Goal: Task Accomplishment & Management: Manage account settings

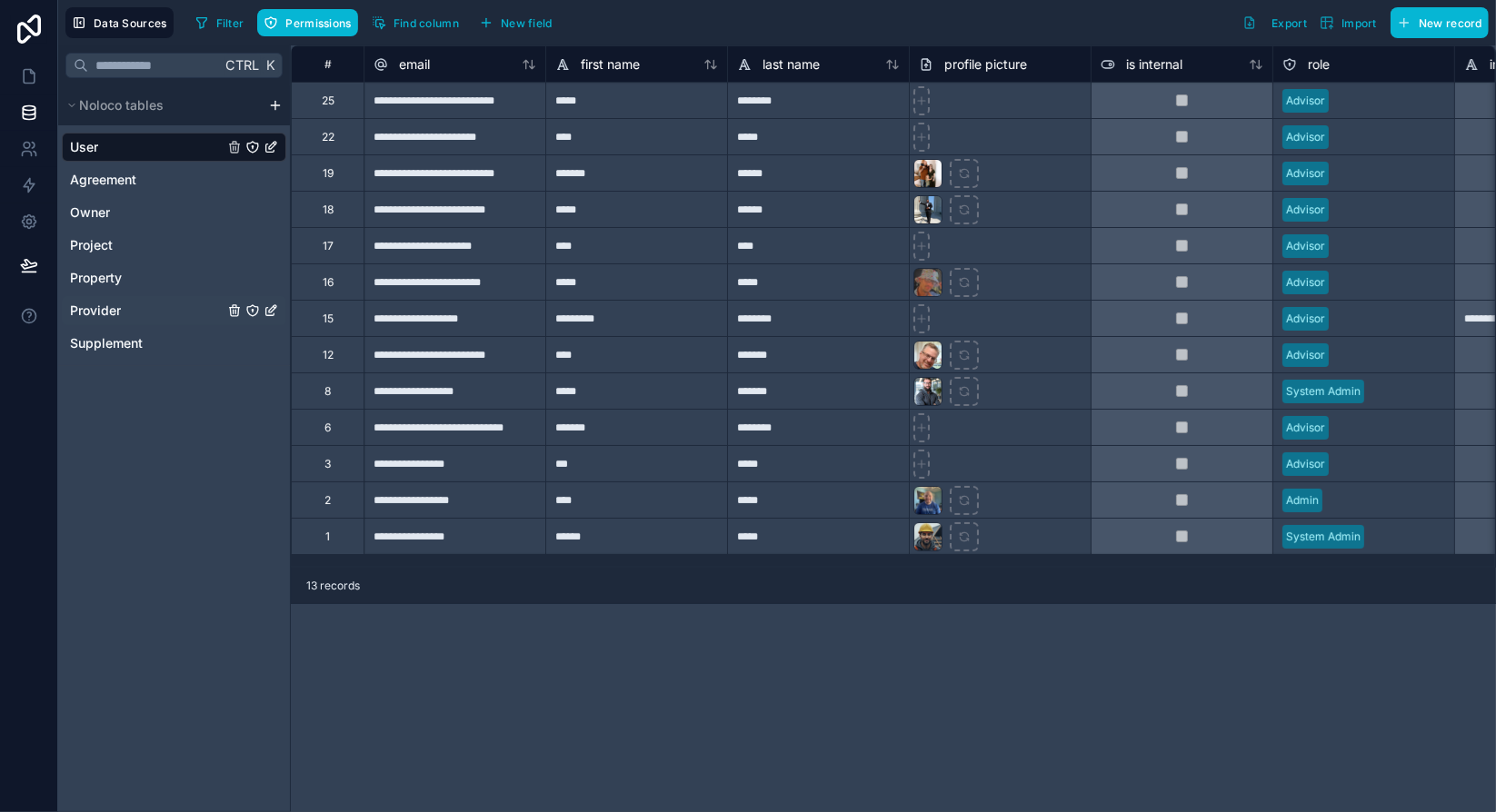
click at [102, 308] on span "Provider" at bounding box center [95, 310] width 51 height 18
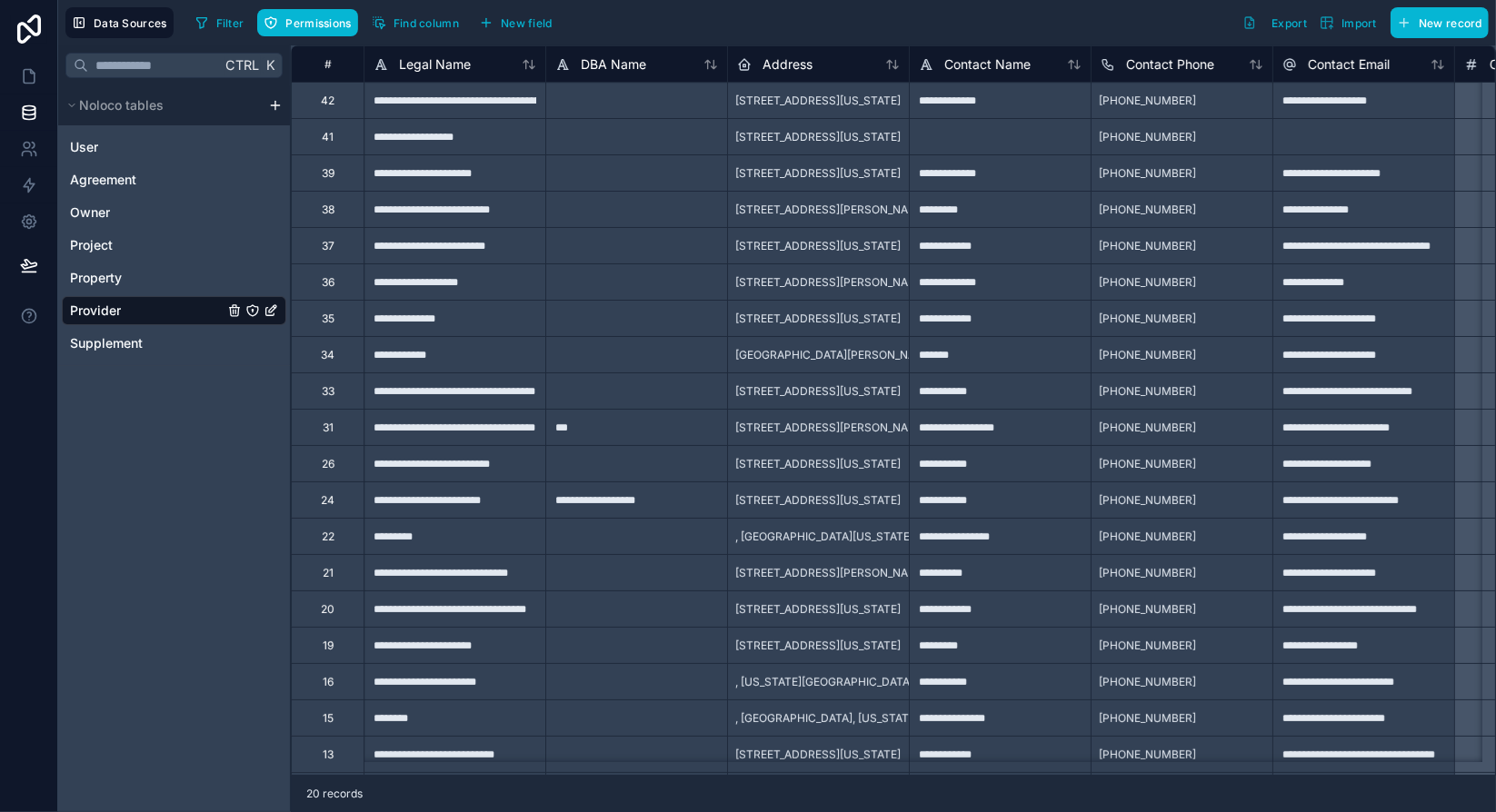
click at [233, 445] on div "Ctrl K Noloco tables User Agreement Owner Project Property Provider Supplement" at bounding box center [174, 429] width 233 height 766
click at [532, 25] on span "New field" at bounding box center [527, 23] width 52 height 14
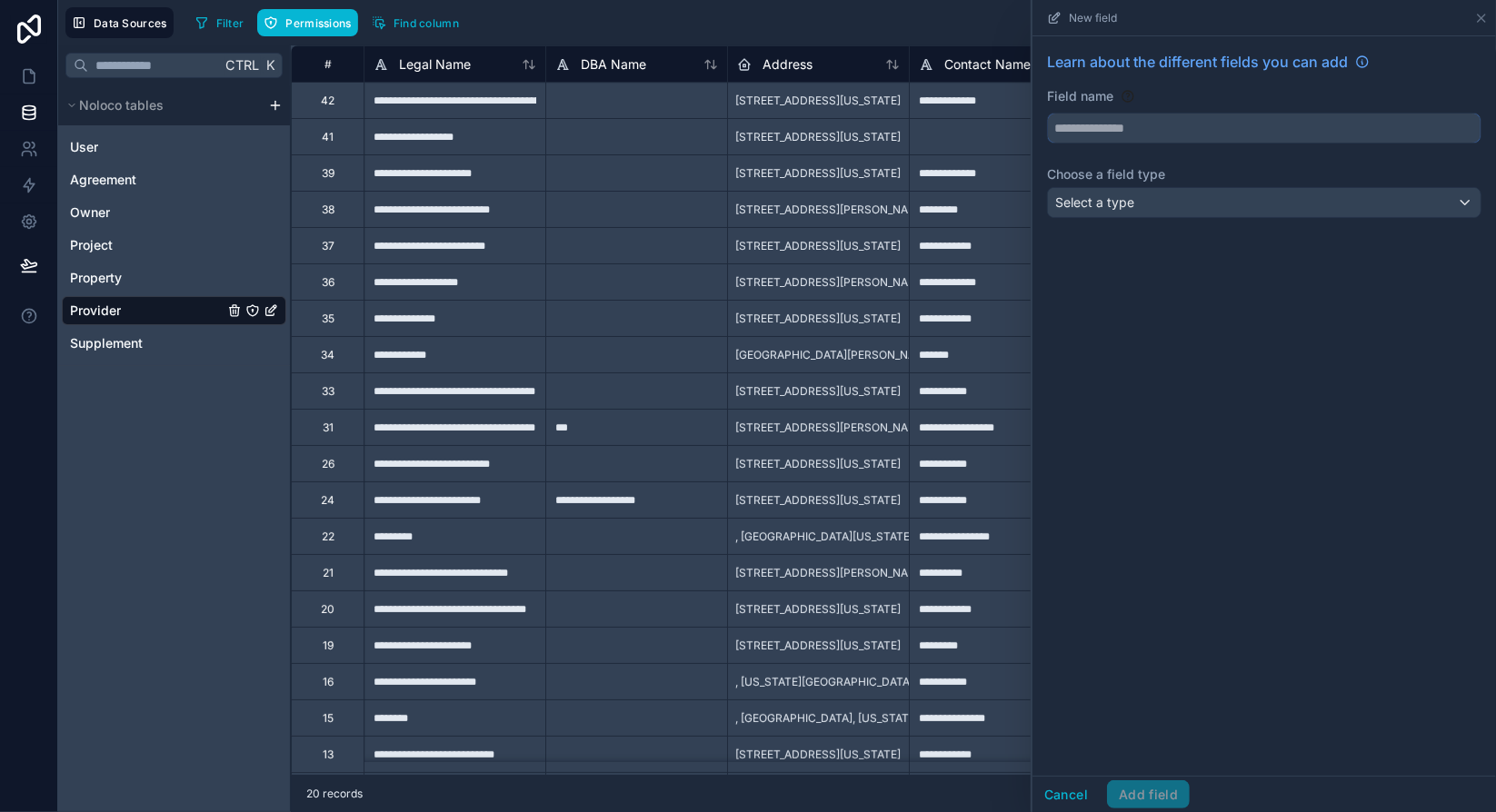
click at [1206, 126] on input "text" at bounding box center [1264, 127] width 433 height 29
type input "********"
click at [1267, 204] on div "Select a type" at bounding box center [1264, 202] width 433 height 29
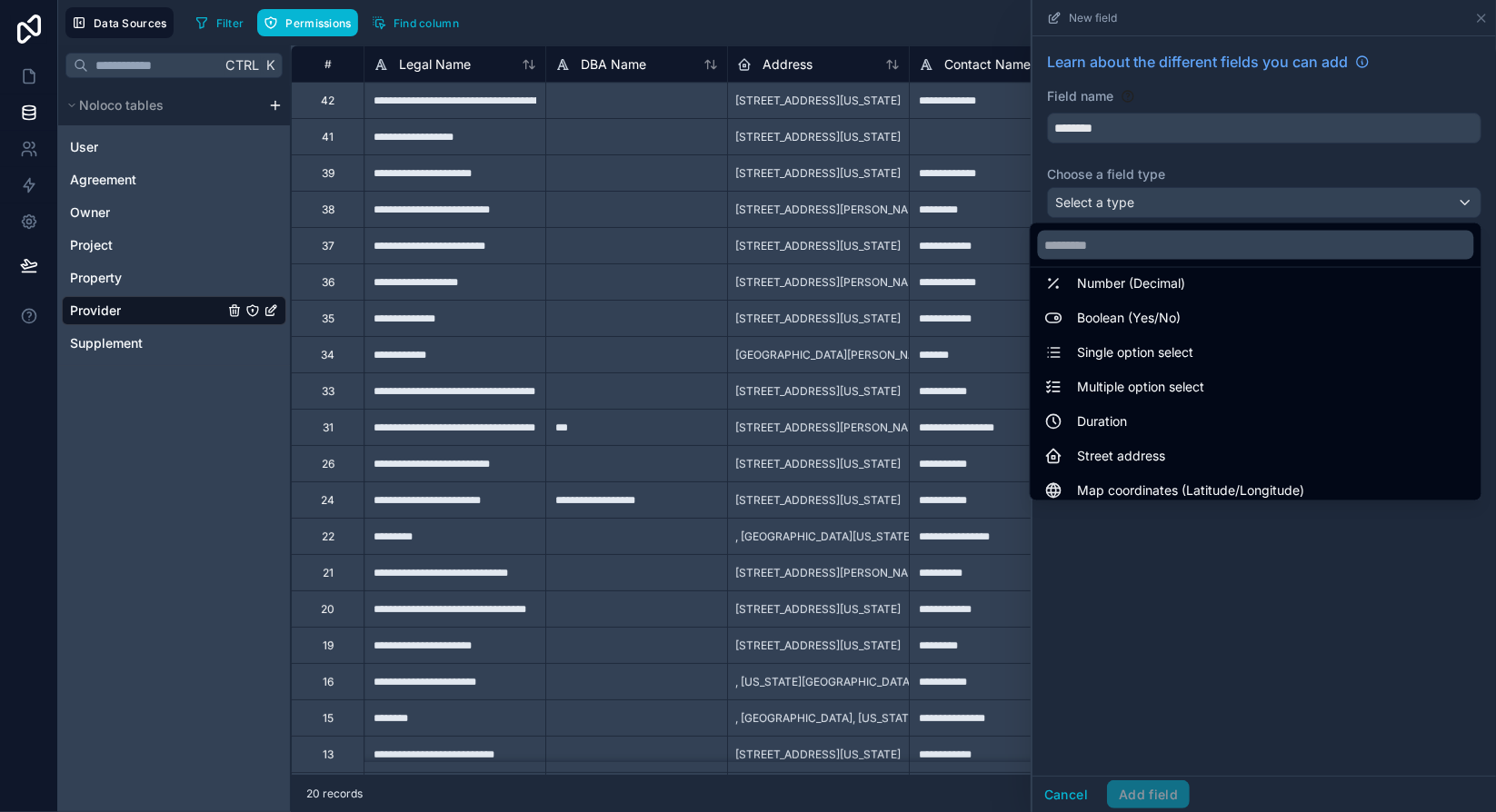
scroll to position [124, 0]
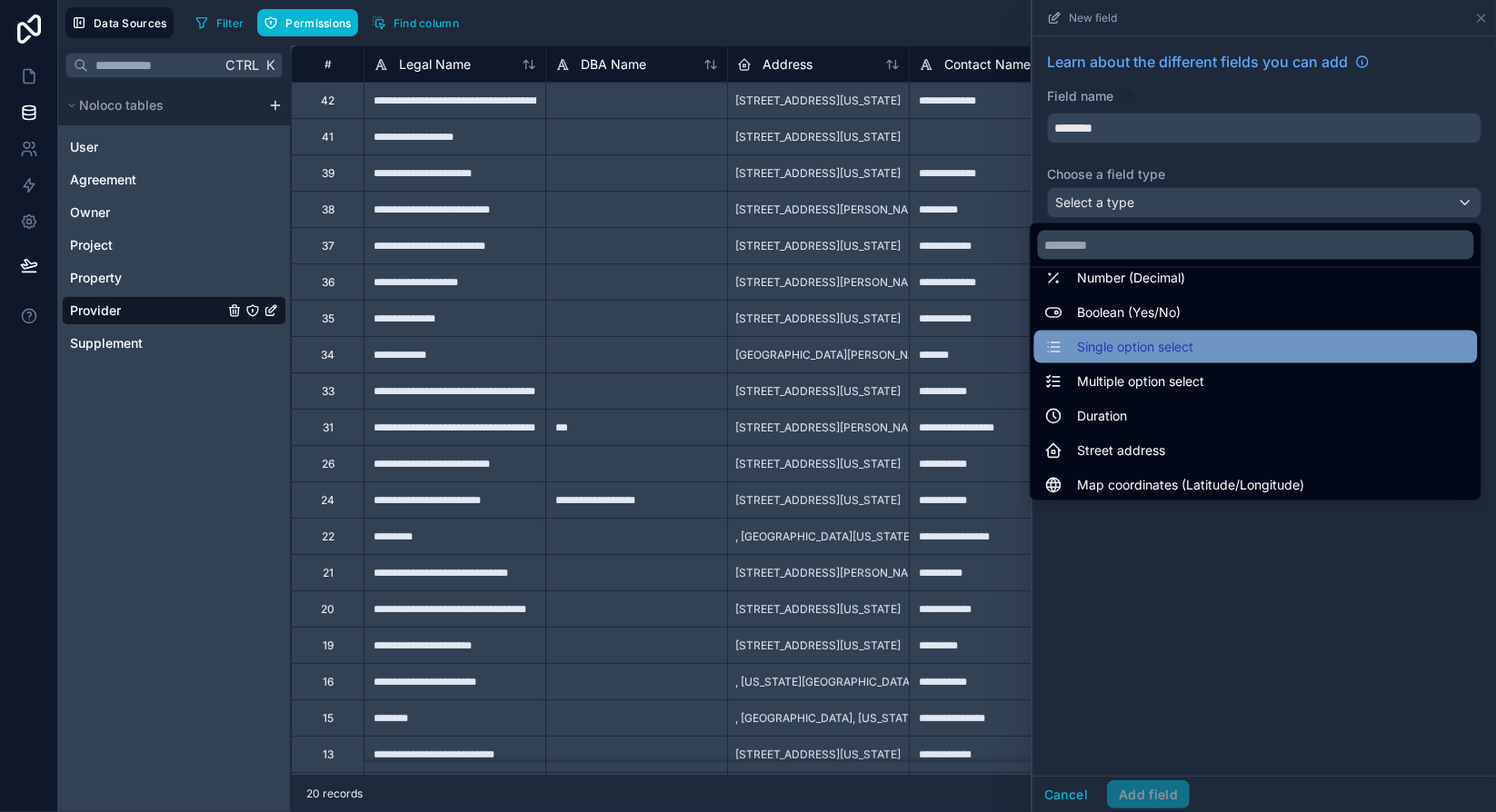
click at [1127, 340] on span "Single option select" at bounding box center [1136, 347] width 116 height 22
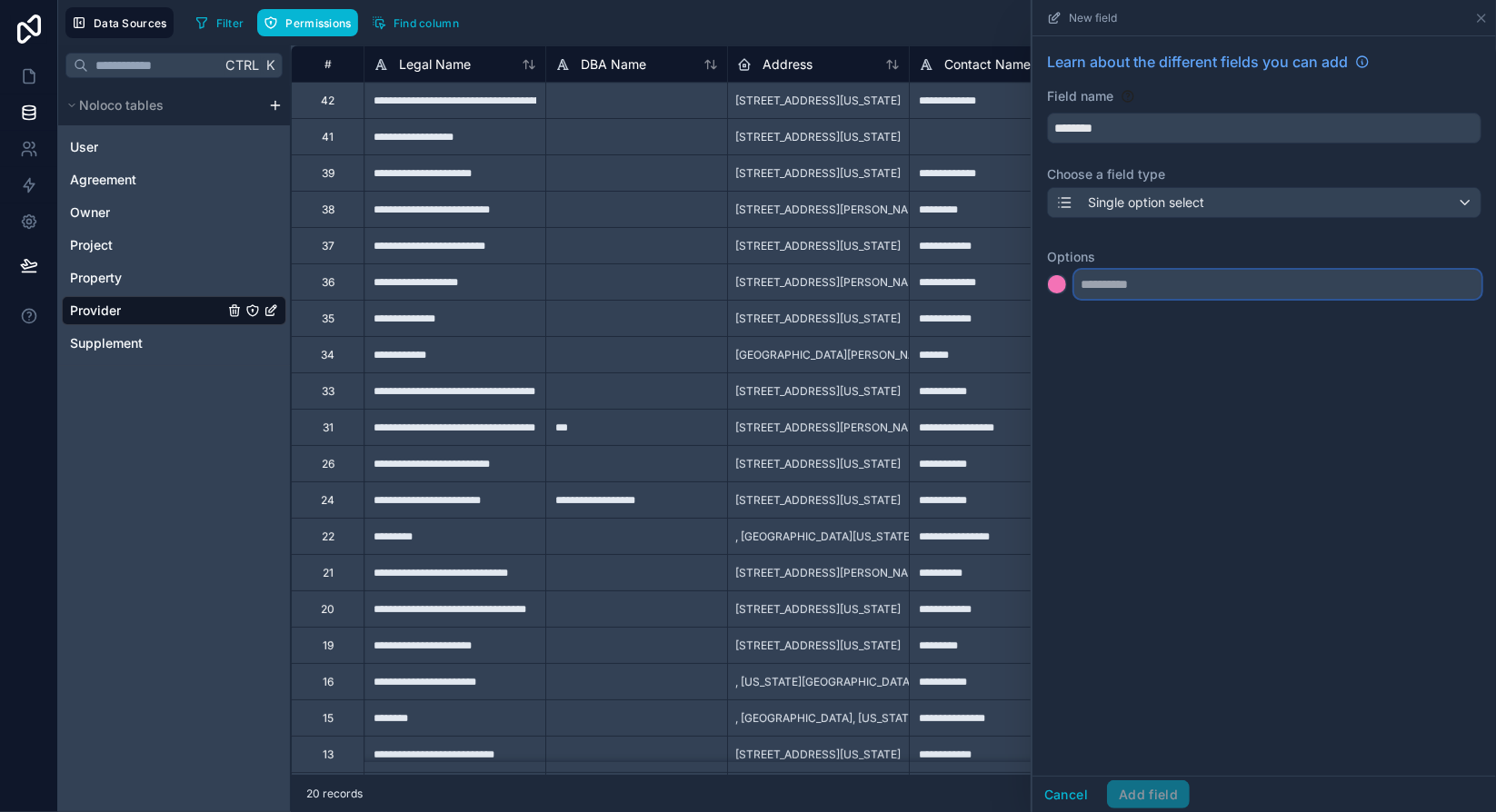
click at [1152, 287] on input "text" at bounding box center [1277, 284] width 407 height 29
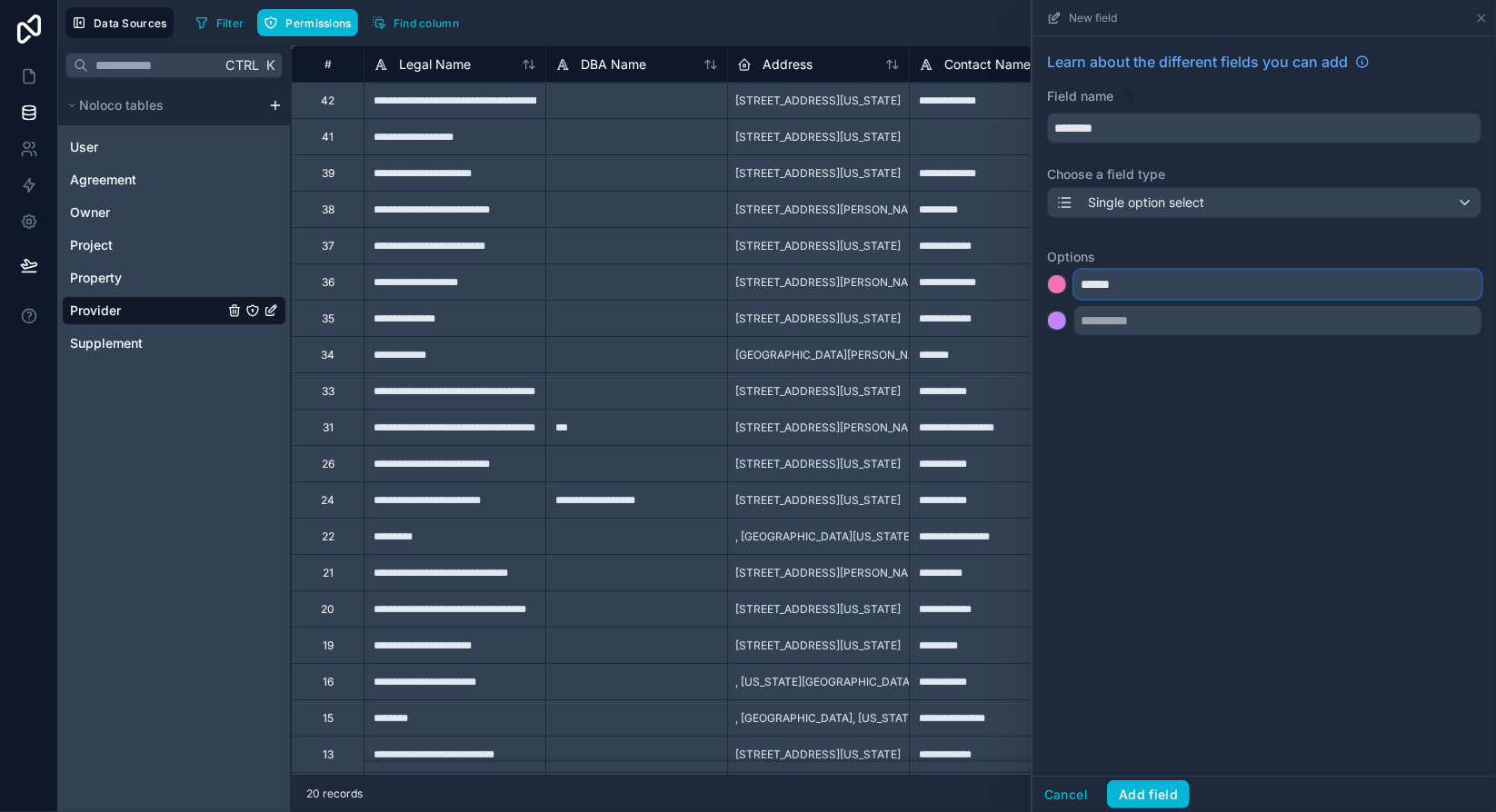
type input "******"
click at [1055, 286] on div at bounding box center [1057, 285] width 18 height 18
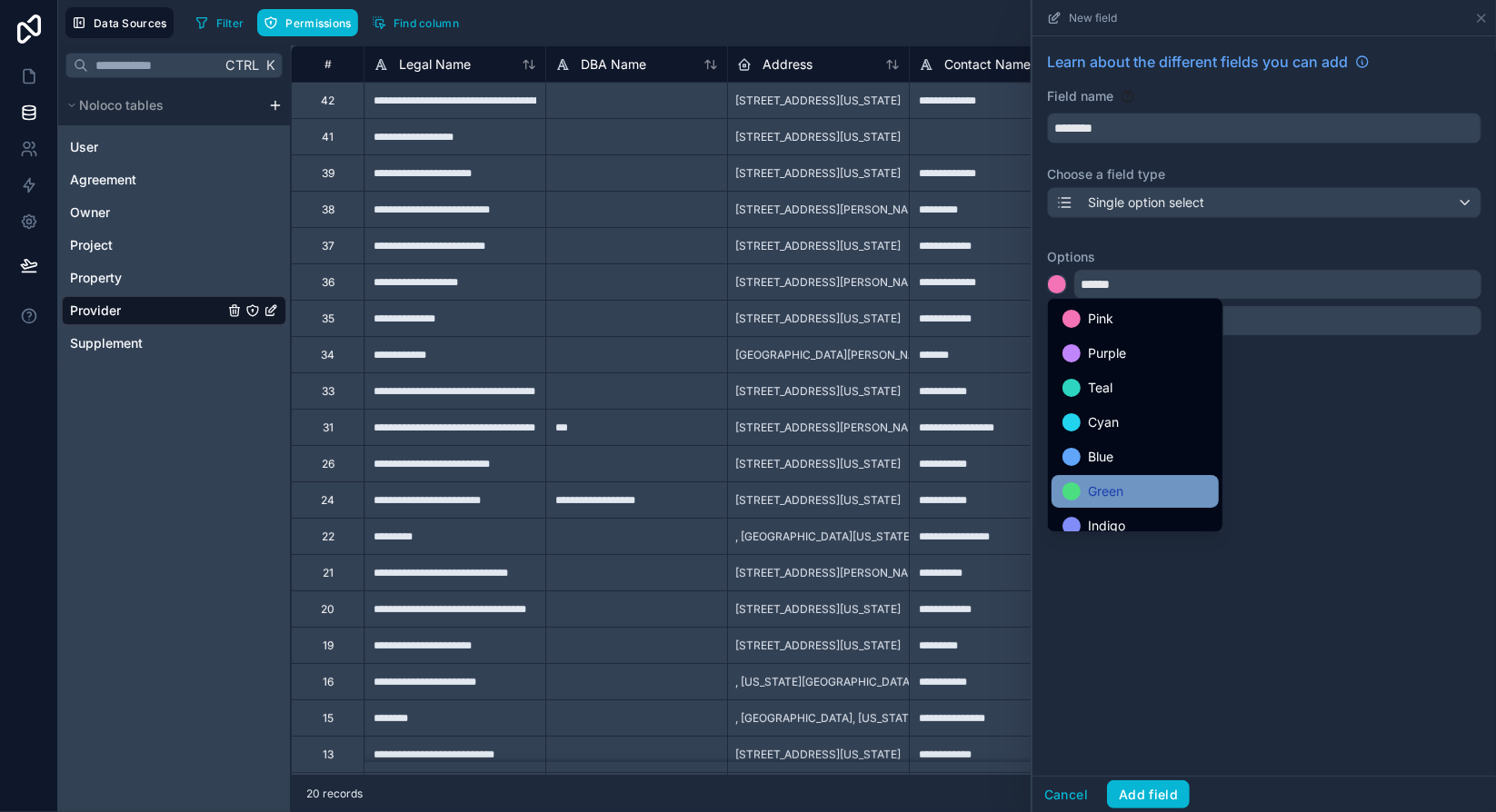
click at [1079, 495] on div "Green" at bounding box center [1135, 492] width 145 height 22
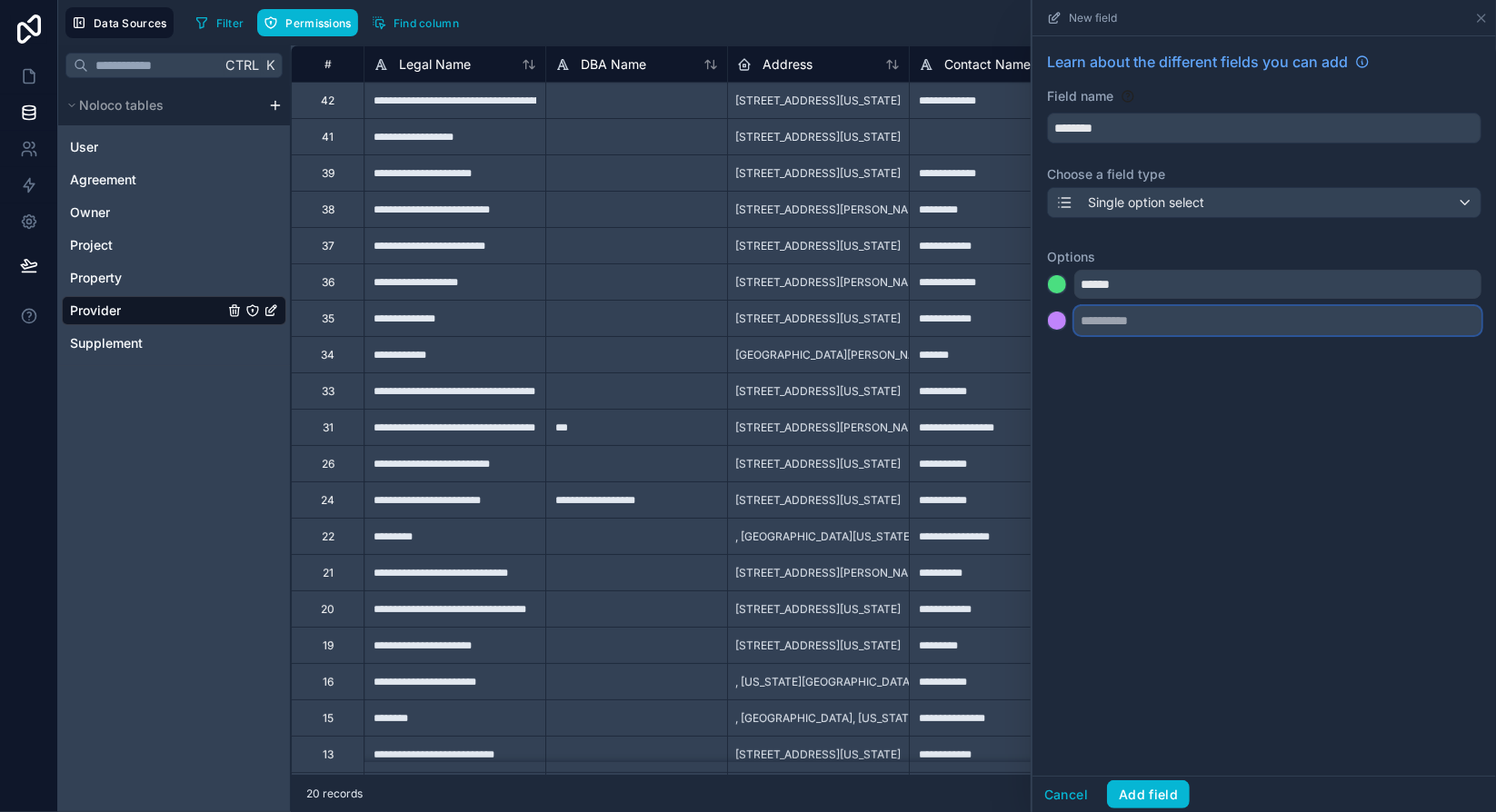
click at [1126, 325] on input "text" at bounding box center [1277, 320] width 407 height 29
type input "**********"
click at [1054, 317] on div at bounding box center [1057, 320] width 18 height 18
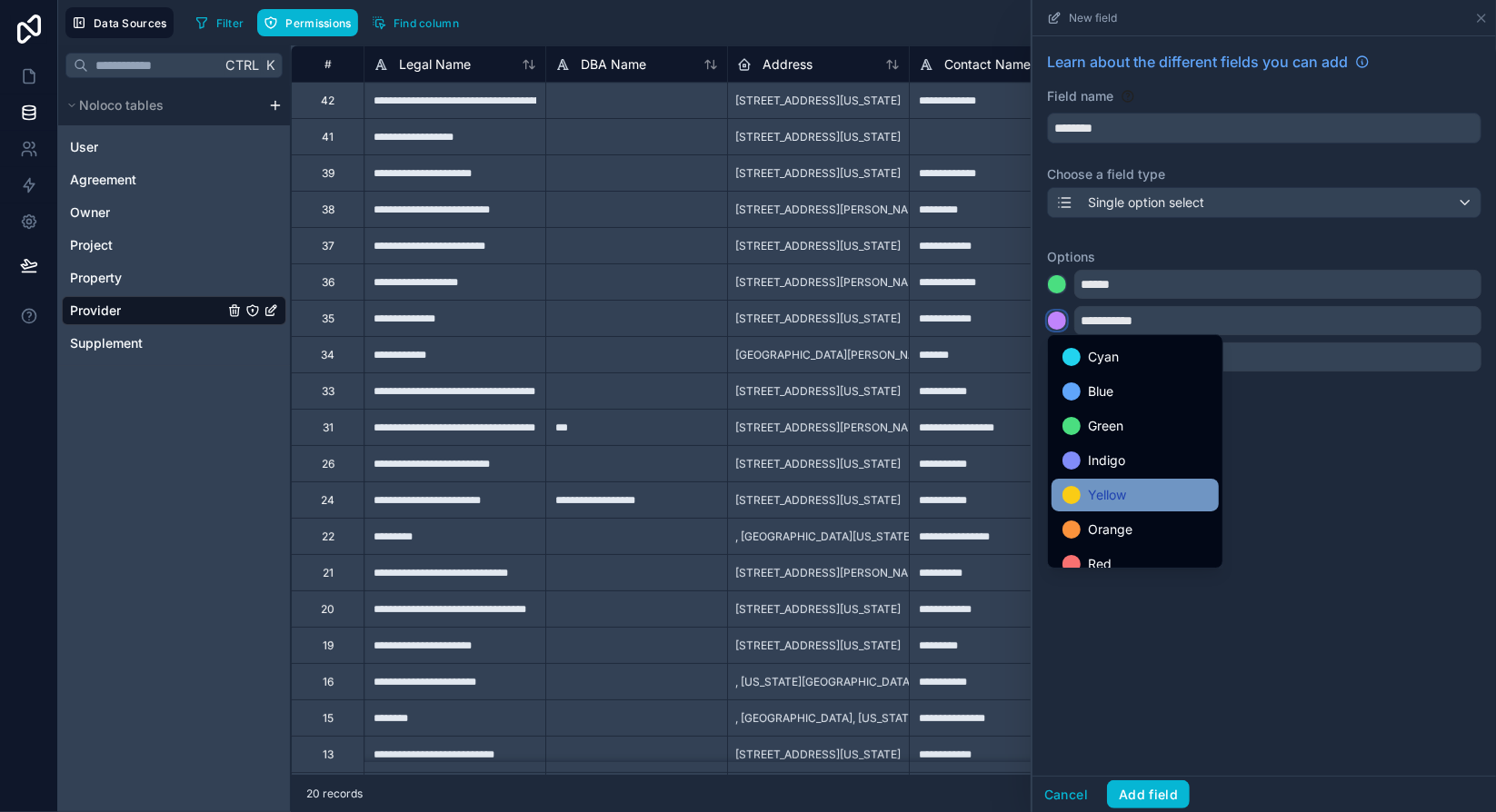
scroll to position [152, 0]
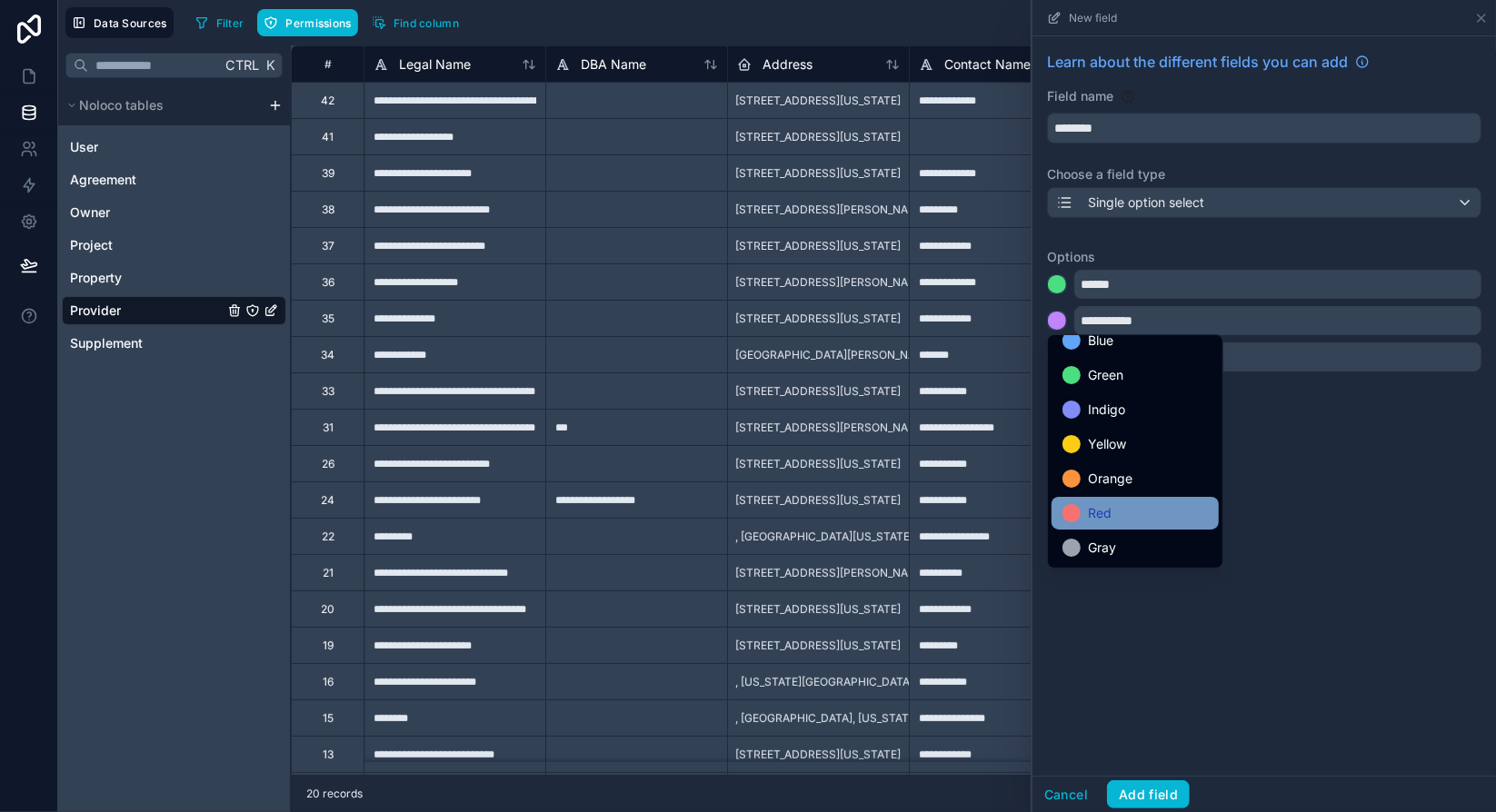
click at [1069, 509] on div at bounding box center [1071, 513] width 18 height 18
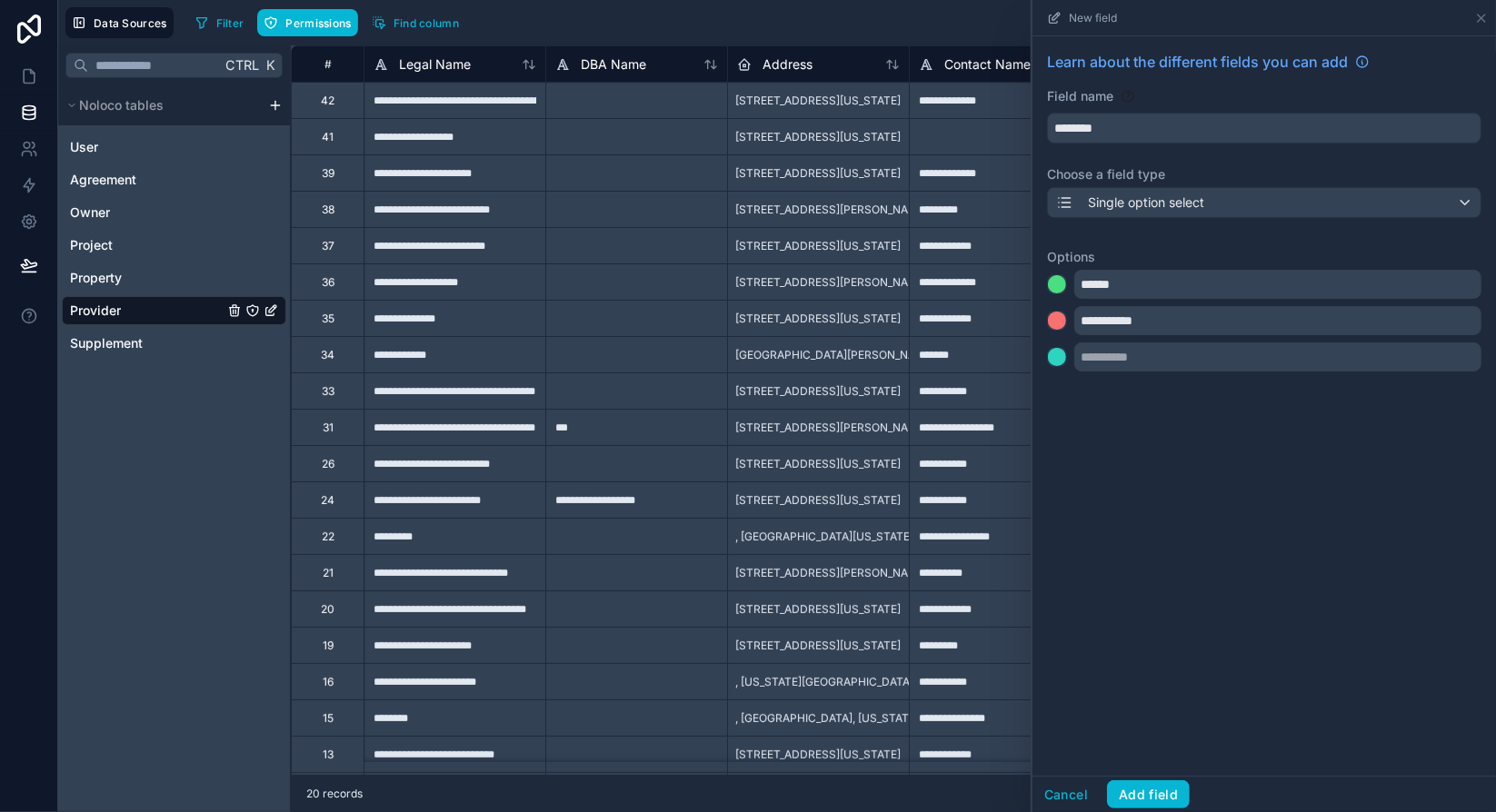
click at [1163, 431] on div "**********" at bounding box center [1264, 406] width 464 height 739
click at [1150, 315] on input "**********" at bounding box center [1277, 320] width 407 height 29
click at [1157, 388] on div "**********" at bounding box center [1264, 215] width 464 height 357
click at [1160, 417] on div "**********" at bounding box center [1264, 406] width 464 height 739
click at [1203, 439] on div "**********" at bounding box center [1264, 406] width 464 height 739
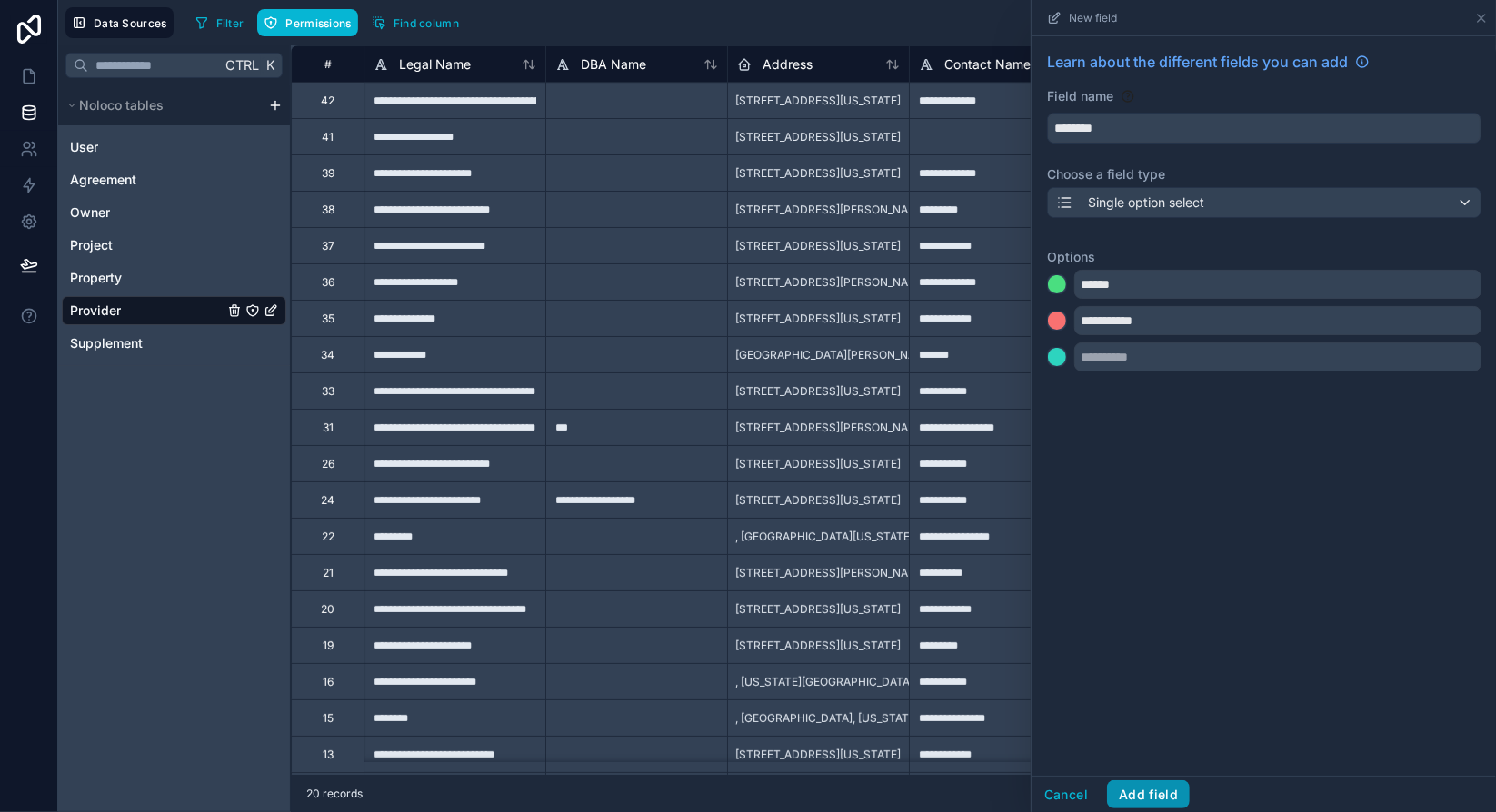
click at [1160, 798] on button "Add field" at bounding box center [1148, 794] width 83 height 29
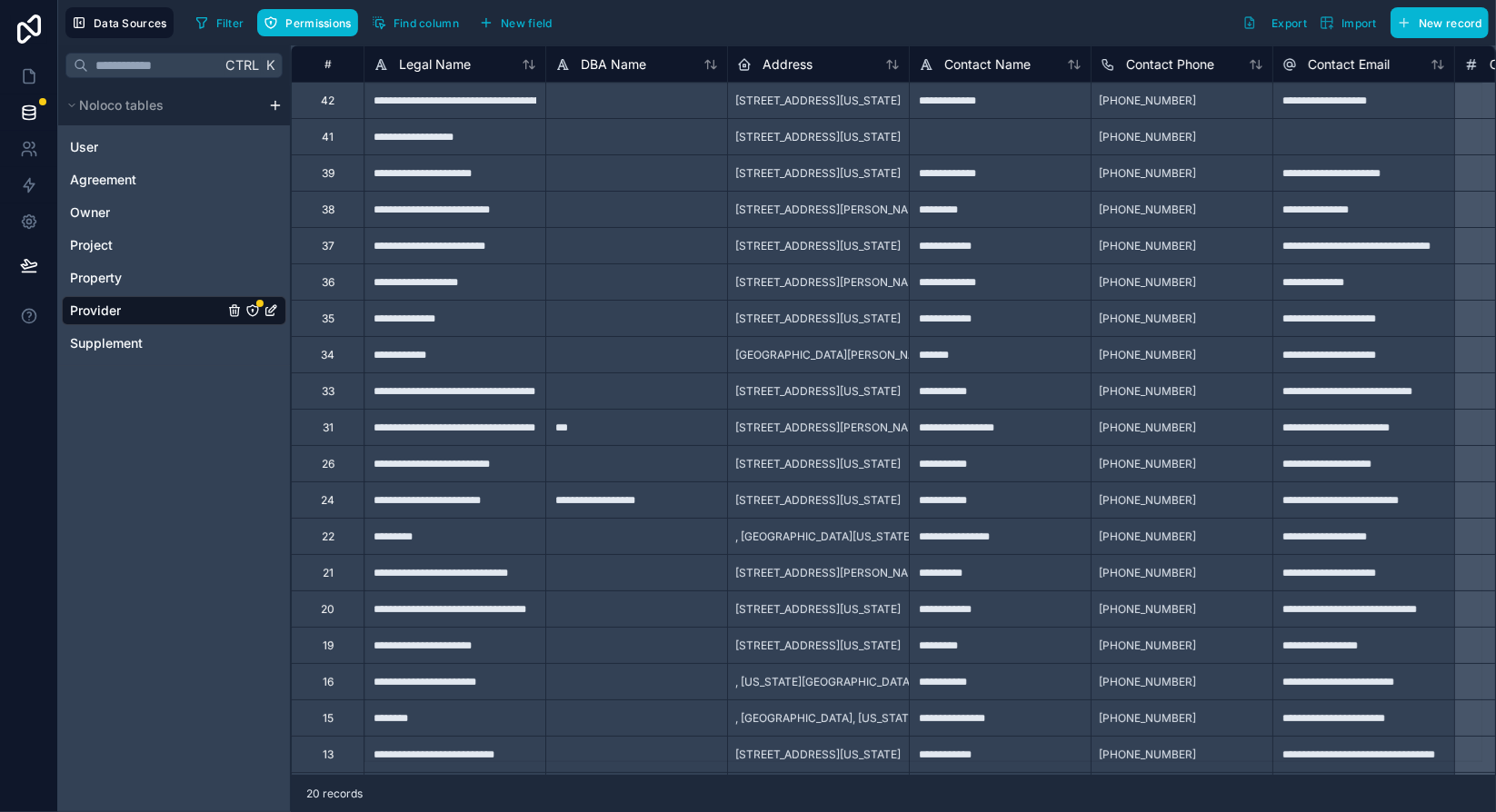
click at [255, 307] on icon "Provider" at bounding box center [252, 310] width 15 height 15
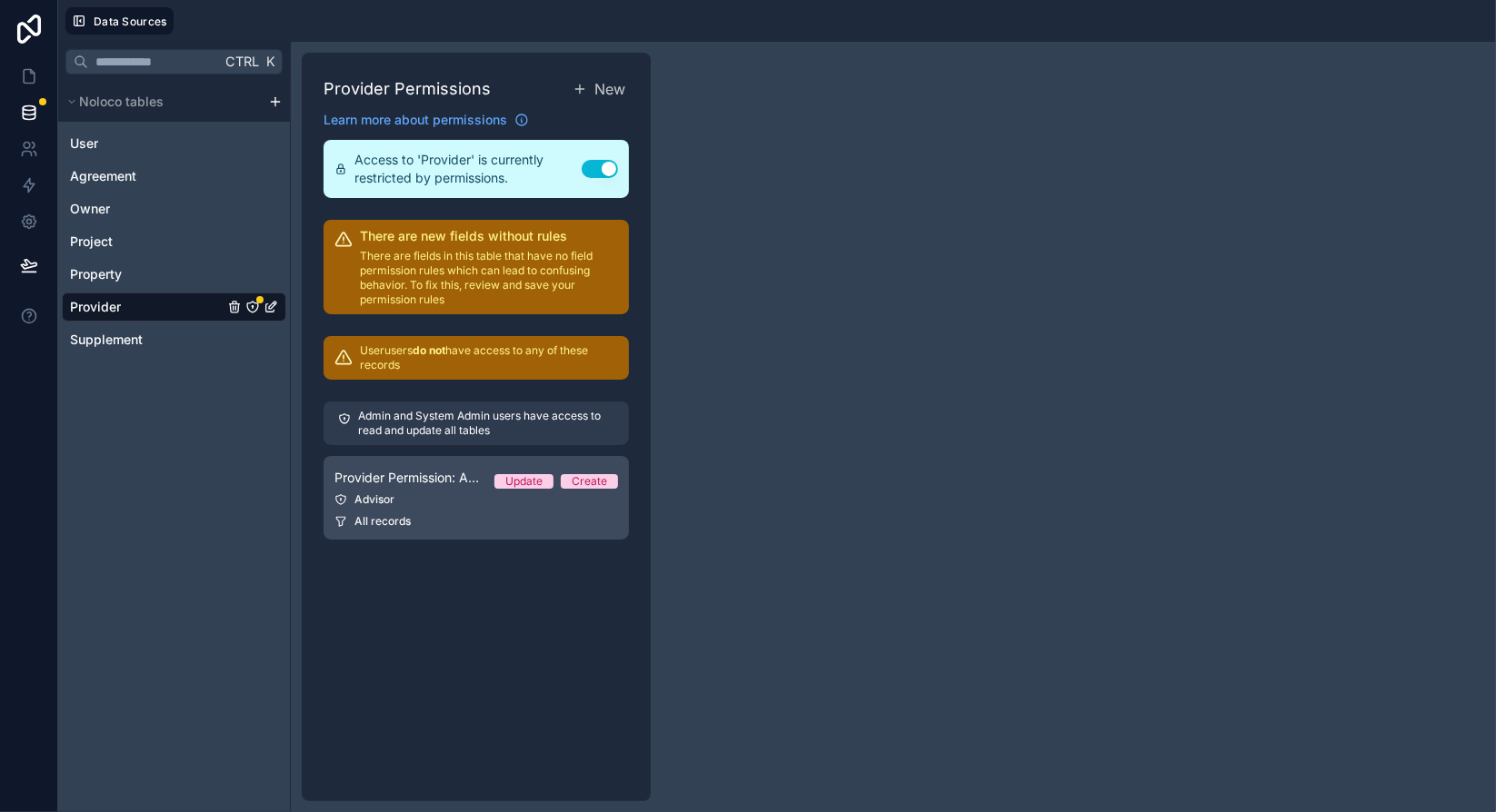
click at [445, 505] on div "Advisor" at bounding box center [476, 500] width 284 height 15
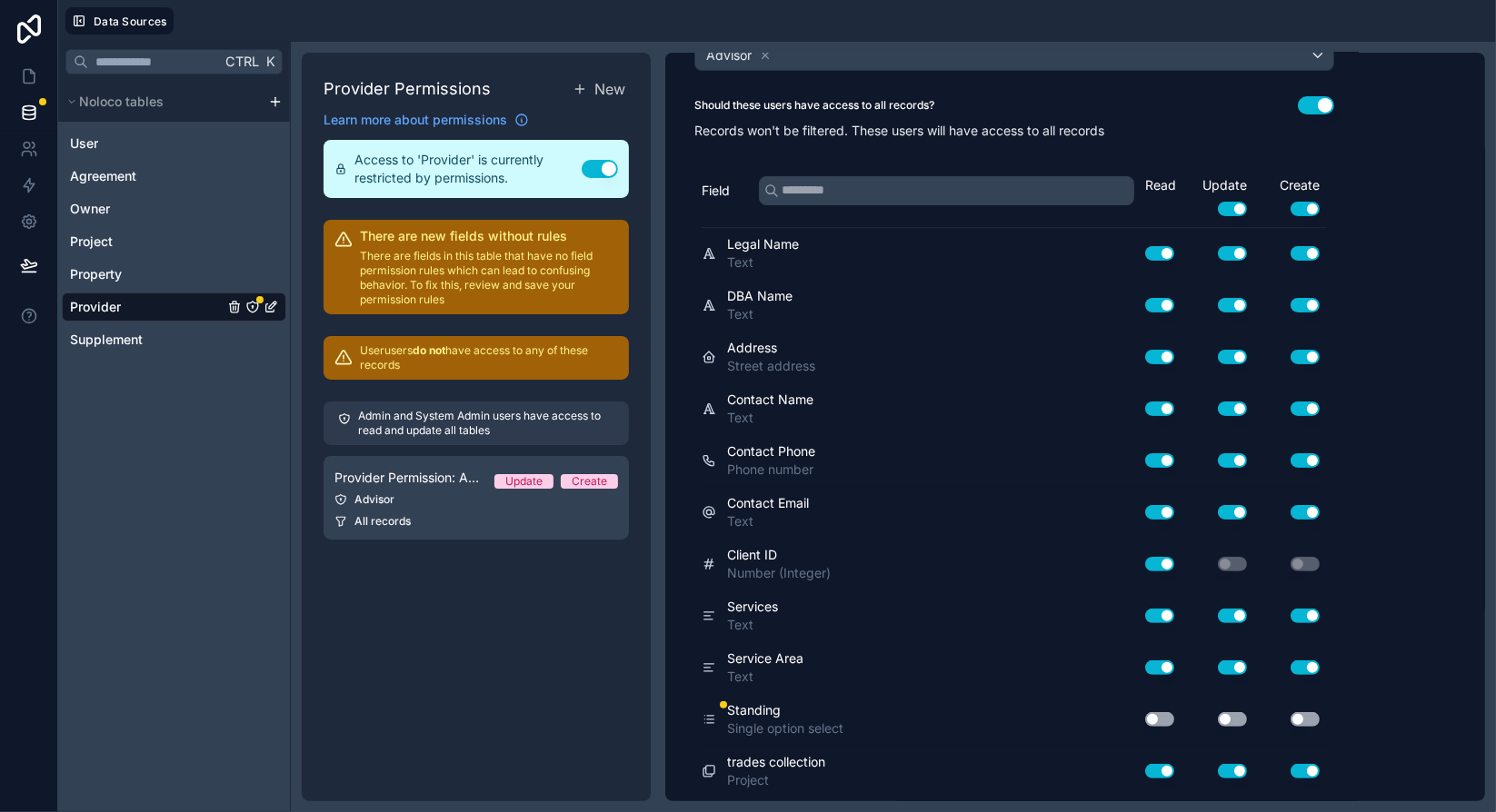
scroll to position [175, 0]
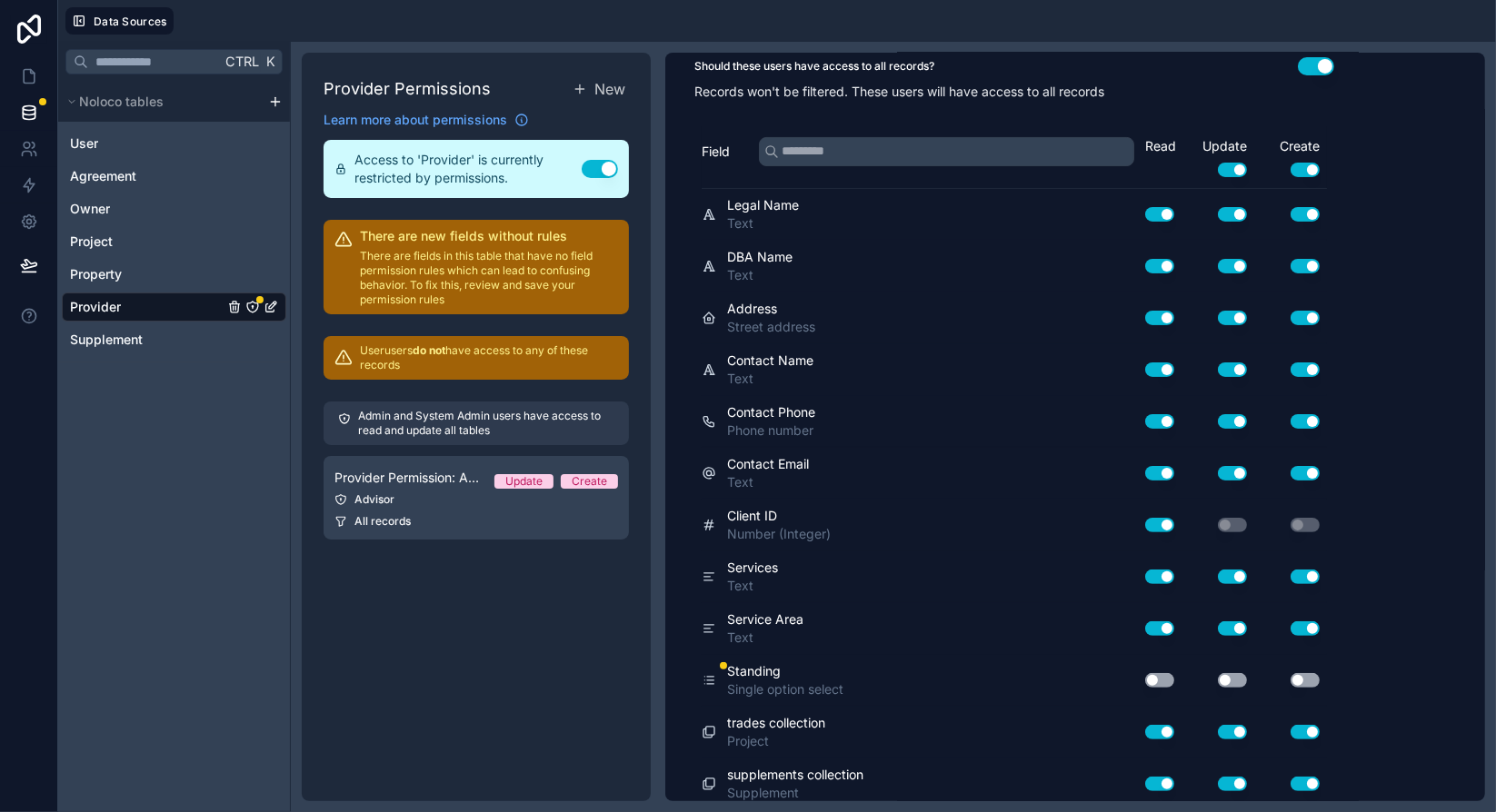
click at [1169, 673] on button "Use setting" at bounding box center [1159, 680] width 29 height 15
drag, startPoint x: 1231, startPoint y: 673, endPoint x: 1285, endPoint y: 671, distance: 54.0
click at [1231, 673] on button "Use setting" at bounding box center [1231, 680] width 29 height 15
click at [1309, 673] on button "Use setting" at bounding box center [1304, 680] width 29 height 15
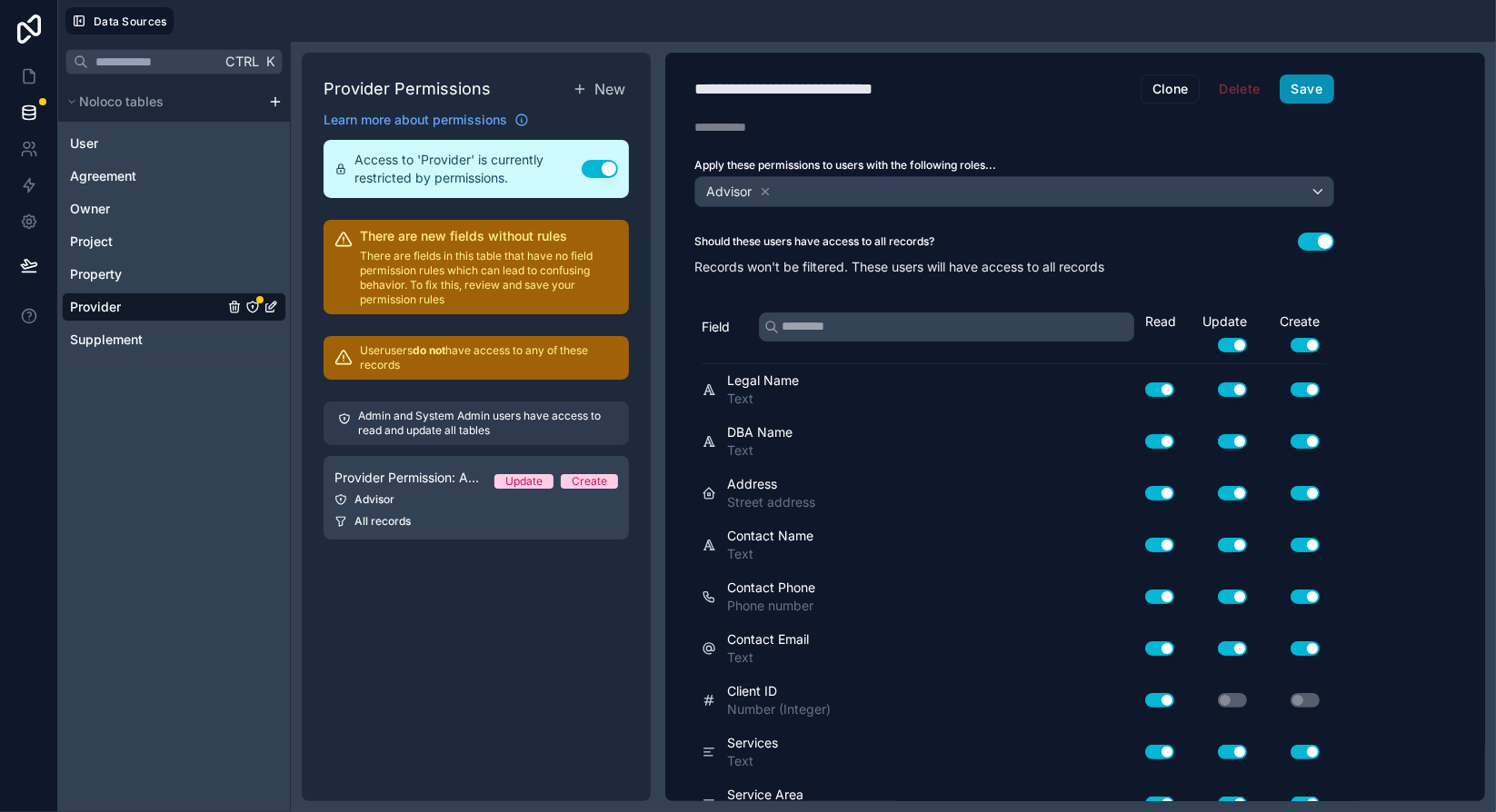
click at [1325, 84] on button "Save" at bounding box center [1306, 89] width 55 height 29
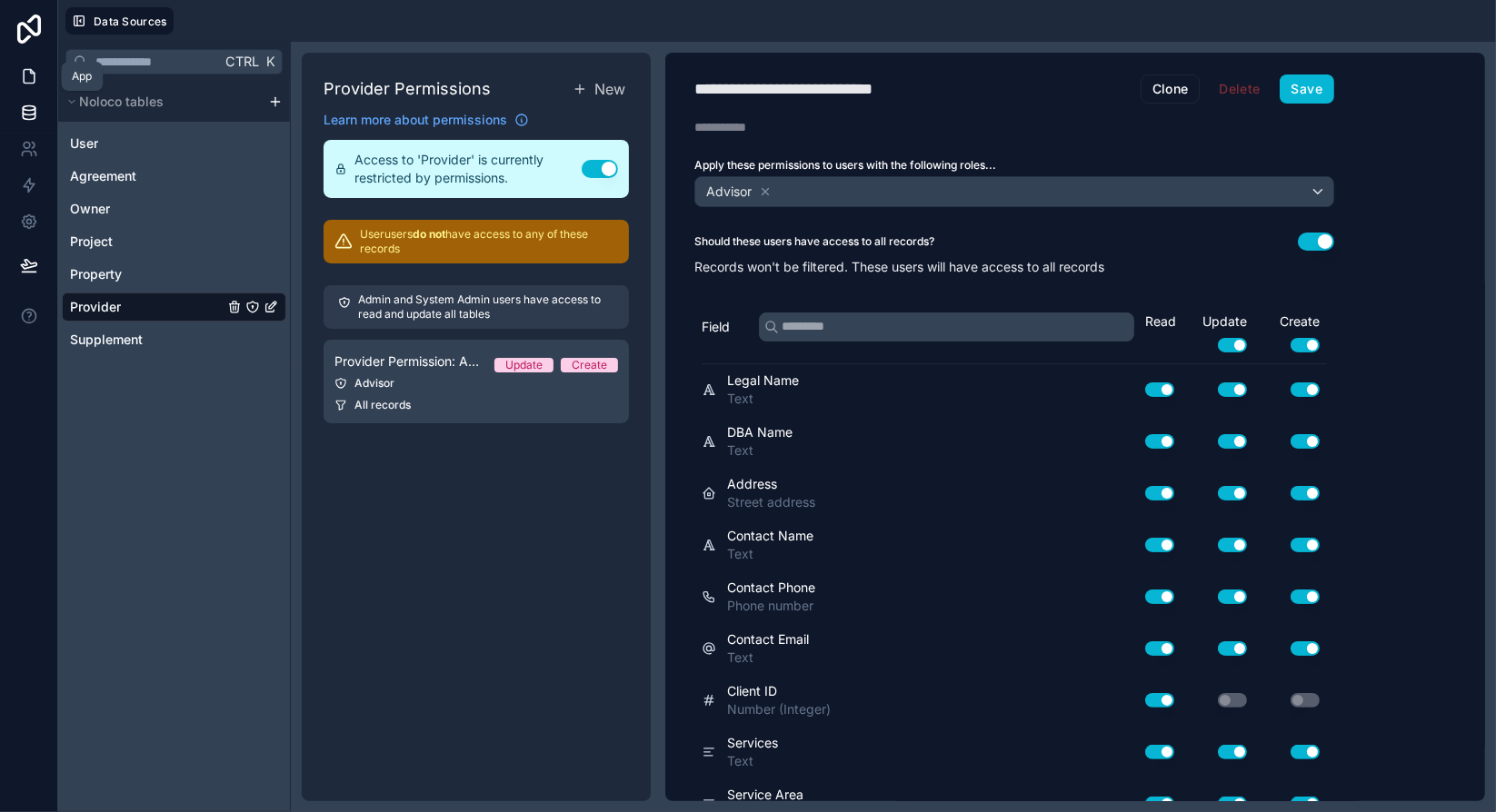
click at [39, 81] on link at bounding box center [29, 76] width 58 height 37
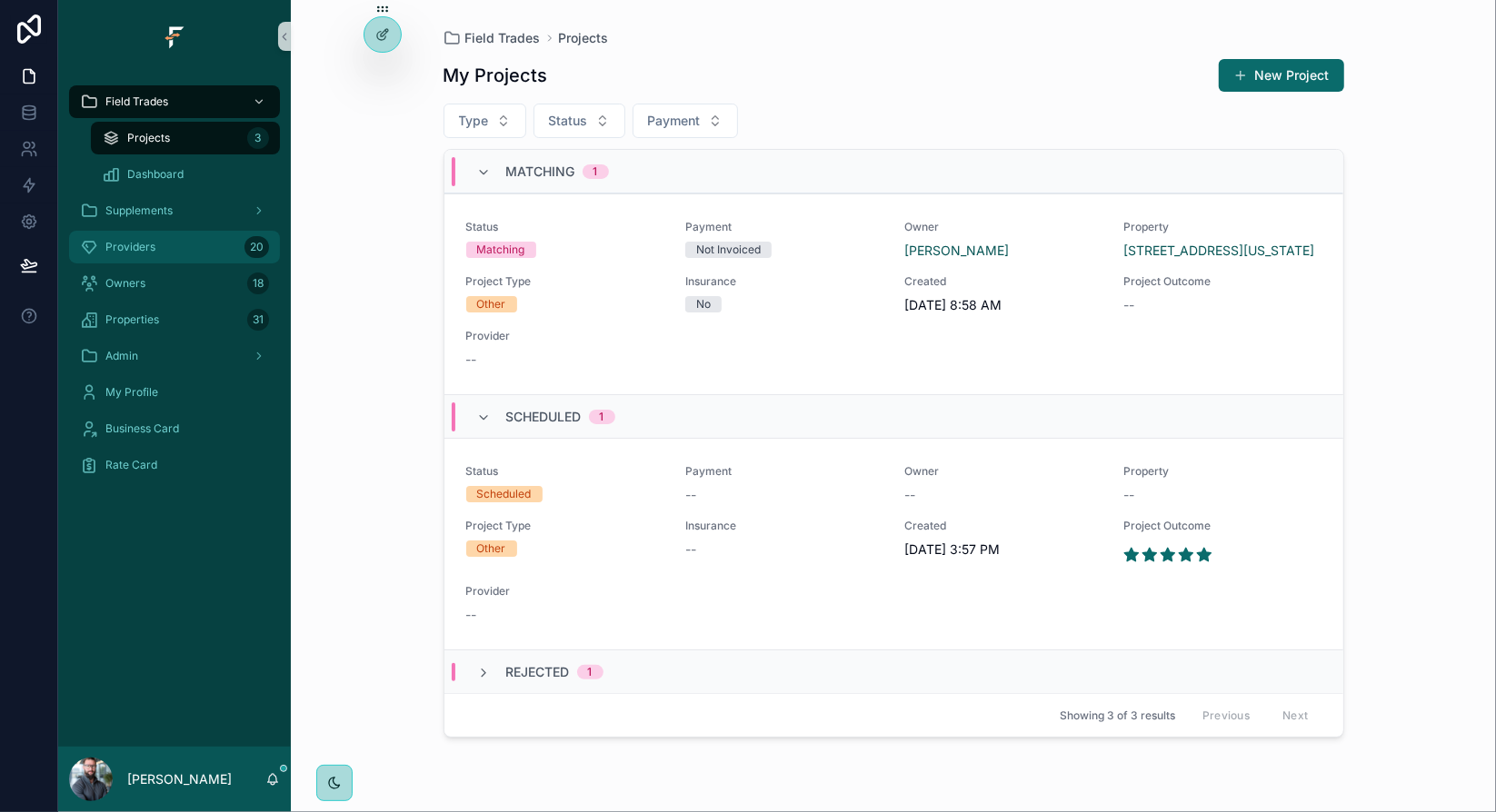
click at [185, 246] on div "Providers 20" at bounding box center [174, 247] width 189 height 29
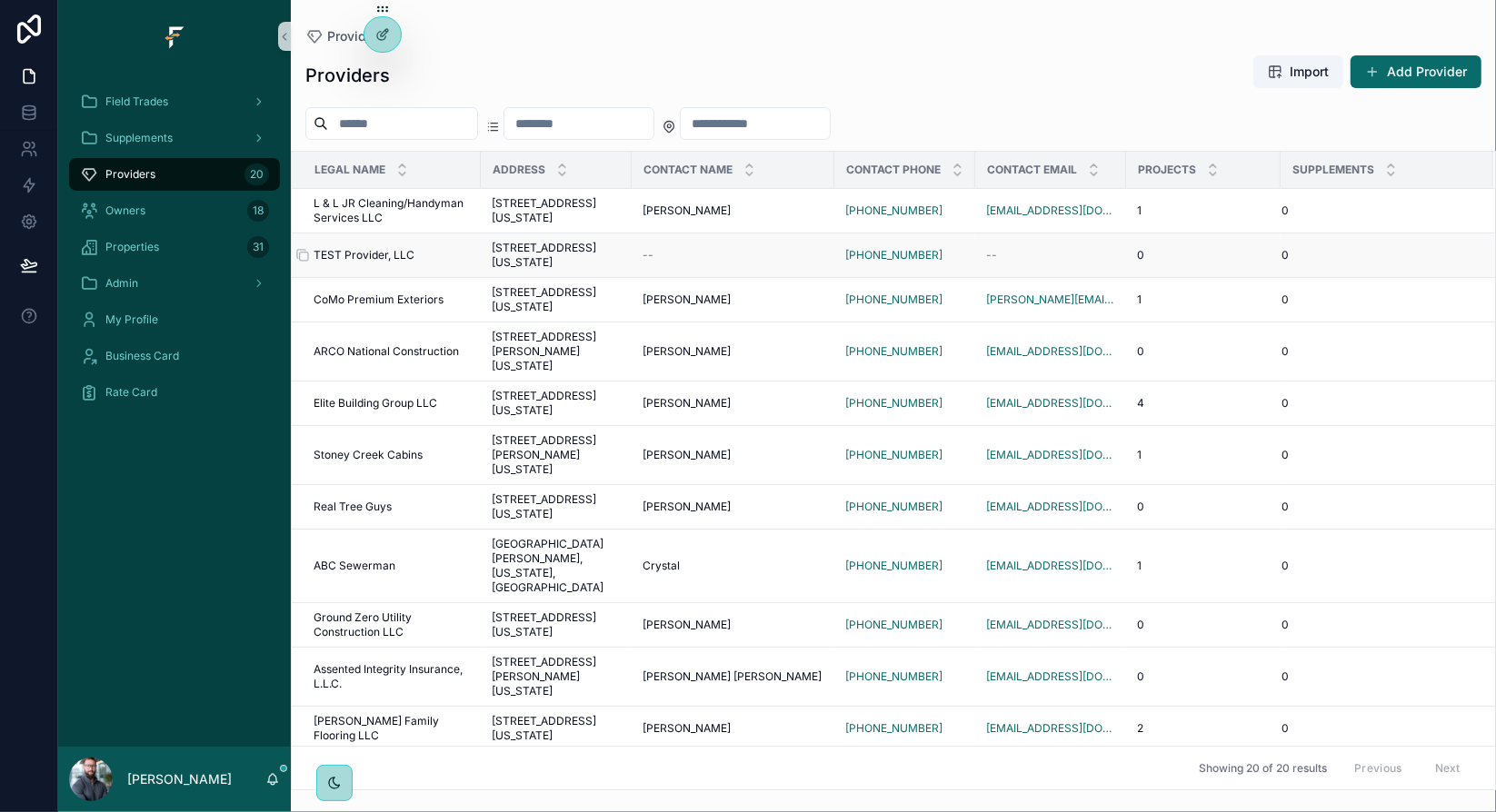
click at [418, 263] on div "TEST Provider, LLC TEST Provider, LLC" at bounding box center [391, 255] width 156 height 15
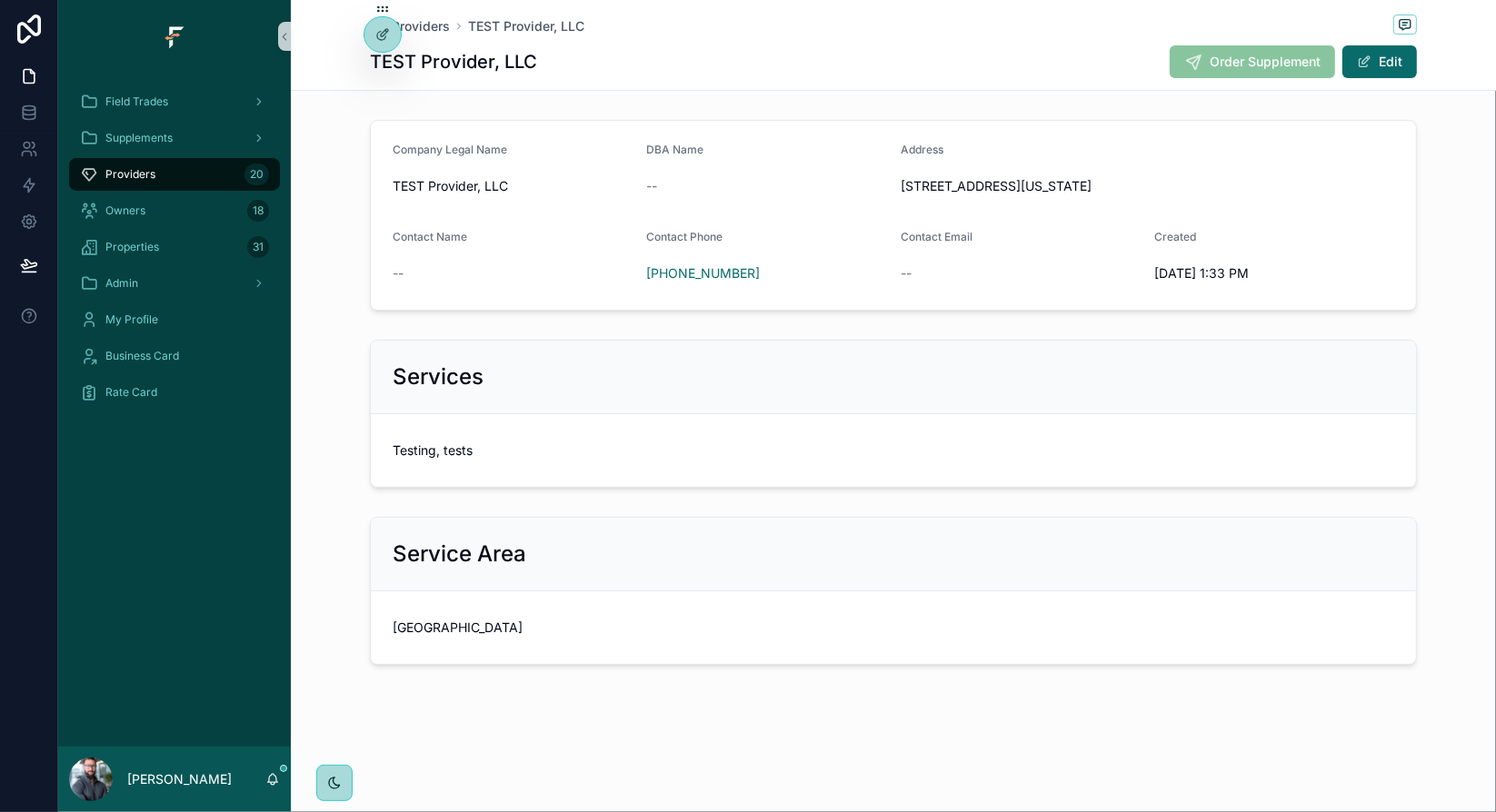
click at [348, 273] on div "Company Legal Name TEST Provider, LLC DBA Name -- Address [STREET_ADDRESS][US_S…" at bounding box center [893, 215] width 1204 height 205
click at [352, 244] on div "Company Legal Name TEST Provider, LLC DBA Name -- Address [STREET_ADDRESS][US_S…" at bounding box center [893, 215] width 1204 height 205
click at [377, 34] on icon at bounding box center [381, 36] width 8 height 8
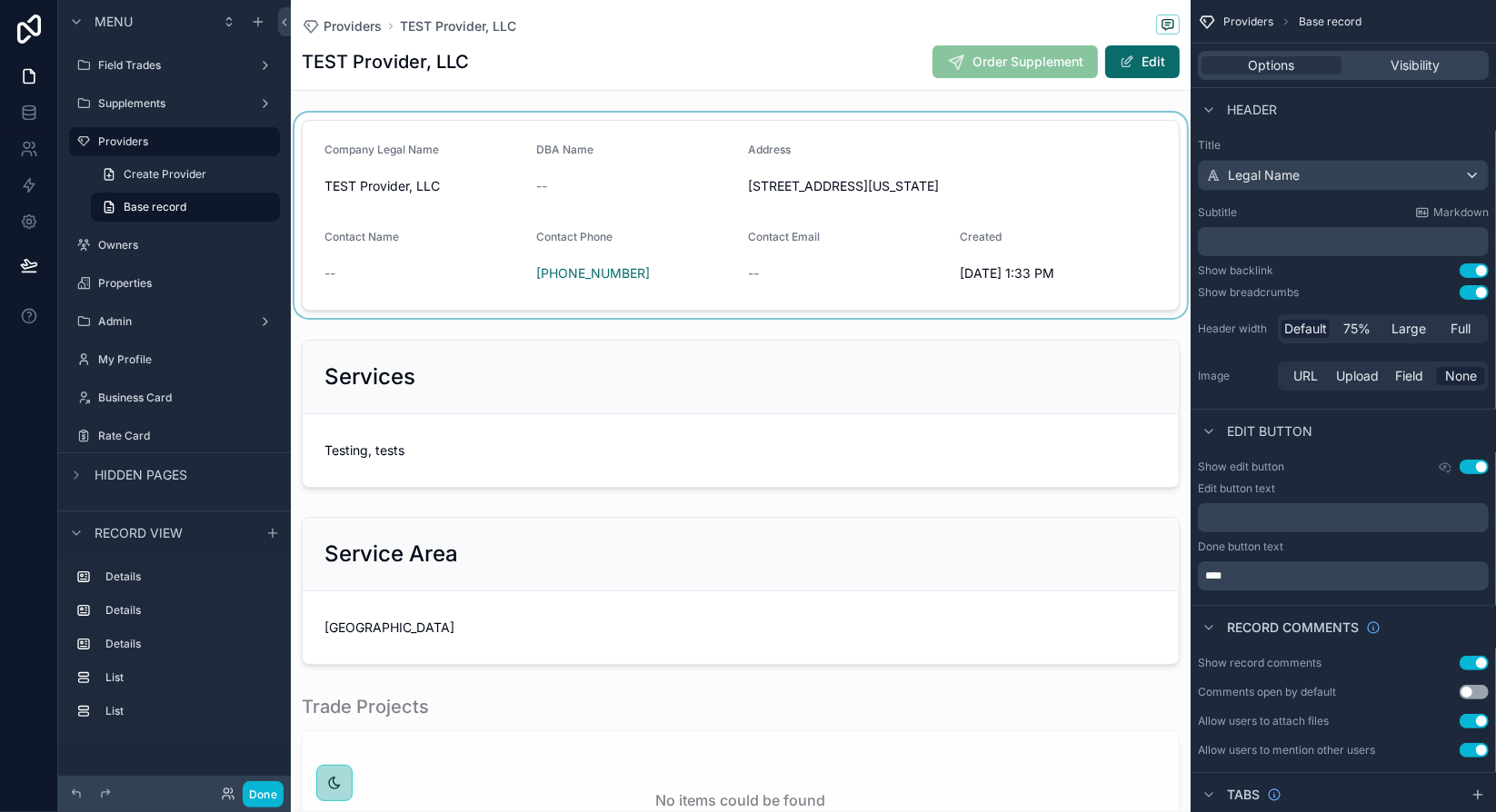
click at [1128, 232] on div "scrollable content" at bounding box center [741, 215] width 900 height 205
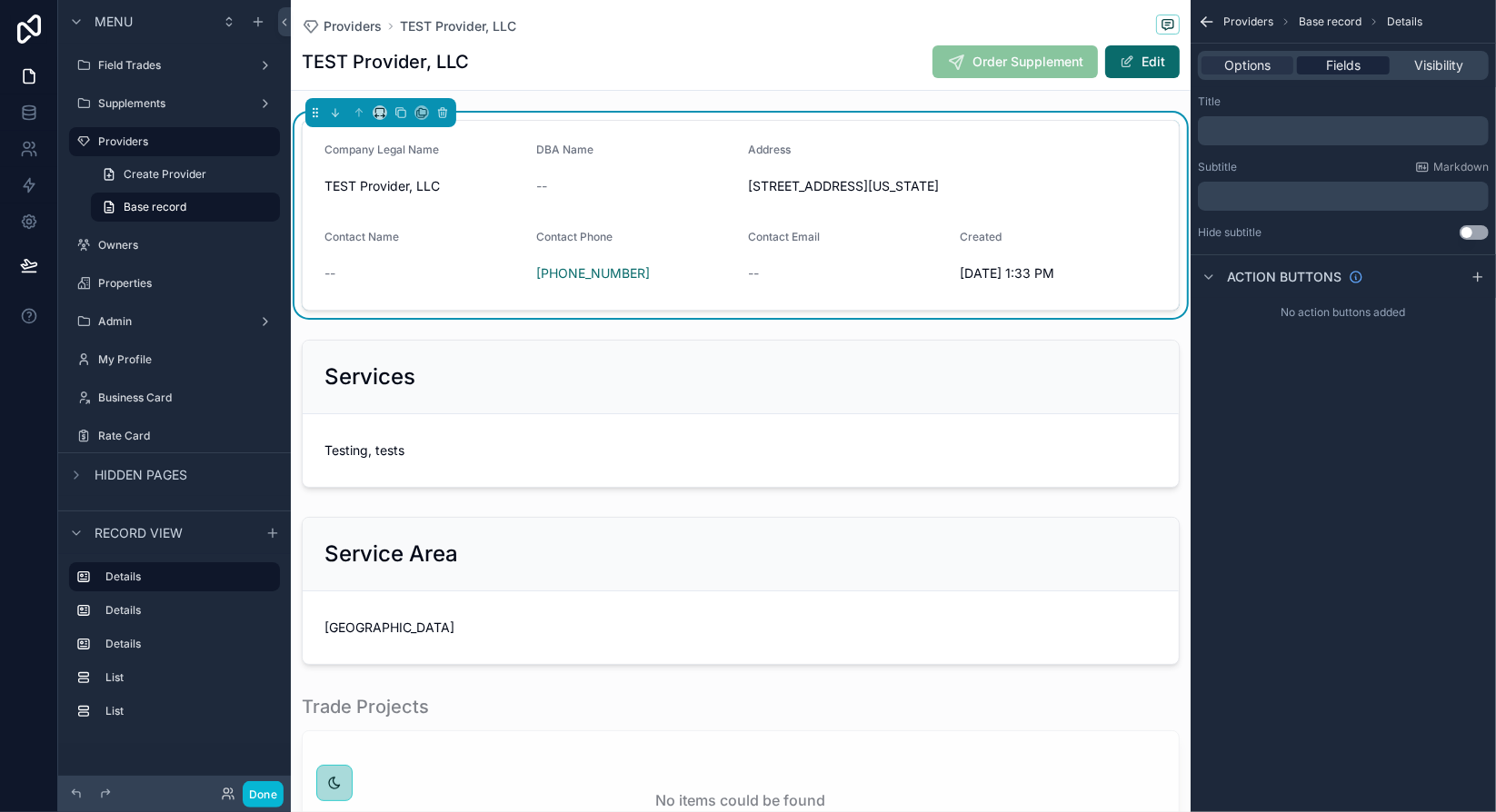
click at [1331, 58] on span "Fields" at bounding box center [1343, 66] width 35 height 18
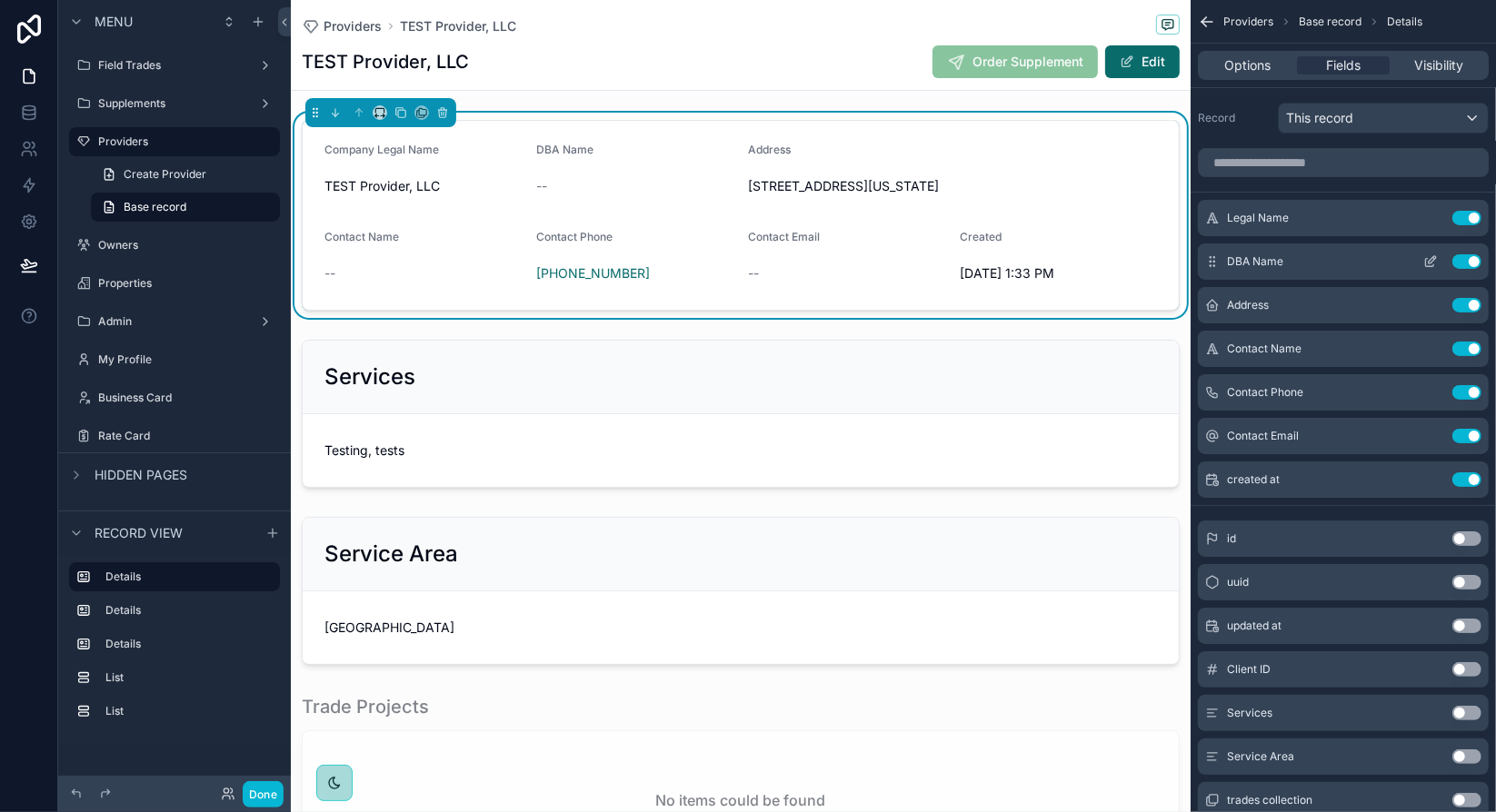
click at [1471, 259] on button "Use setting" at bounding box center [1466, 262] width 29 height 15
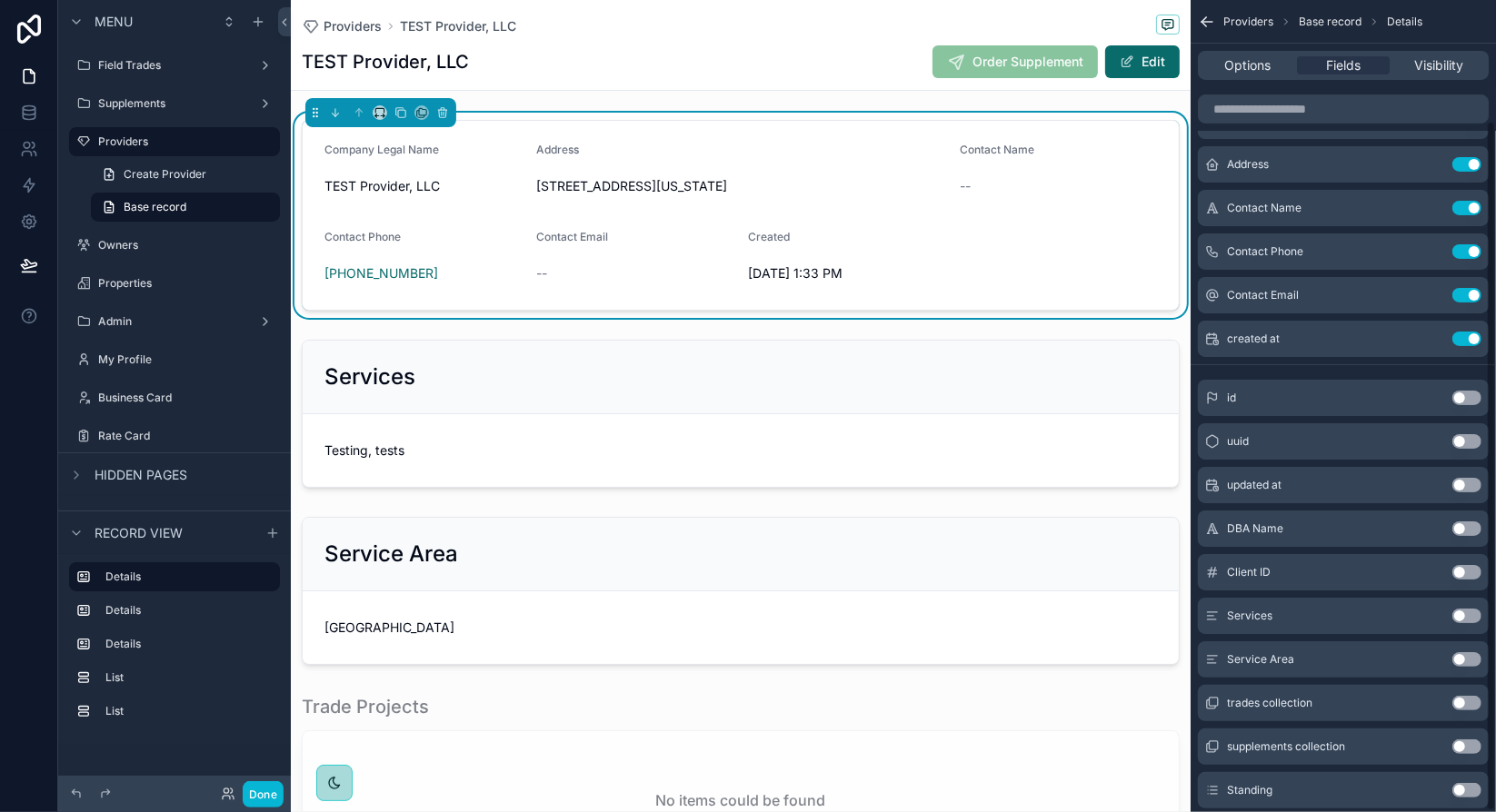
scroll to position [141, 0]
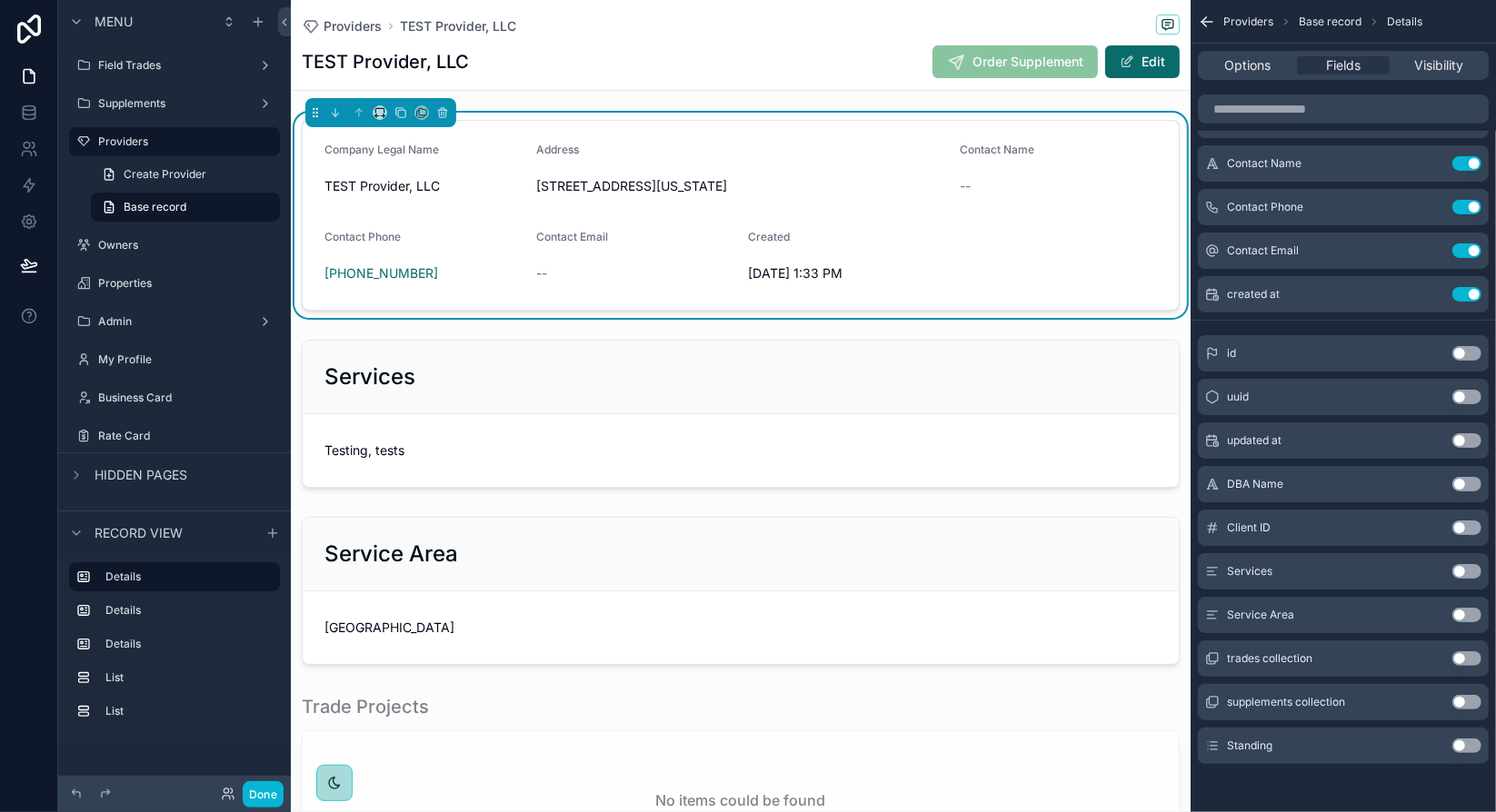
click at [1465, 745] on button "Use setting" at bounding box center [1466, 745] width 29 height 15
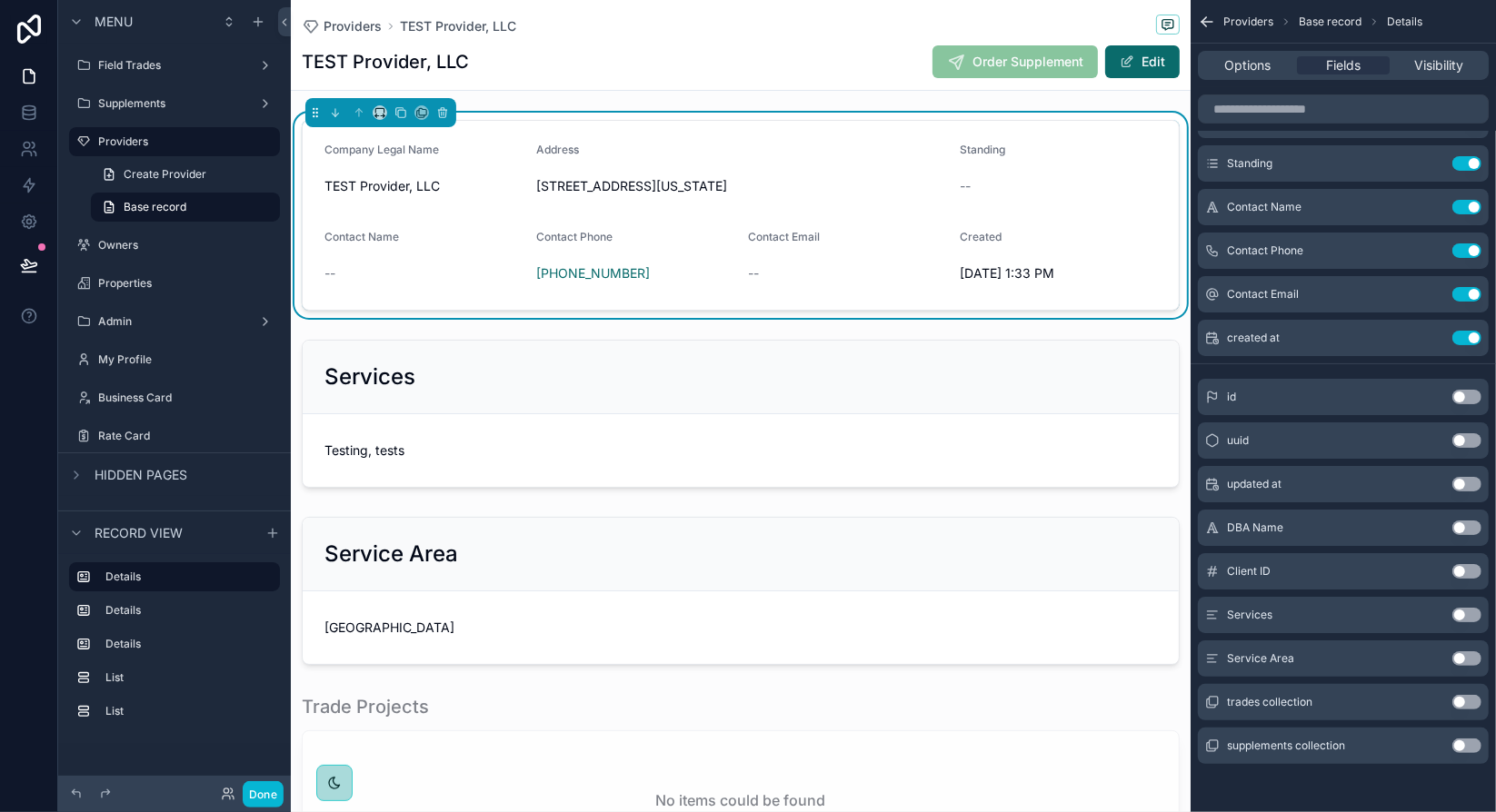
scroll to position [51, 0]
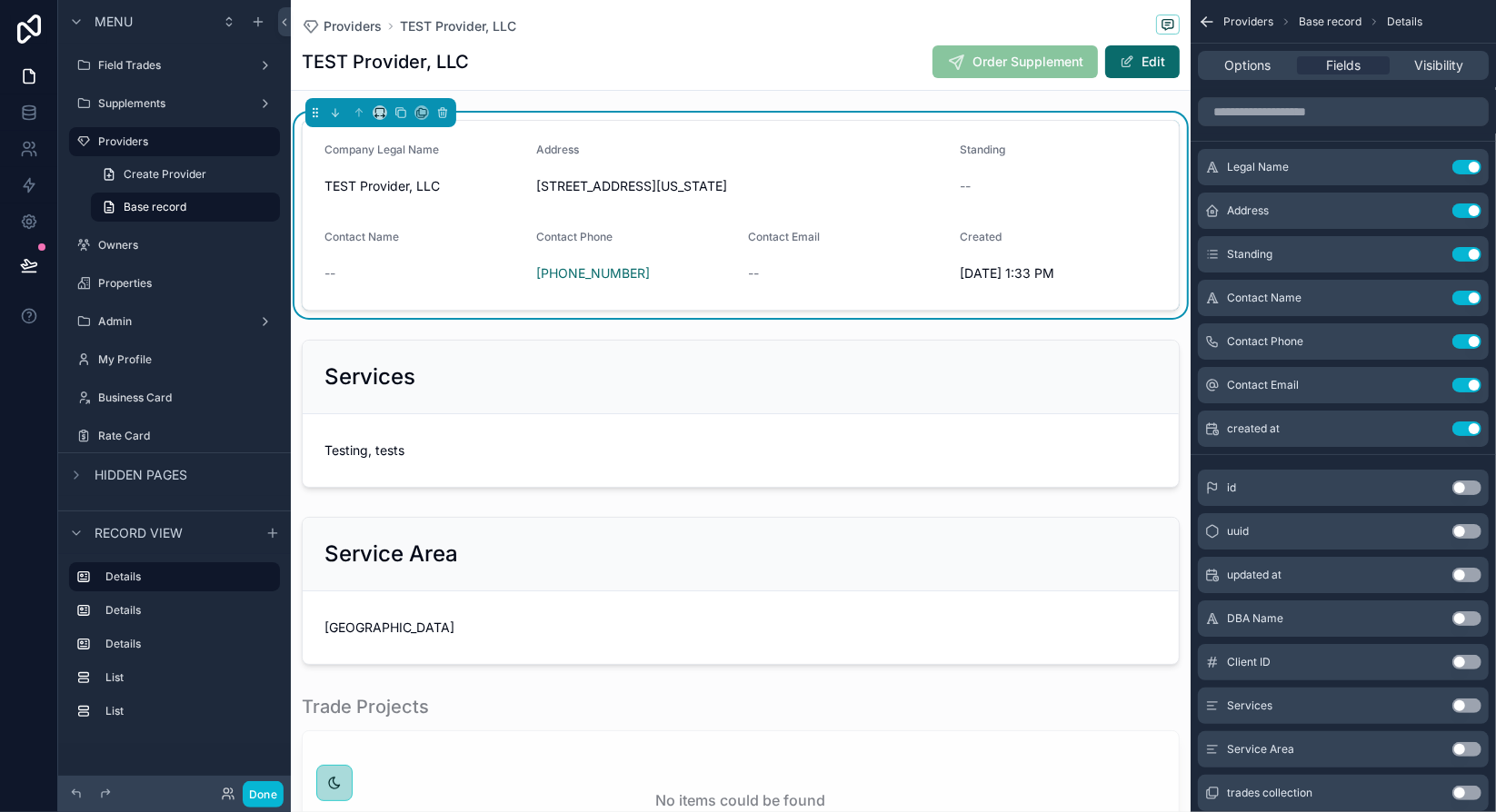
click at [763, 60] on div "TEST Provider, LLC Order Supplement Edit" at bounding box center [741, 62] width 878 height 35
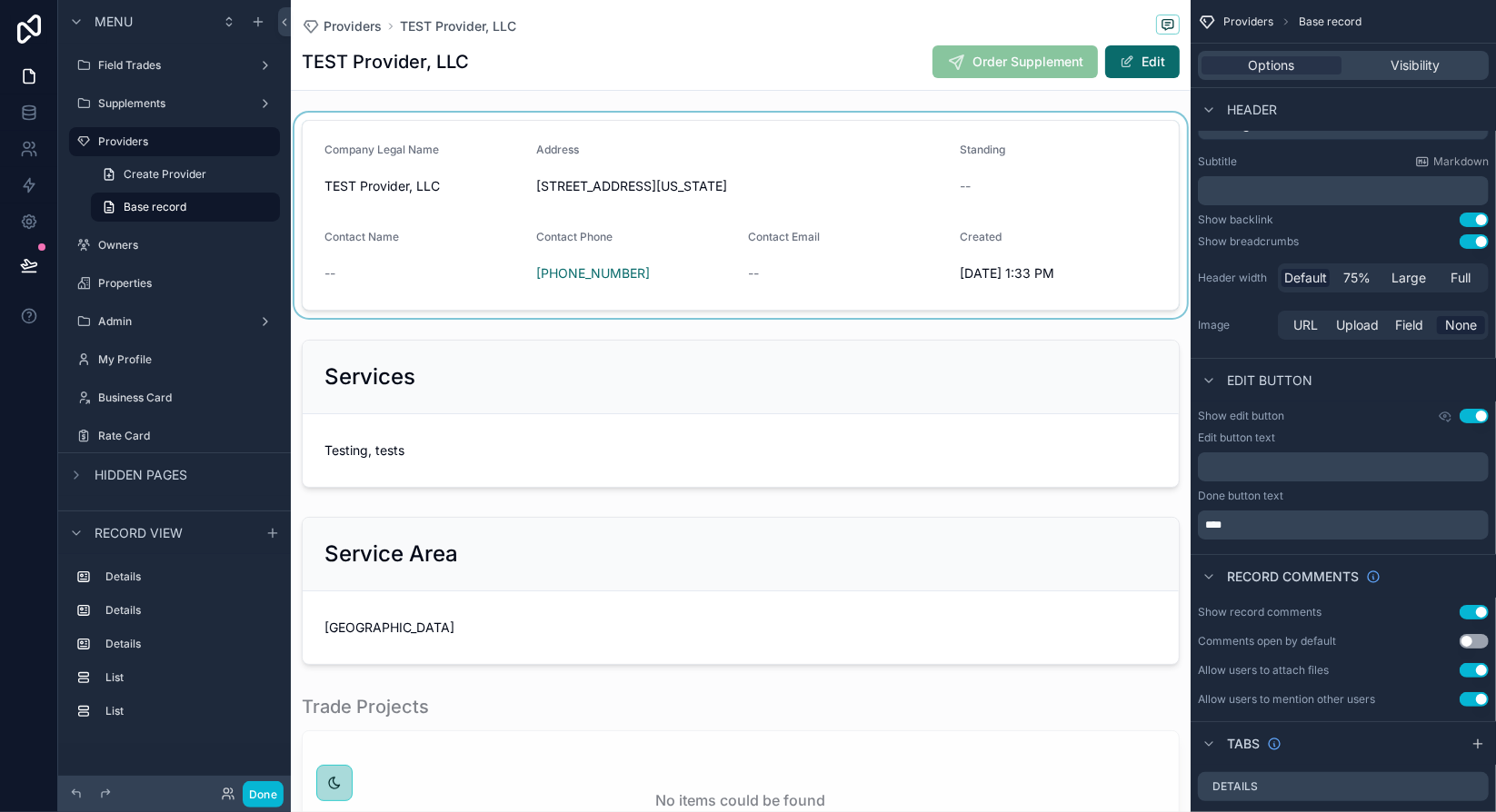
click at [983, 173] on div "scrollable content" at bounding box center [741, 215] width 900 height 205
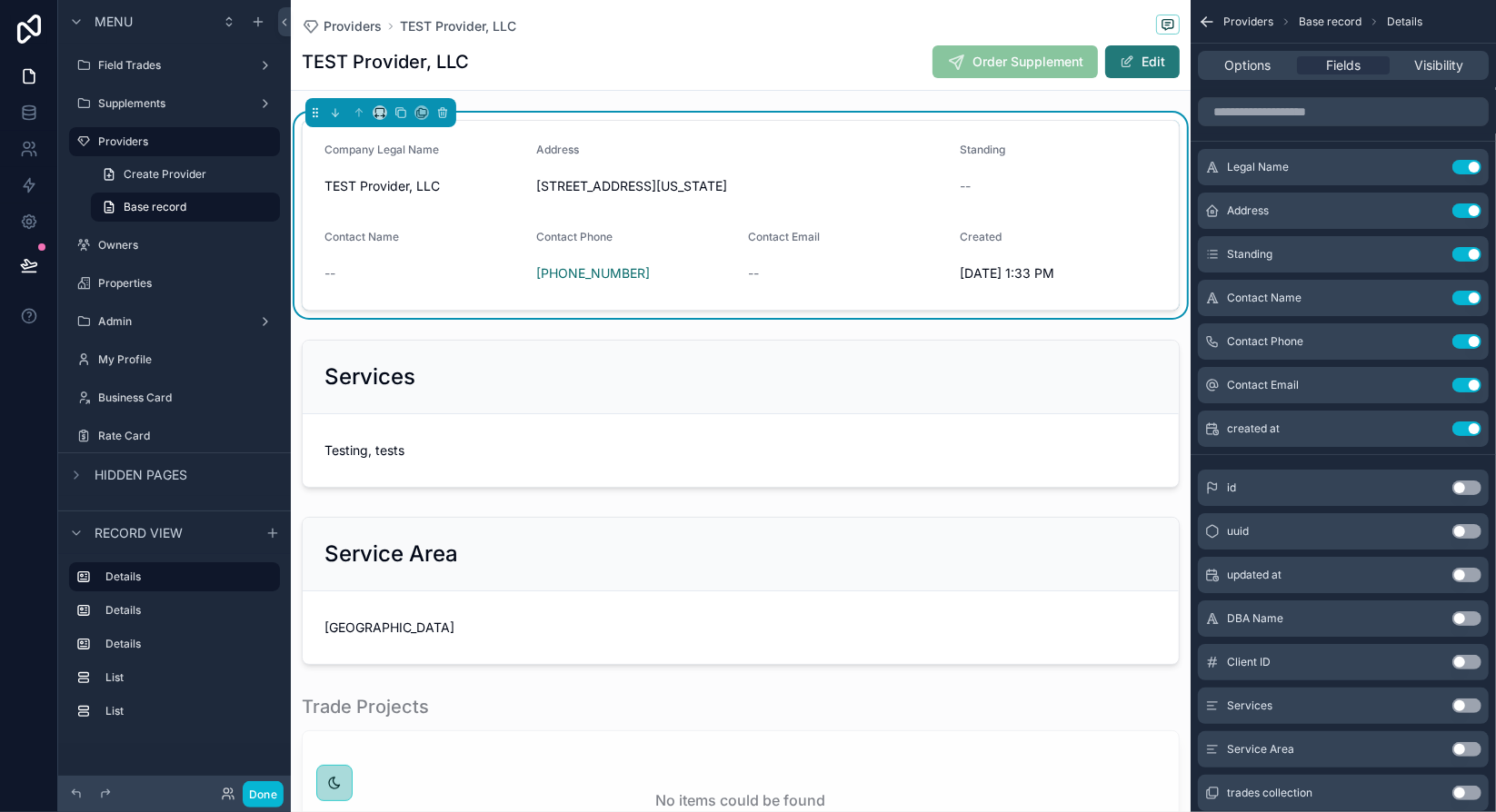
click at [1134, 63] on button "Edit" at bounding box center [1142, 62] width 75 height 33
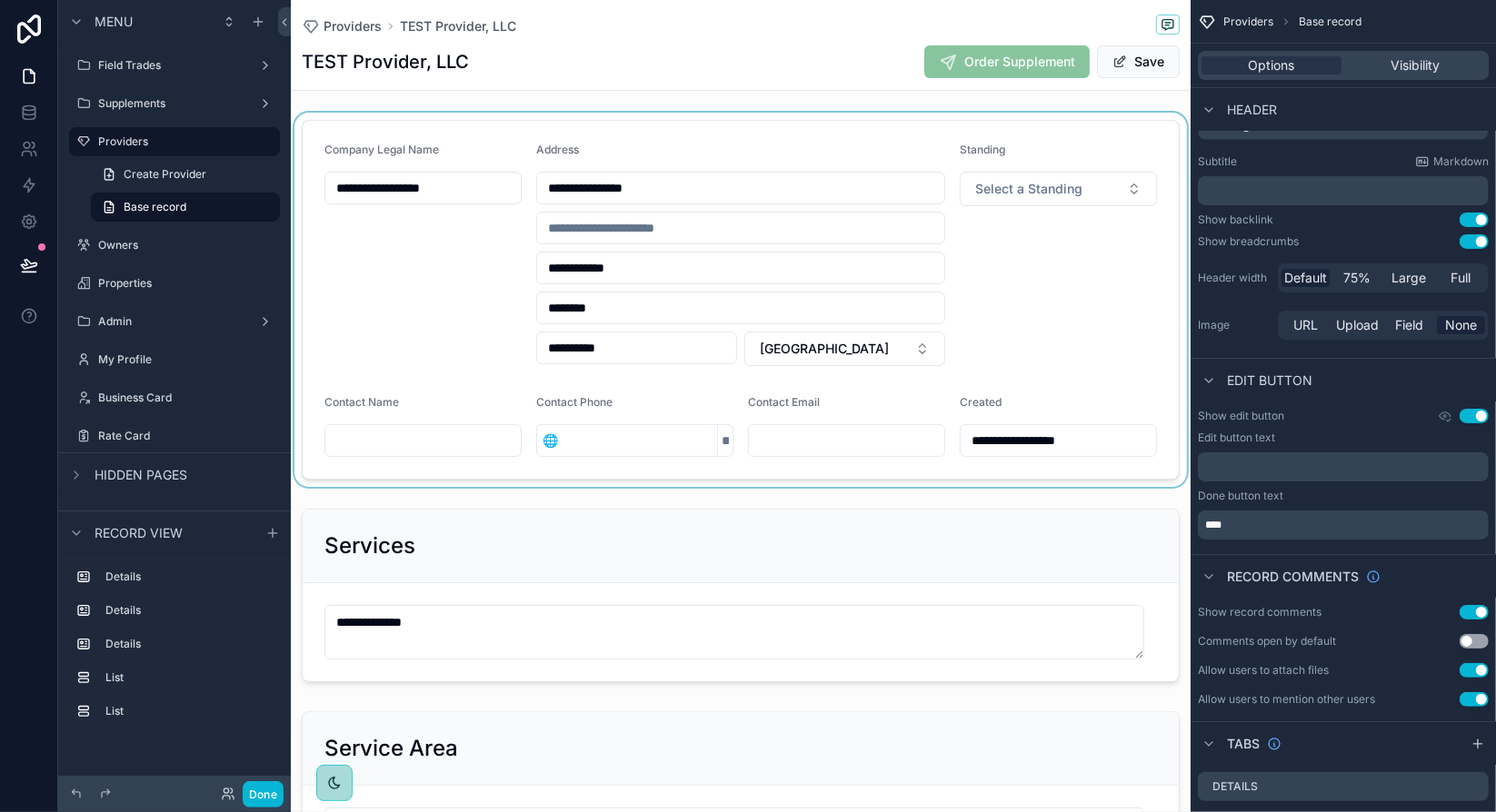
click at [1047, 195] on div "scrollable content" at bounding box center [741, 300] width 900 height 374
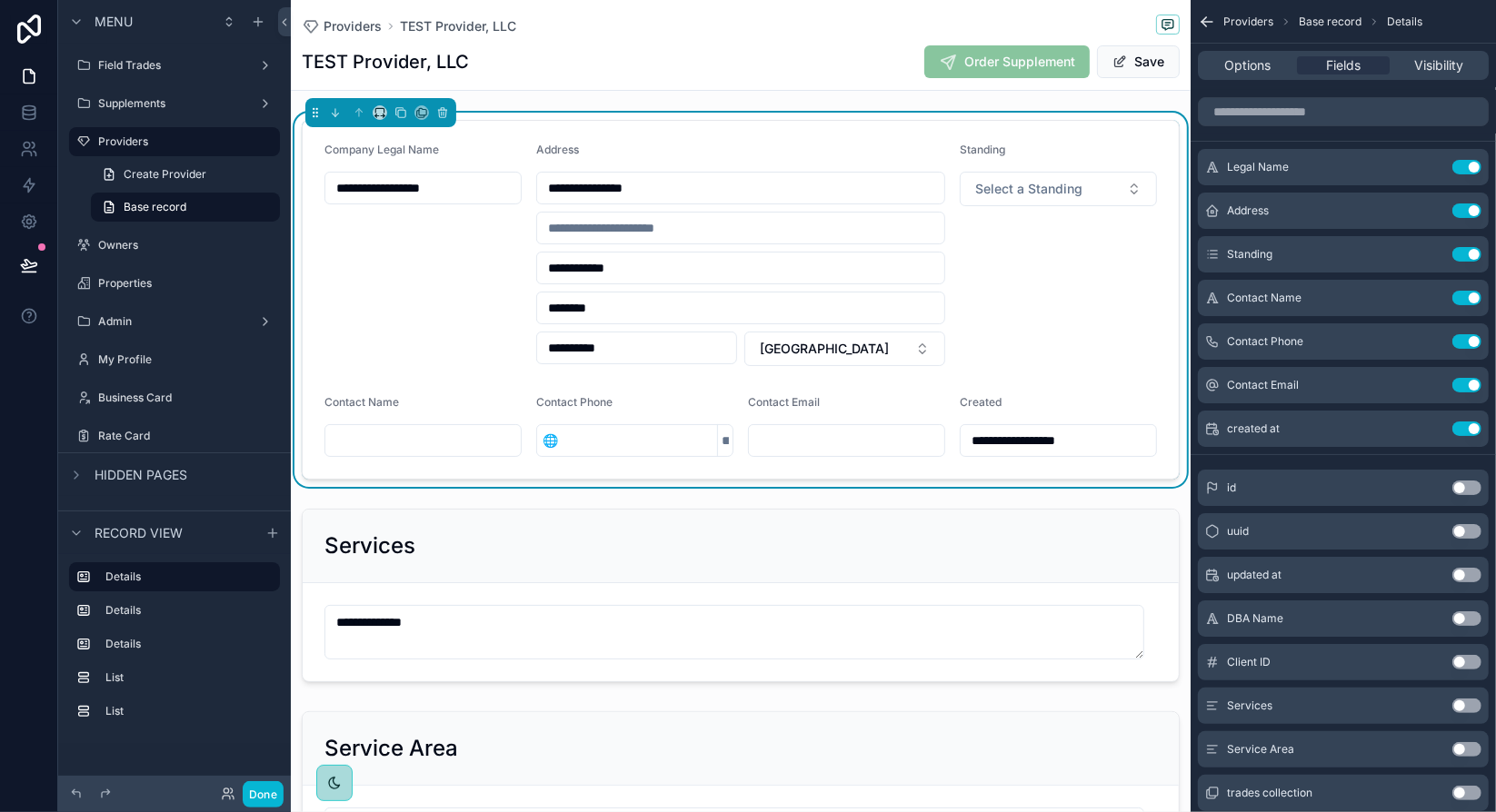
click at [1047, 195] on span "Select a Standing" at bounding box center [1028, 189] width 107 height 18
click at [1027, 265] on div "Active" at bounding box center [1046, 259] width 218 height 27
click at [727, 52] on div "TEST Provider, LLC Order Supplement Save" at bounding box center [741, 62] width 878 height 35
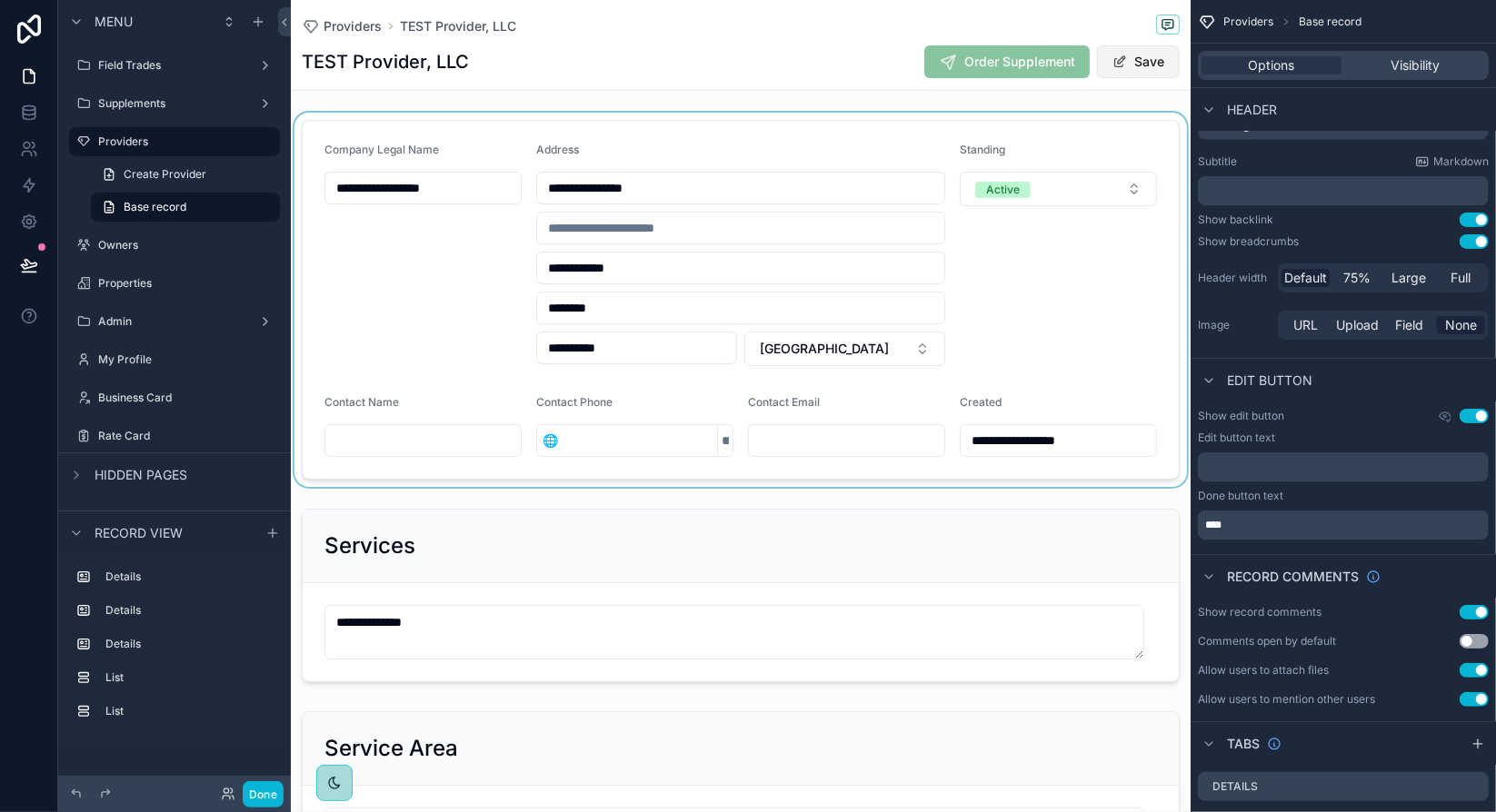
click at [1132, 70] on button "Save" at bounding box center [1138, 62] width 83 height 33
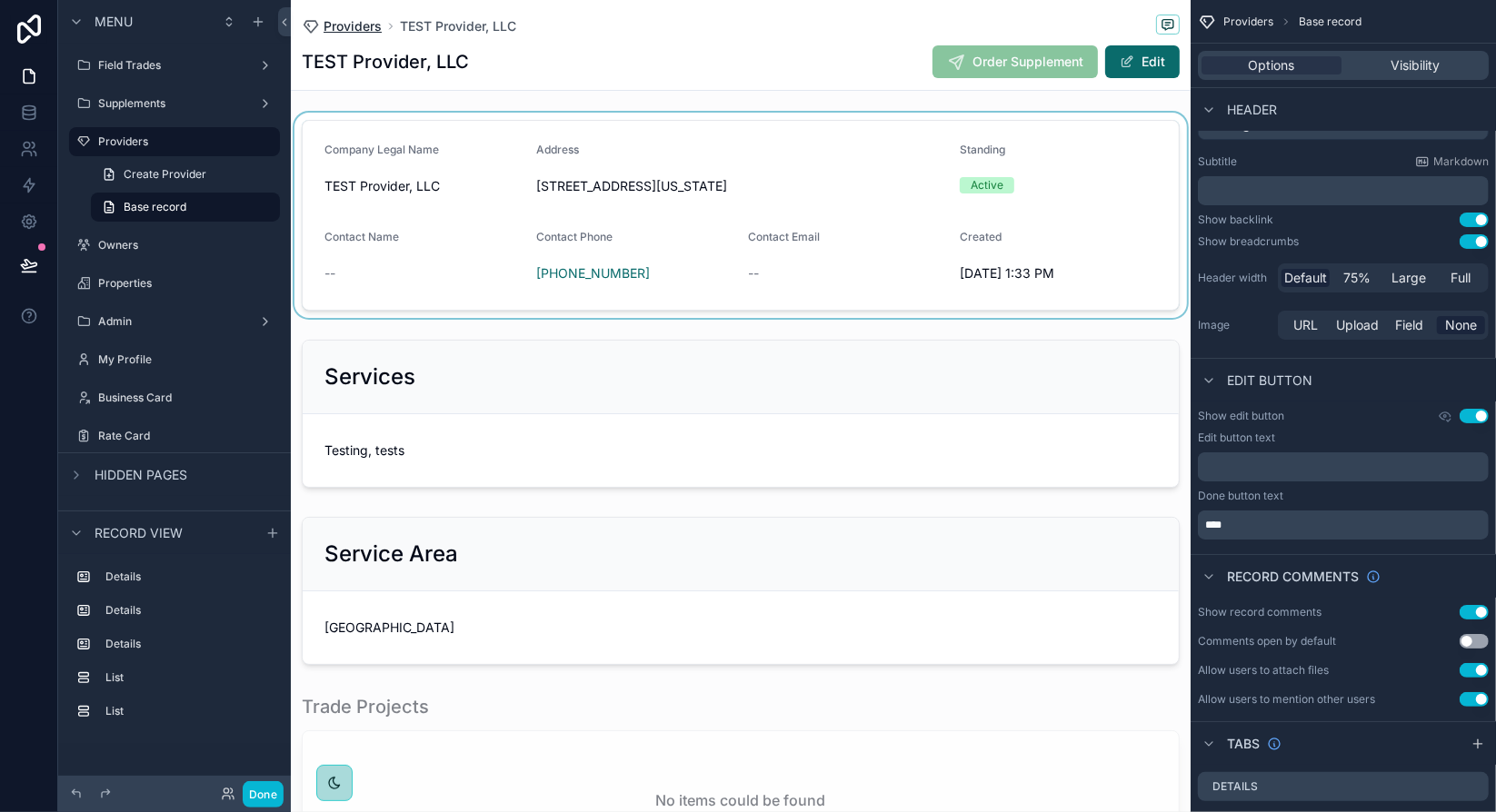
click at [359, 22] on span "Providers" at bounding box center [352, 26] width 58 height 18
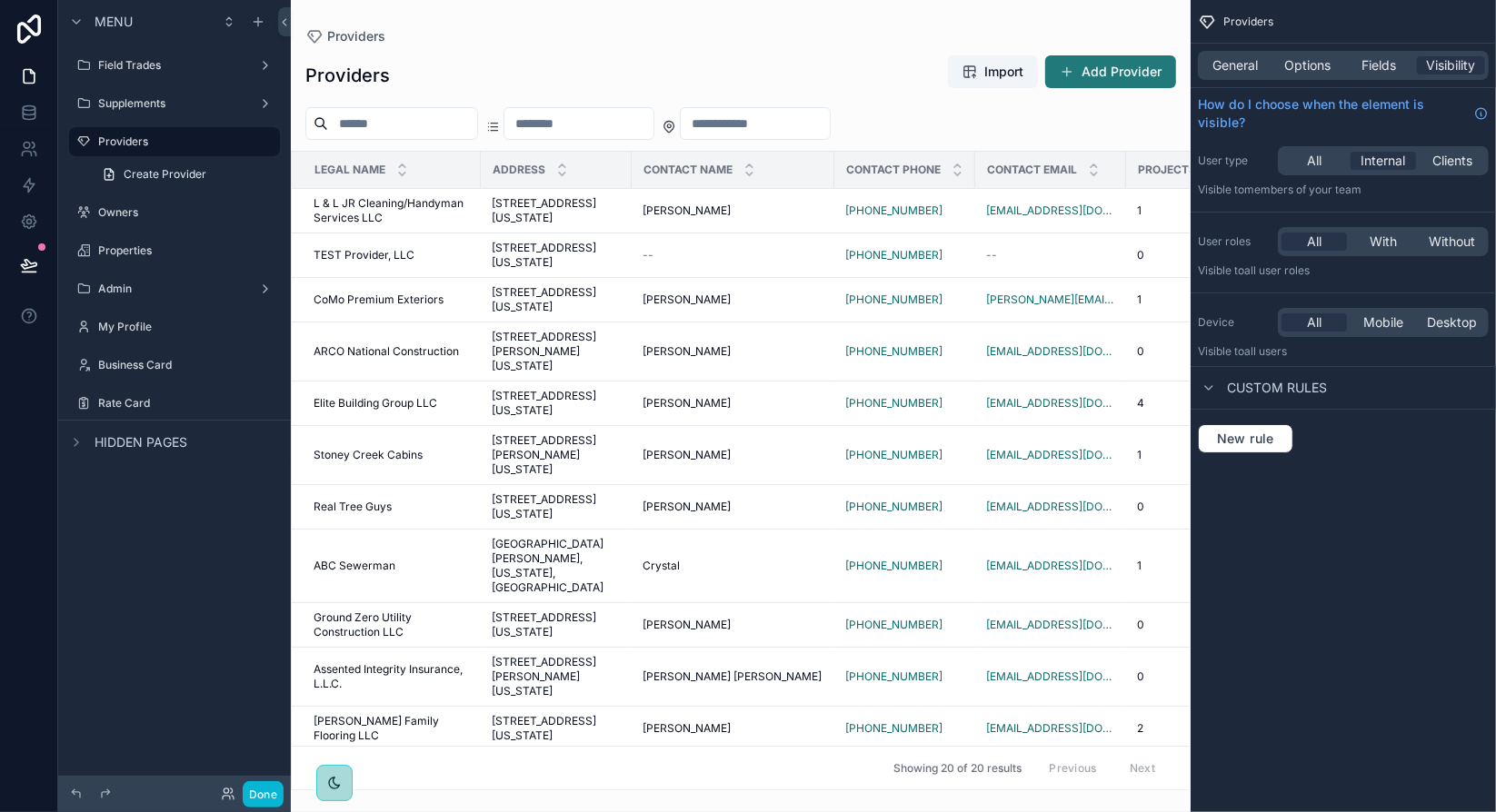
click at [1103, 76] on button "Add Provider" at bounding box center [1110, 72] width 130 height 33
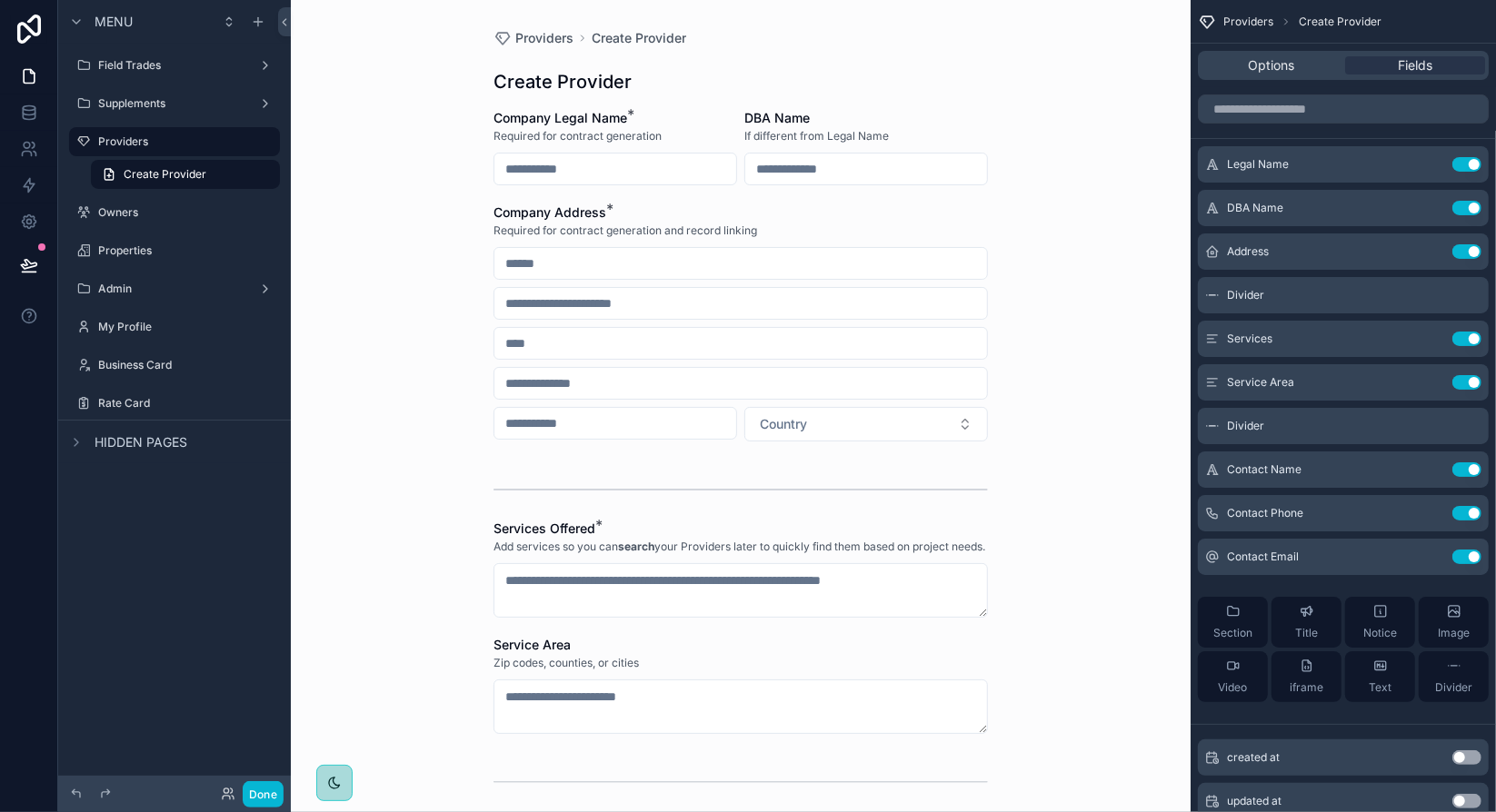
click at [625, 169] on input "scrollable content" at bounding box center [615, 169] width 242 height 26
type input "**********"
click at [600, 259] on input "scrollable content" at bounding box center [741, 264] width 493 height 26
paste input "**********"
type input "**********"
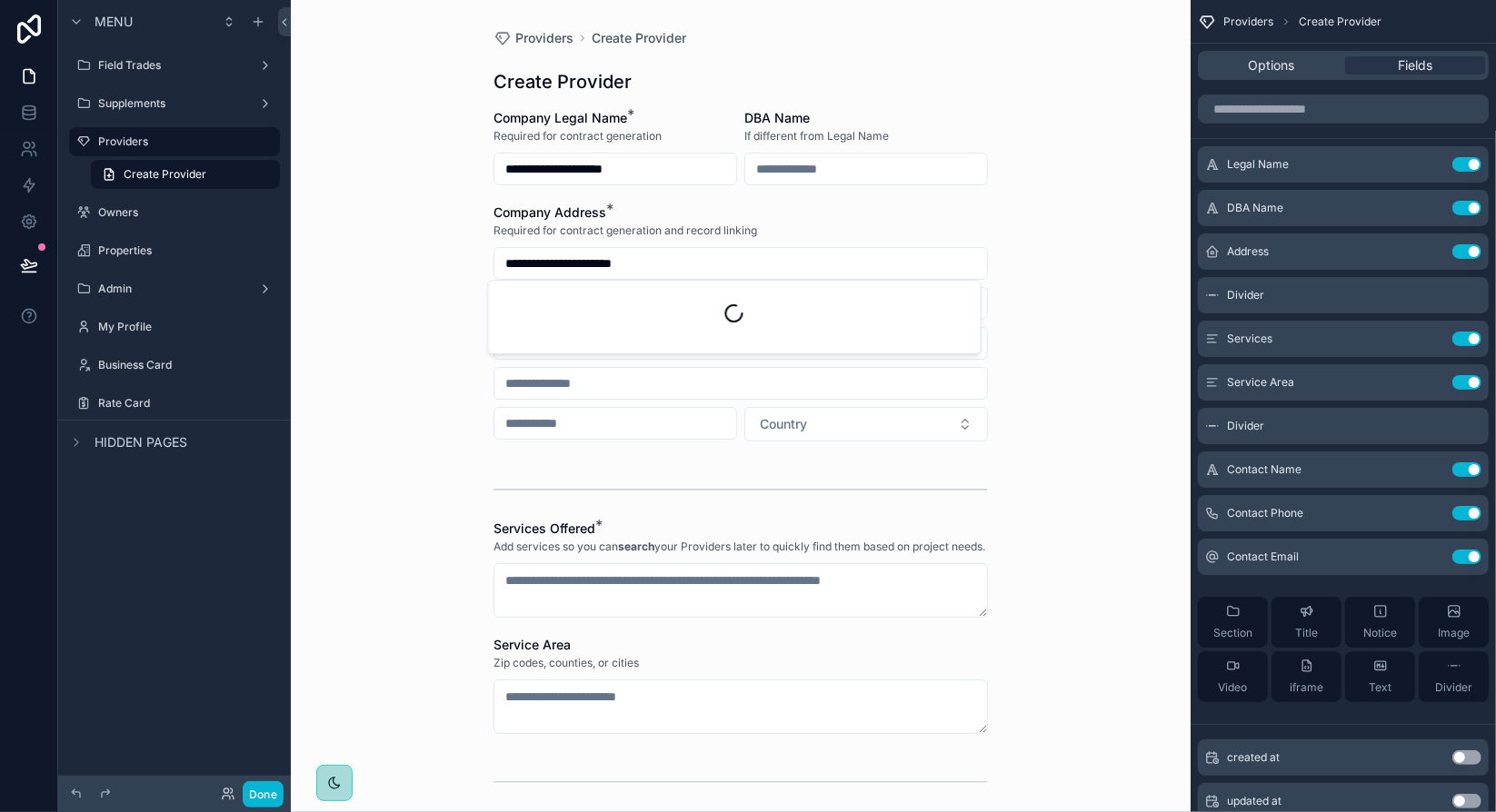
click at [433, 310] on div "**********" at bounding box center [741, 406] width 900 height 812
click at [548, 305] on input "scrollable content" at bounding box center [741, 304] width 493 height 26
paste input "********"
type input "********"
click at [528, 342] on input "scrollable content" at bounding box center [741, 343] width 493 height 26
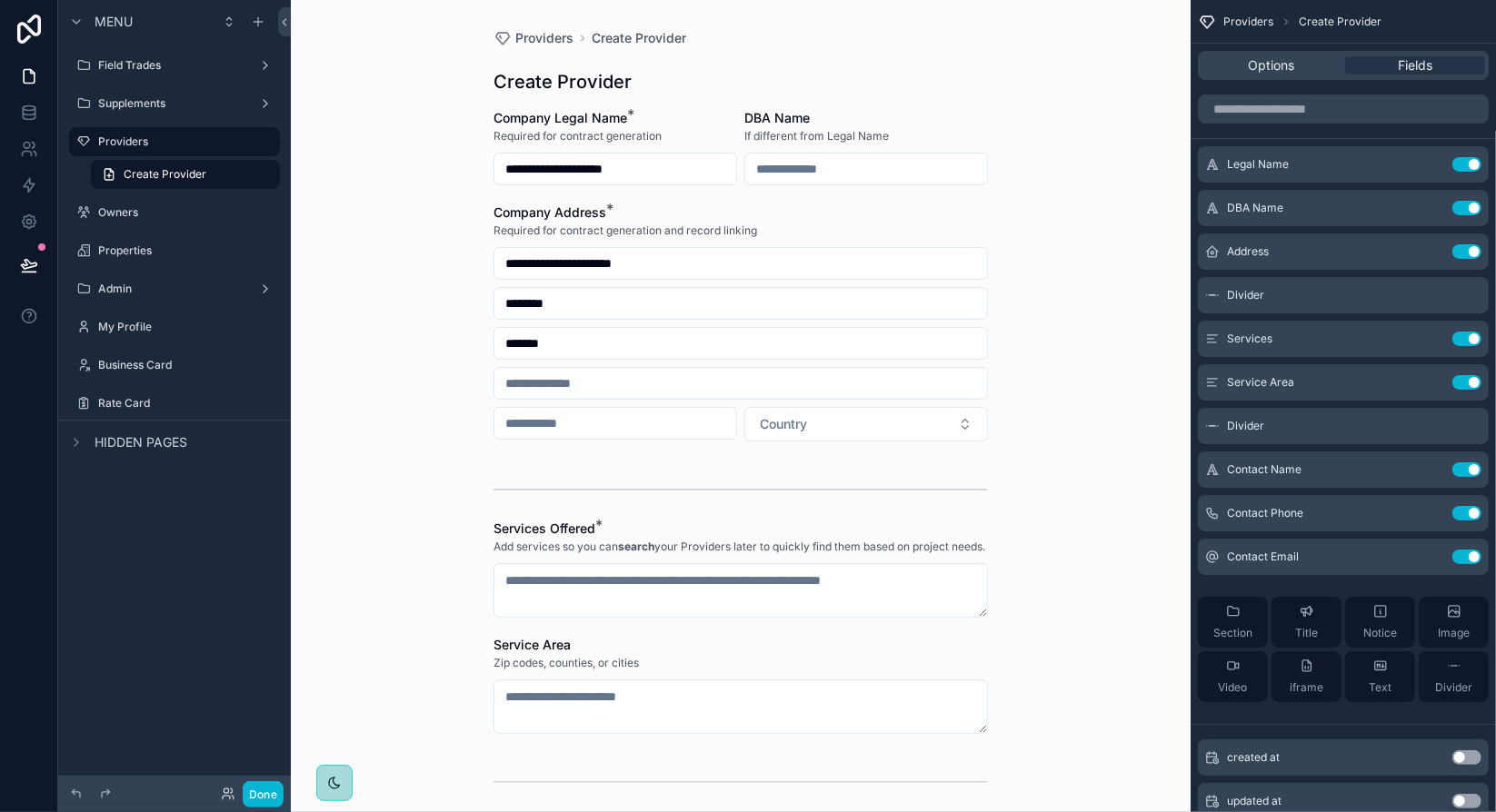
click at [561, 341] on input "*******" at bounding box center [741, 343] width 493 height 26
type input "********"
click at [560, 385] on input "scrollable content" at bounding box center [741, 383] width 493 height 26
type input "********"
type input "*****"
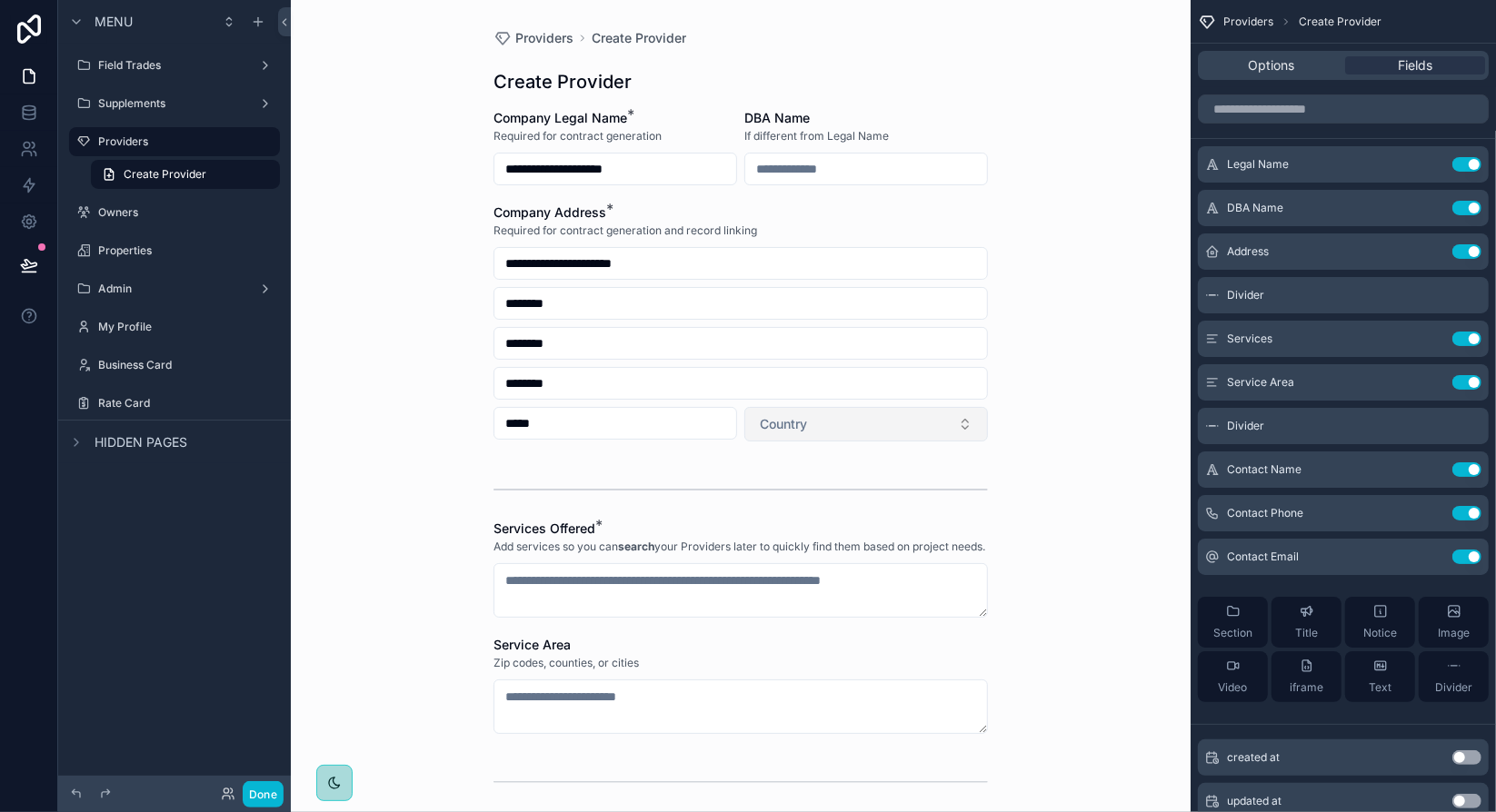
click at [926, 433] on button "Country" at bounding box center [866, 424] width 244 height 35
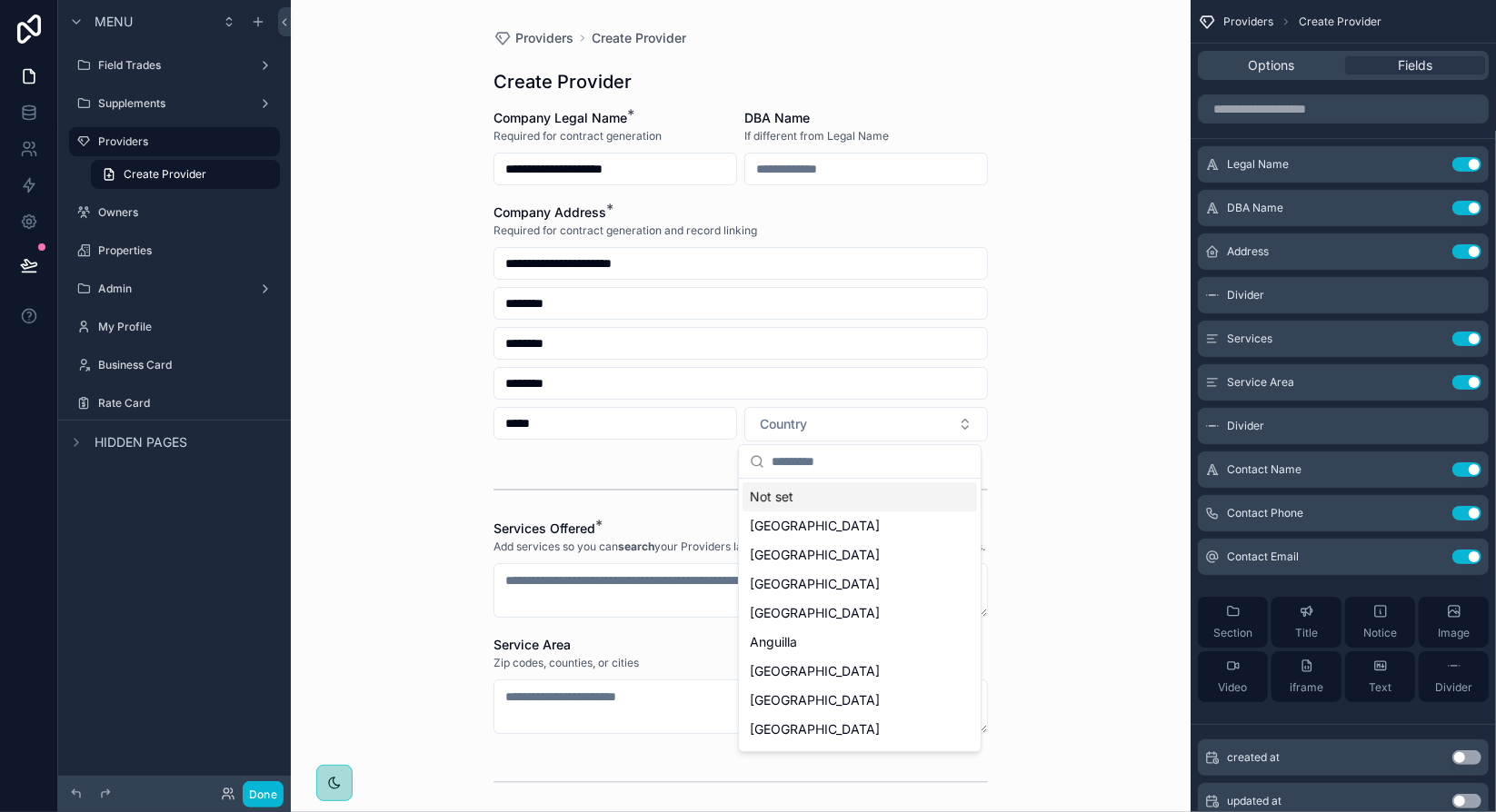
click at [1022, 409] on div "**********" at bounding box center [741, 406] width 900 height 812
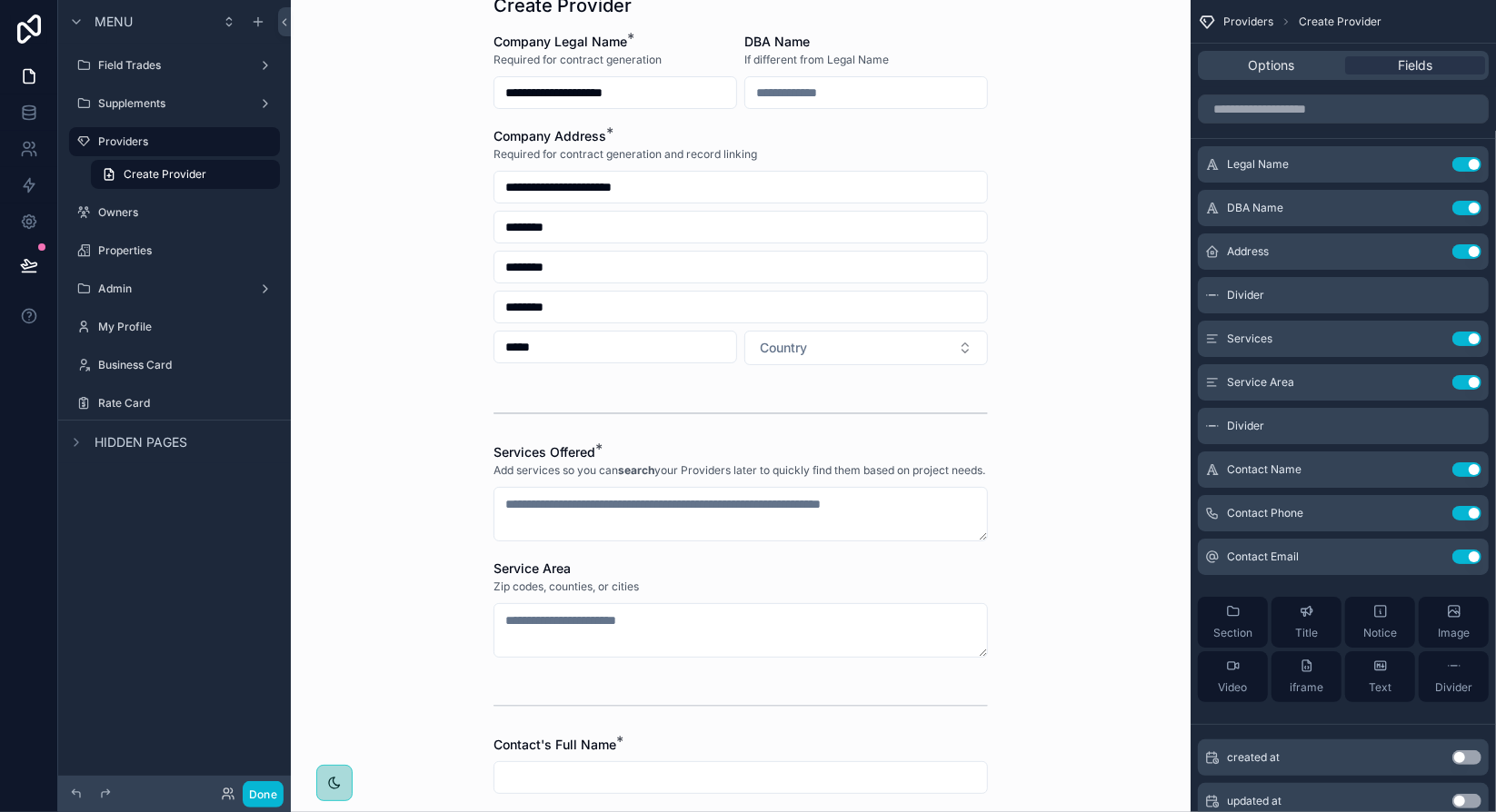
scroll to position [182, 0]
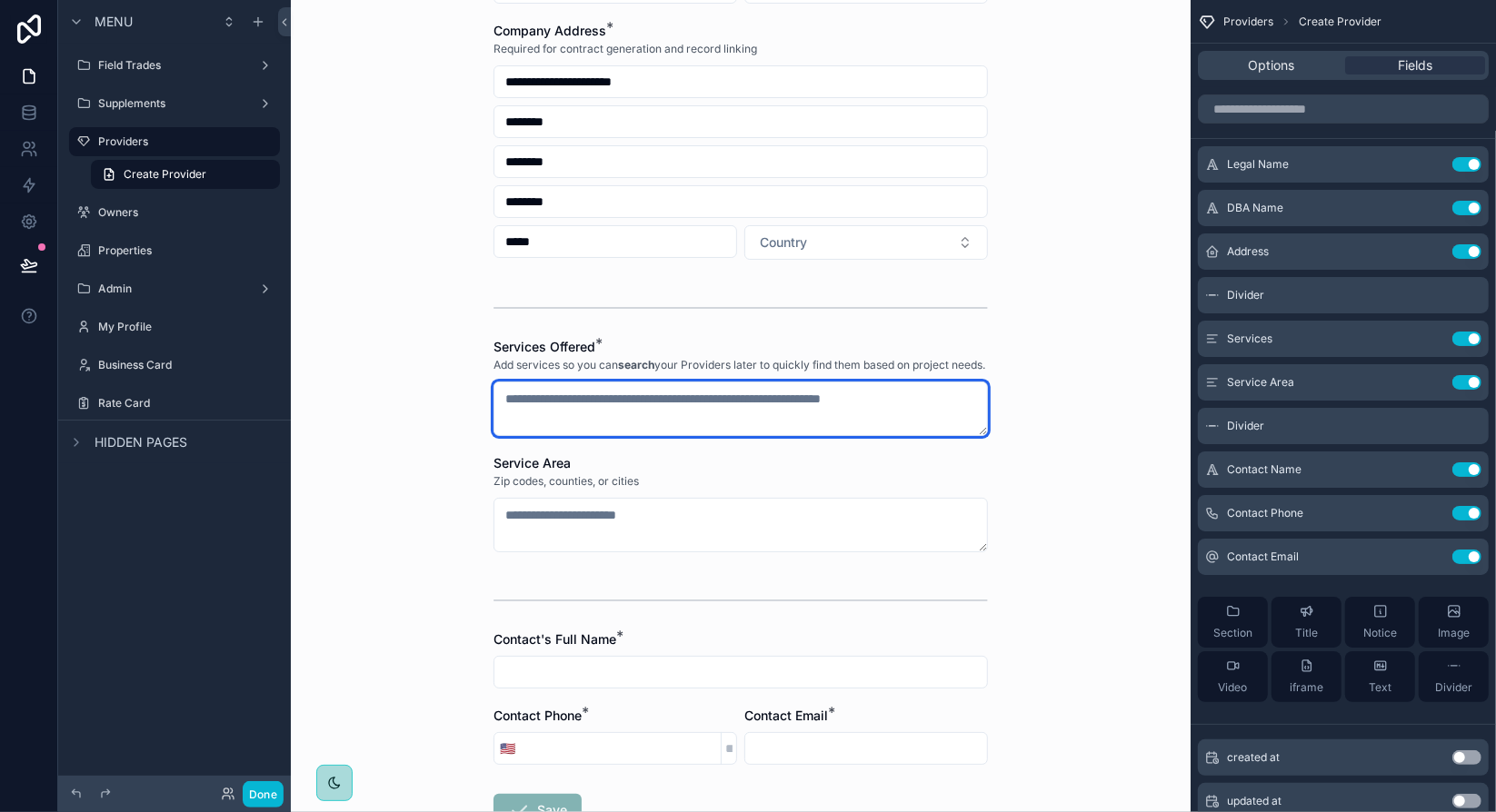
click at [713, 411] on textarea "scrollable content" at bounding box center [741, 408] width 495 height 55
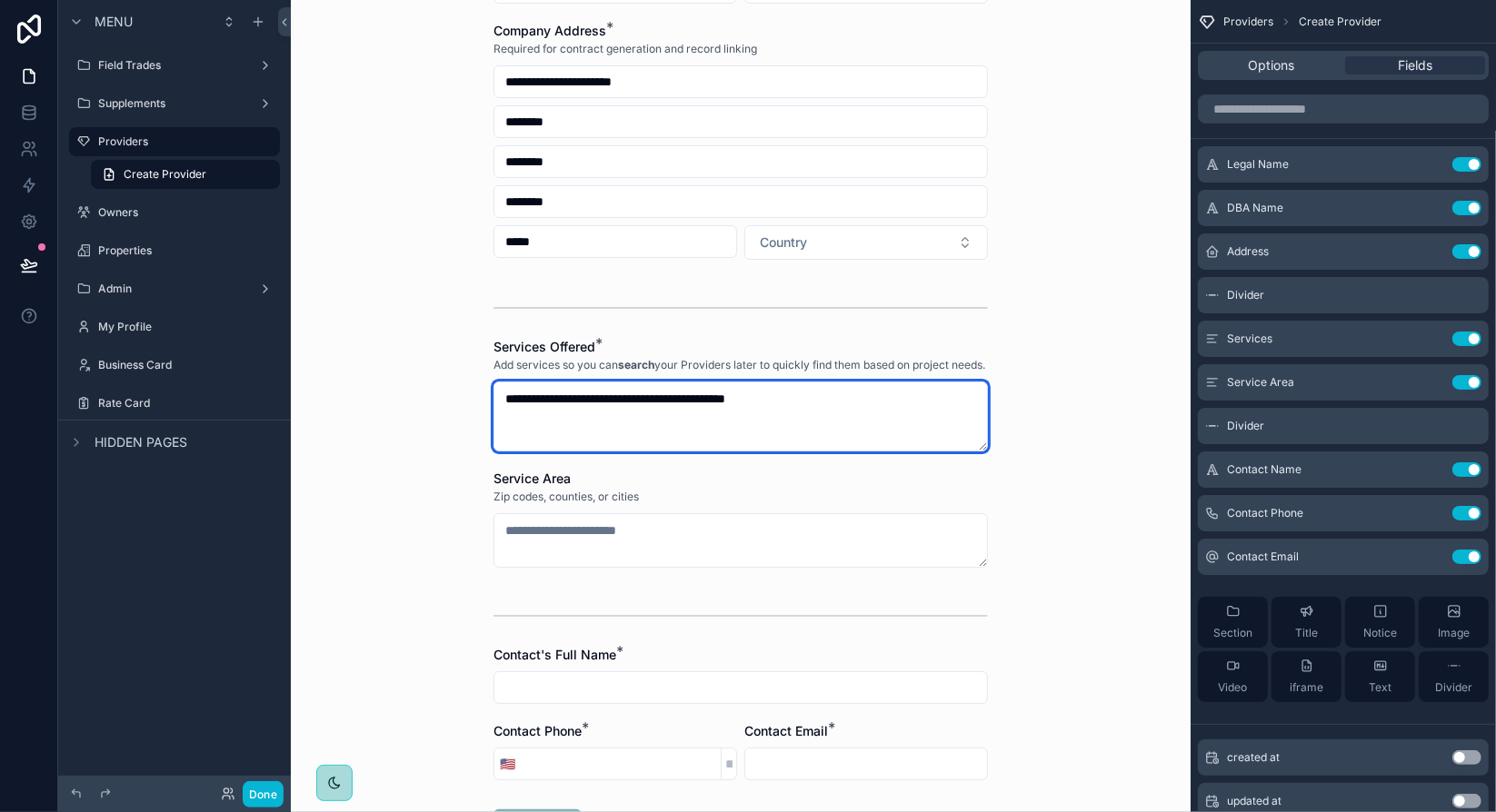
type textarea "**********"
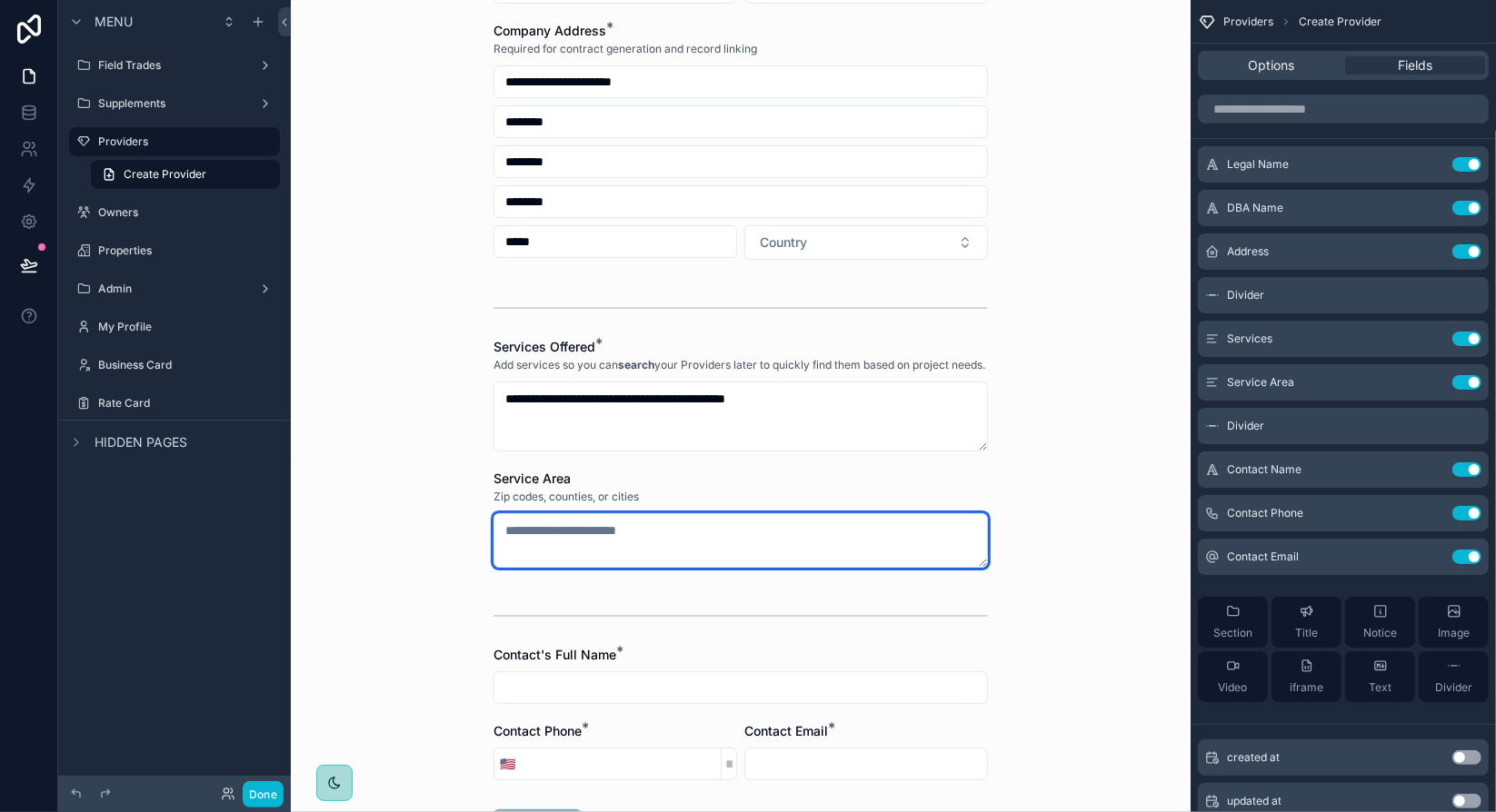
click at [572, 547] on textarea "scrollable content" at bounding box center [741, 540] width 495 height 55
type textarea "*"
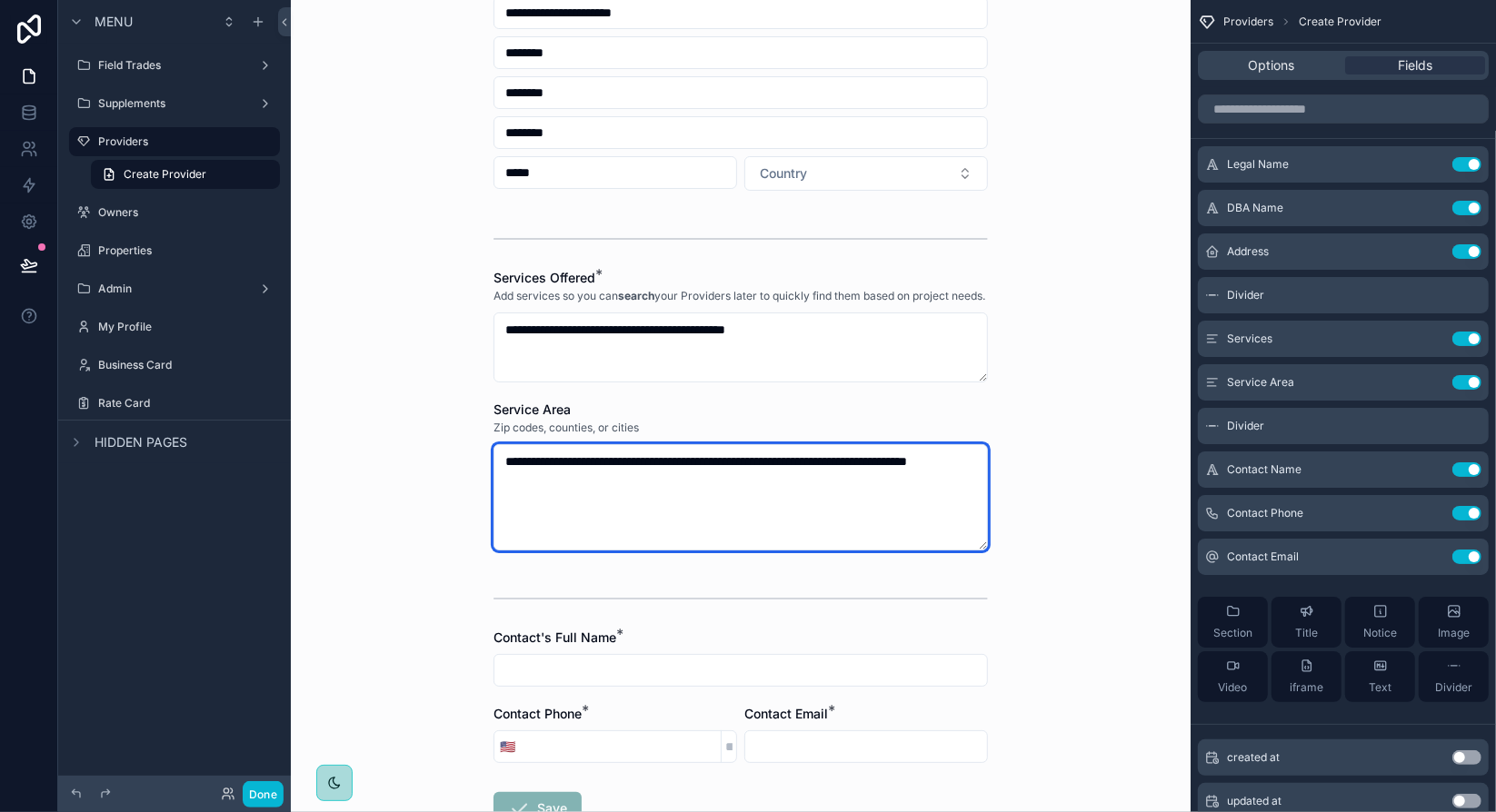
scroll to position [273, 0]
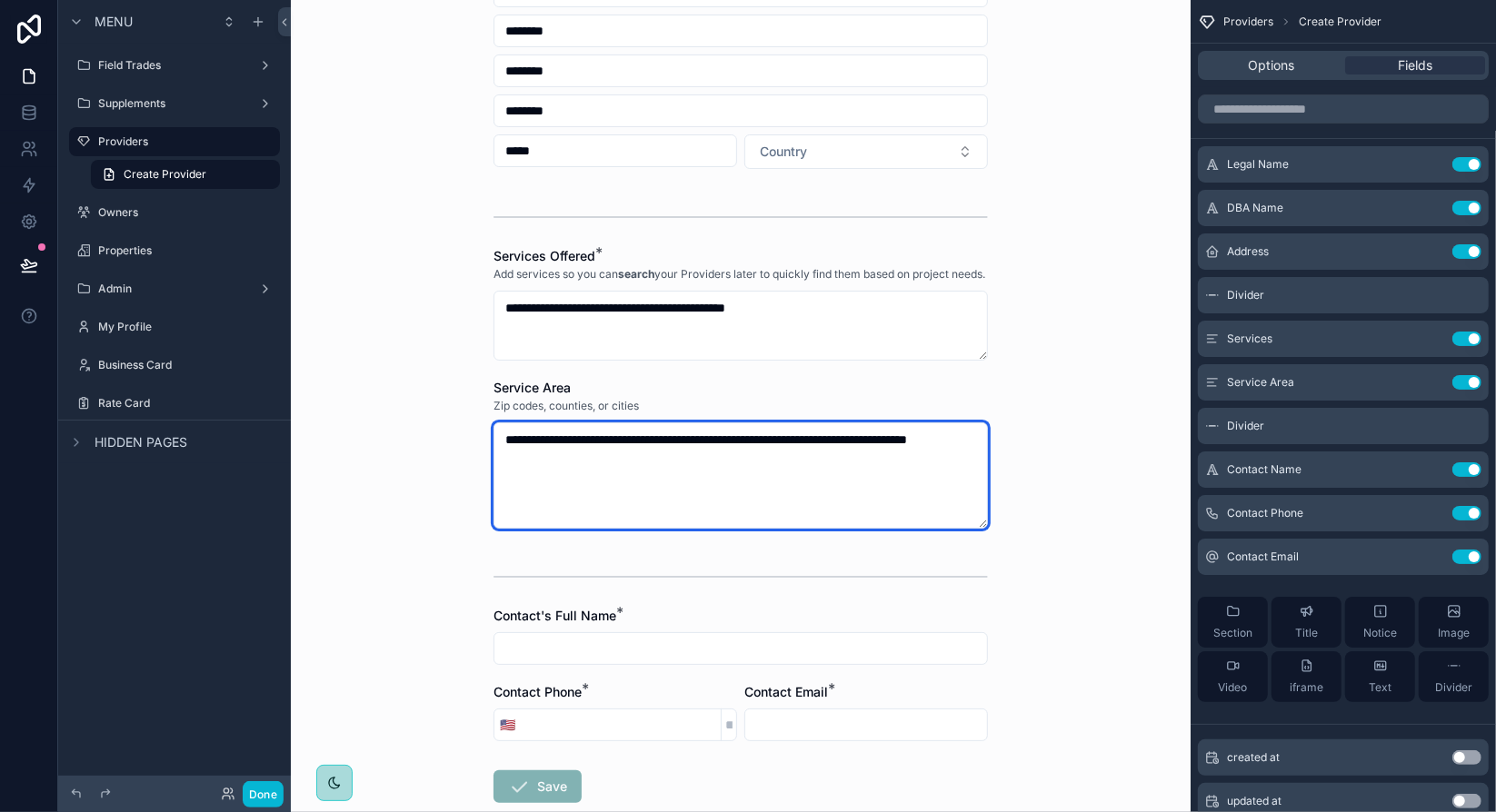
type textarea "**********"
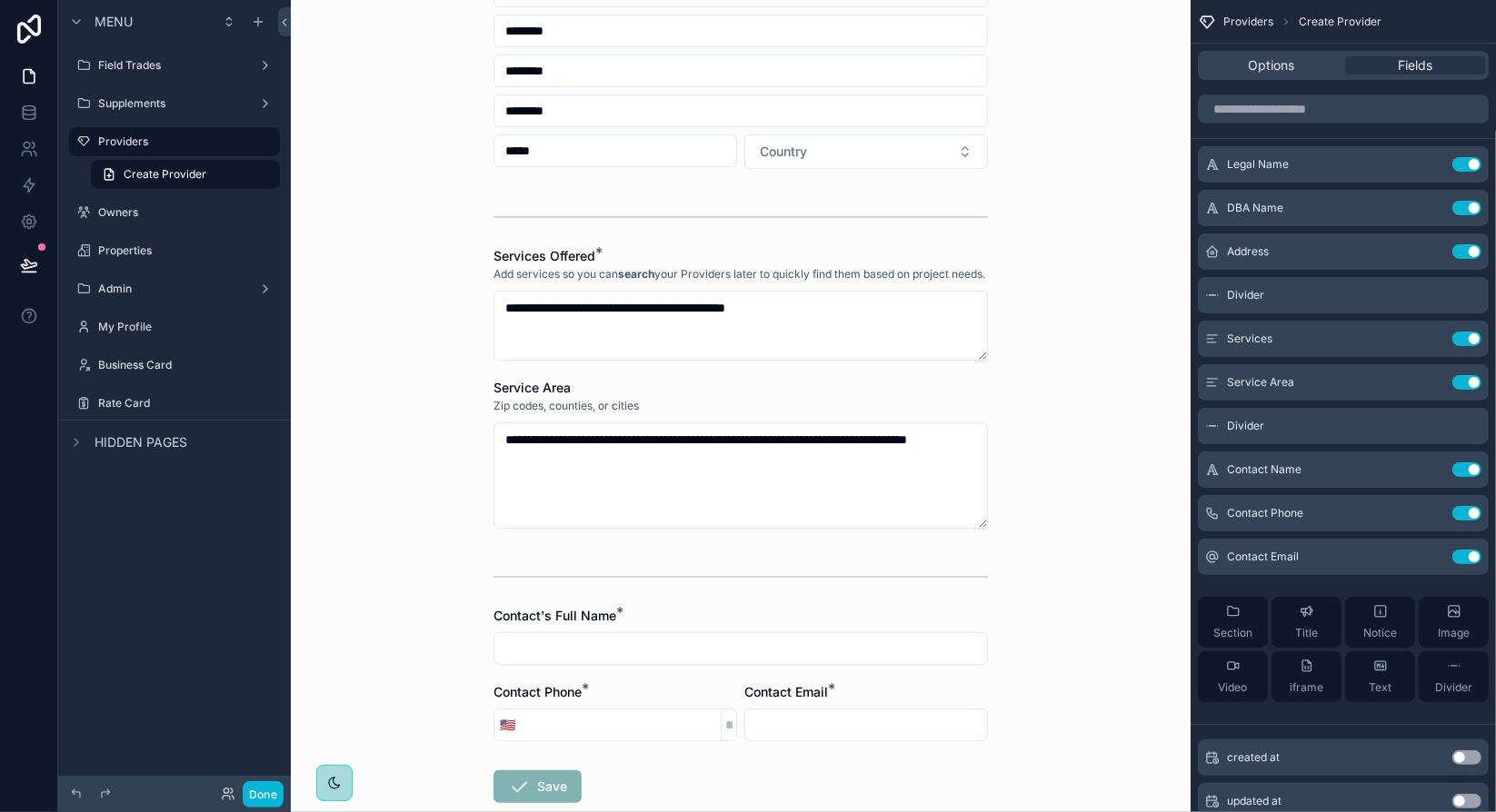
click at [602, 662] on input "scrollable content" at bounding box center [741, 649] width 493 height 26
type input "****"
click at [560, 737] on input "scrollable content" at bounding box center [620, 725] width 200 height 26
paste input "**********"
type input "**********"
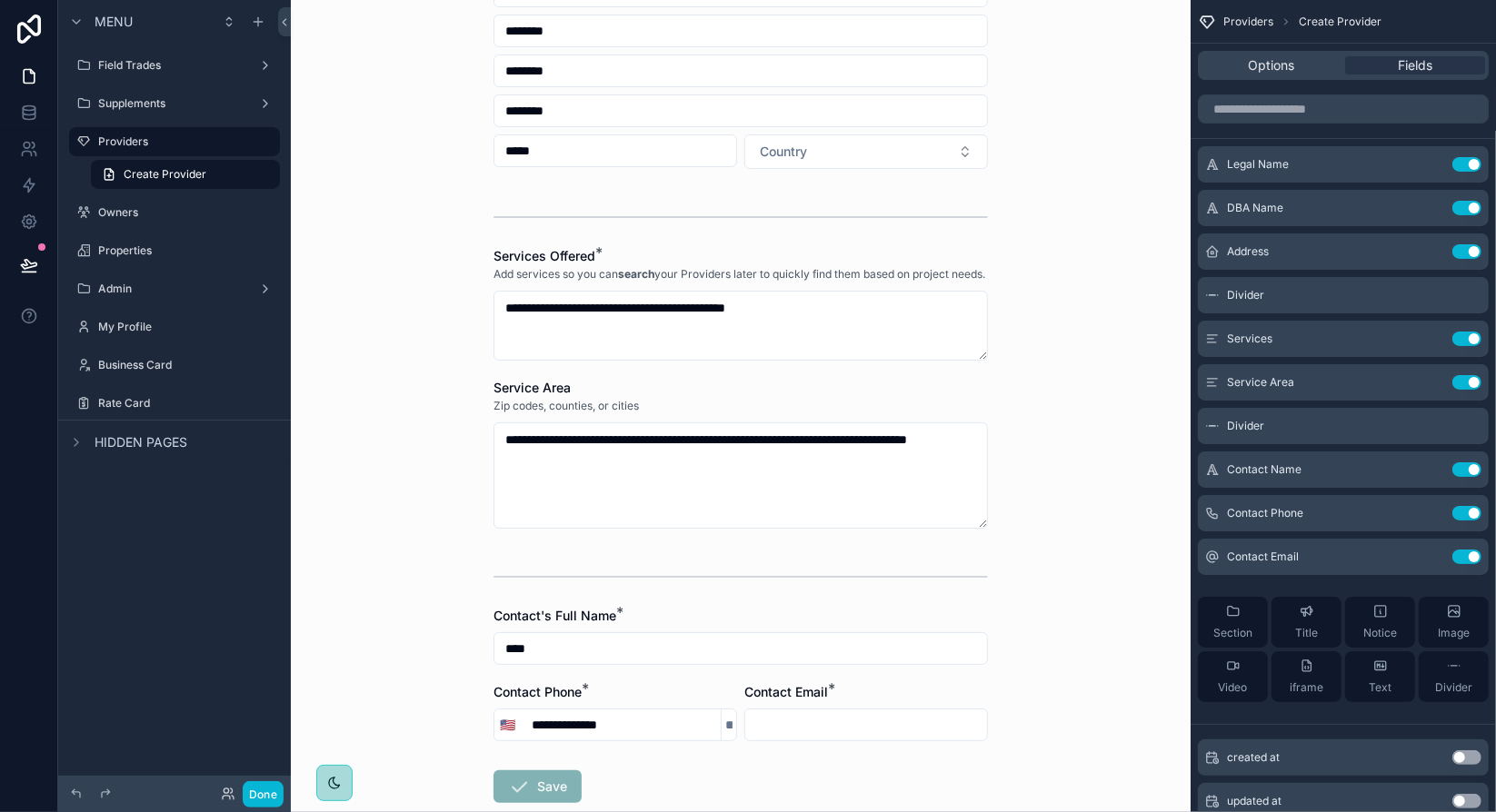
click at [827, 729] on input "scrollable content" at bounding box center [866, 725] width 242 height 26
paste input "**********"
type input "**********"
click at [1022, 661] on div "**********" at bounding box center [741, 406] width 900 height 812
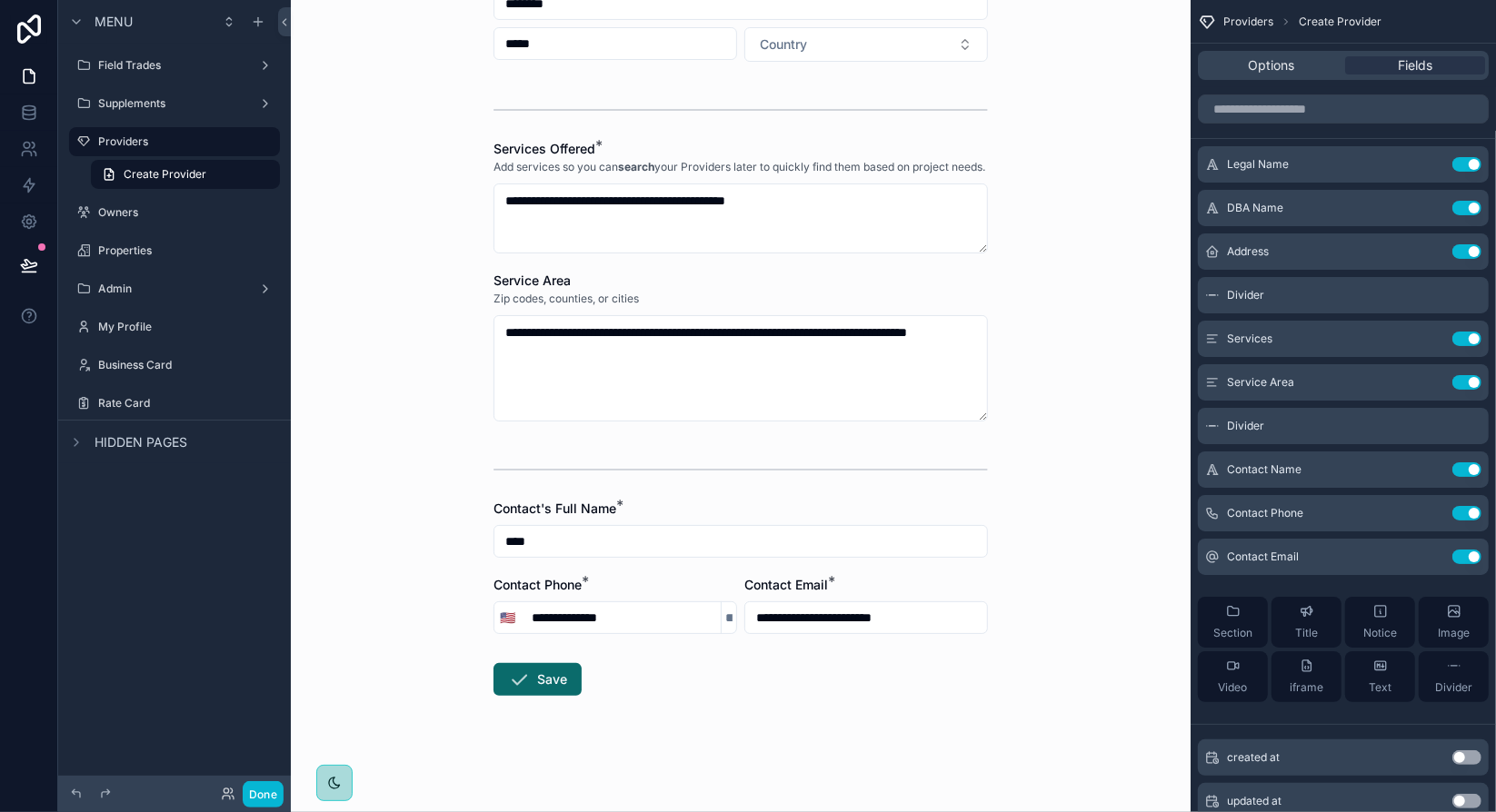
scroll to position [392, 0]
click at [1010, 541] on div "**********" at bounding box center [741, 406] width 900 height 812
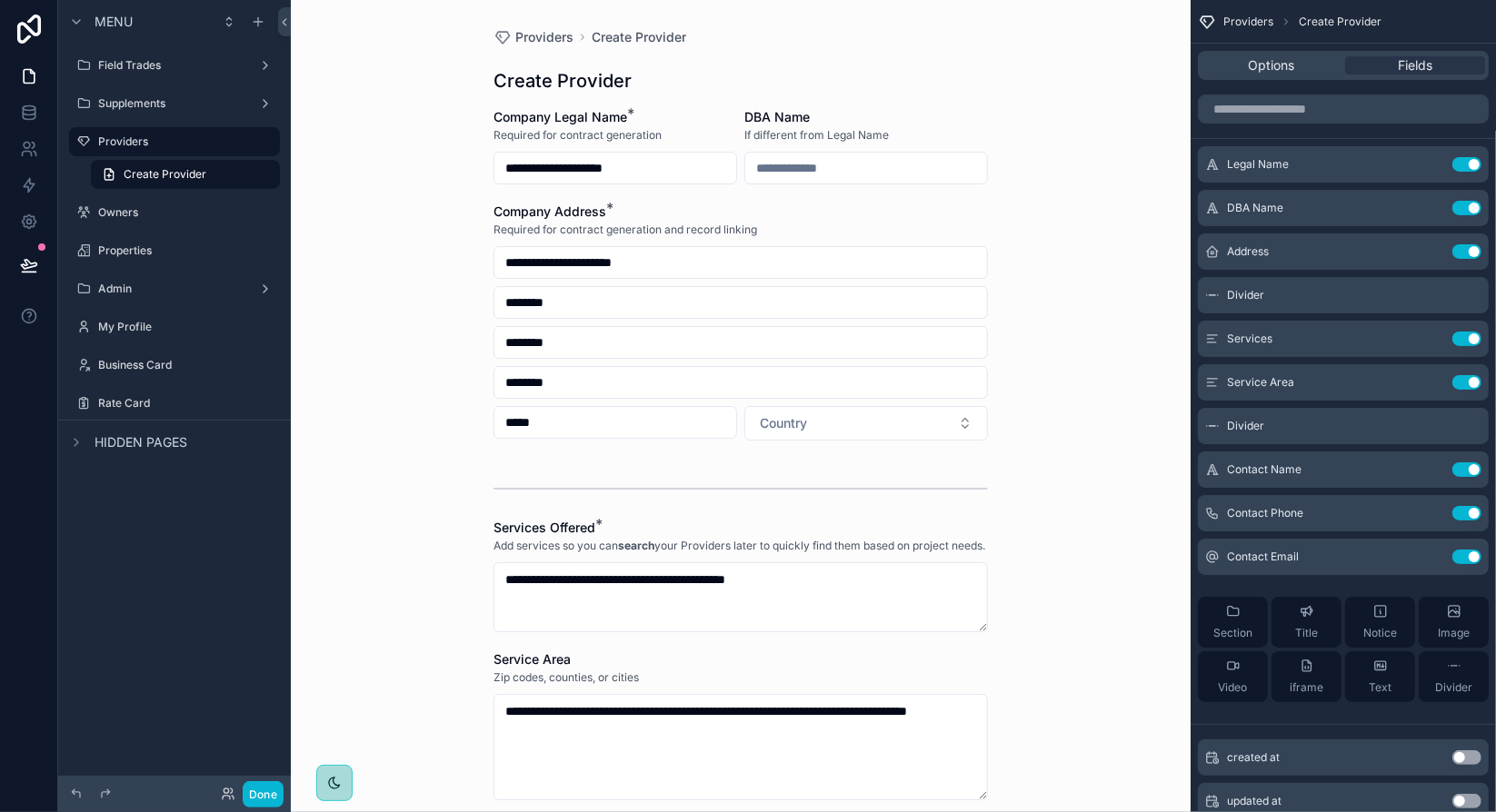
scroll to position [0, 0]
click at [1010, 541] on div "**********" at bounding box center [741, 406] width 900 height 812
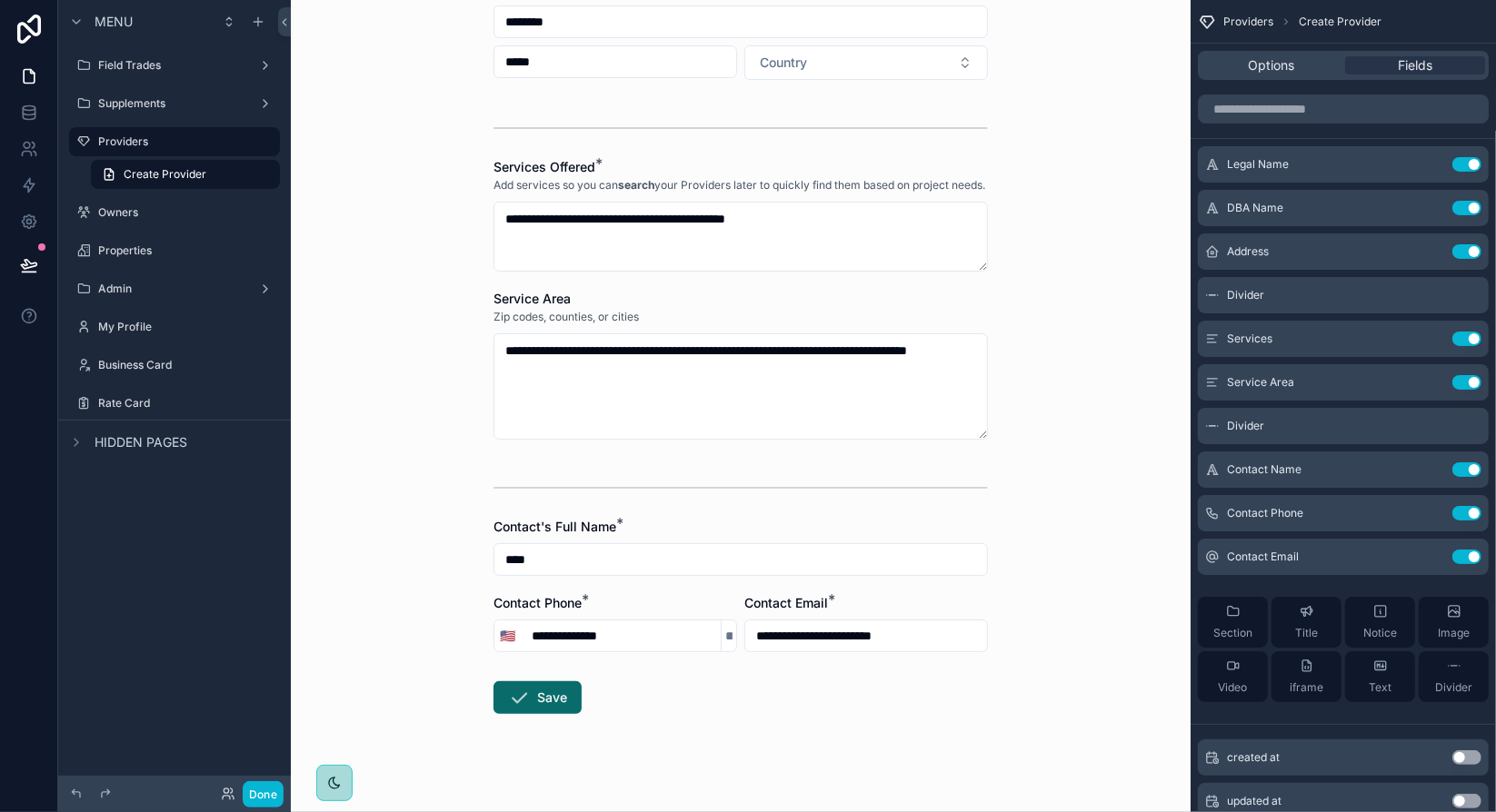
scroll to position [363, 0]
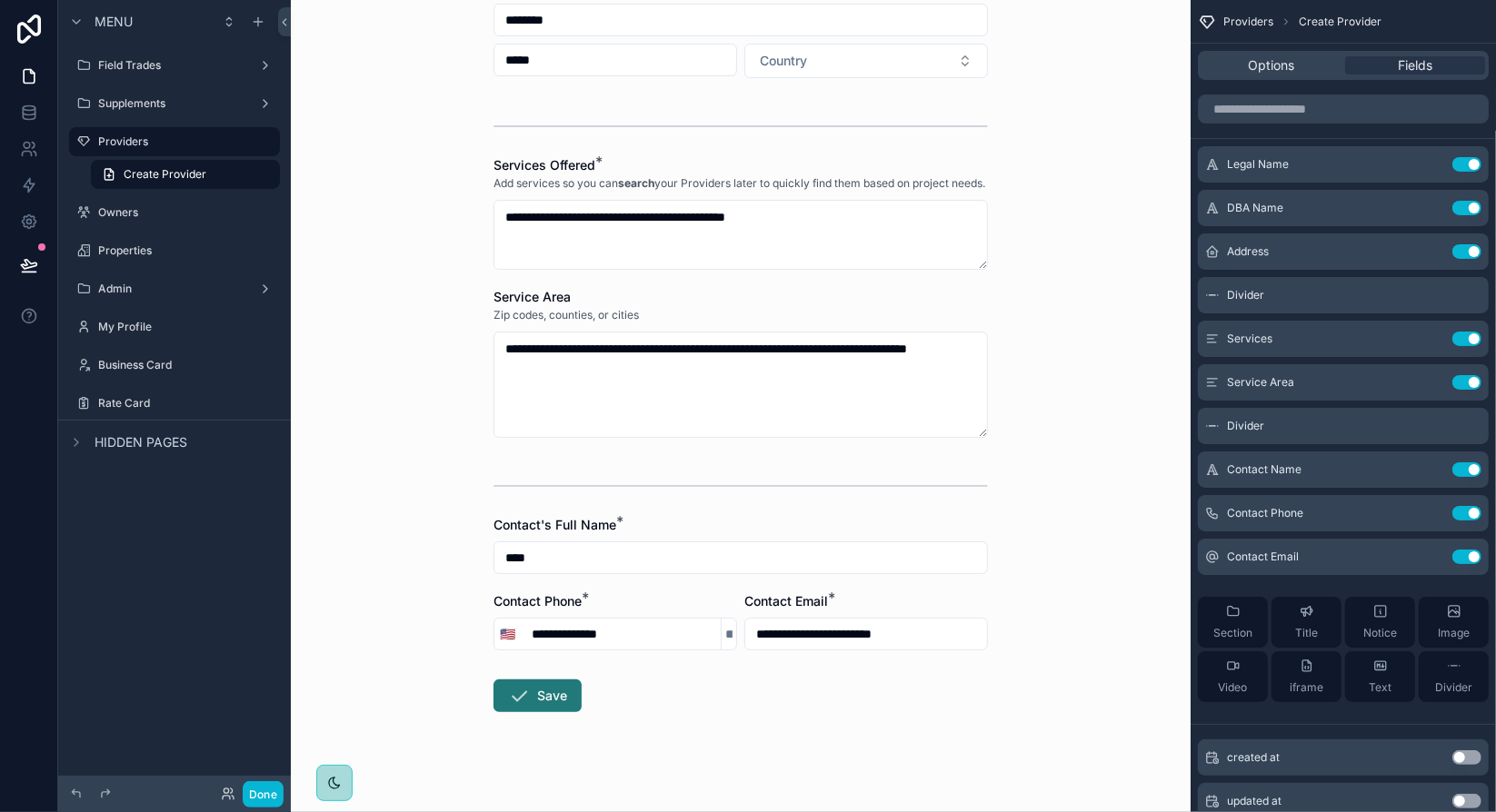
click at [523, 707] on icon "scrollable content" at bounding box center [519, 696] width 22 height 22
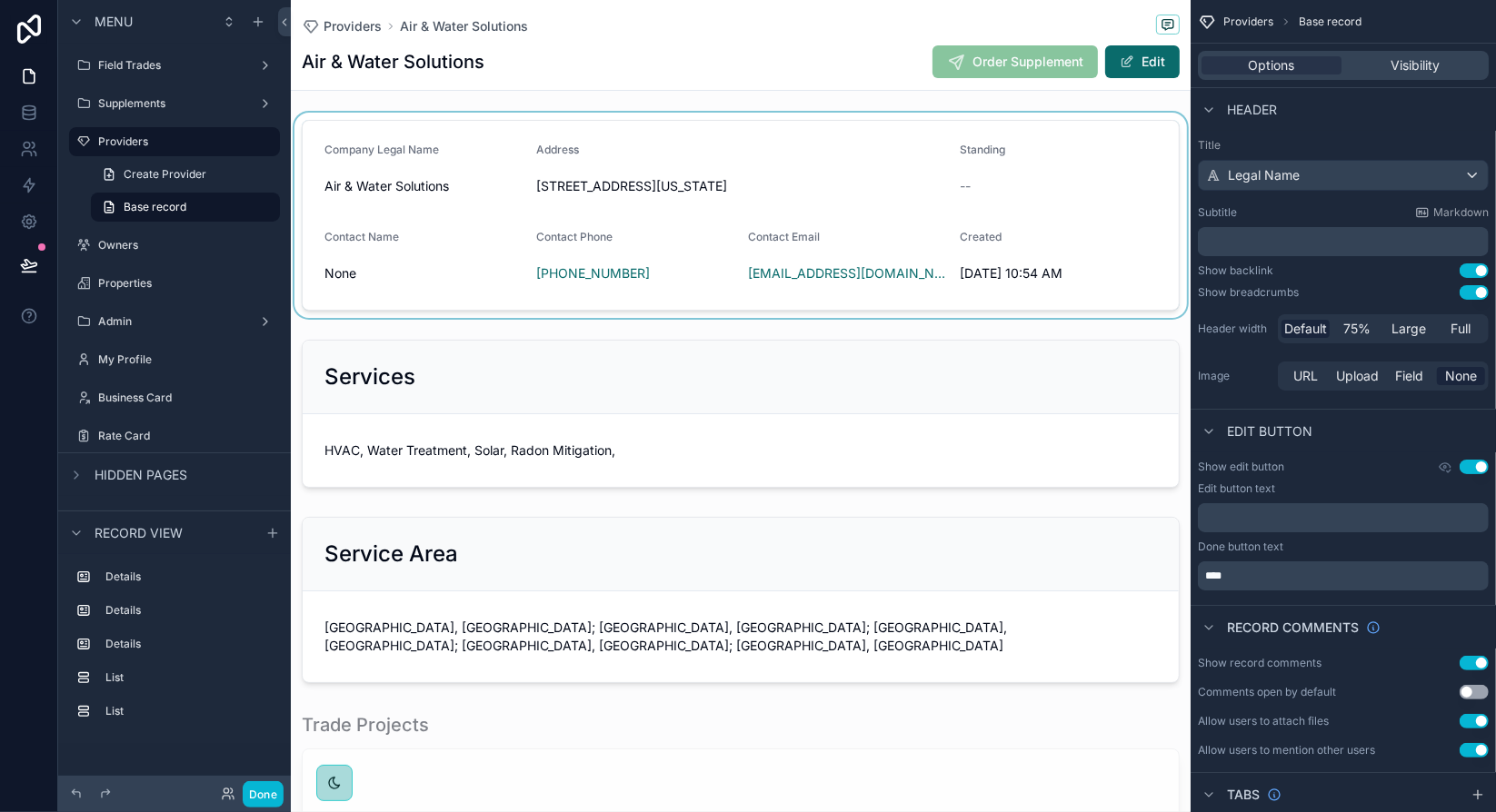
click at [996, 168] on div "scrollable content" at bounding box center [741, 215] width 900 height 205
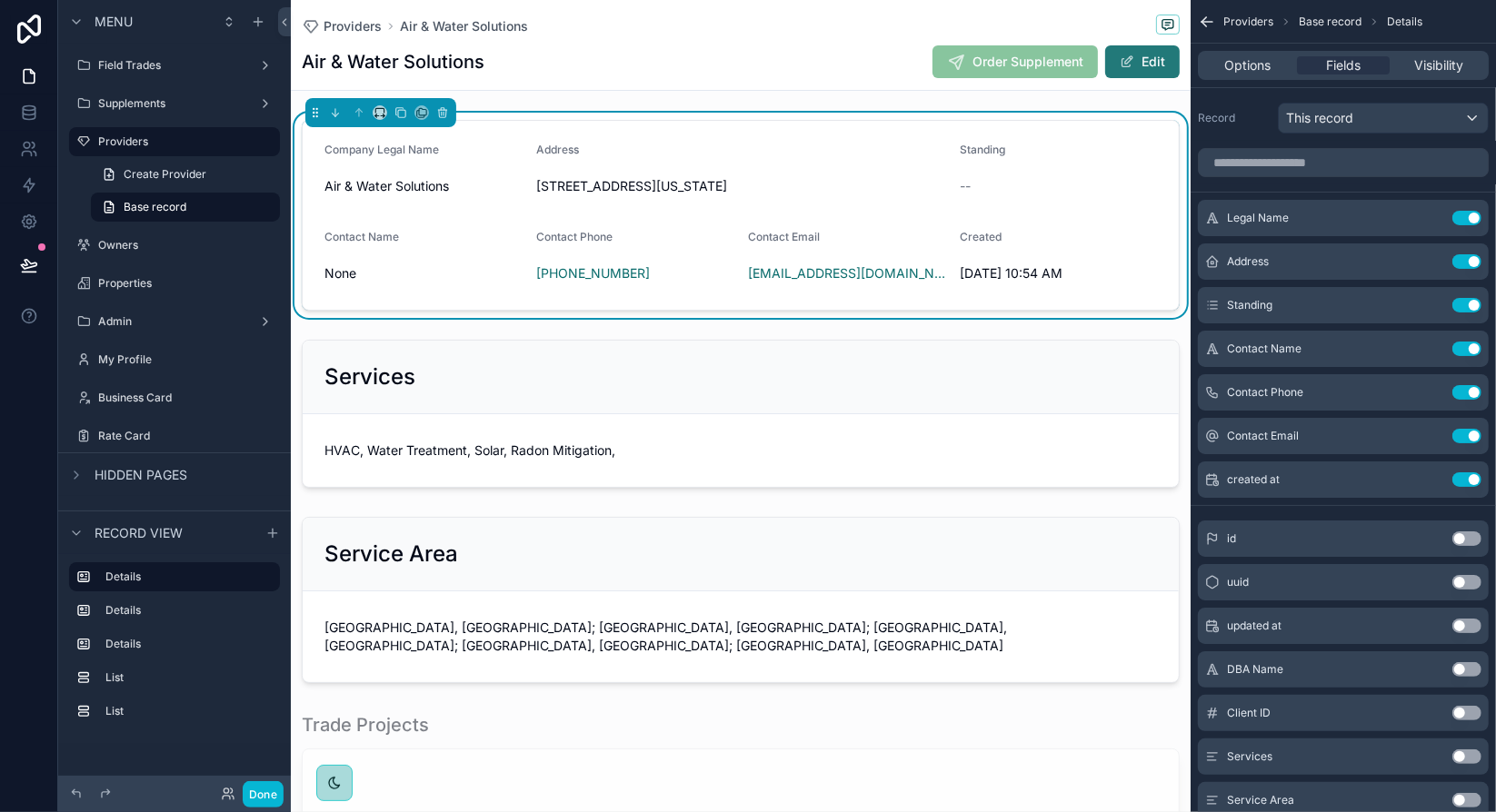
click at [1127, 64] on button "Edit" at bounding box center [1142, 62] width 75 height 33
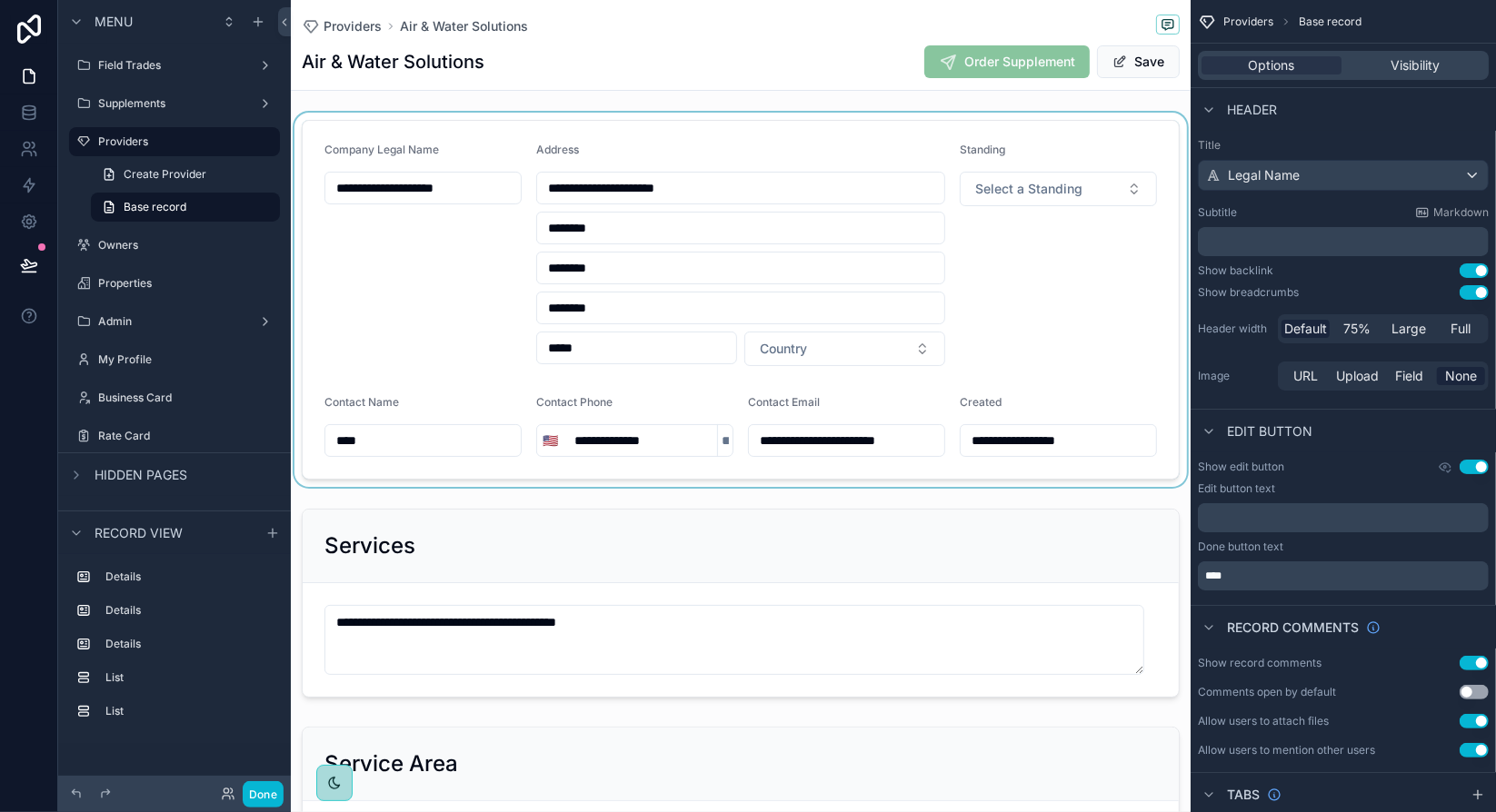
click at [1048, 195] on div "scrollable content" at bounding box center [741, 300] width 900 height 374
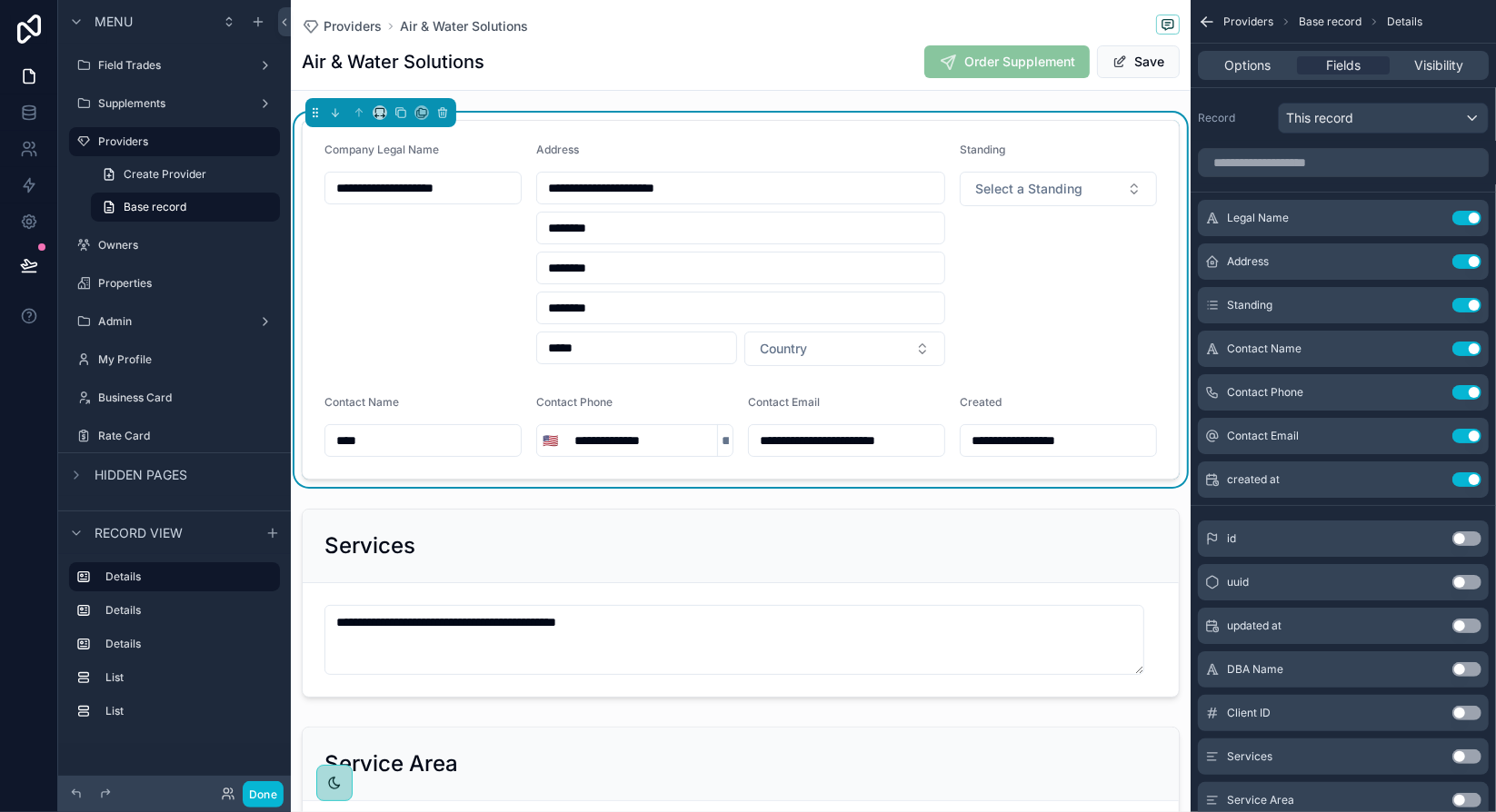
click at [1048, 195] on span "Select a Standing" at bounding box center [1028, 189] width 107 height 18
click at [1012, 292] on span "Blacklisted" at bounding box center [983, 287] width 79 height 16
click at [1125, 60] on button "Save" at bounding box center [1138, 62] width 83 height 33
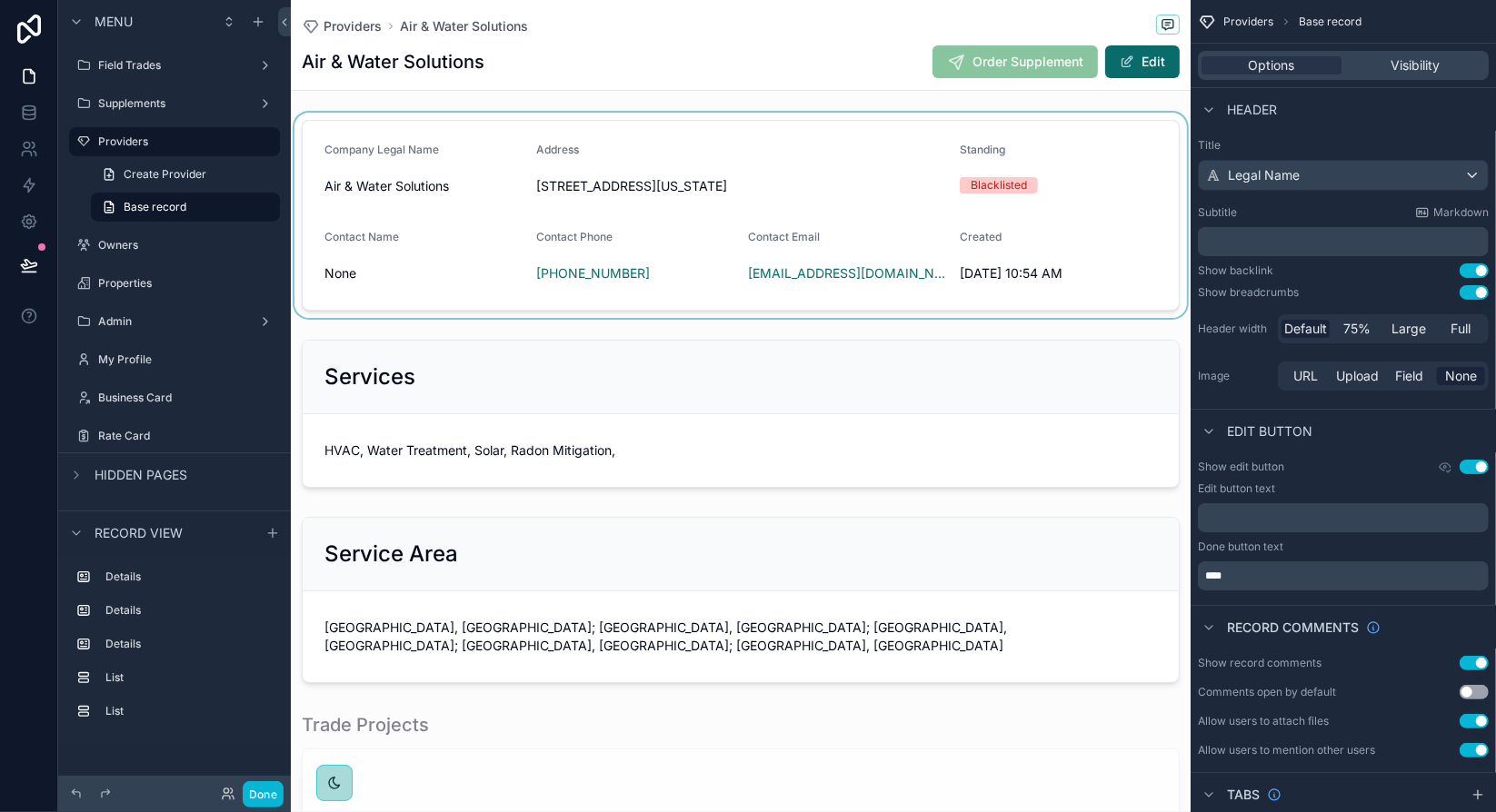
click at [1137, 150] on div "scrollable content" at bounding box center [741, 215] width 900 height 205
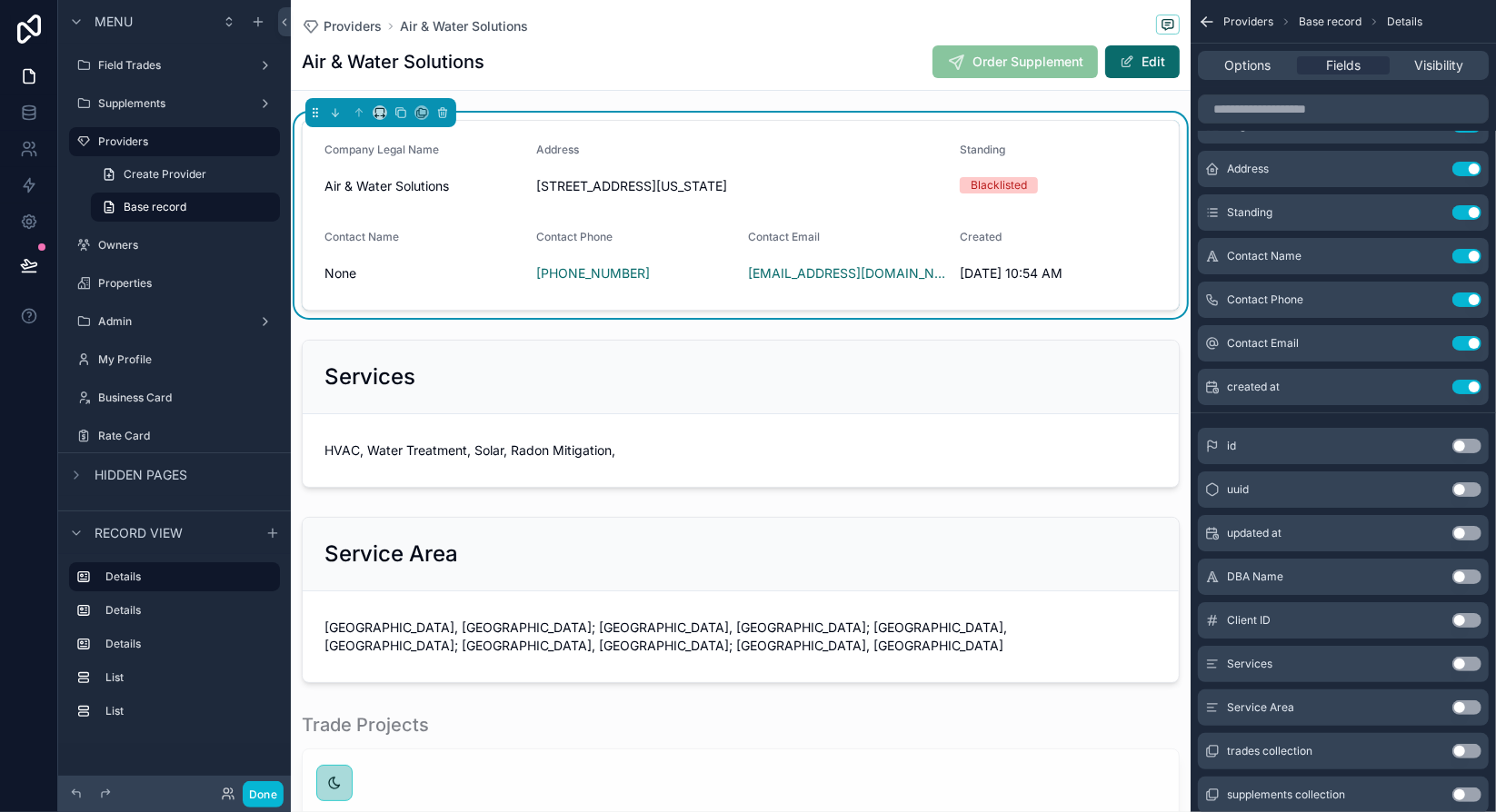
scroll to position [141, 0]
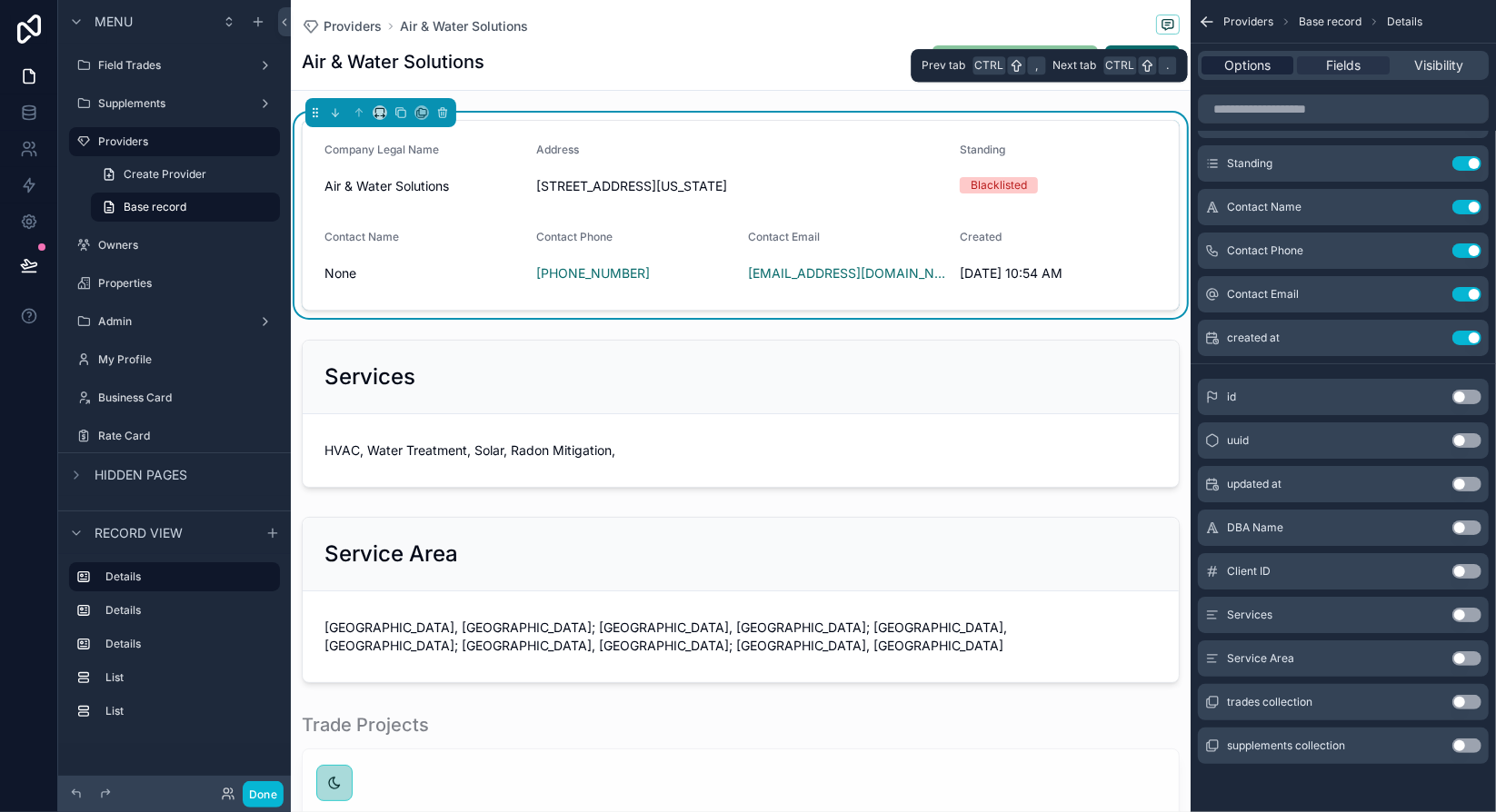
click at [1247, 60] on span "Options" at bounding box center [1247, 66] width 47 height 18
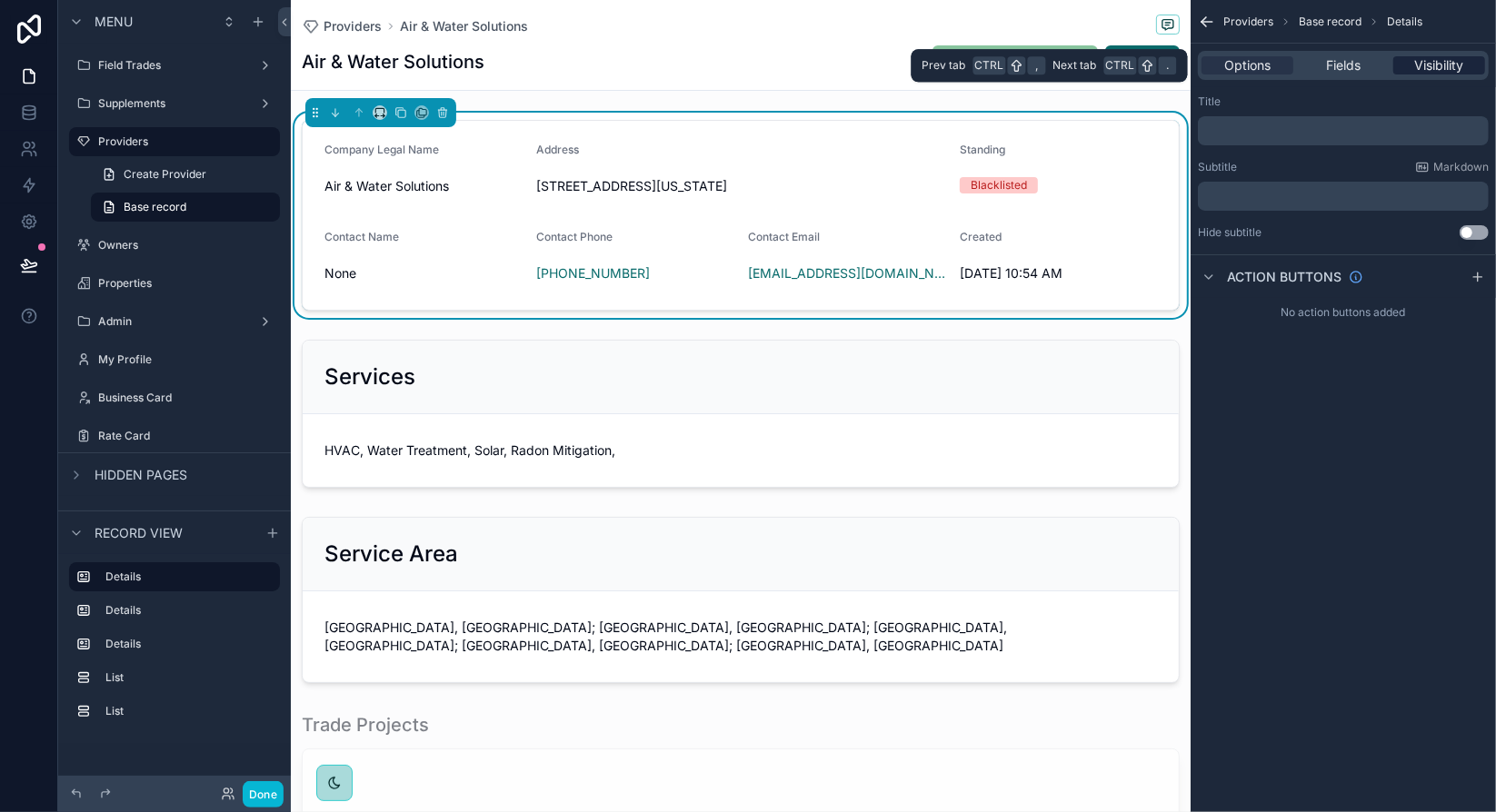
click at [1436, 65] on span "Visibility" at bounding box center [1437, 66] width 49 height 18
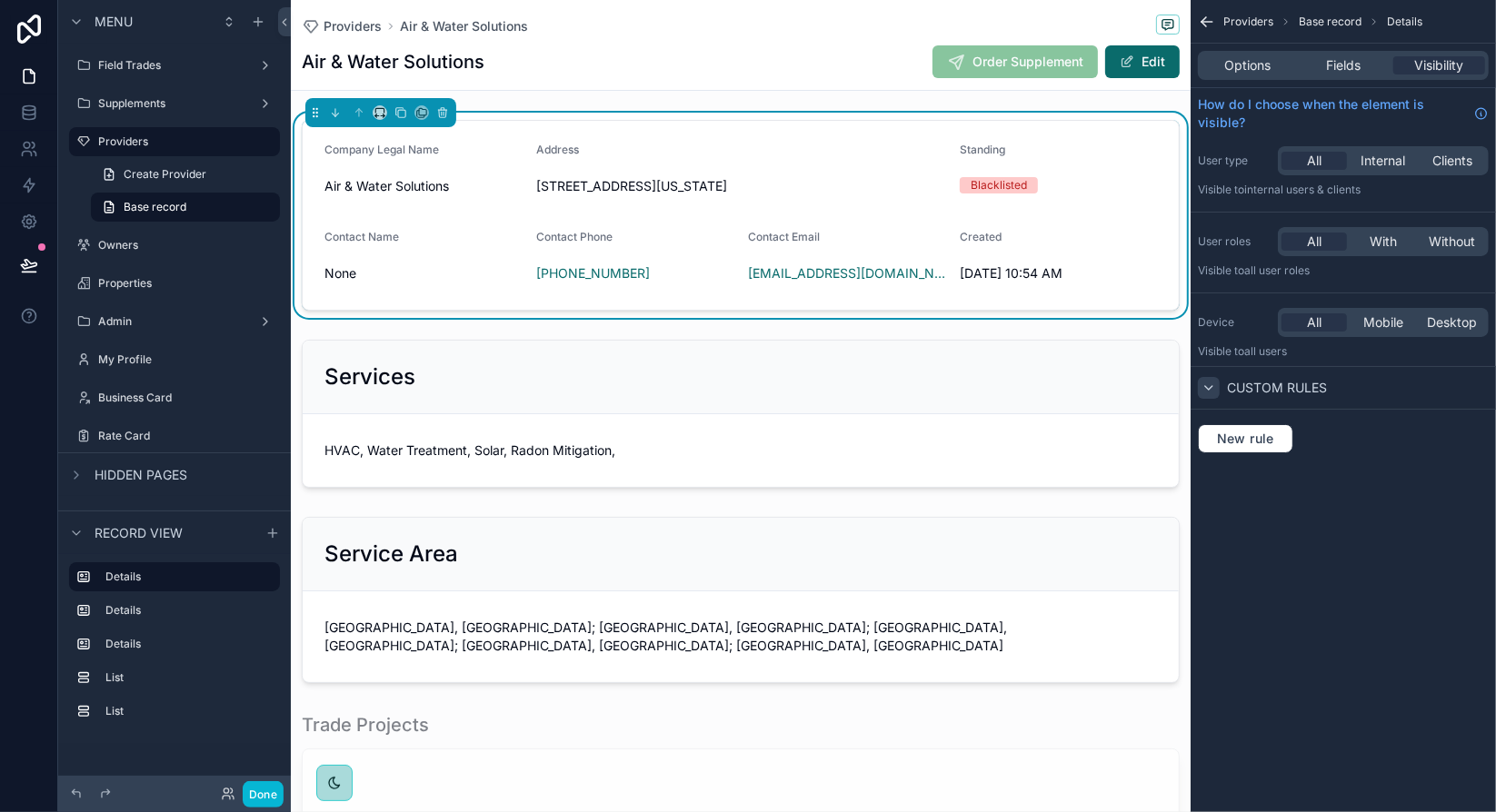
click at [1214, 384] on icon "scrollable content" at bounding box center [1208, 387] width 15 height 15
click at [653, 467] on div "scrollable content" at bounding box center [741, 413] width 900 height 162
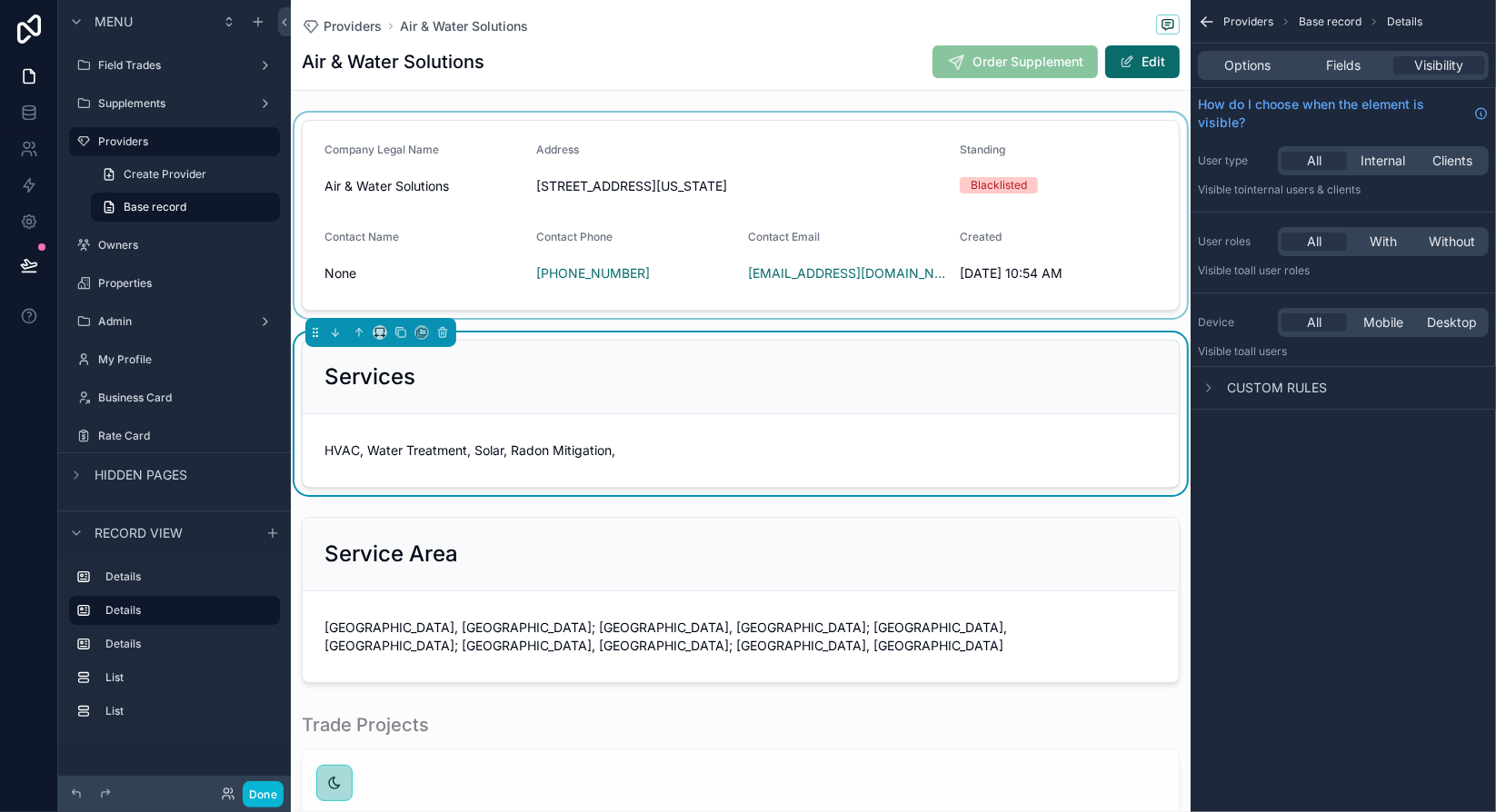
click at [663, 459] on div "HVAC, Water Treatment, Solar, Radon Mitigation," at bounding box center [741, 450] width 832 height 29
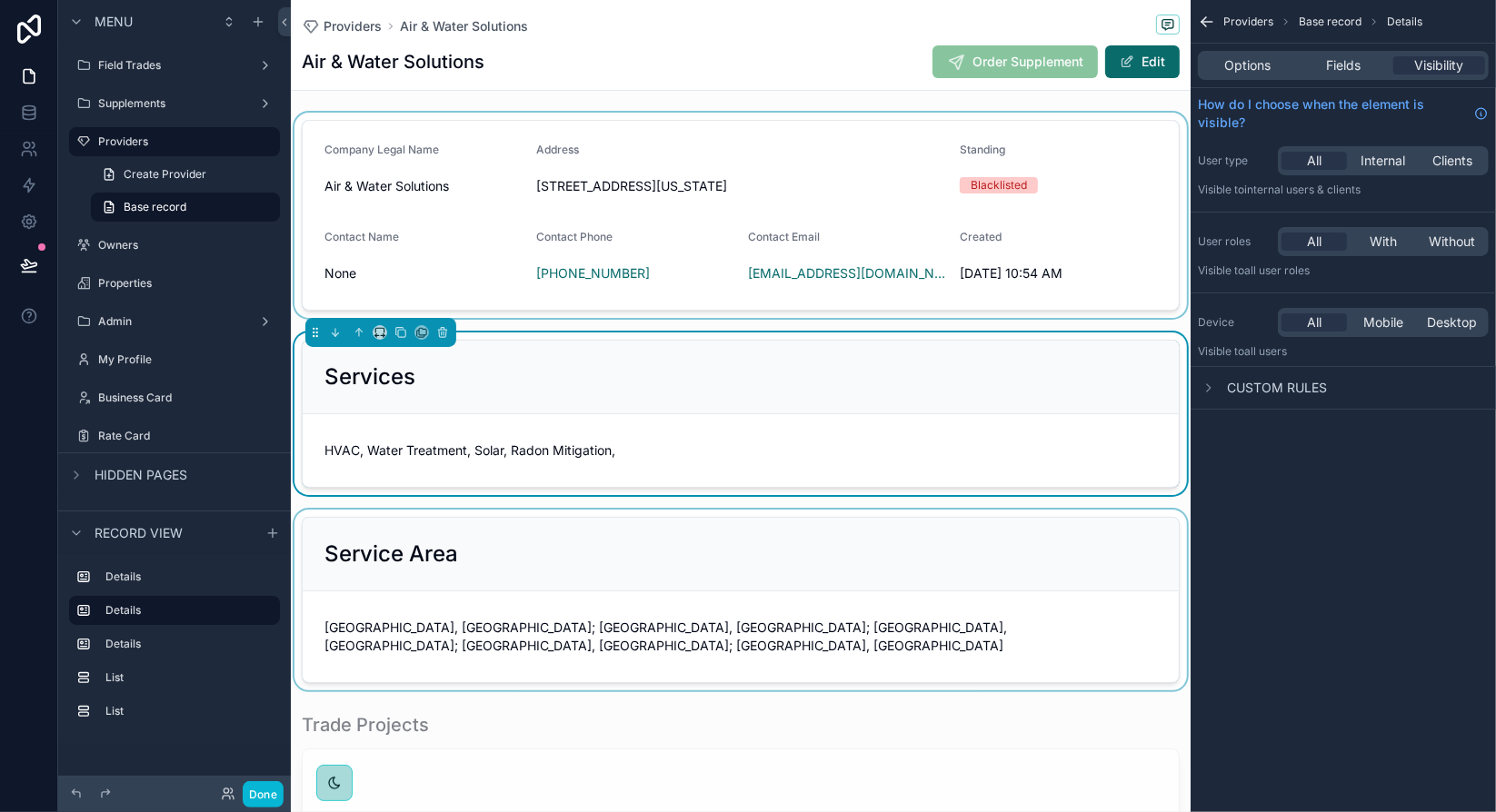
click at [632, 562] on div "scrollable content" at bounding box center [741, 600] width 900 height 181
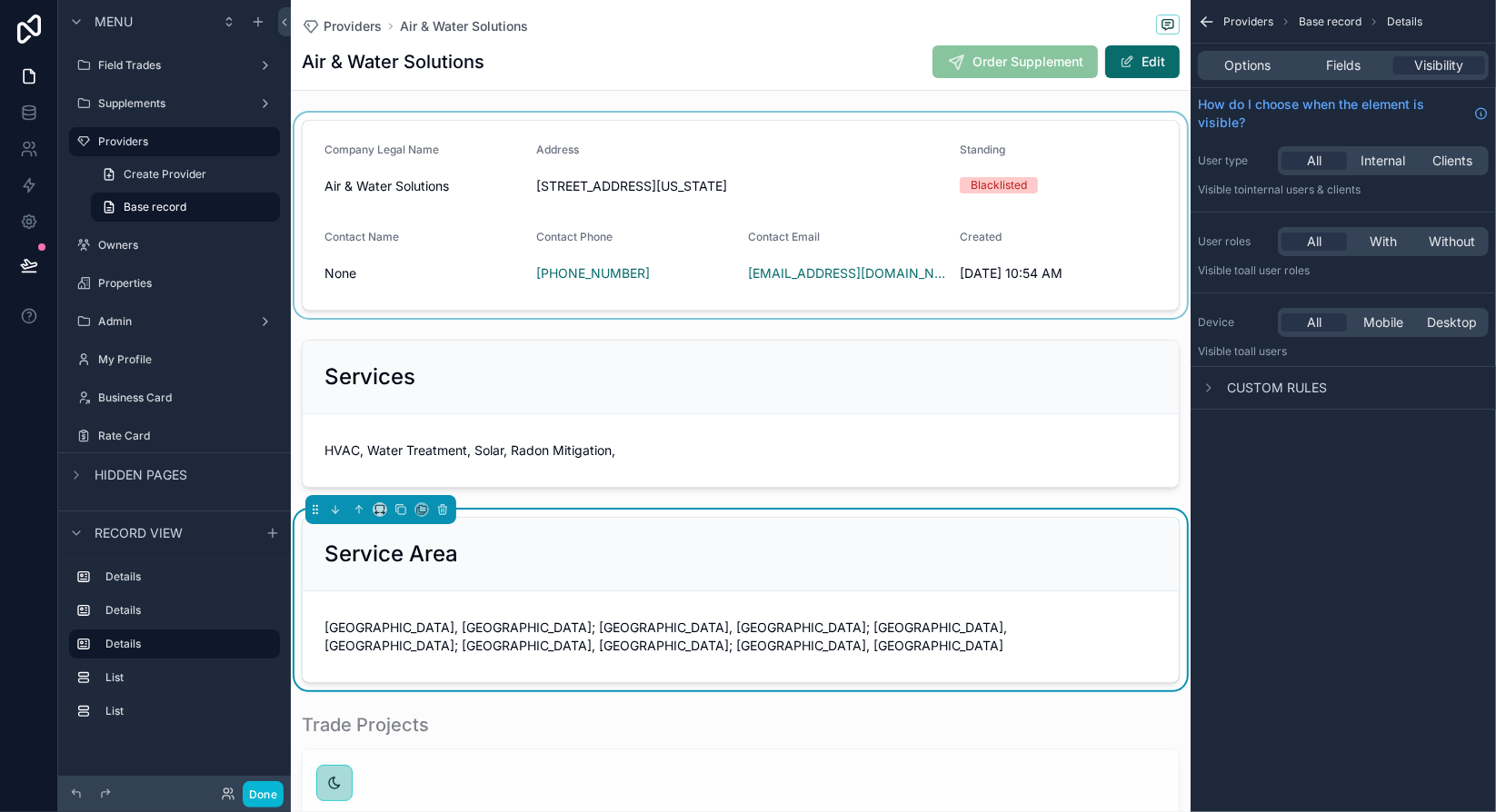
click at [636, 61] on div "Air & Water Solutions Order Supplement Edit" at bounding box center [741, 62] width 878 height 35
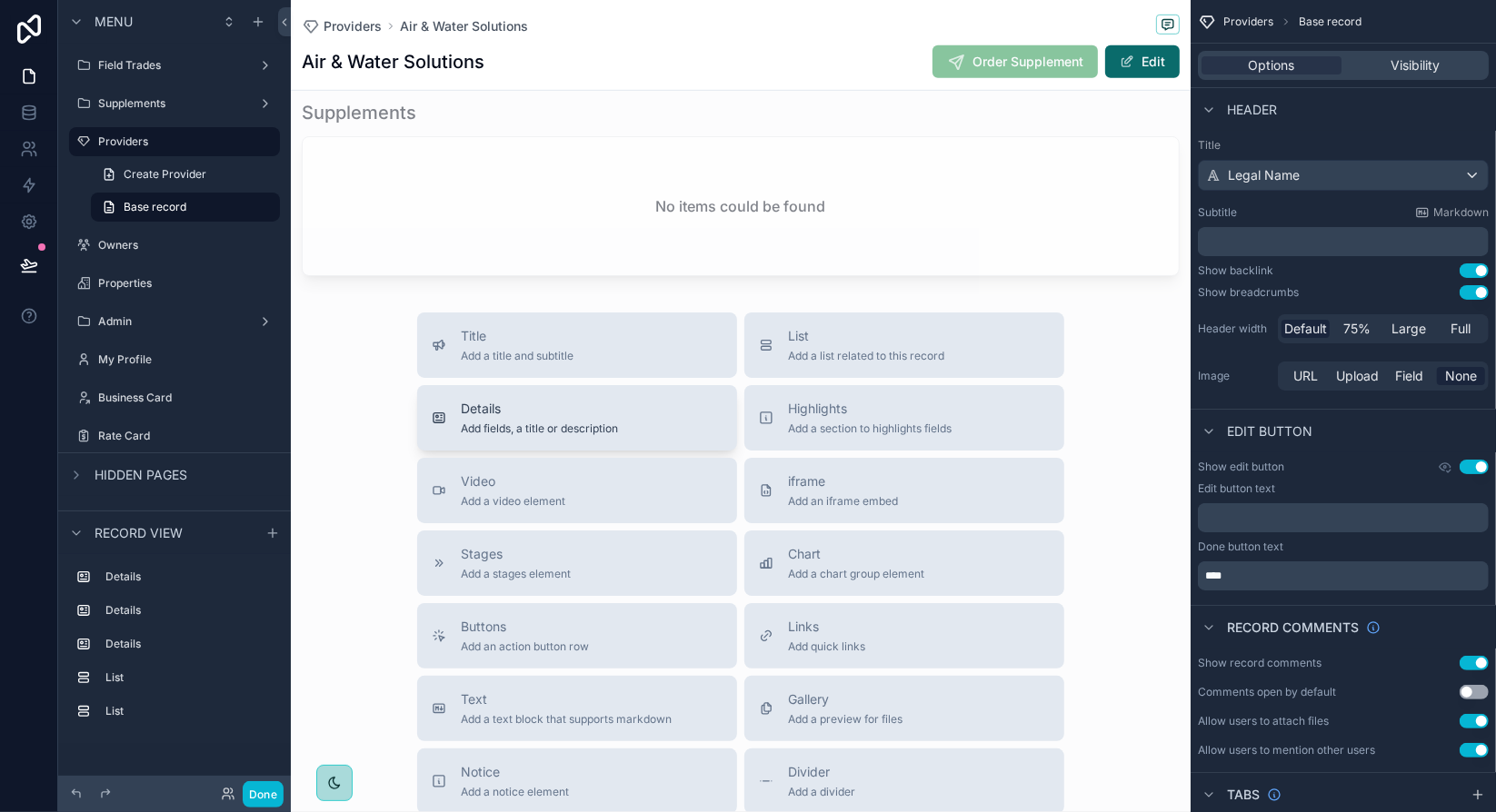
scroll to position [909, 0]
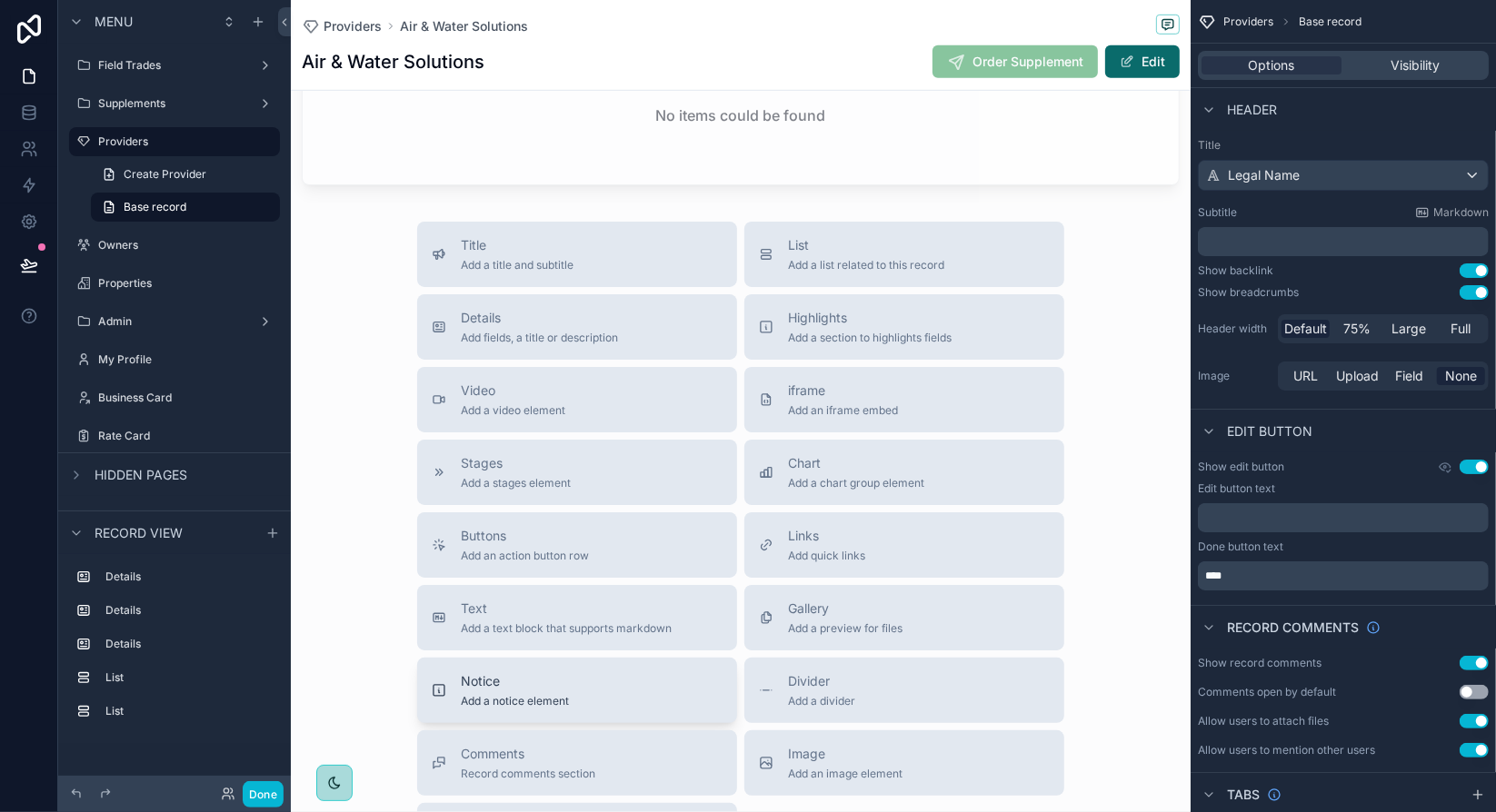
click at [524, 673] on div "Notice Add a notice element" at bounding box center [515, 691] width 108 height 37
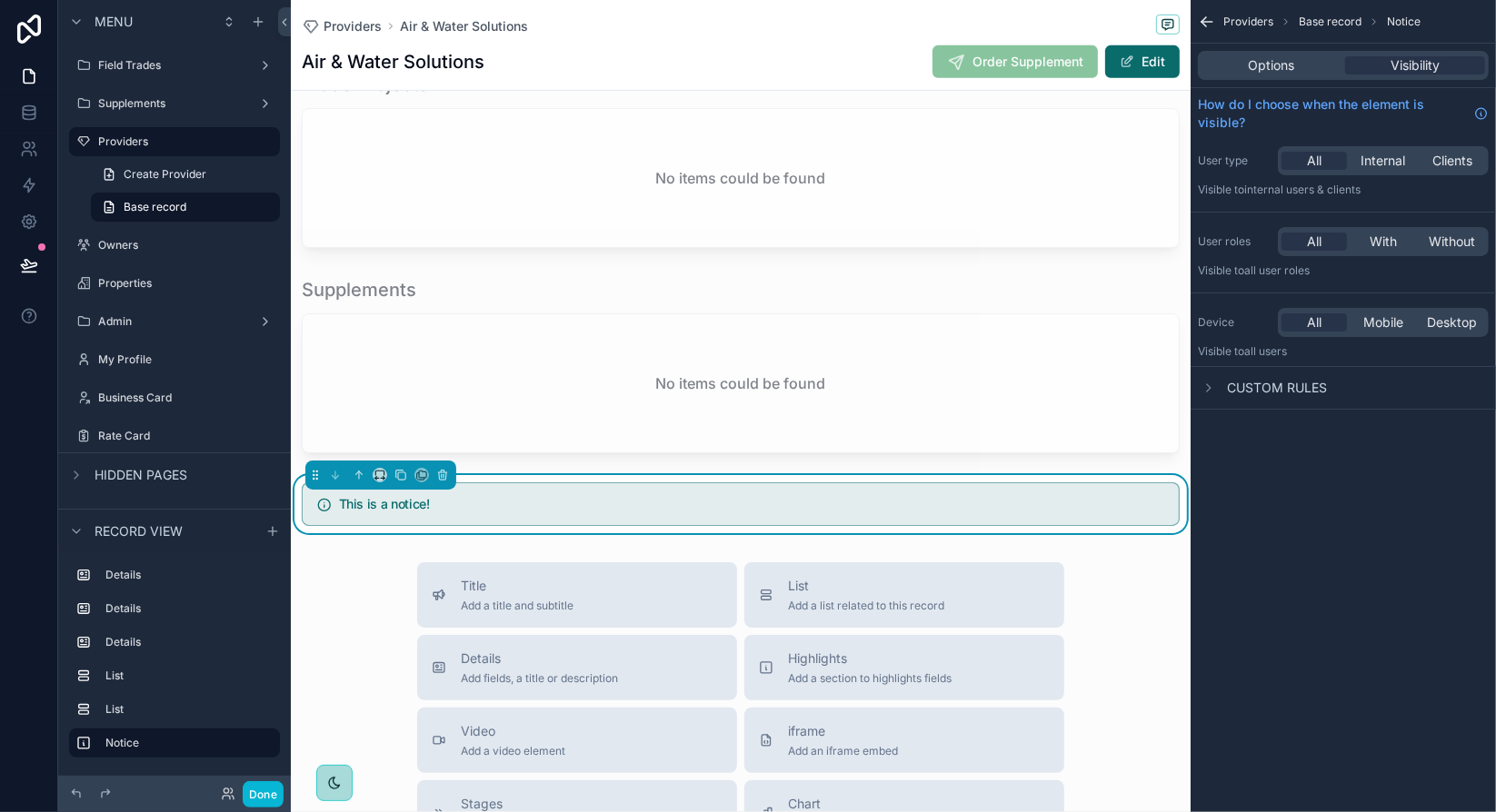
scroll to position [444, 0]
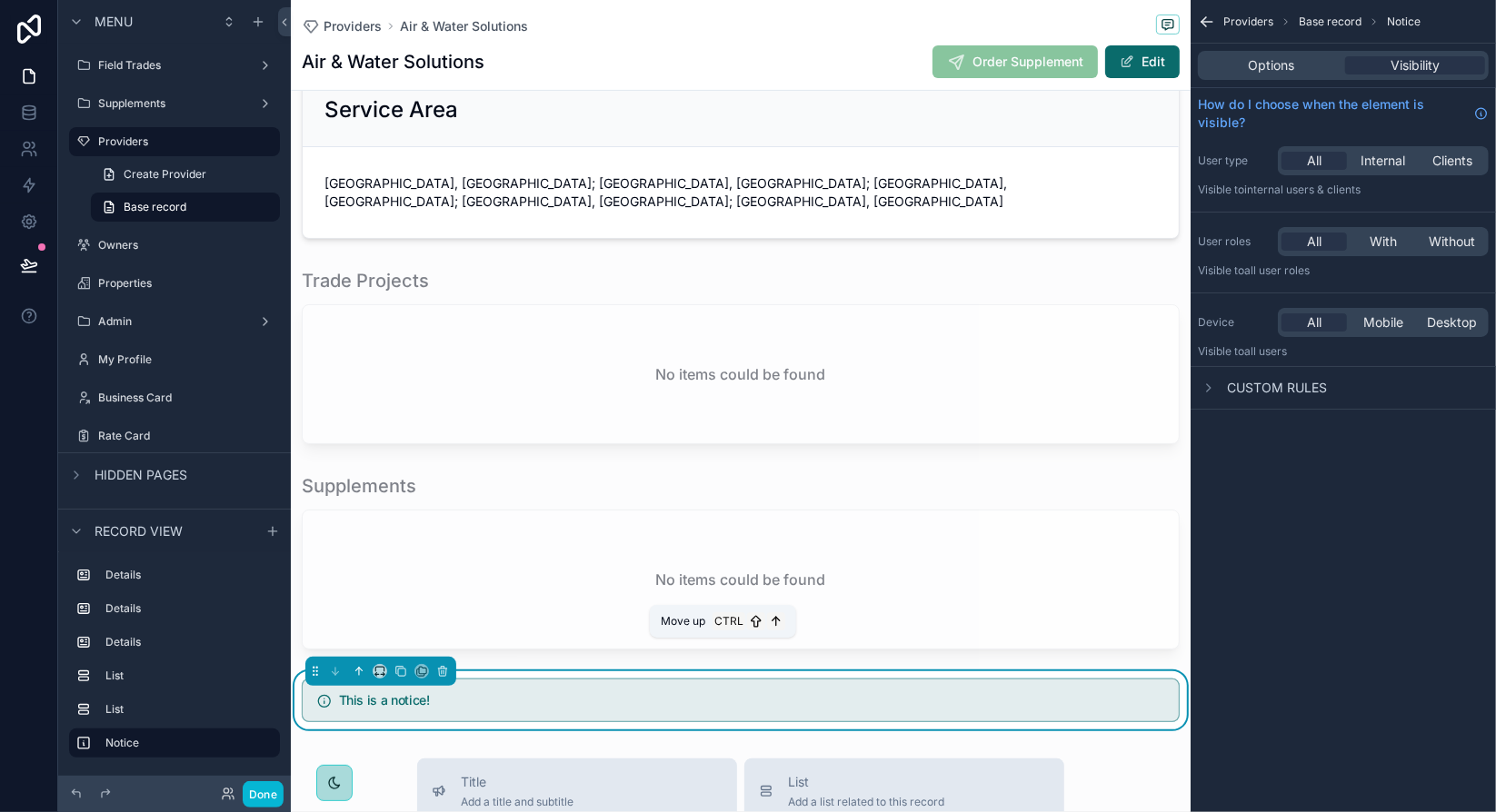
click at [358, 665] on icon "scrollable content" at bounding box center [358, 671] width 13 height 13
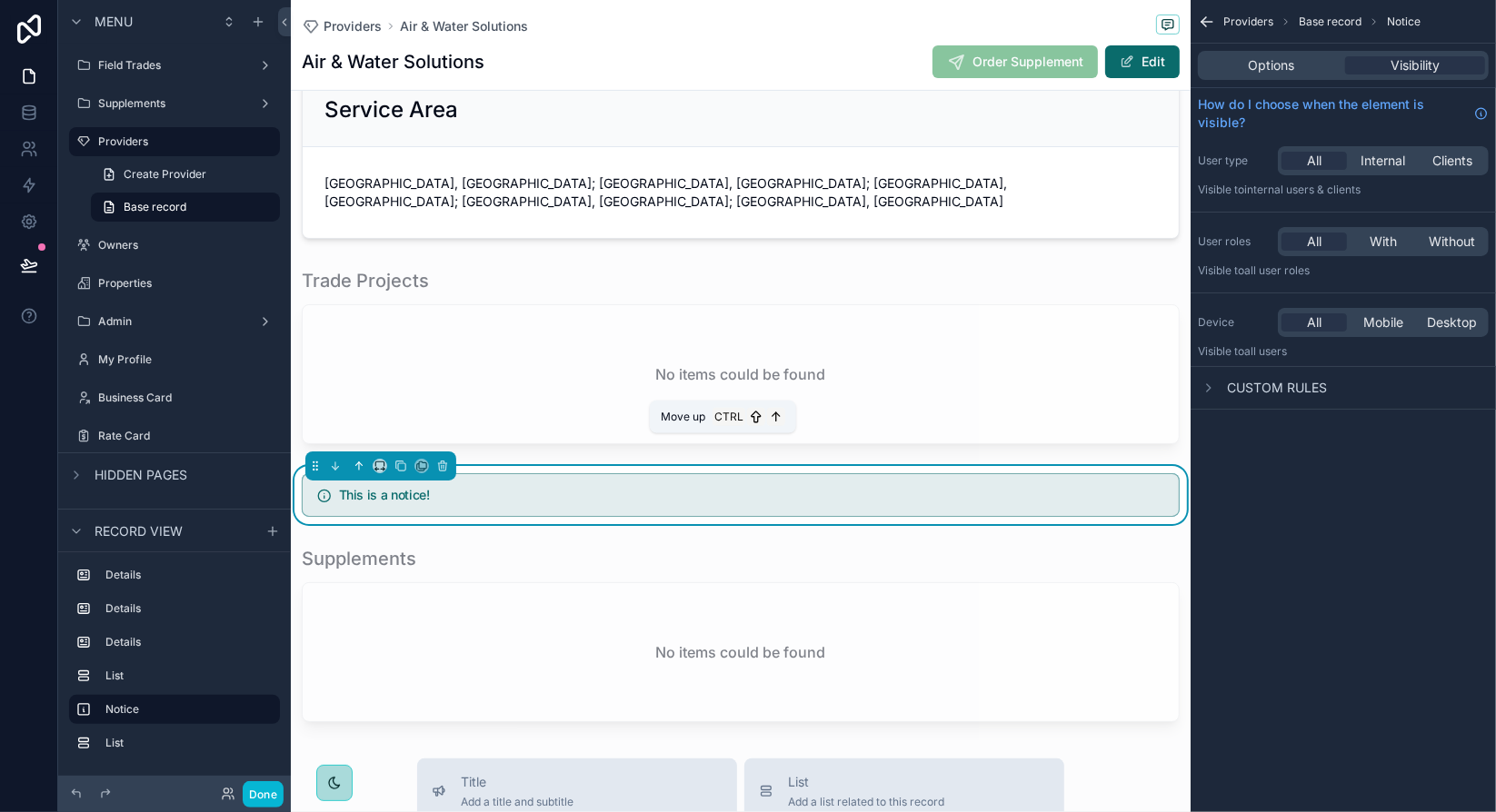
click at [353, 460] on icon "scrollable content" at bounding box center [358, 466] width 13 height 13
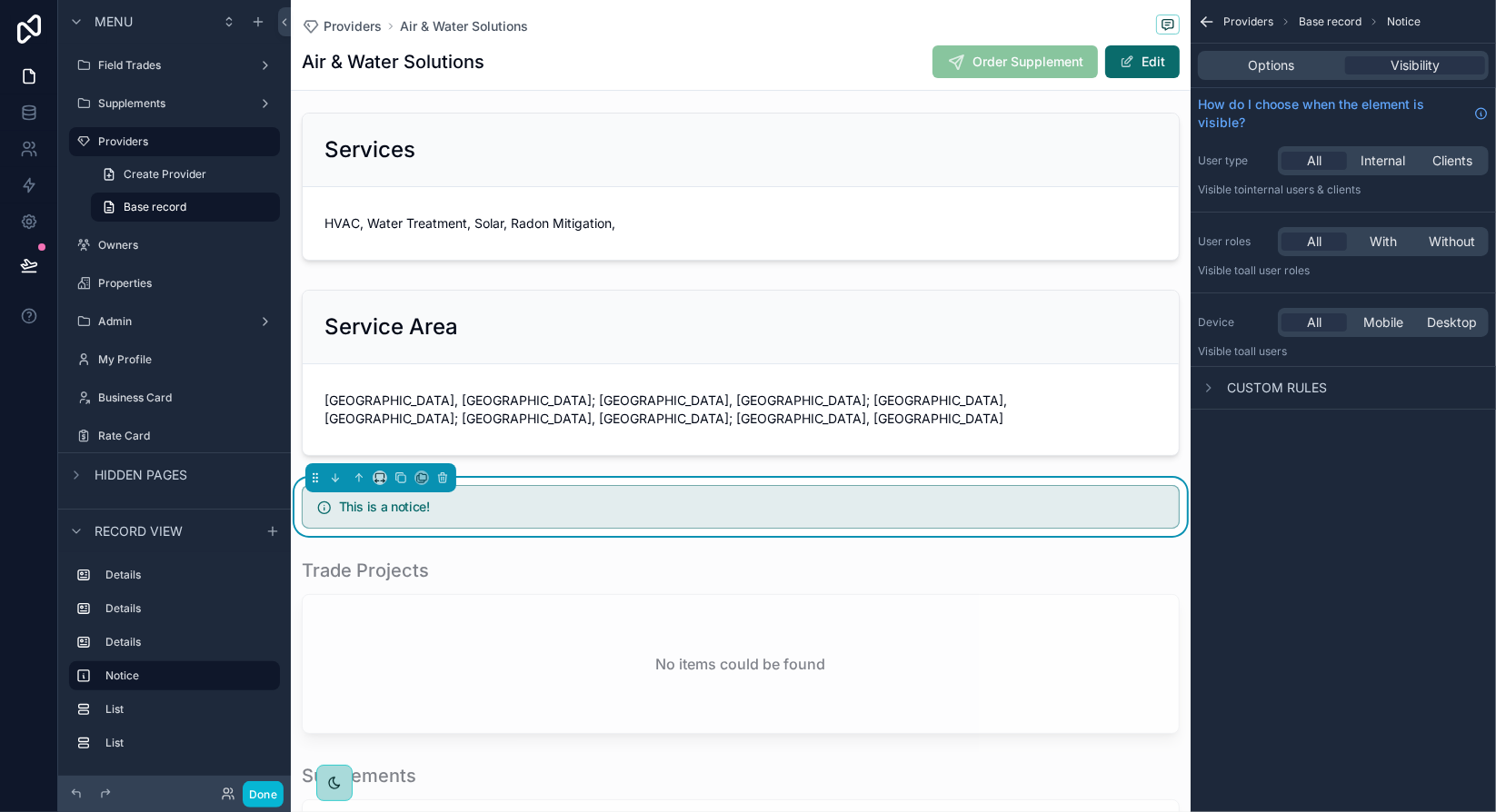
scroll to position [172, 0]
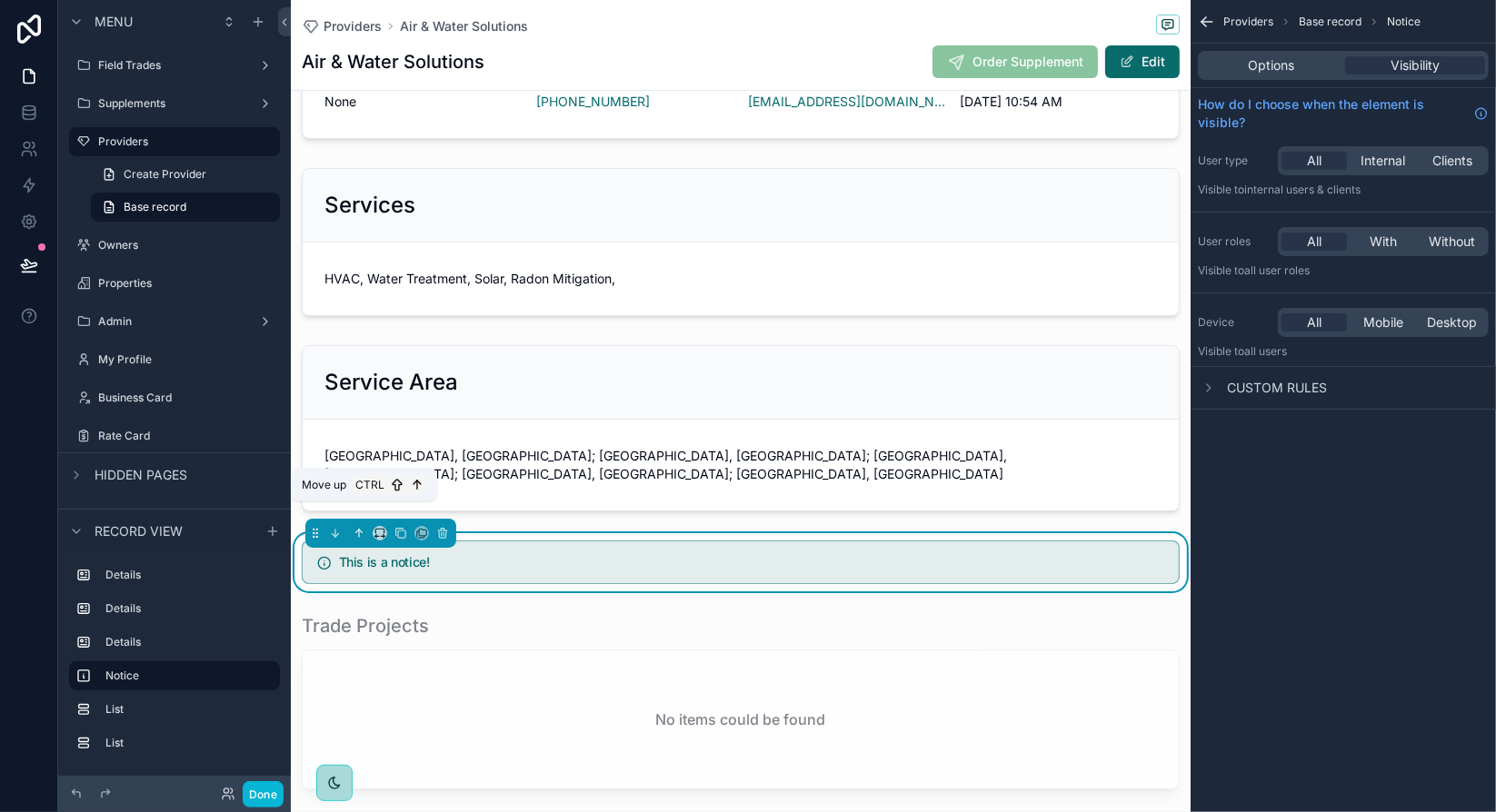
click at [359, 526] on icon "scrollable content" at bounding box center [358, 532] width 13 height 13
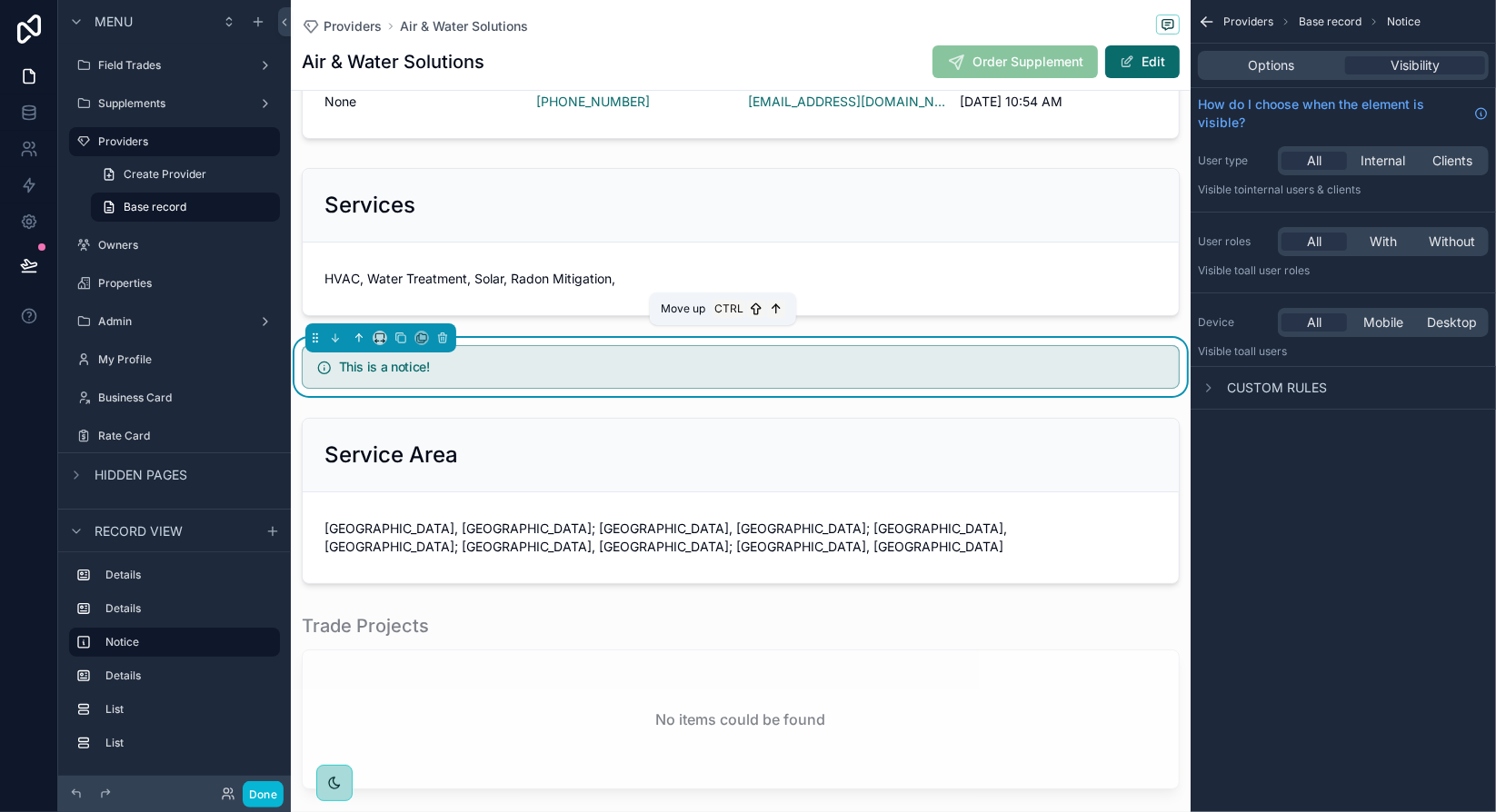
click at [361, 338] on icon "scrollable content" at bounding box center [358, 337] width 13 height 13
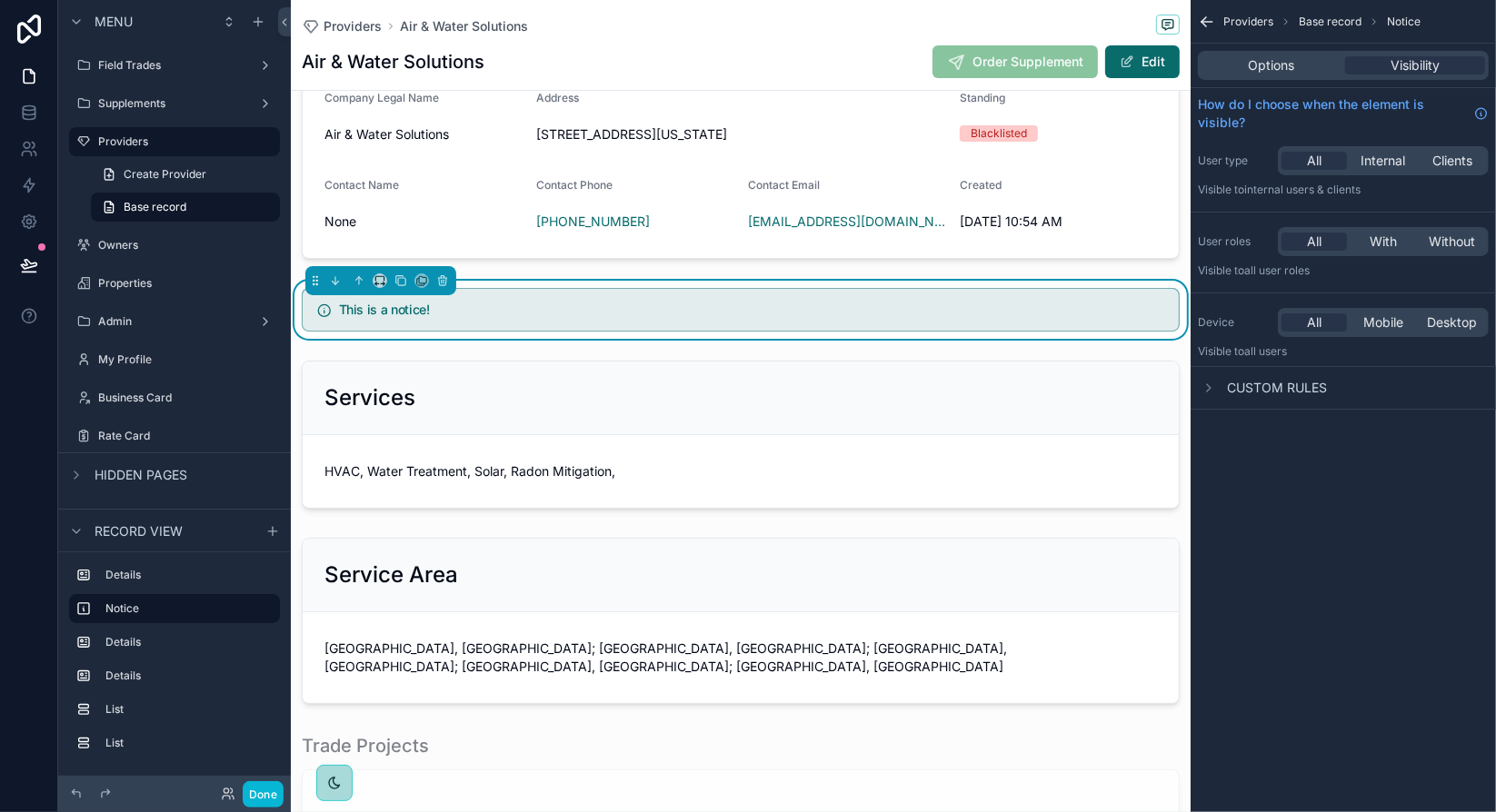
scroll to position [0, 0]
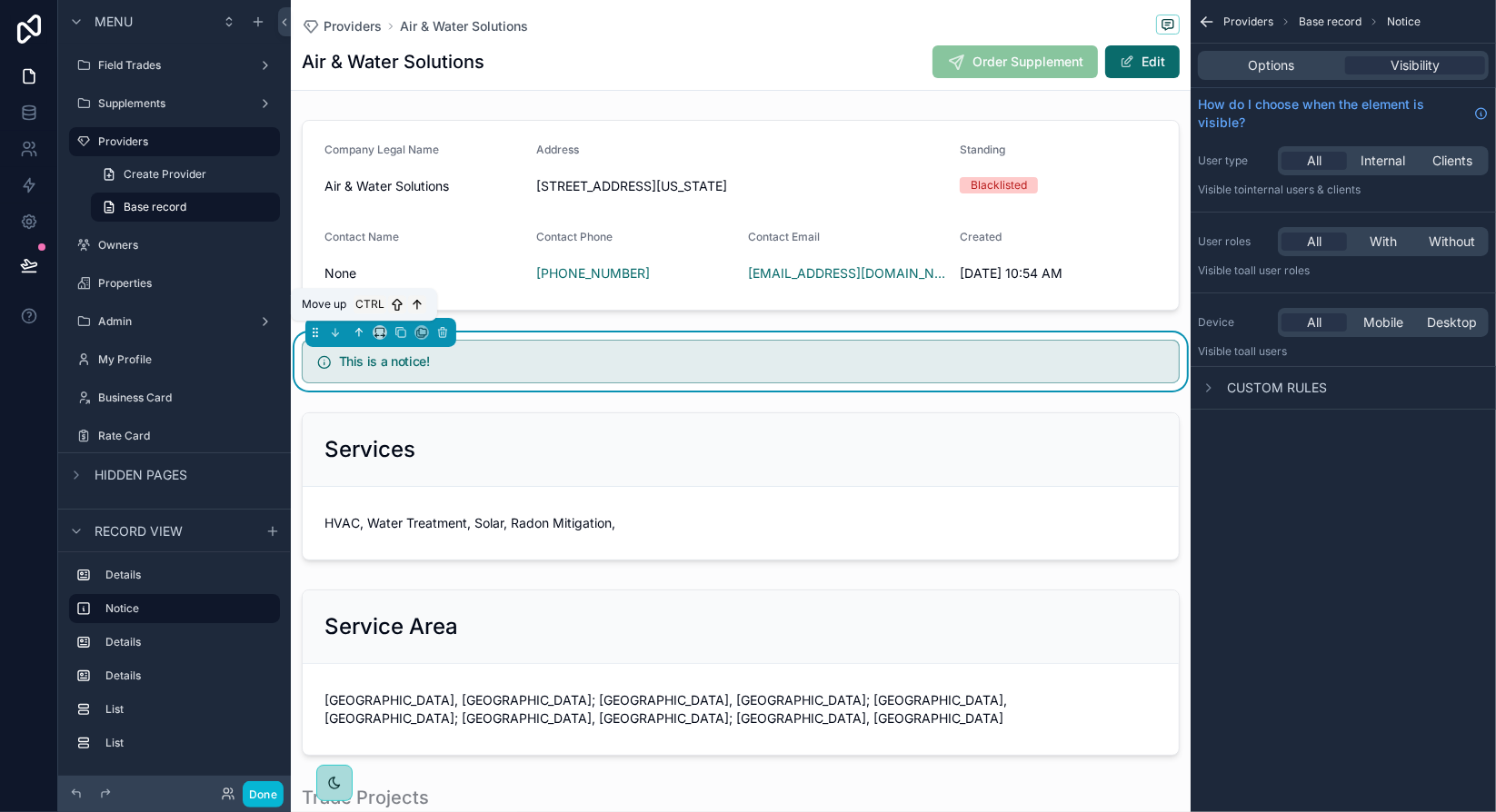
click at [359, 326] on icon "scrollable content" at bounding box center [358, 332] width 13 height 13
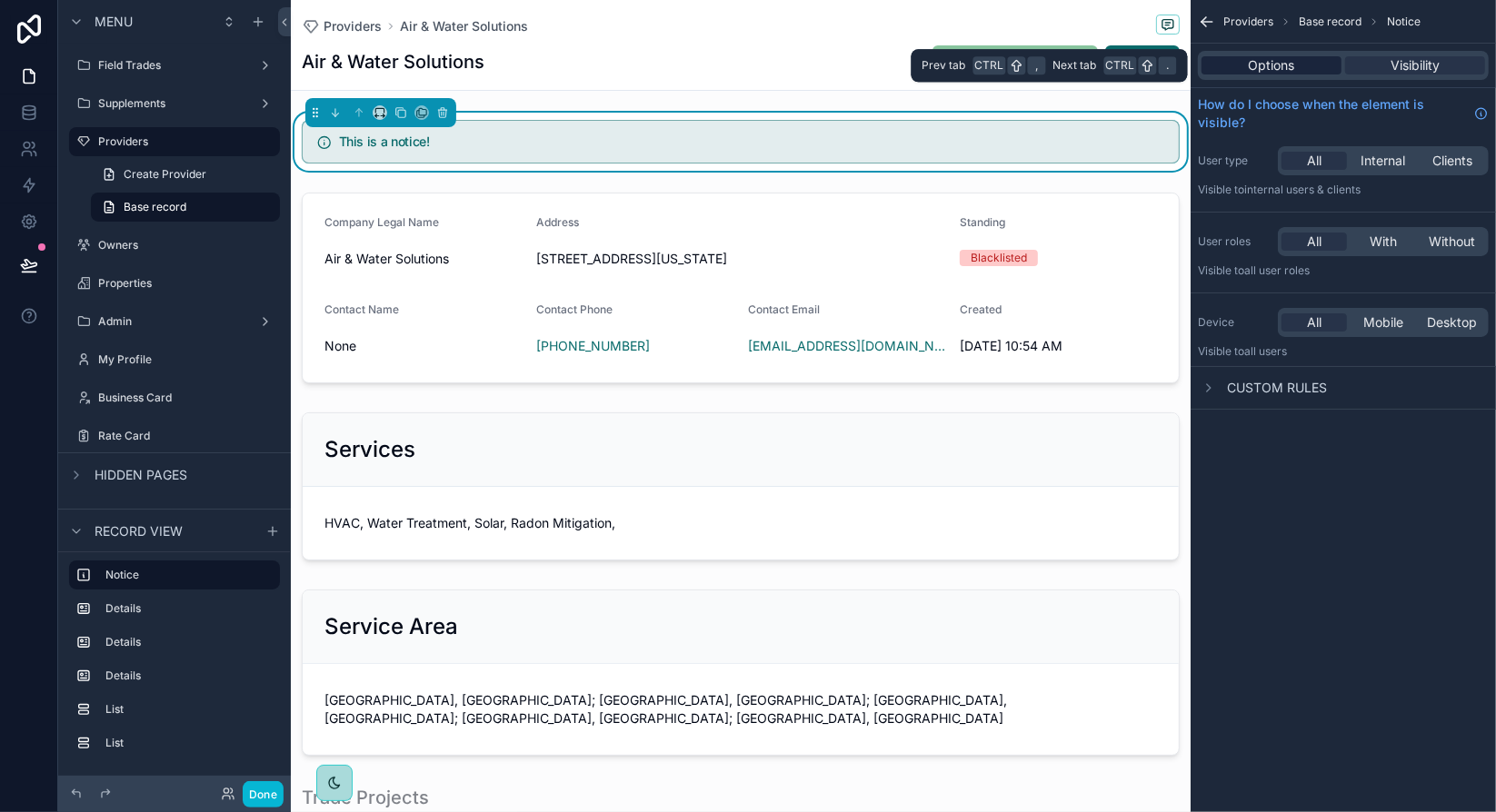
click at [1277, 68] on span "Options" at bounding box center [1271, 66] width 47 height 18
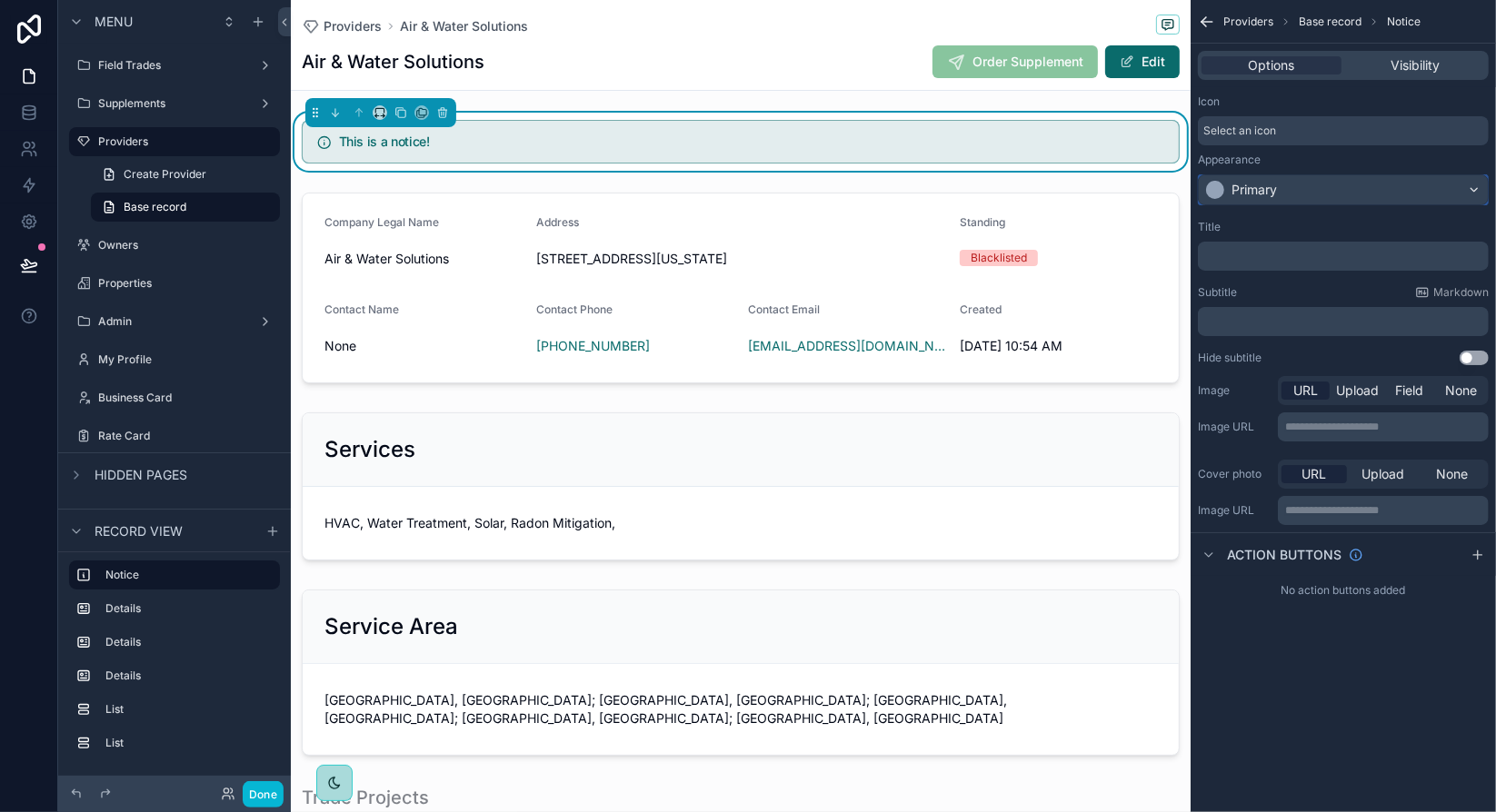
click at [1326, 183] on div "Primary" at bounding box center [1343, 189] width 289 height 29
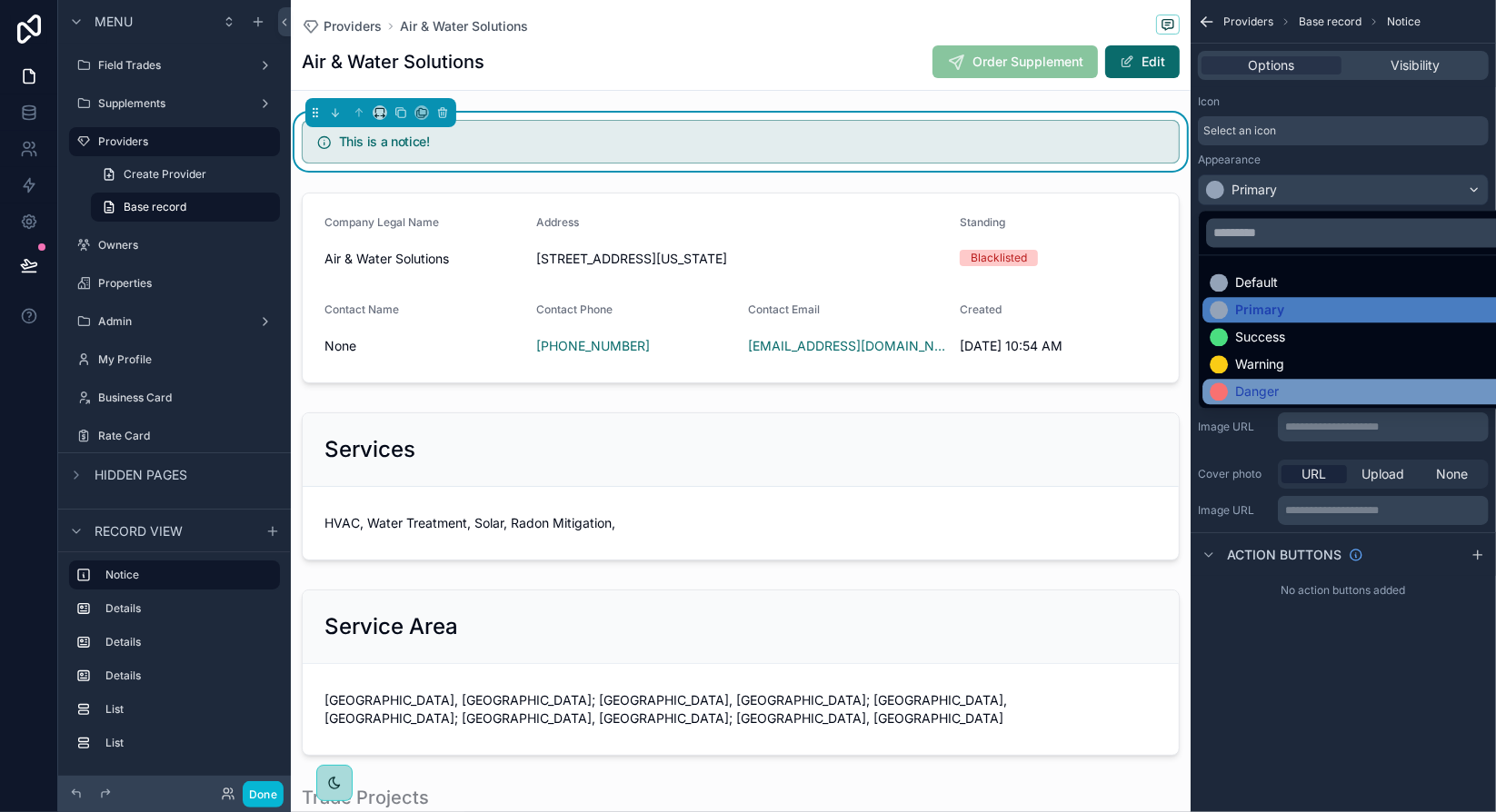
click at [1277, 397] on div "Danger" at bounding box center [1257, 391] width 44 height 18
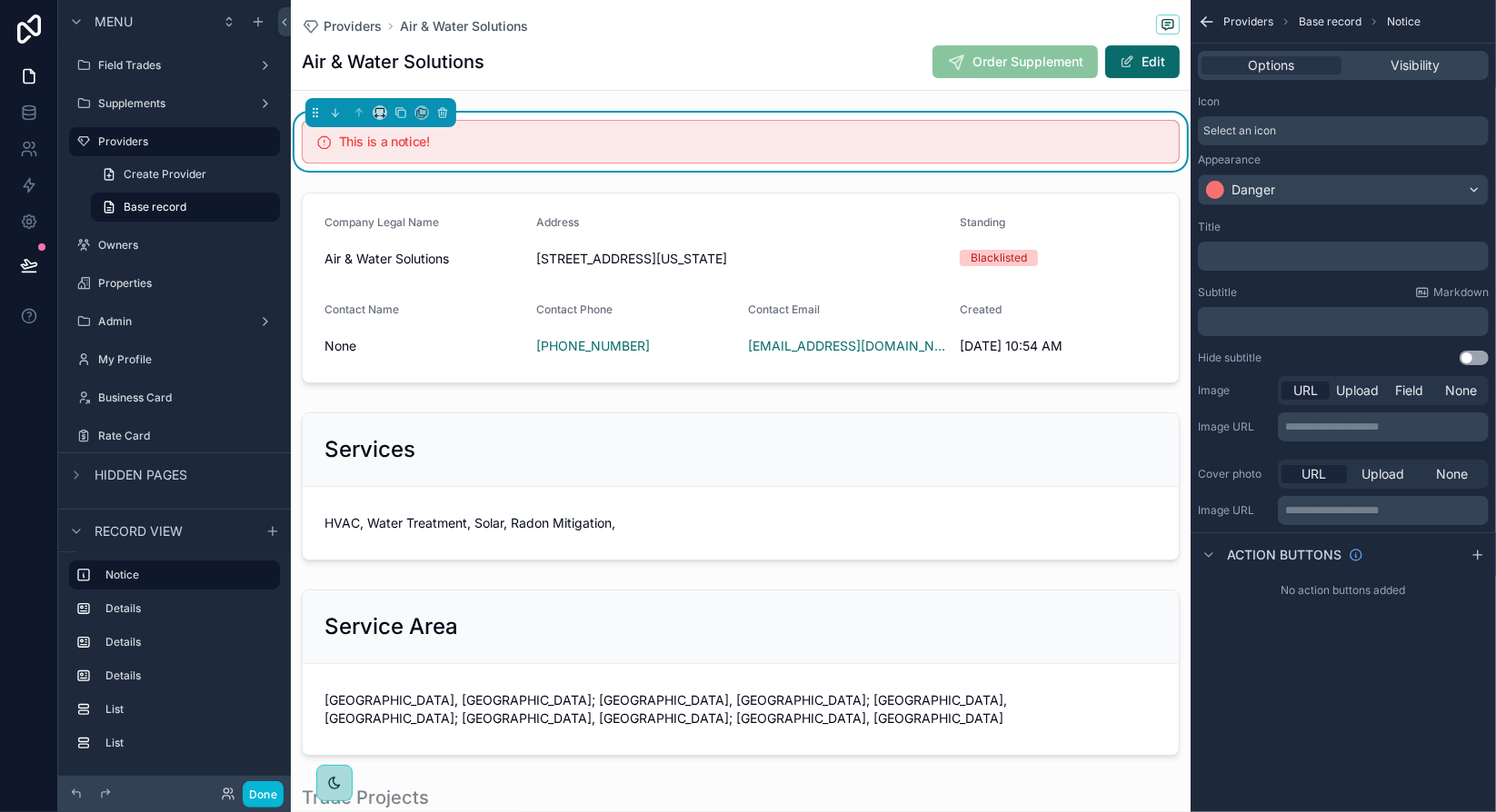
click at [1317, 256] on p "﻿" at bounding box center [1344, 256] width 280 height 15
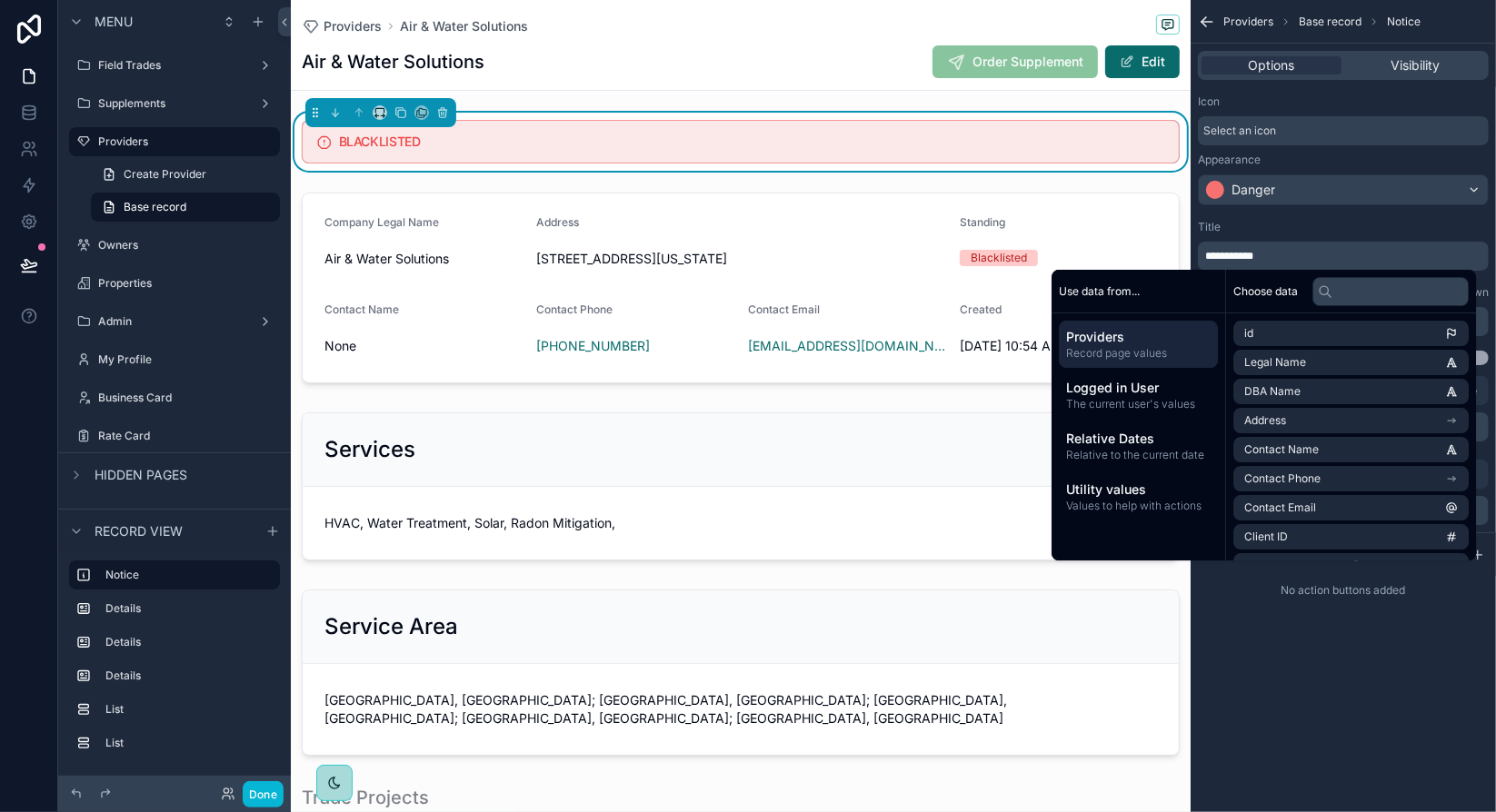
click at [1206, 253] on span "**********" at bounding box center [1228, 256] width 48 height 11
click at [1302, 233] on div "Title" at bounding box center [1343, 227] width 291 height 15
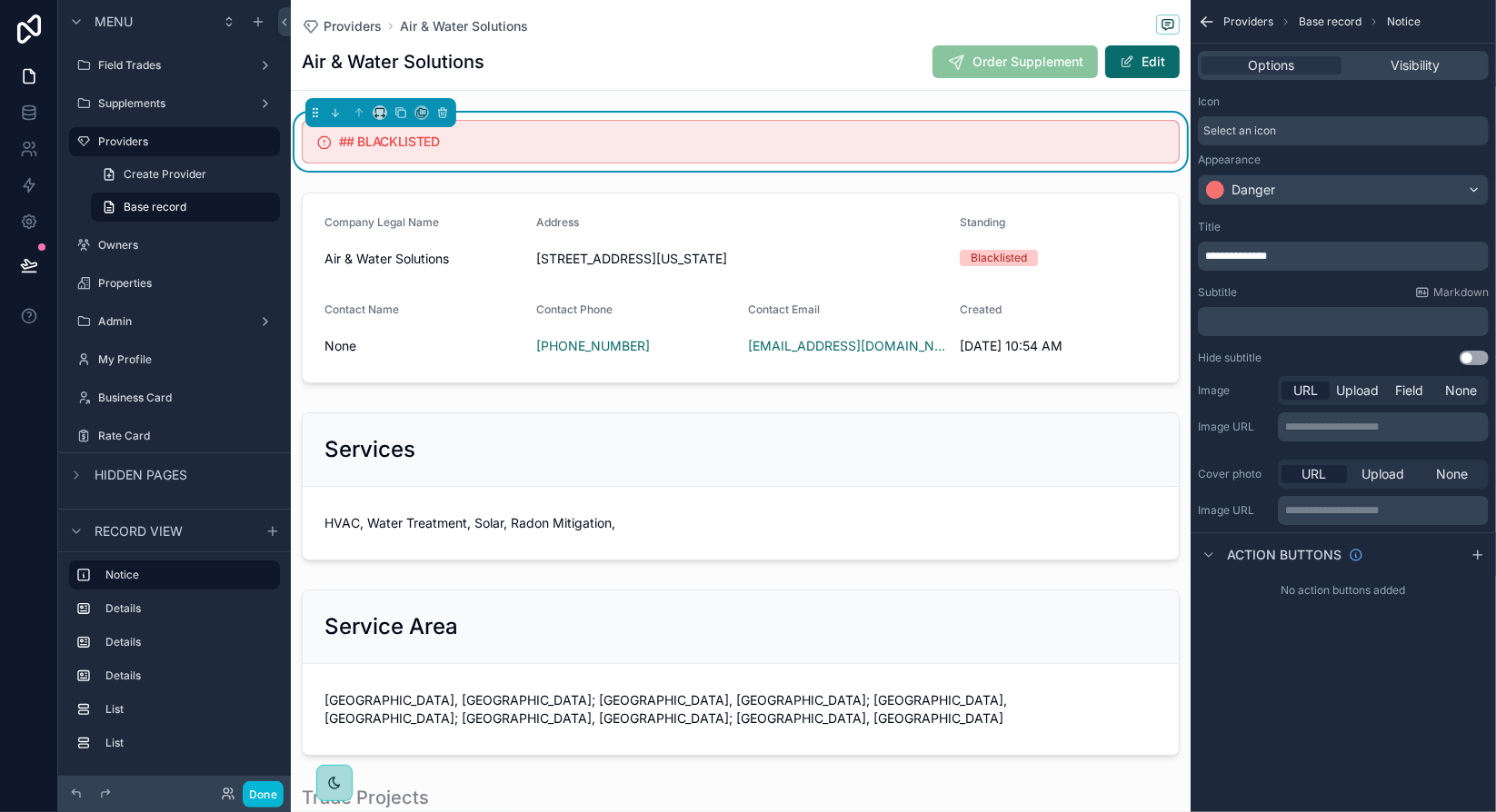
click at [1296, 255] on p "**********" at bounding box center [1344, 256] width 280 height 15
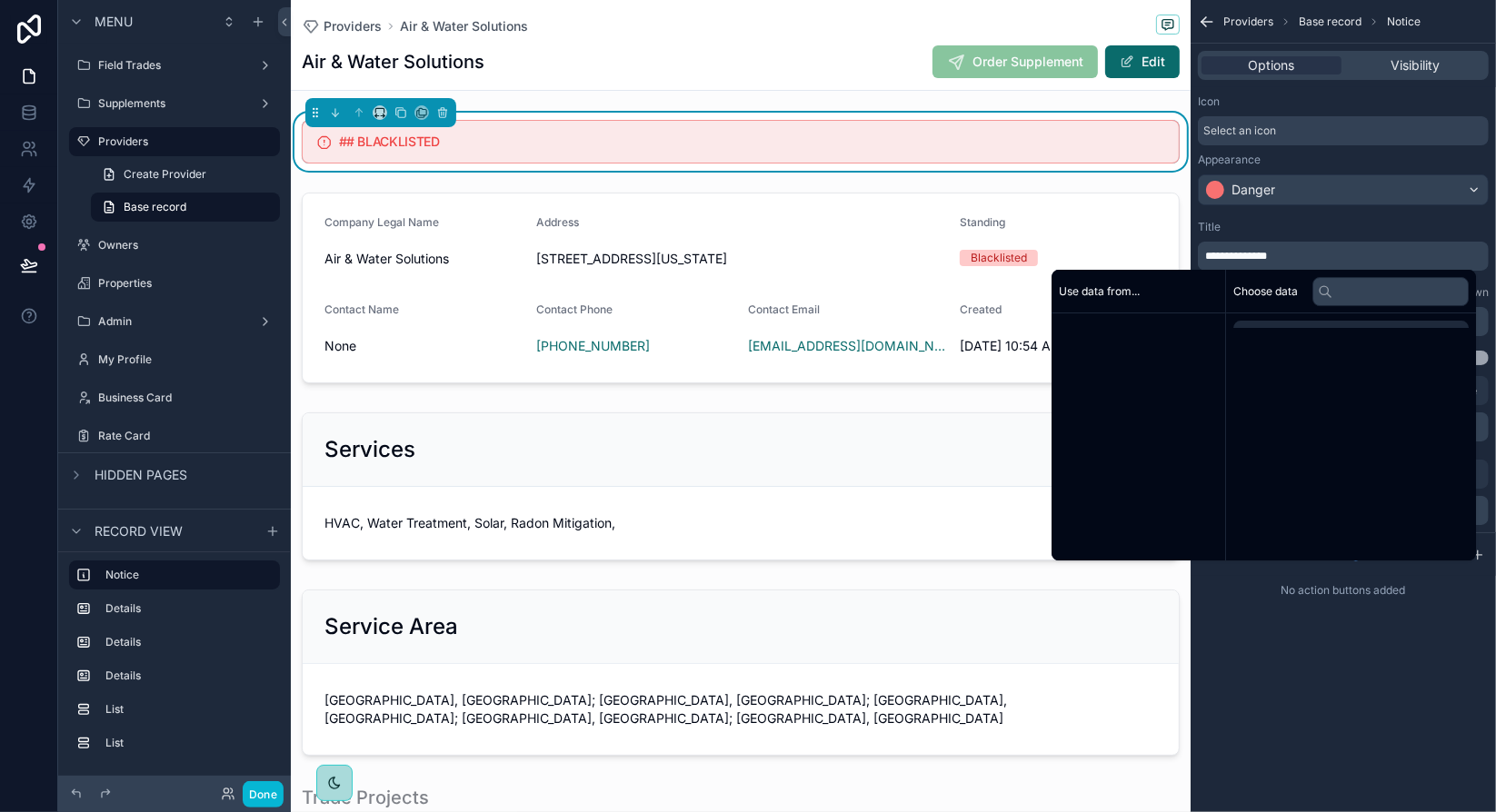
click at [1296, 255] on p "**********" at bounding box center [1344, 256] width 280 height 15
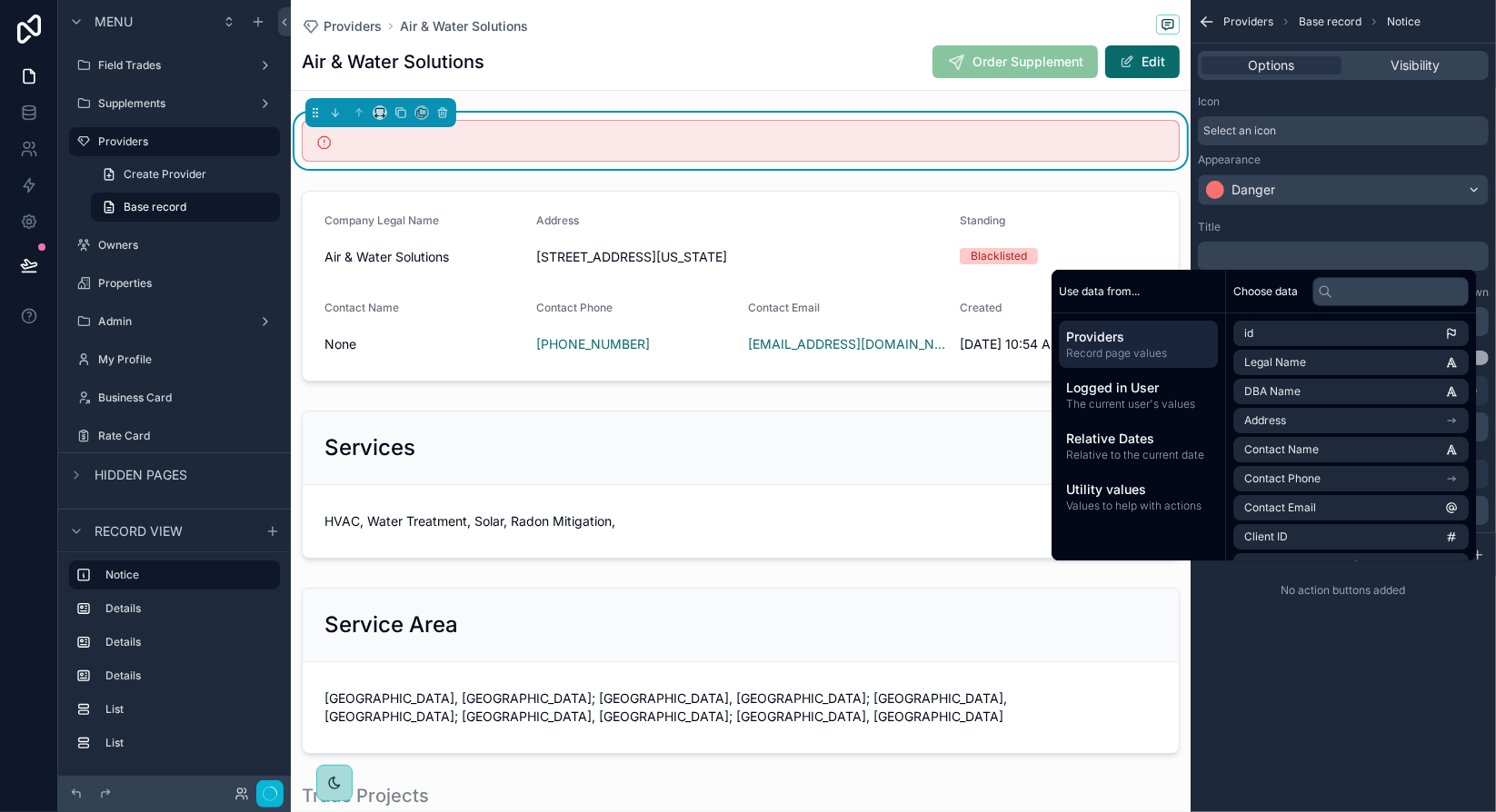
click at [1312, 224] on div "Title" at bounding box center [1343, 227] width 291 height 15
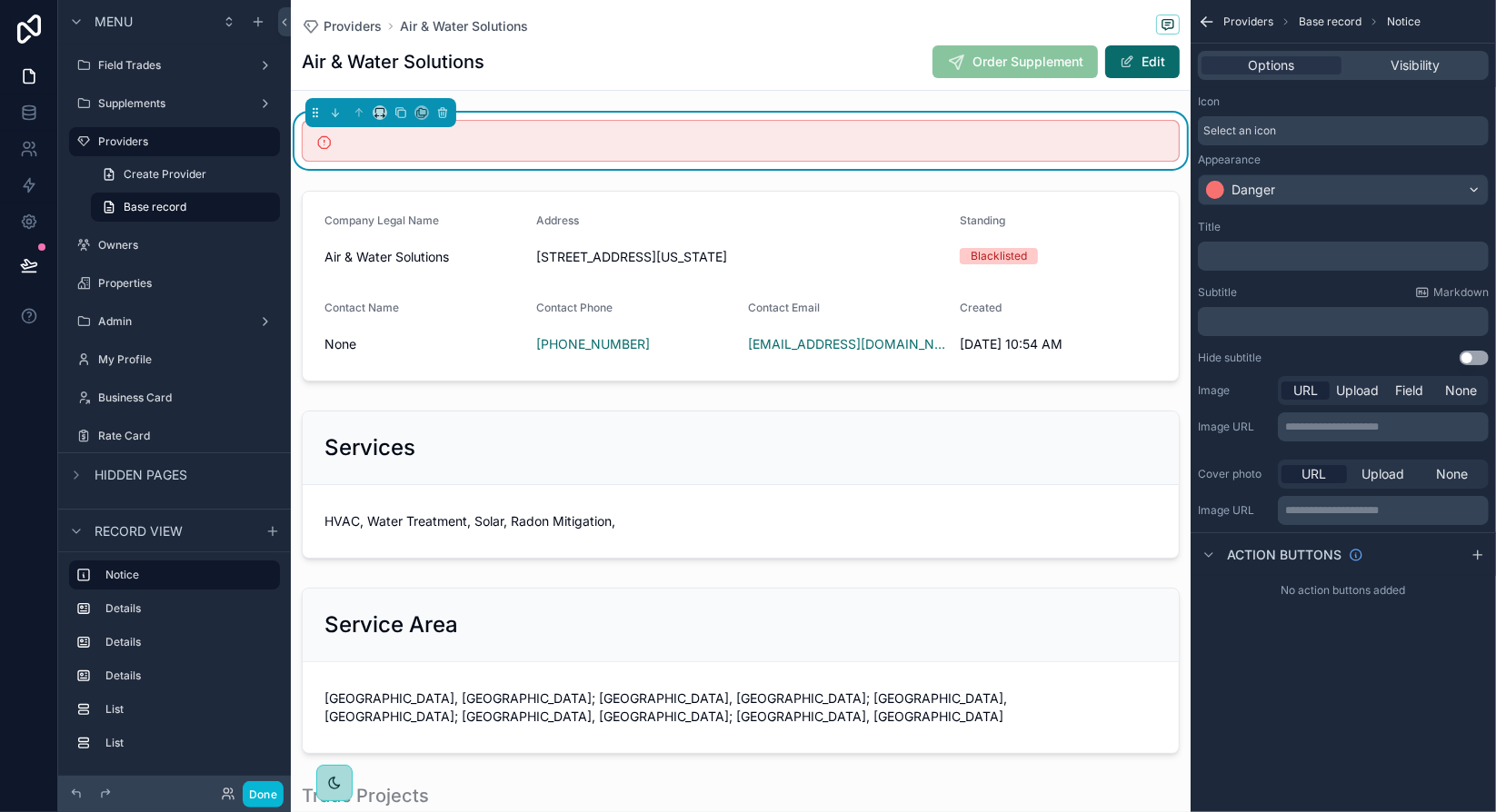
click at [1279, 318] on p "﻿" at bounding box center [1344, 321] width 280 height 15
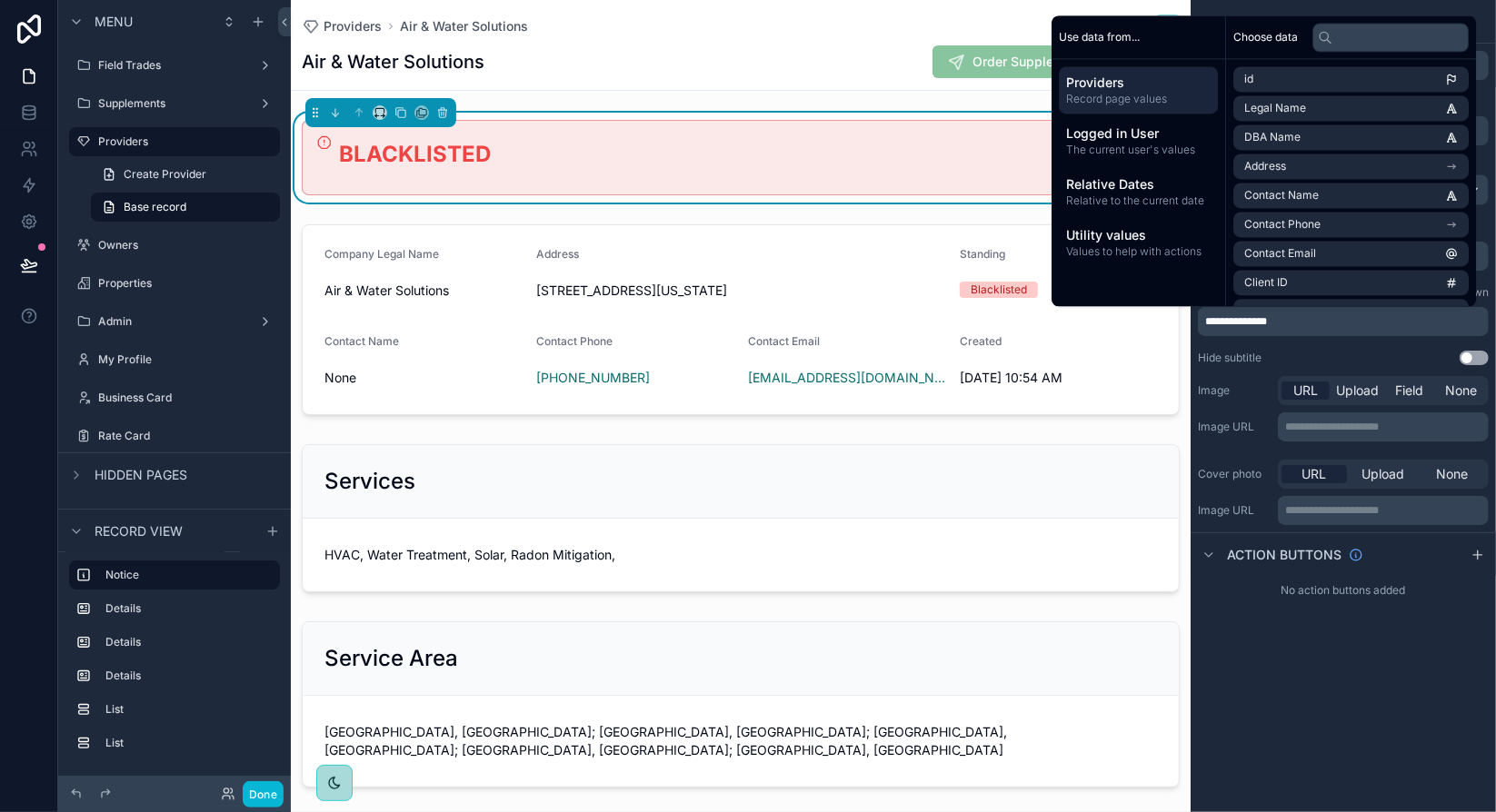
click at [1218, 320] on span "**********" at bounding box center [1235, 321] width 62 height 11
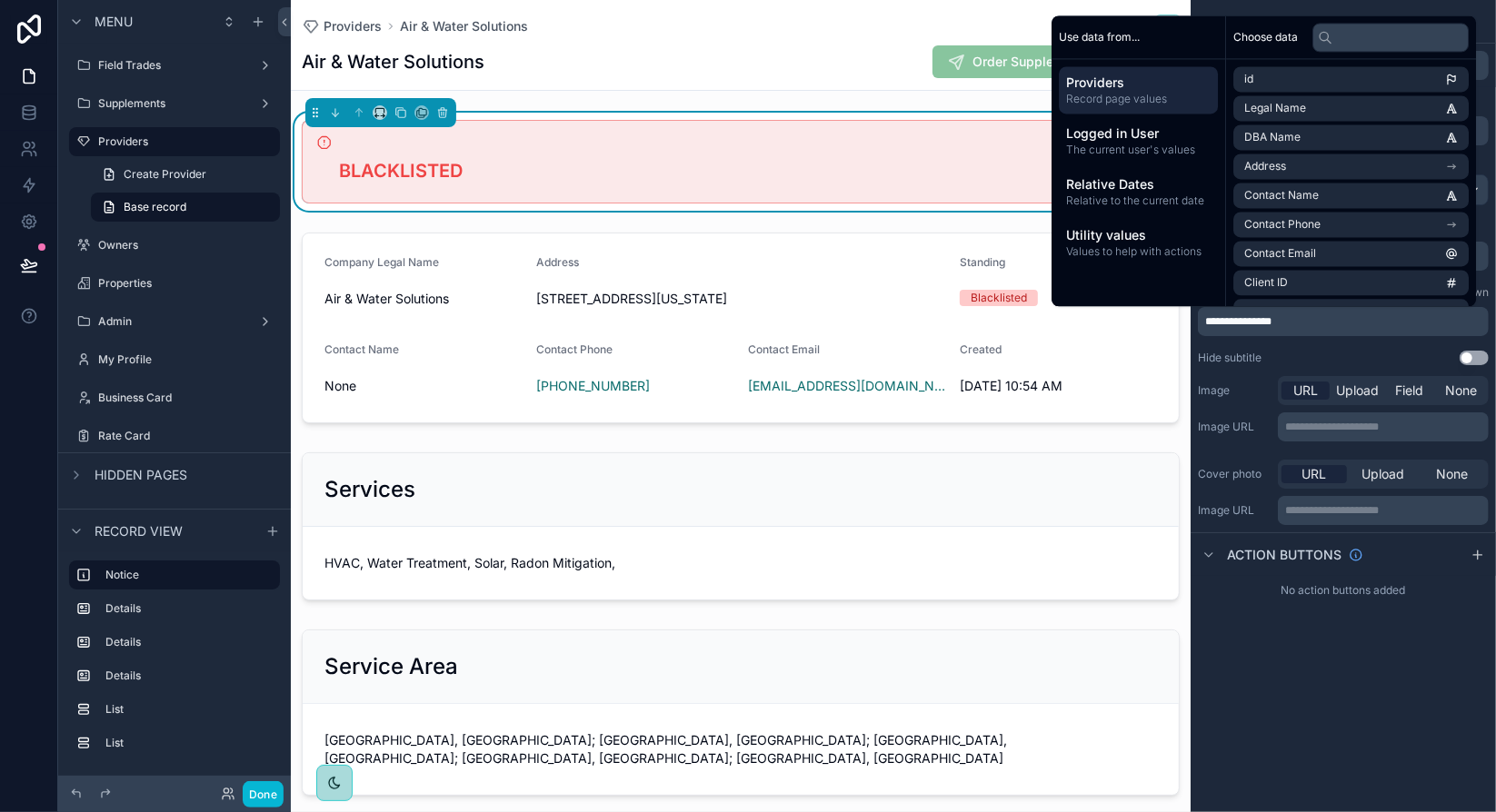
click at [1316, 342] on div "**********" at bounding box center [1343, 293] width 306 height 160
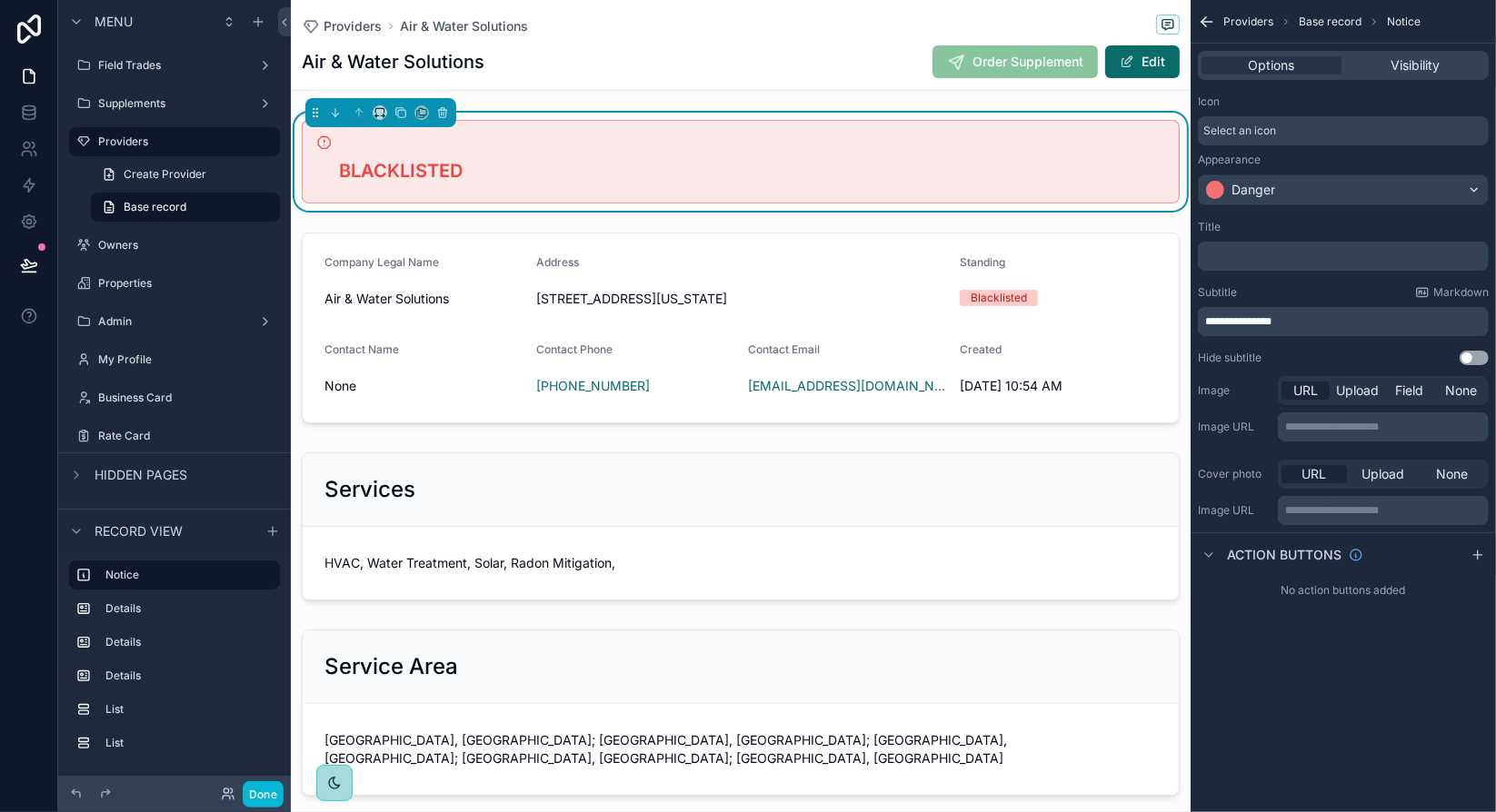
click at [1261, 256] on p "﻿" at bounding box center [1344, 256] width 280 height 15
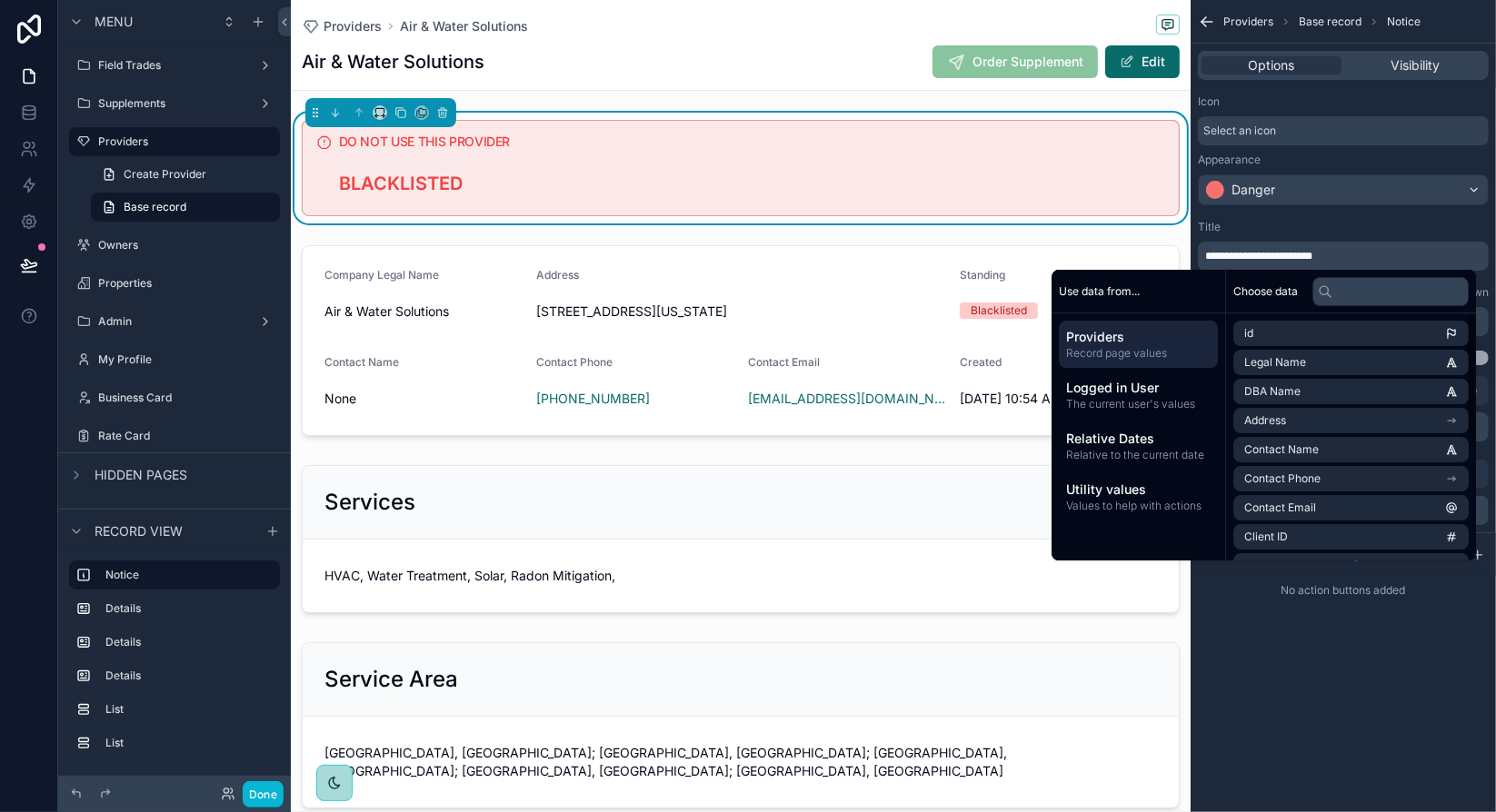
click at [1298, 692] on div "**********" at bounding box center [1343, 406] width 306 height 812
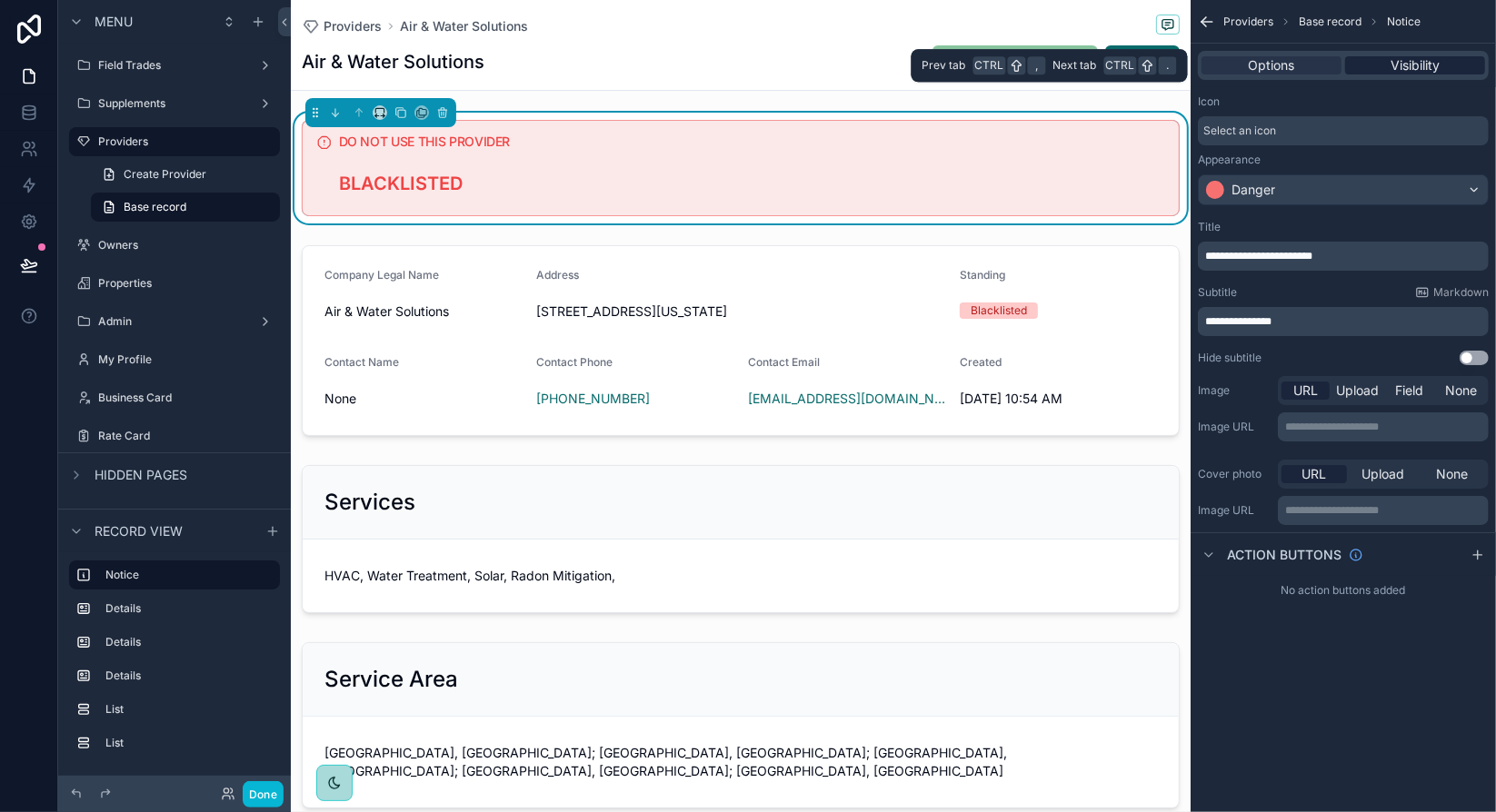
click at [1426, 72] on span "Visibility" at bounding box center [1414, 66] width 49 height 18
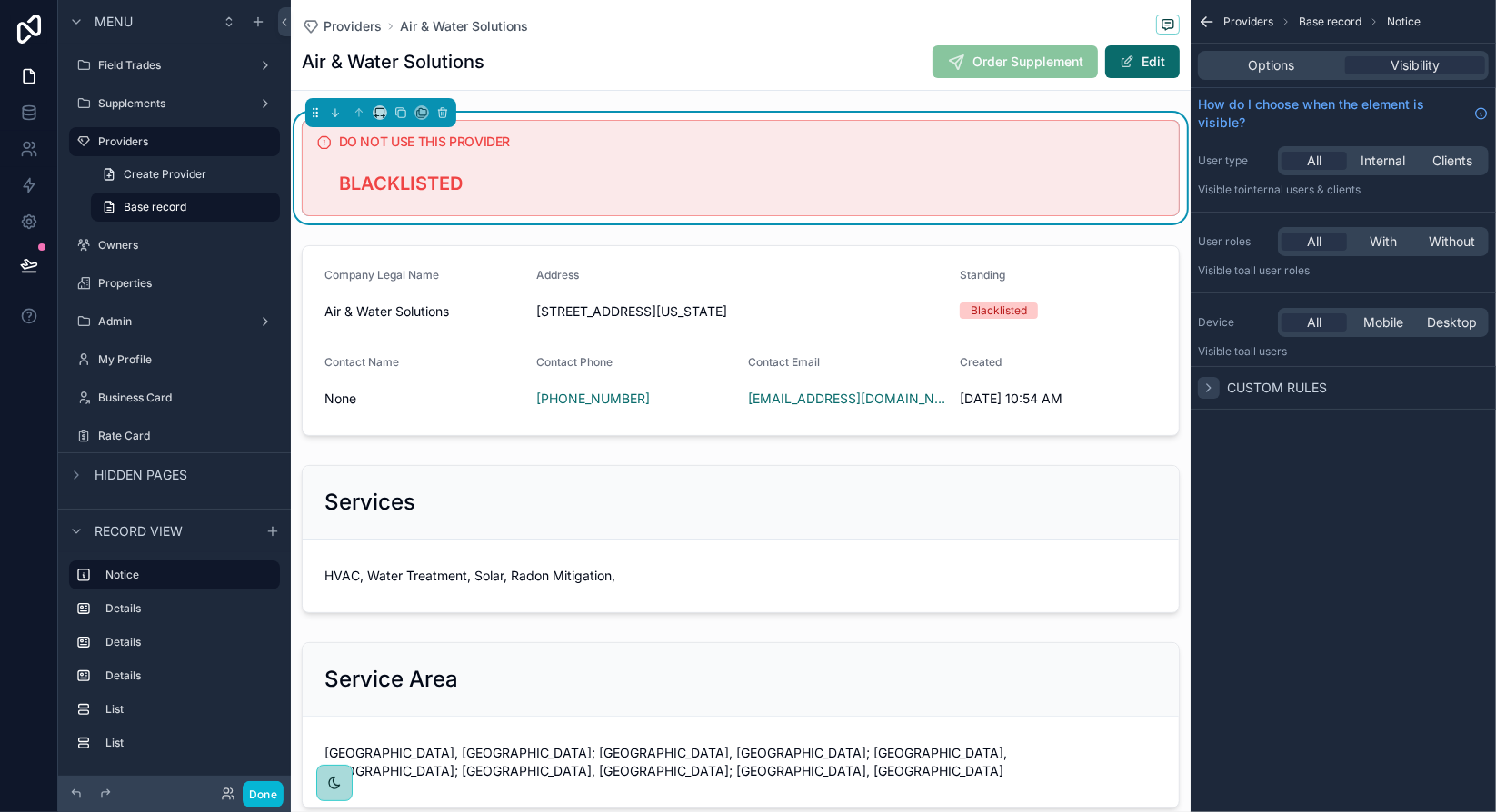
click at [1212, 391] on icon "scrollable content" at bounding box center [1208, 387] width 15 height 15
click at [1389, 161] on span "Internal" at bounding box center [1383, 160] width 45 height 18
click at [1250, 432] on span "New rule" at bounding box center [1245, 439] width 72 height 16
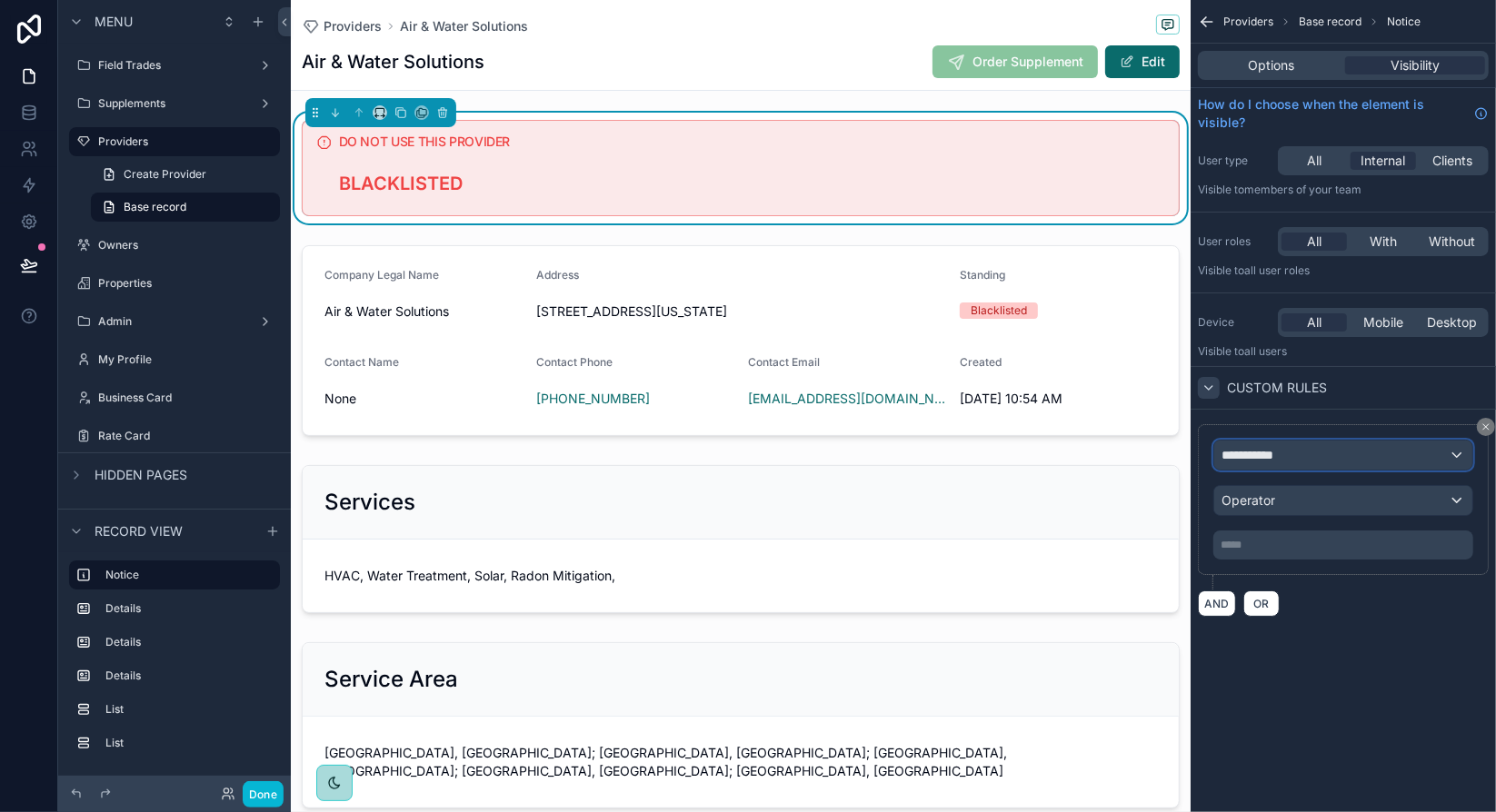
click at [1301, 451] on div "**********" at bounding box center [1343, 455] width 258 height 29
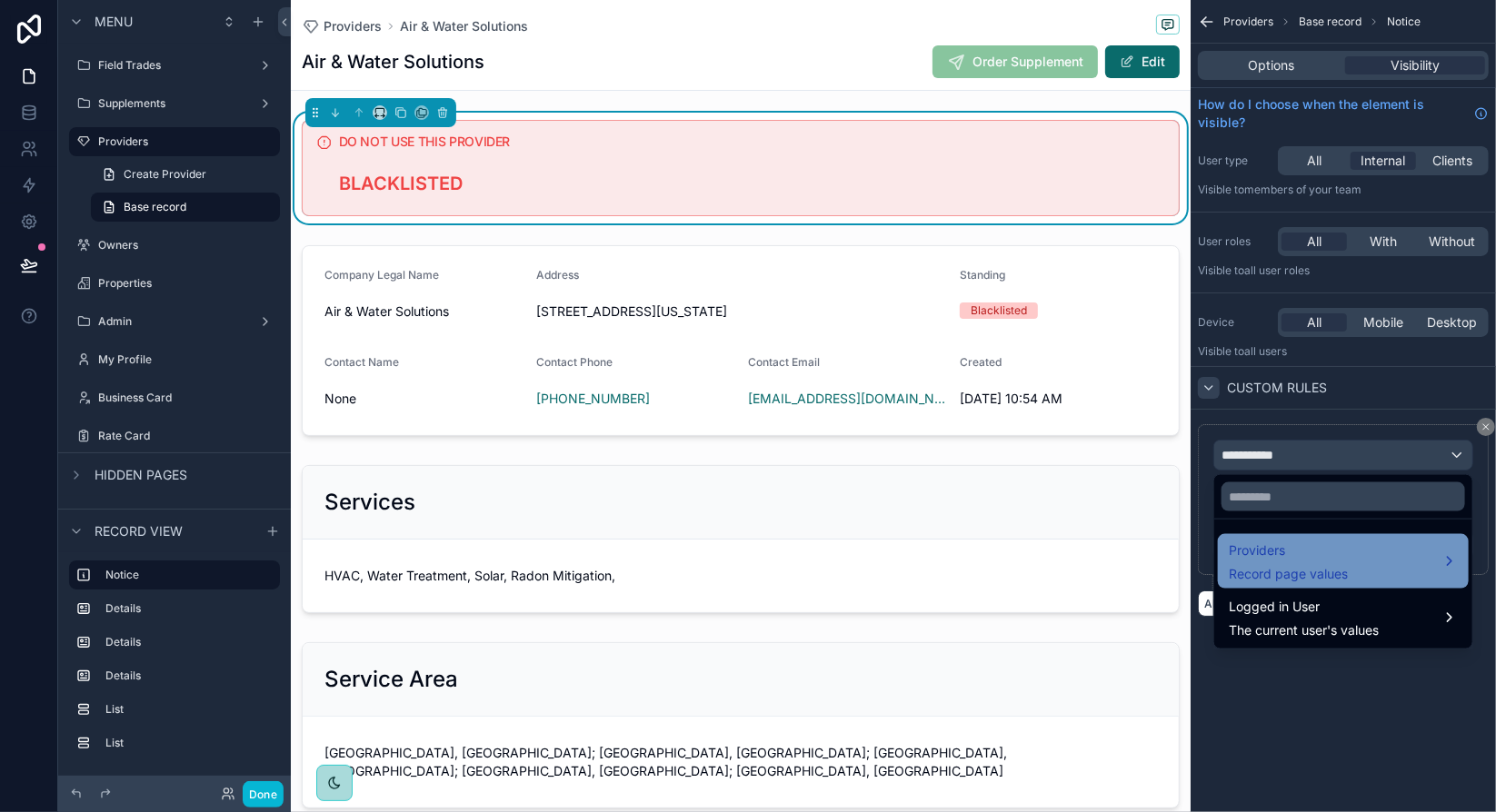
click at [1367, 561] on div "Providers Record page values" at bounding box center [1343, 561] width 229 height 44
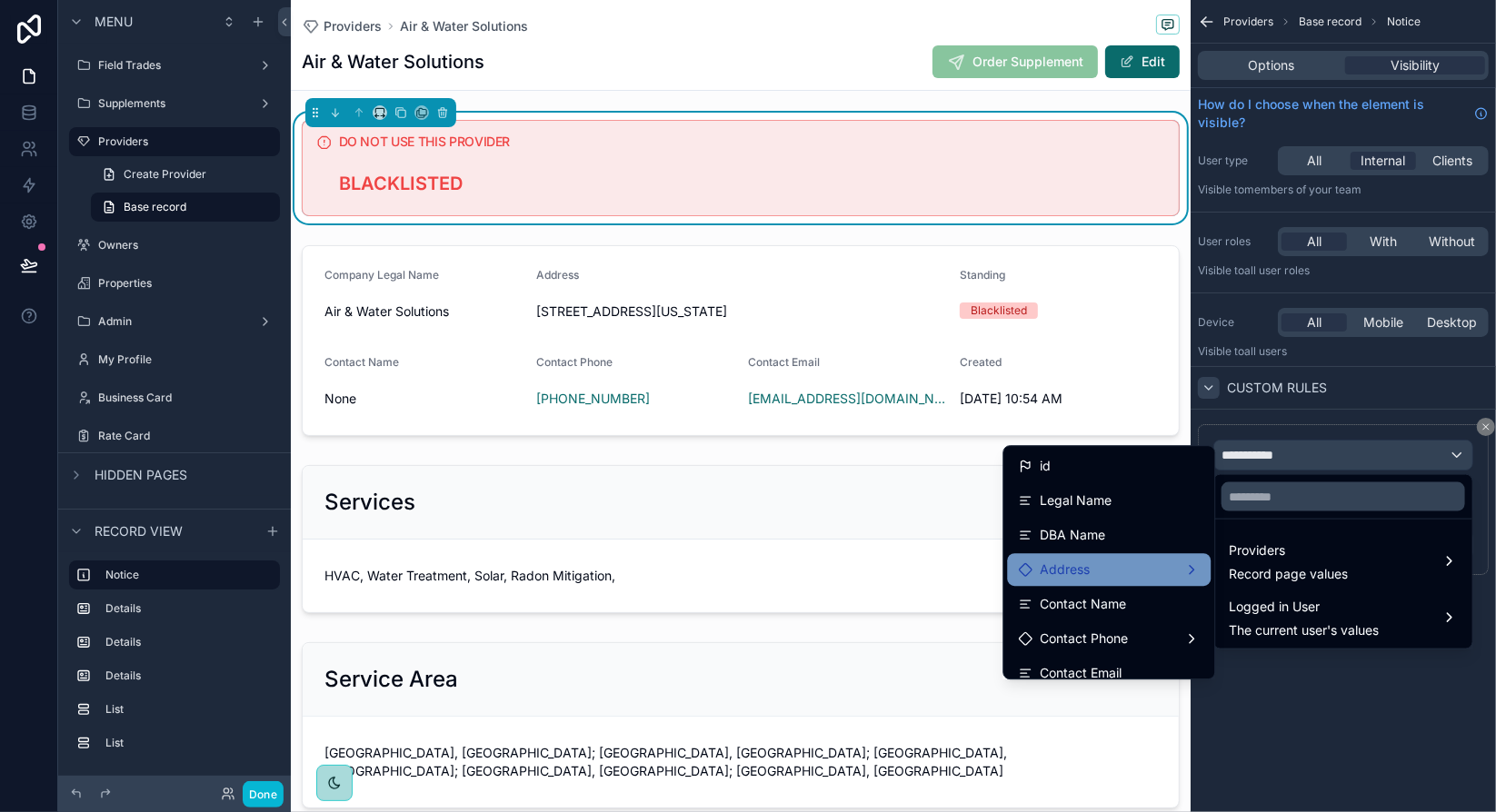
scroll to position [325, 0]
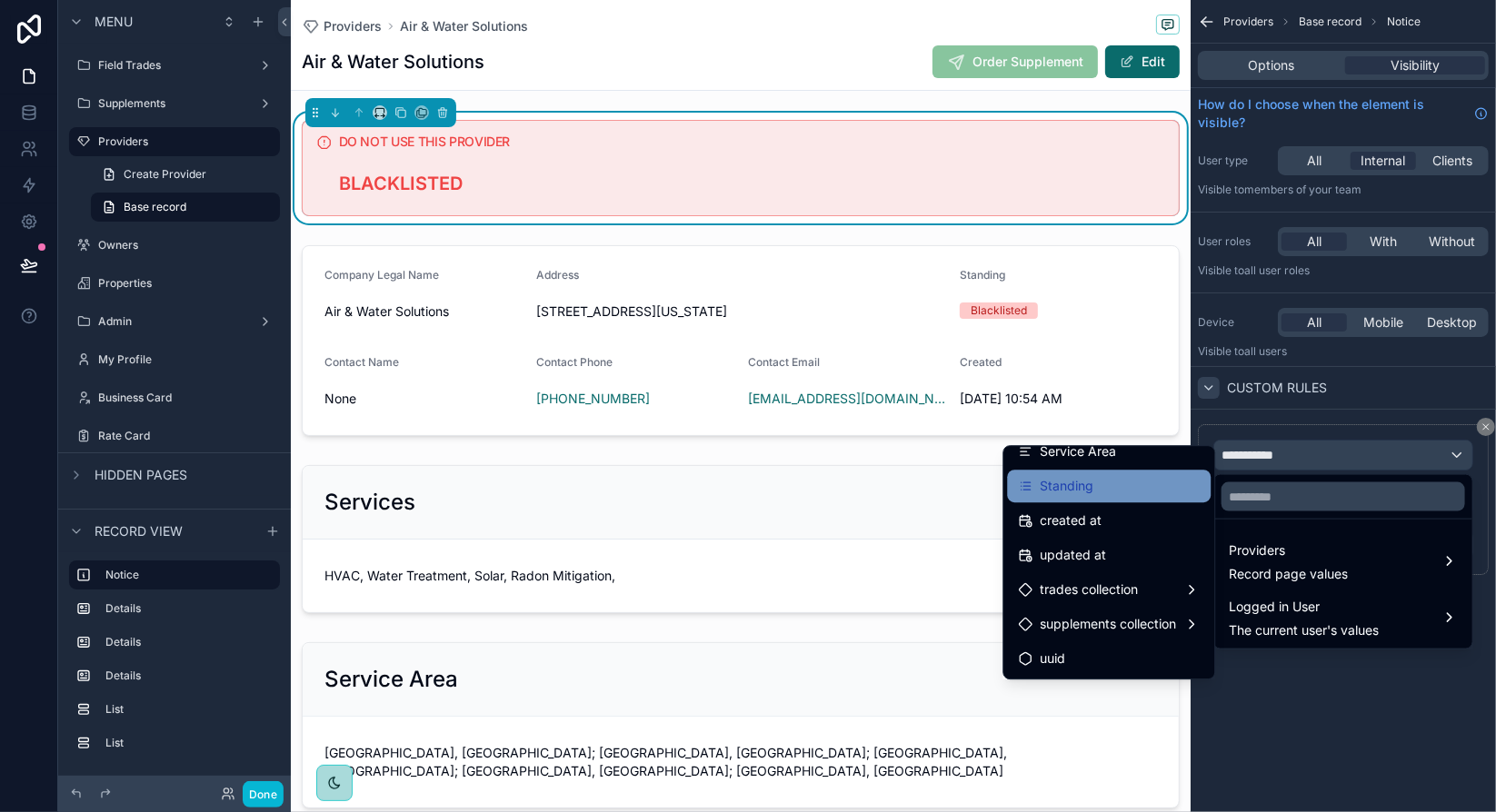
click at [1076, 488] on span "Standing" at bounding box center [1066, 486] width 54 height 22
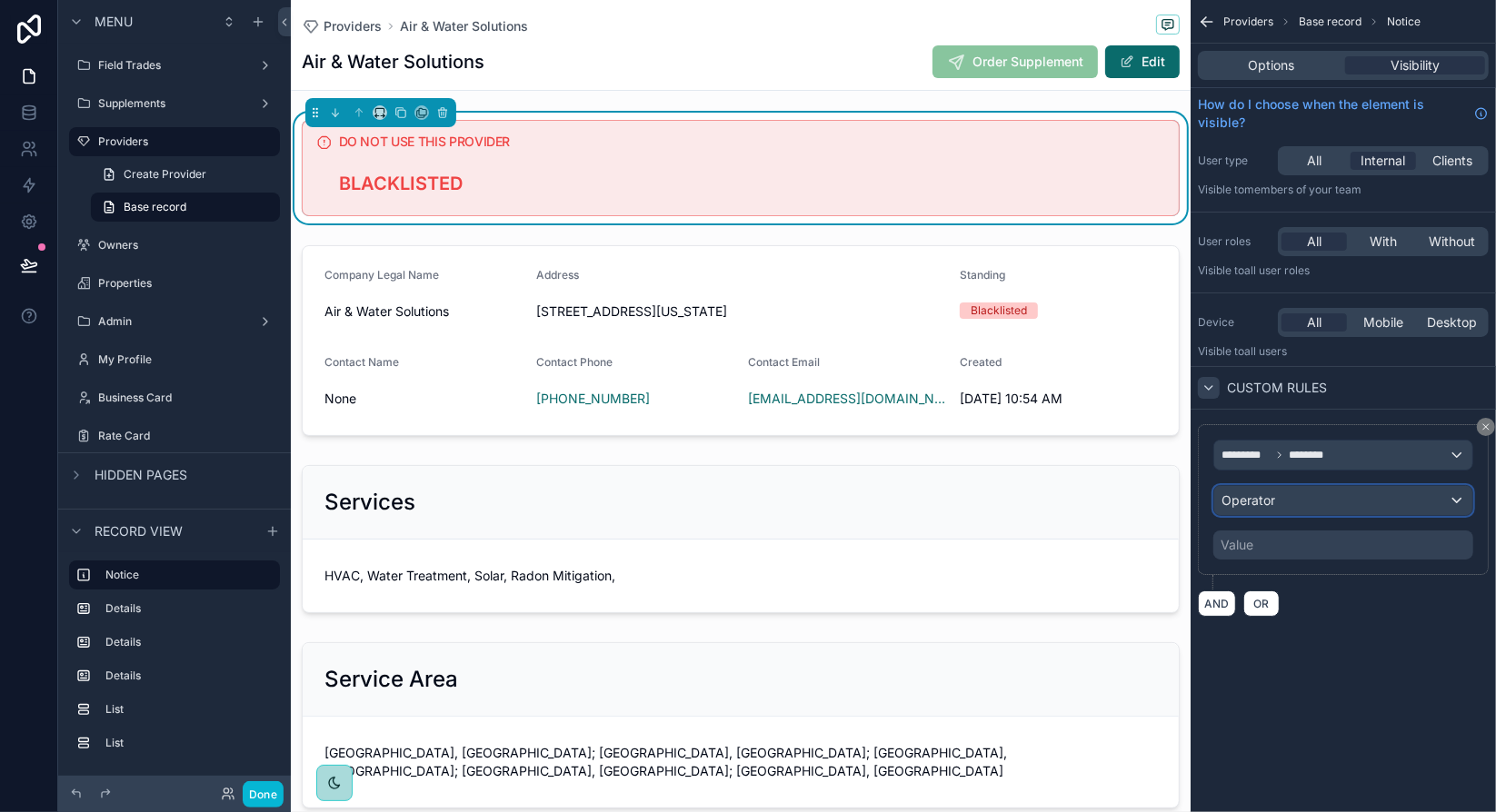
click at [1329, 496] on div "Operator" at bounding box center [1343, 500] width 258 height 29
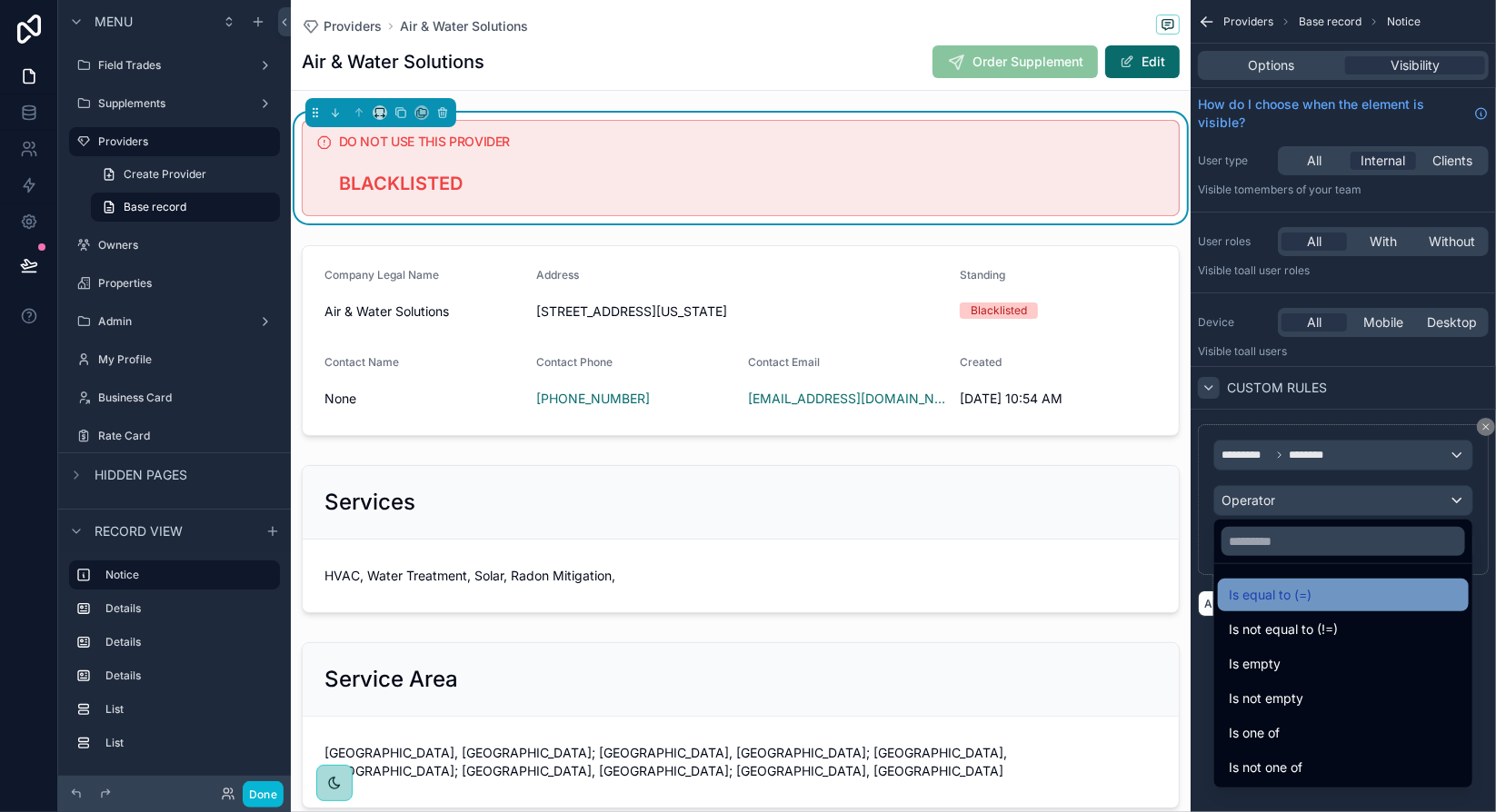
click at [1328, 589] on div "Is equal to (=)" at bounding box center [1343, 595] width 229 height 22
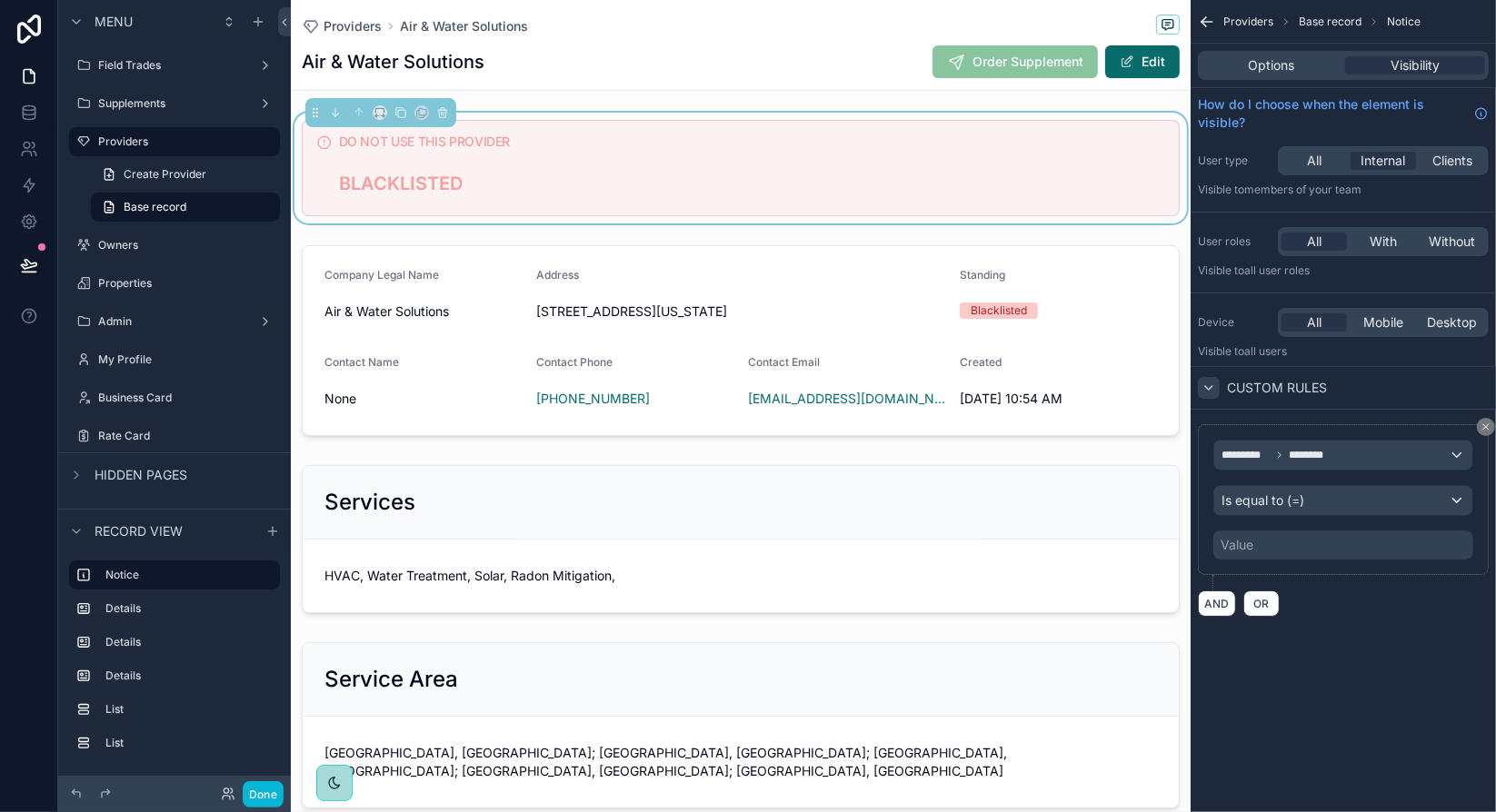
click at [1316, 545] on div "Value" at bounding box center [1343, 544] width 260 height 29
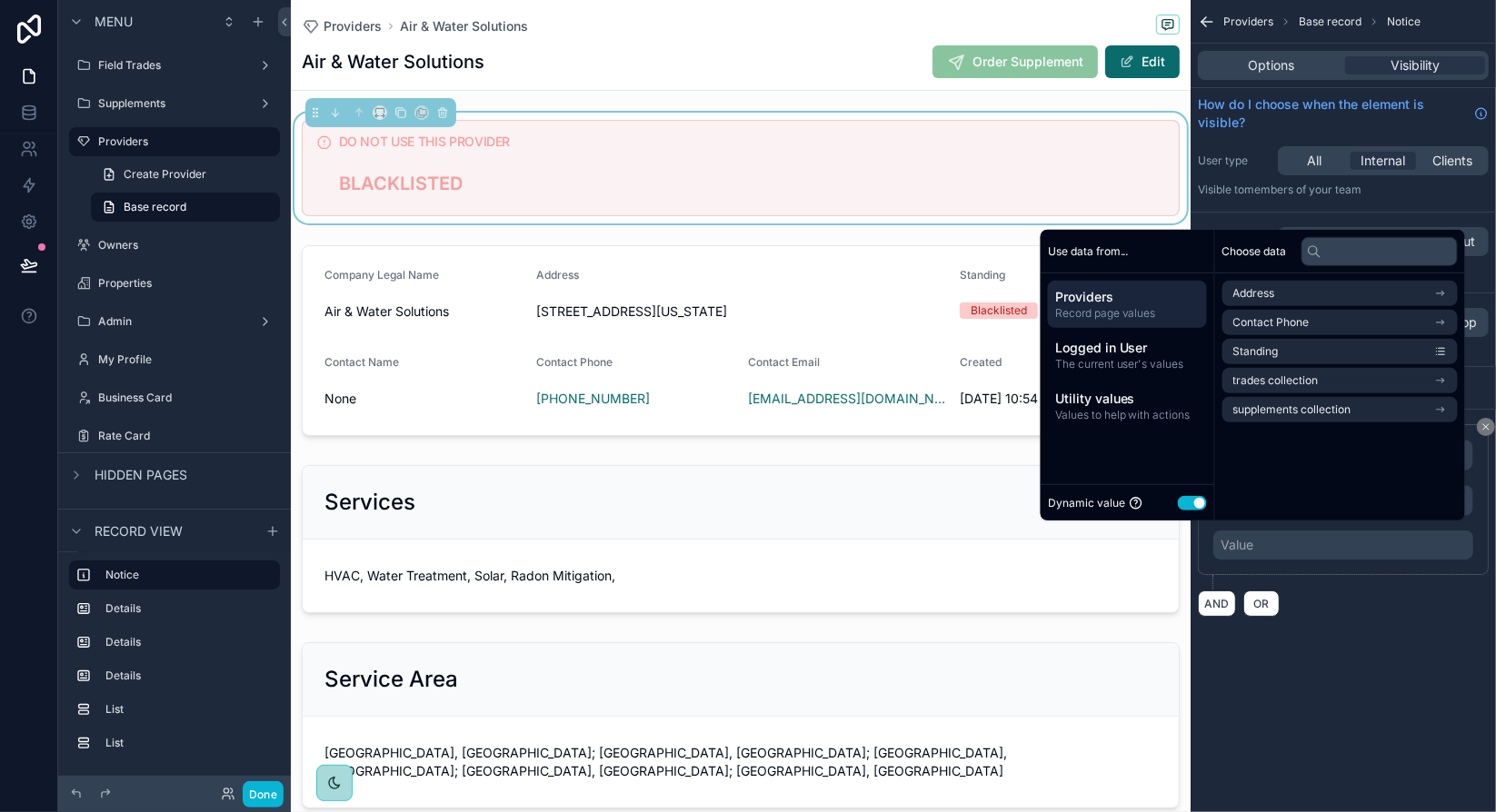
click at [1181, 501] on button "Use setting" at bounding box center [1191, 503] width 29 height 15
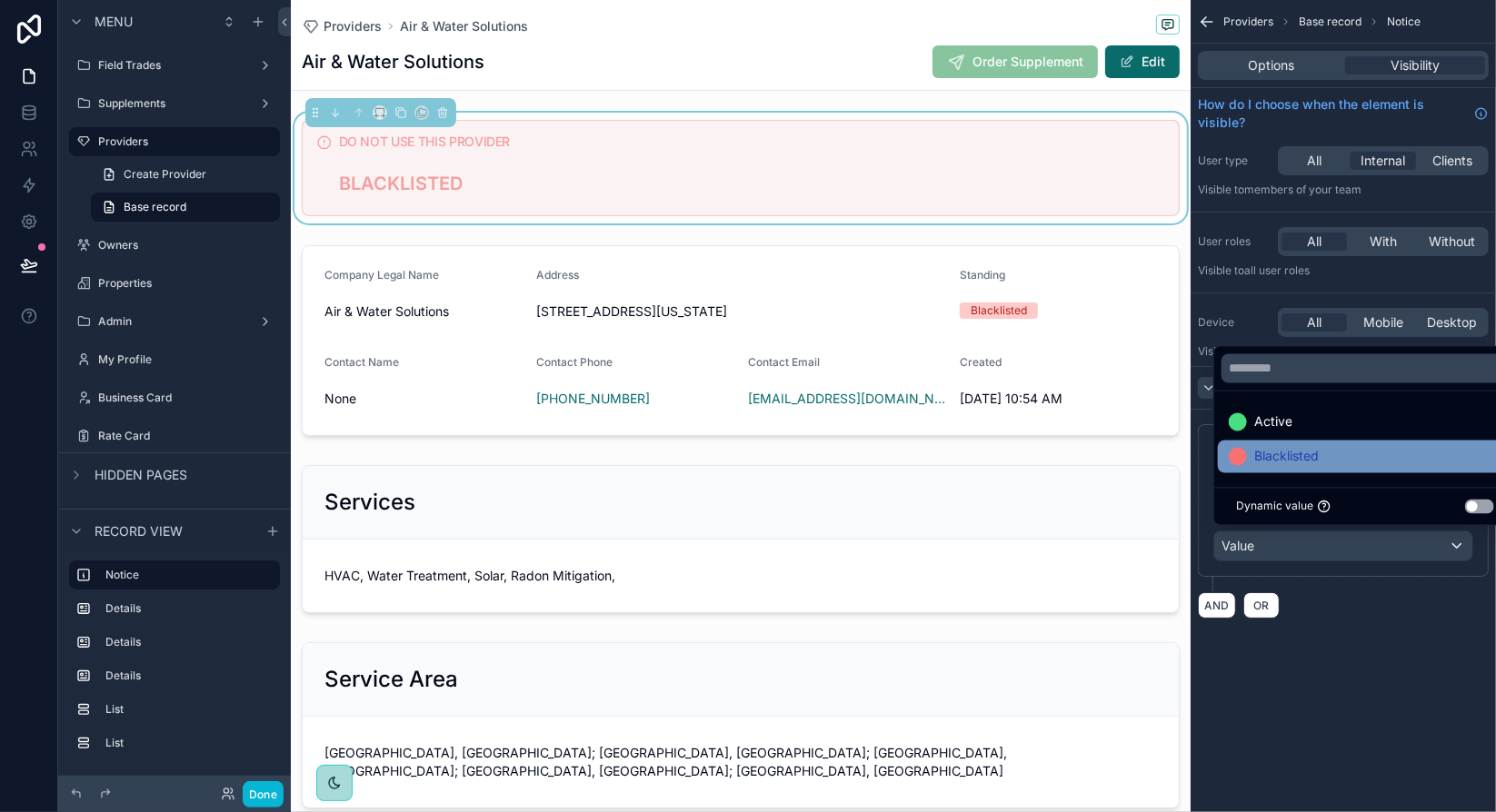
click at [1266, 458] on span "Blacklisted" at bounding box center [1286, 457] width 65 height 22
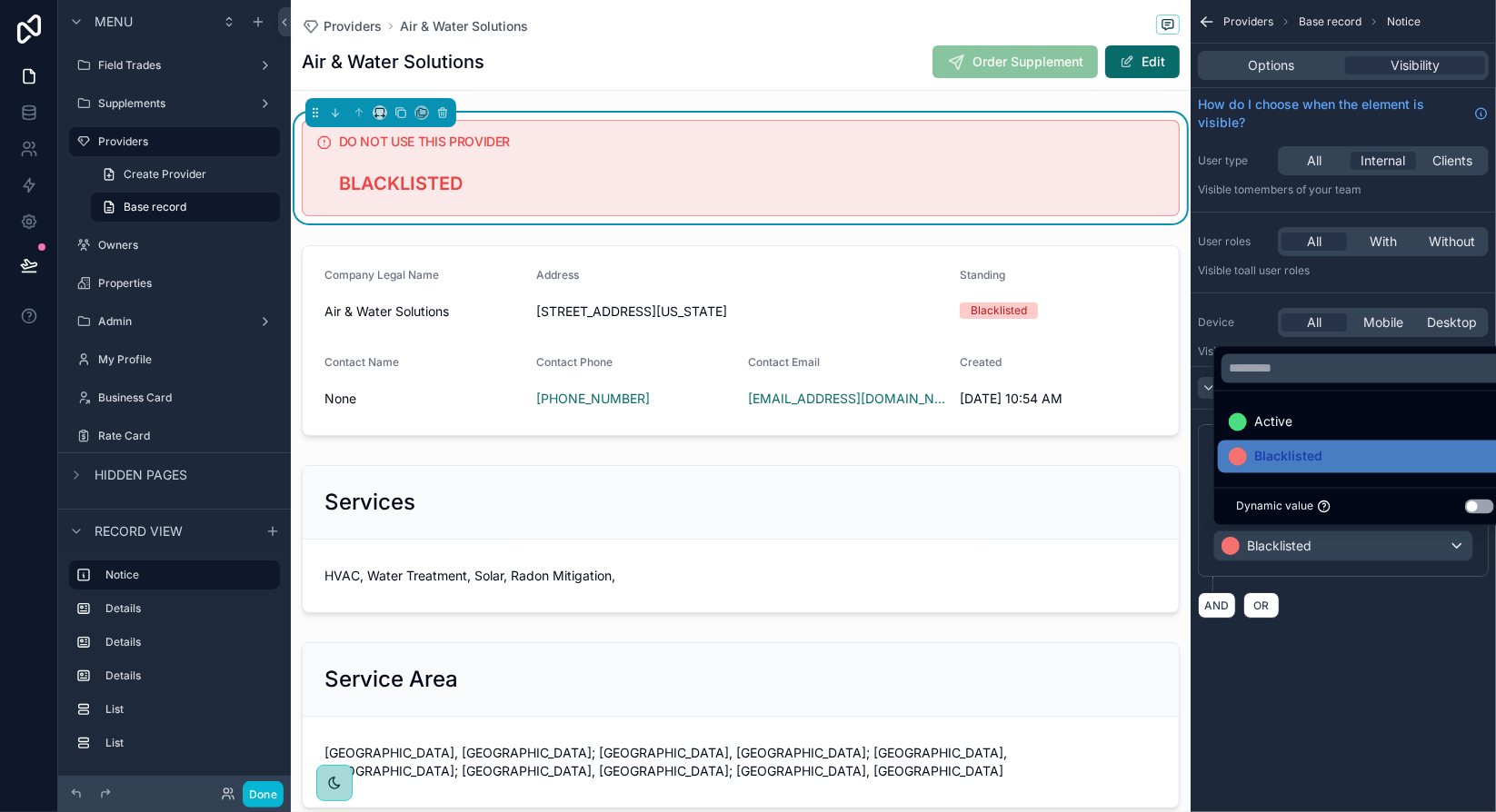
click at [1344, 648] on div "Providers Base record Notice Options Visibility How do I choose when the elemen…" at bounding box center [1343, 330] width 306 height 662
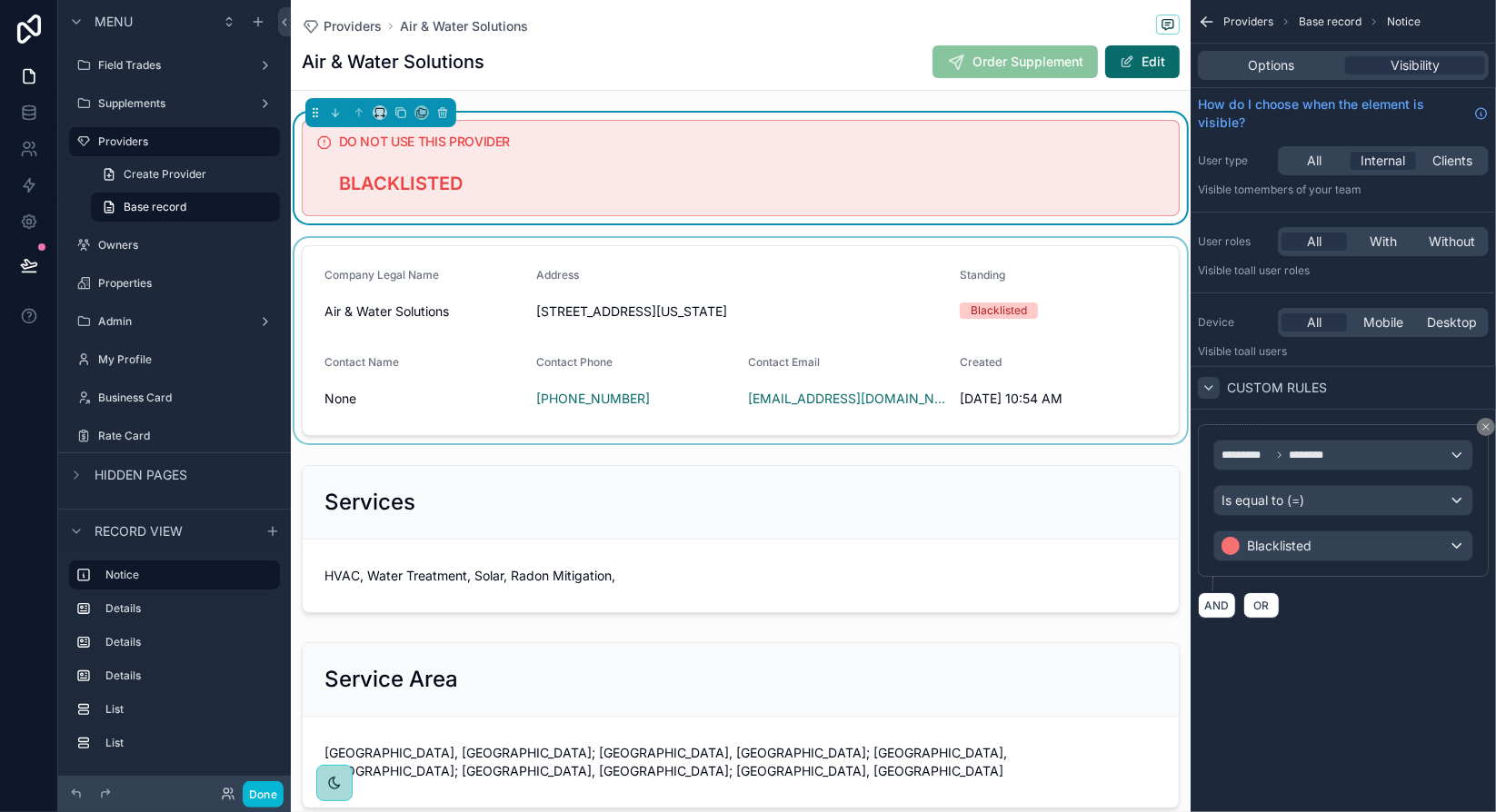
click at [1131, 357] on div "scrollable content" at bounding box center [741, 340] width 900 height 205
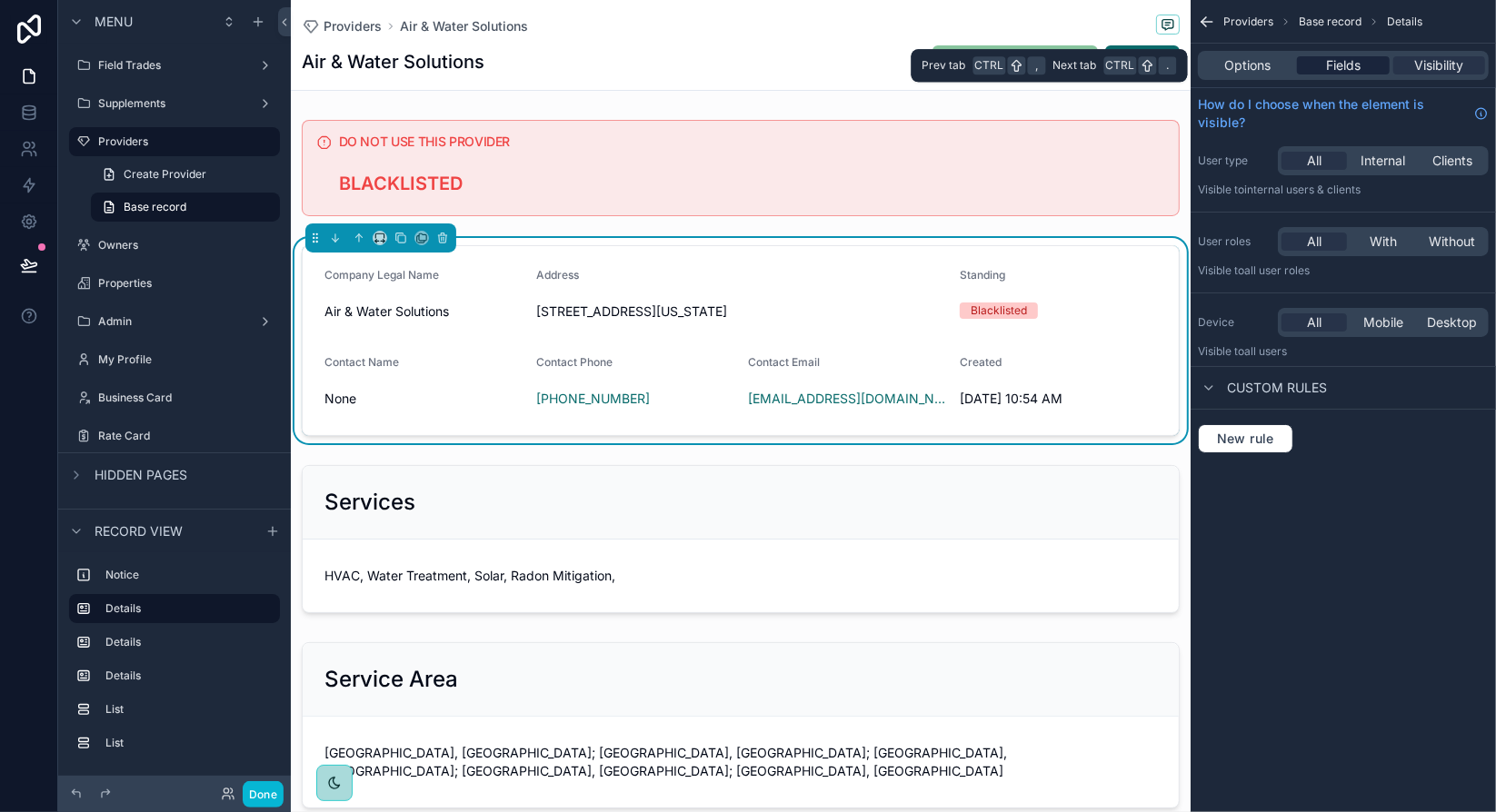
click at [1331, 68] on span "Fields" at bounding box center [1343, 66] width 35 height 18
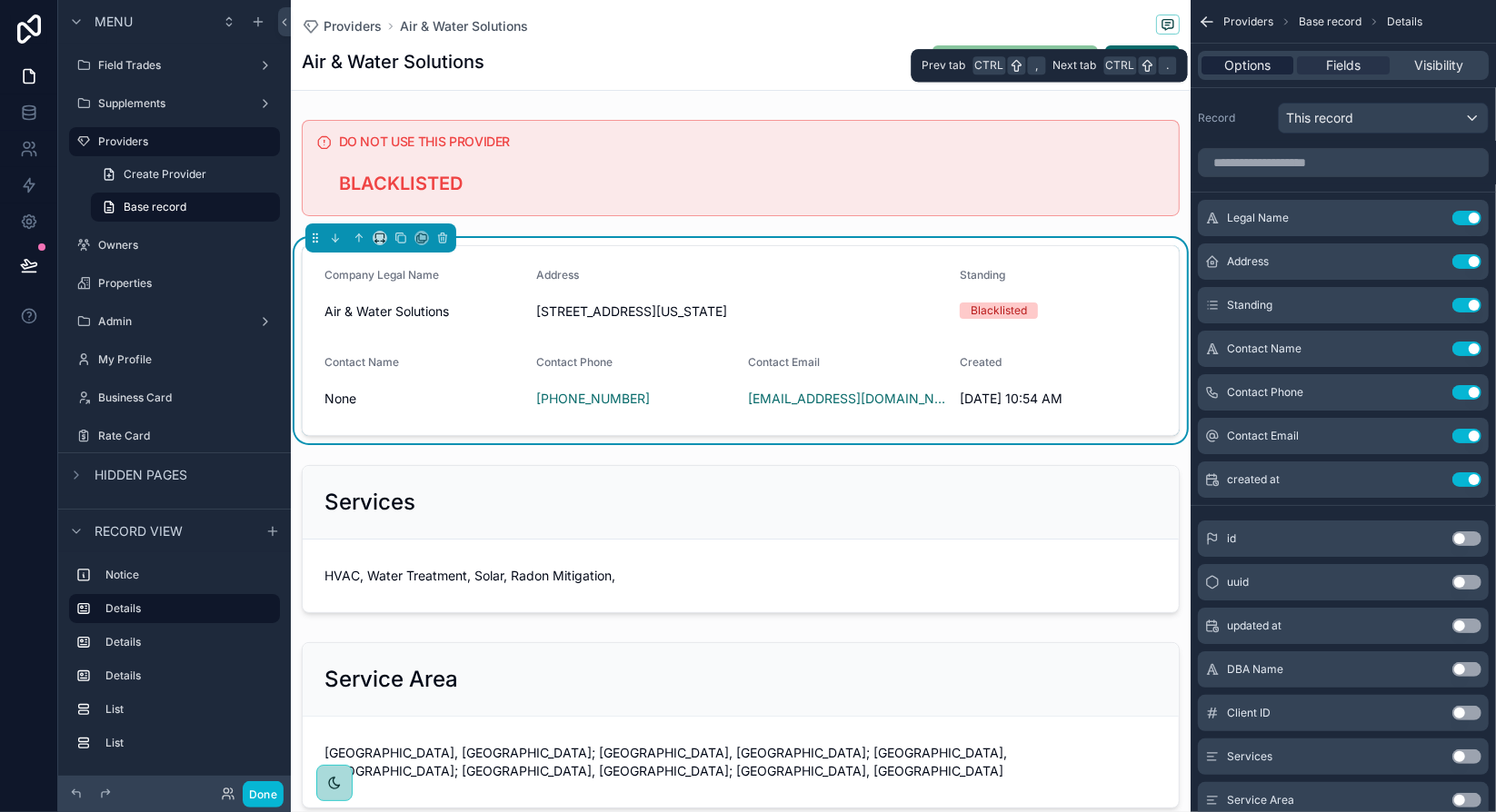
click at [1248, 67] on span "Options" at bounding box center [1247, 66] width 47 height 18
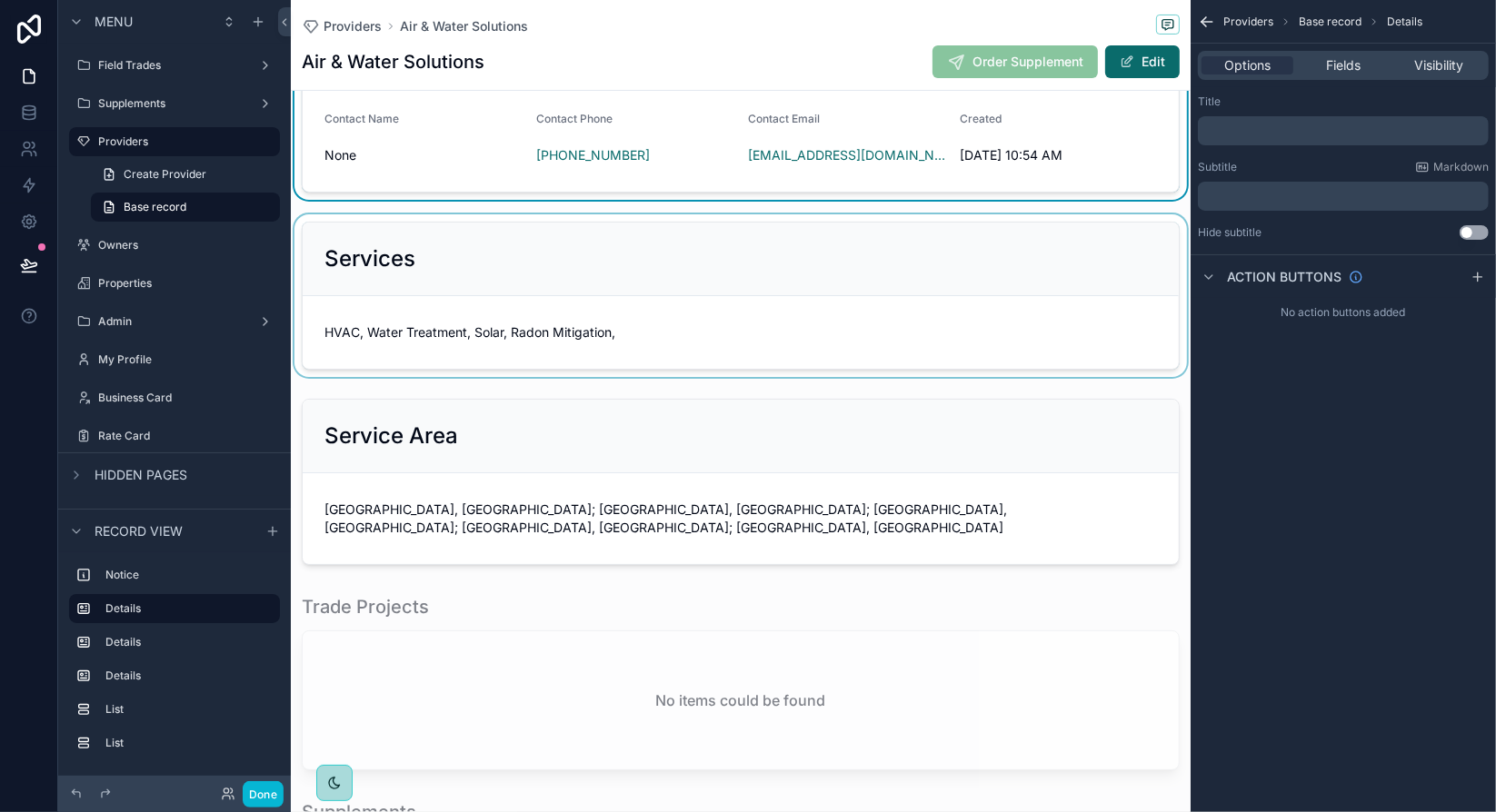
scroll to position [182, 0]
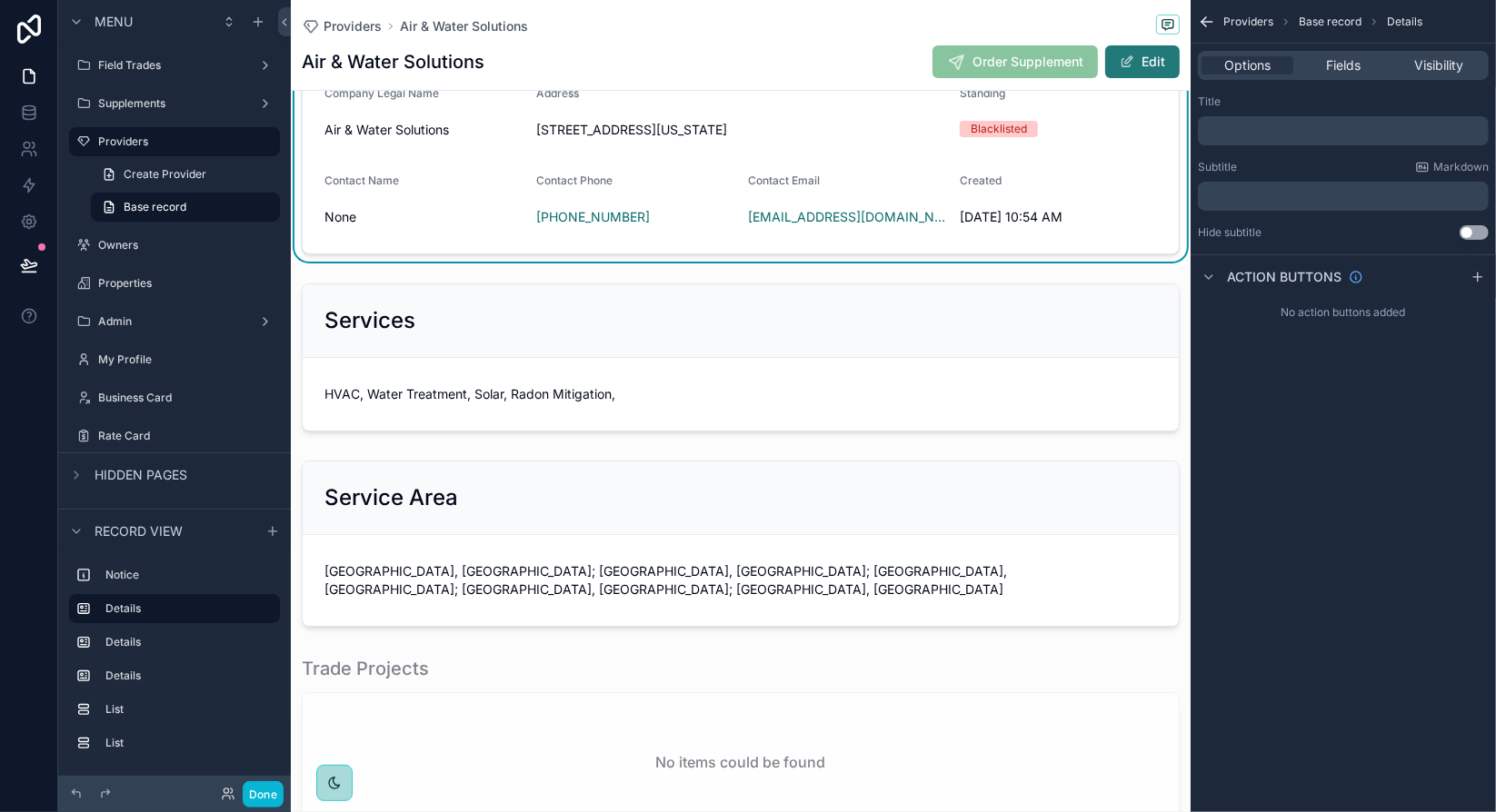
click at [1121, 56] on button "Edit" at bounding box center [1142, 62] width 75 height 33
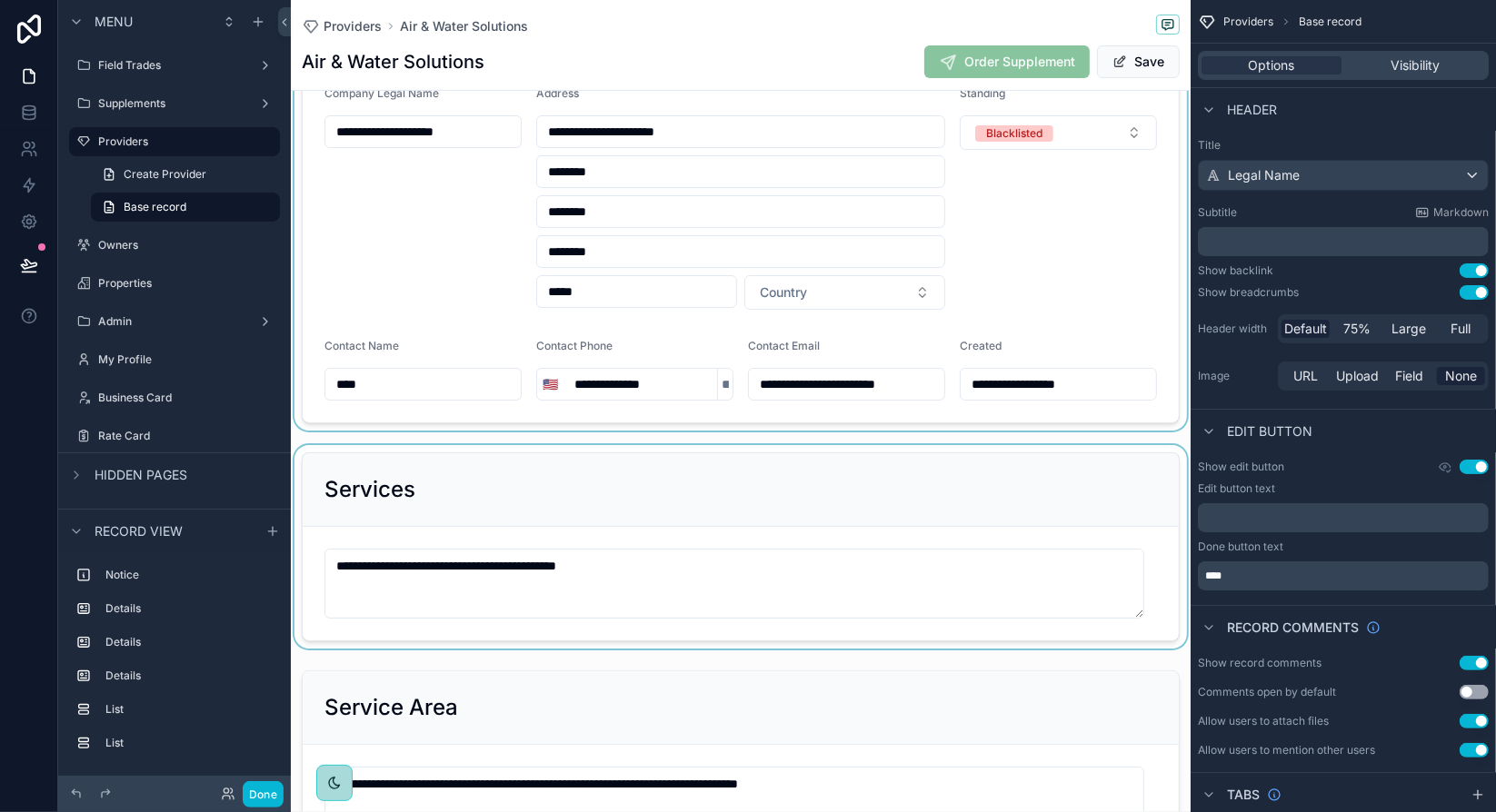
click at [739, 558] on div "scrollable content" at bounding box center [741, 546] width 900 height 203
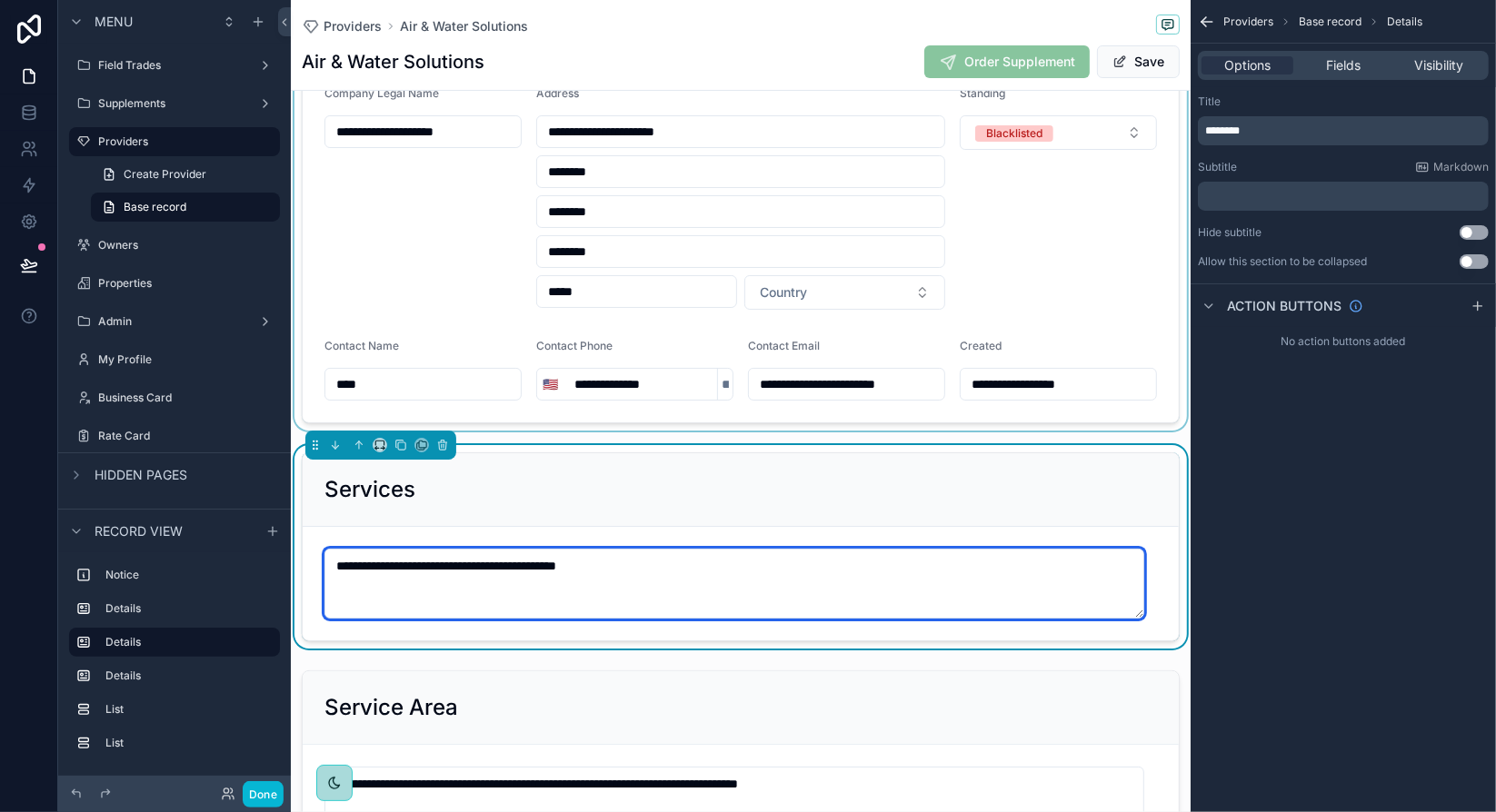
click at [735, 570] on textarea "**********" at bounding box center [734, 583] width 819 height 70
type textarea "**********"
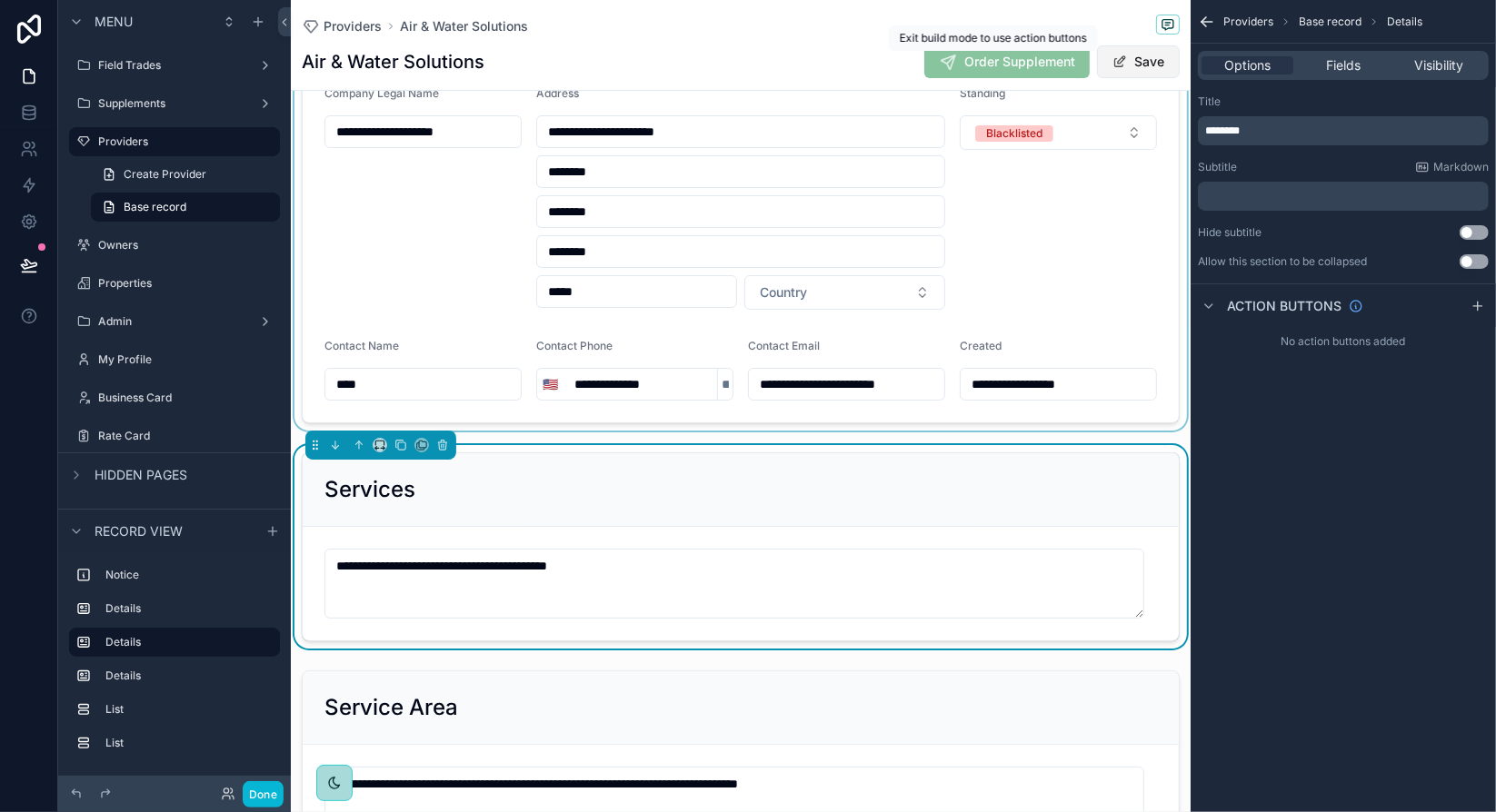
click at [1117, 60] on span "Save" at bounding box center [1138, 62] width 83 height 33
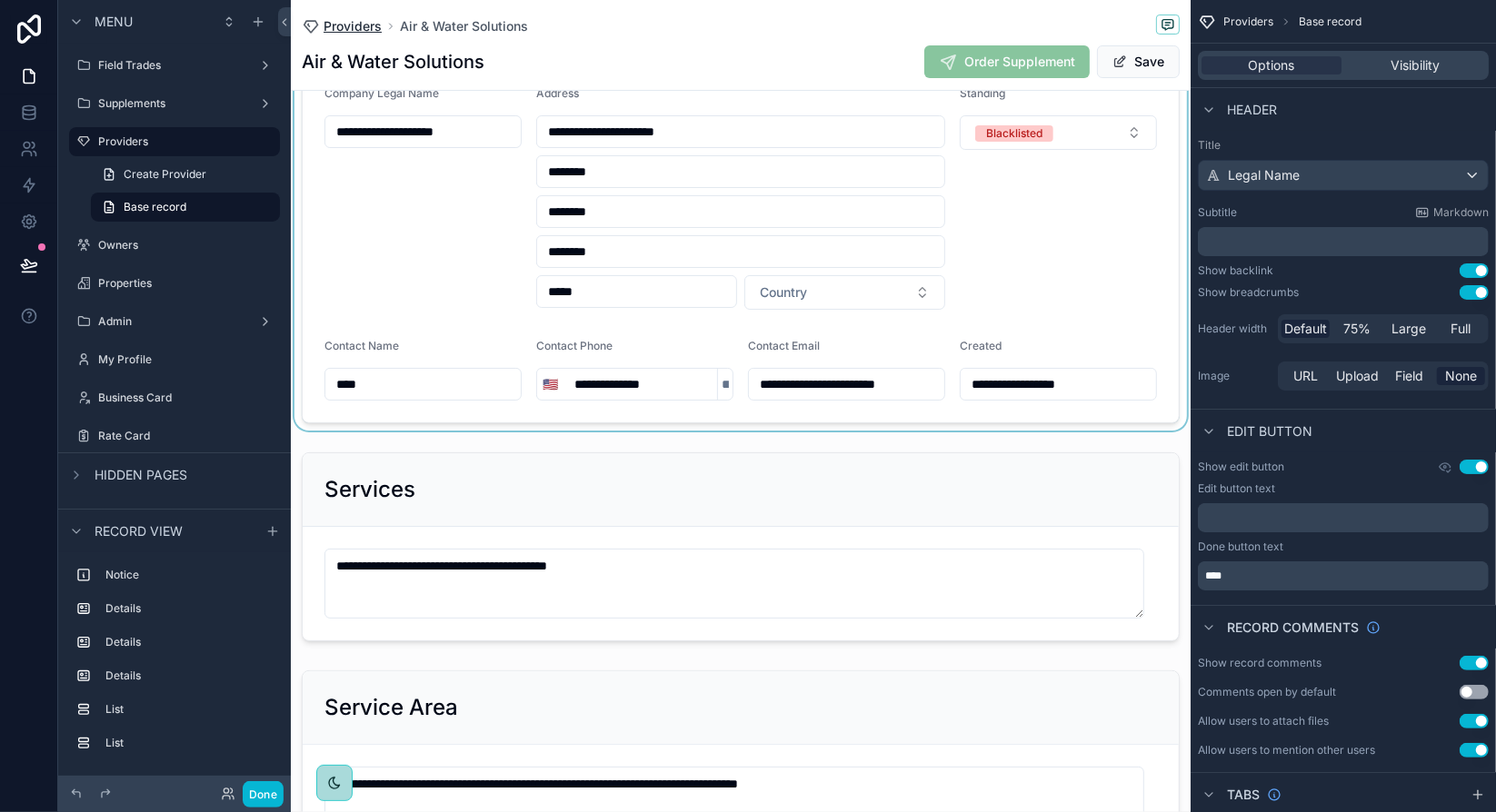
click at [348, 19] on span "Providers" at bounding box center [352, 26] width 58 height 18
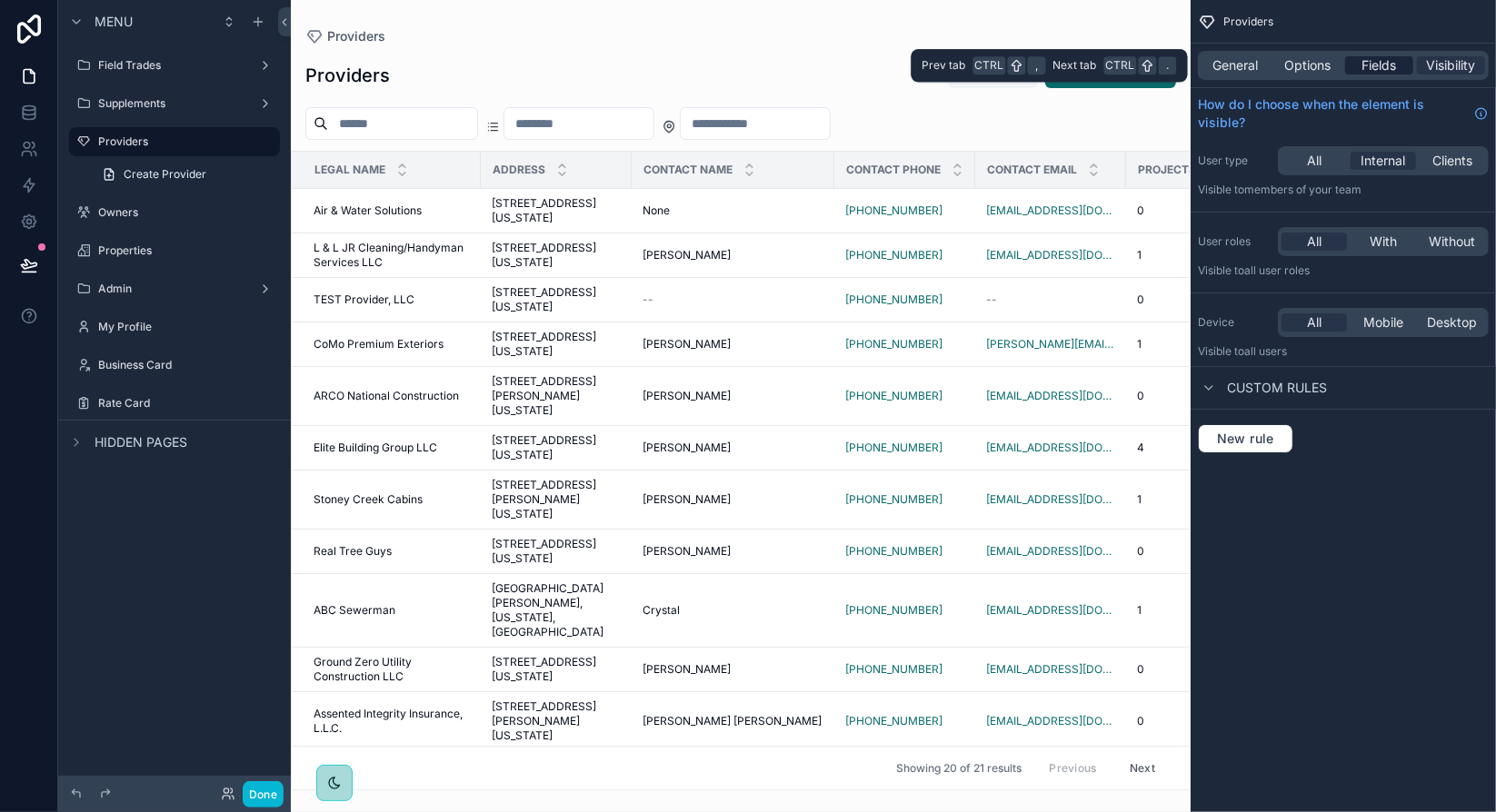
click at [1383, 68] on span "Fields" at bounding box center [1379, 66] width 35 height 18
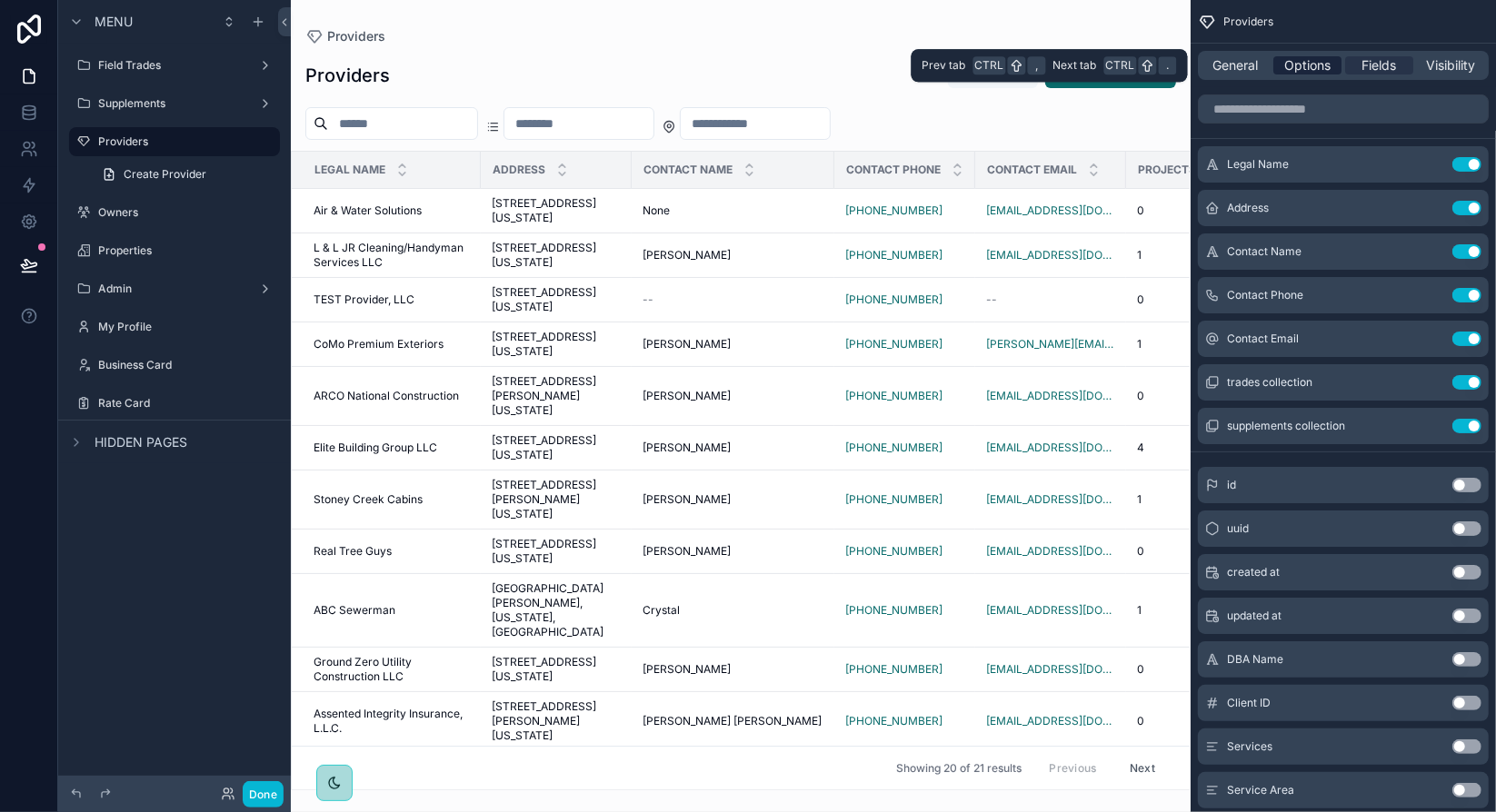
click at [1326, 74] on span "Options" at bounding box center [1307, 66] width 47 height 18
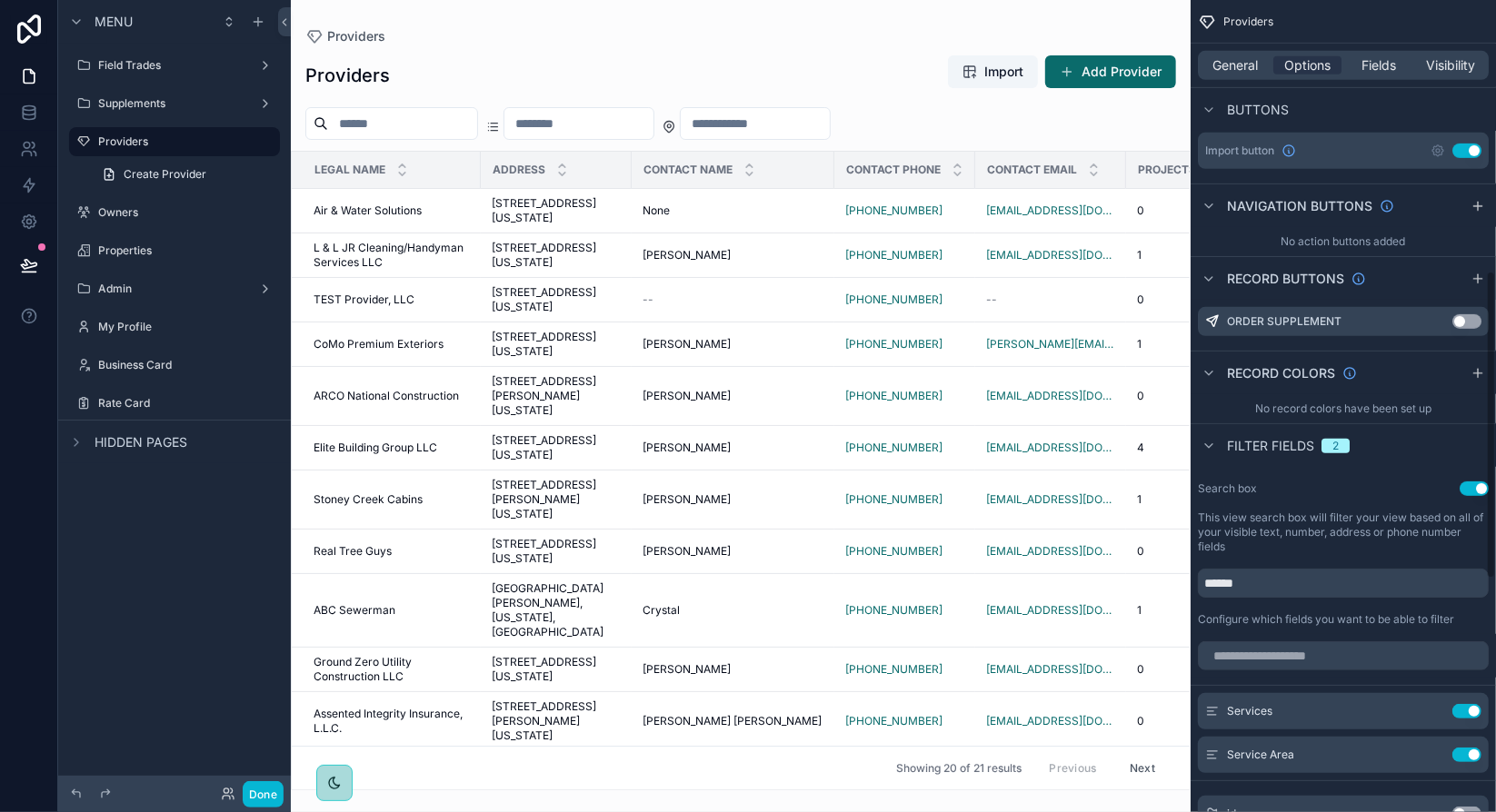
scroll to position [726, 0]
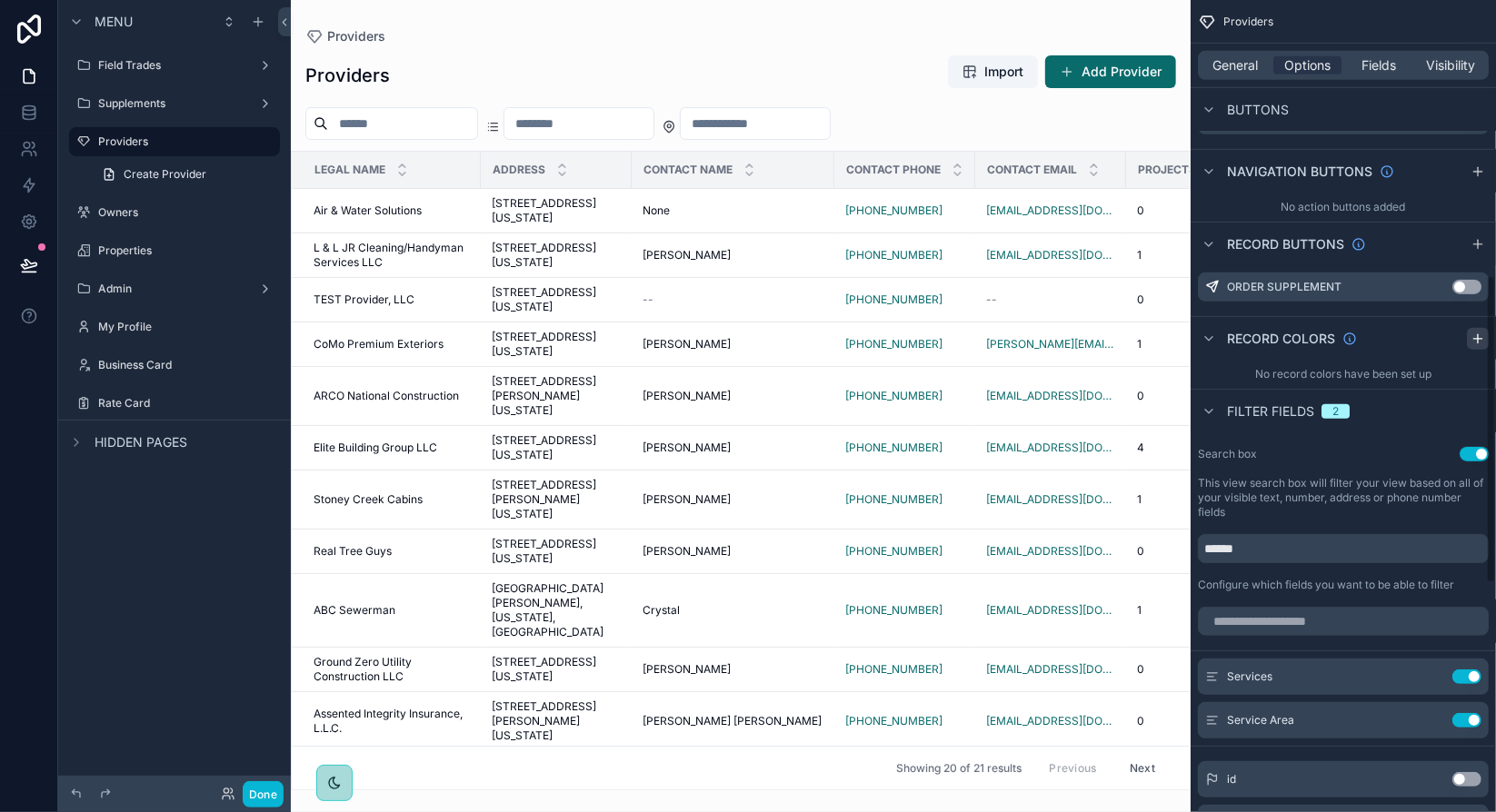
click at [1479, 338] on icon "scrollable content" at bounding box center [1477, 338] width 8 height 0
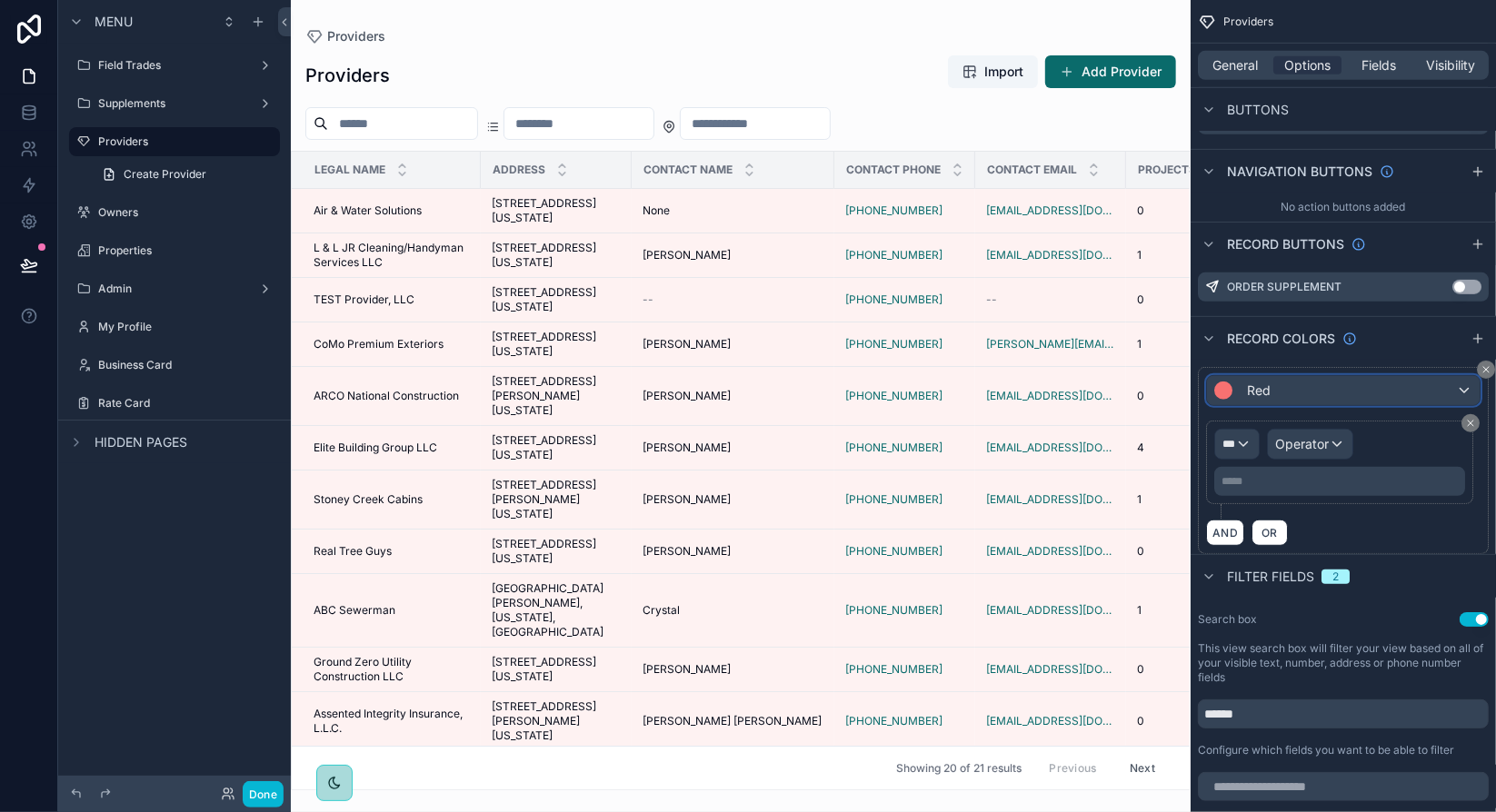
click at [1332, 394] on div "Red" at bounding box center [1343, 390] width 273 height 29
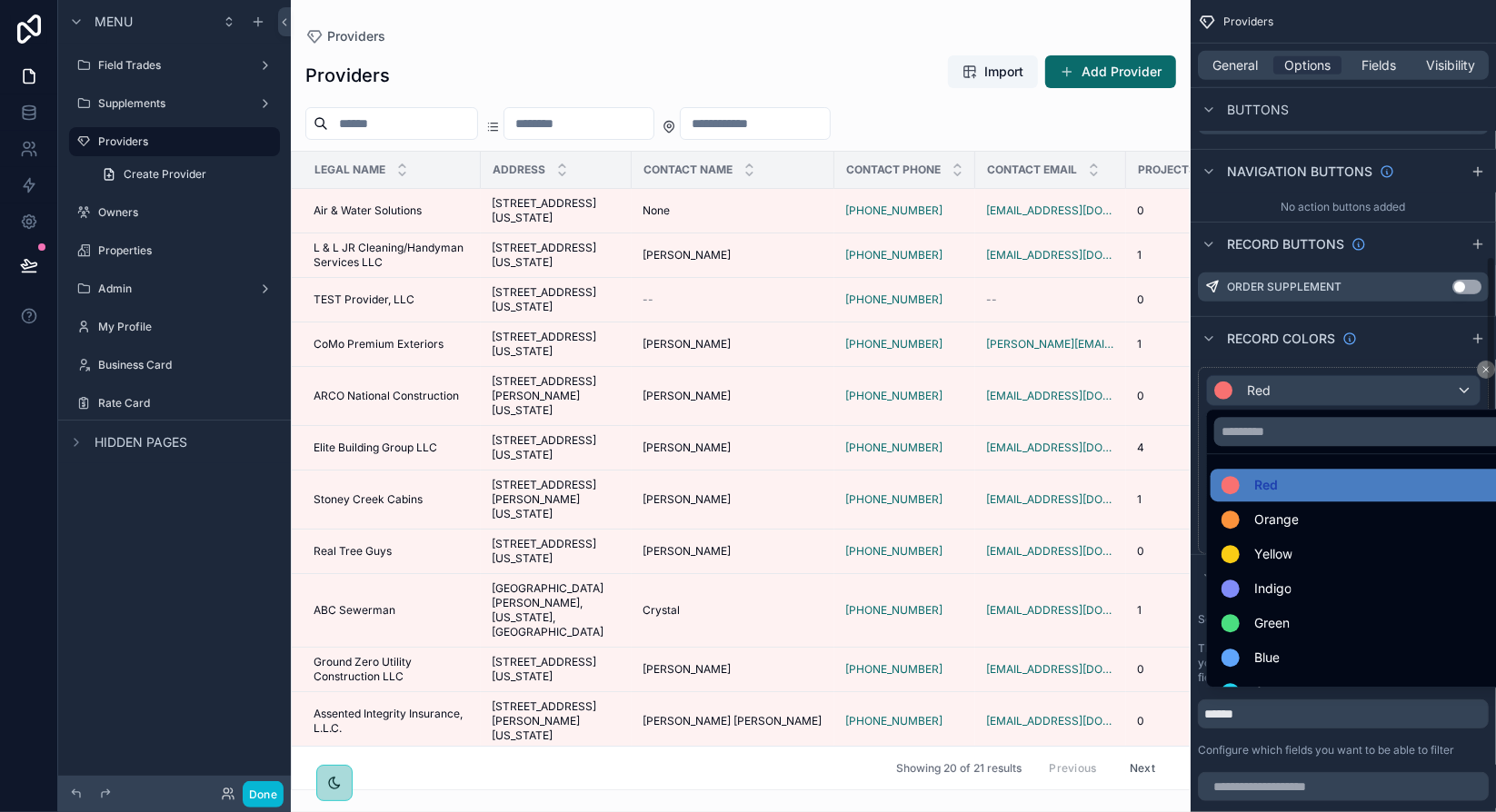
click at [1335, 401] on div "scrollable content" at bounding box center [748, 406] width 1496 height 812
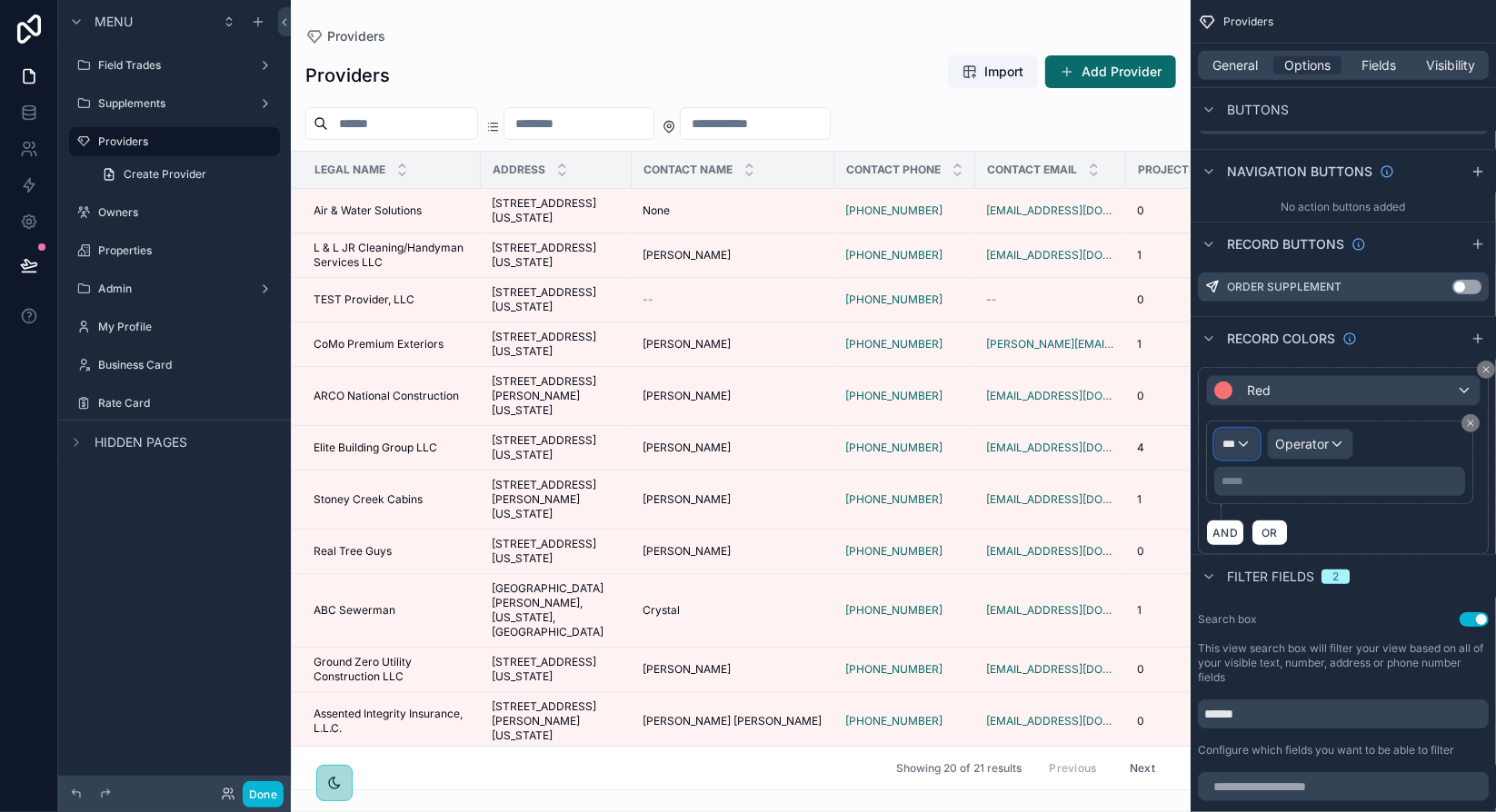
click at [1251, 442] on div "***" at bounding box center [1236, 444] width 44 height 29
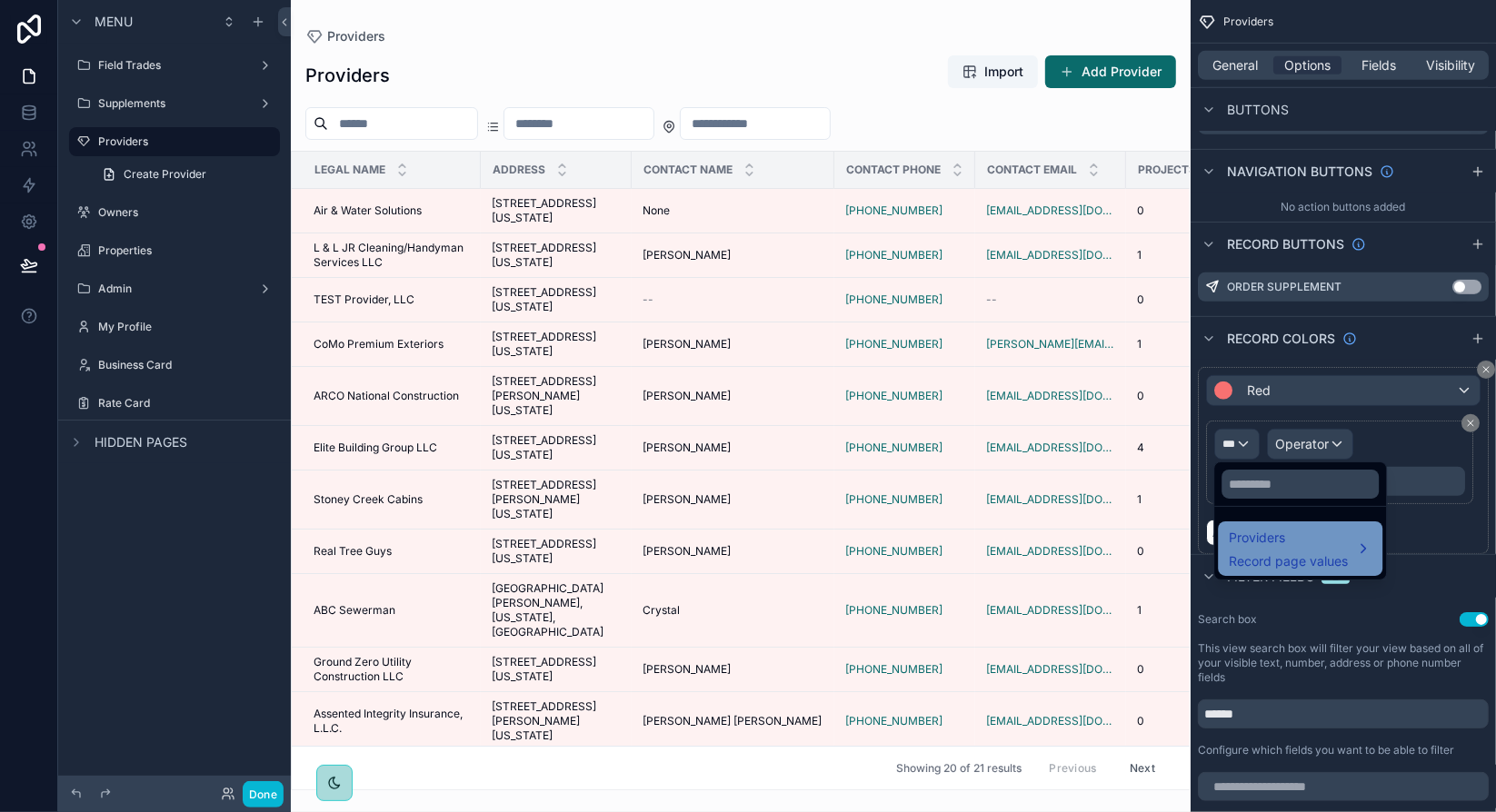
click at [1290, 548] on div "Providers Record page values" at bounding box center [1288, 548] width 119 height 44
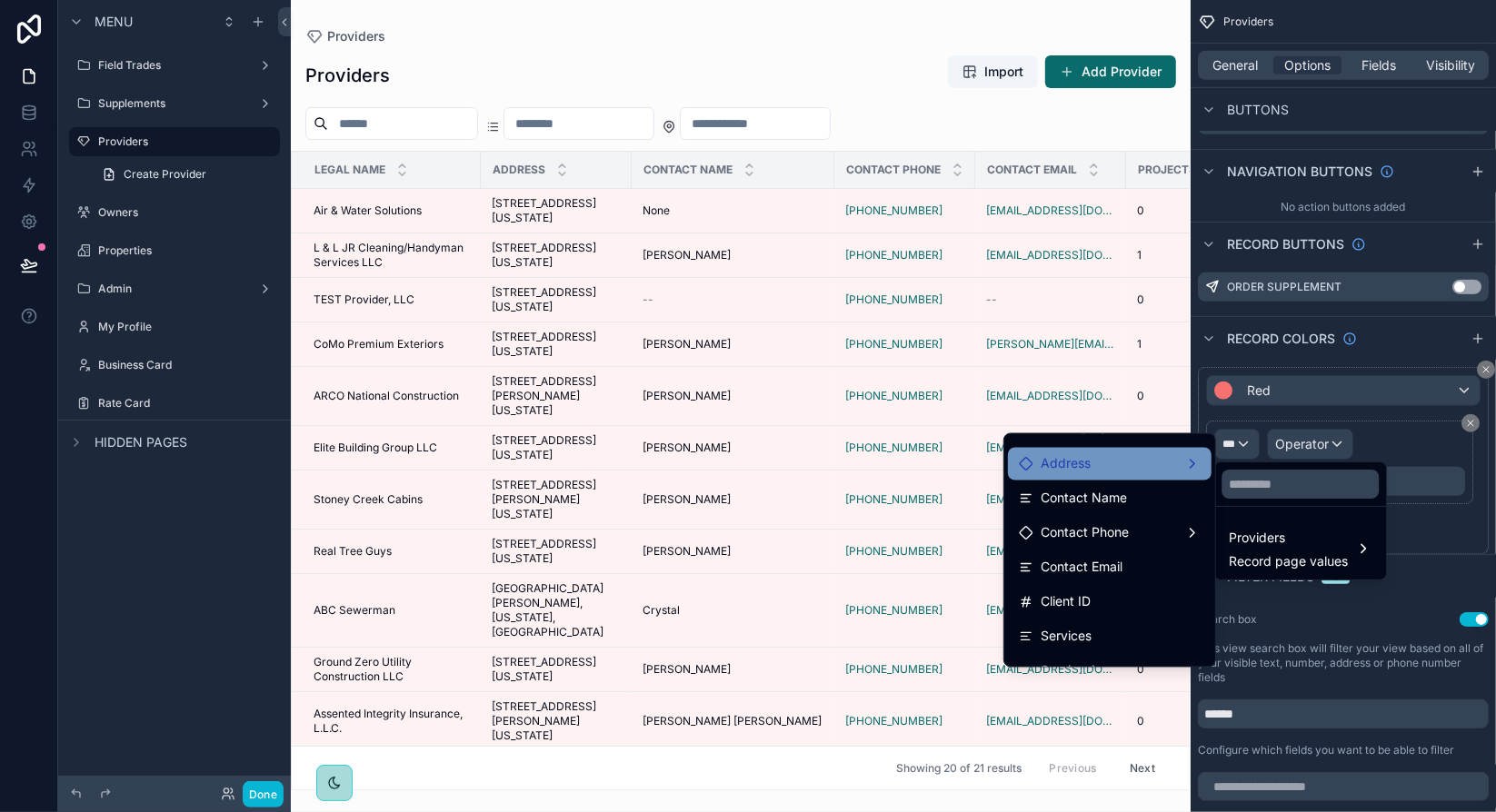
scroll to position [273, 0]
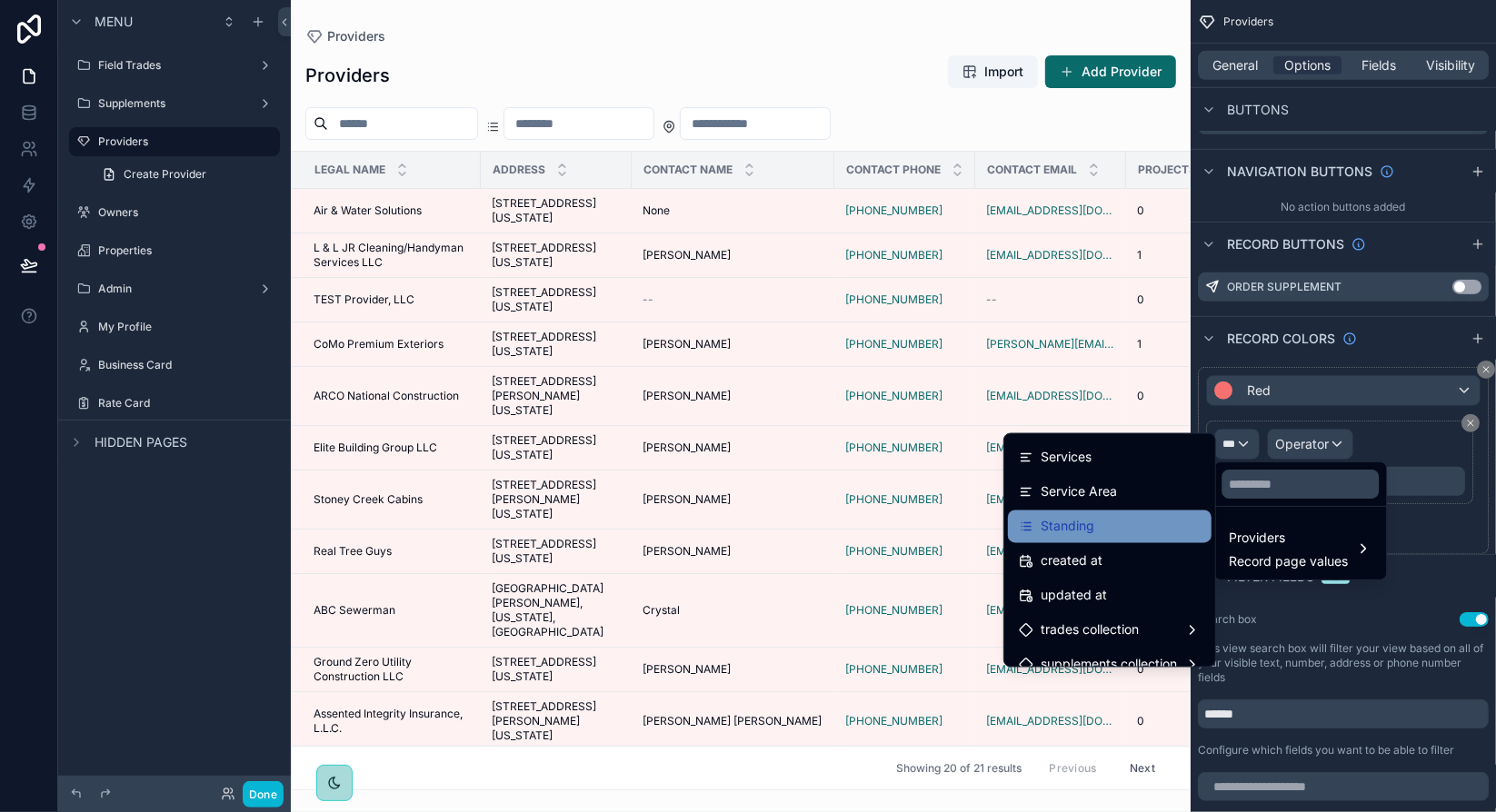
click at [1076, 532] on span "Standing" at bounding box center [1067, 526] width 54 height 22
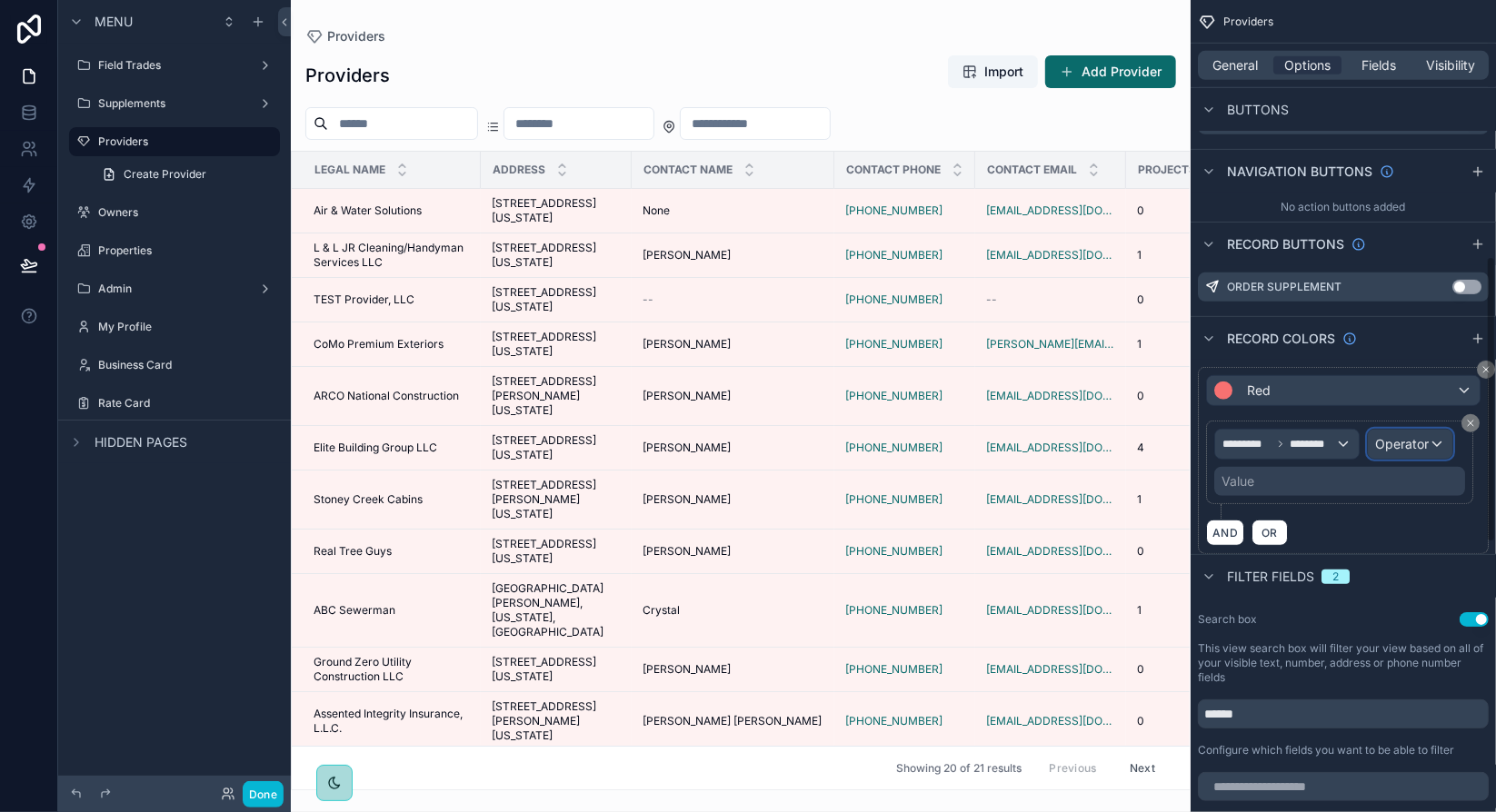
click at [1392, 442] on span "Operator" at bounding box center [1401, 444] width 54 height 16
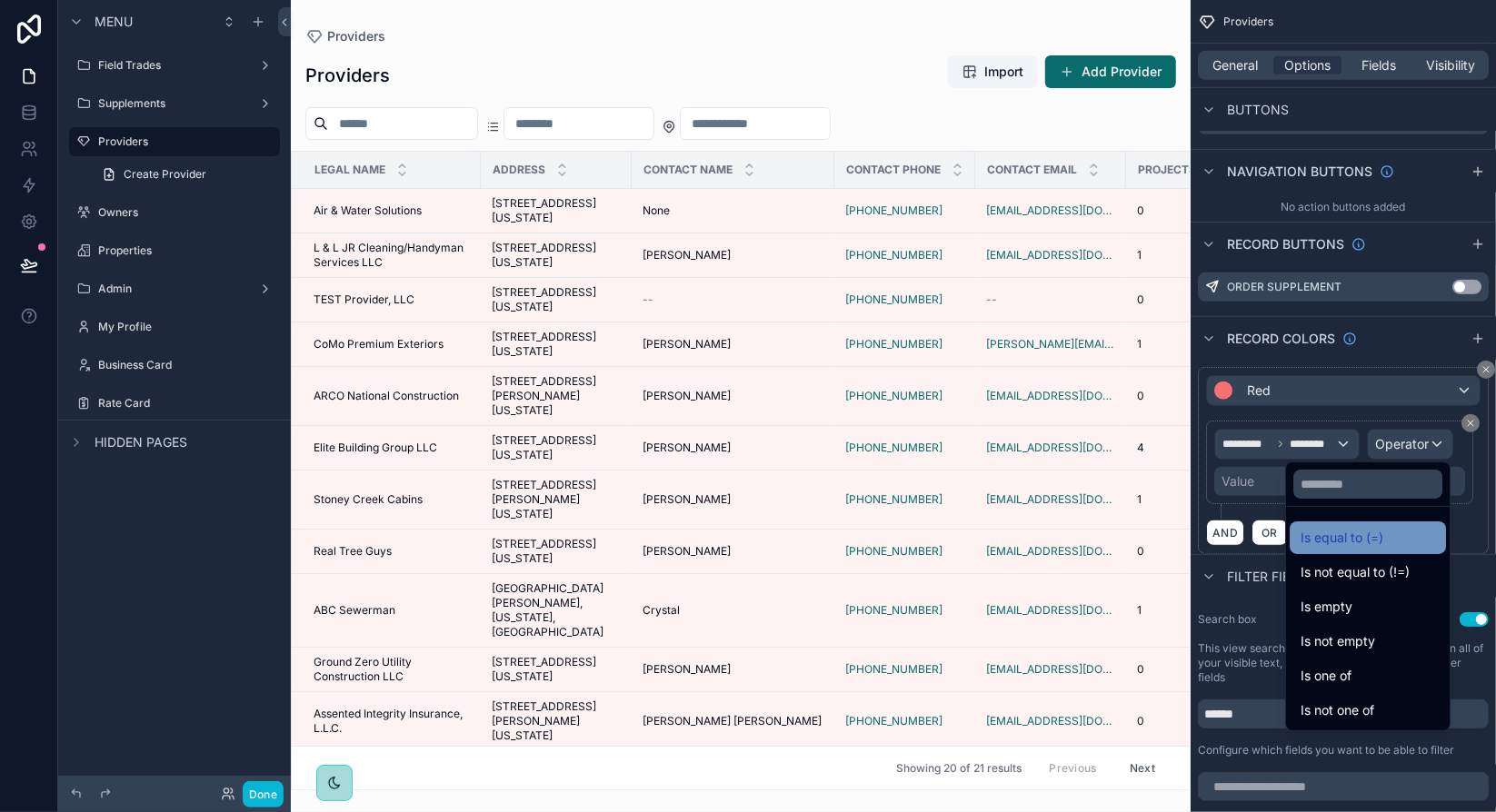
click at [1338, 541] on span "Is equal to (=)" at bounding box center [1341, 537] width 83 height 22
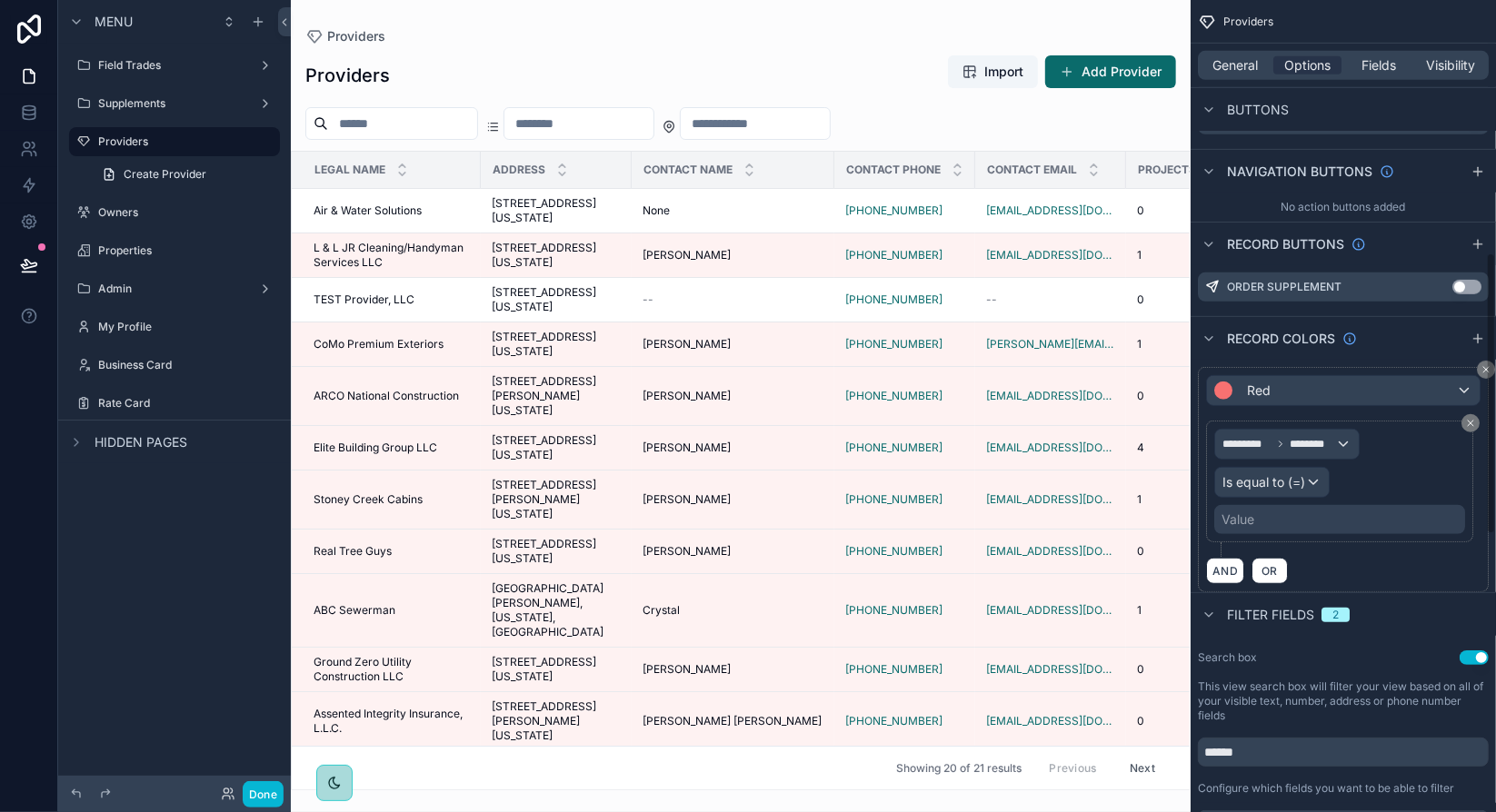
click at [1271, 516] on div "Value" at bounding box center [1340, 519] width 251 height 29
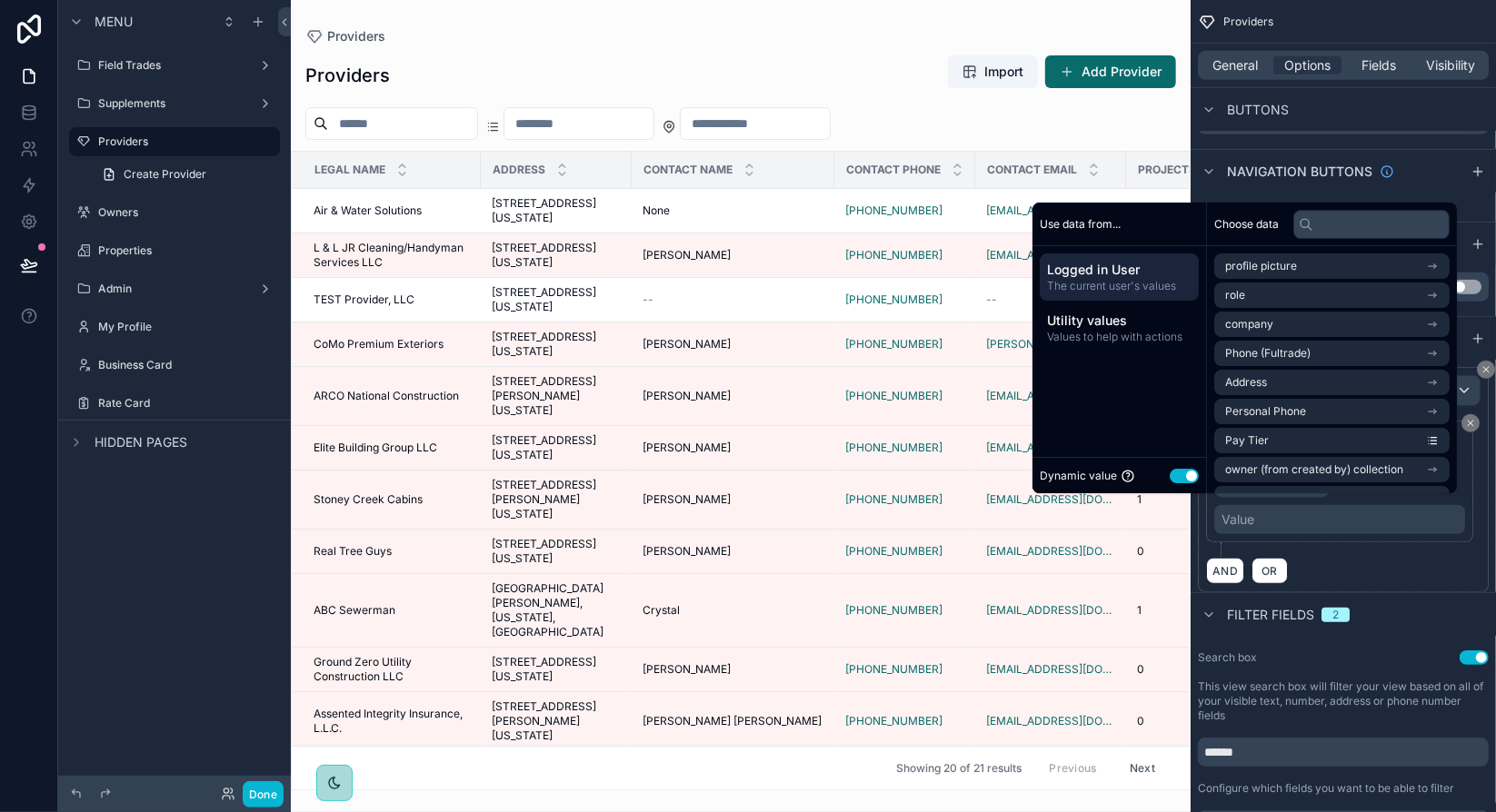
click at [1172, 478] on button "Use setting" at bounding box center [1183, 476] width 29 height 15
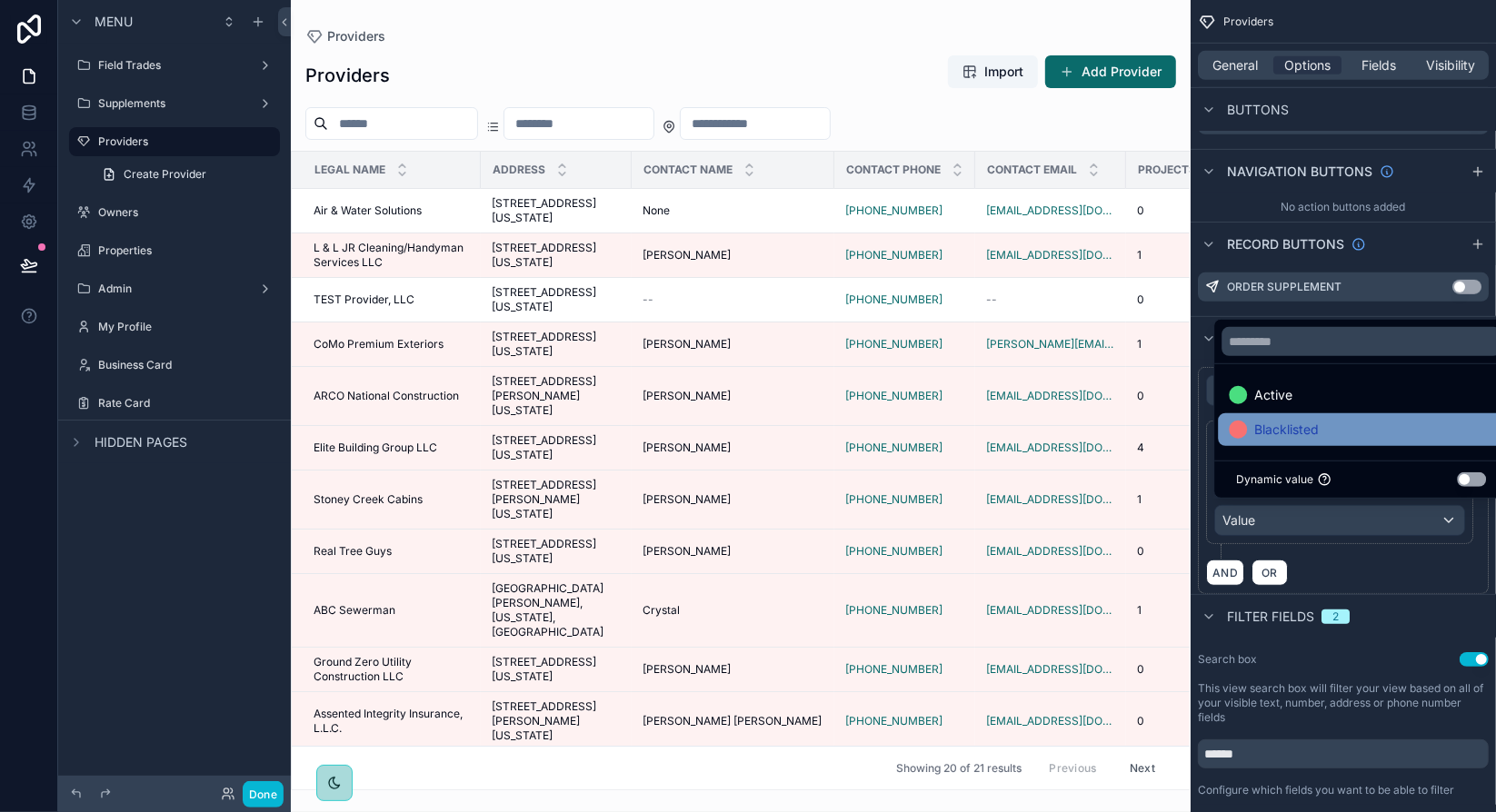
click at [1289, 438] on span "Blacklisted" at bounding box center [1286, 430] width 65 height 22
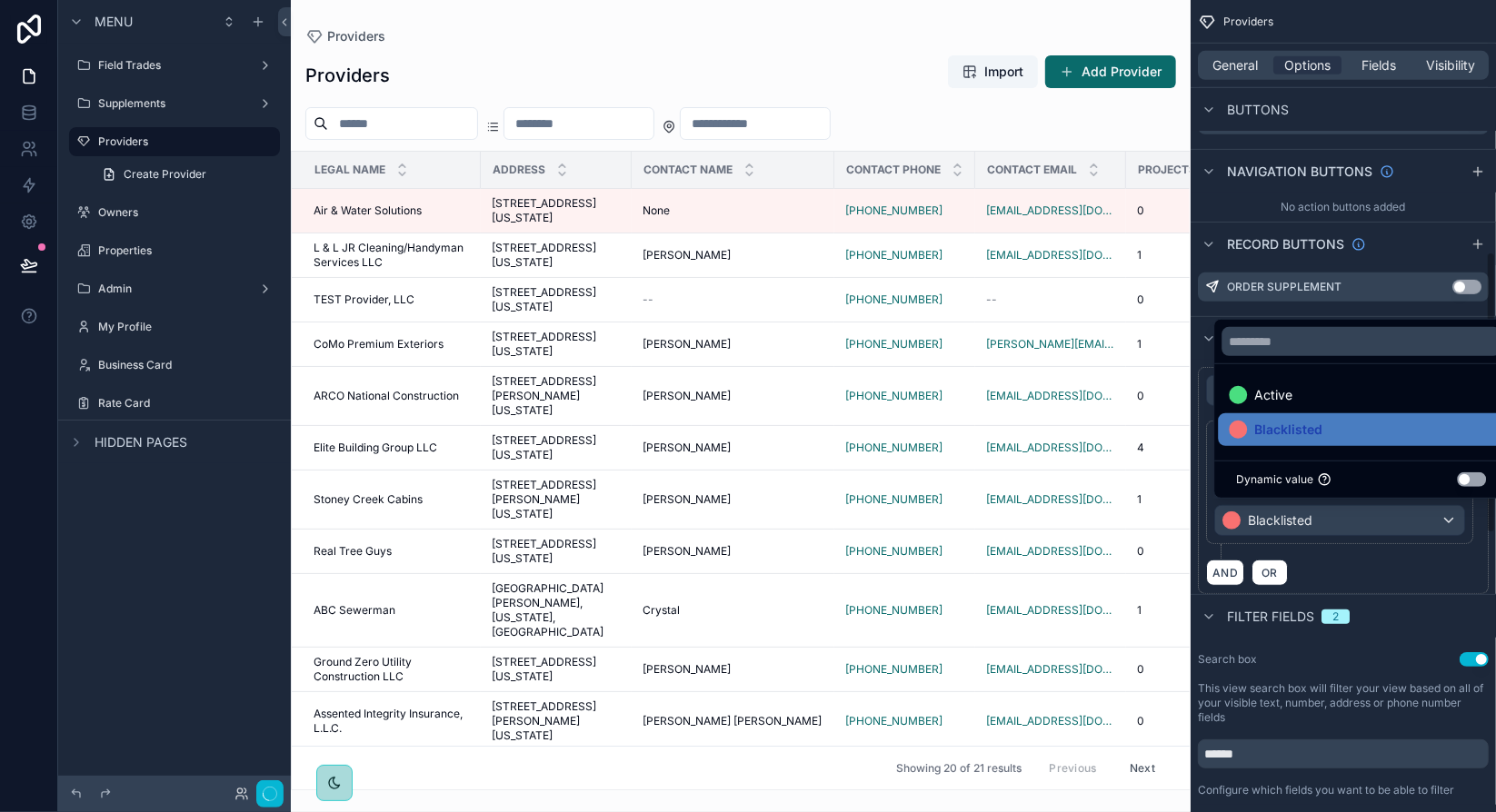
click at [1434, 576] on div "AND OR" at bounding box center [1343, 571] width 275 height 27
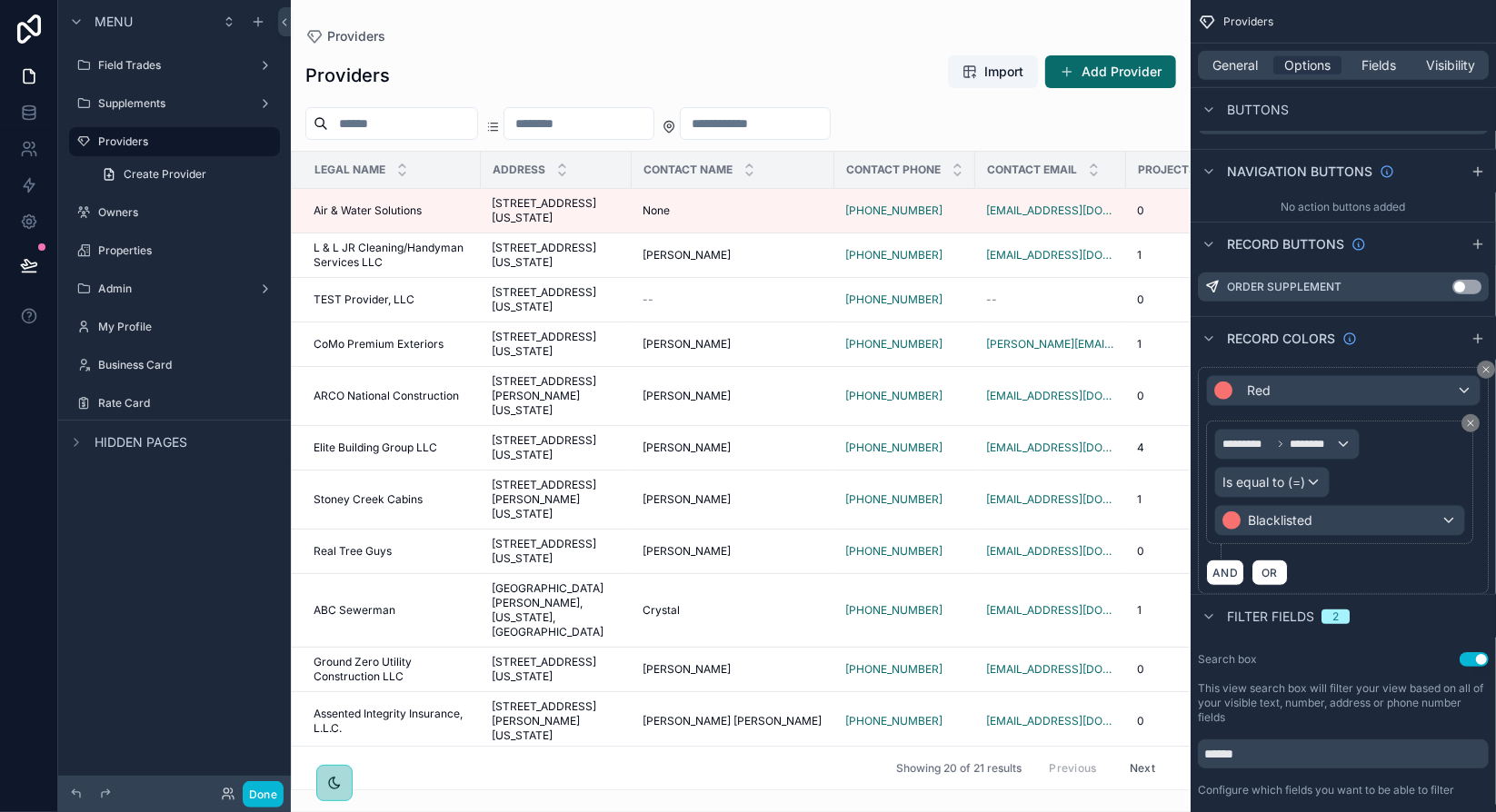
click at [1439, 569] on div "AND OR" at bounding box center [1343, 571] width 275 height 27
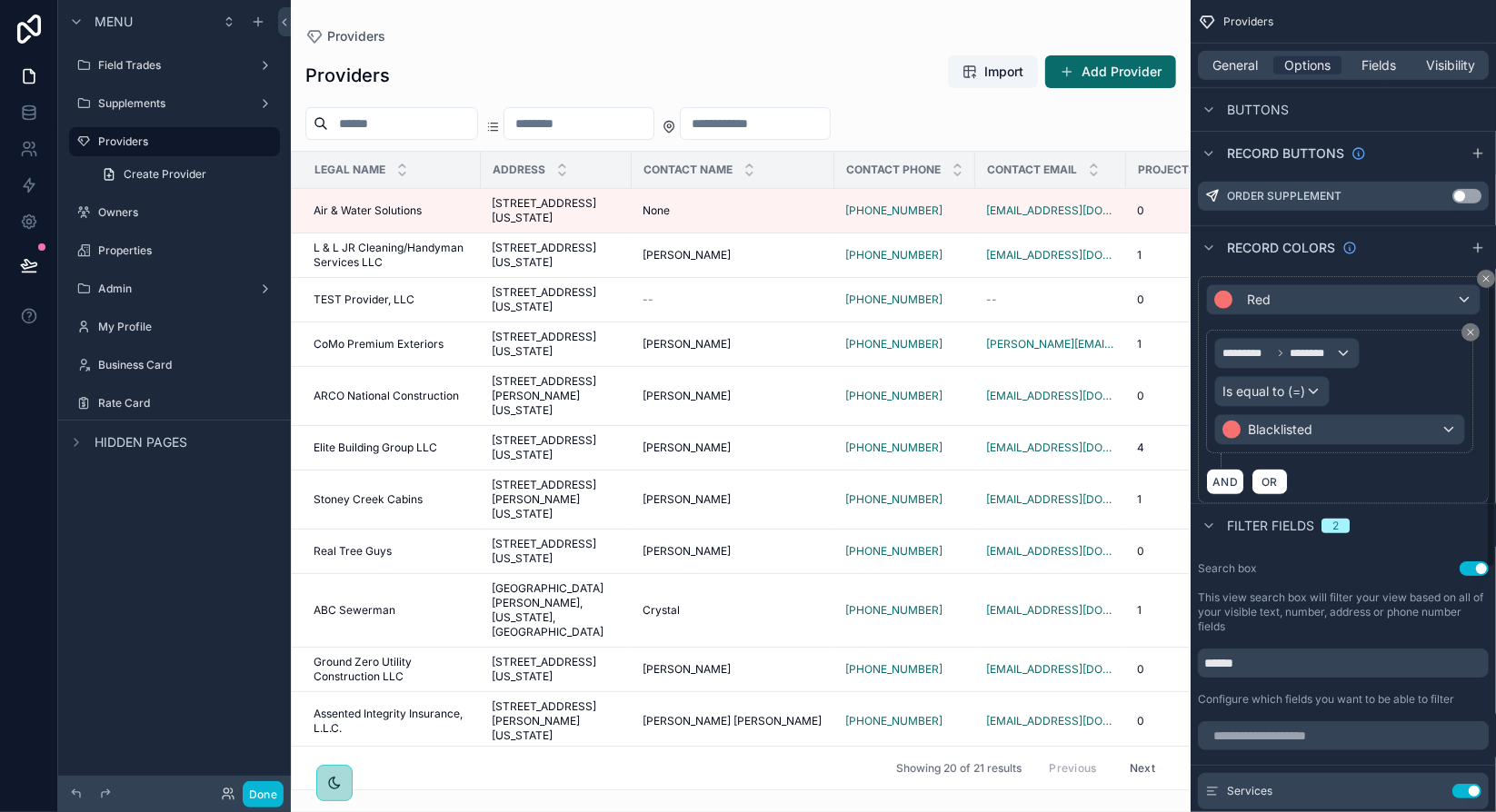
scroll to position [999, 0]
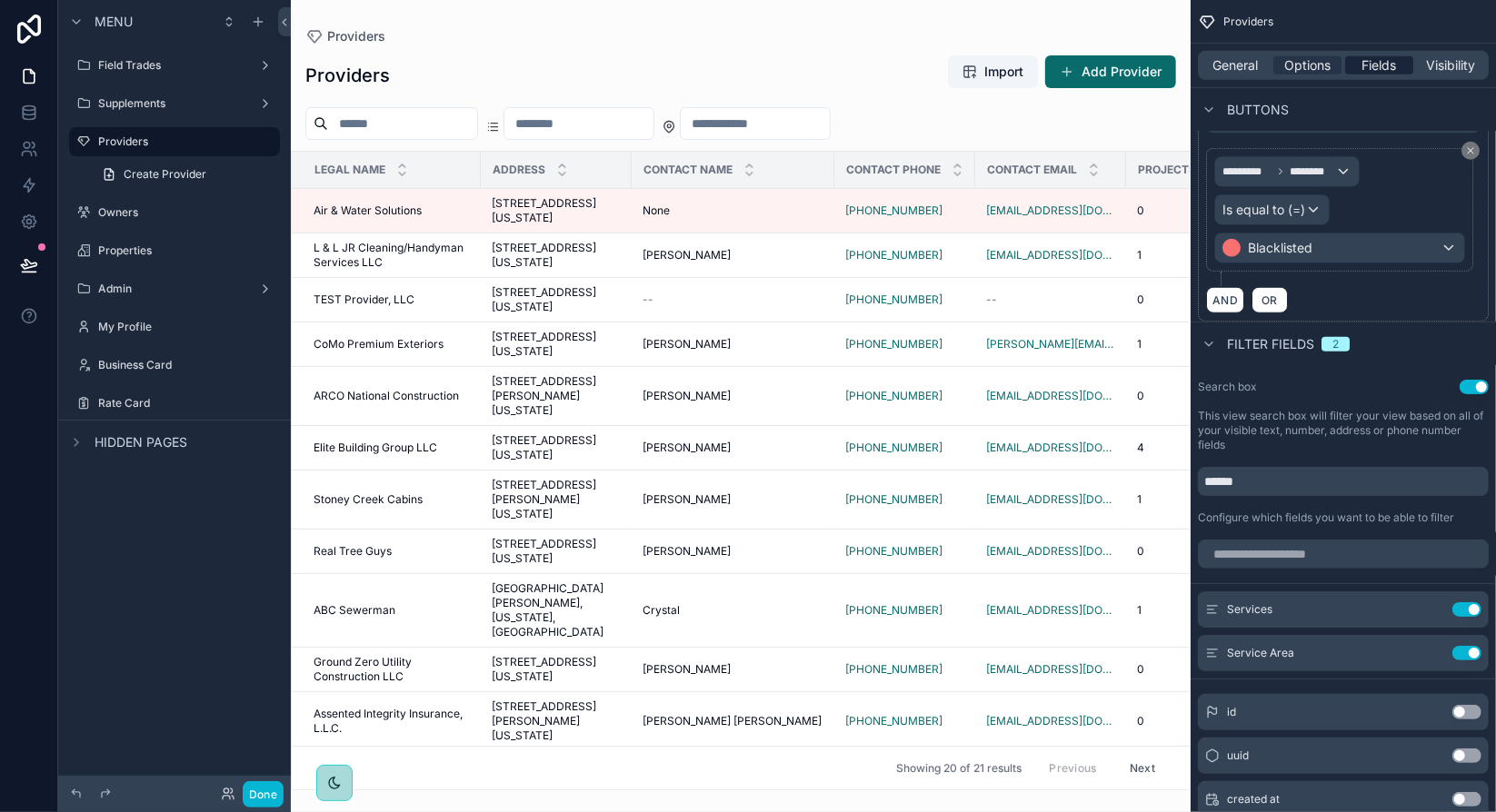
click at [1363, 61] on span "Fields" at bounding box center [1379, 66] width 35 height 18
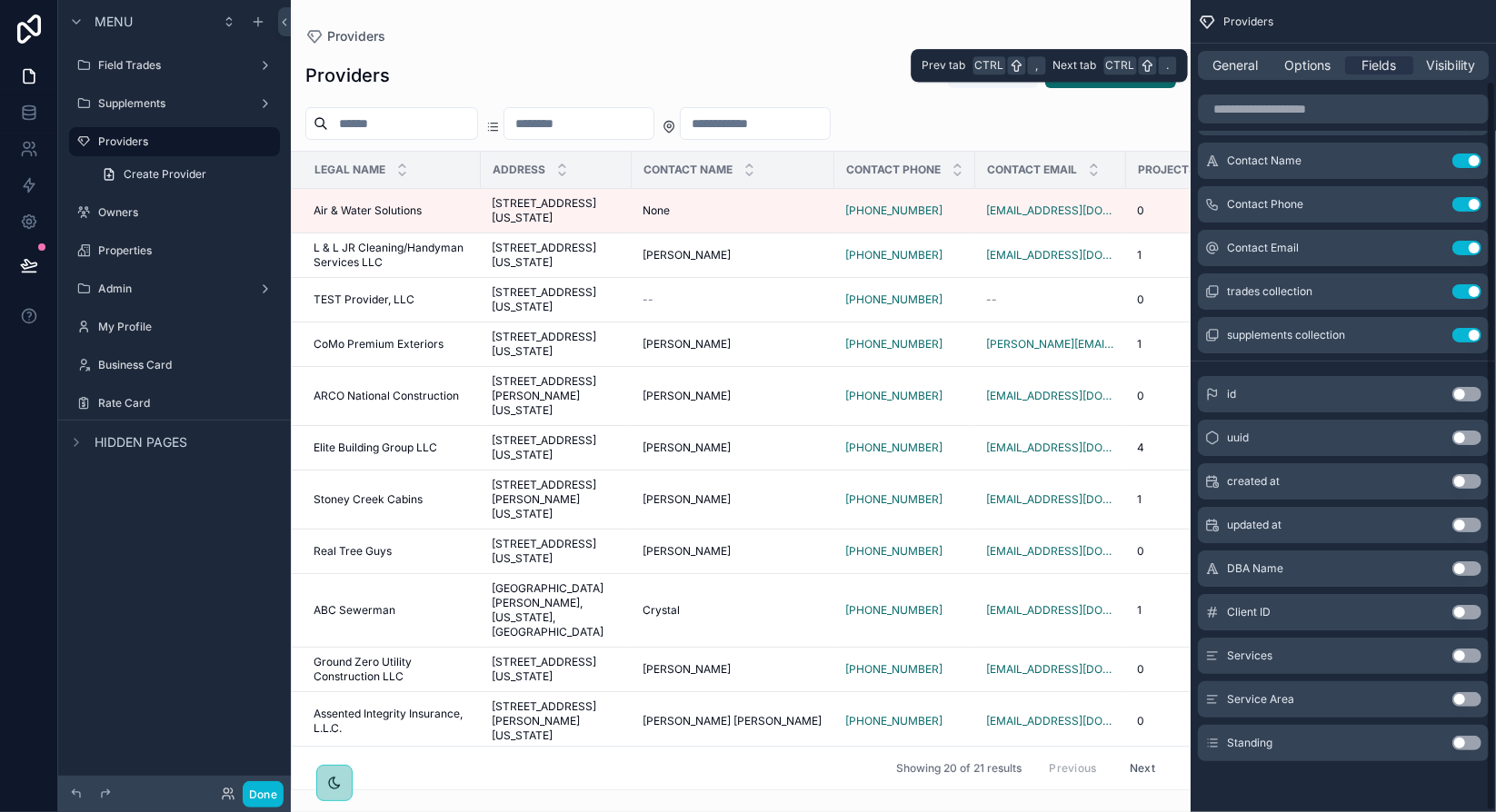
scroll to position [89, 0]
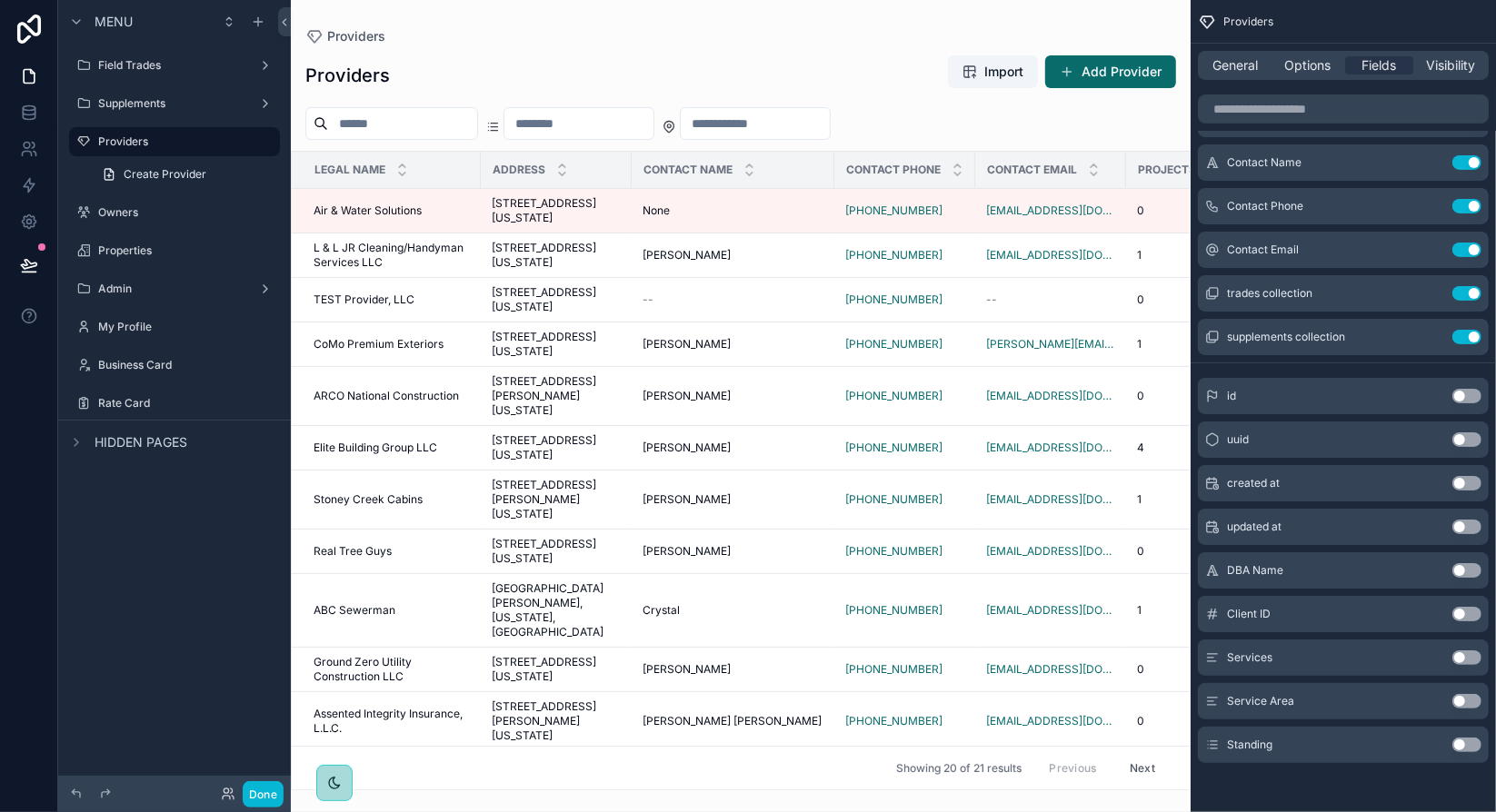
click at [1465, 744] on button "Use setting" at bounding box center [1466, 744] width 29 height 15
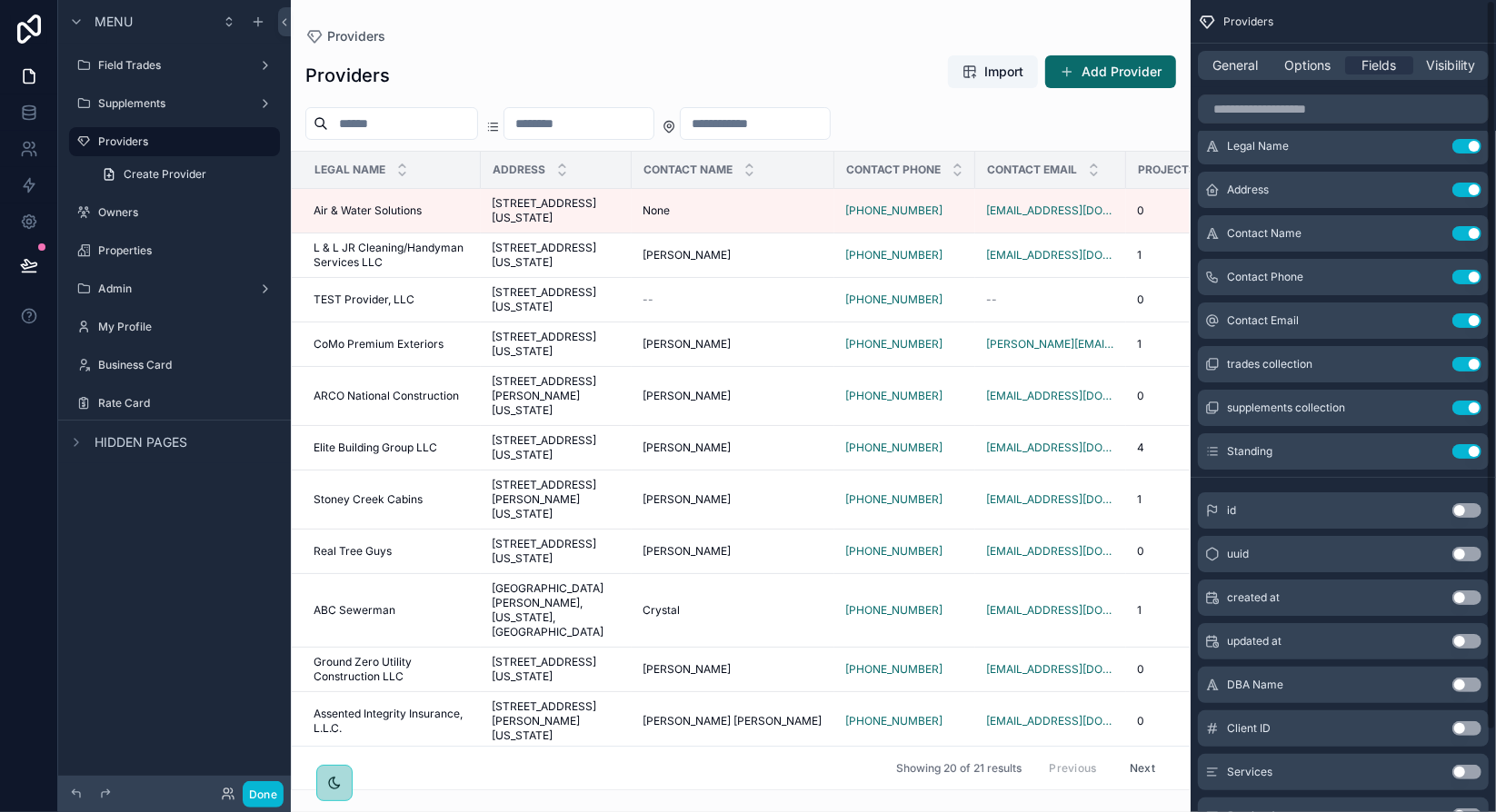
scroll to position [0, 0]
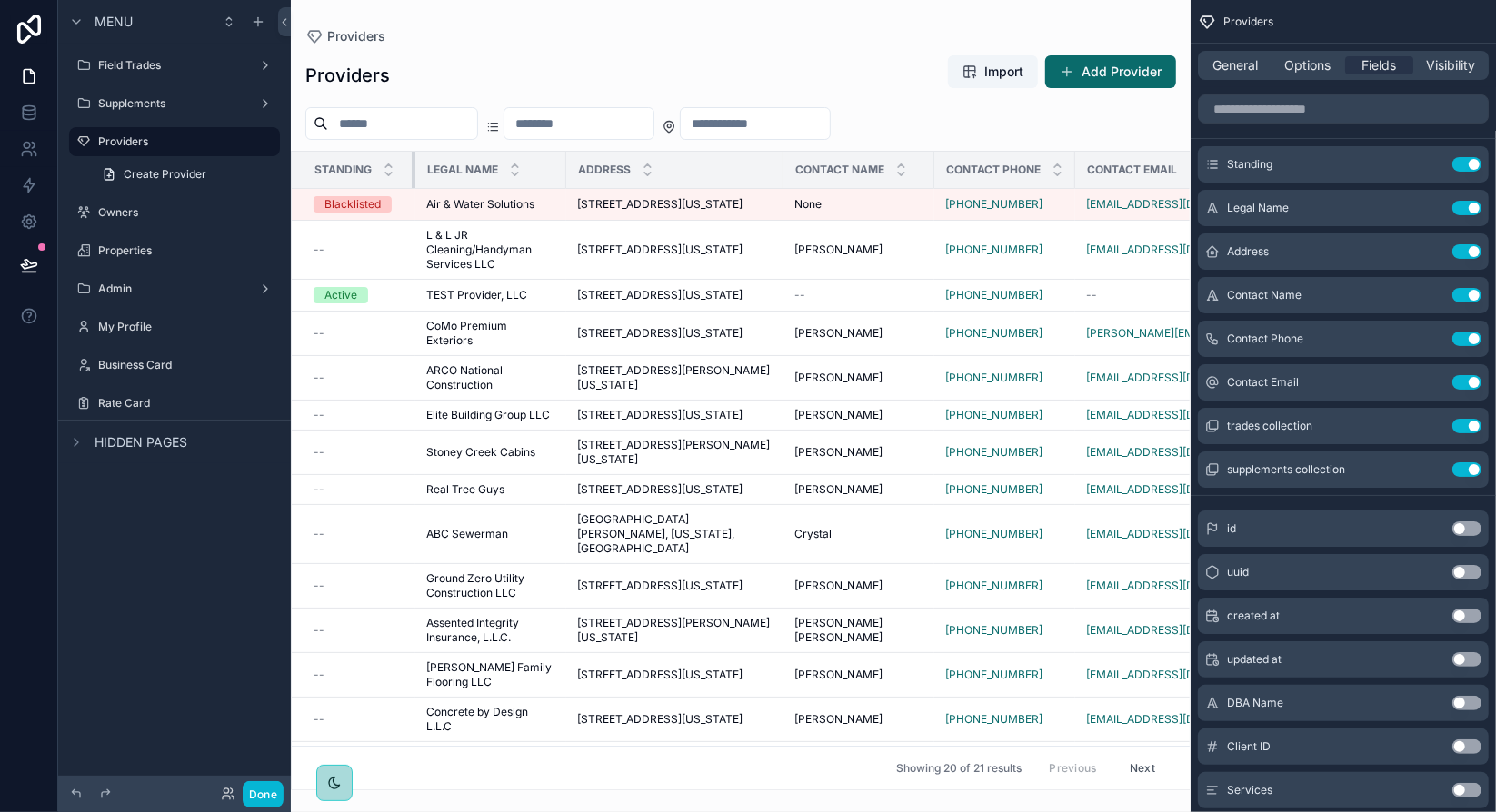
drag, startPoint x: 463, startPoint y: 164, endPoint x: 412, endPoint y: 161, distance: 51.1
click at [412, 161] on div "scrollable content" at bounding box center [415, 169] width 7 height 37
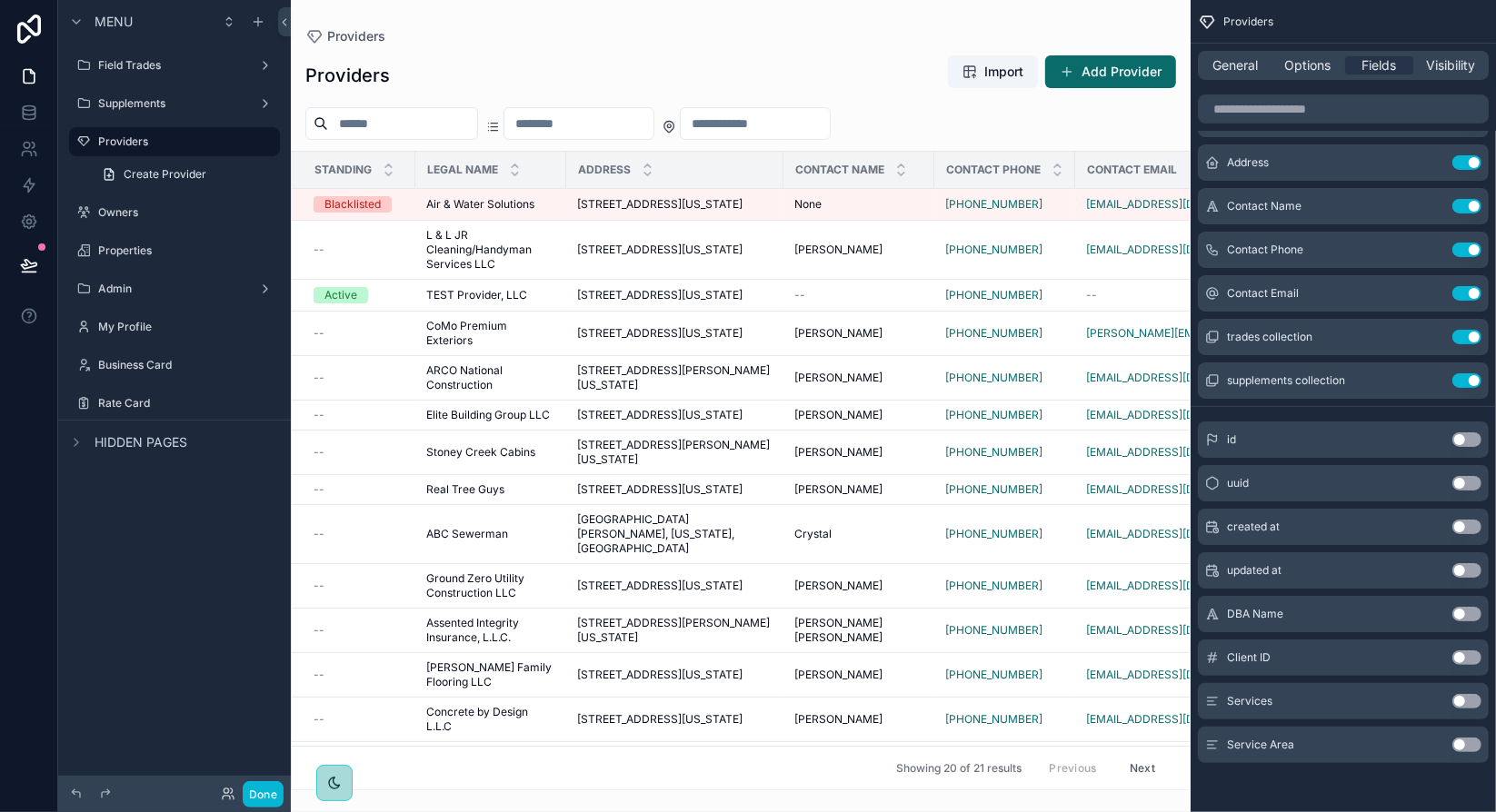
click at [1312, 76] on div "General Options Fields Visibility" at bounding box center [1343, 65] width 291 height 29
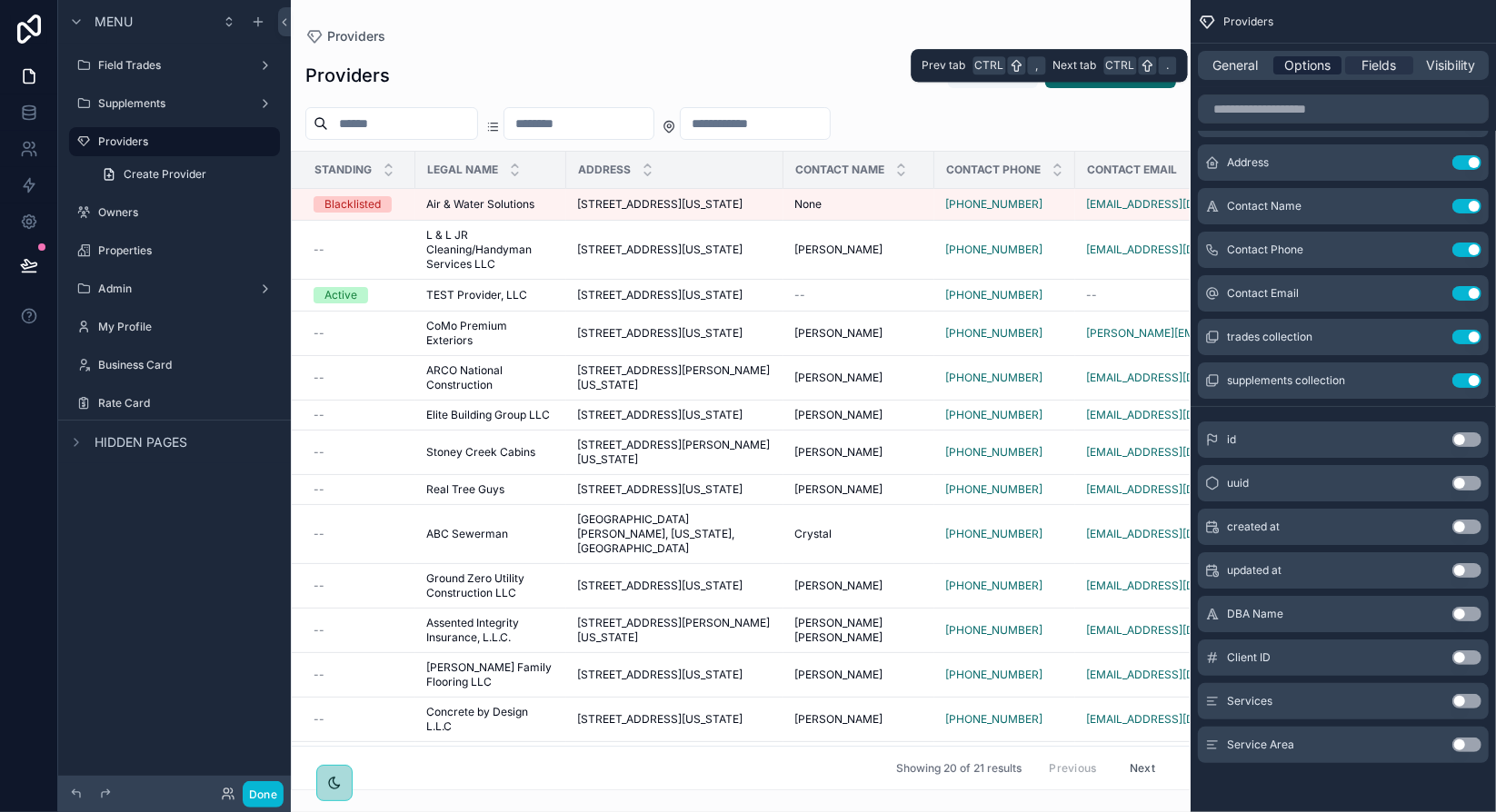
click at [1313, 71] on span "Options" at bounding box center [1307, 66] width 47 height 18
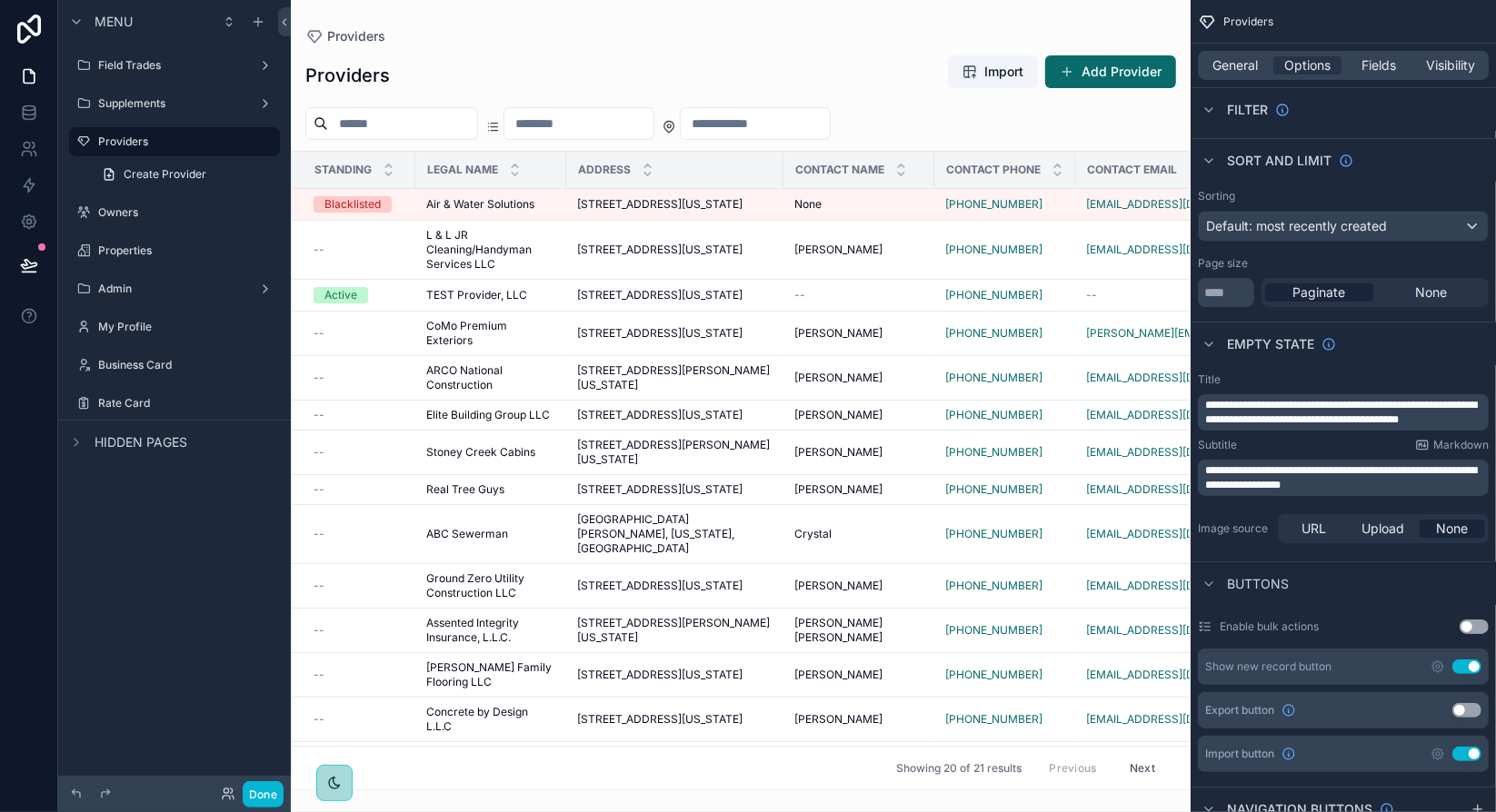
click at [1392, 337] on div "Empty state" at bounding box center [1343, 343] width 306 height 44
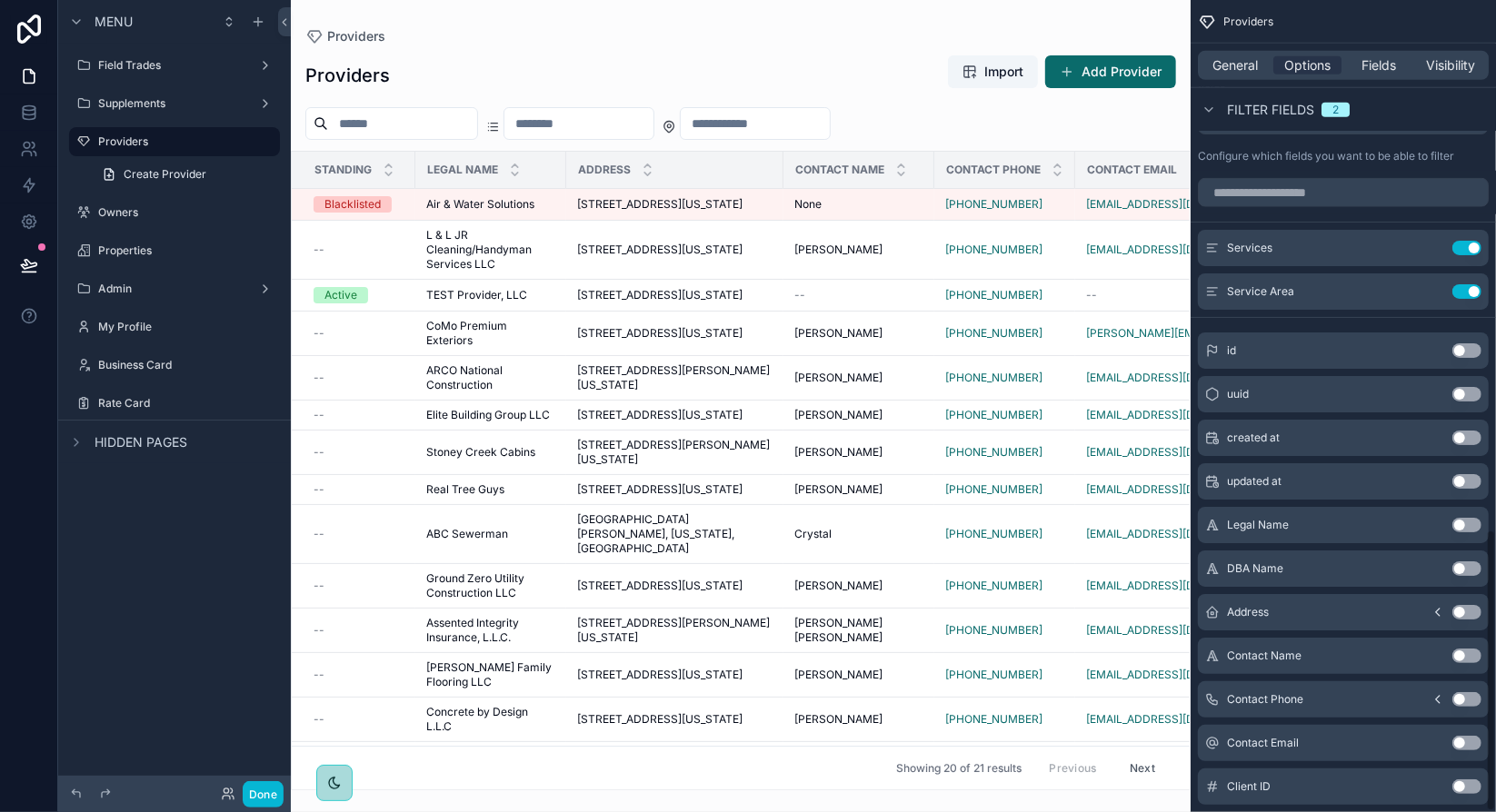
scroll to position [1526, 0]
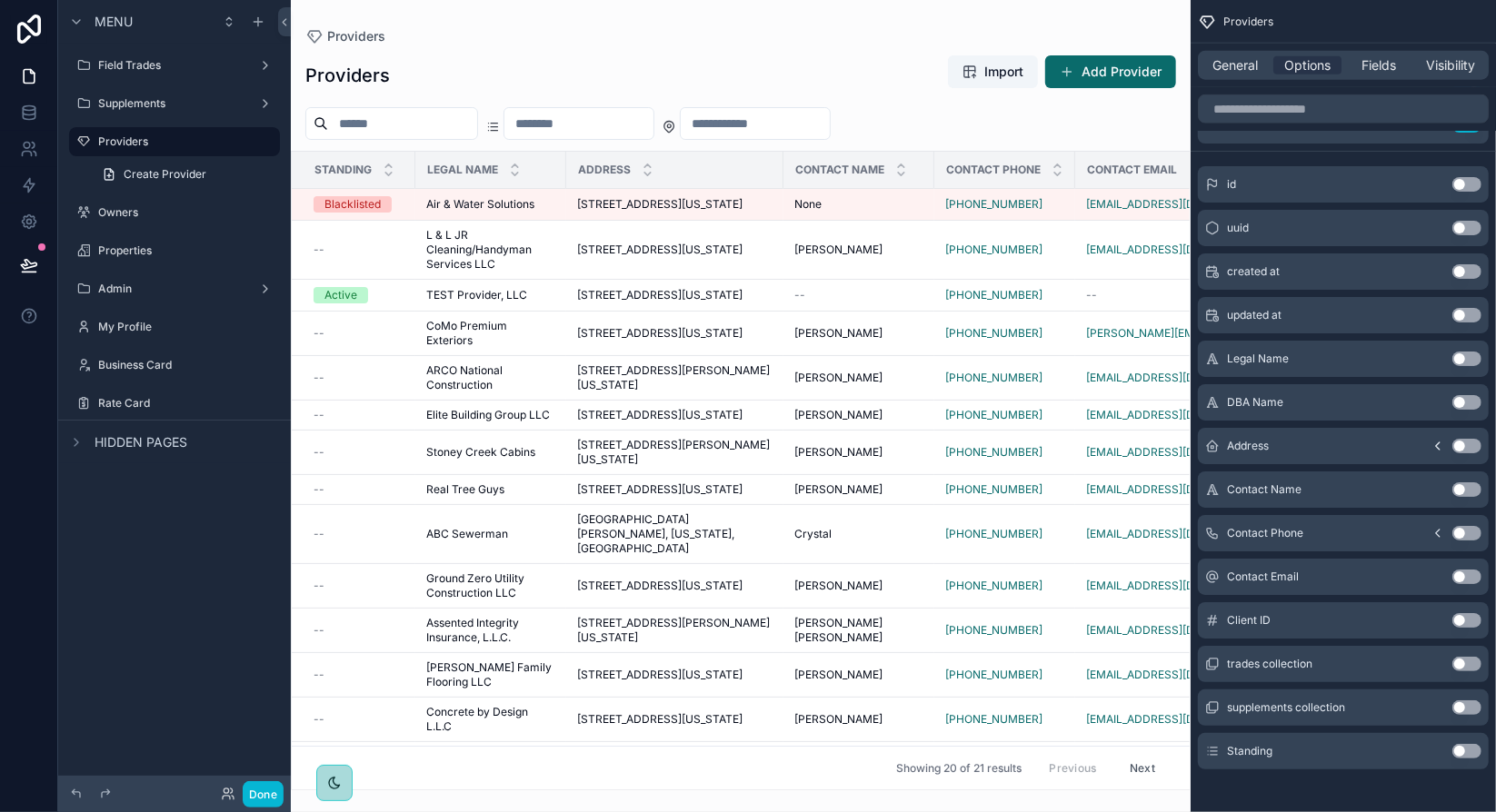
click at [1462, 745] on button "Use setting" at bounding box center [1466, 751] width 29 height 15
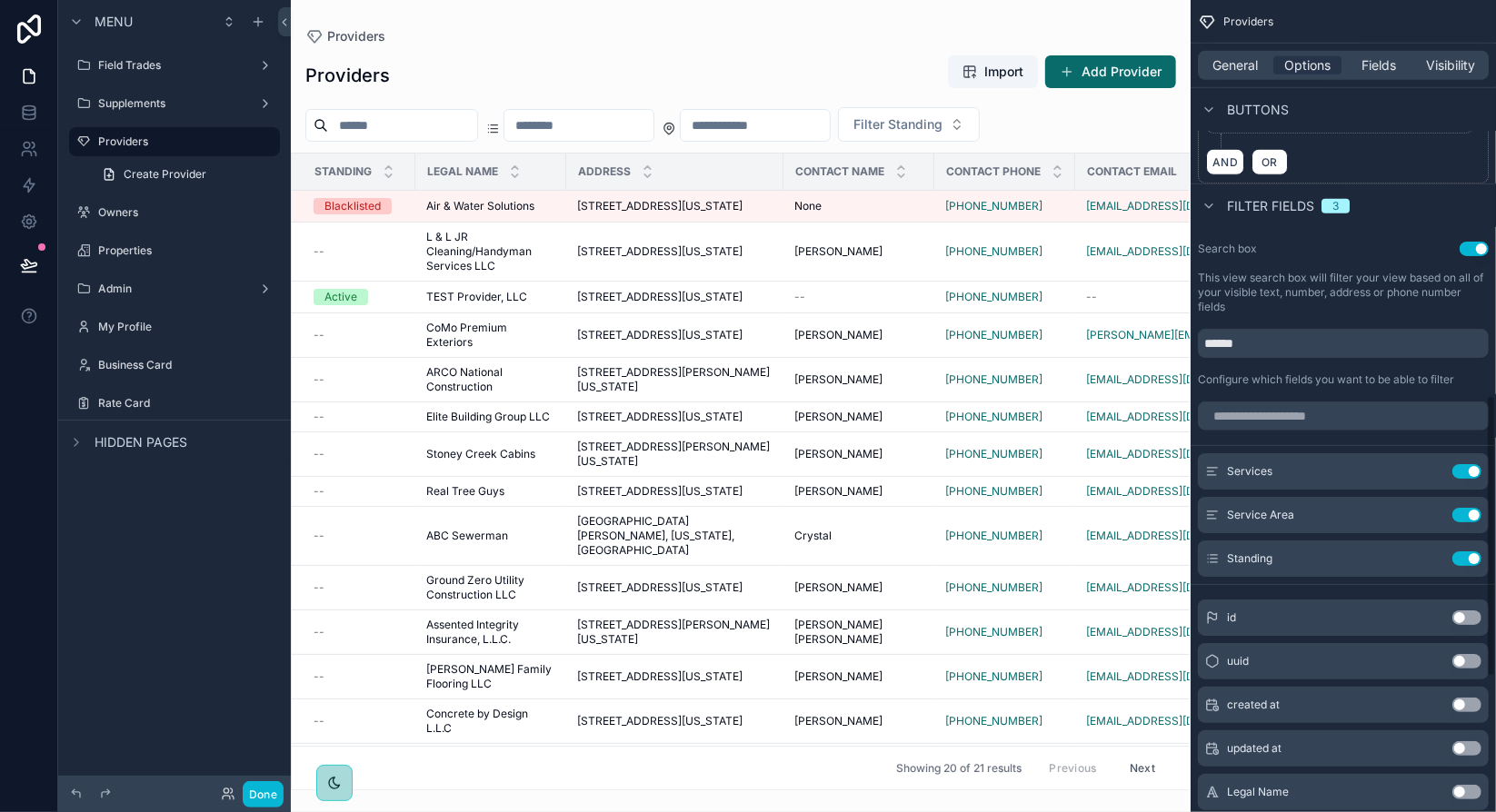
scroll to position [1163, 0]
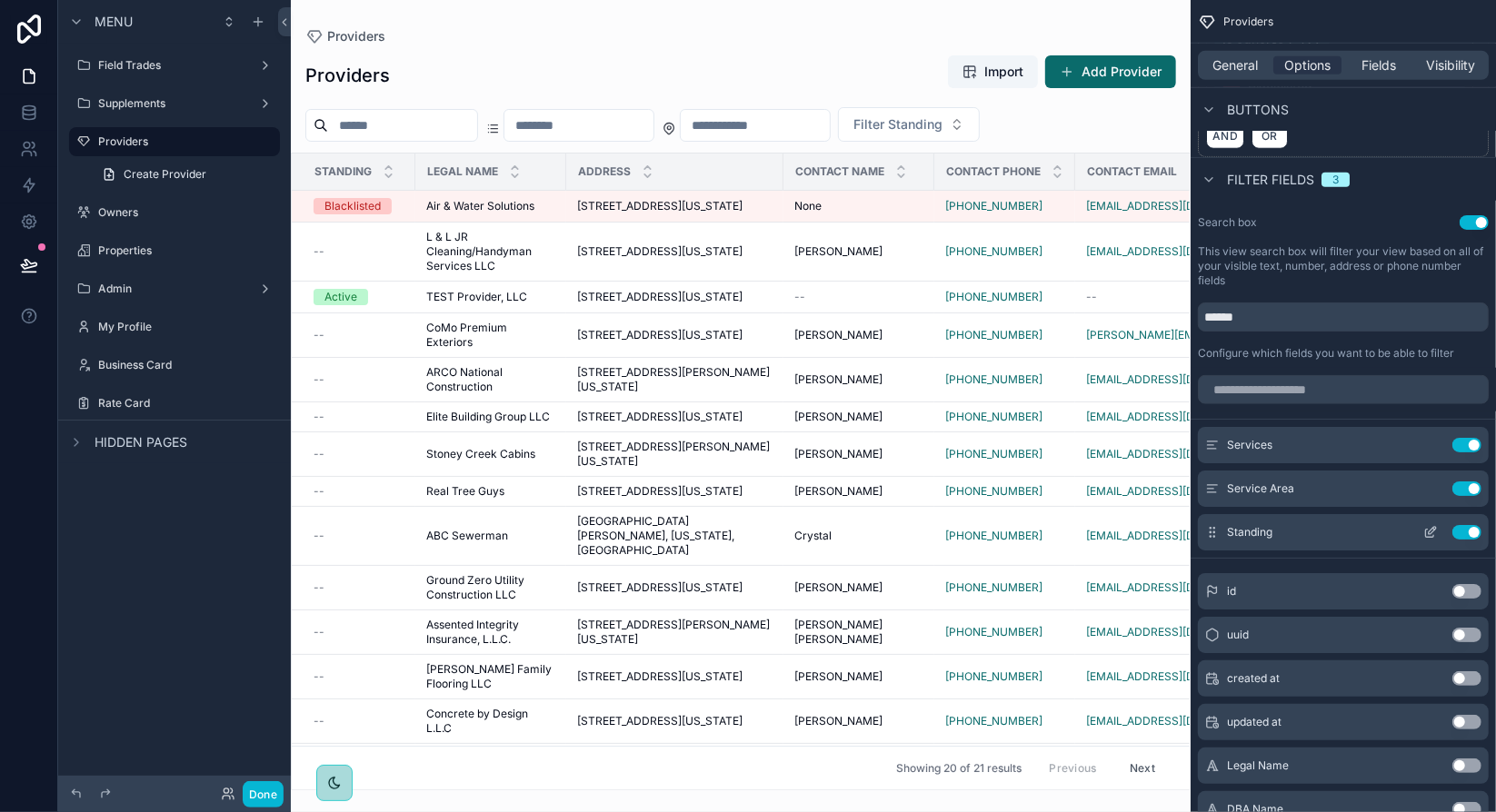
click at [1433, 526] on icon "scrollable content" at bounding box center [1431, 529] width 7 height 7
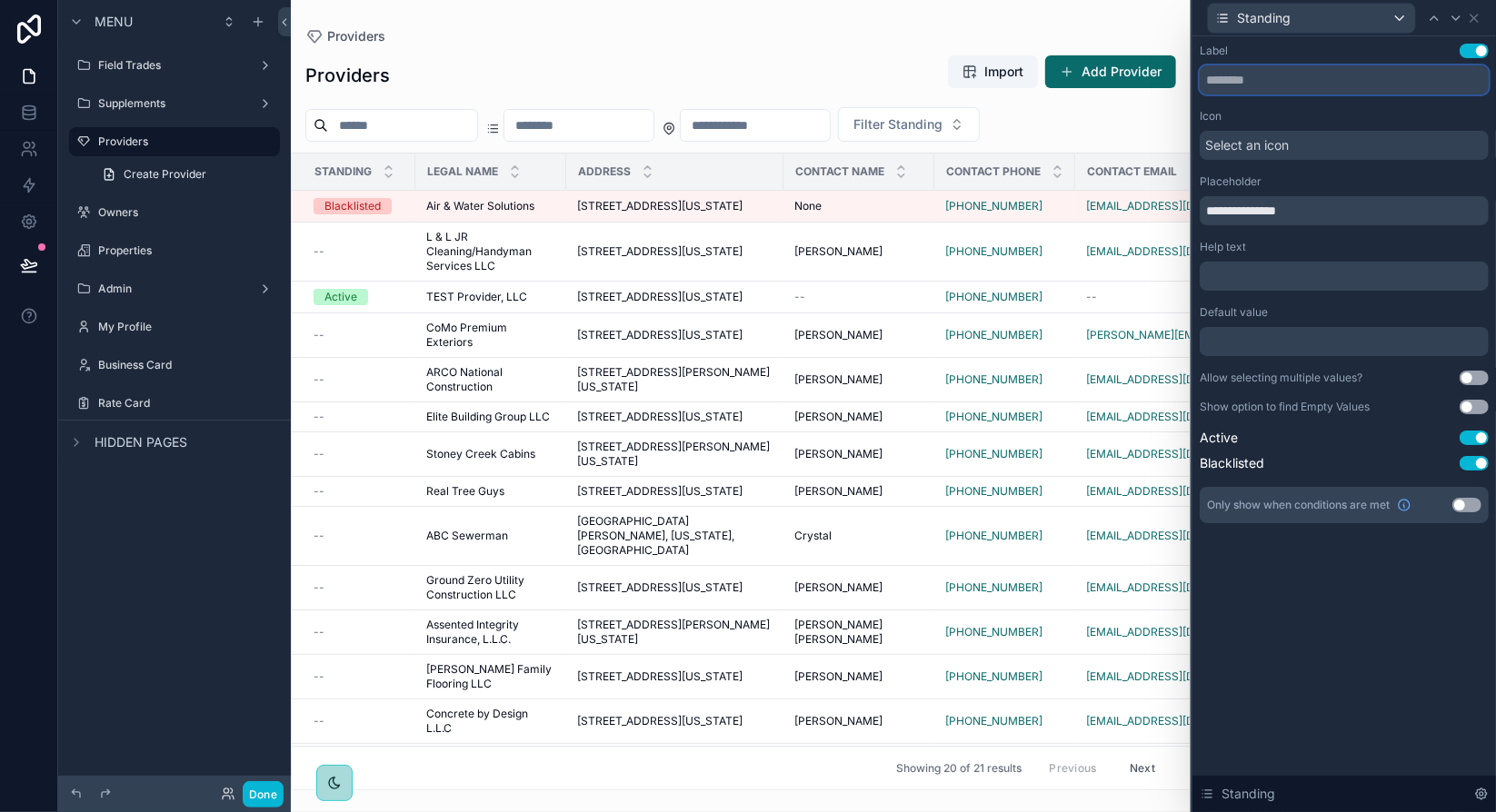
click at [1237, 79] on input "text" at bounding box center [1344, 80] width 289 height 29
click at [1223, 216] on input "**********" at bounding box center [1344, 210] width 289 height 29
type input "********"
click at [1295, 235] on div "Label Use setting Icon Select an icon Placeholder ******** Help text ﻿ Default …" at bounding box center [1344, 284] width 289 height 480
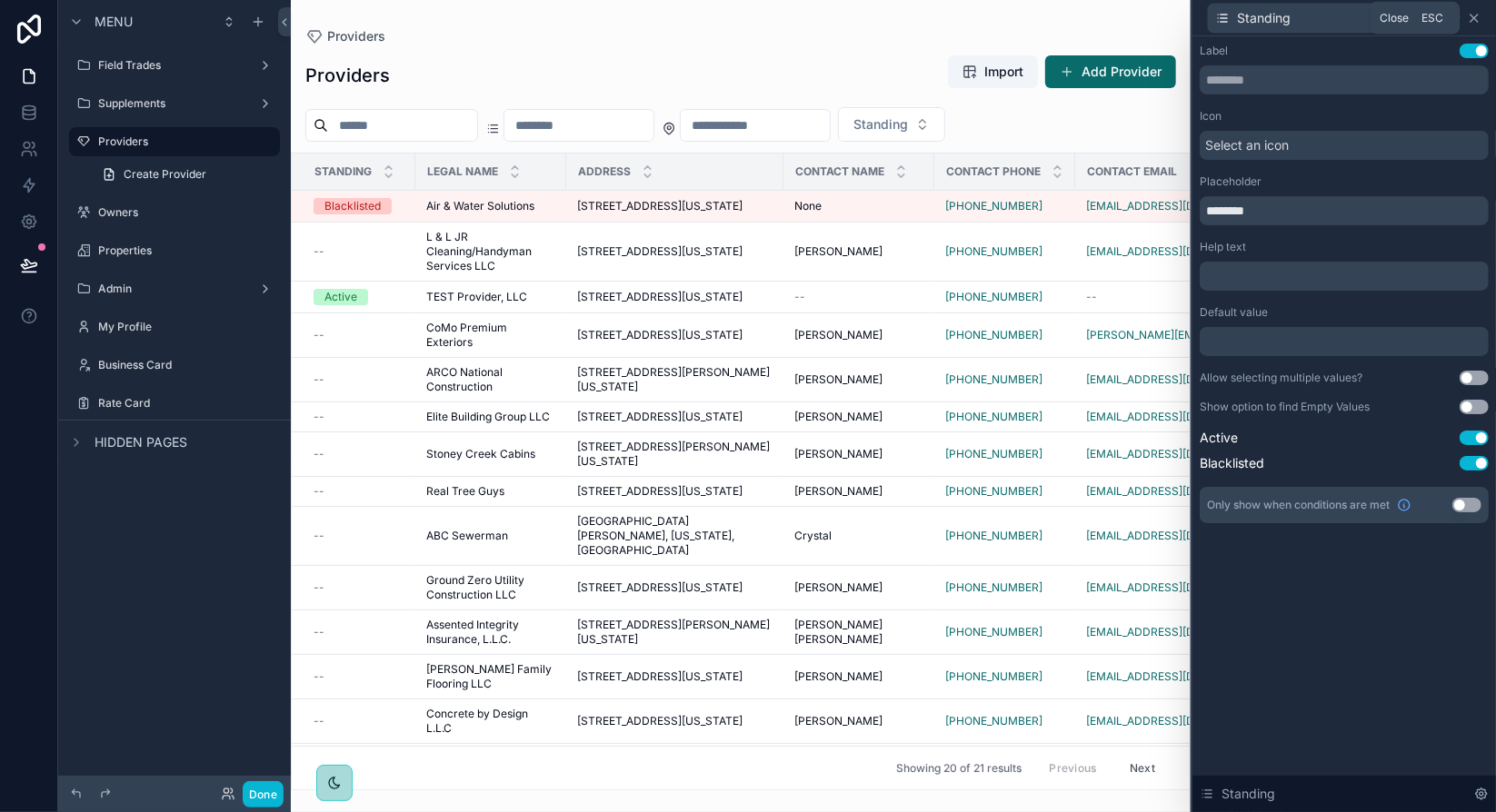
click at [1477, 16] on icon at bounding box center [1473, 18] width 15 height 15
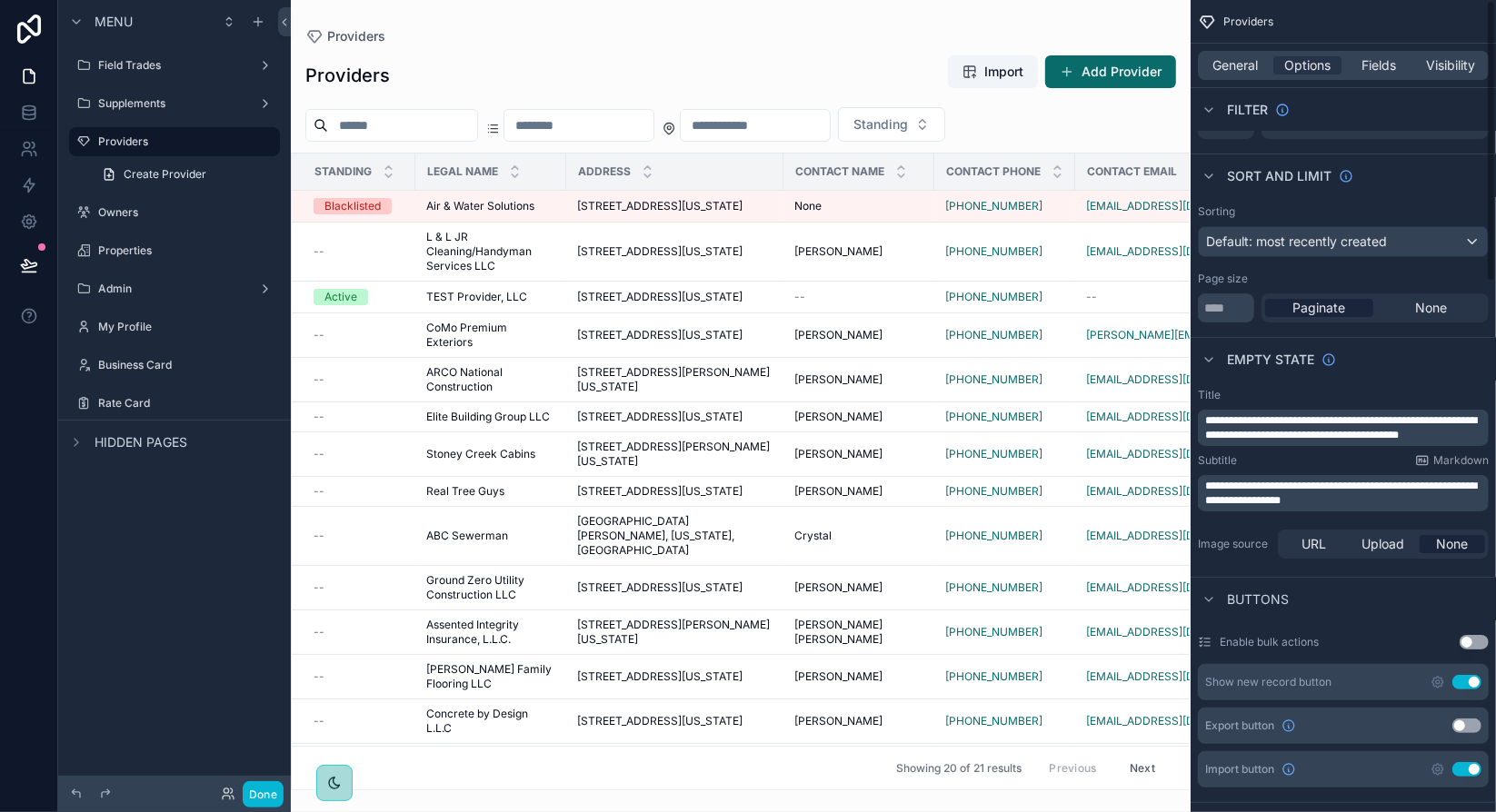
scroll to position [0, 0]
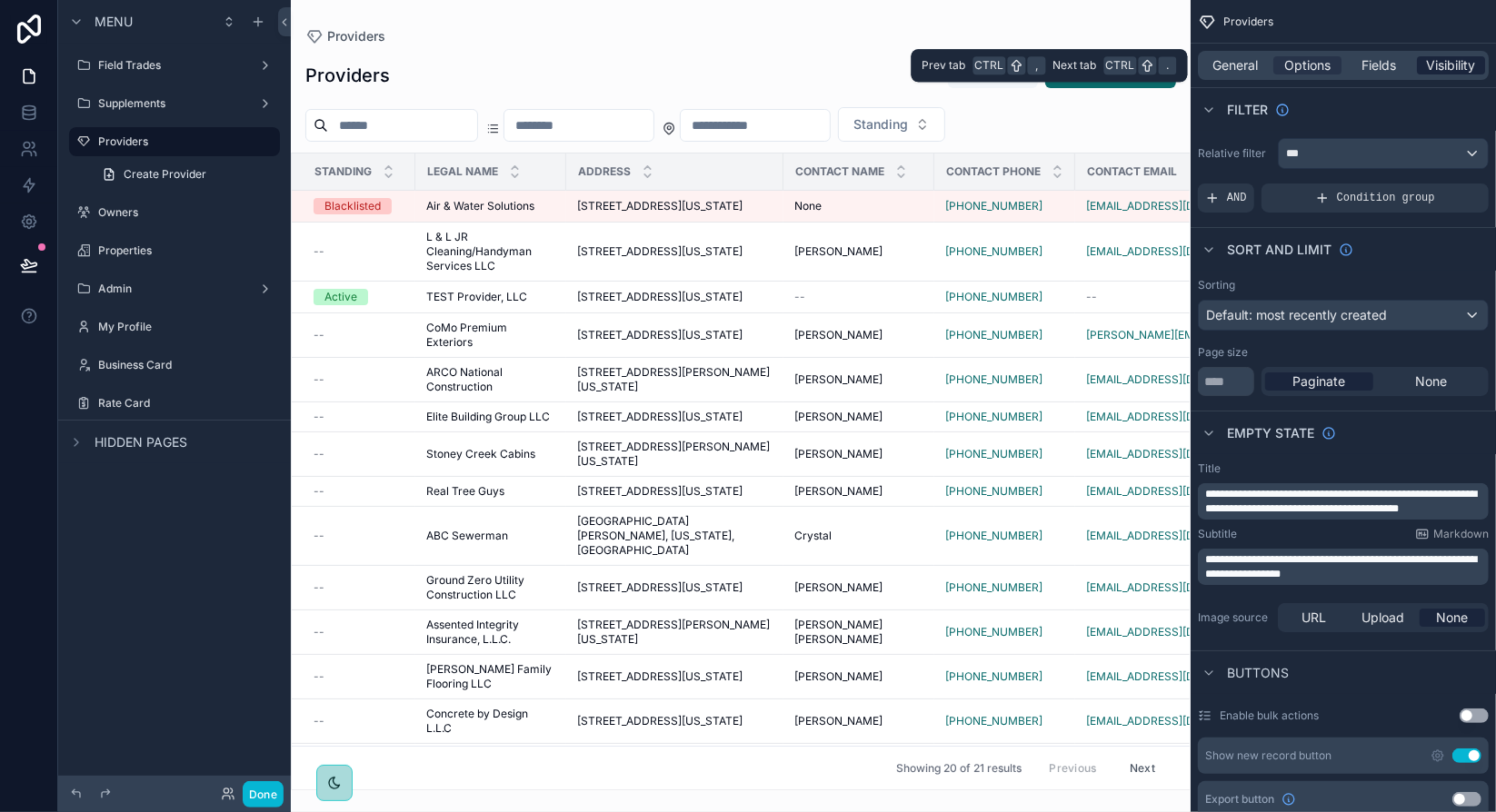
click at [1436, 71] on span "Visibility" at bounding box center [1450, 66] width 49 height 18
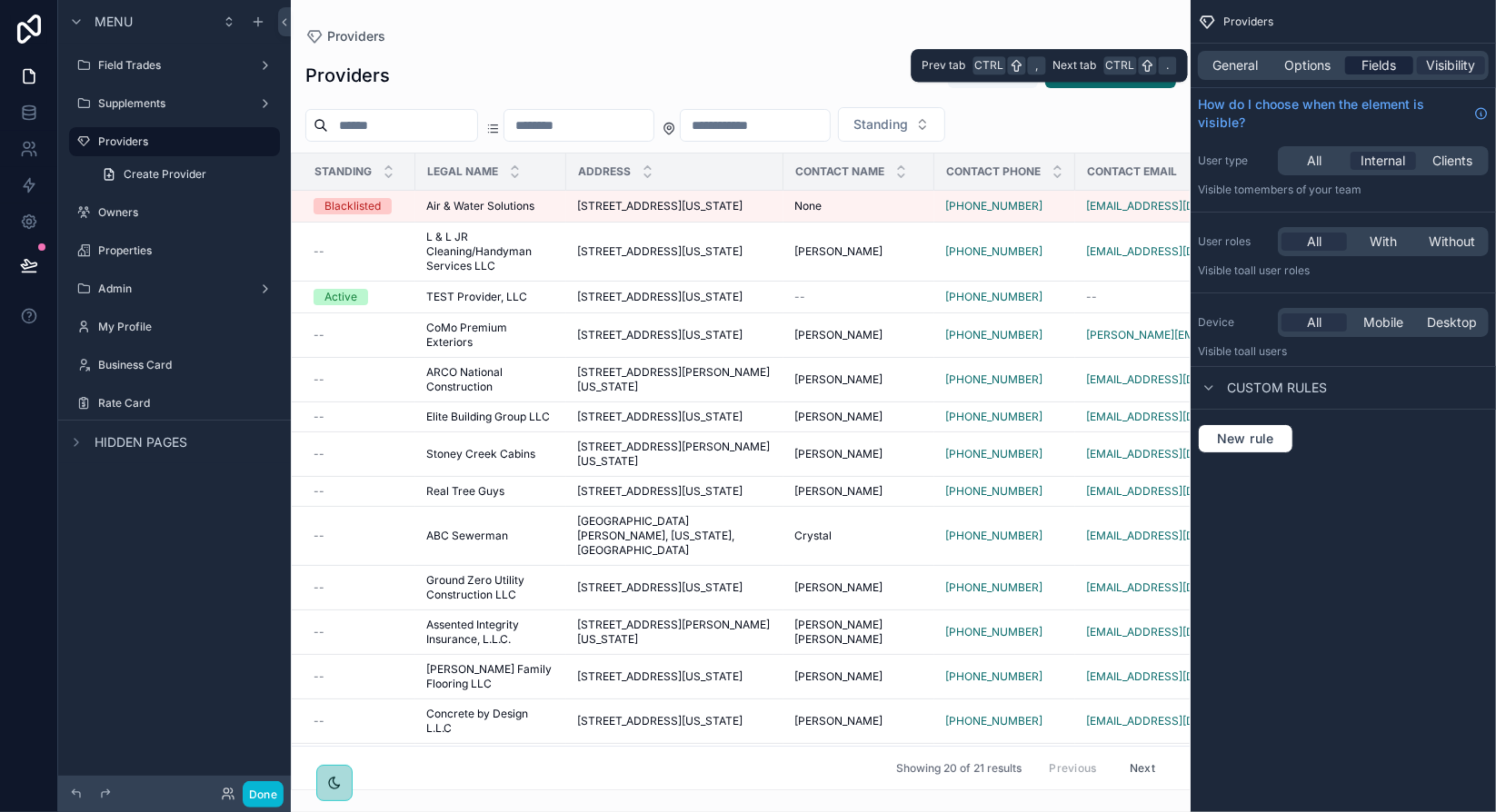
click at [1404, 70] on div "Fields" at bounding box center [1379, 66] width 68 height 18
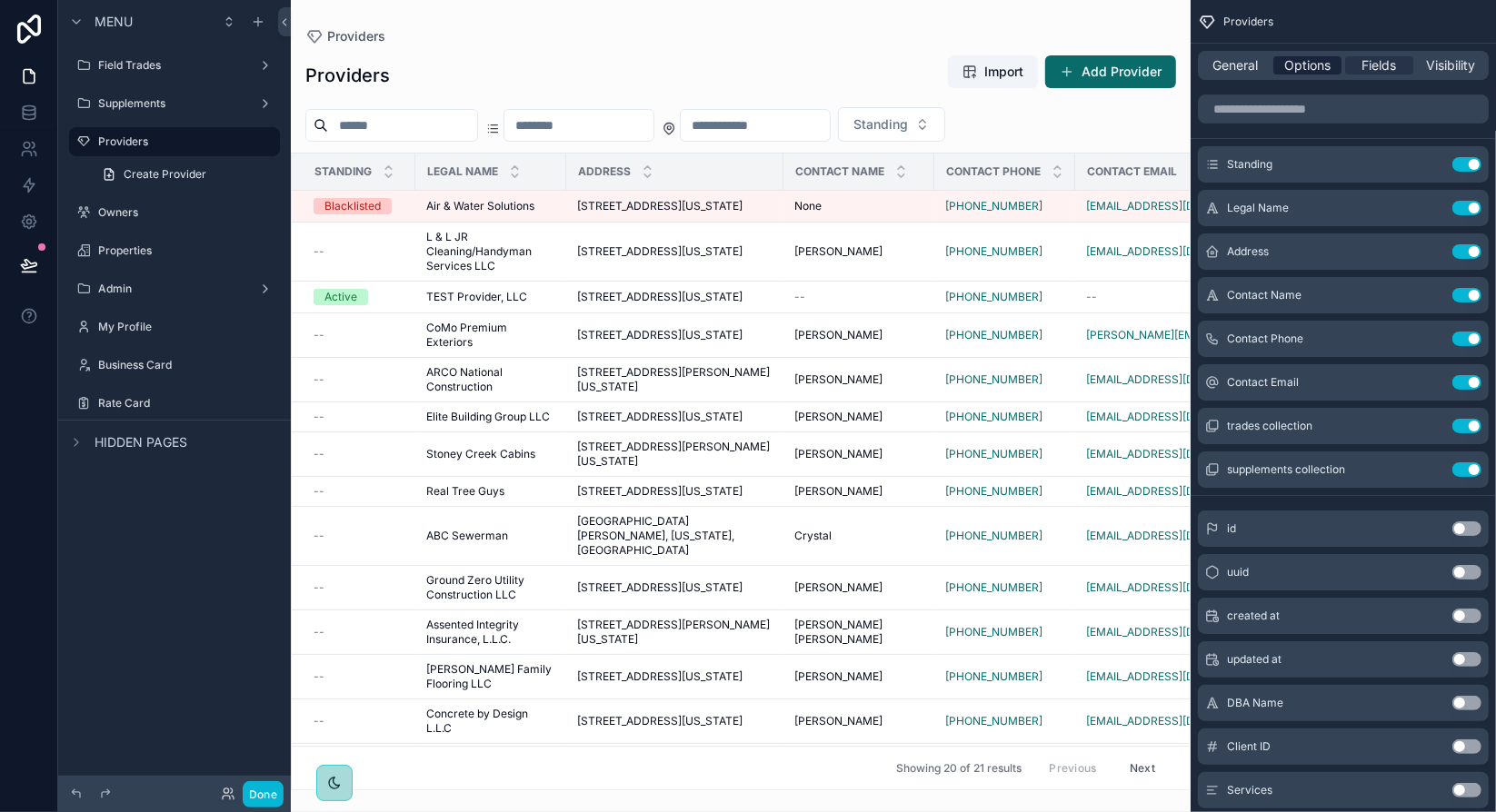
click at [1315, 71] on span "Options" at bounding box center [1307, 66] width 47 height 18
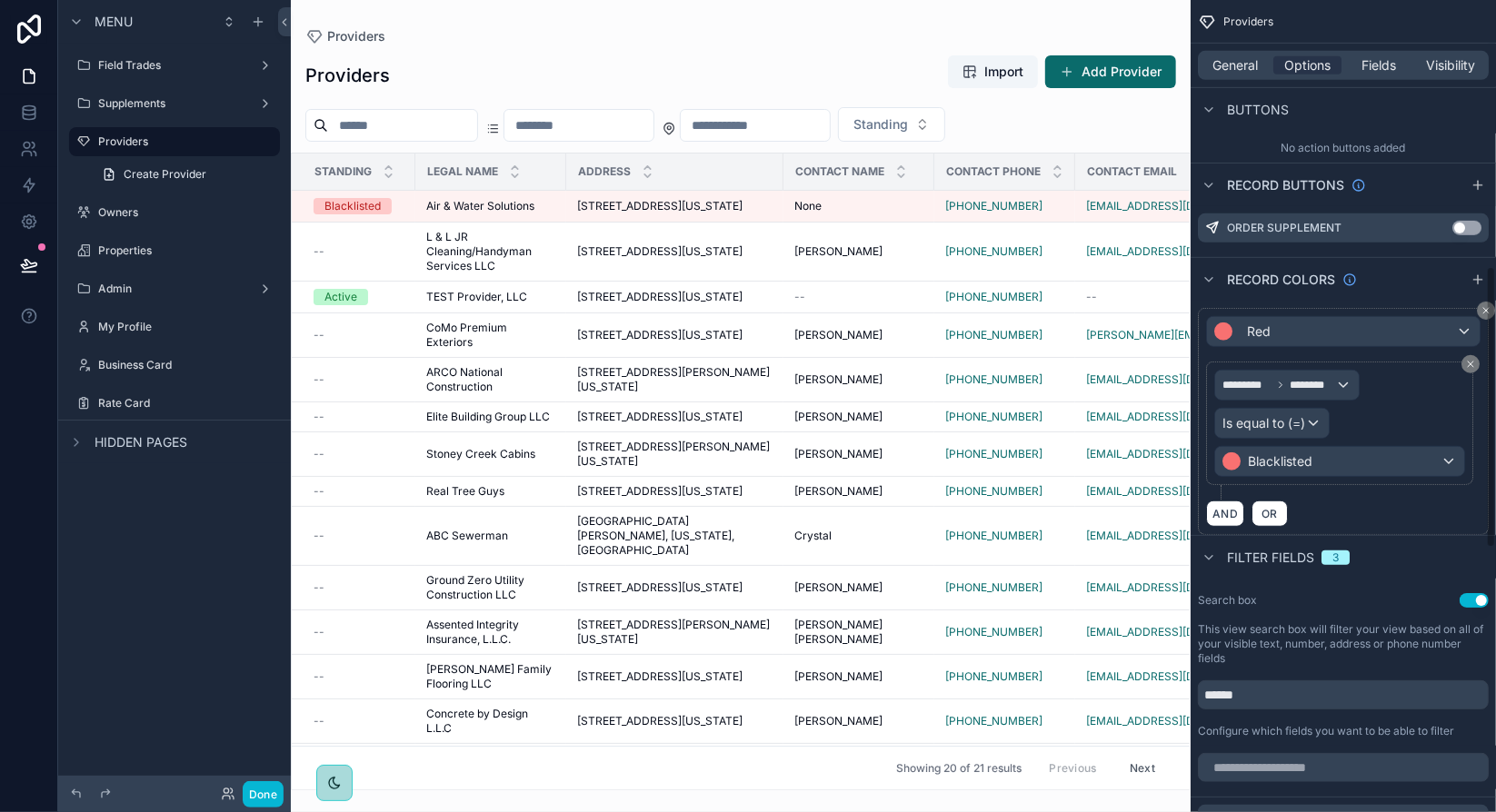
scroll to position [818, 0]
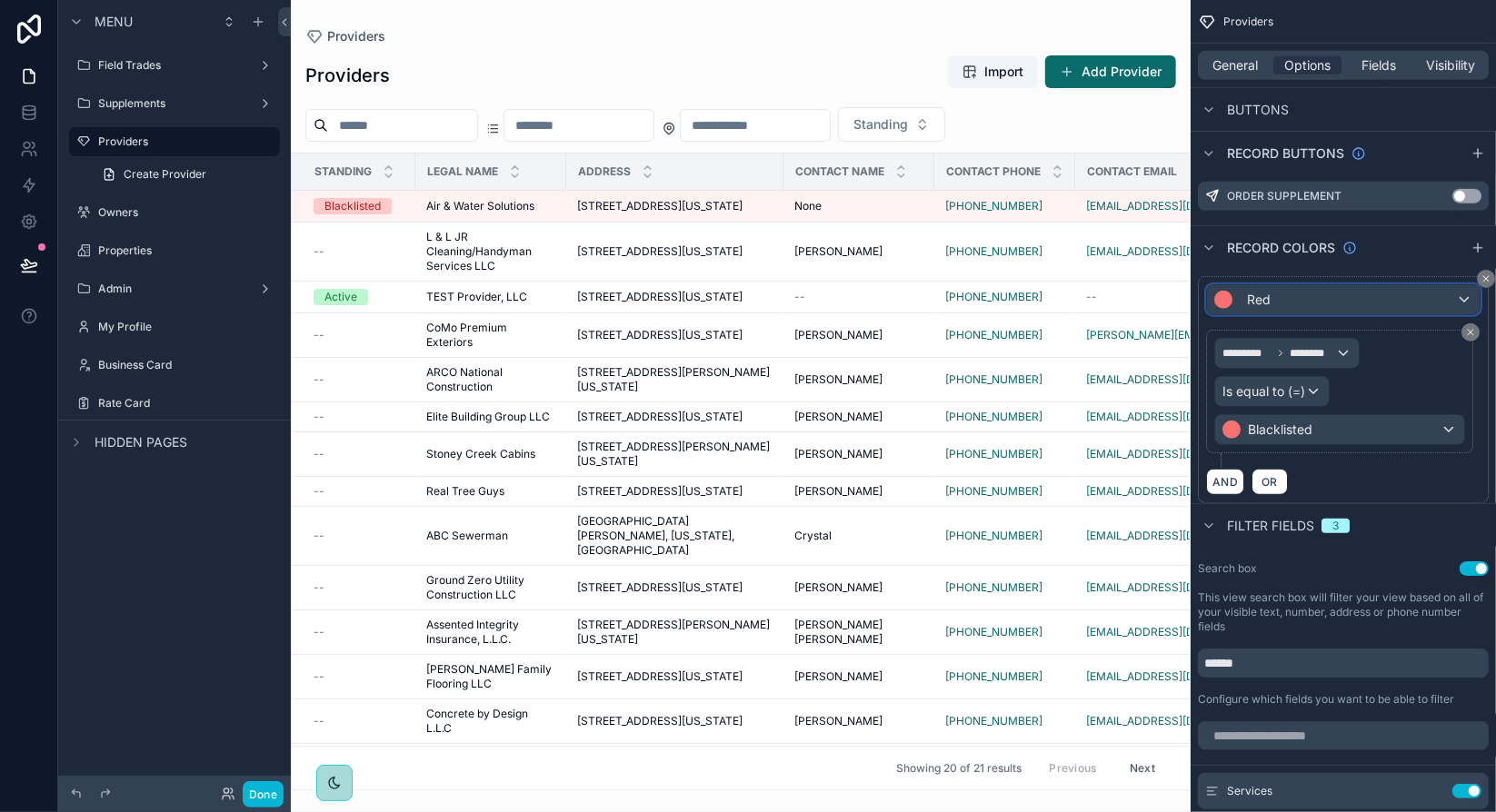
click at [1444, 301] on div "Red" at bounding box center [1343, 300] width 273 height 29
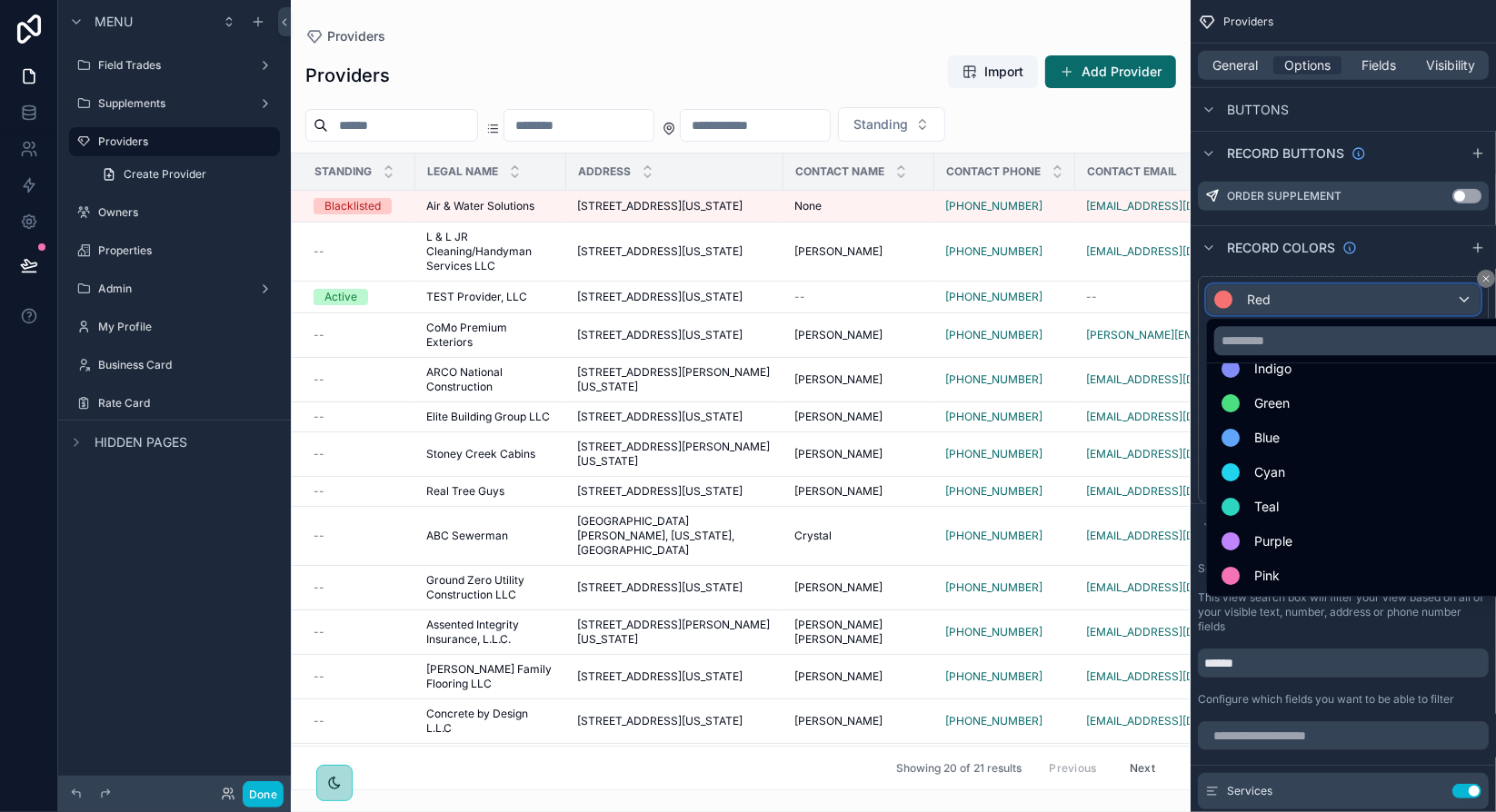
scroll to position [0, 0]
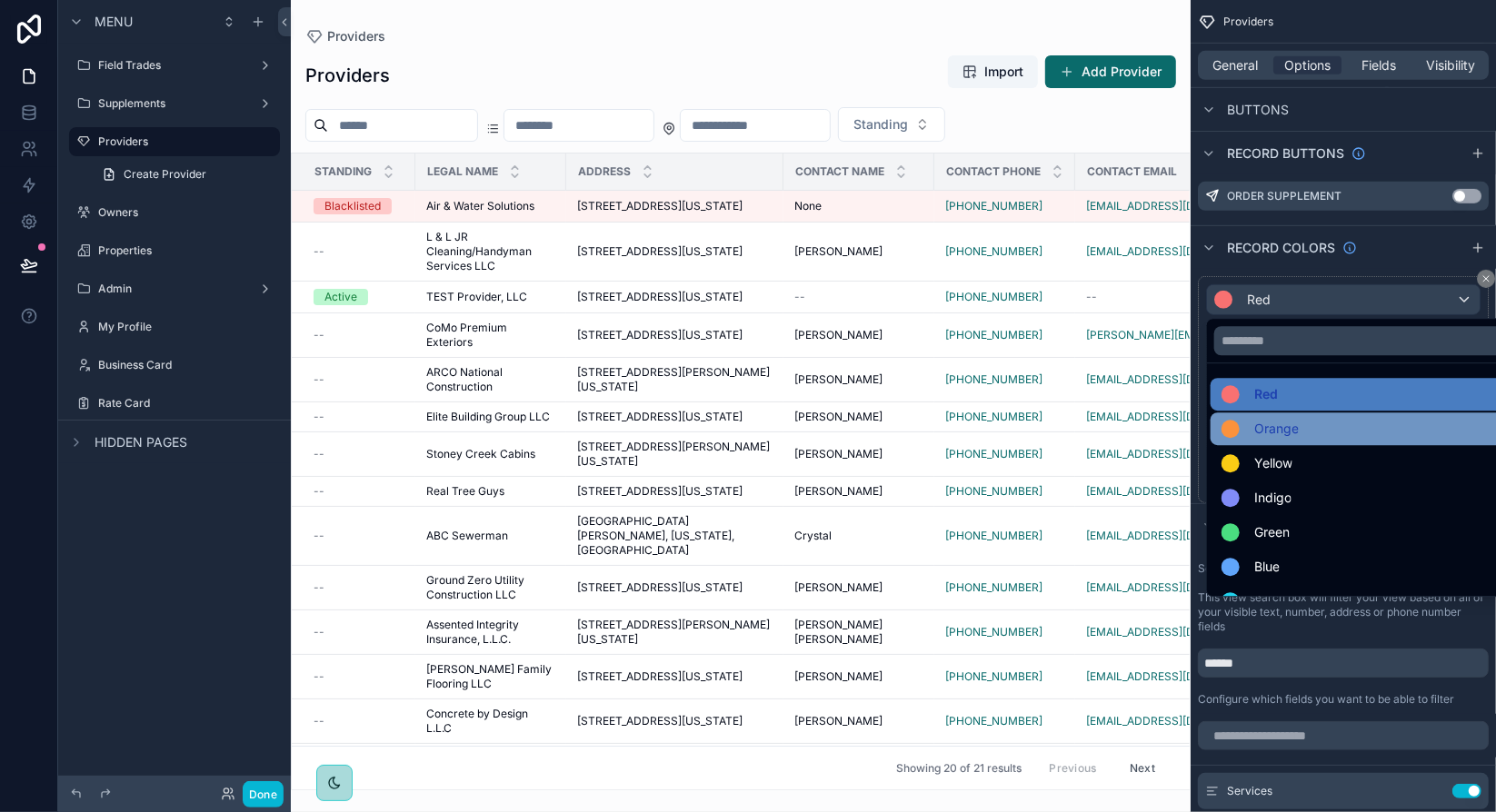
click at [1389, 427] on div "Orange" at bounding box center [1365, 429] width 287 height 22
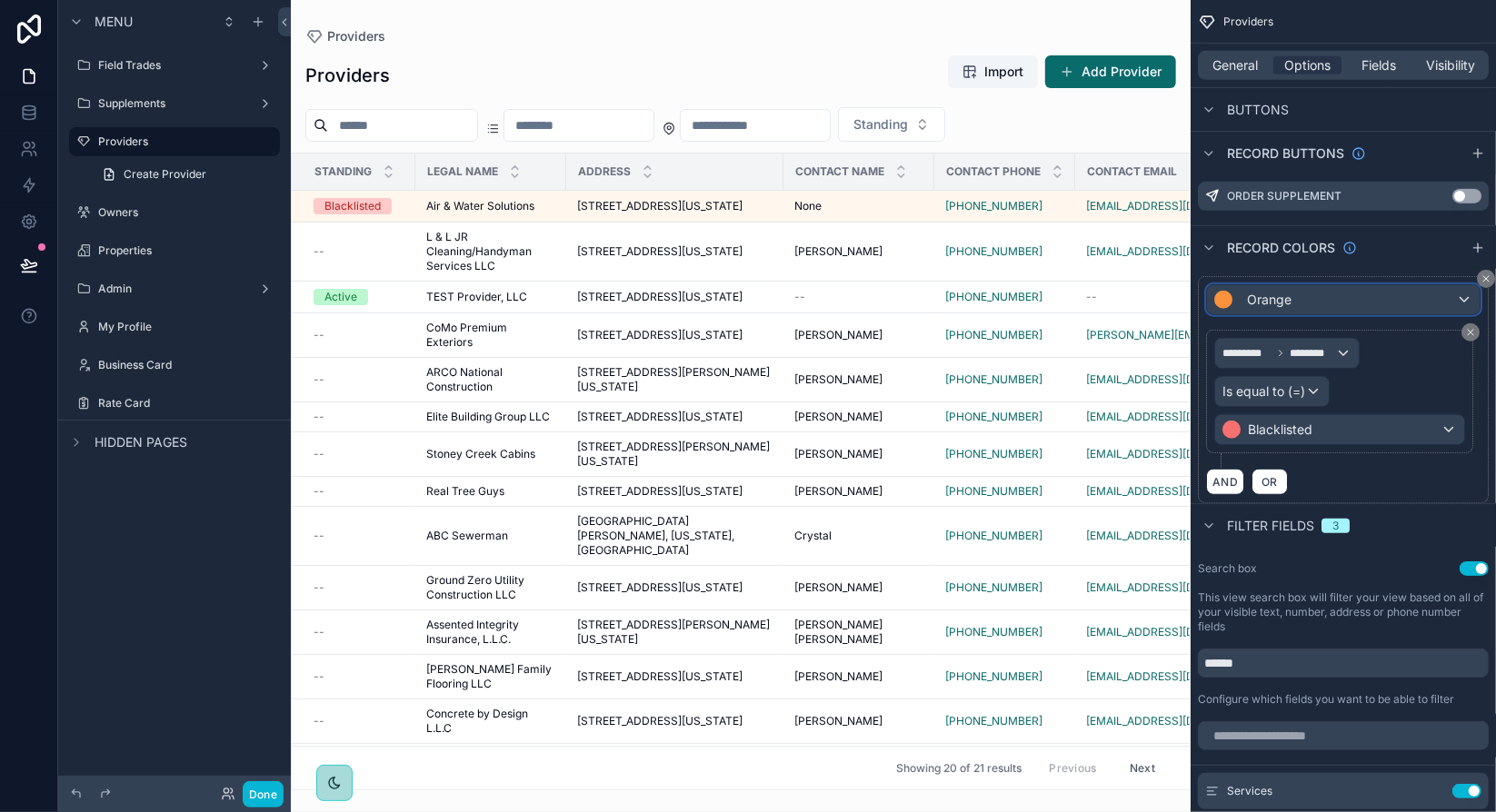
click at [1382, 302] on div "Orange" at bounding box center [1343, 300] width 273 height 29
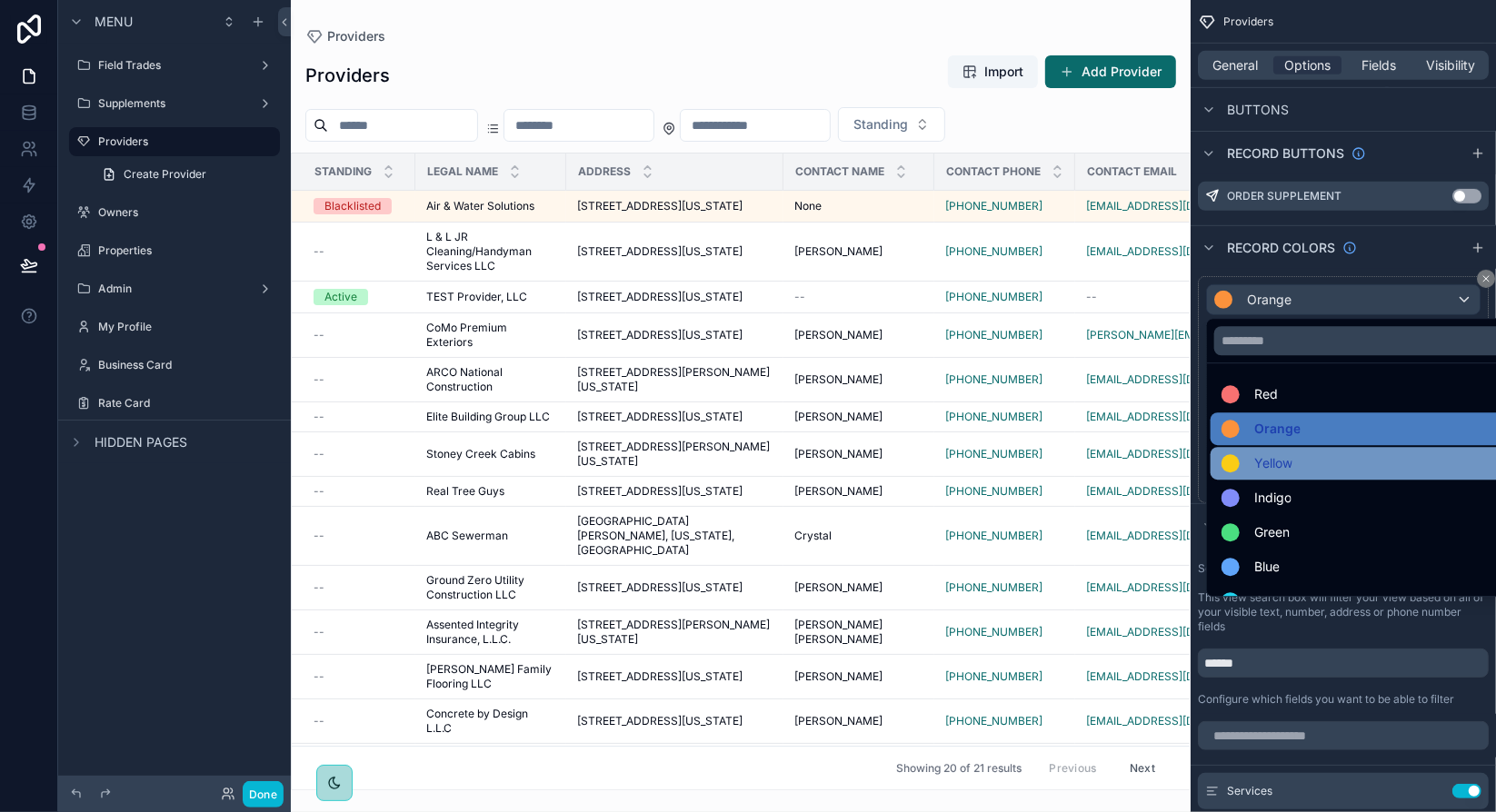
click at [1307, 454] on div "Yellow" at bounding box center [1365, 464] width 287 height 22
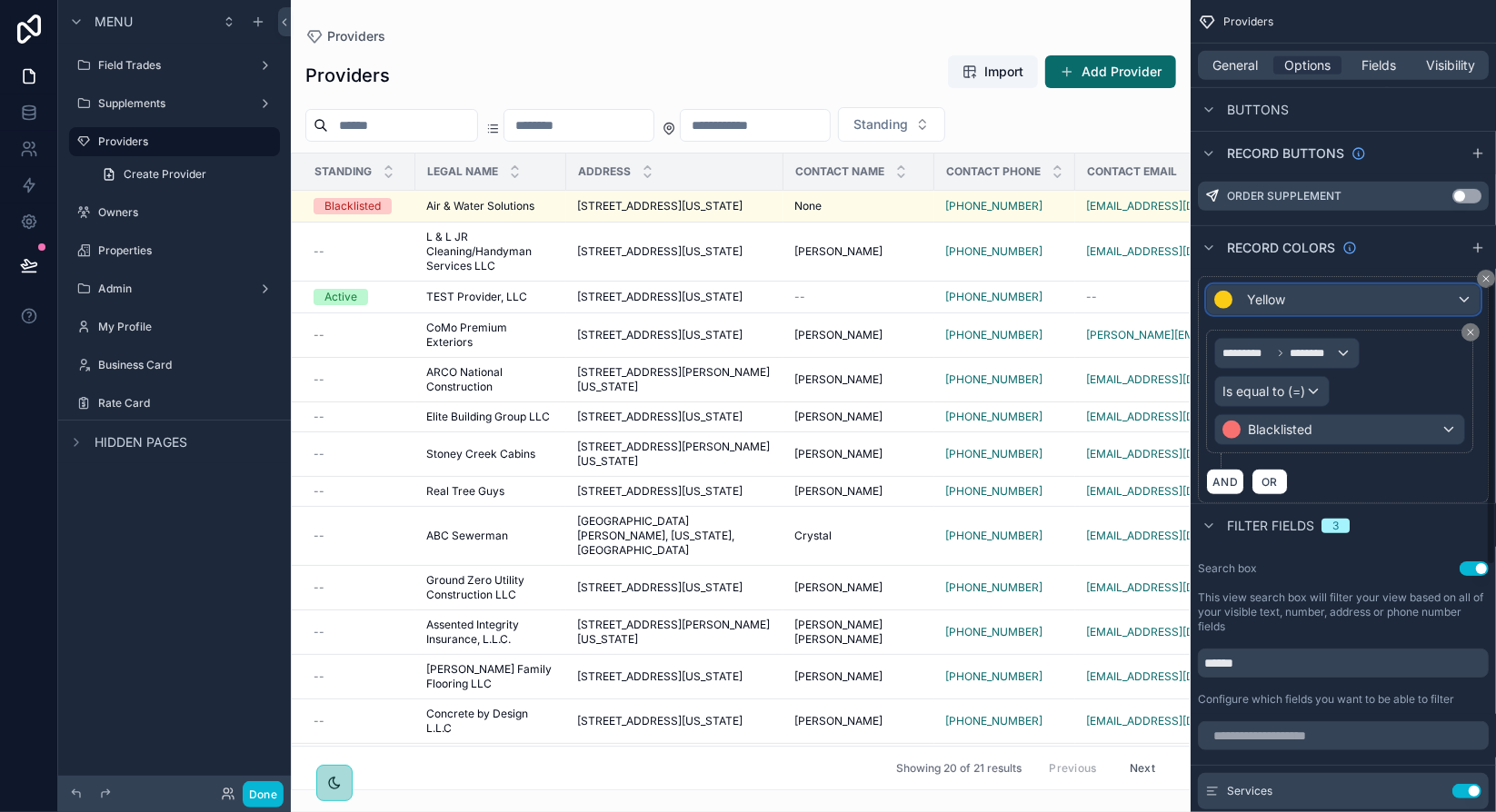
click at [1341, 296] on div "Yellow" at bounding box center [1343, 300] width 273 height 29
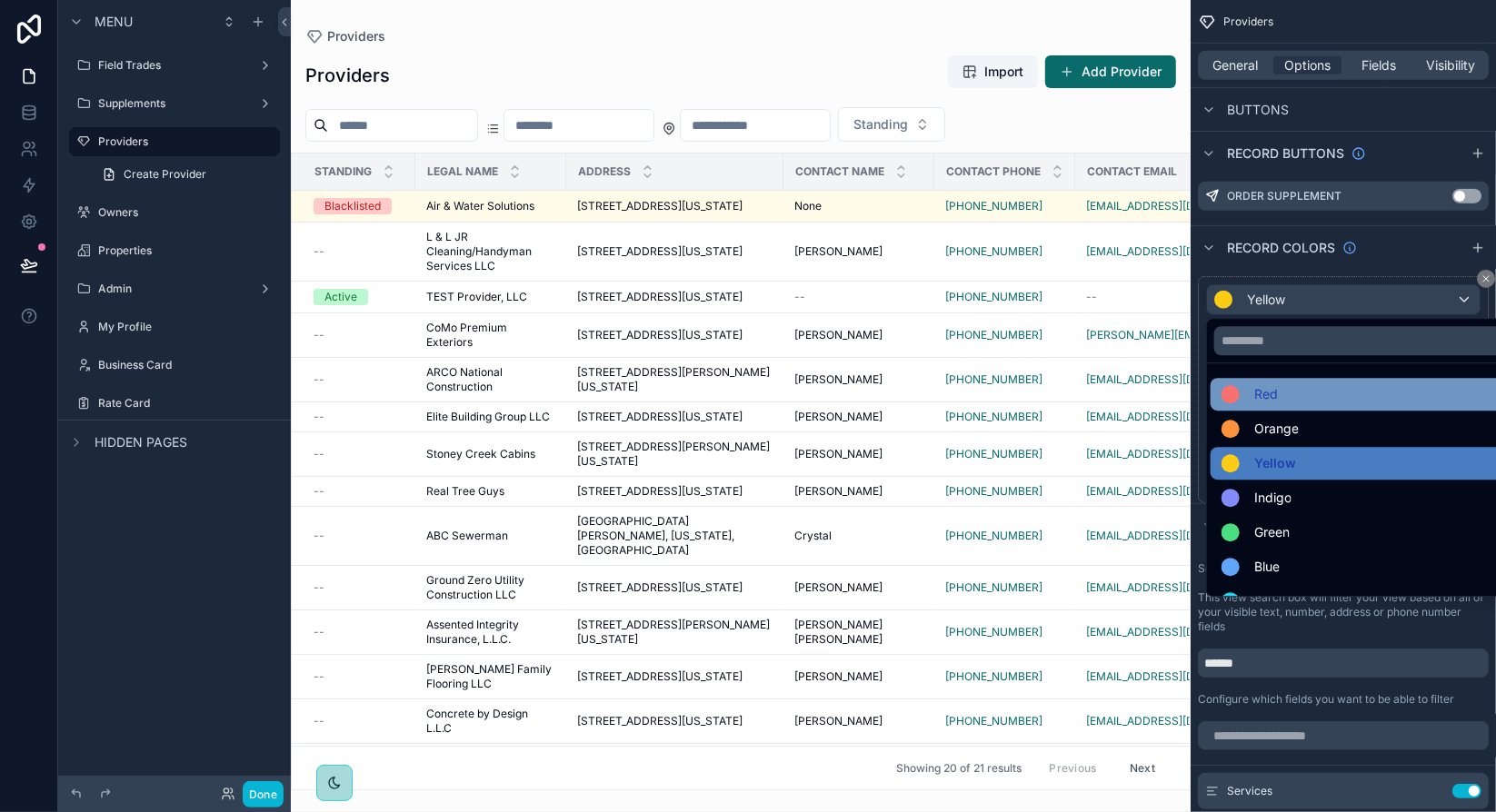
click at [1267, 397] on span "Red" at bounding box center [1266, 394] width 24 height 22
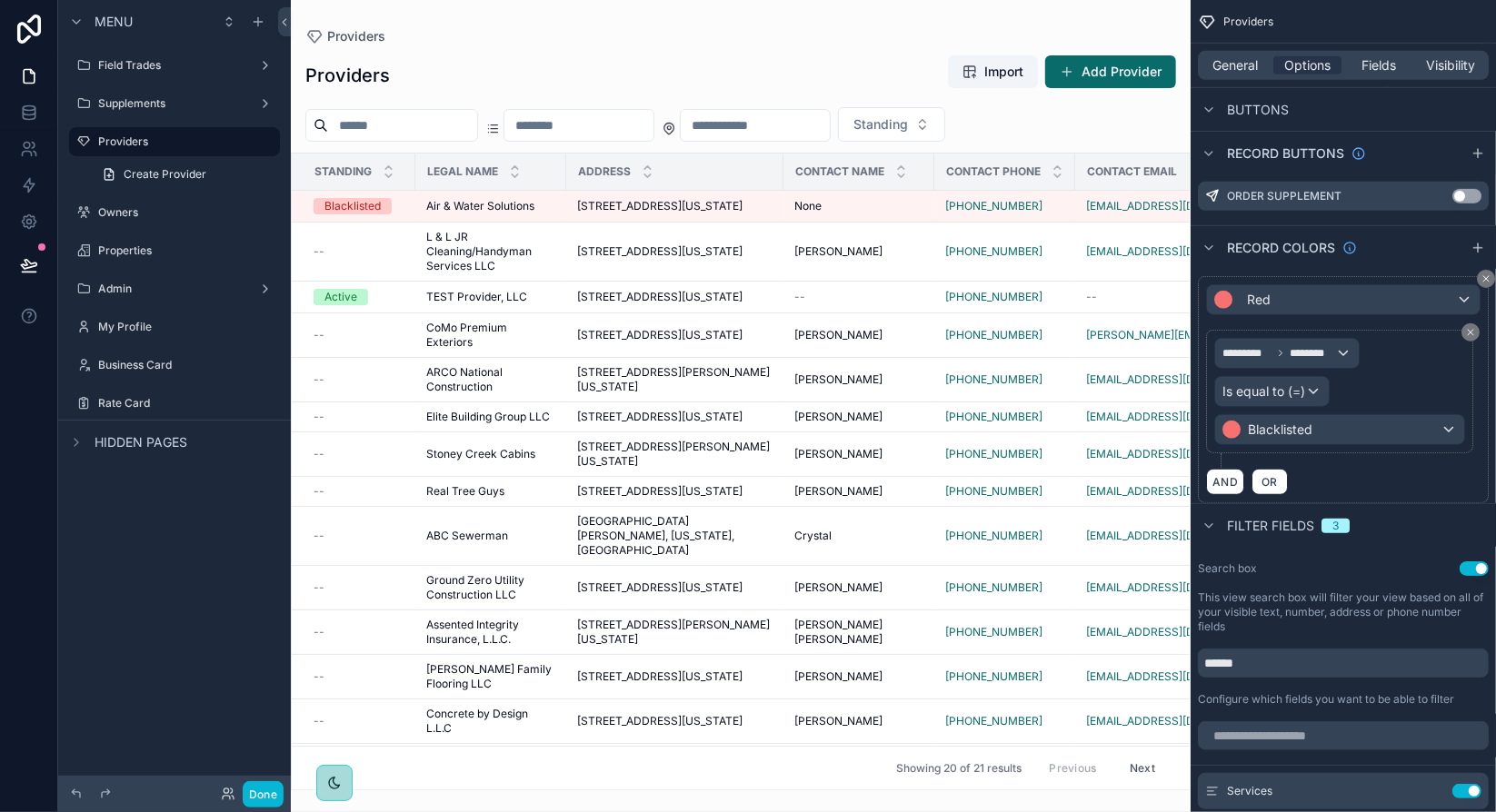
click at [1484, 370] on div "Red ********* ******** Is equal to (=) Blacklisted AND OR" at bounding box center [1343, 390] width 291 height 227
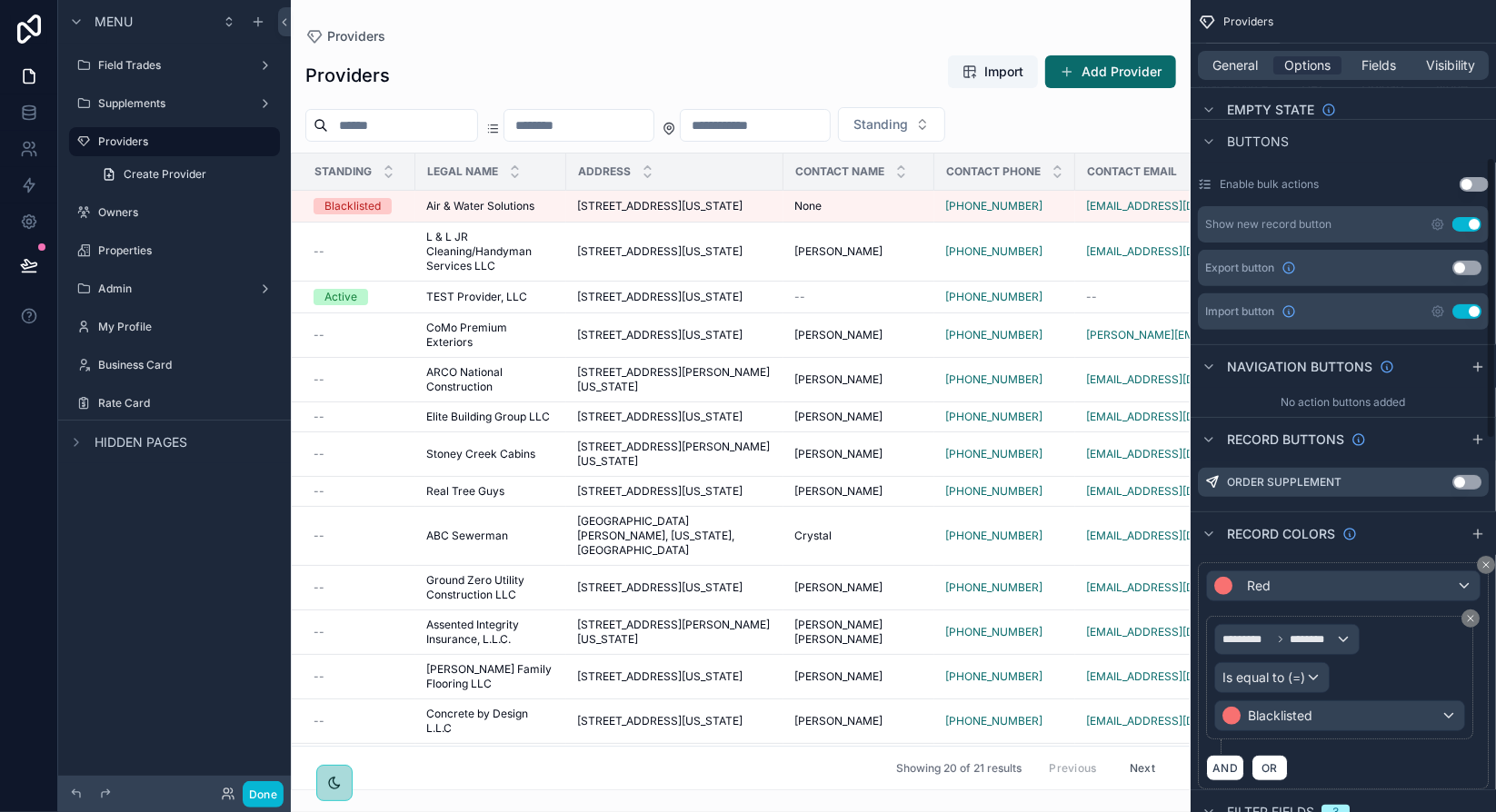
scroll to position [454, 0]
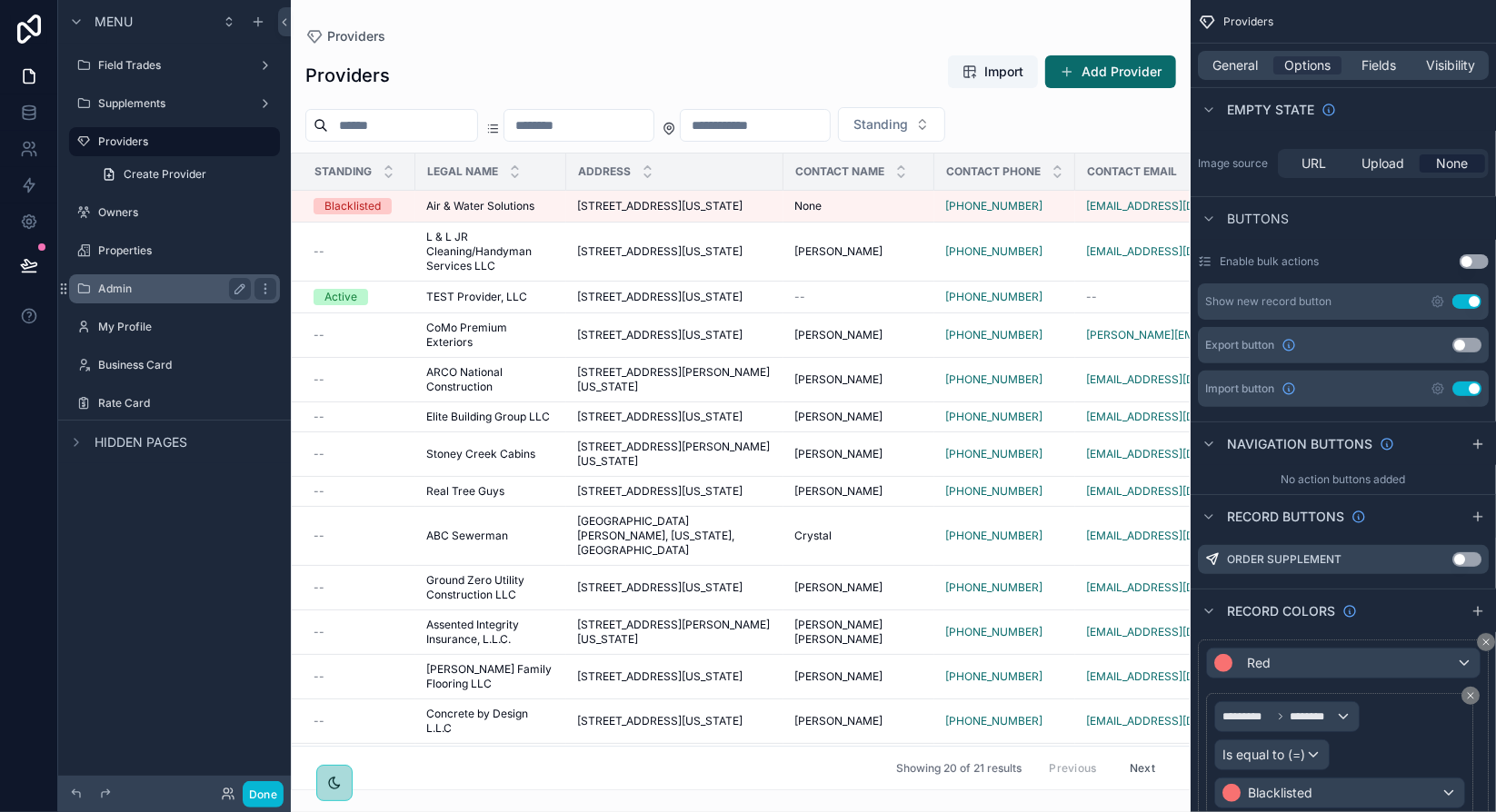
click at [196, 297] on div "Admin" at bounding box center [174, 289] width 152 height 22
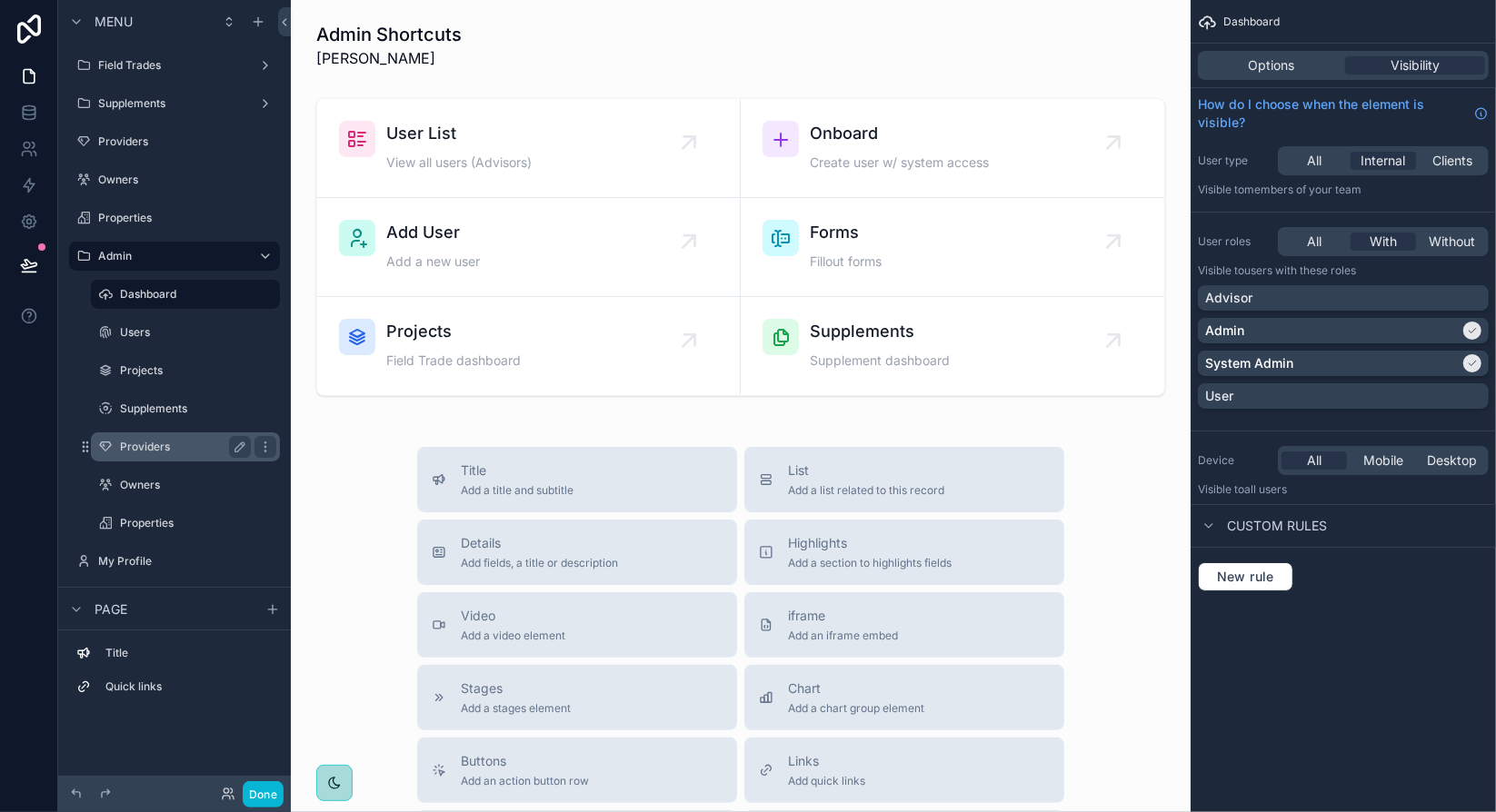
click at [172, 444] on label "Providers" at bounding box center [181, 447] width 123 height 15
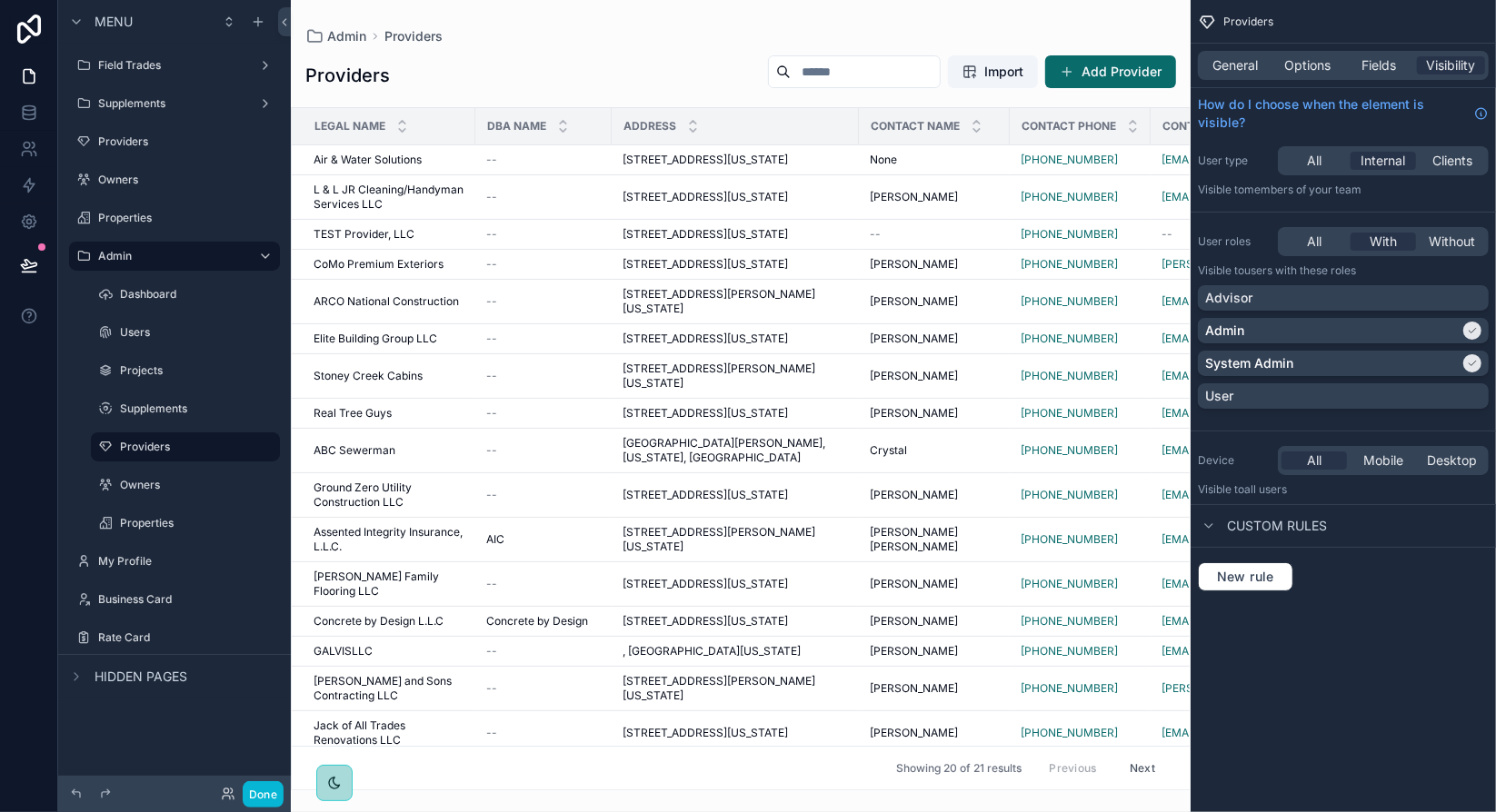
click at [474, 168] on div "scrollable content" at bounding box center [741, 406] width 900 height 812
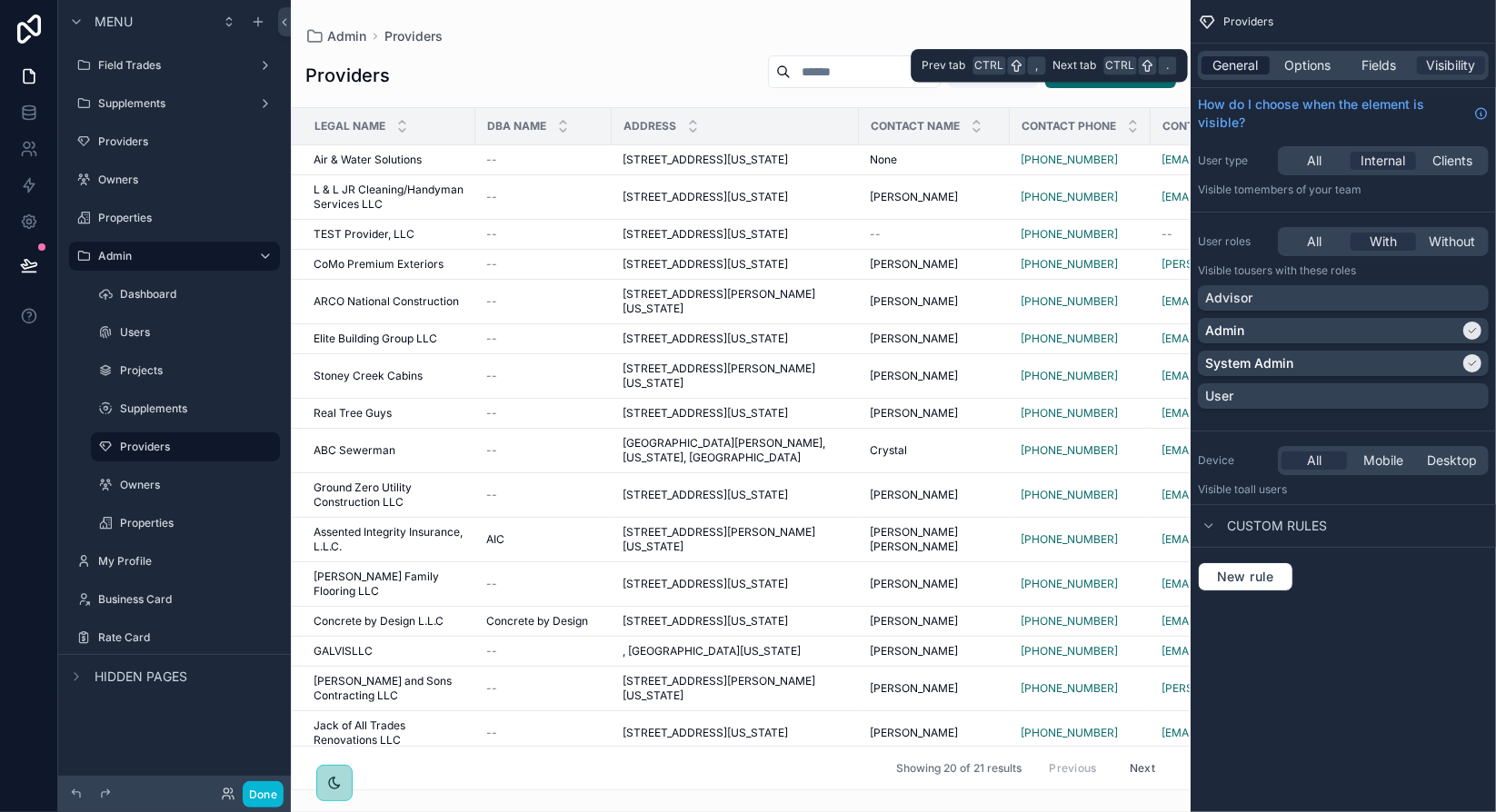
click at [1228, 68] on span "General" at bounding box center [1236, 66] width 46 height 18
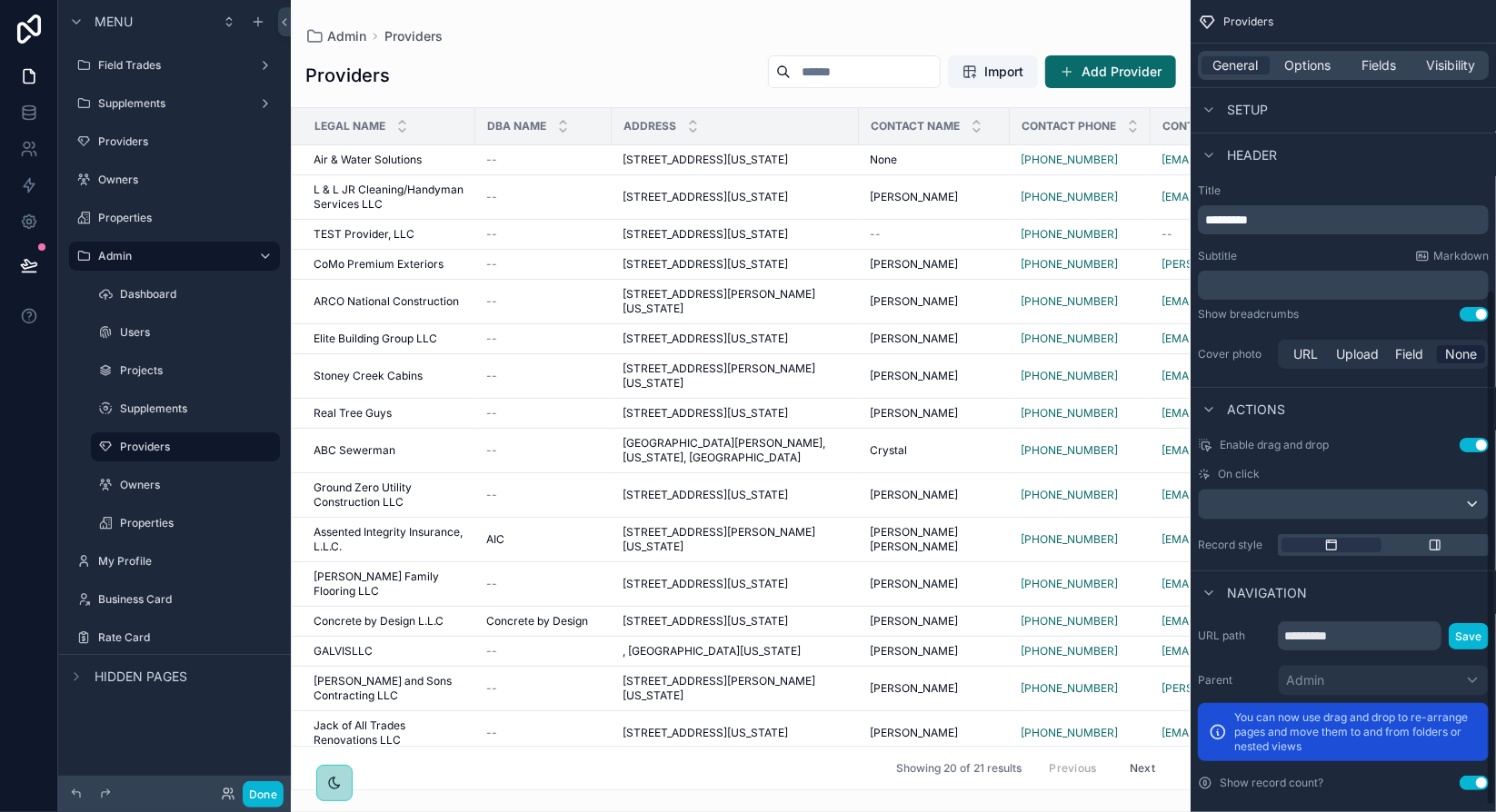
scroll to position [466, 0]
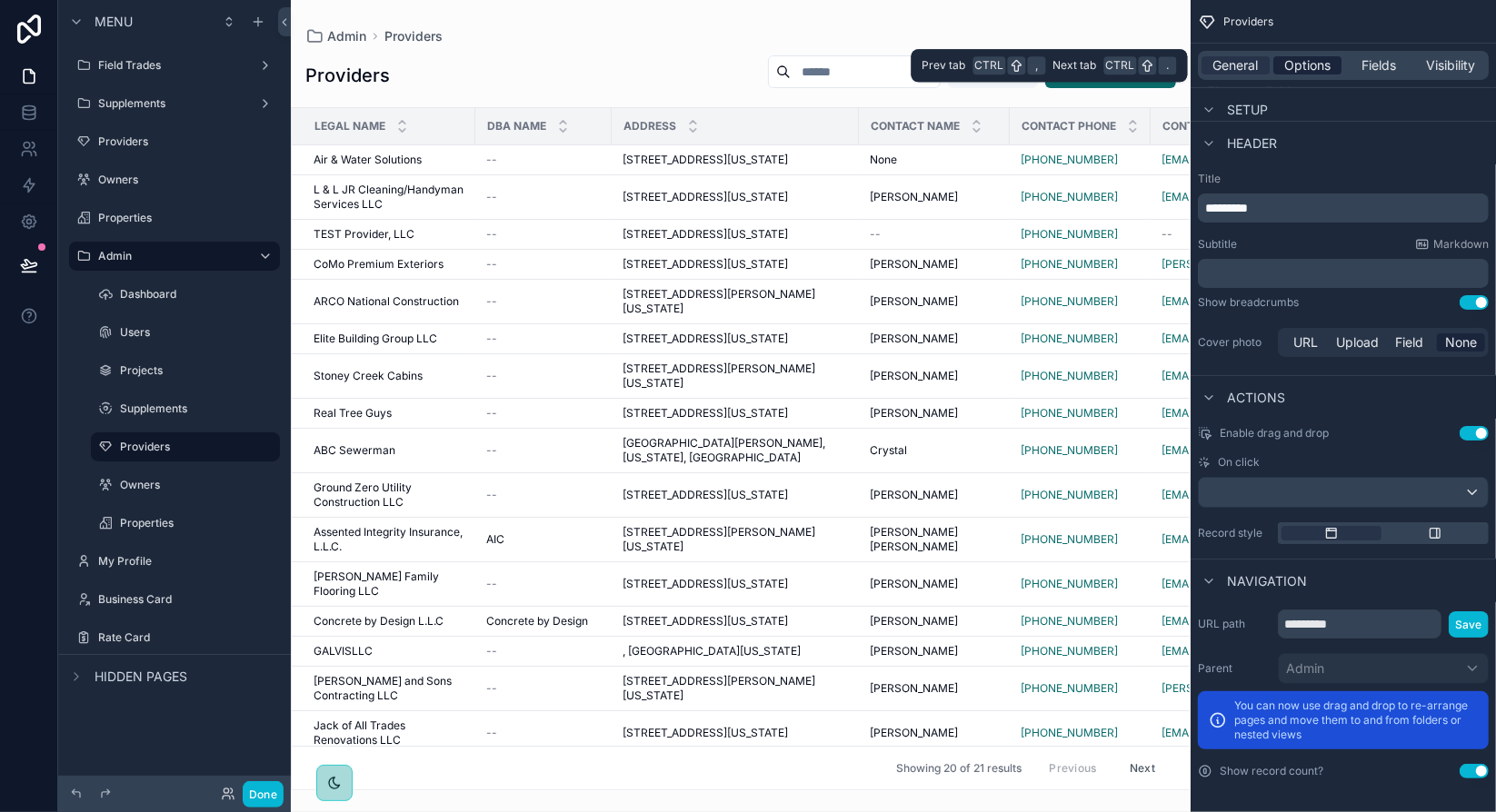
click at [1316, 71] on span "Options" at bounding box center [1307, 66] width 47 height 18
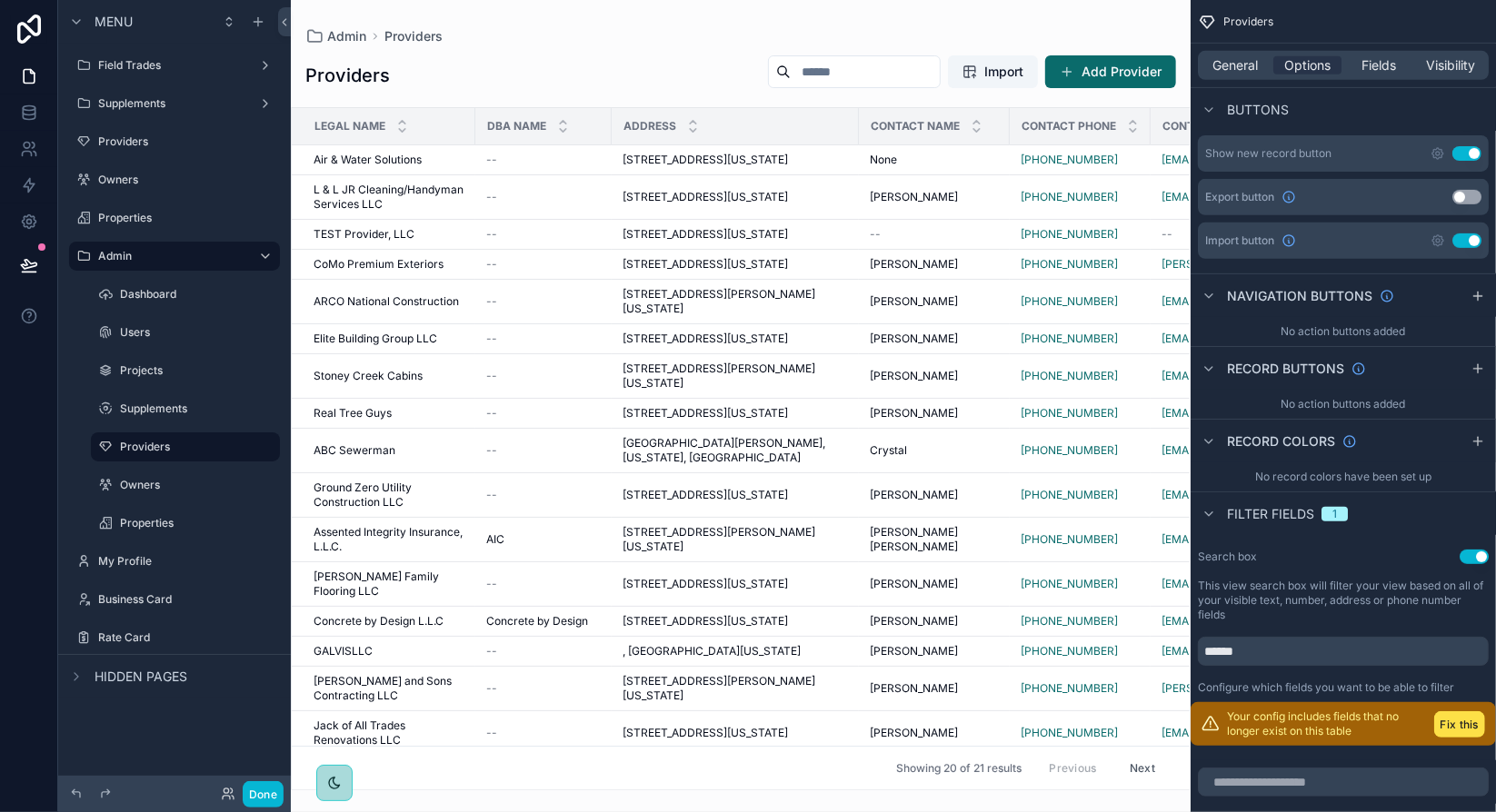
scroll to position [648, 0]
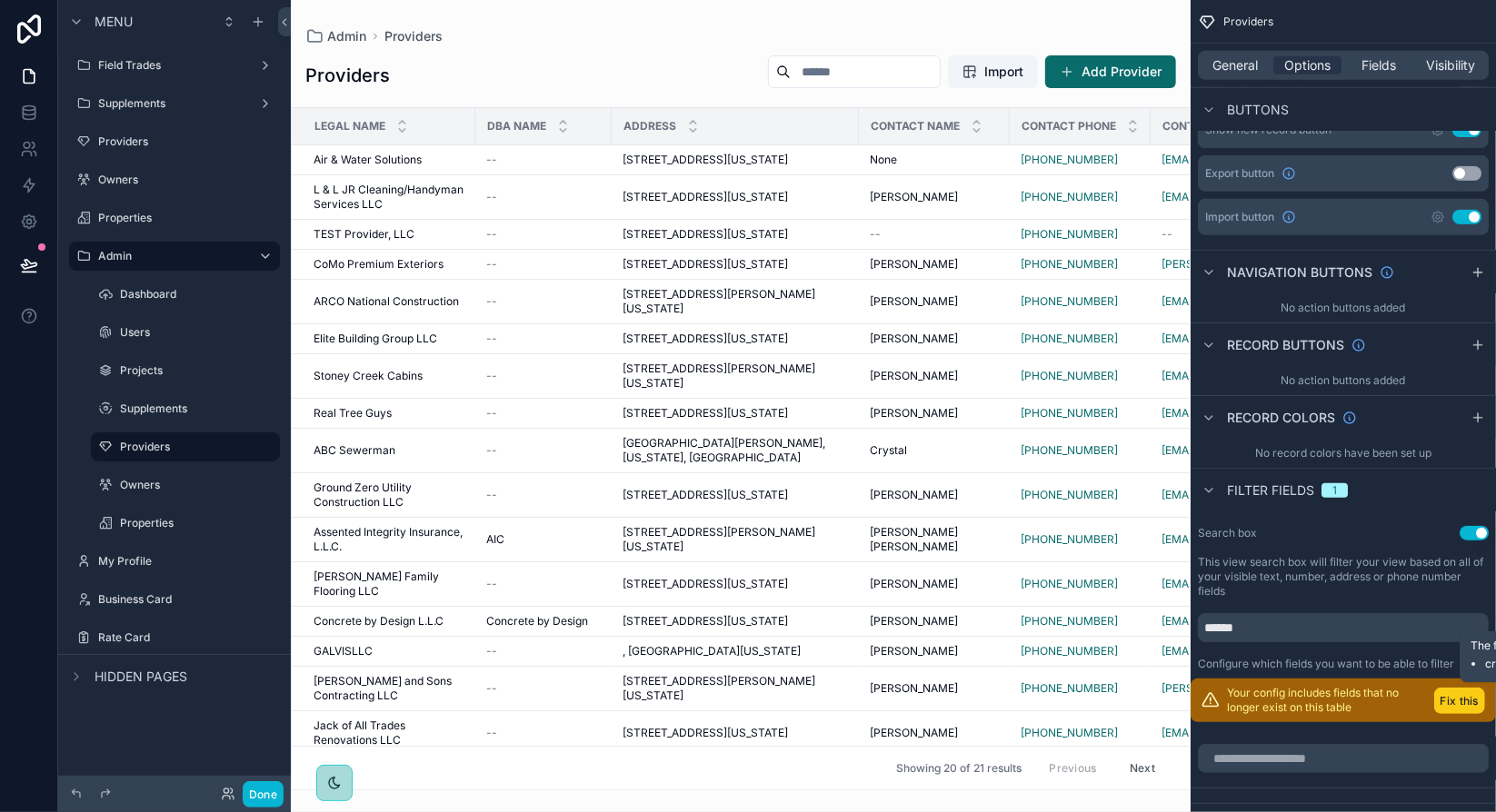
click at [1465, 700] on button "Fix this" at bounding box center [1458, 701] width 51 height 26
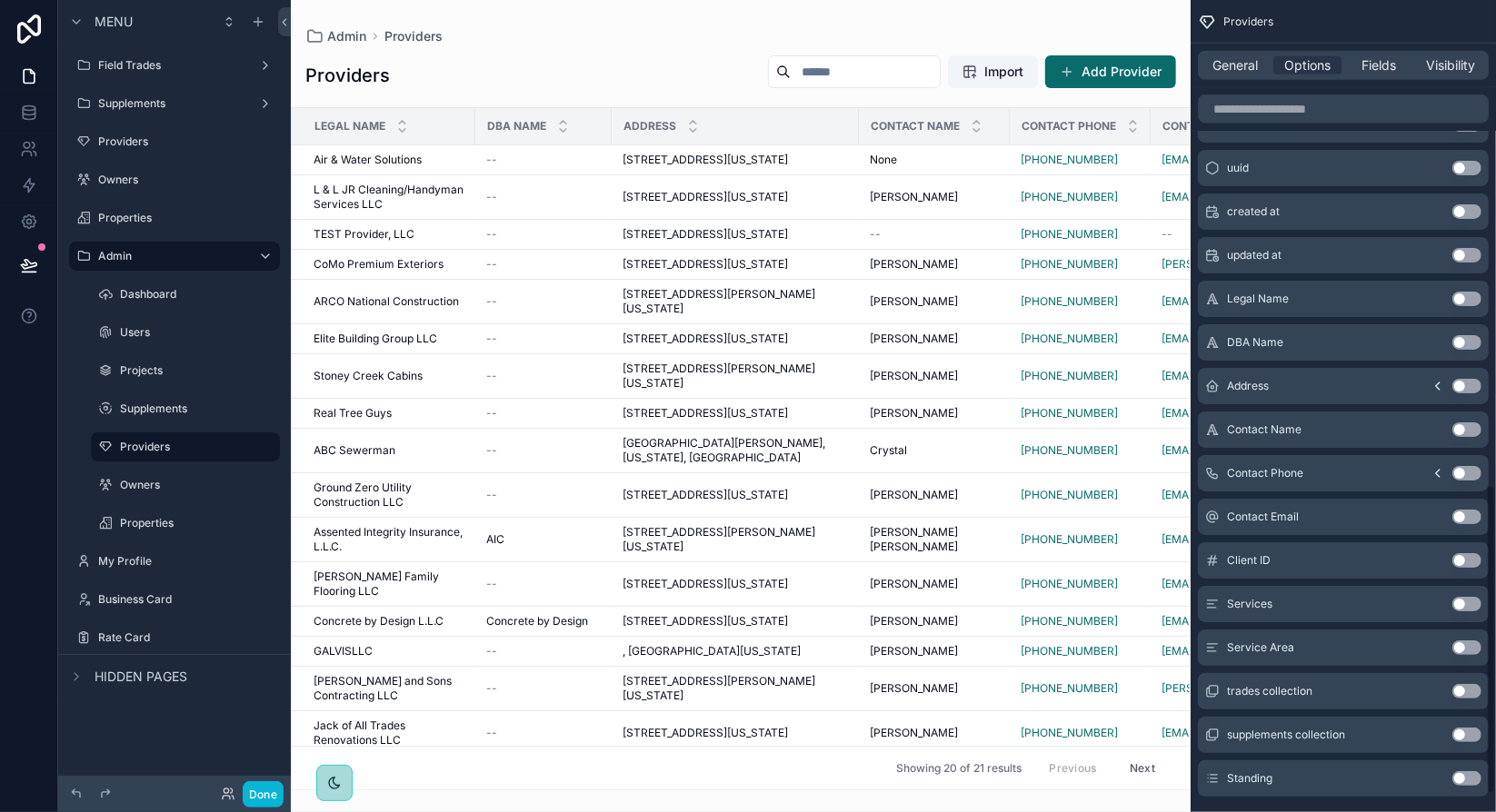
scroll to position [1319, 0]
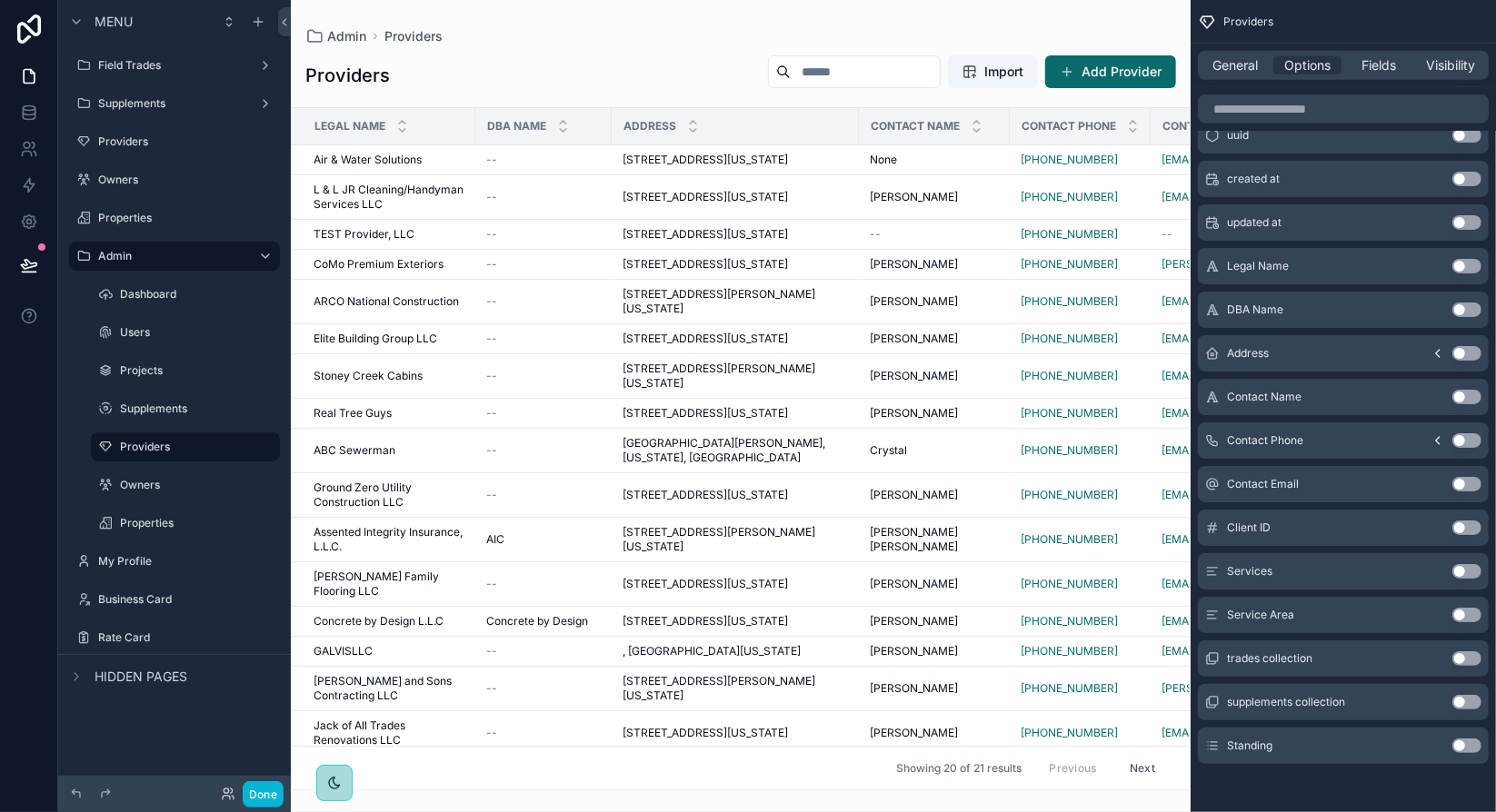
click at [1470, 745] on button "Use setting" at bounding box center [1466, 745] width 29 height 15
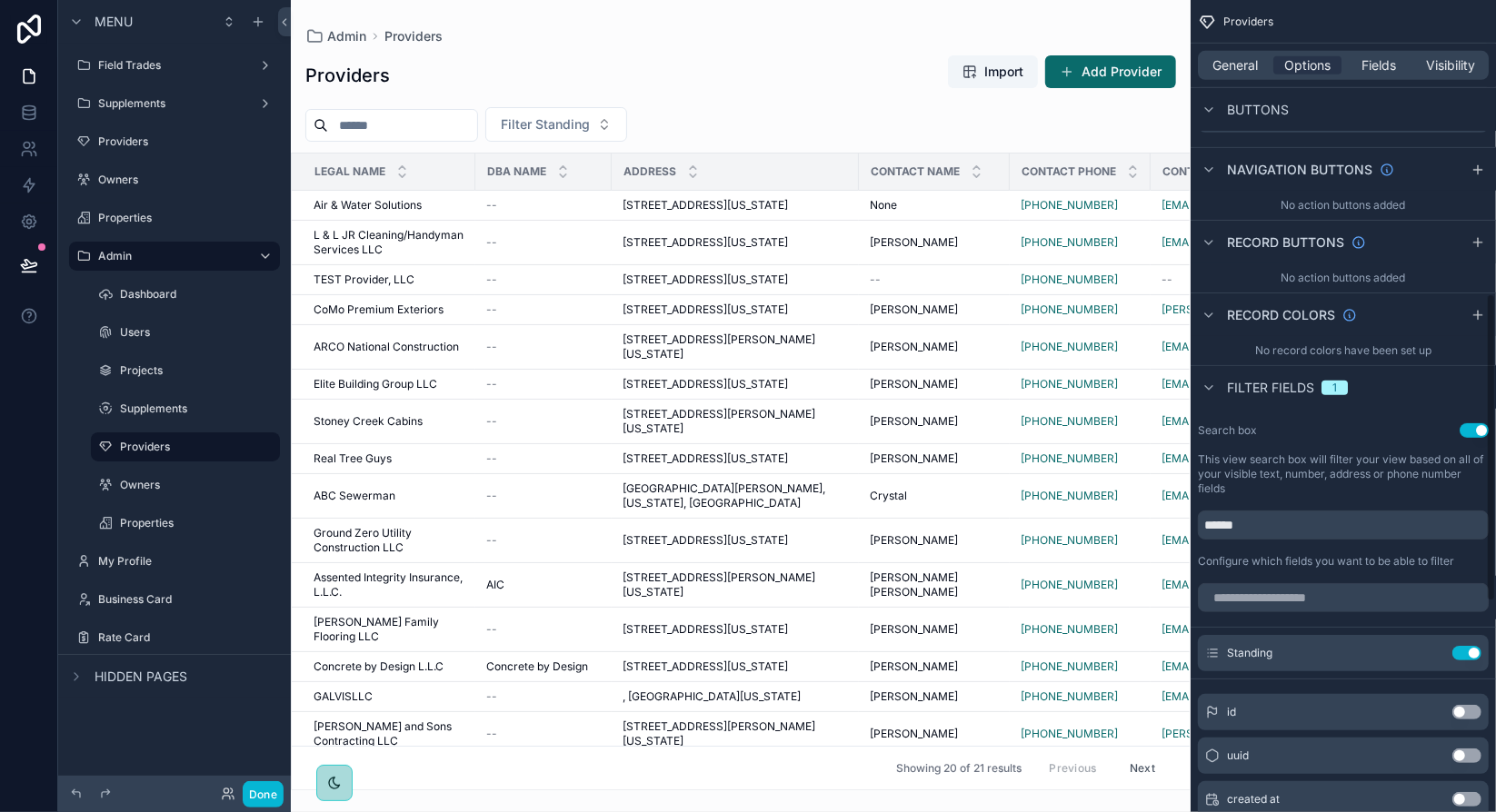
scroll to position [774, 0]
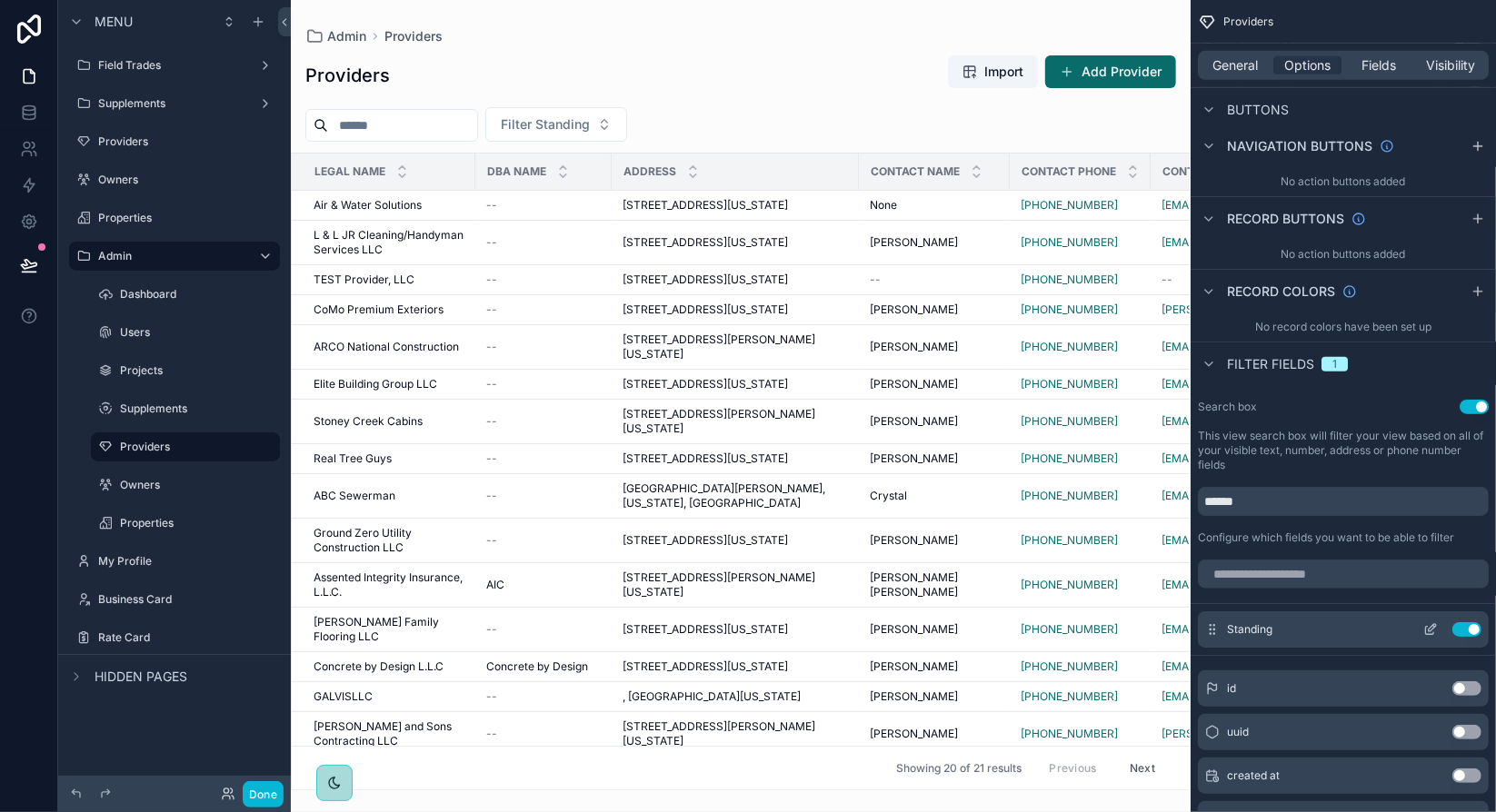
click at [1433, 627] on icon "scrollable content" at bounding box center [1431, 627] width 7 height 7
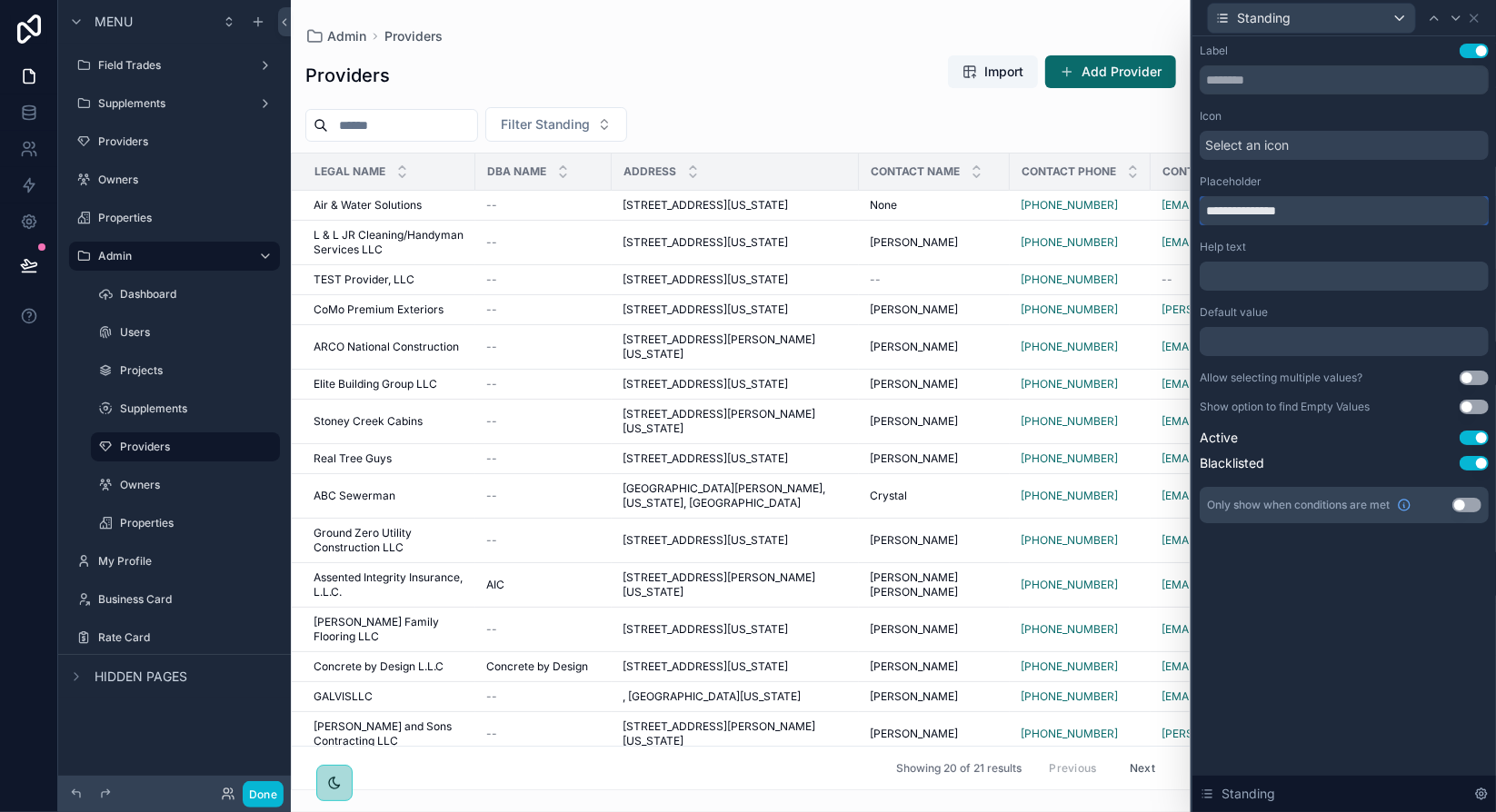
click at [1233, 208] on input "**********" at bounding box center [1344, 210] width 289 height 29
click at [1228, 210] on input "**********" at bounding box center [1344, 210] width 289 height 29
type input "********"
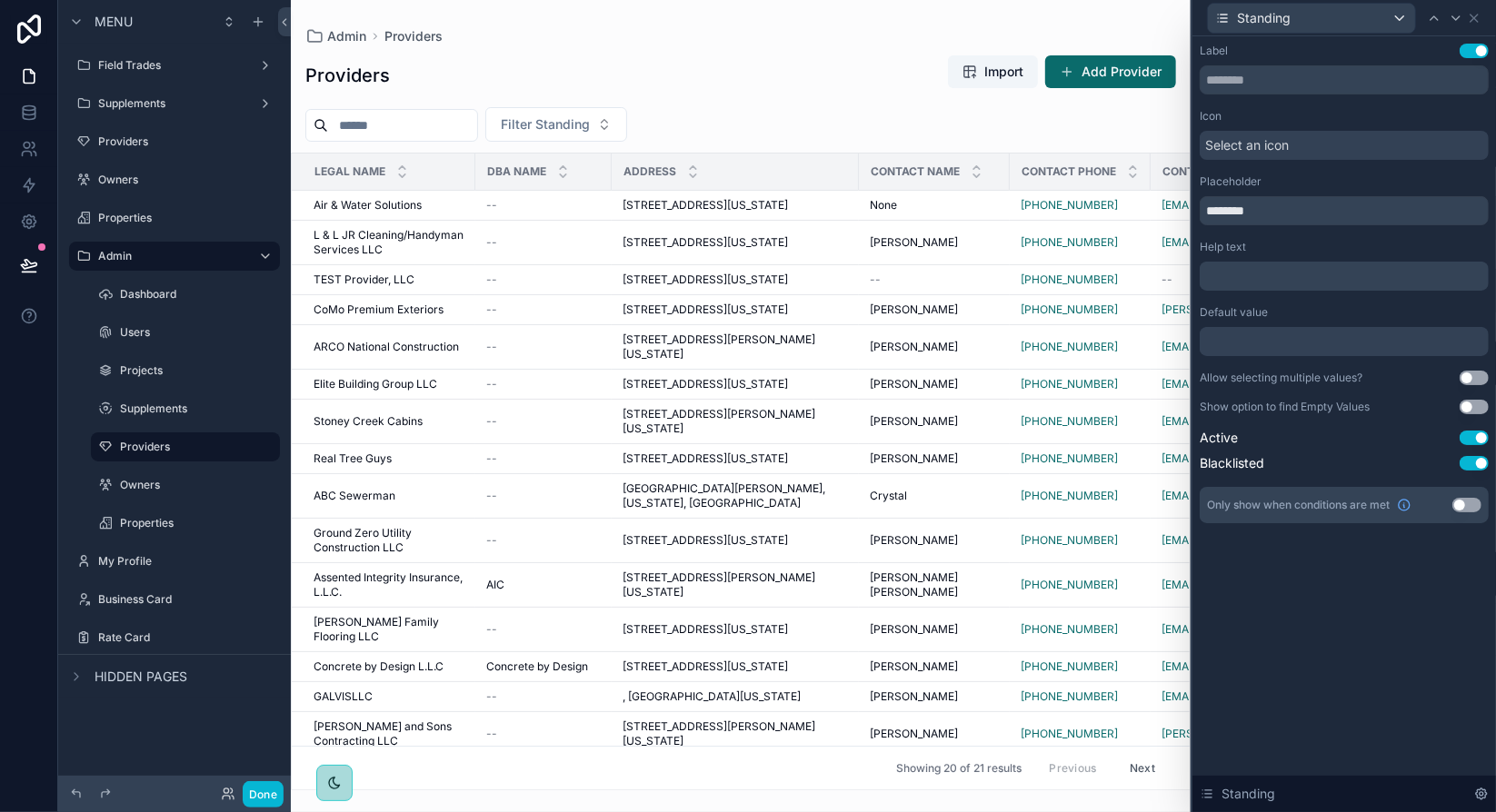
click at [1376, 242] on div "Help text" at bounding box center [1344, 247] width 289 height 15
click at [1479, 16] on icon at bounding box center [1473, 18] width 15 height 15
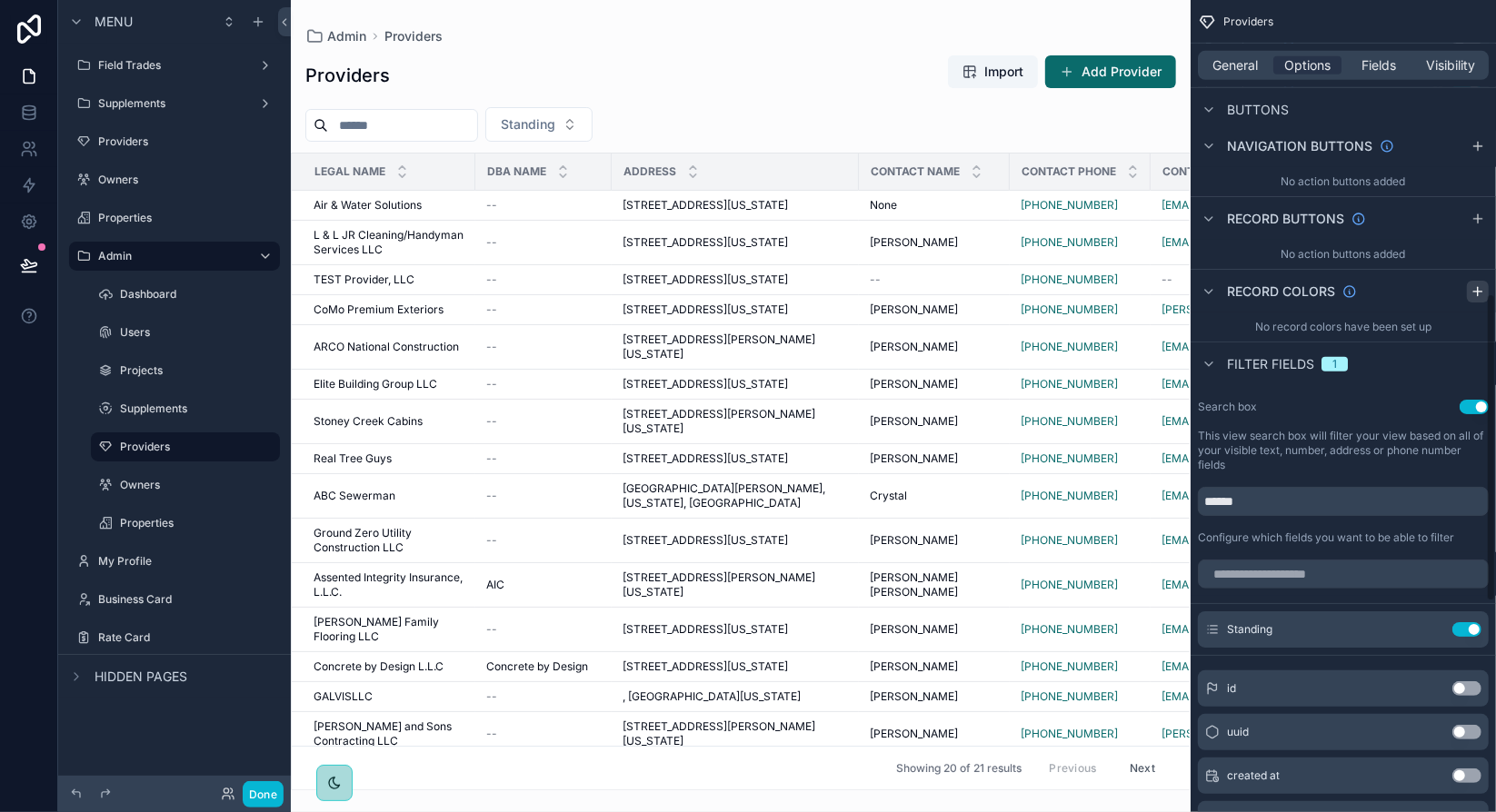
click at [1480, 292] on icon "scrollable content" at bounding box center [1477, 292] width 8 height 0
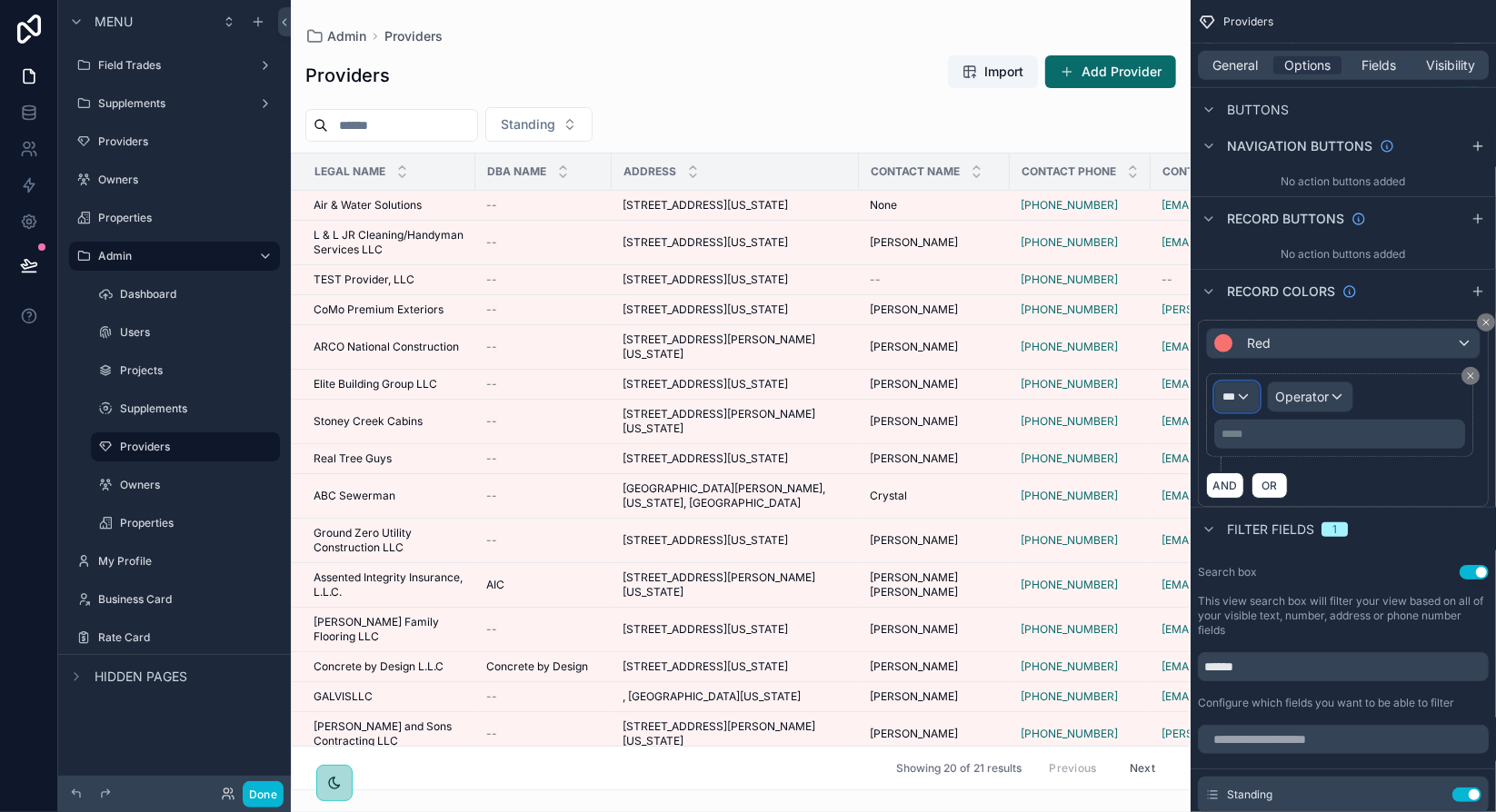
click at [1249, 390] on div "***" at bounding box center [1236, 396] width 44 height 29
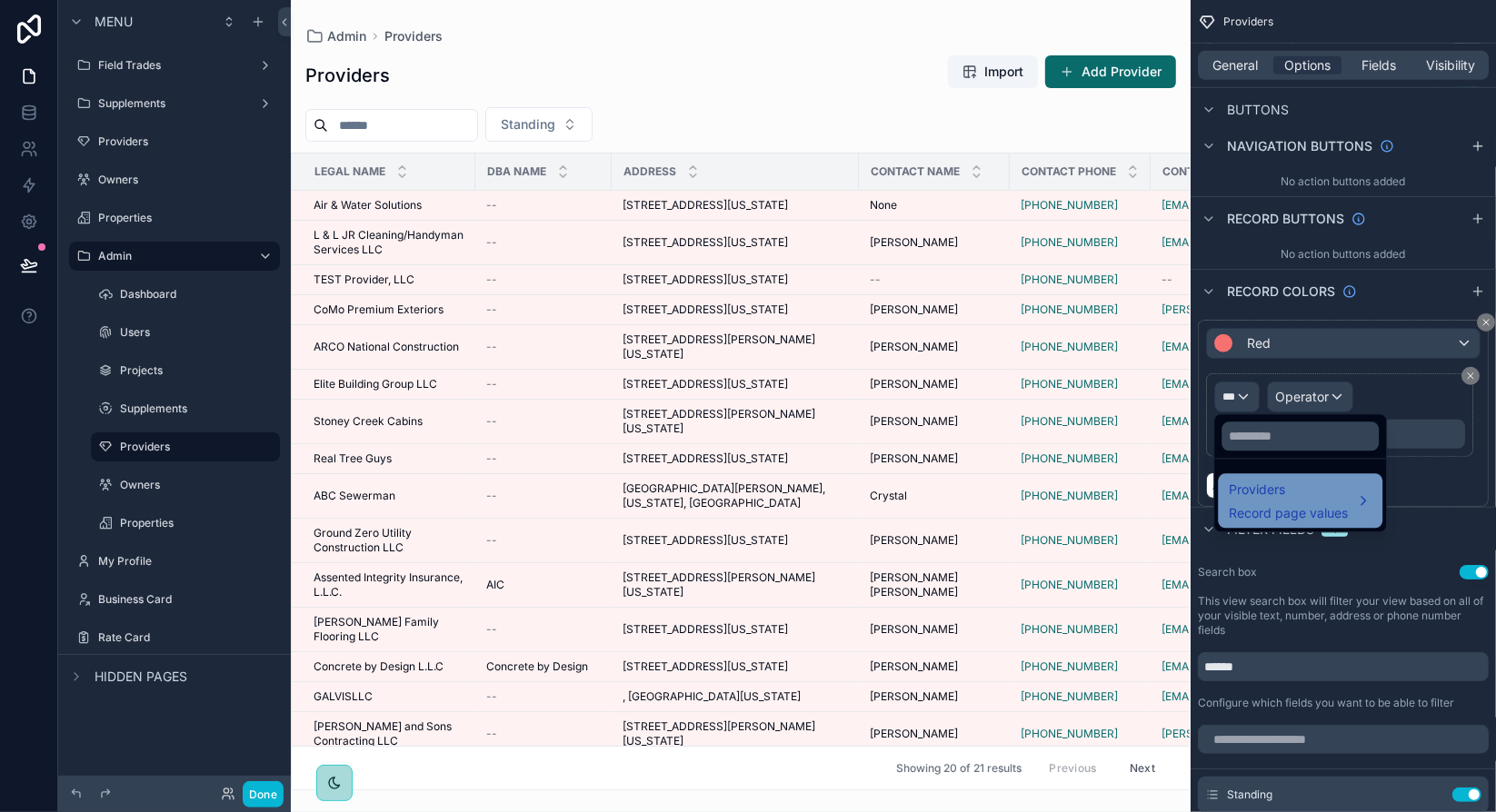
click at [1277, 508] on span "Record page values" at bounding box center [1288, 513] width 119 height 18
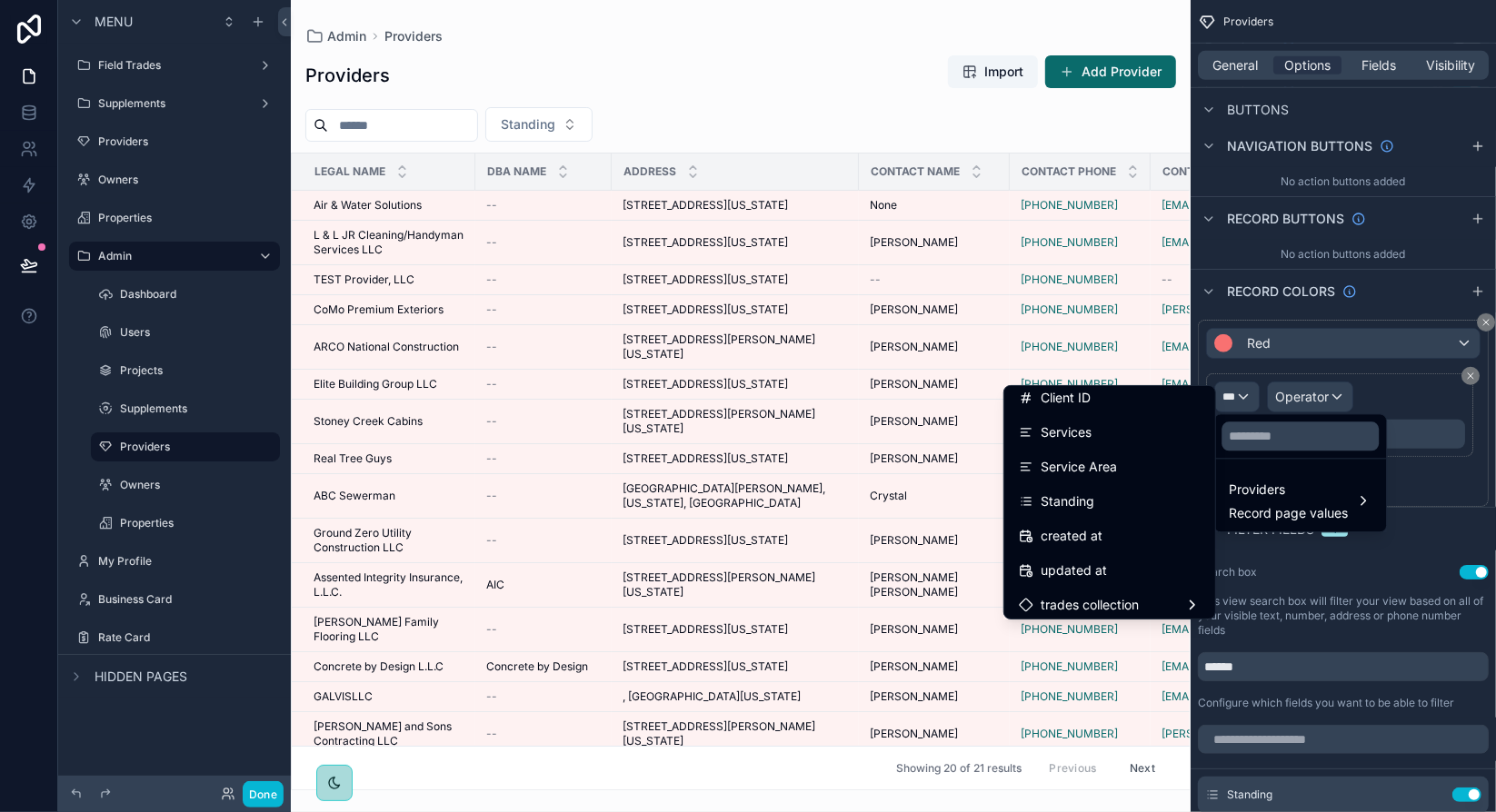
scroll to position [325, 0]
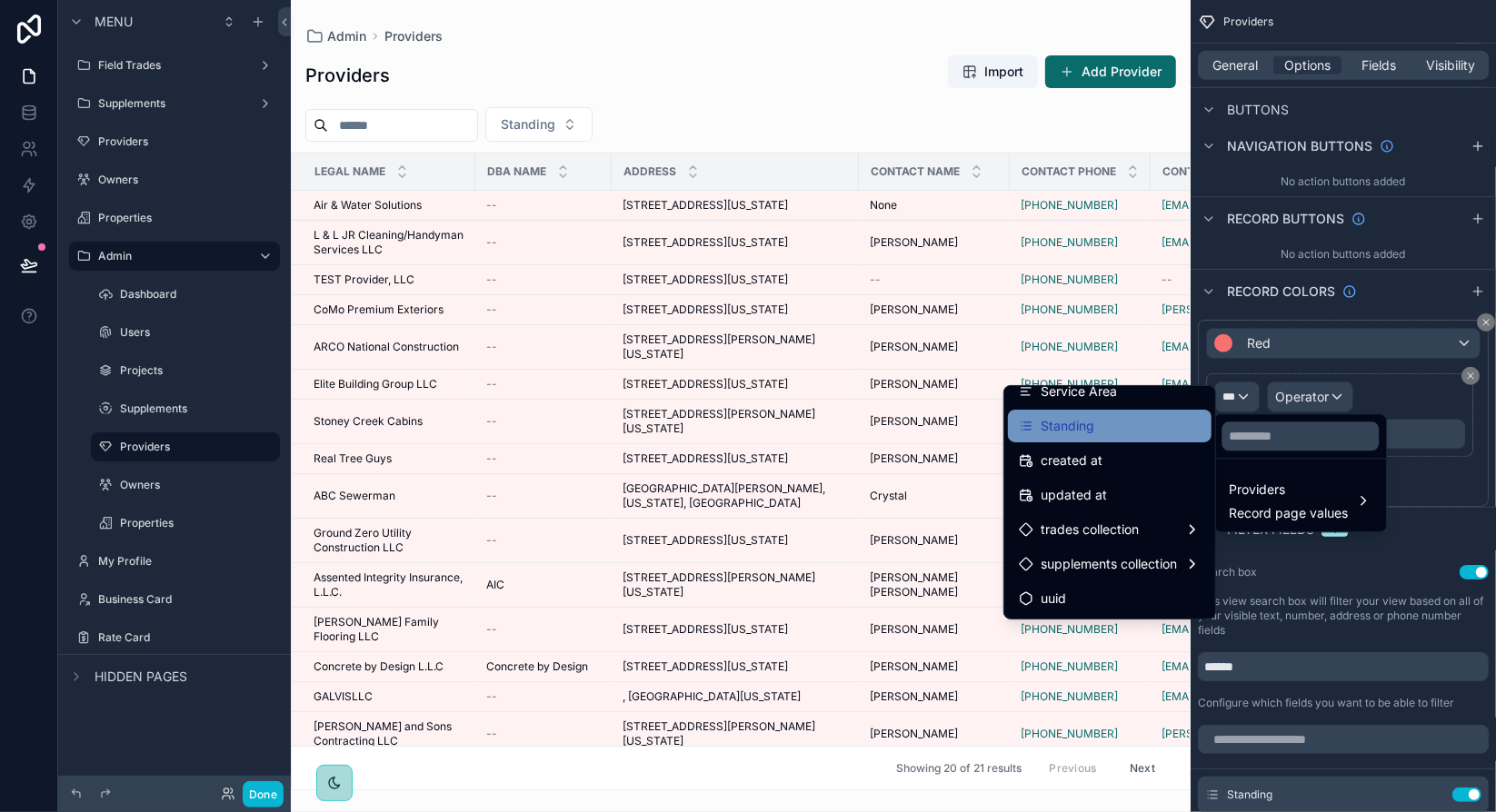
click at [1089, 433] on div "Standing" at bounding box center [1109, 426] width 182 height 22
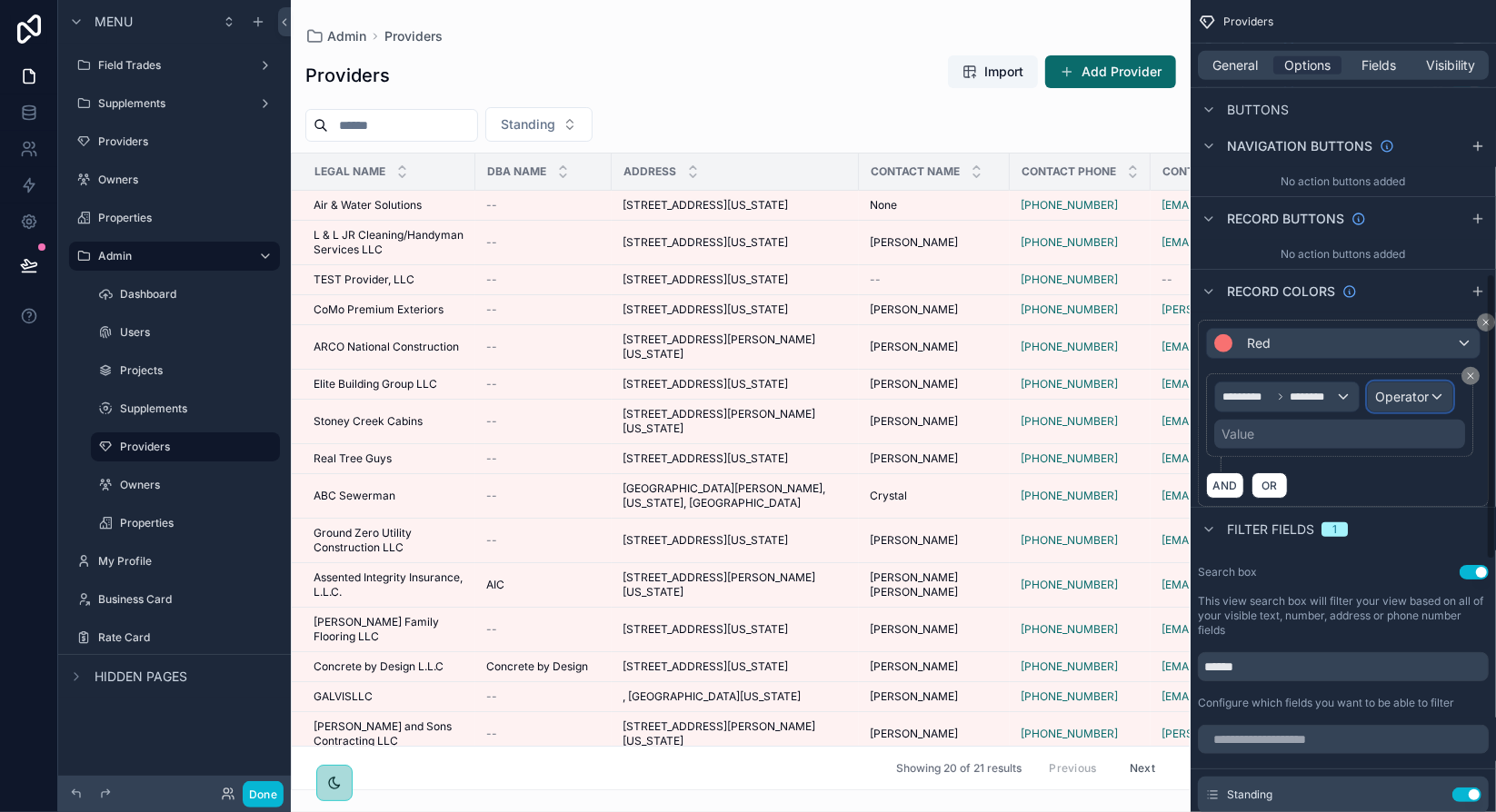
click at [1406, 390] on span "Operator" at bounding box center [1401, 397] width 54 height 16
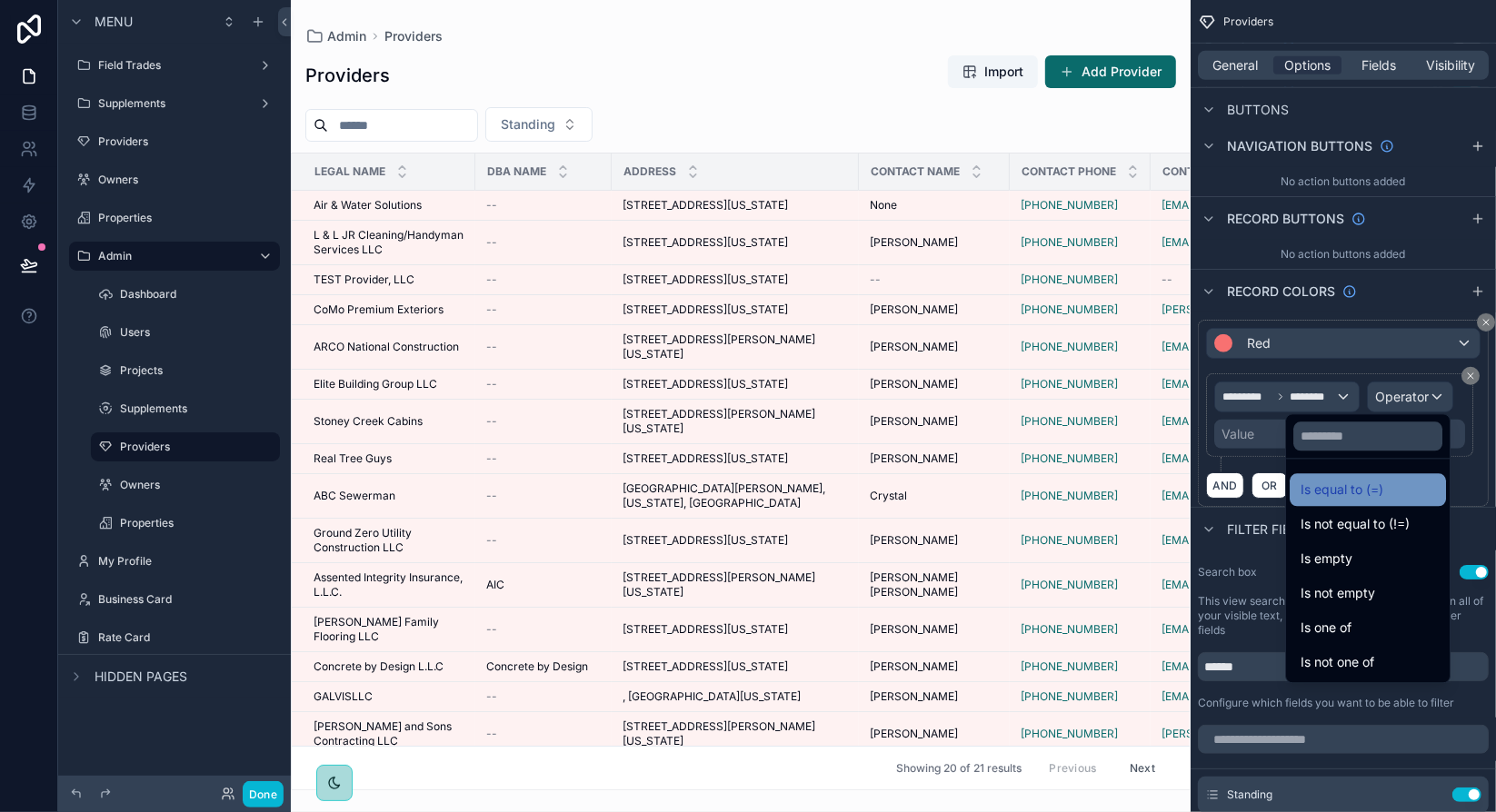
click at [1380, 491] on div "Is equal to (=)" at bounding box center [1367, 490] width 134 height 22
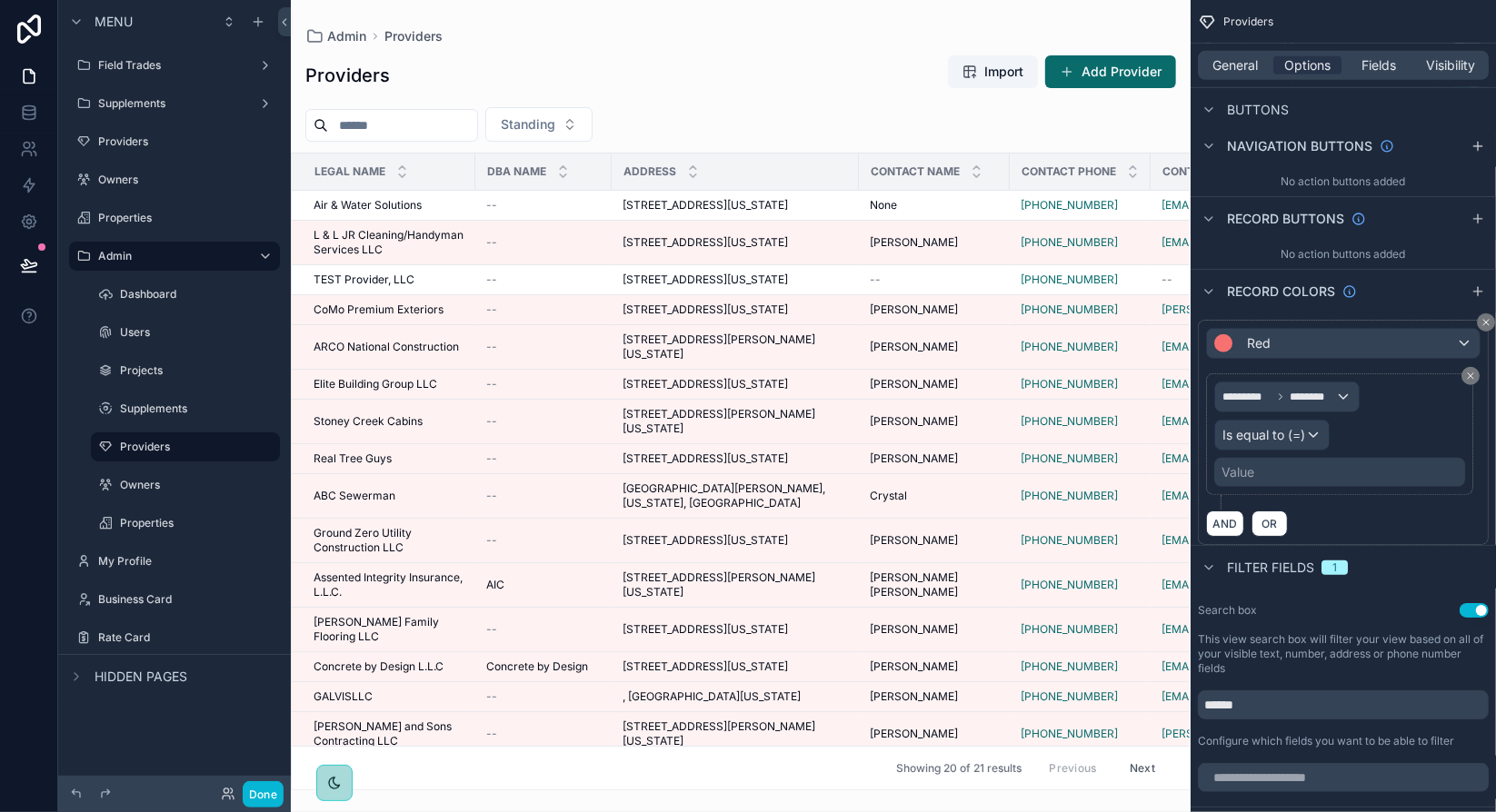
click at [1285, 468] on div "Value" at bounding box center [1340, 472] width 251 height 29
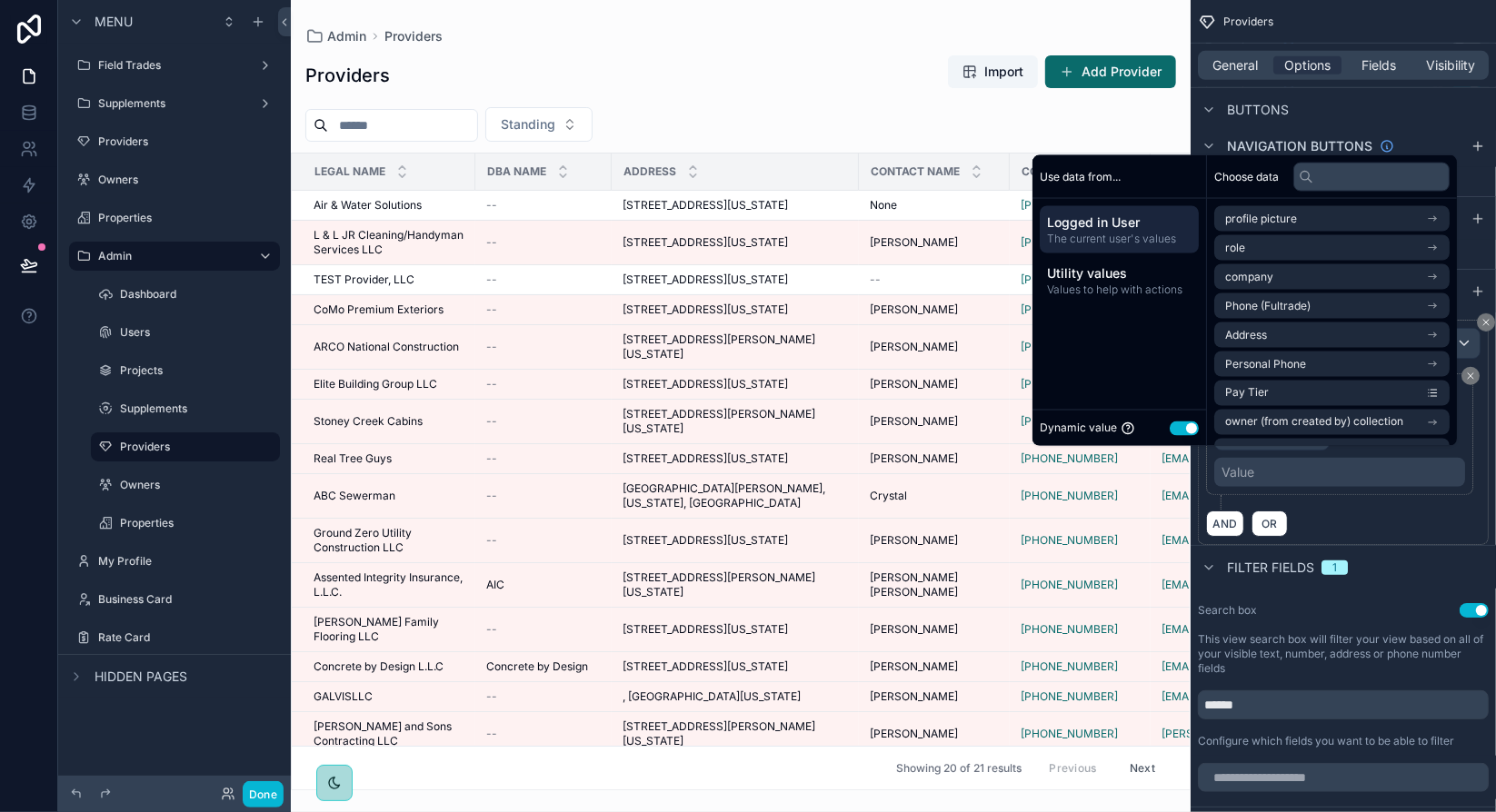
click at [1178, 428] on button "Use setting" at bounding box center [1183, 428] width 29 height 15
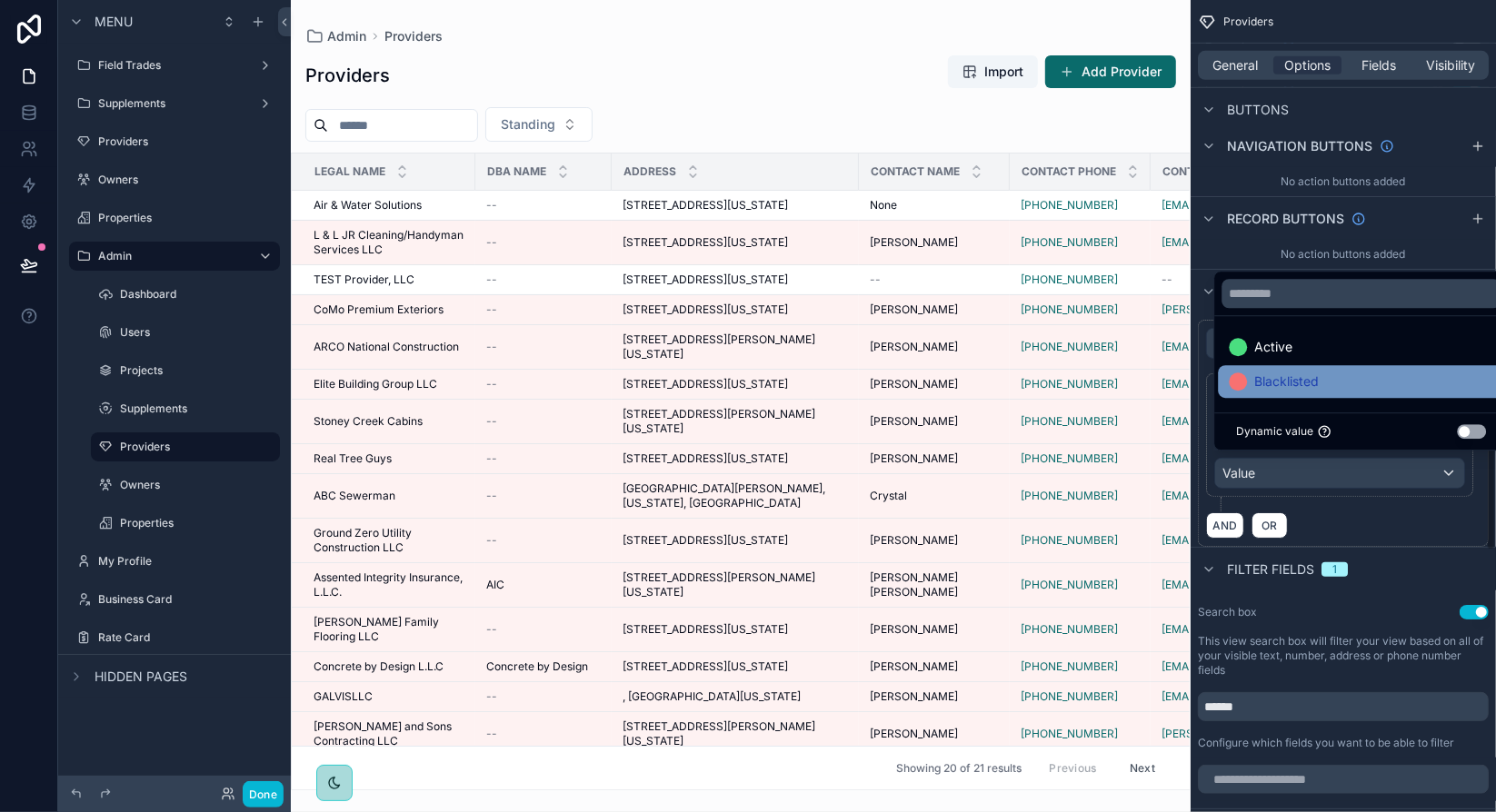
click at [1274, 387] on span "Blacklisted" at bounding box center [1286, 381] width 65 height 22
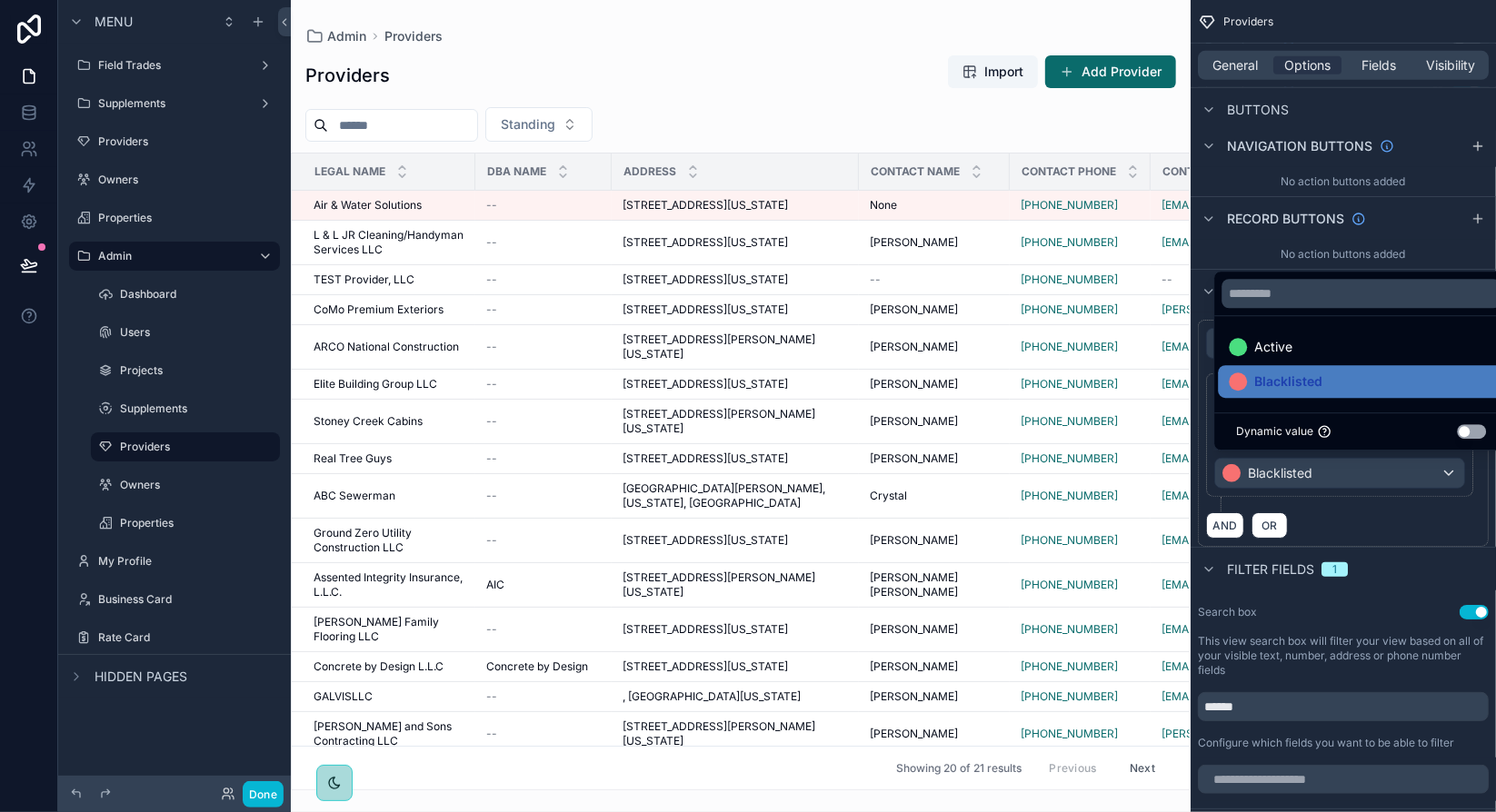
click at [1391, 513] on div "AND OR" at bounding box center [1343, 524] width 275 height 27
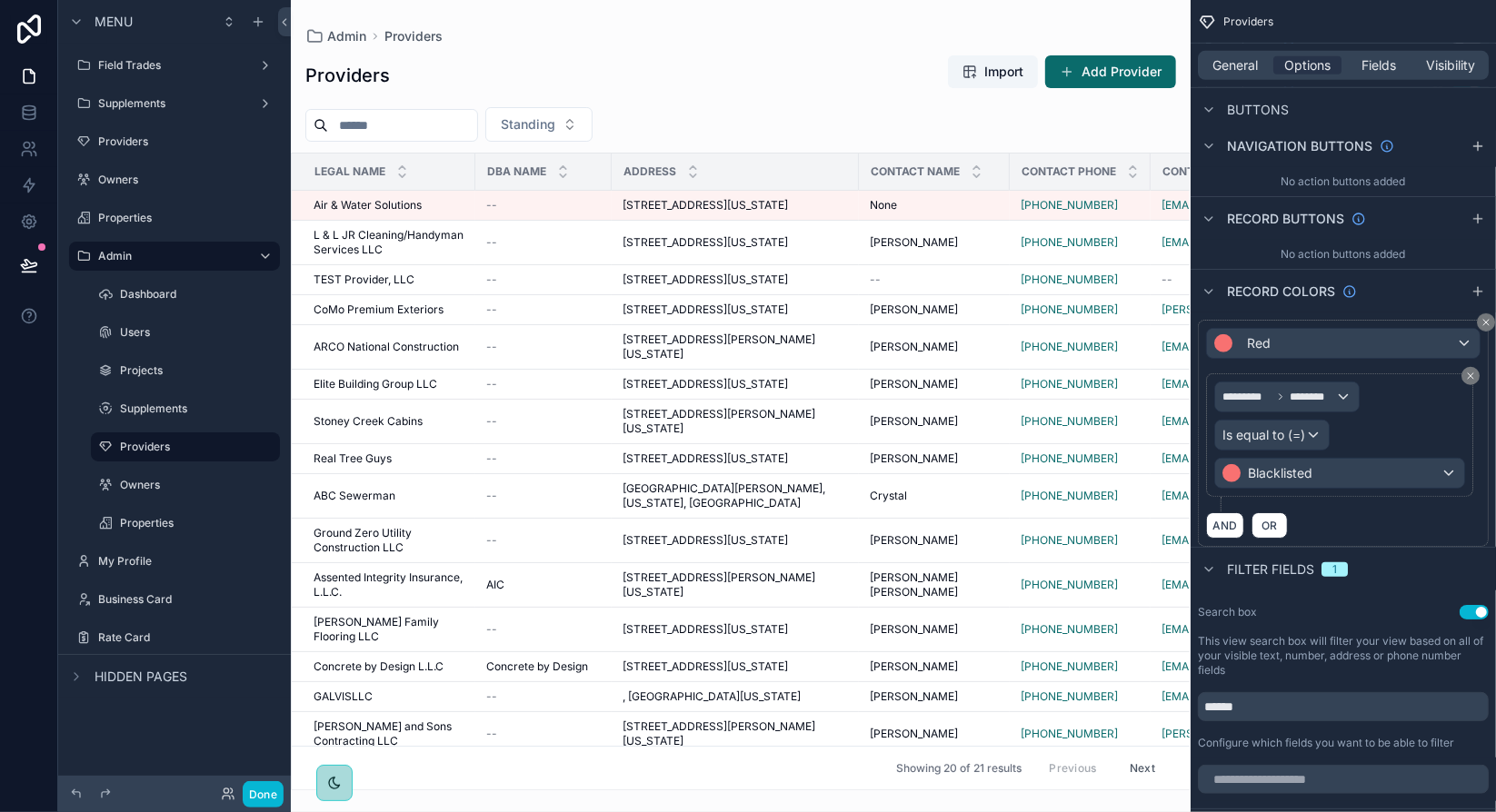
click at [1444, 520] on div "AND OR" at bounding box center [1343, 524] width 275 height 27
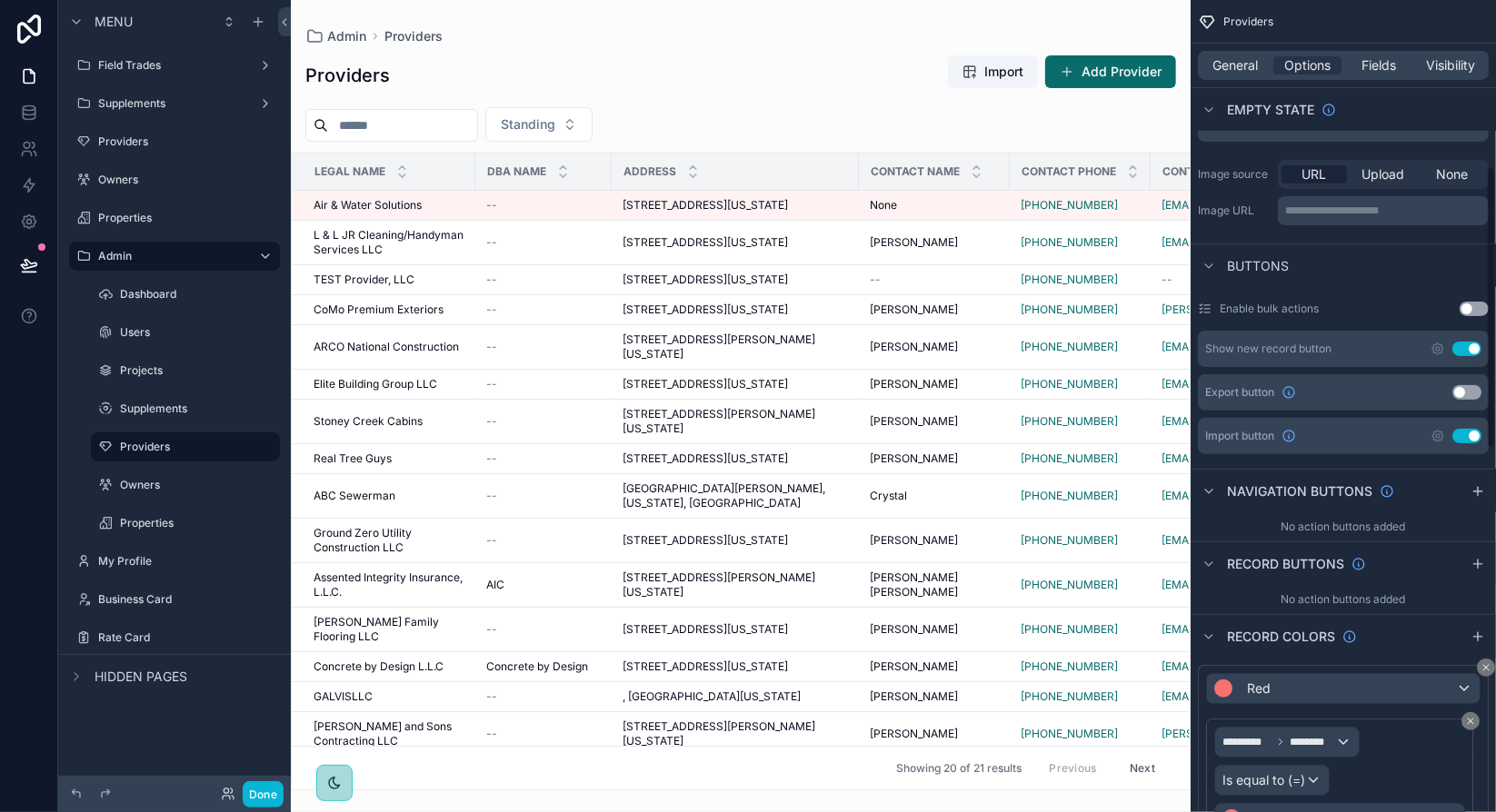
scroll to position [411, 0]
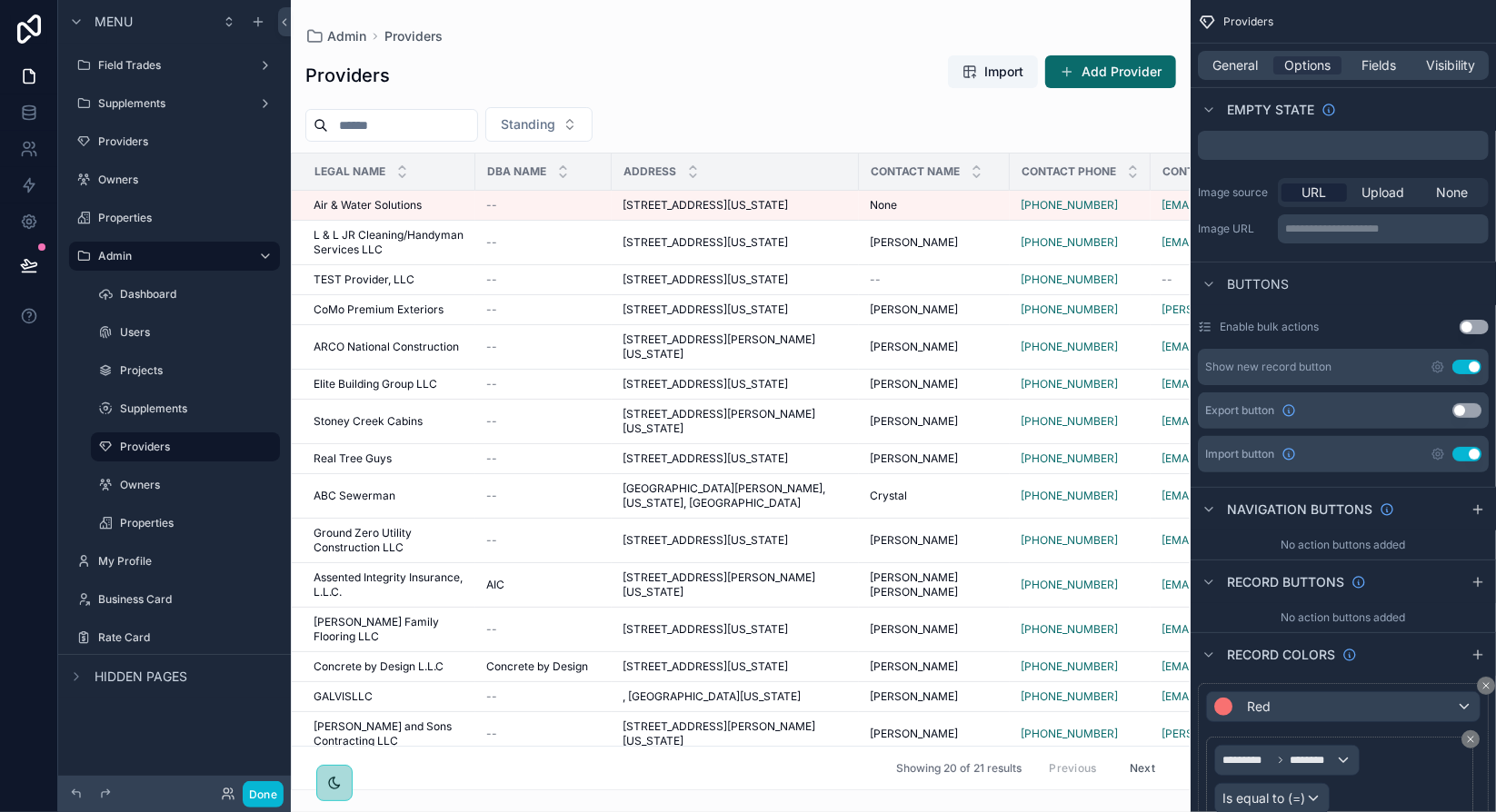
click at [1472, 328] on button "Use setting" at bounding box center [1473, 326] width 29 height 15
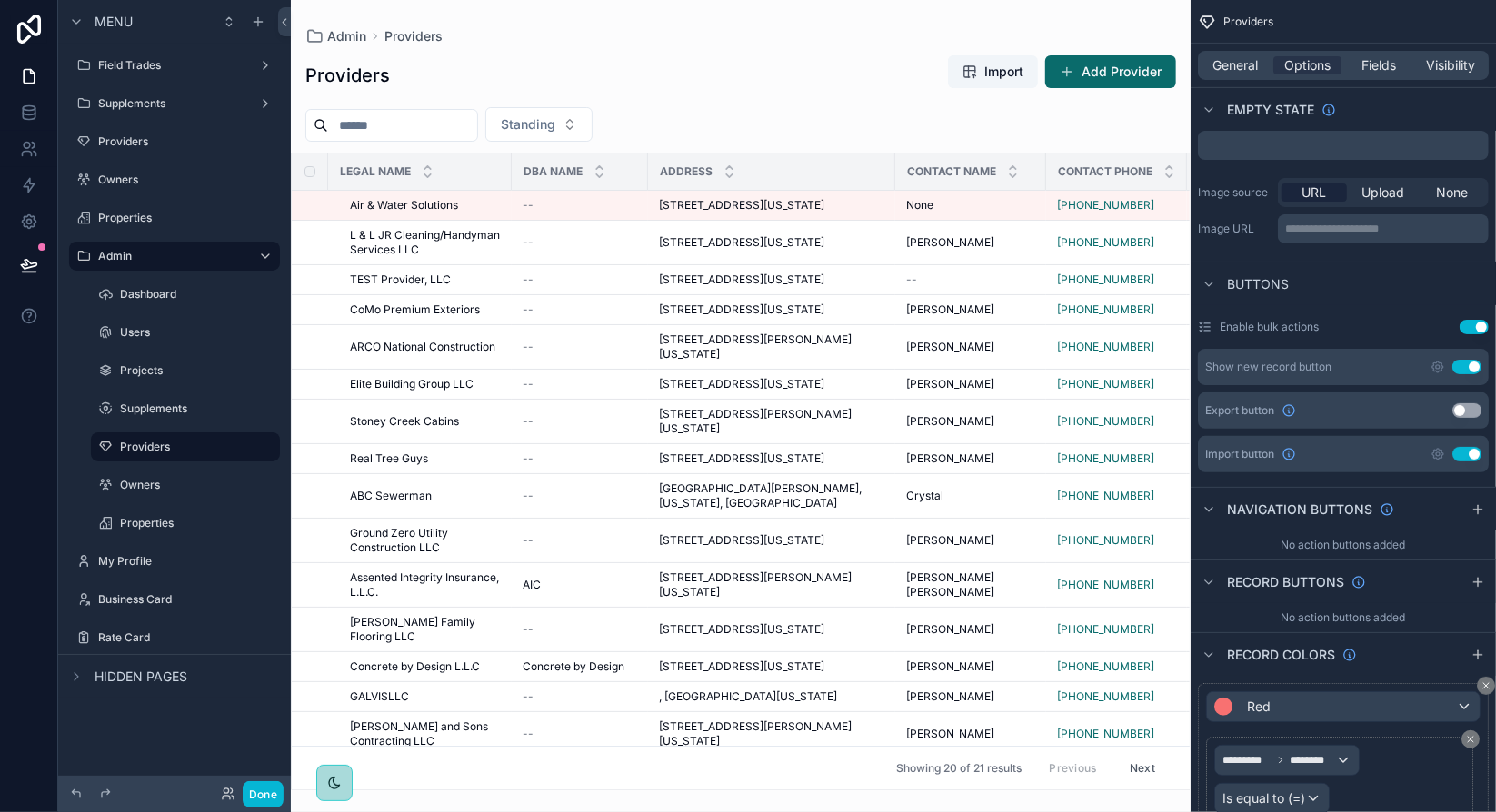
click at [1239, 328] on label "Enable bulk actions" at bounding box center [1269, 326] width 100 height 15
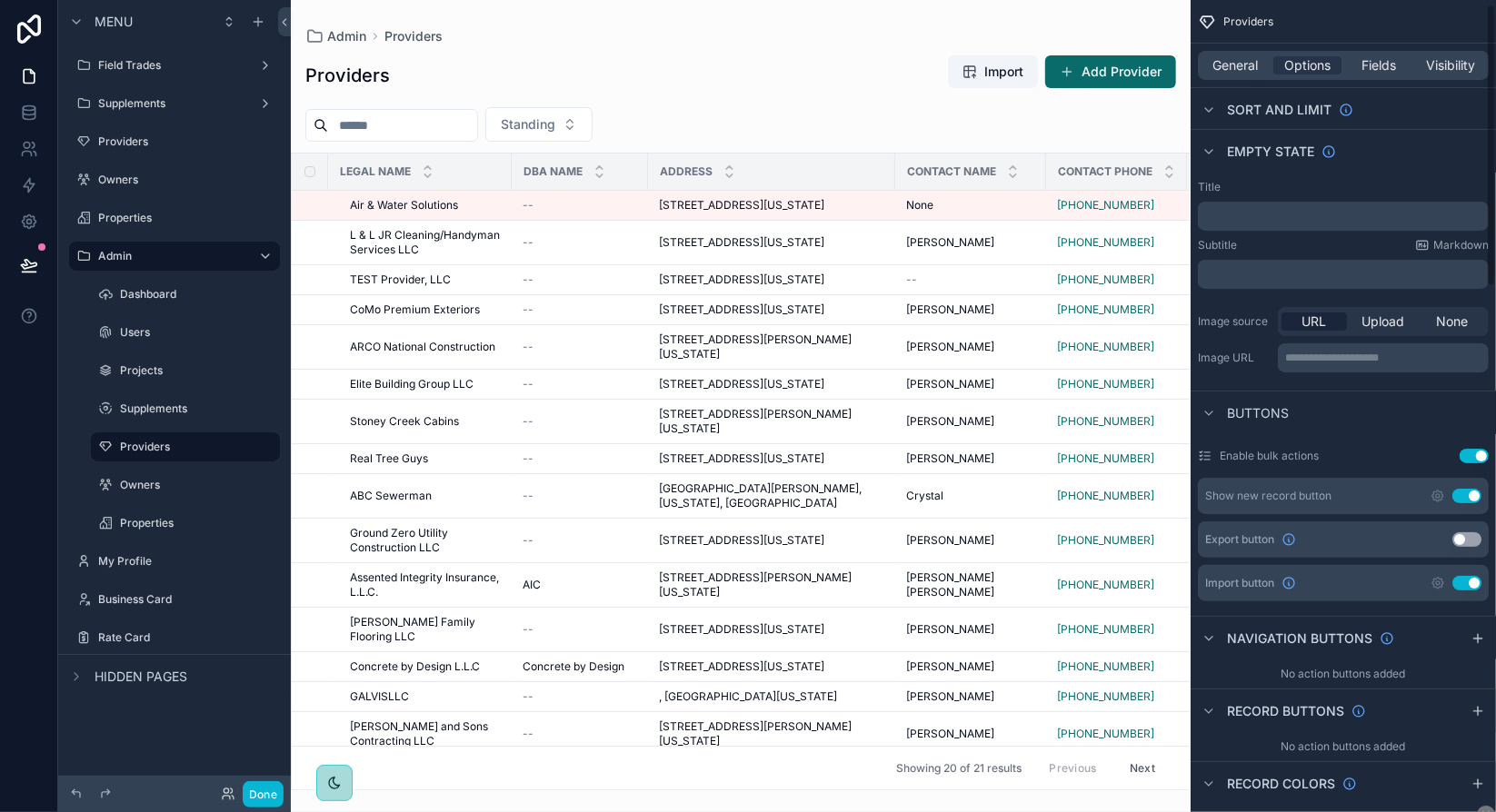
scroll to position [0, 0]
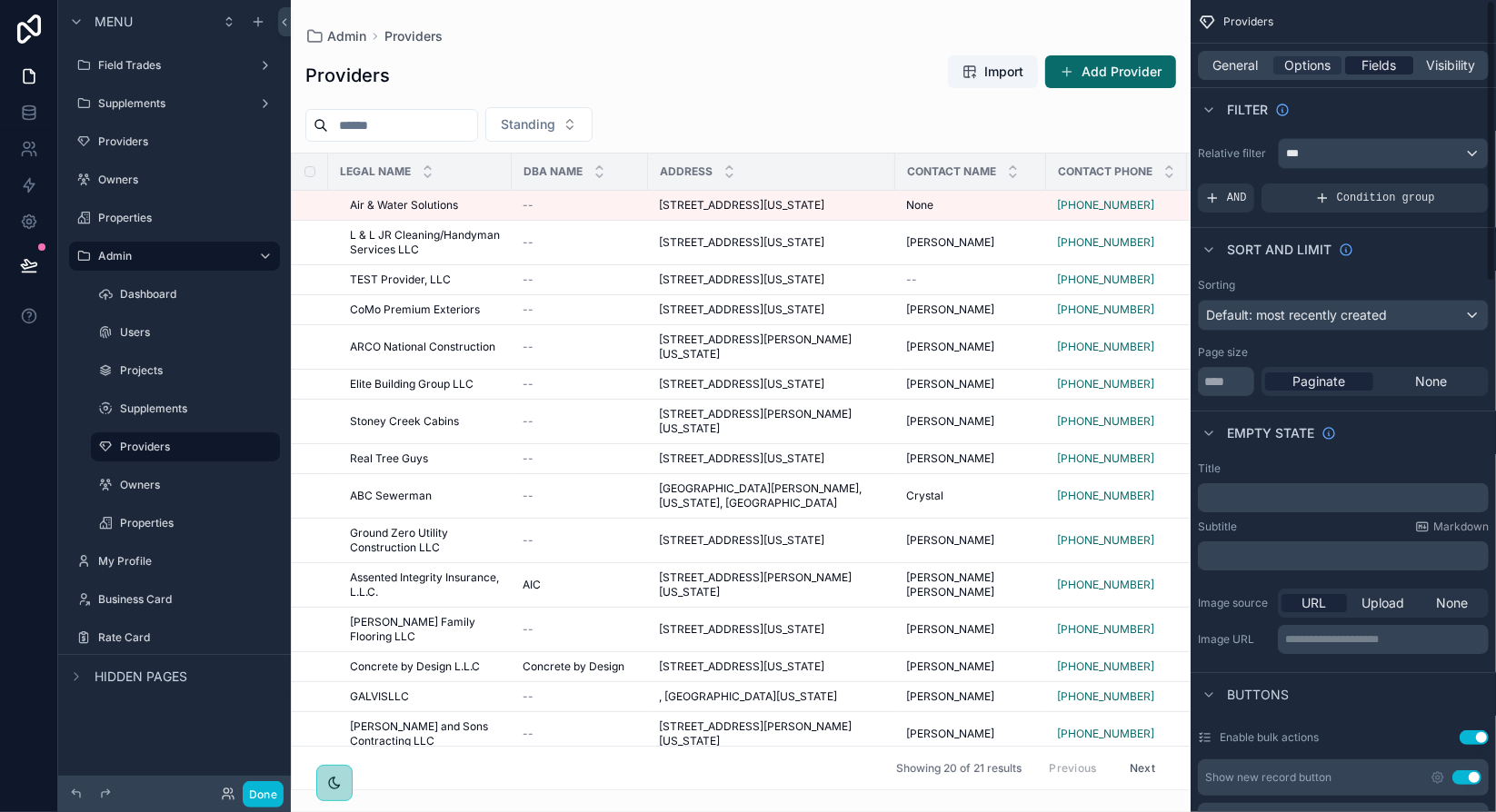
click at [1380, 67] on span "Fields" at bounding box center [1379, 66] width 35 height 18
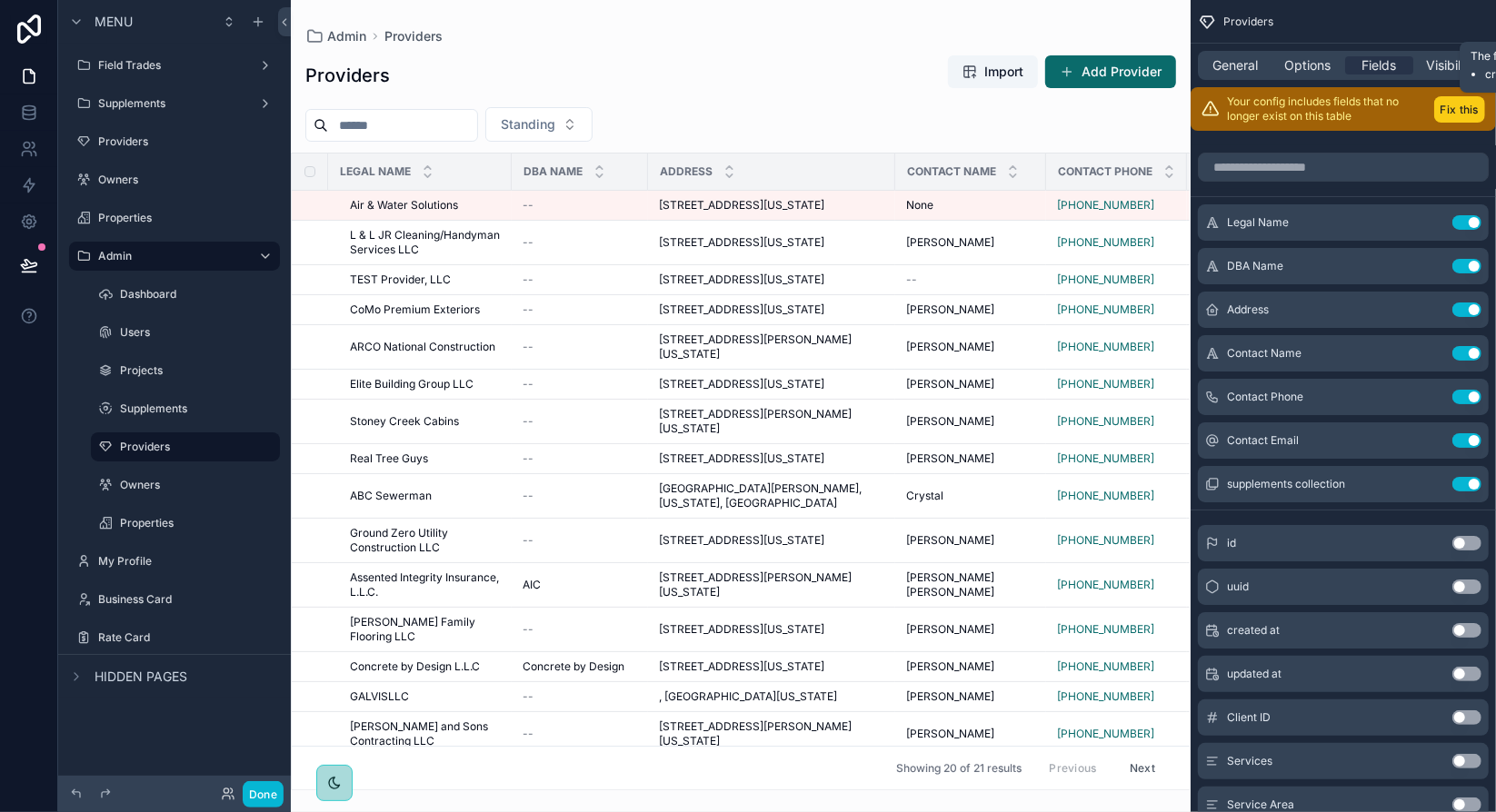
click at [1462, 110] on button "Fix this" at bounding box center [1458, 109] width 51 height 26
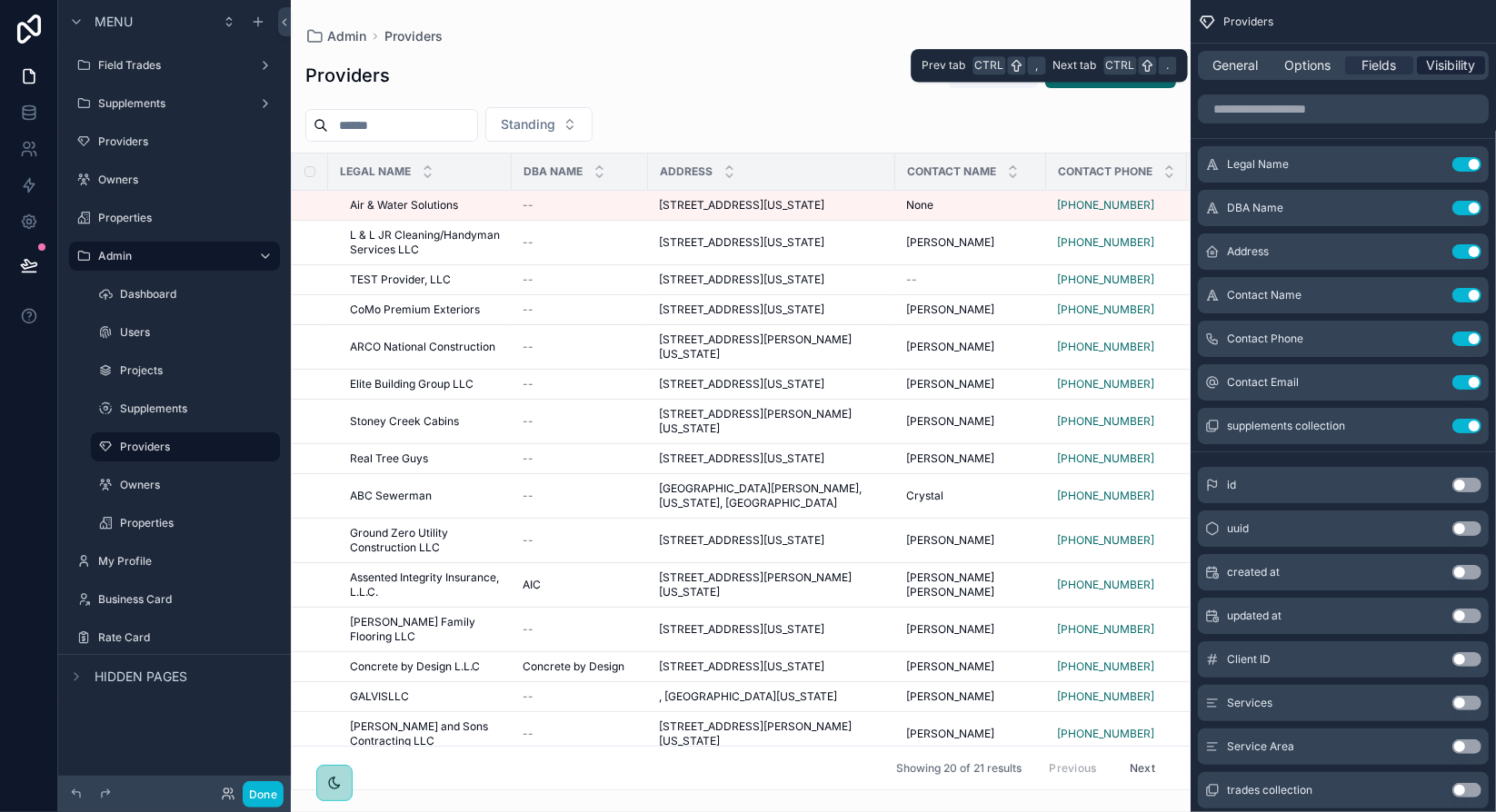
click at [1452, 68] on span "Visibility" at bounding box center [1450, 66] width 49 height 18
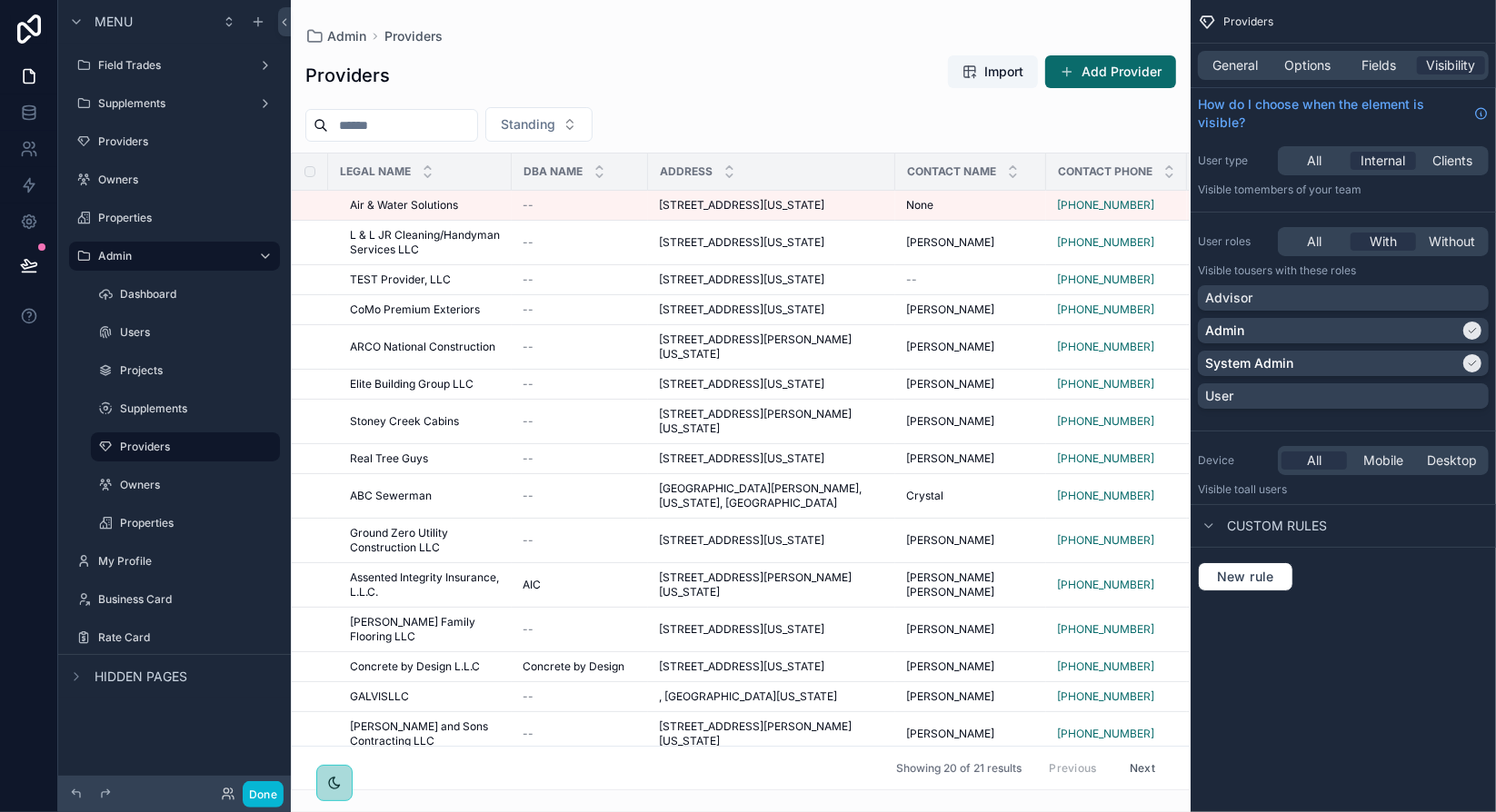
click at [1376, 79] on div "General Options Fields Visibility" at bounding box center [1343, 65] width 291 height 29
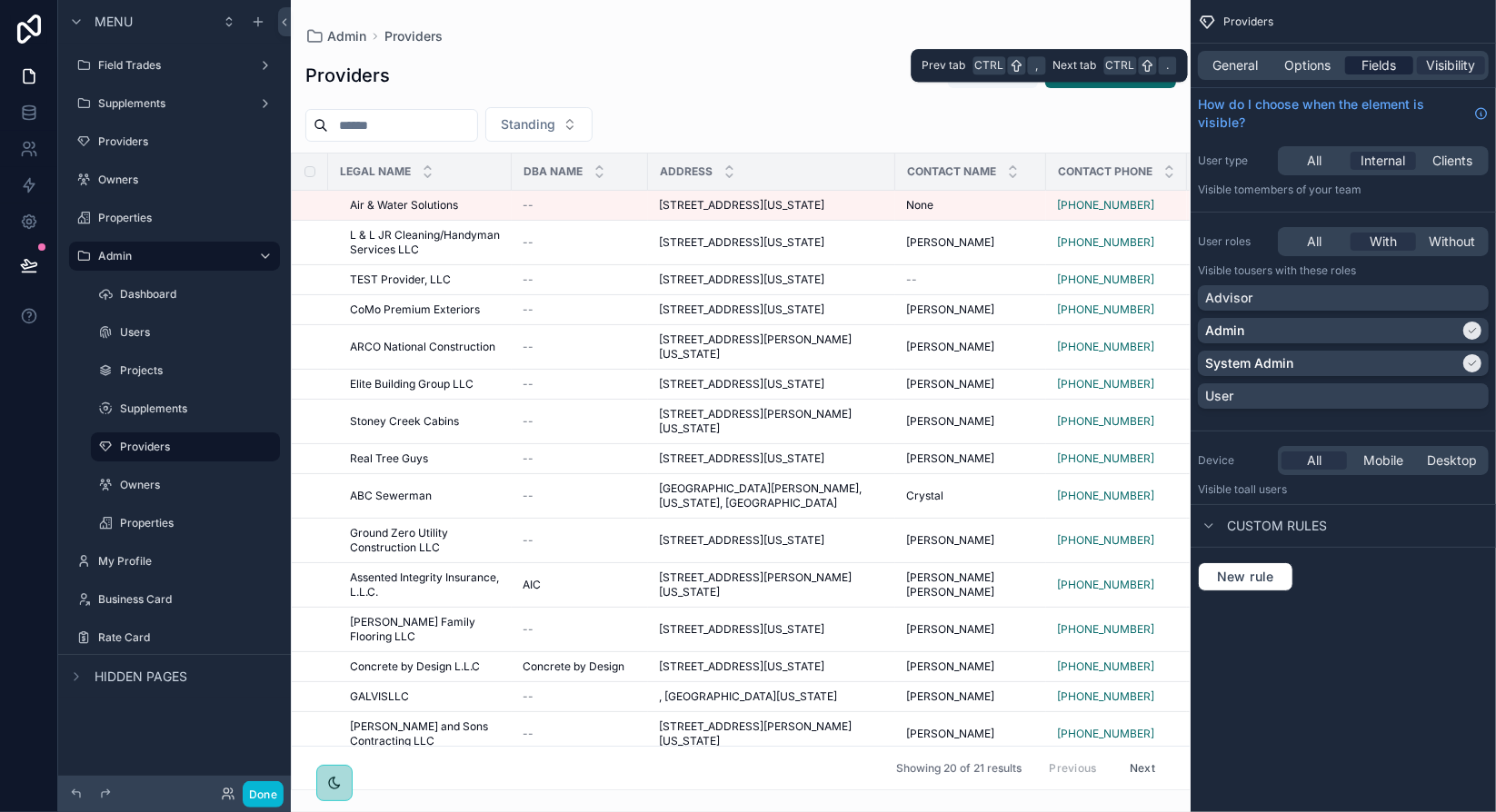
click at [1377, 71] on span "Fields" at bounding box center [1379, 66] width 35 height 18
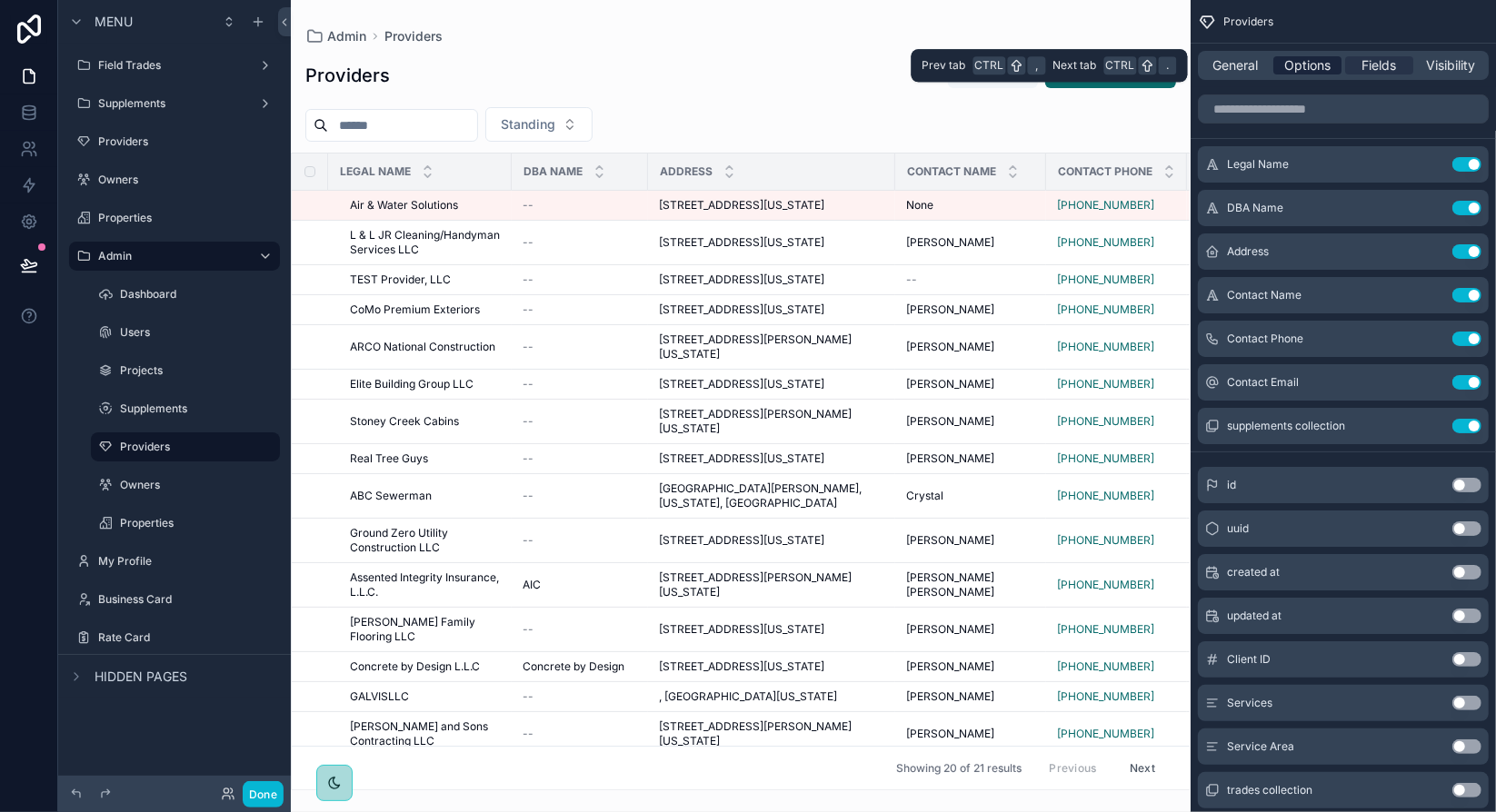
click at [1326, 67] on span "Options" at bounding box center [1307, 66] width 47 height 18
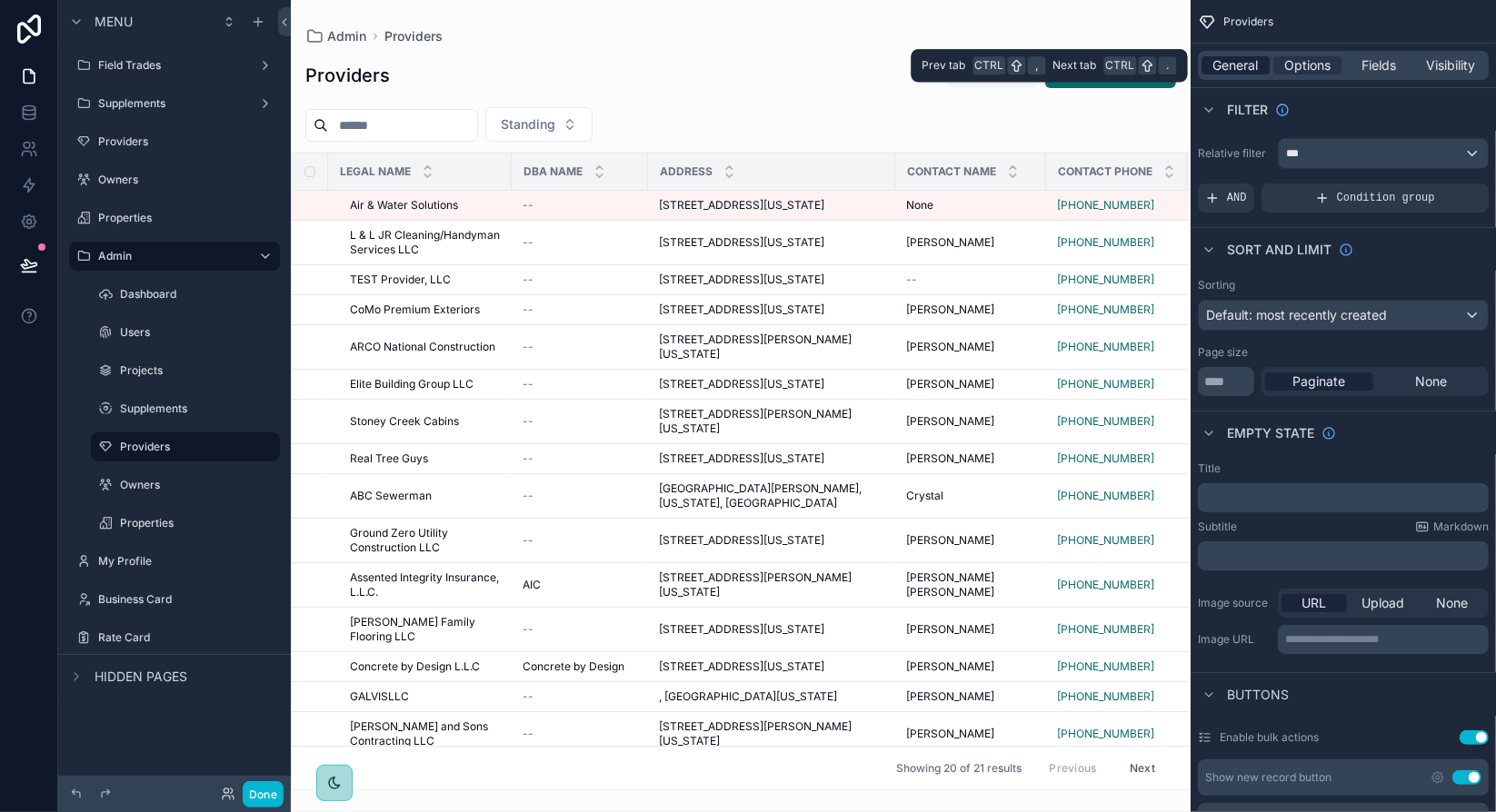
click at [1245, 67] on span "General" at bounding box center [1236, 66] width 46 height 18
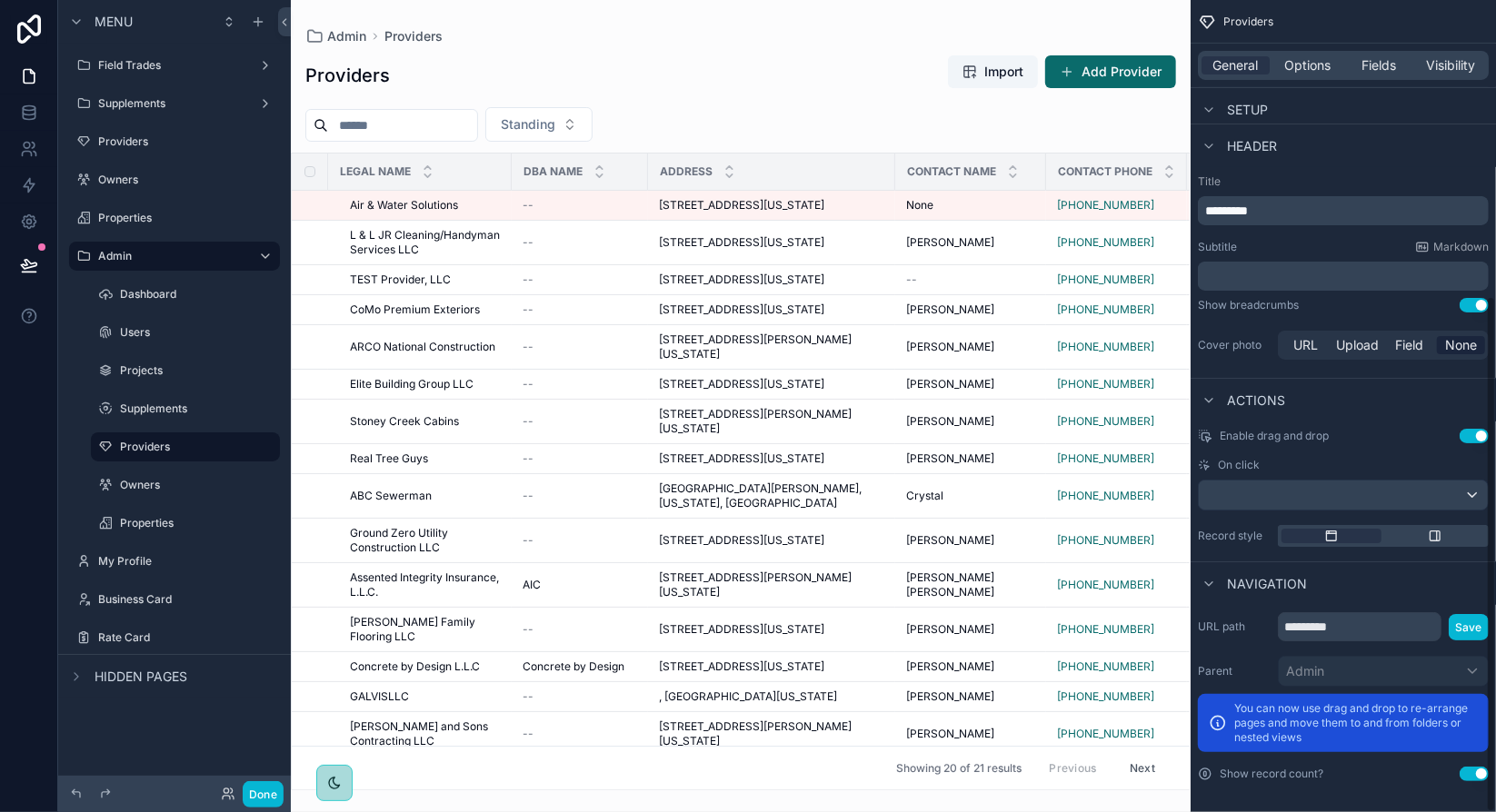
scroll to position [466, 0]
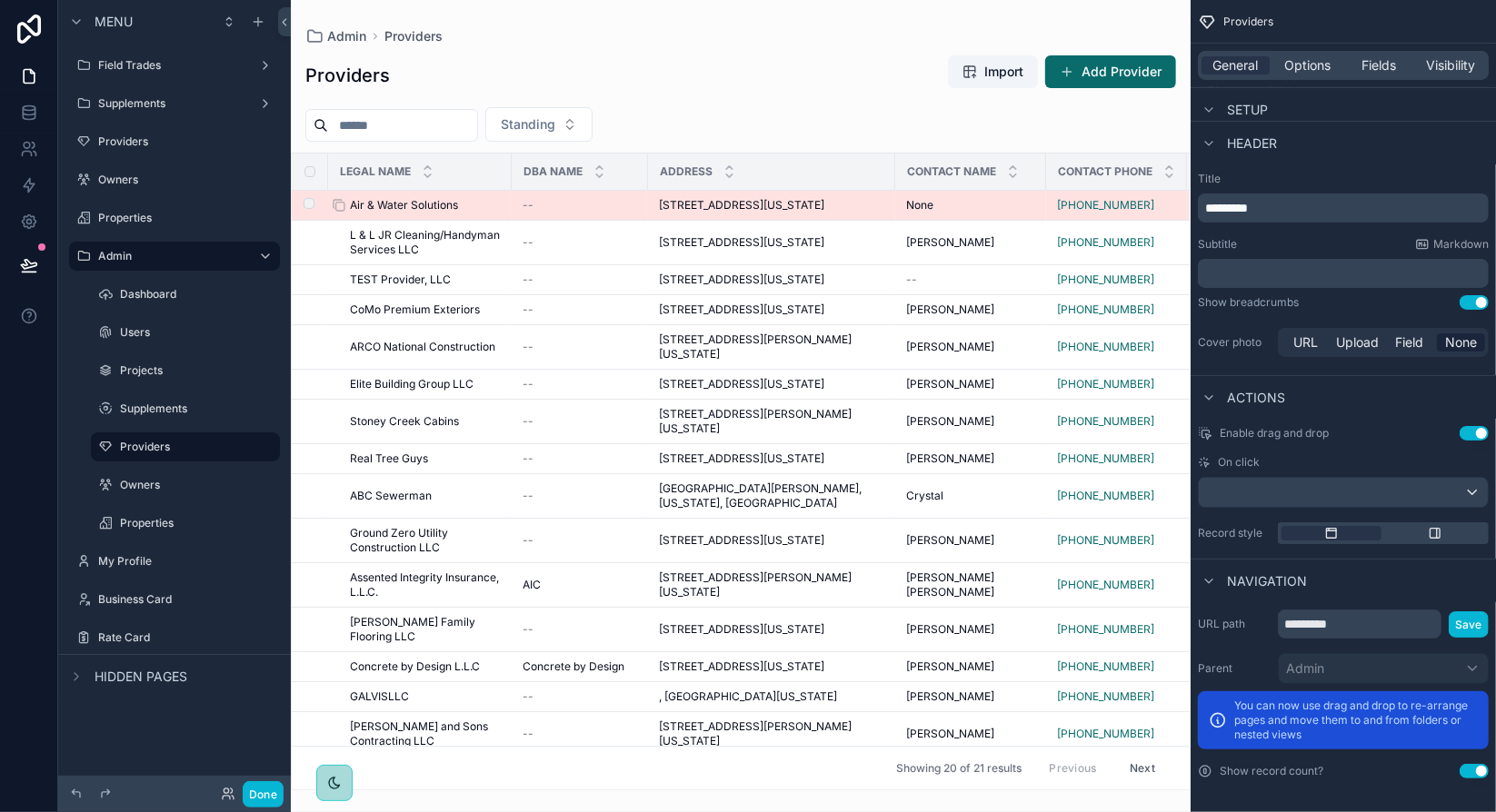
click at [464, 212] on div "Air & Water Solutions Air & Water Solutions" at bounding box center [425, 205] width 151 height 15
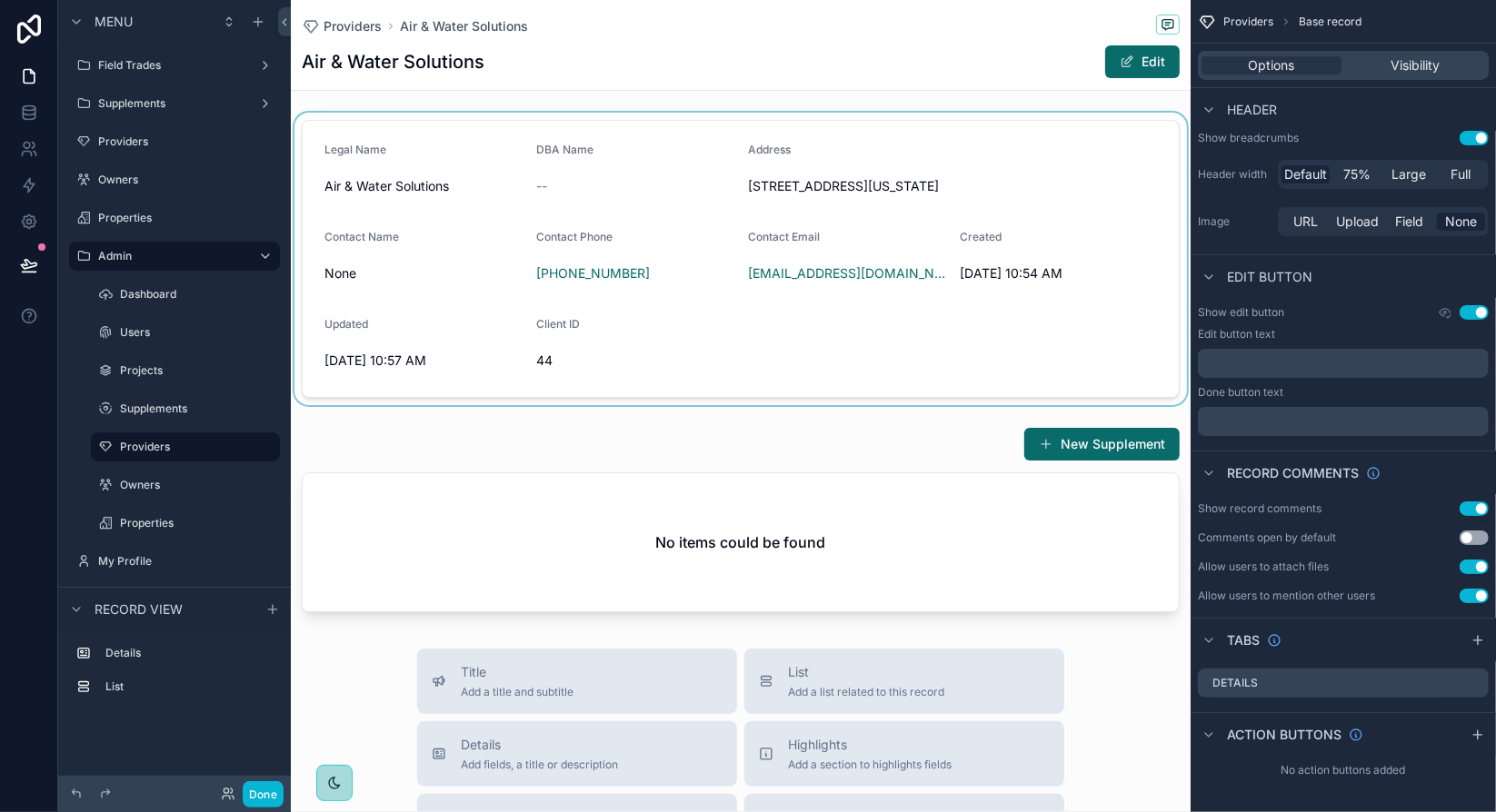
click at [990, 180] on div "scrollable content" at bounding box center [741, 259] width 900 height 293
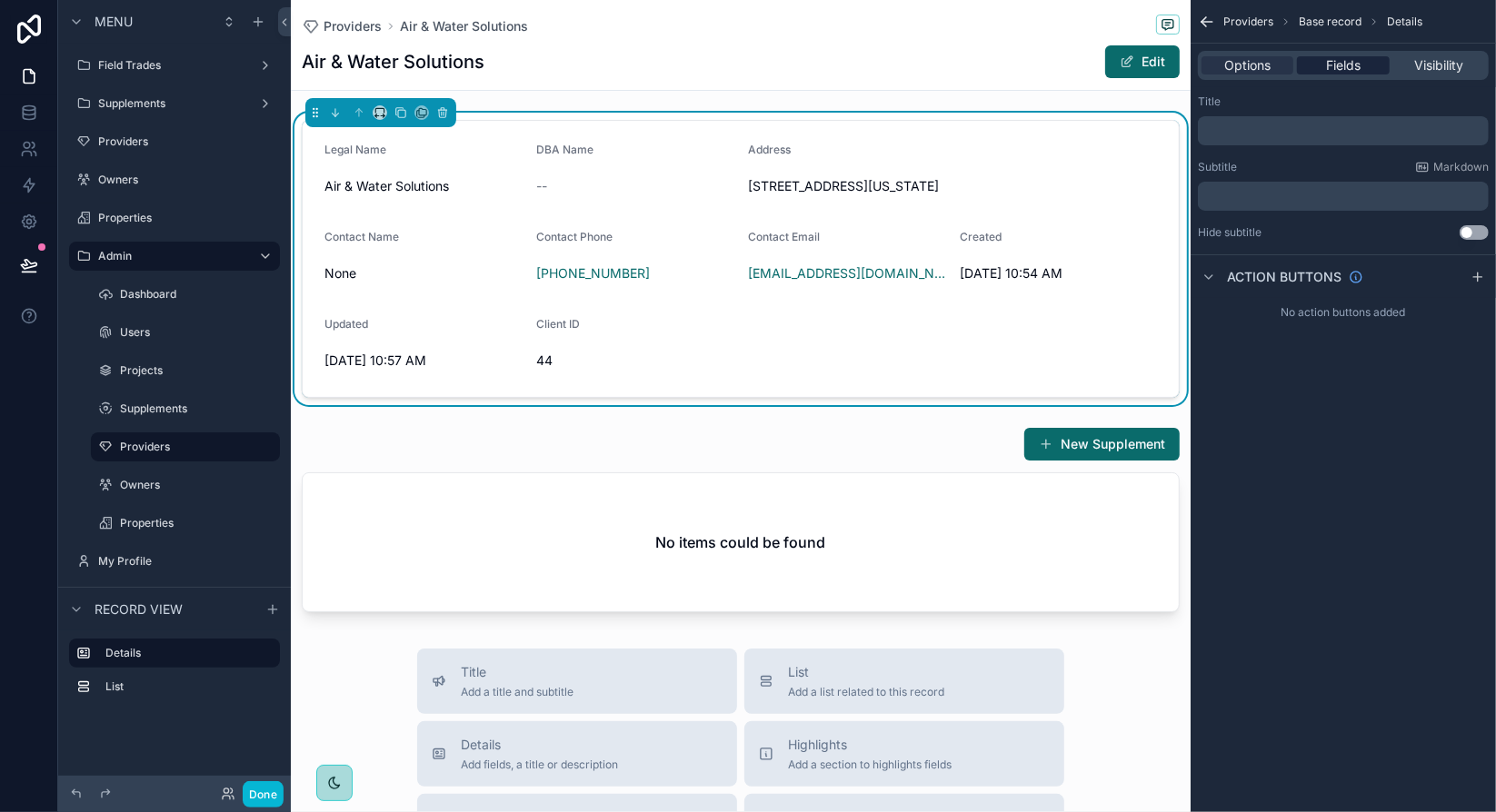
click at [1326, 64] on span "Fields" at bounding box center [1343, 66] width 35 height 18
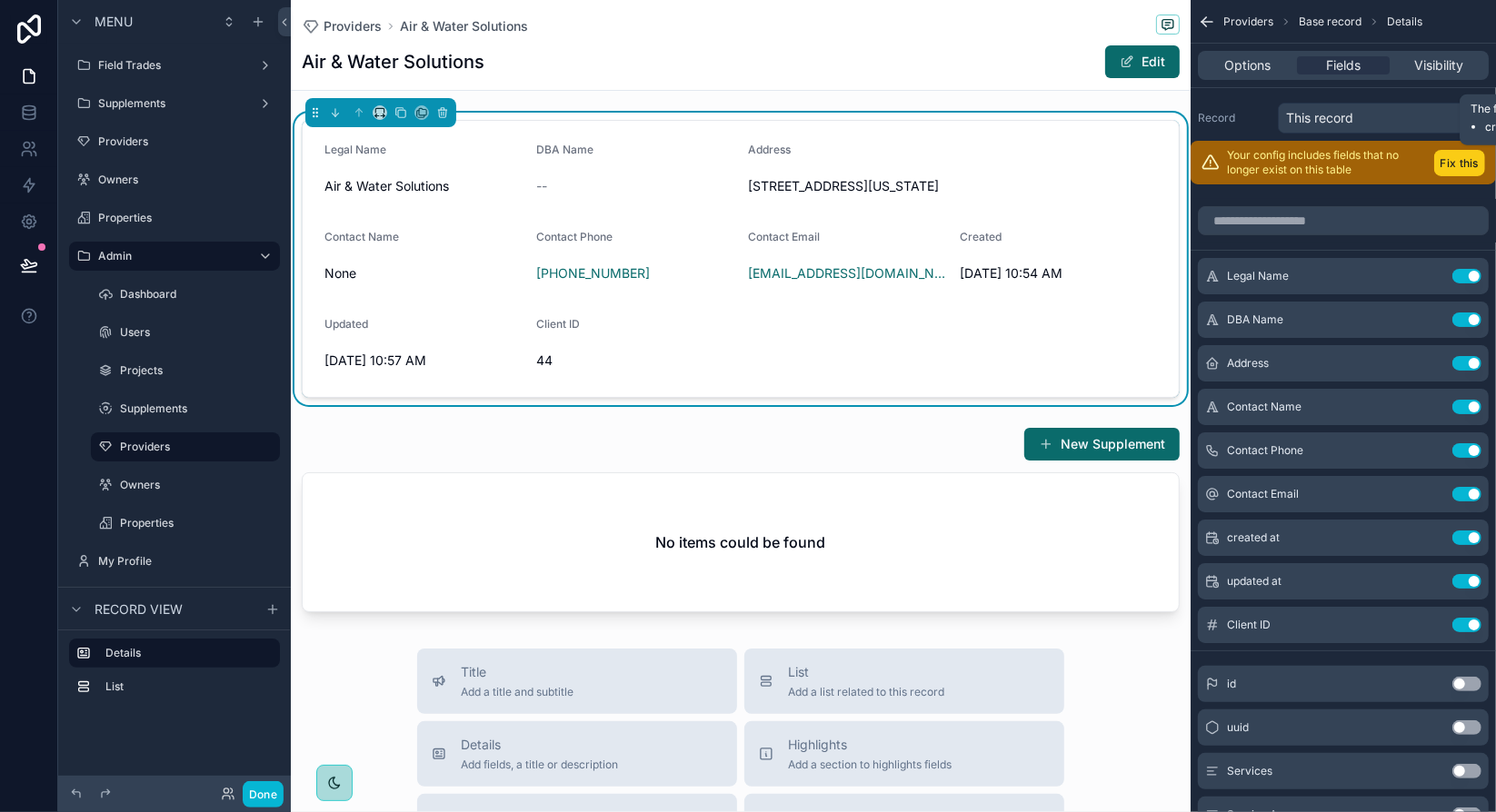
click at [1461, 160] on button "Fix this" at bounding box center [1458, 163] width 51 height 26
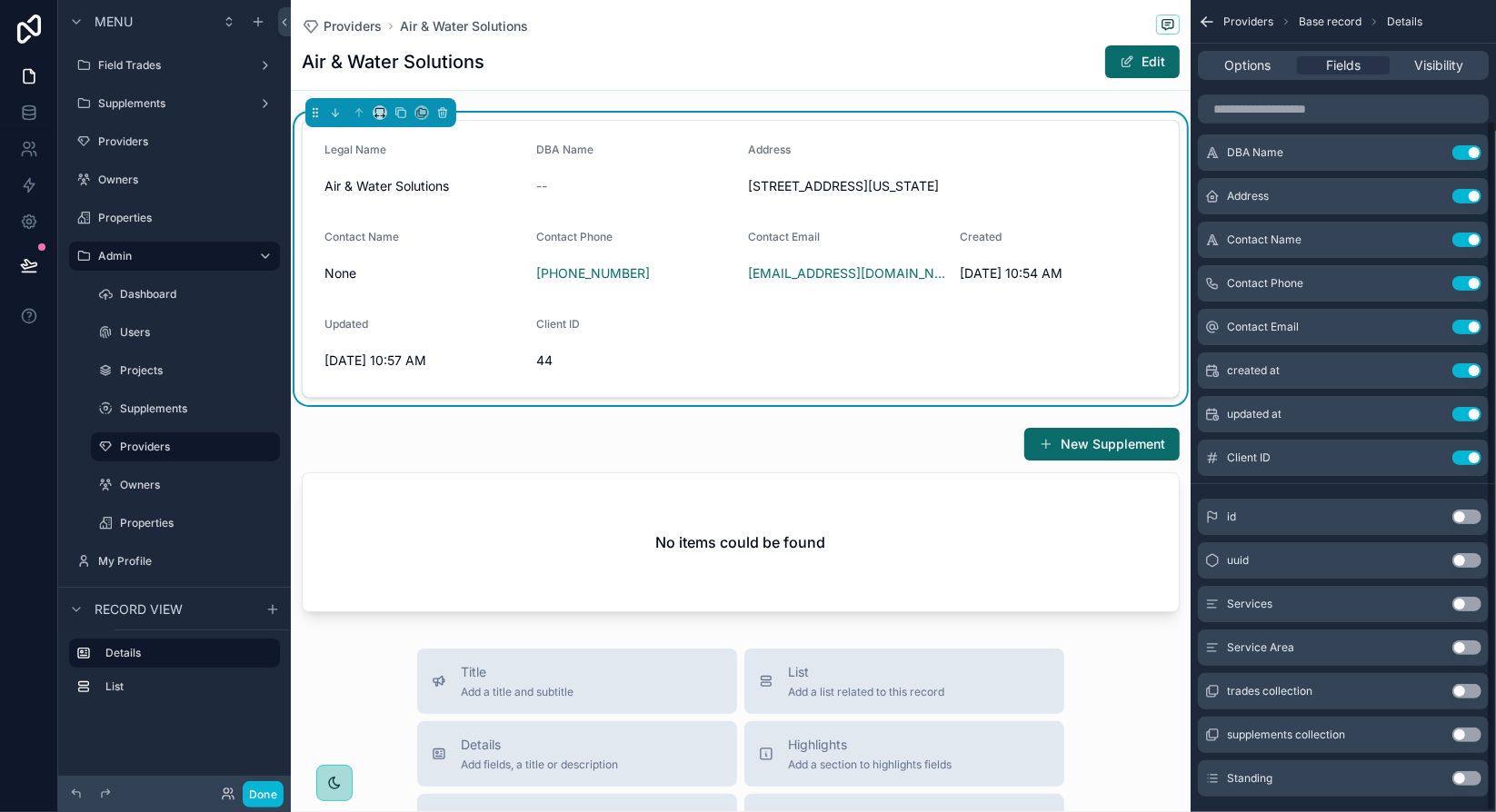
scroll to position [141, 0]
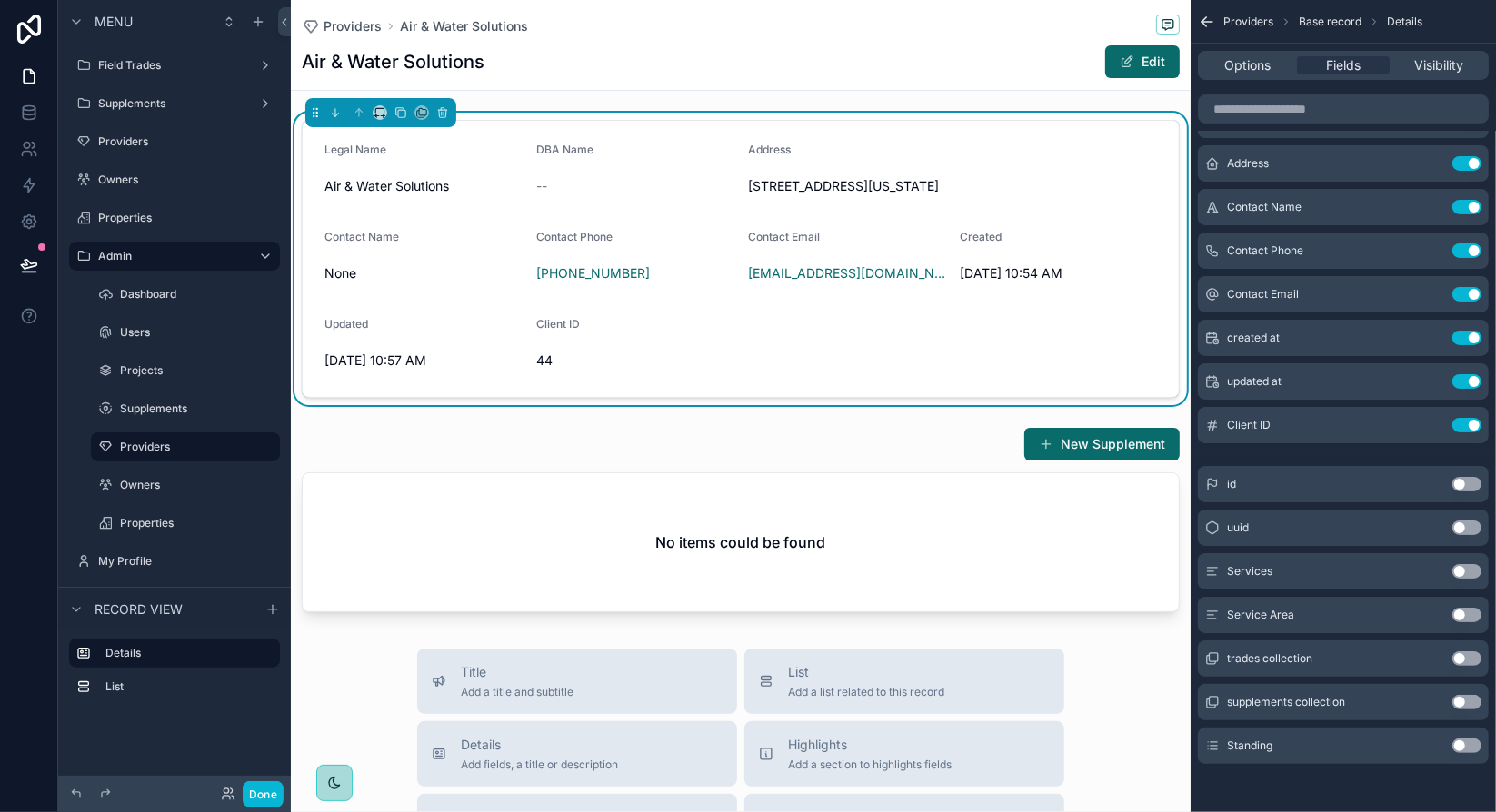
click at [1471, 745] on button "Use setting" at bounding box center [1466, 745] width 29 height 15
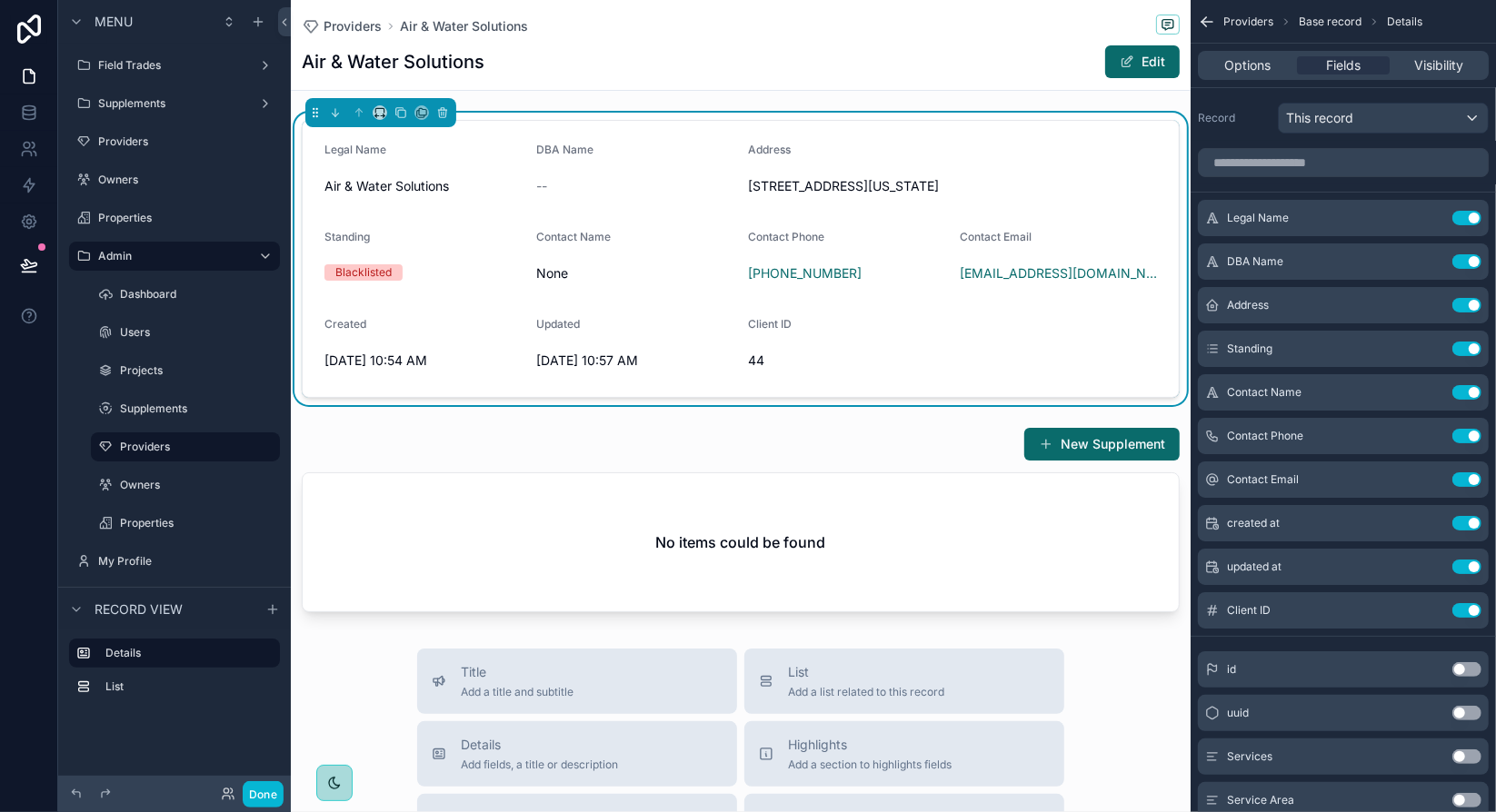
click at [866, 195] on span "[STREET_ADDRESS][US_STATE]" at bounding box center [881, 186] width 268 height 18
click at [1008, 70] on div "Air & Water Solutions Edit" at bounding box center [741, 62] width 878 height 35
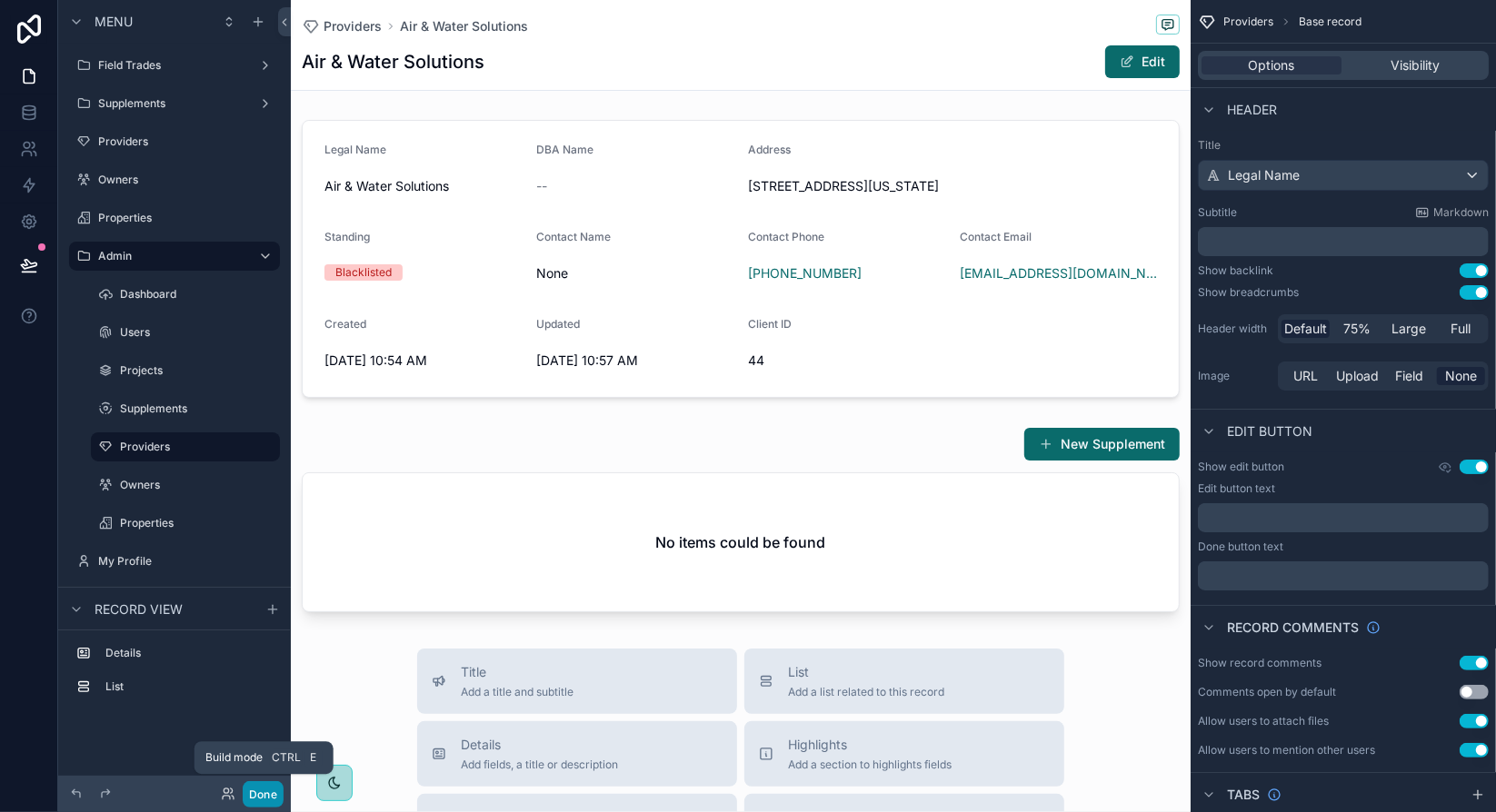
click at [266, 797] on button "Done" at bounding box center [263, 794] width 41 height 26
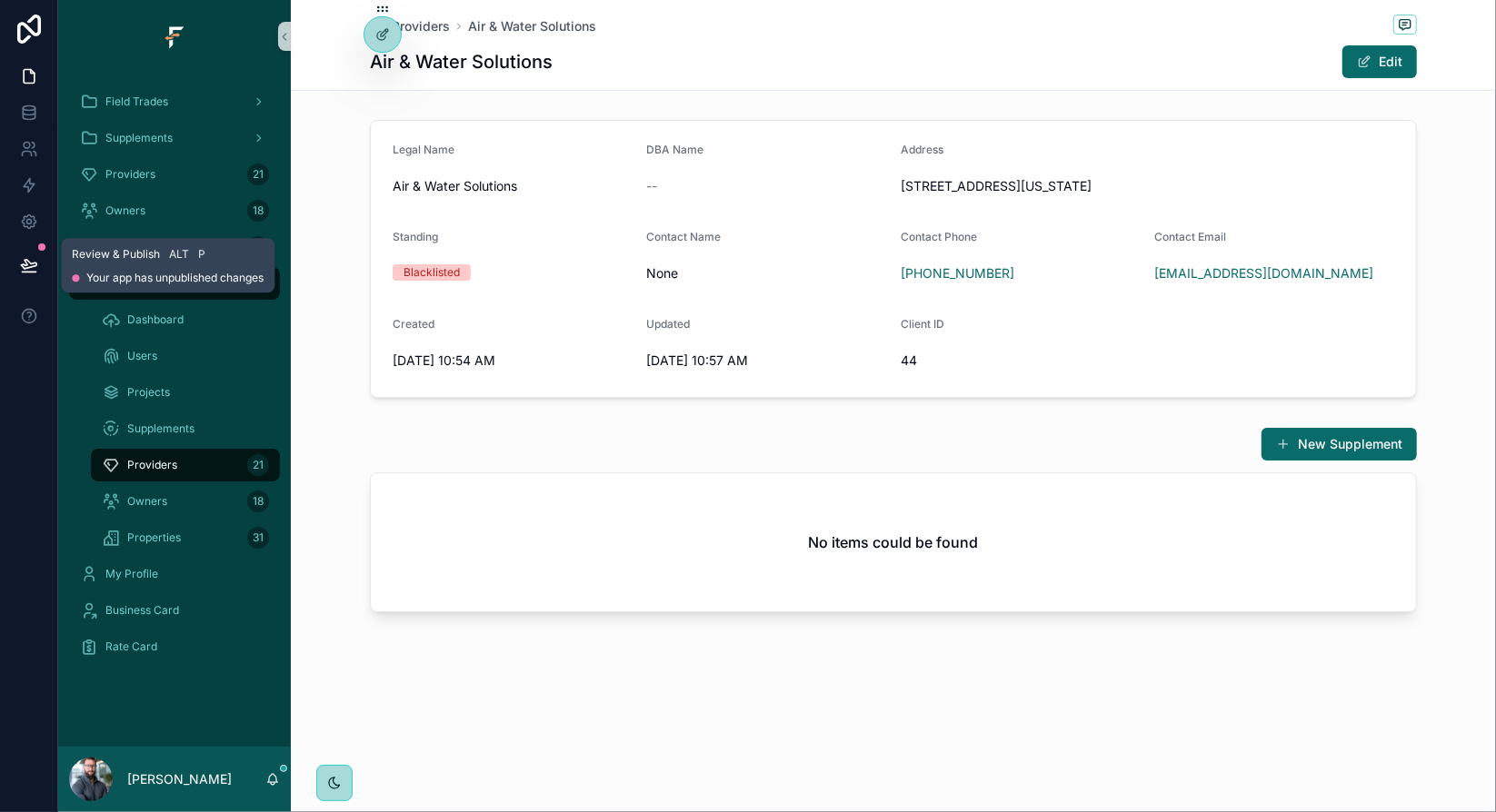
click at [23, 262] on icon at bounding box center [29, 265] width 18 height 18
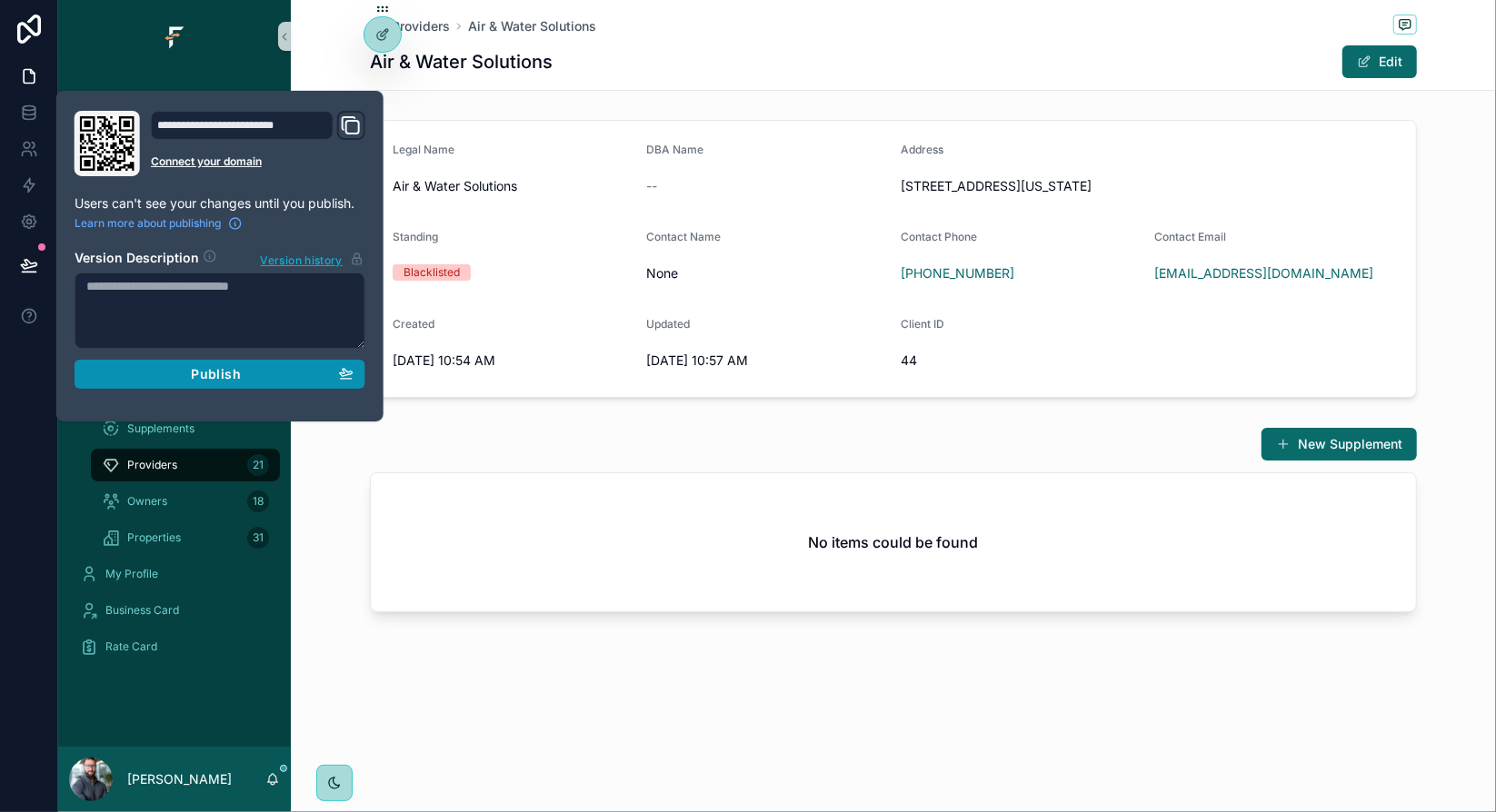
click at [248, 380] on button "Publish" at bounding box center [220, 373] width 291 height 29
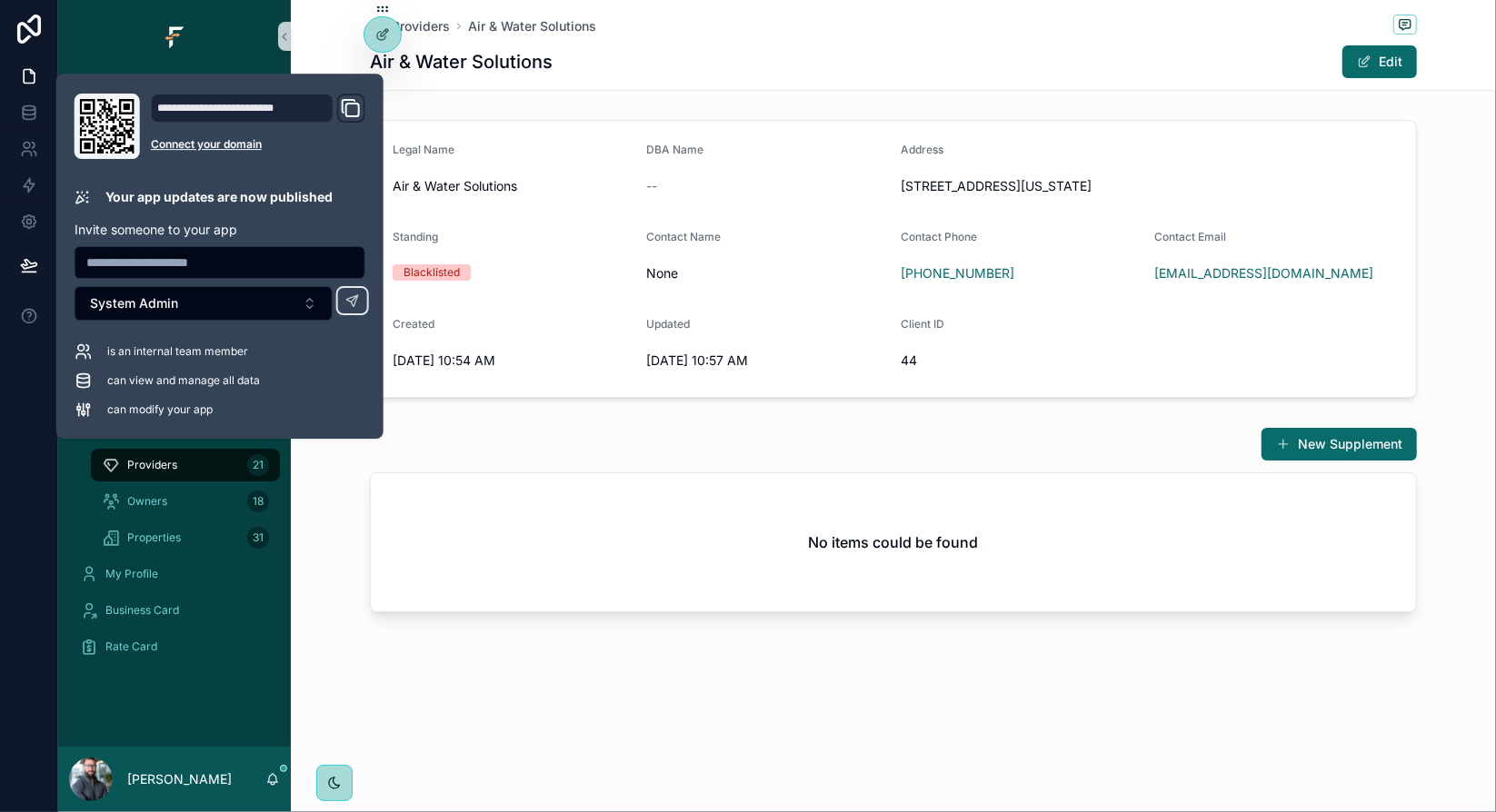
click at [526, 444] on div "New Supplement" at bounding box center [894, 444] width 1047 height 35
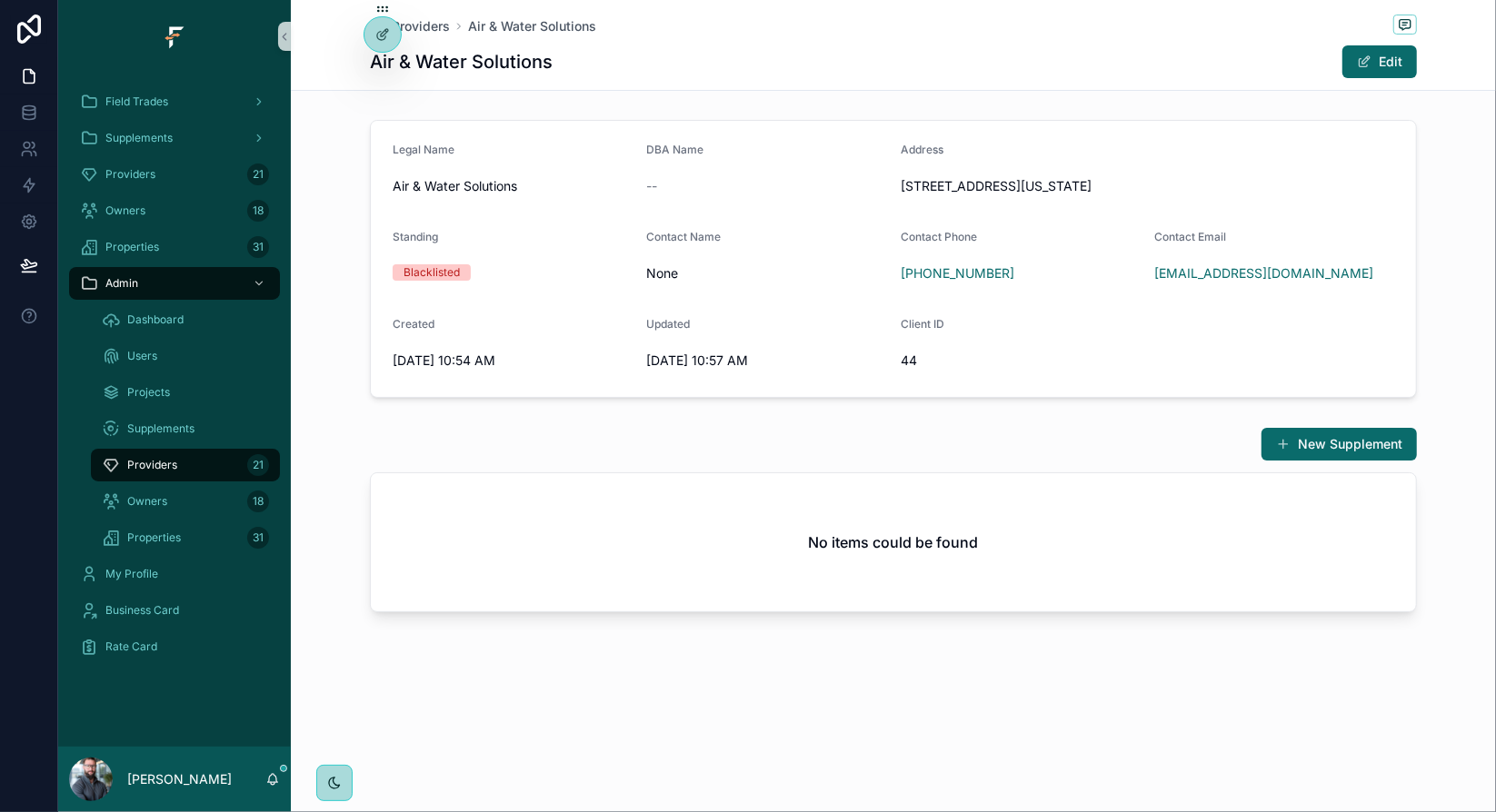
click at [526, 444] on div "New Supplement" at bounding box center [894, 444] width 1047 height 35
click at [325, 130] on div "Legal Name Air & Water Solutions DBA Name -- Address [STREET_ADDRESS][US_STATE]…" at bounding box center [893, 259] width 1204 height 293
click at [31, 113] on icon at bounding box center [29, 112] width 18 height 18
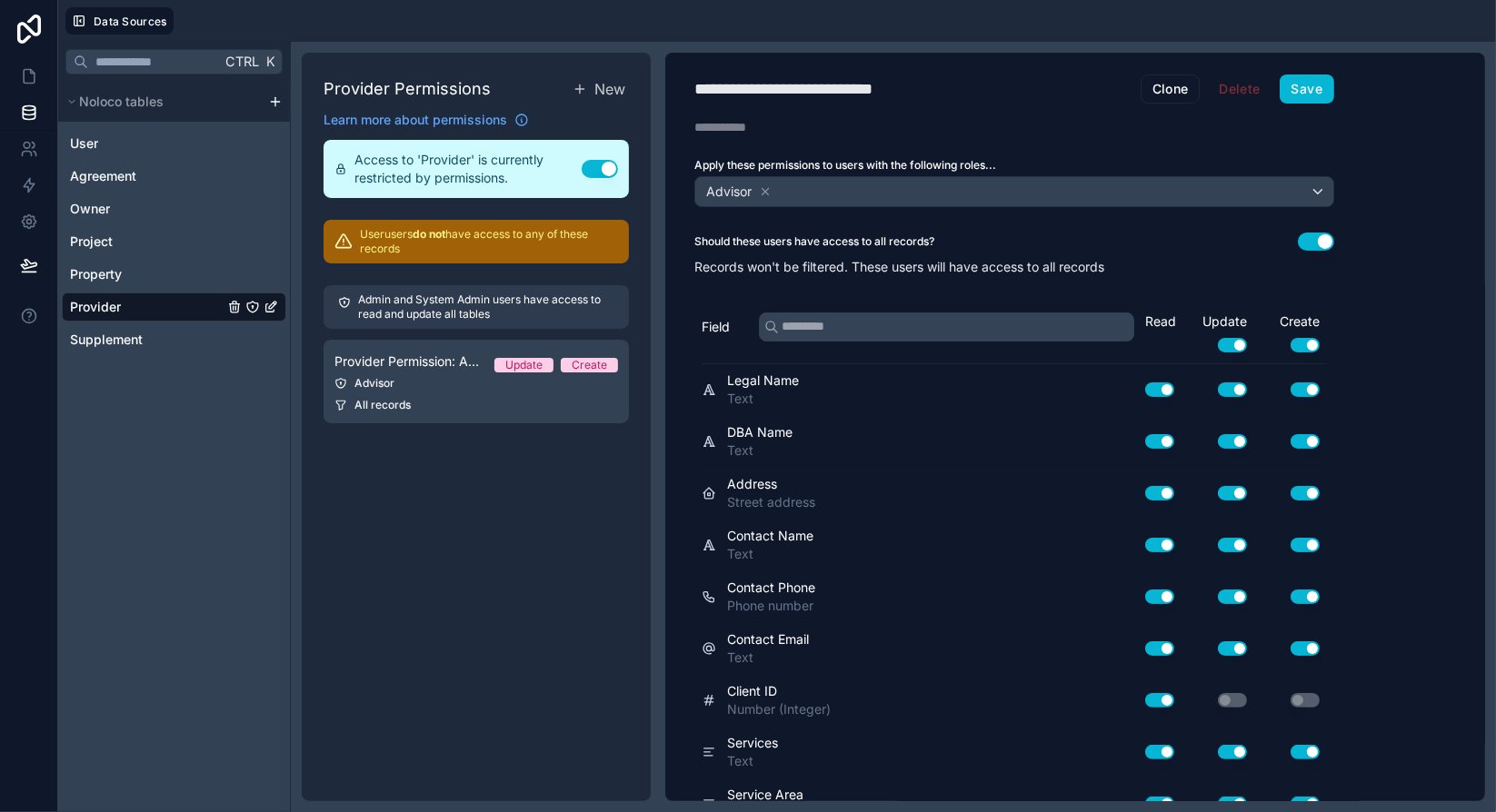
click at [215, 422] on div "Ctrl K Noloco tables User Agreement Owner Project Property Provider Supplement" at bounding box center [174, 427] width 233 height 770
click at [187, 312] on div "Provider" at bounding box center [173, 306] width 224 height 29
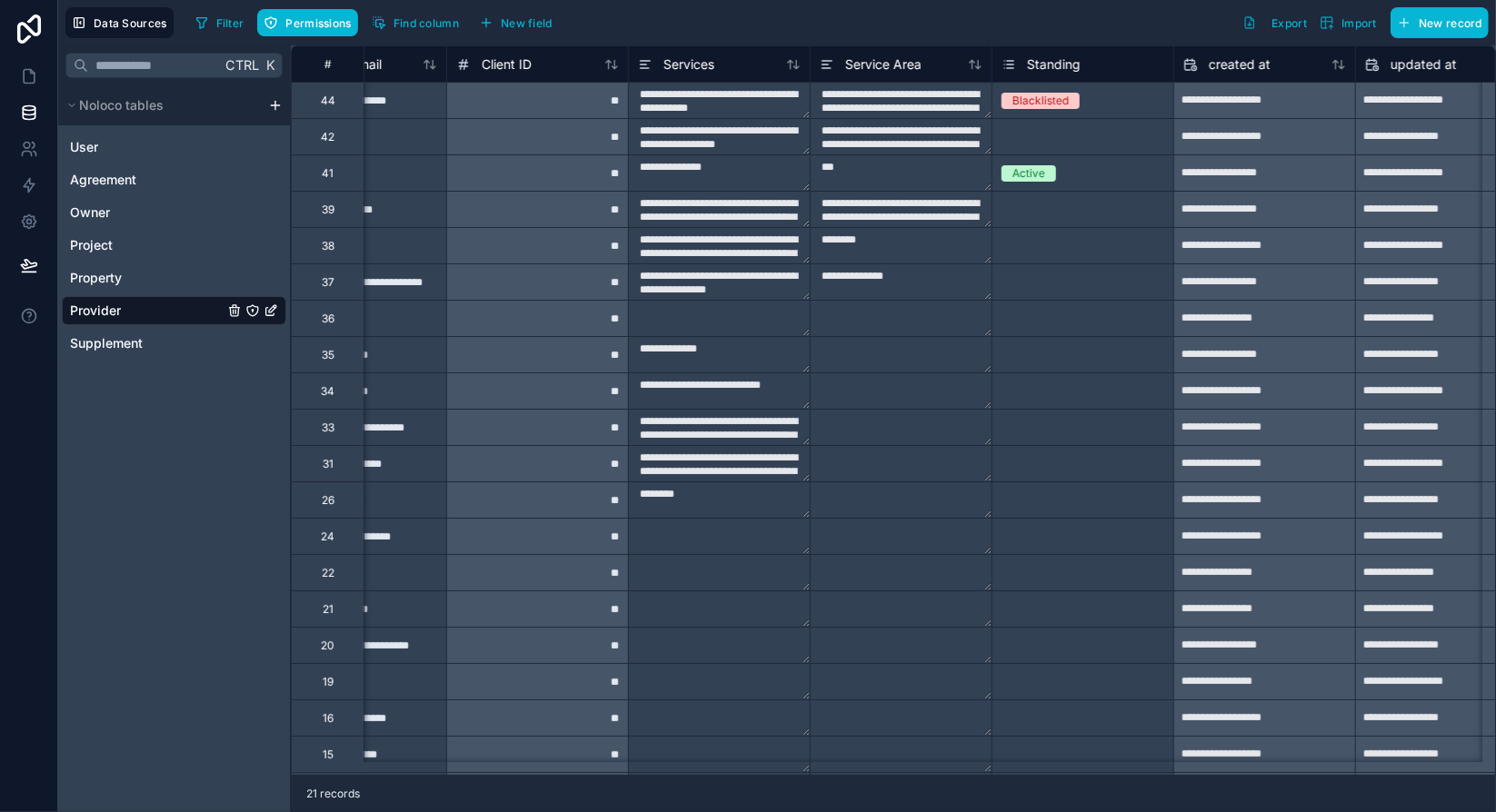
scroll to position [0, 1309]
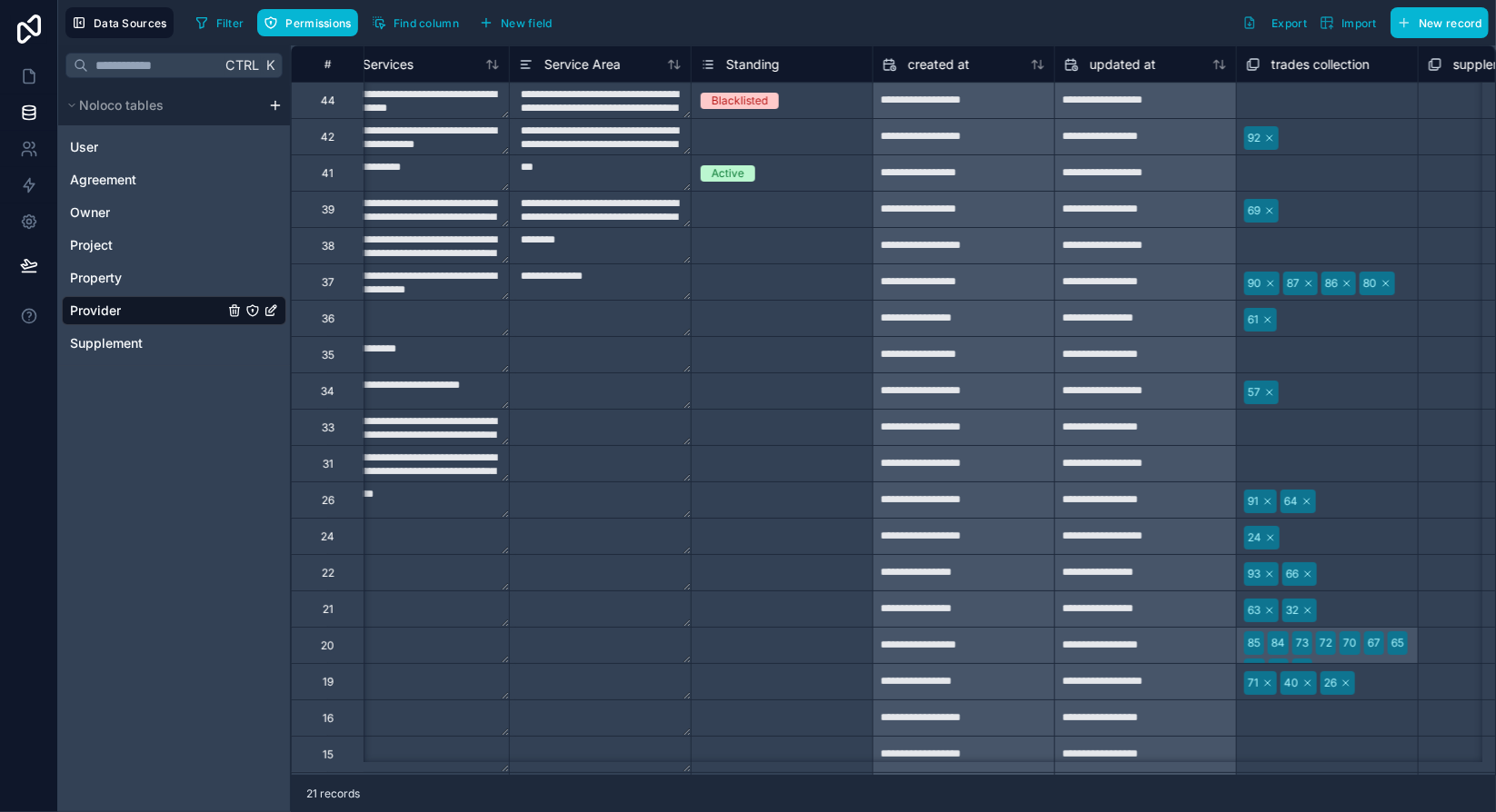
click at [748, 65] on span "Standing" at bounding box center [752, 65] width 54 height 18
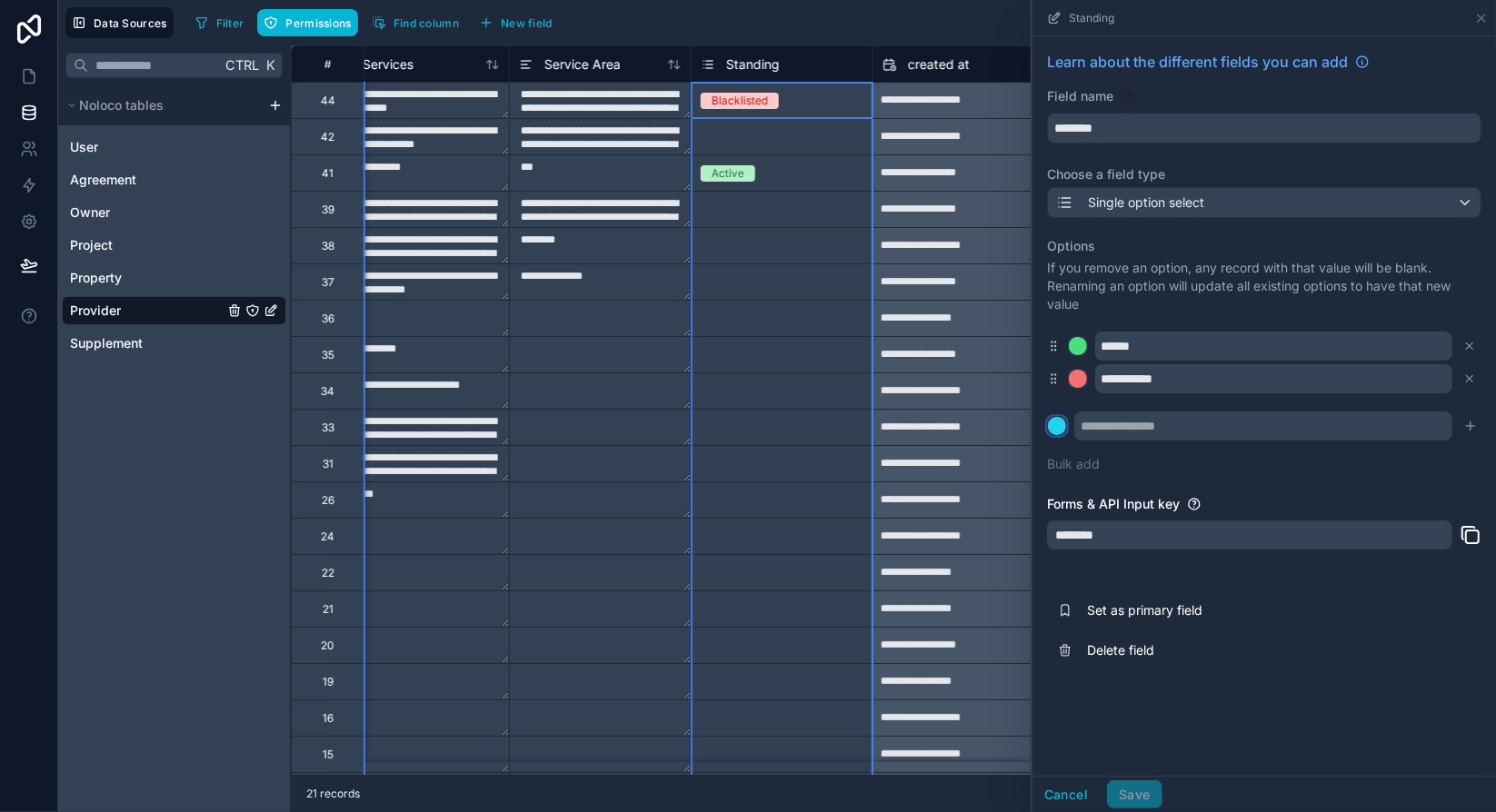
click at [1063, 428] on div at bounding box center [1057, 426] width 18 height 18
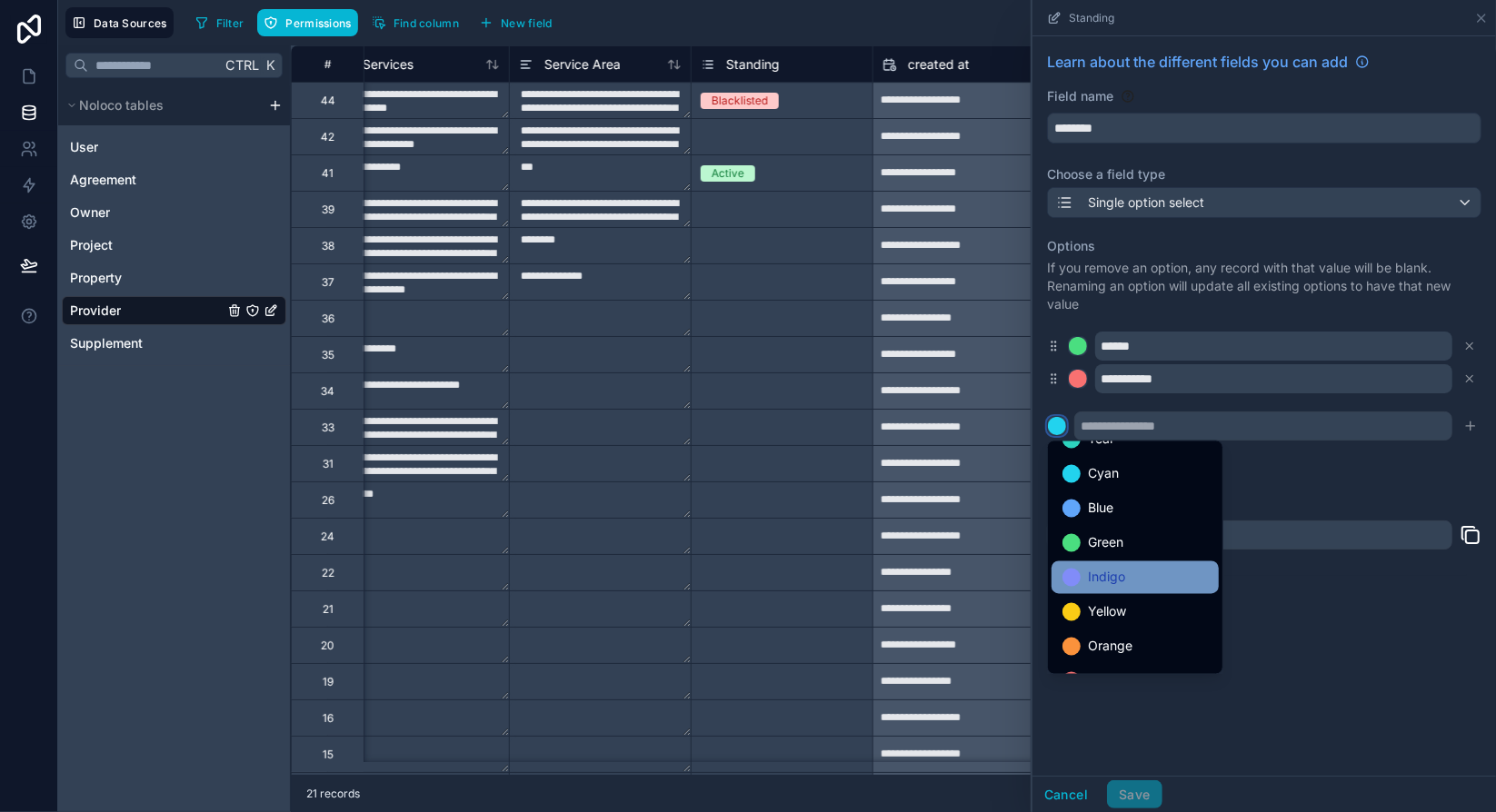
scroll to position [152, 0]
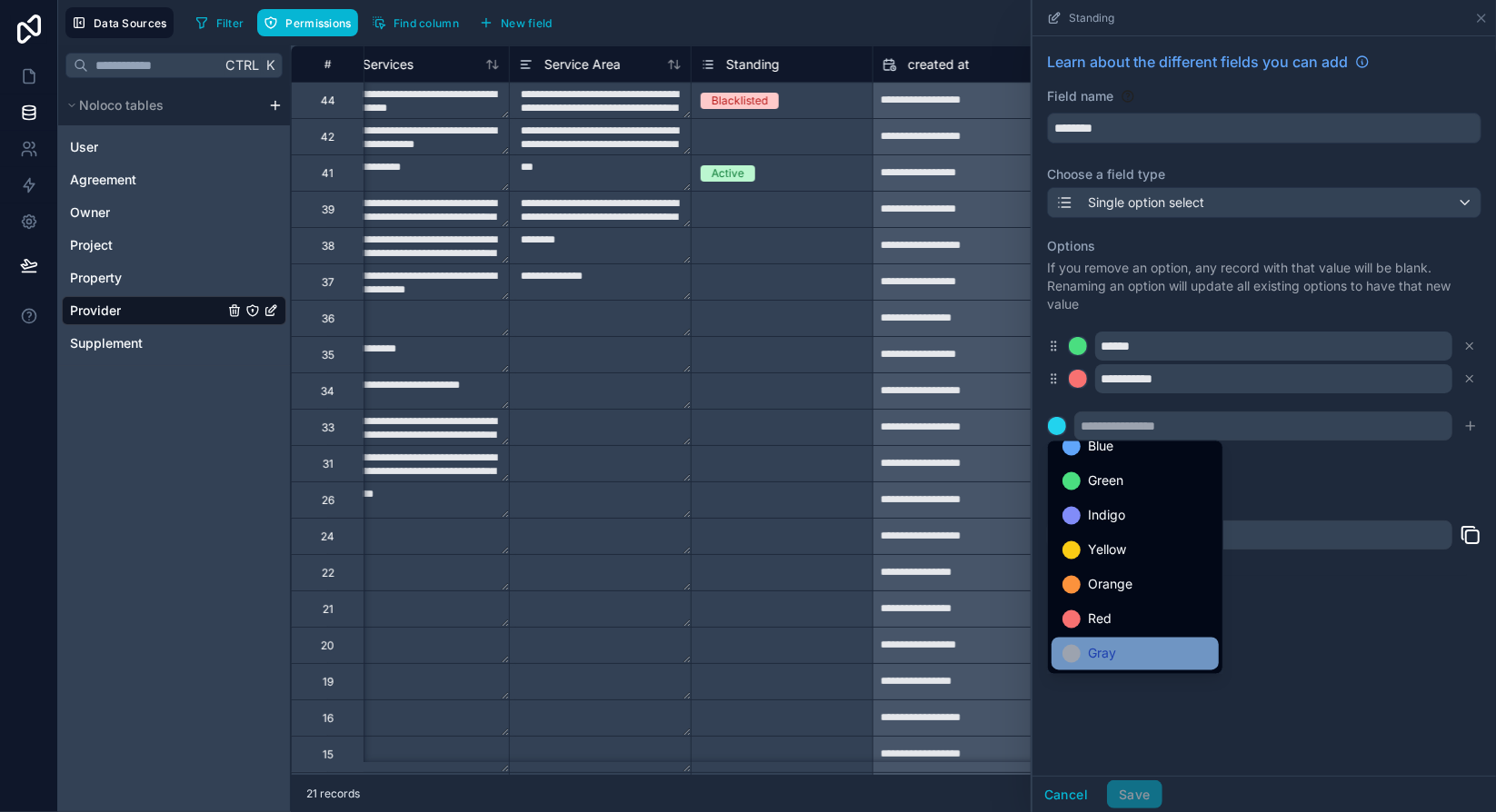
click at [1128, 652] on div "Gray" at bounding box center [1135, 654] width 145 height 22
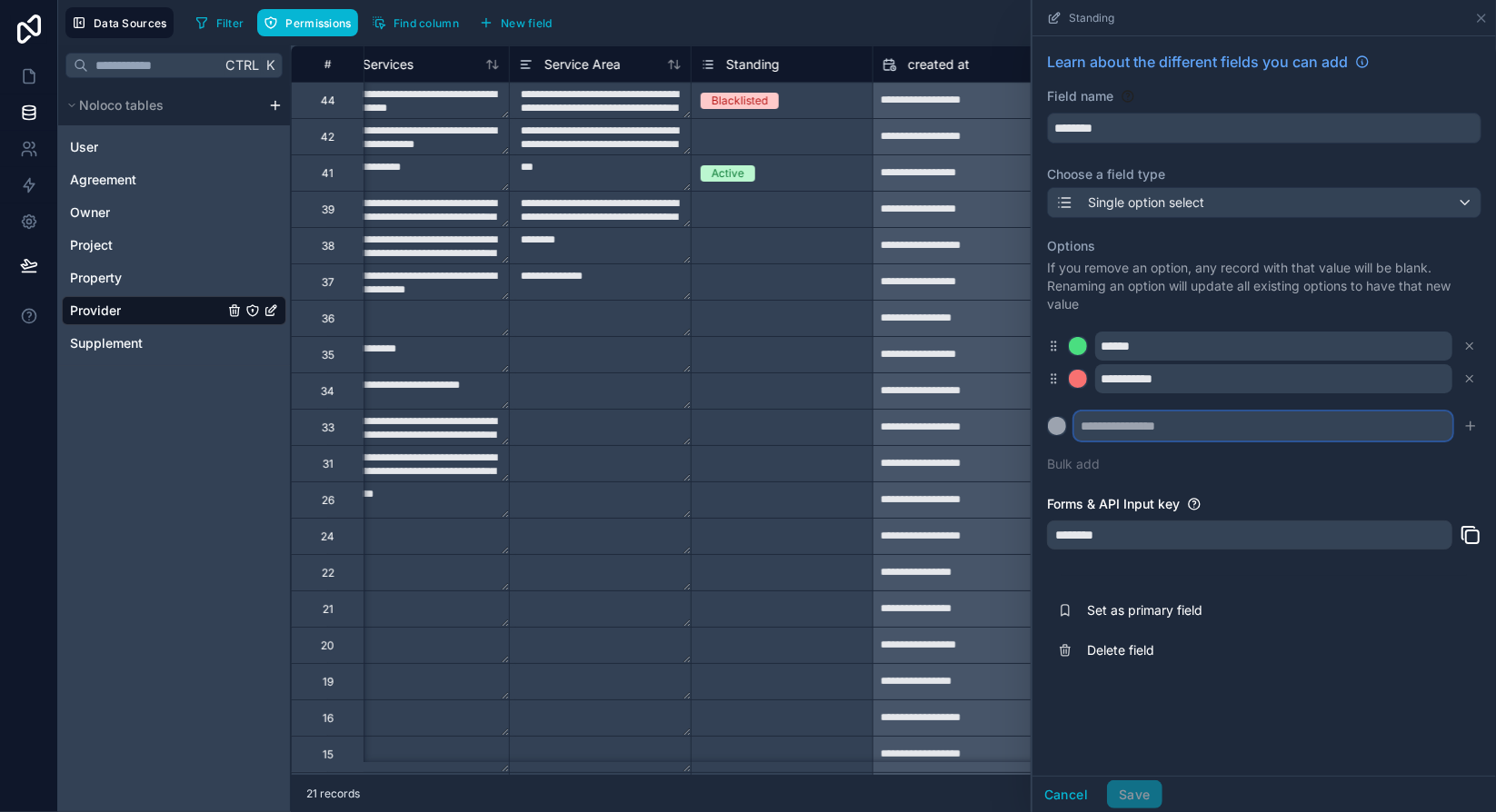
click at [1164, 433] on input "text" at bounding box center [1263, 426] width 378 height 29
click at [1225, 424] on input "text" at bounding box center [1263, 426] width 378 height 29
click at [1217, 426] on input "text" at bounding box center [1263, 426] width 378 height 29
click at [1196, 423] on input "**********" at bounding box center [1263, 426] width 378 height 29
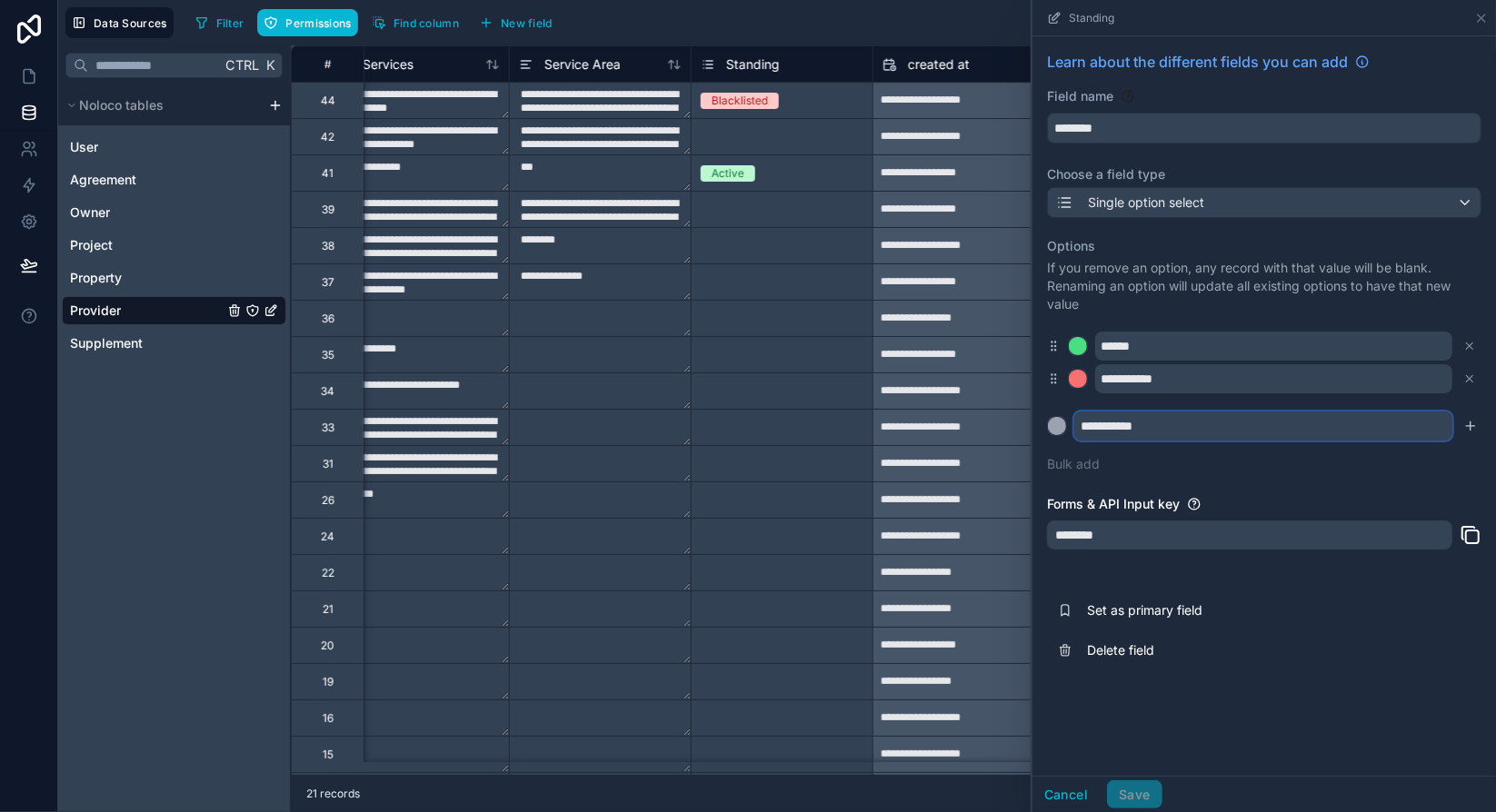
click at [1196, 423] on input "**********" at bounding box center [1263, 426] width 378 height 29
type input "*********"
click at [1466, 428] on icon "submit" at bounding box center [1470, 426] width 15 height 15
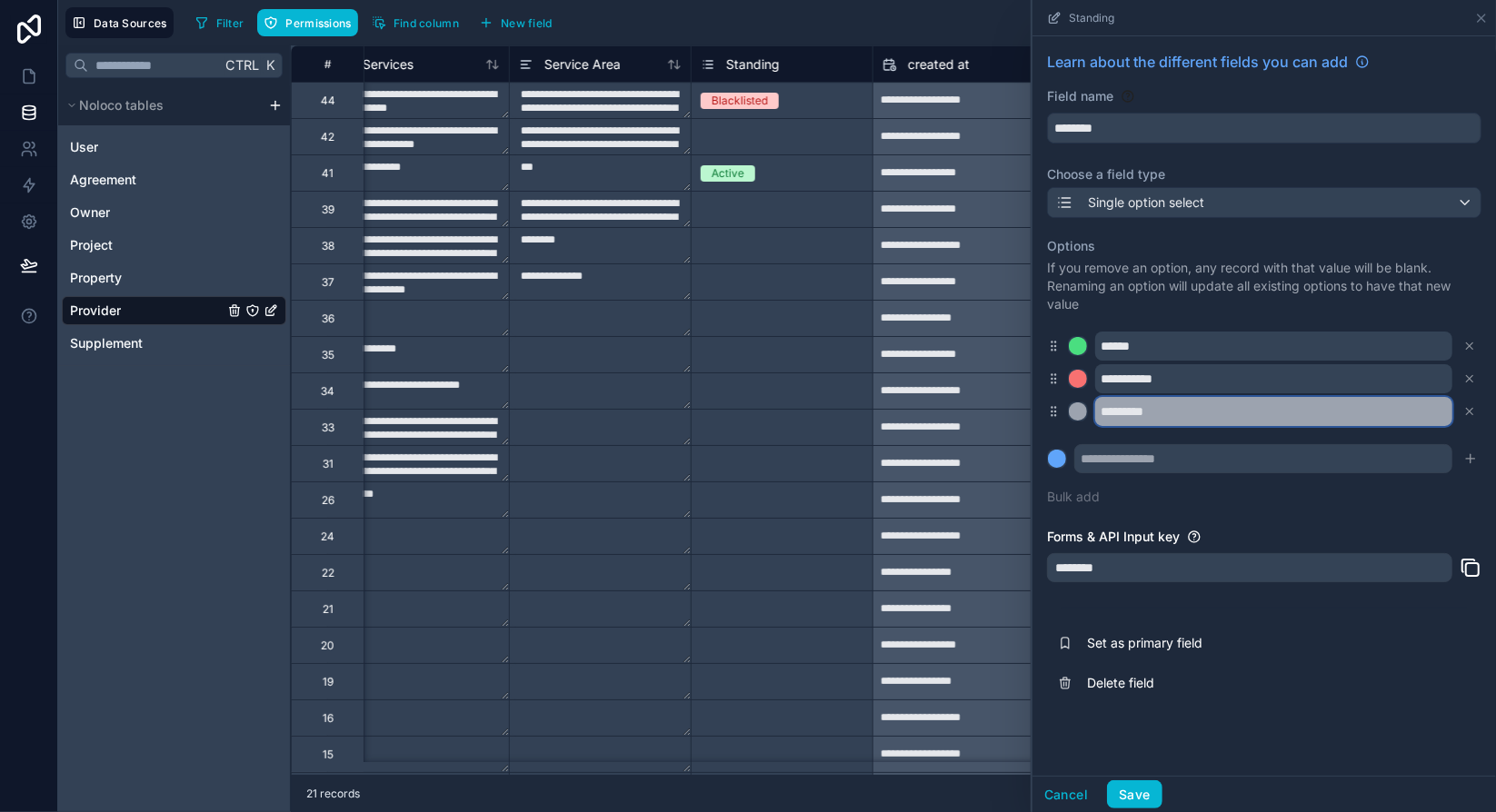
click at [1173, 410] on input "*********" at bounding box center [1273, 411] width 357 height 29
click at [1195, 434] on div "**********" at bounding box center [1264, 371] width 434 height 291
click at [1208, 435] on div "**********" at bounding box center [1264, 371] width 434 height 291
click at [1161, 412] on input "*****" at bounding box center [1273, 411] width 357 height 29
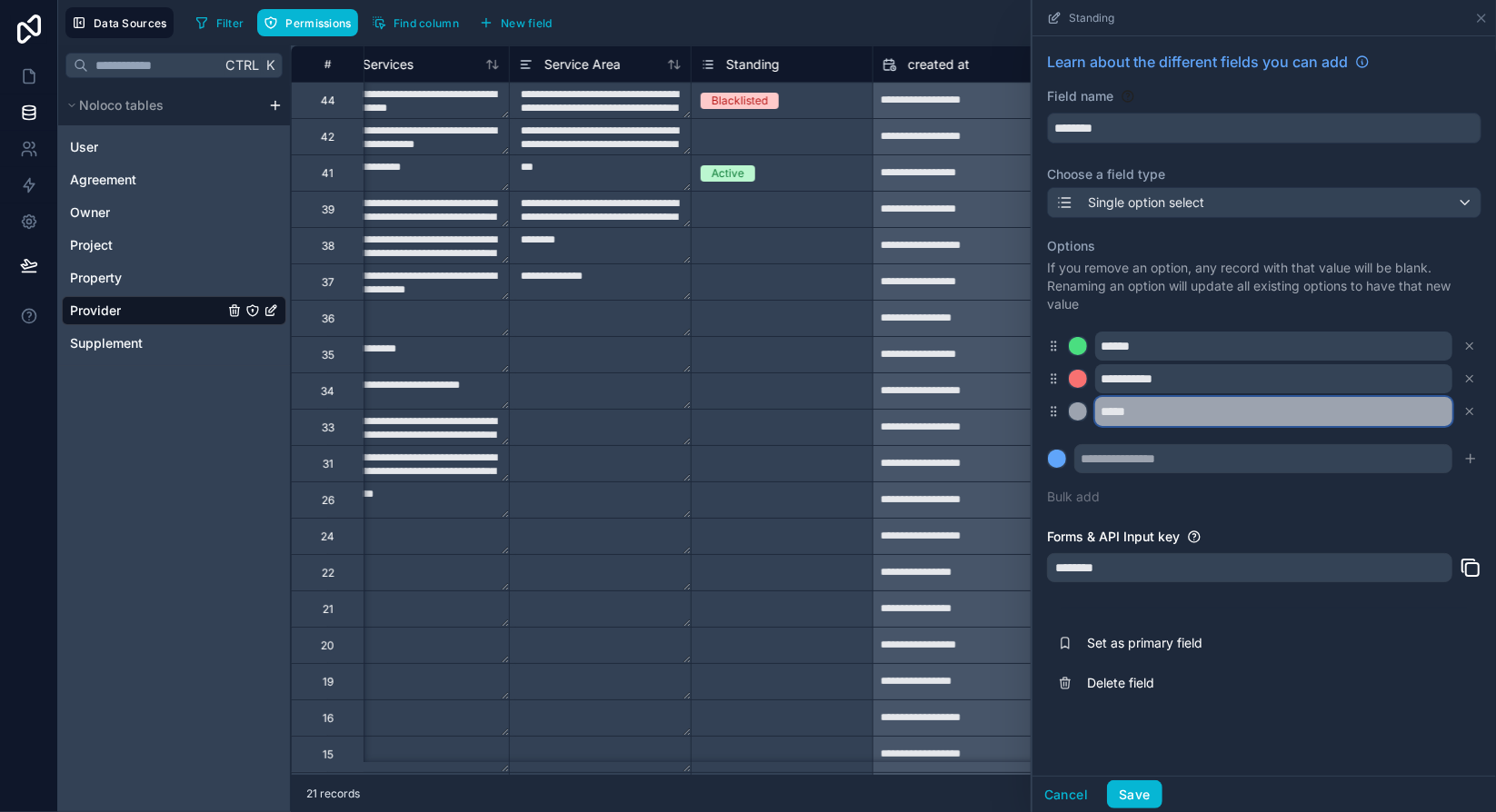
click at [1161, 412] on input "*****" at bounding box center [1273, 411] width 357 height 29
type input "*"
click at [1303, 496] on div "**********" at bounding box center [1264, 371] width 434 height 291
click at [1277, 509] on div "**********" at bounding box center [1264, 371] width 434 height 291
click at [1169, 413] on input "*****" at bounding box center [1273, 411] width 357 height 29
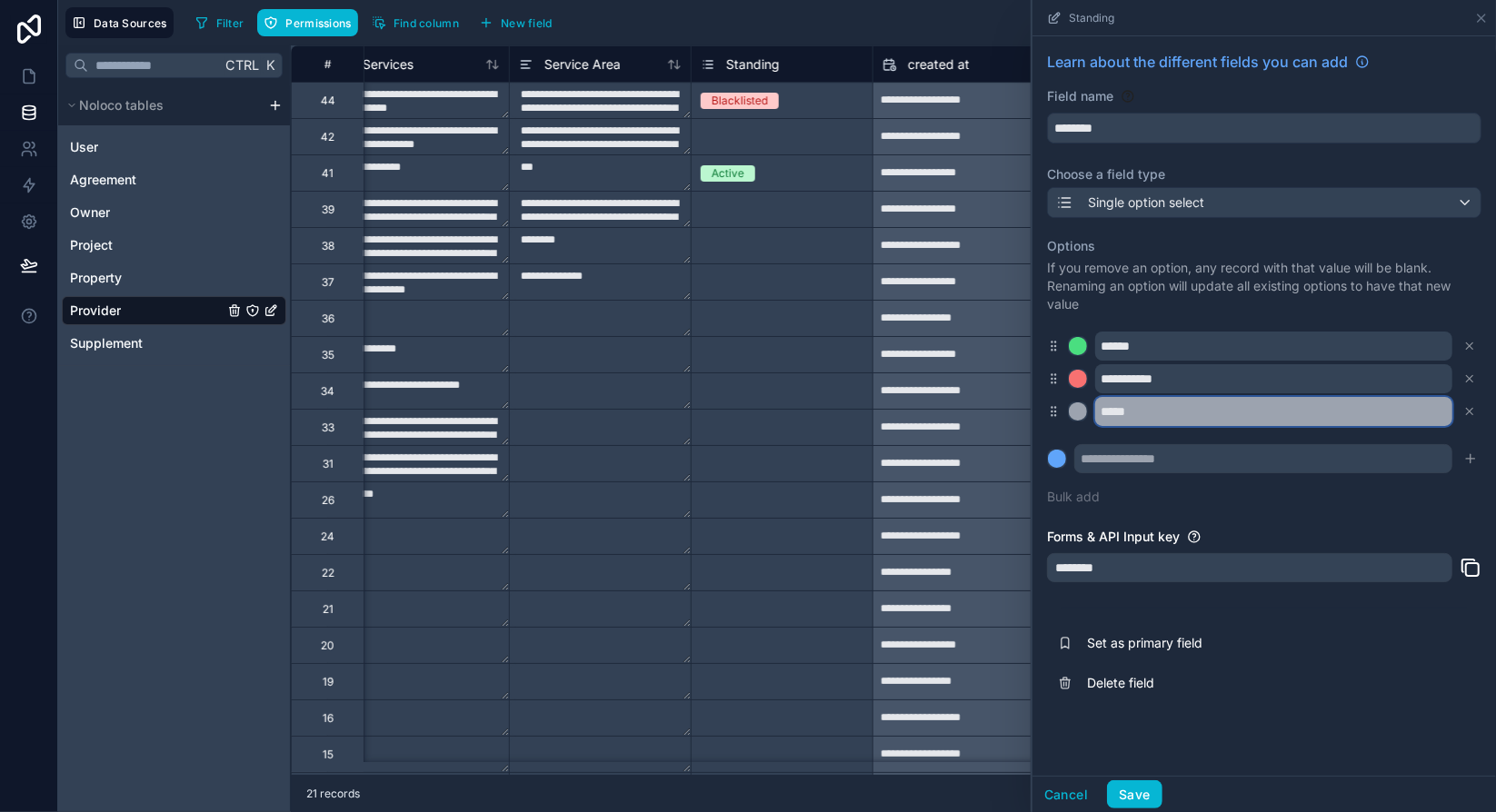
click at [1169, 413] on input "*****" at bounding box center [1273, 411] width 357 height 29
click at [1142, 412] on input "**********" at bounding box center [1273, 411] width 357 height 29
type input "**********"
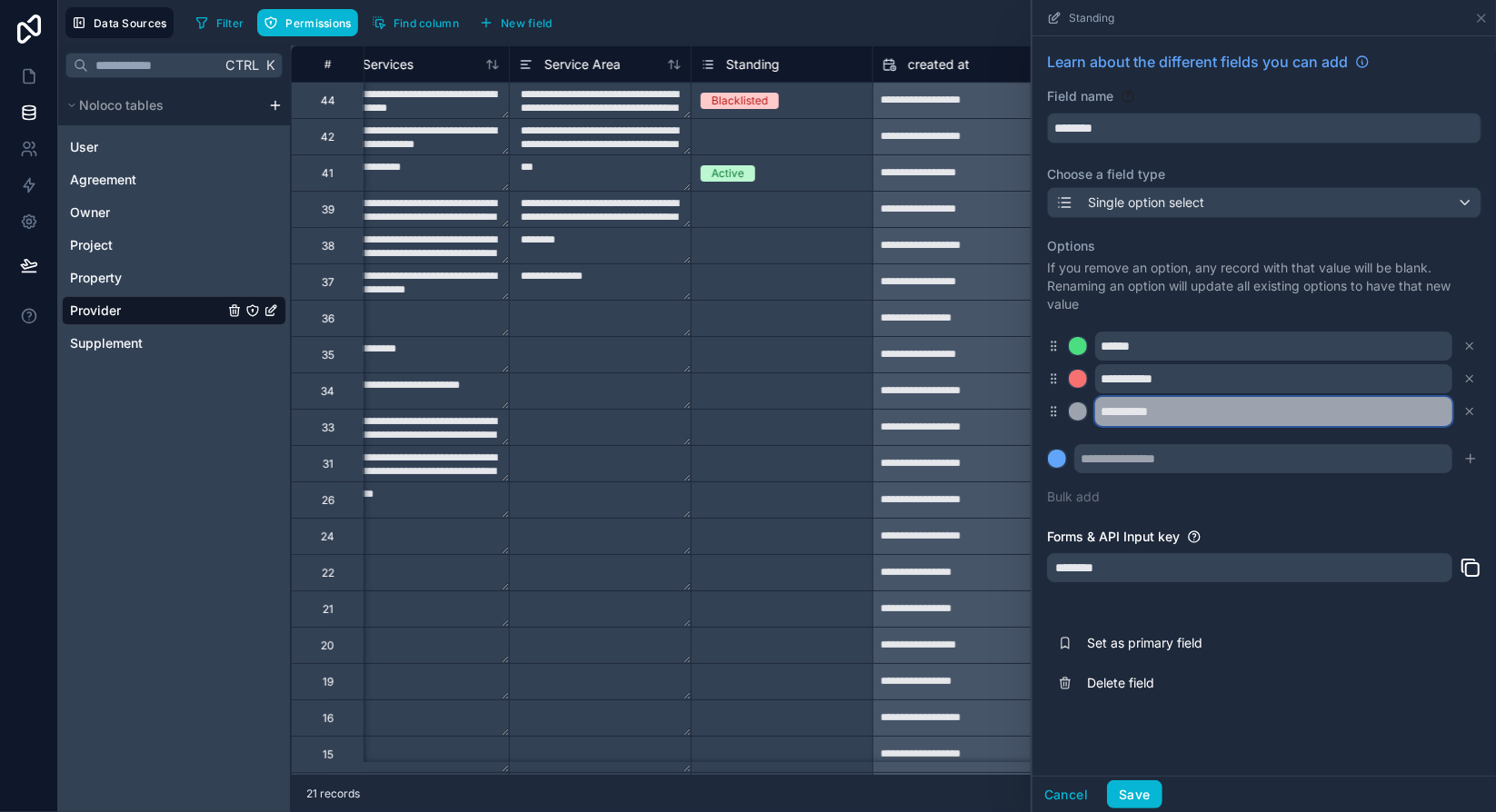
click at [1194, 412] on input "**********" at bounding box center [1273, 411] width 357 height 29
click at [1356, 503] on div "**********" at bounding box center [1264, 371] width 434 height 291
click at [1329, 505] on div "**********" at bounding box center [1264, 371] width 434 height 291
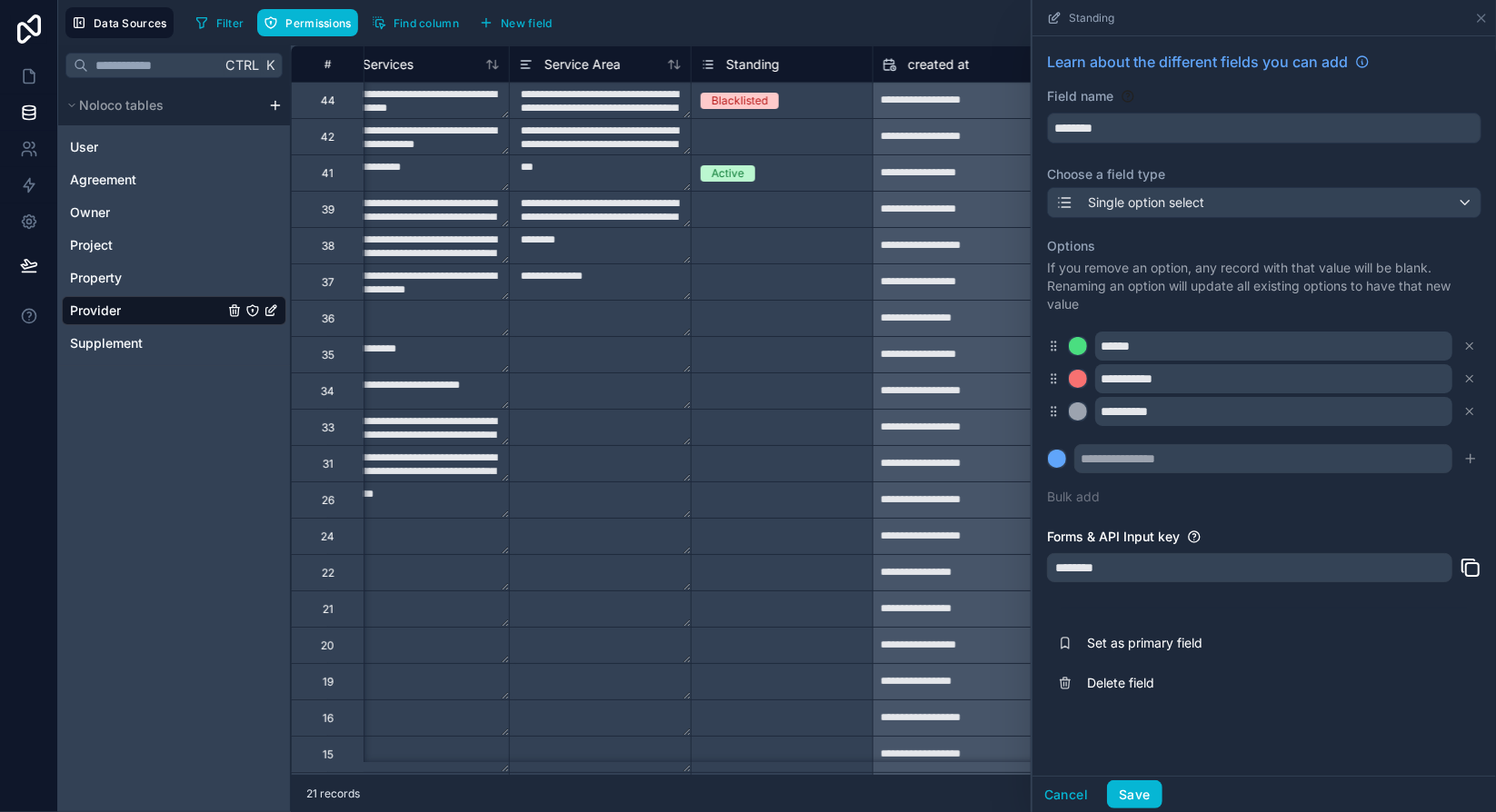
click at [1328, 513] on div "**********" at bounding box center [1264, 371] width 434 height 291
click at [1145, 787] on button "Save" at bounding box center [1134, 794] width 55 height 29
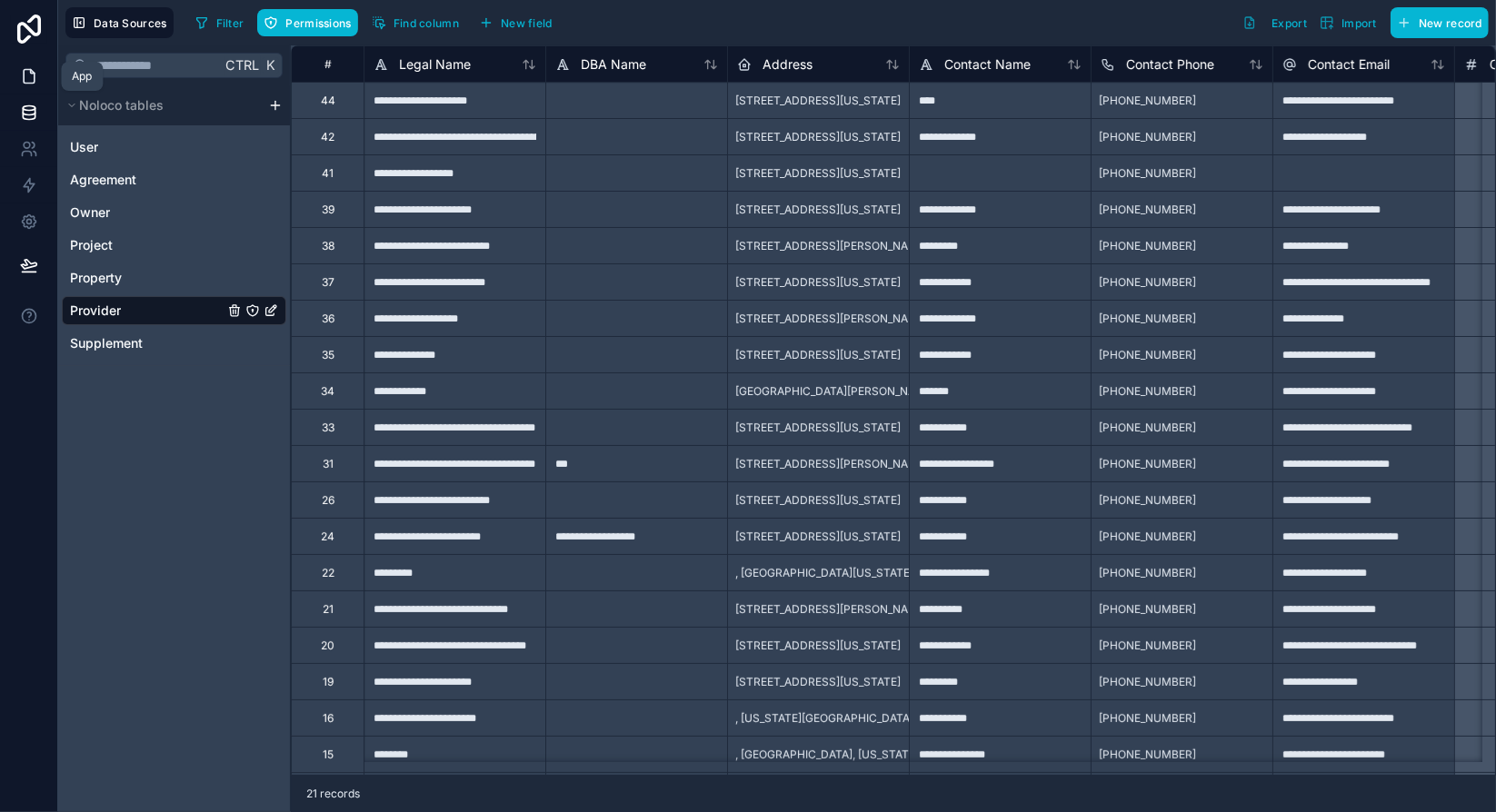
click at [37, 78] on icon at bounding box center [29, 77] width 18 height 18
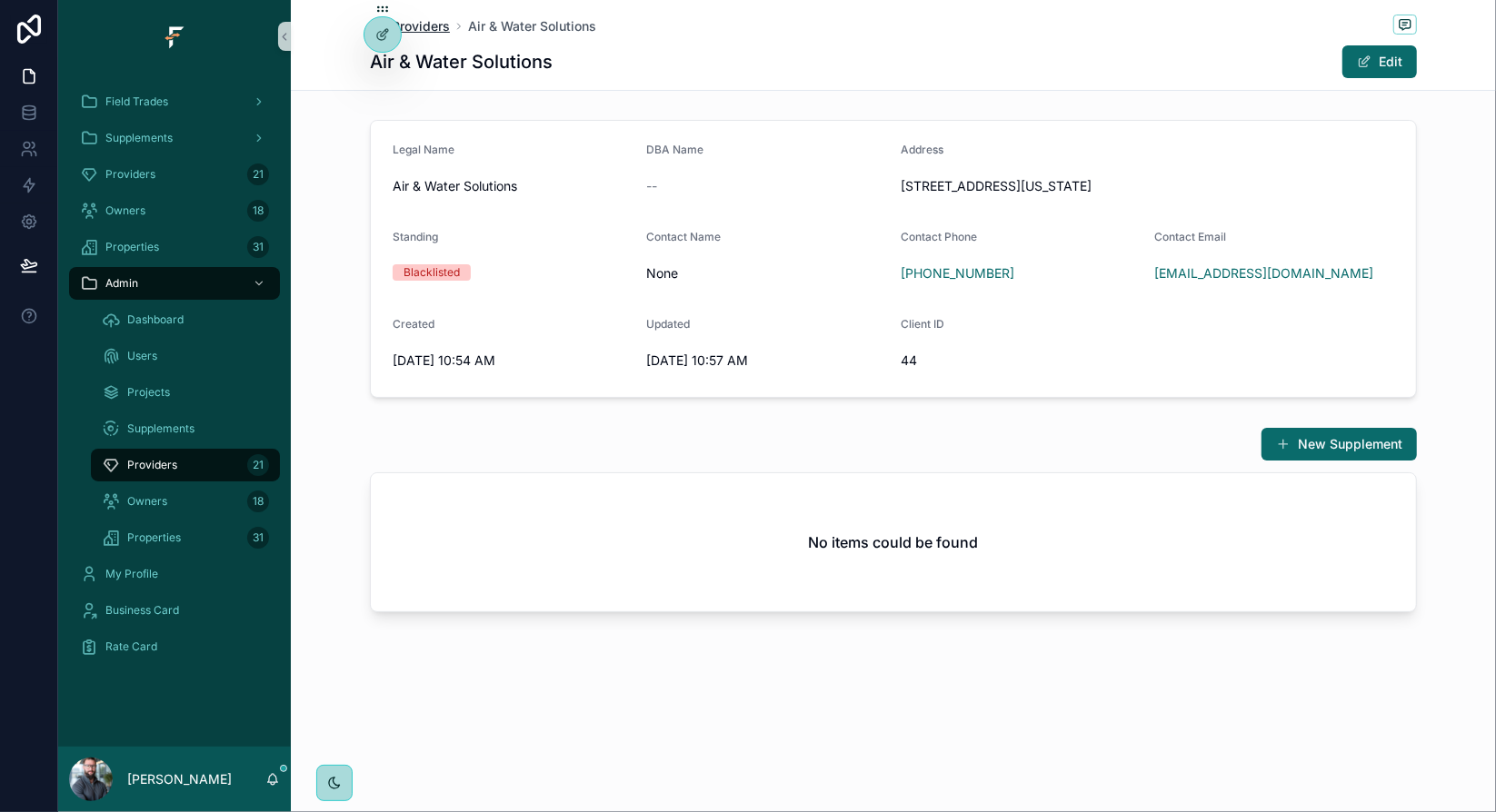
click at [433, 31] on span "Providers" at bounding box center [420, 26] width 58 height 18
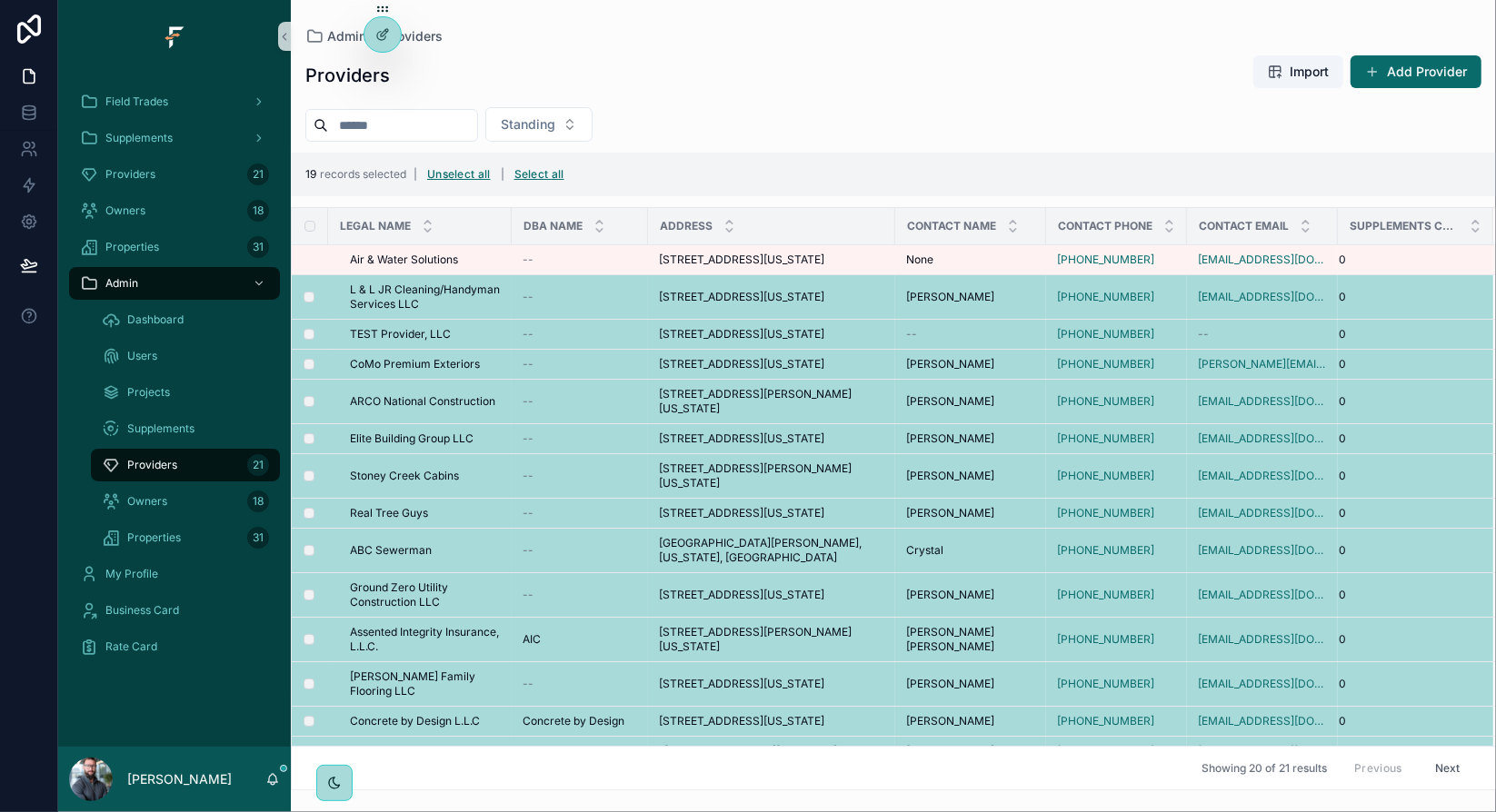
drag, startPoint x: 555, startPoint y: 311, endPoint x: 695, endPoint y: 122, distance: 235.2
click at [695, 122] on div "Standing" at bounding box center [893, 124] width 1204 height 35
click at [381, 34] on icon at bounding box center [383, 32] width 7 height 7
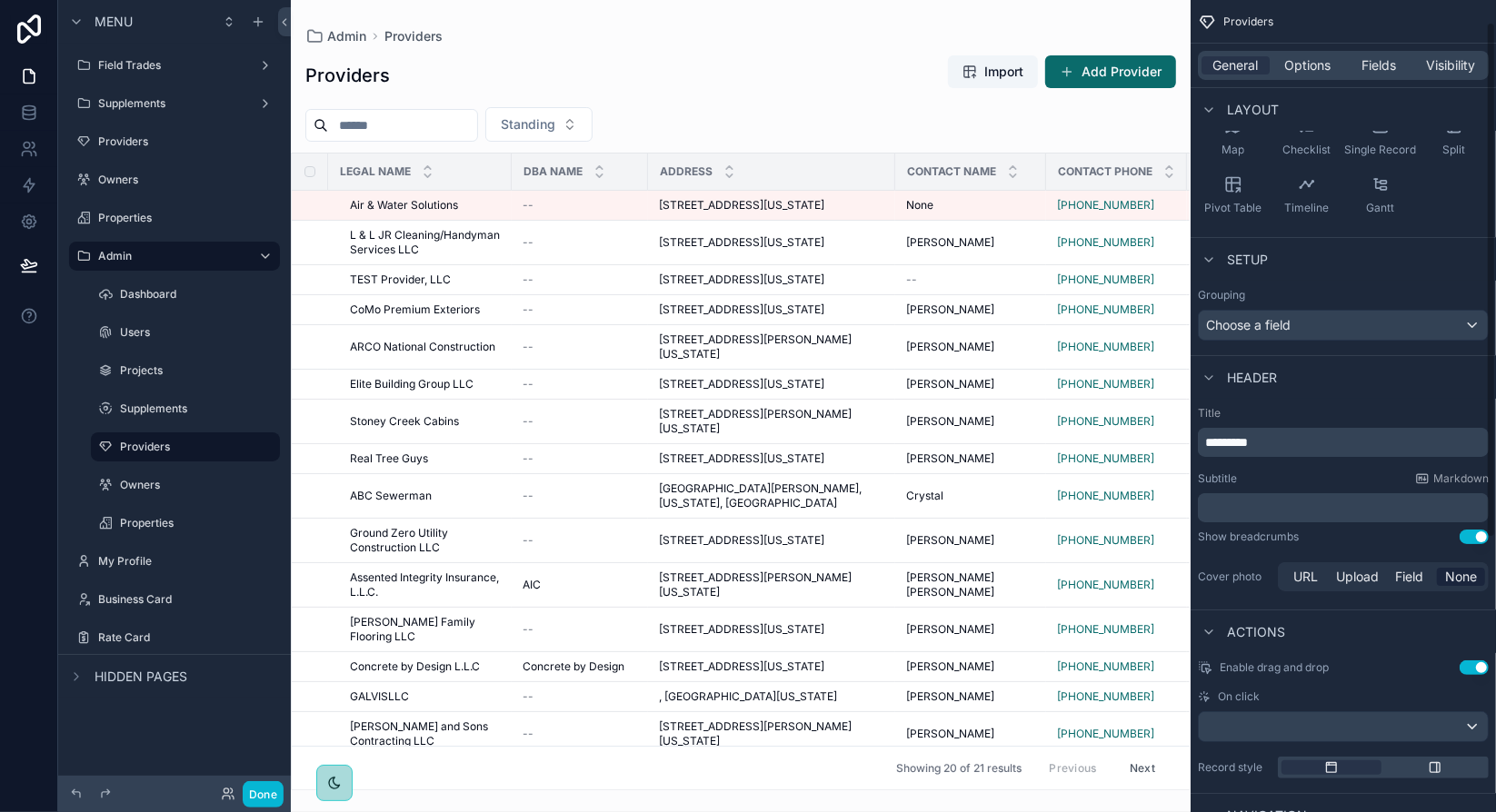
scroll to position [466, 0]
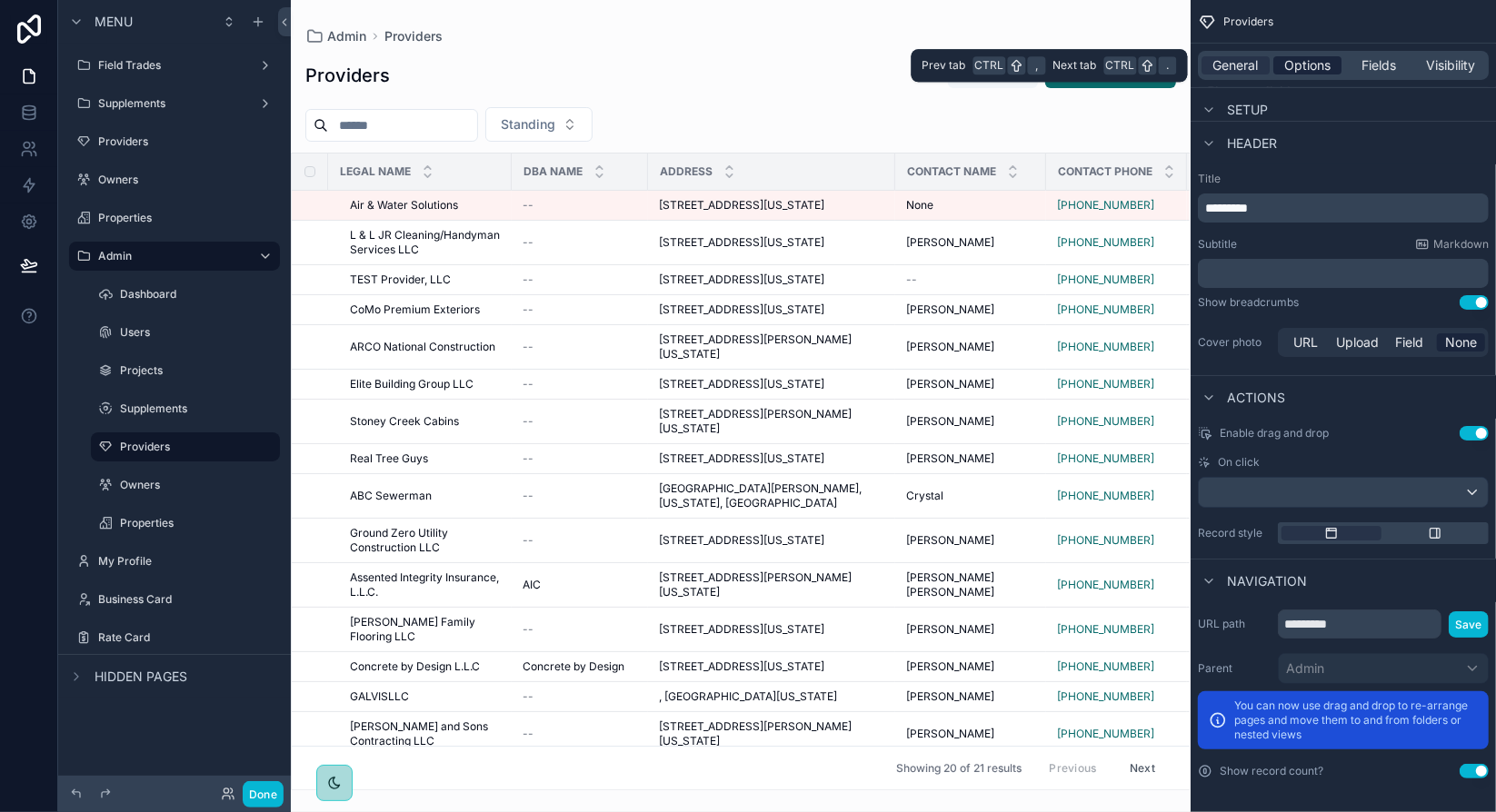
click at [1311, 68] on span "Options" at bounding box center [1307, 66] width 47 height 18
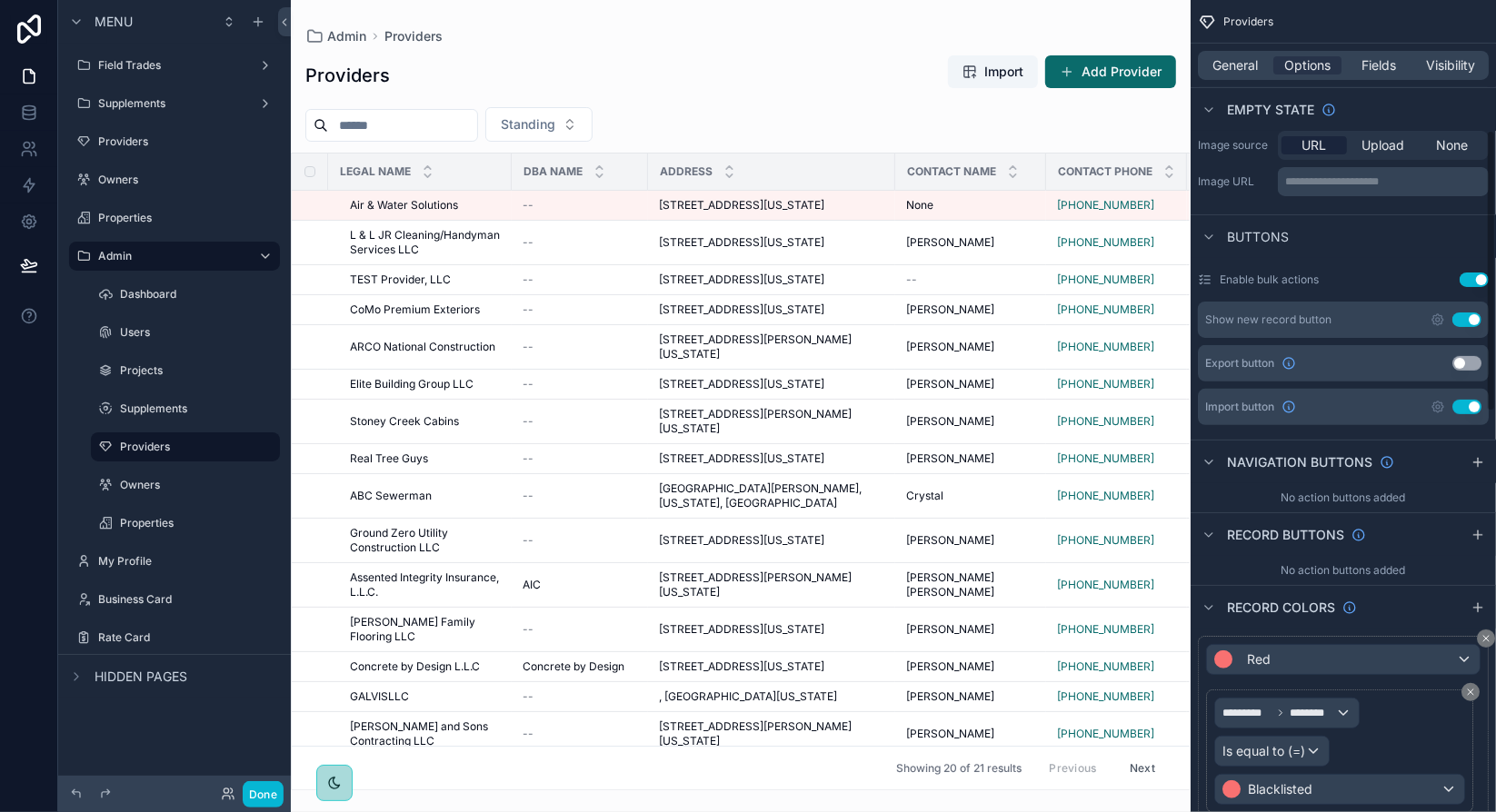
scroll to position [375, 0]
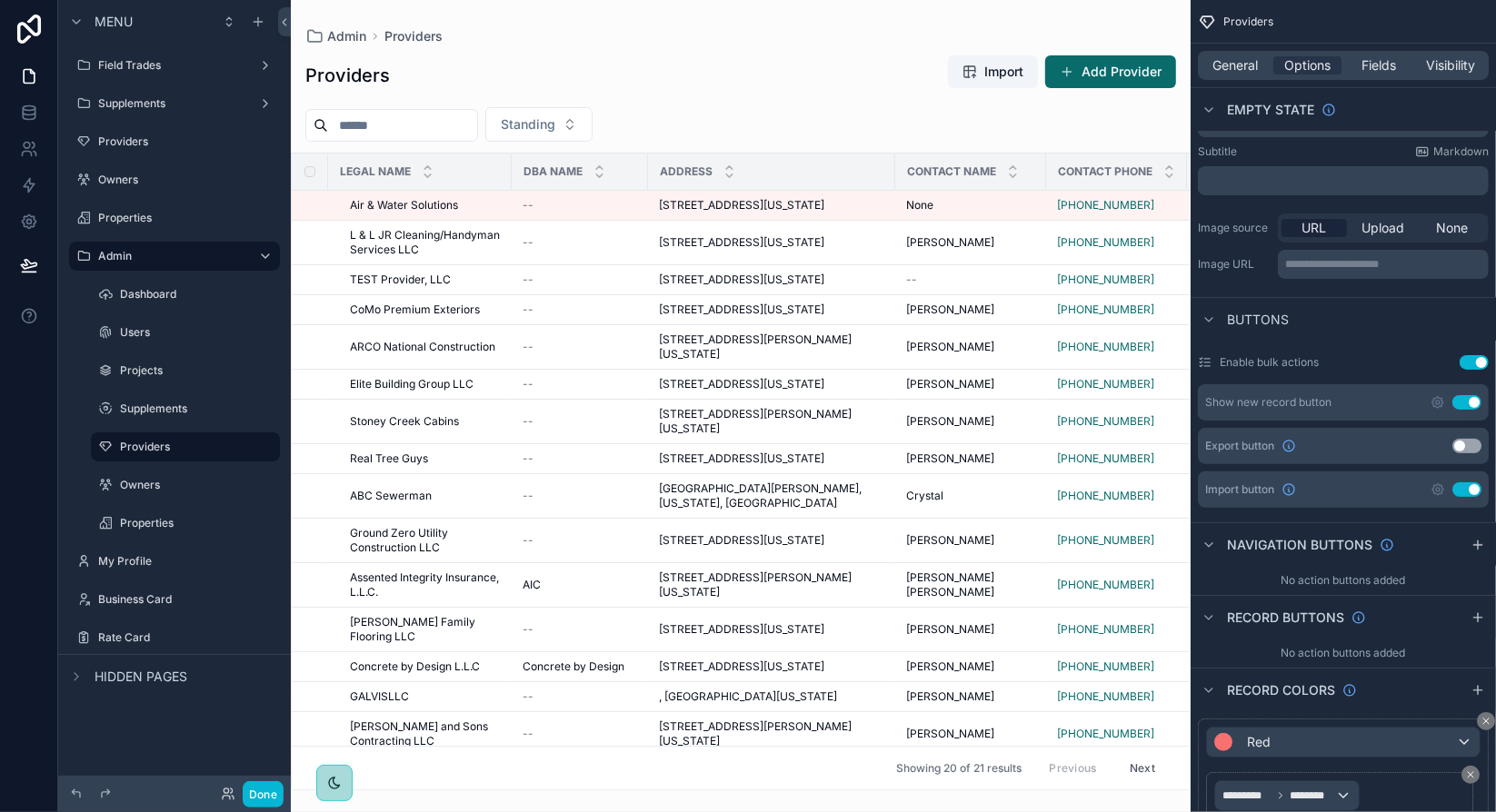
click at [1273, 361] on label "Enable bulk actions" at bounding box center [1269, 362] width 100 height 15
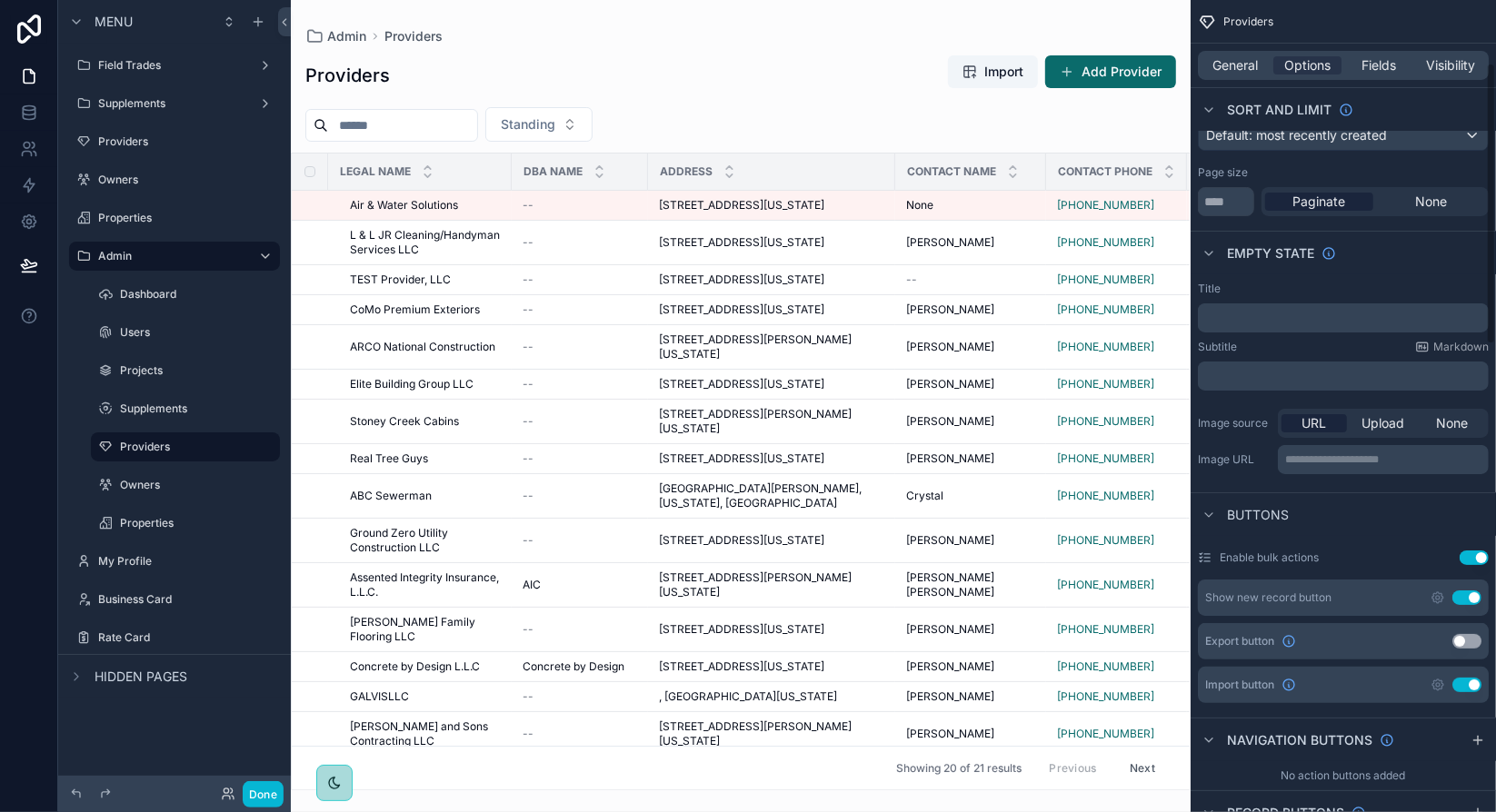
scroll to position [182, 0]
click at [1477, 560] on button "Use setting" at bounding box center [1473, 555] width 29 height 15
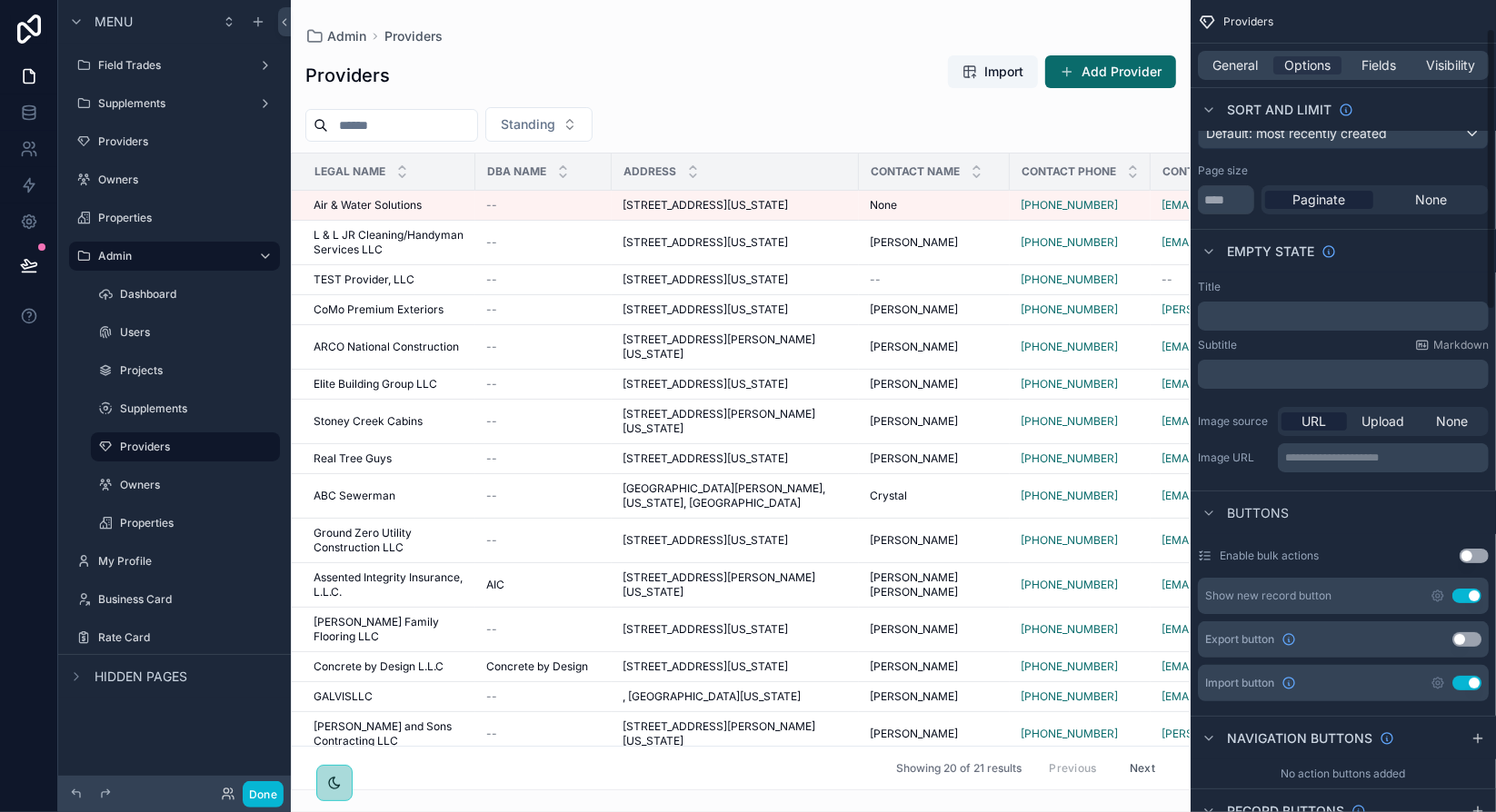
scroll to position [0, 0]
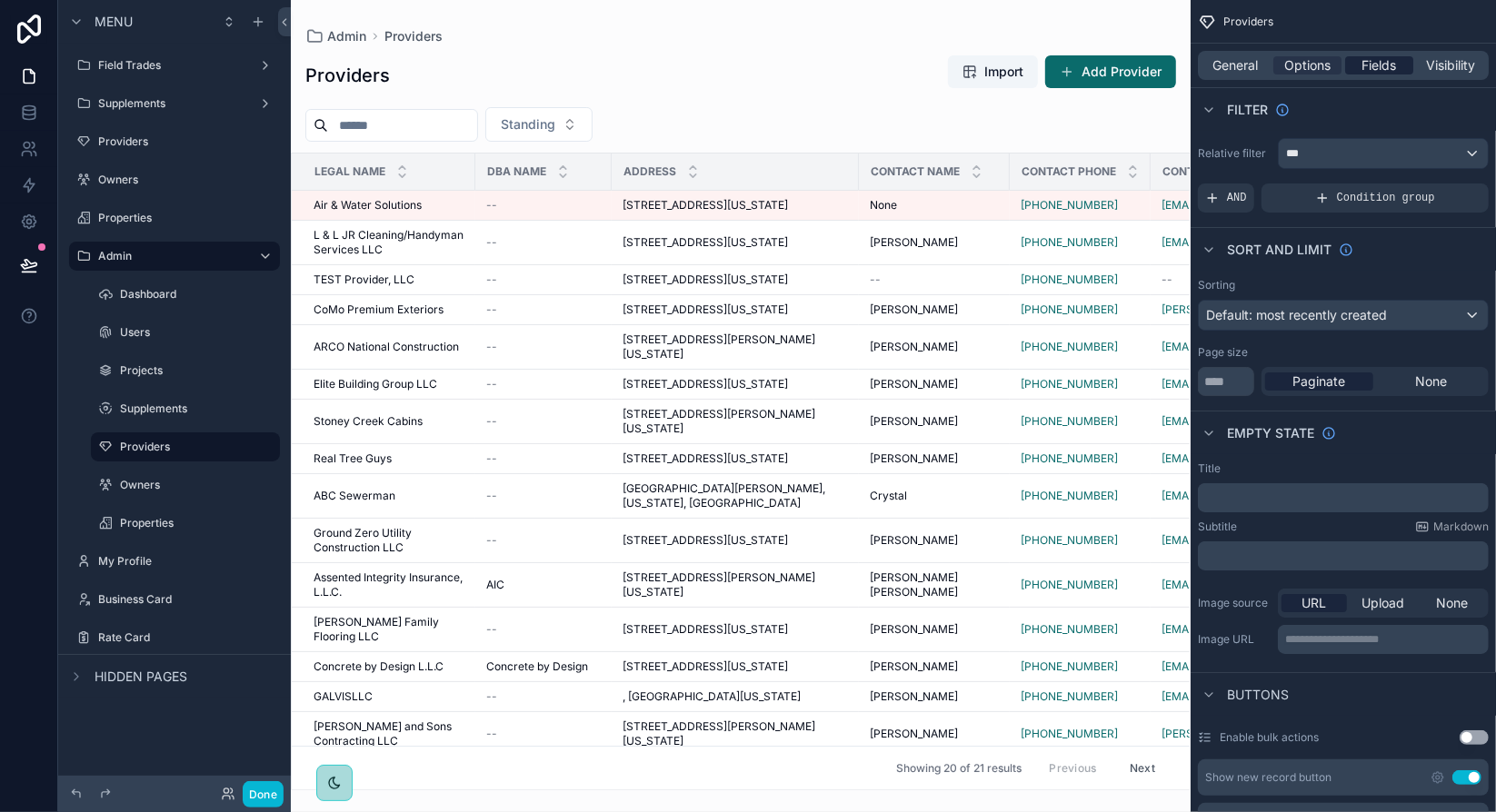
click at [1372, 69] on span "Fields" at bounding box center [1379, 66] width 35 height 18
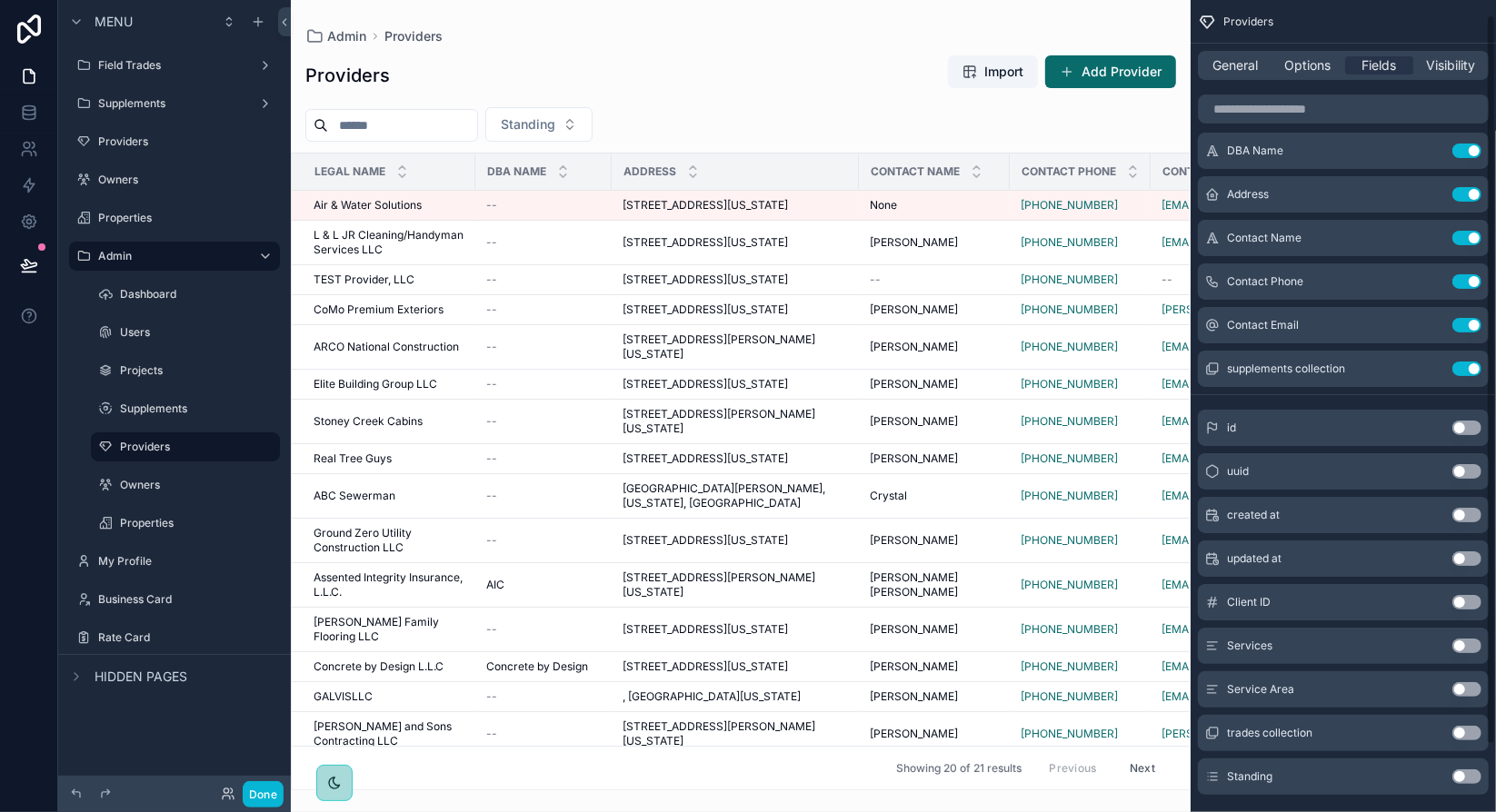
scroll to position [89, 0]
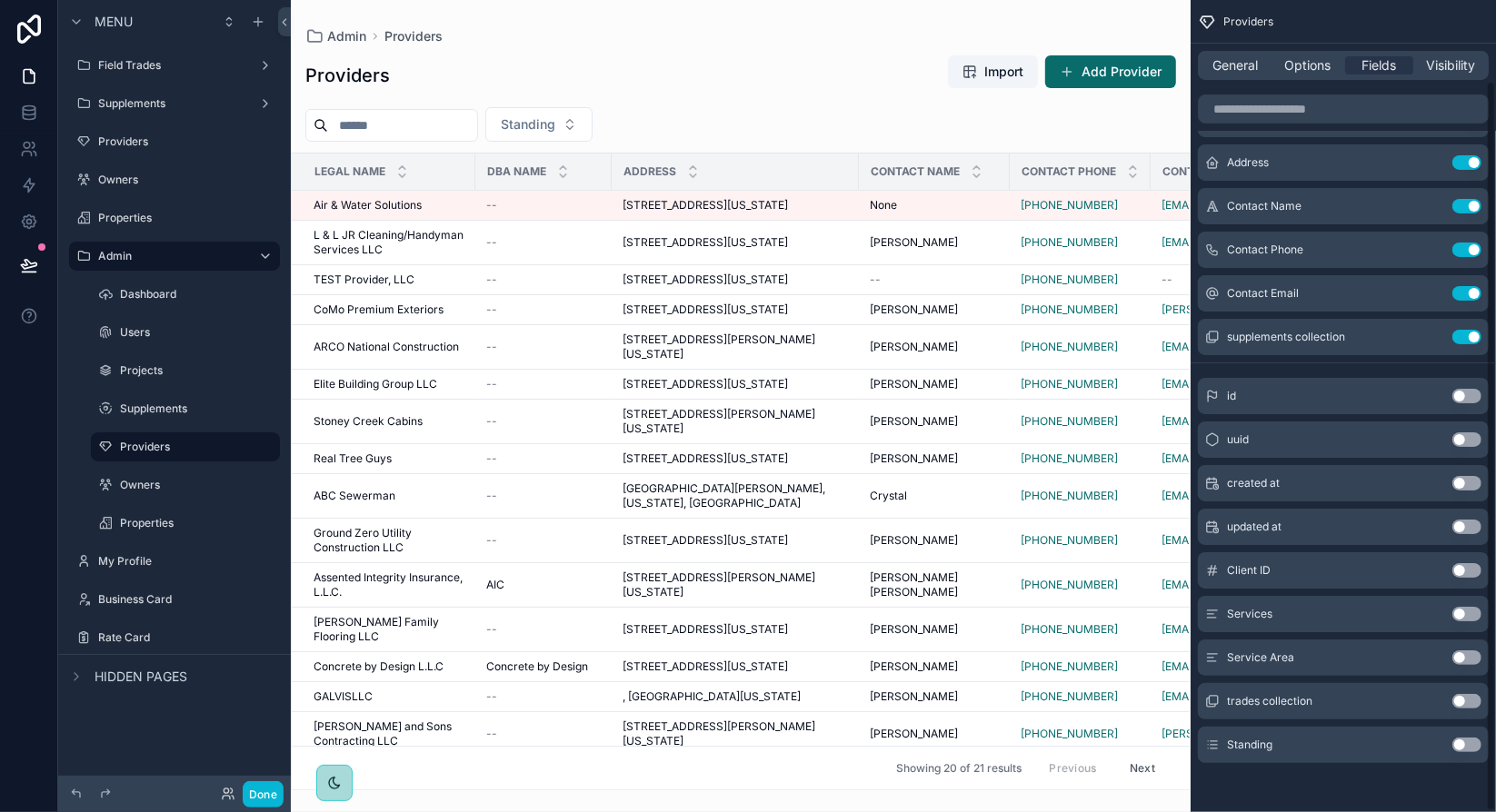
click at [1475, 742] on button "Use setting" at bounding box center [1466, 744] width 29 height 15
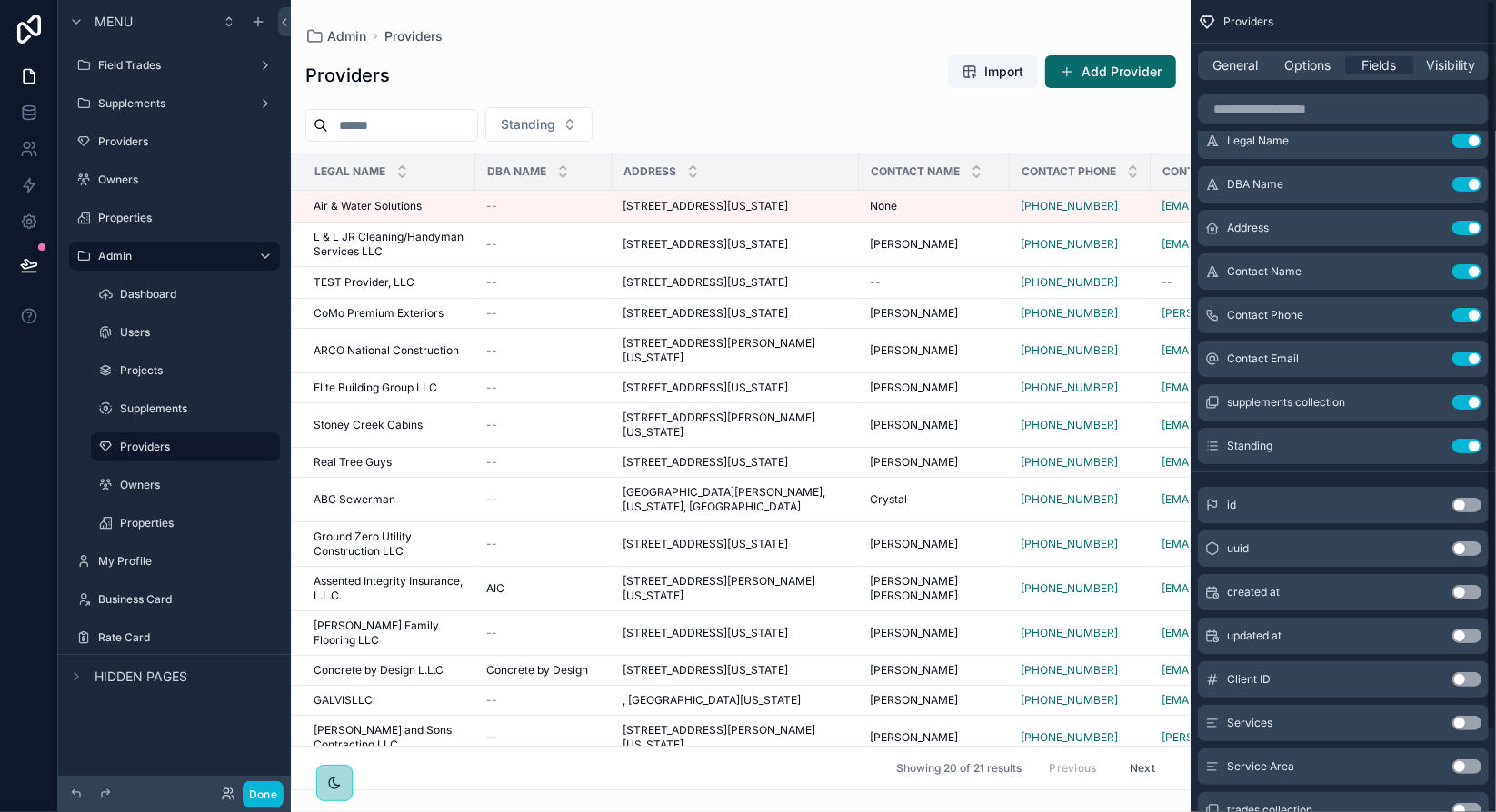
scroll to position [0, 0]
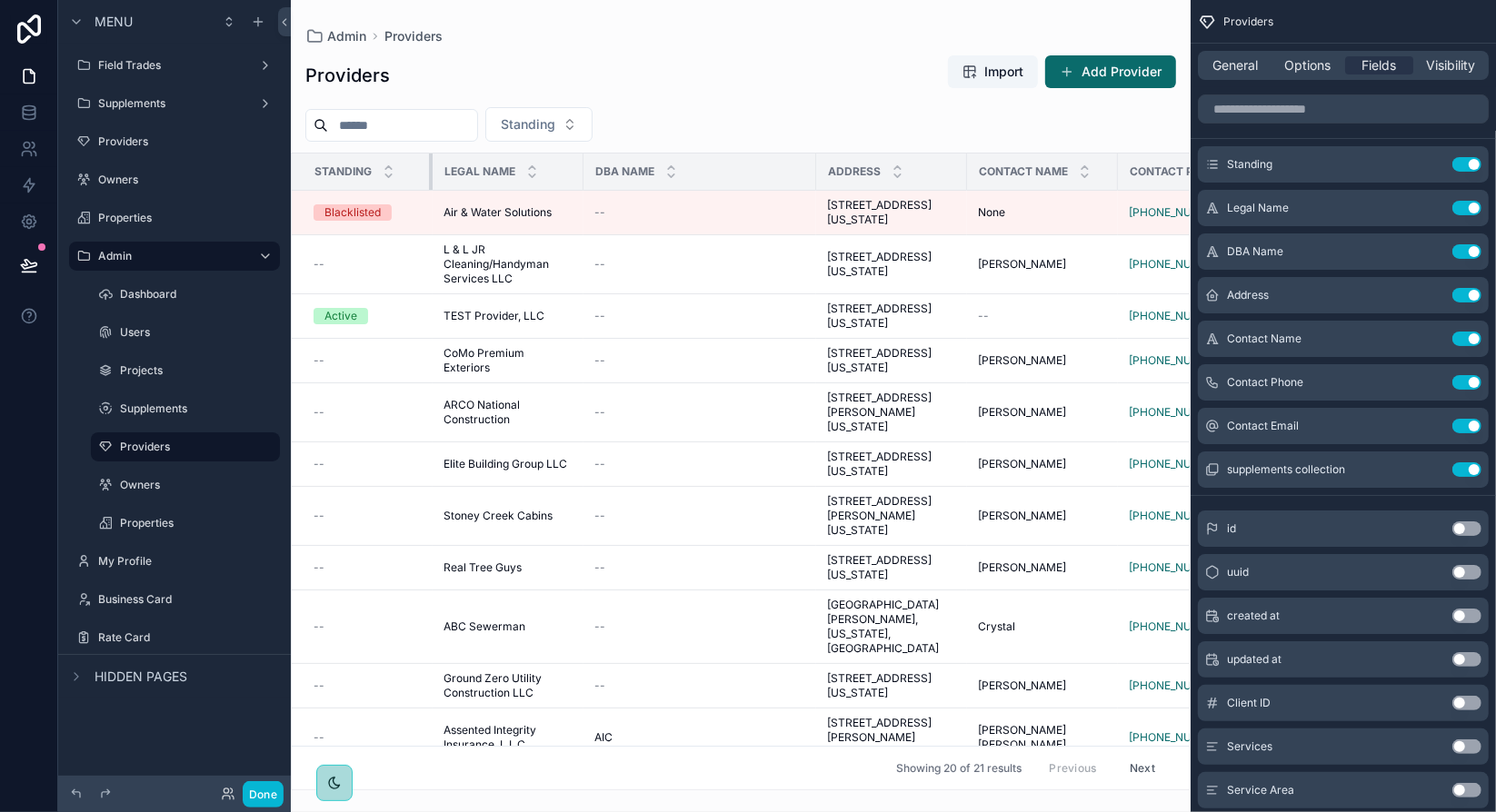
drag, startPoint x: 459, startPoint y: 163, endPoint x: 433, endPoint y: 164, distance: 26.0
click at [433, 164] on div "scrollable content" at bounding box center [432, 171] width 7 height 37
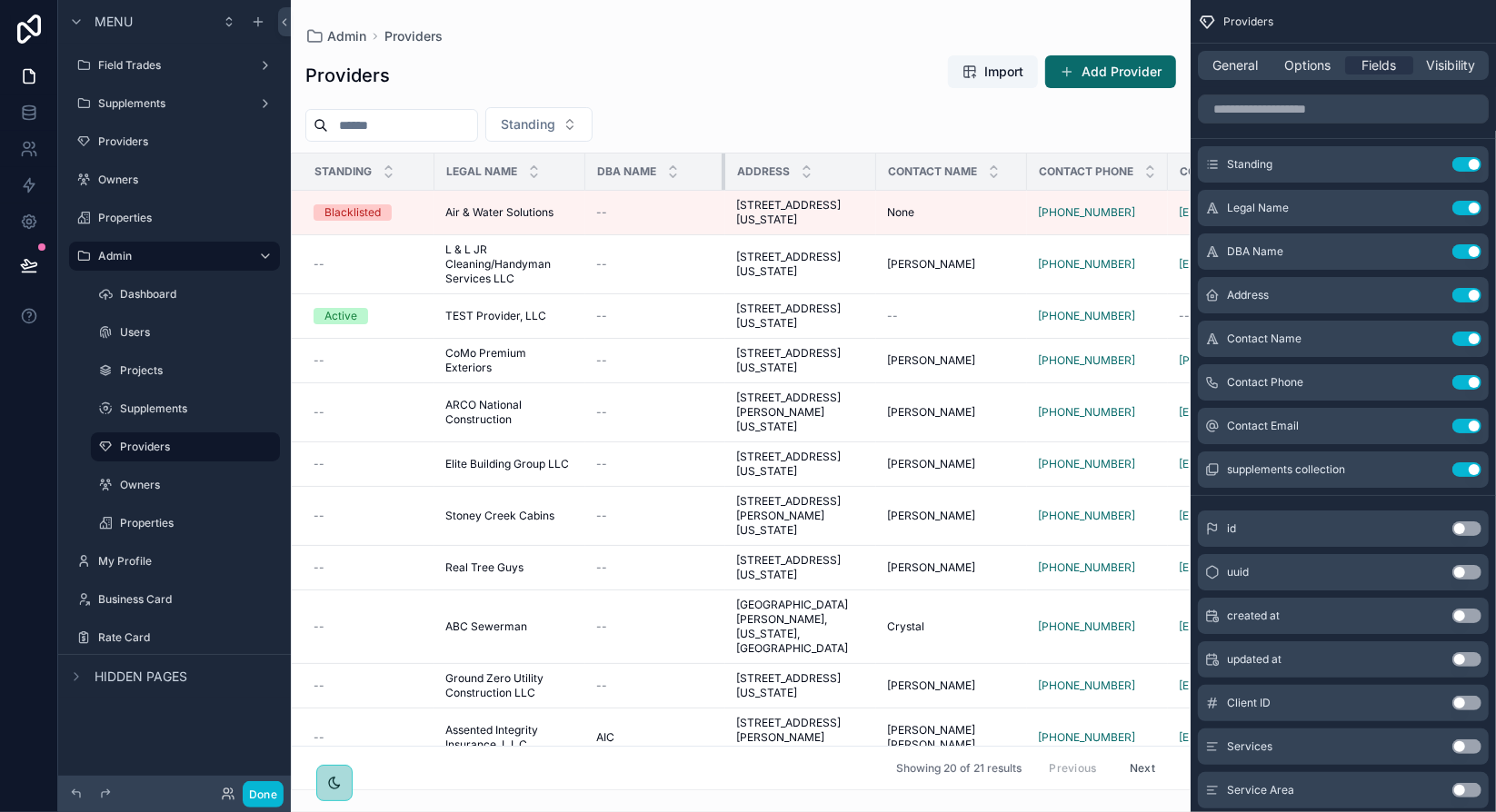
drag, startPoint x: 815, startPoint y: 166, endPoint x: 723, endPoint y: 176, distance: 92.5
click at [723, 176] on div "scrollable content" at bounding box center [725, 171] width 7 height 37
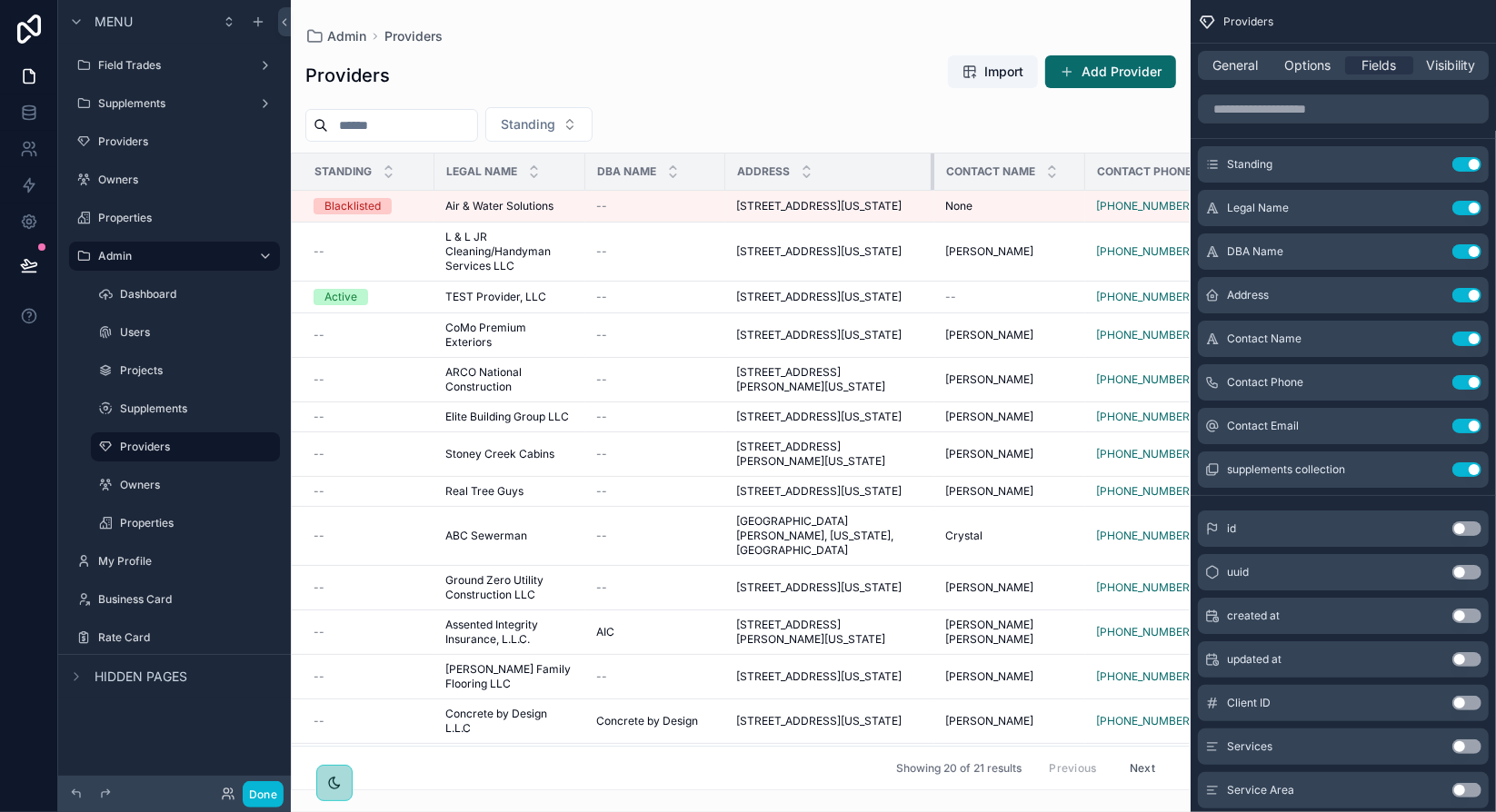
drag, startPoint x: 874, startPoint y: 172, endPoint x: 933, endPoint y: 163, distance: 59.7
click at [933, 163] on div "scrollable content" at bounding box center [934, 171] width 7 height 37
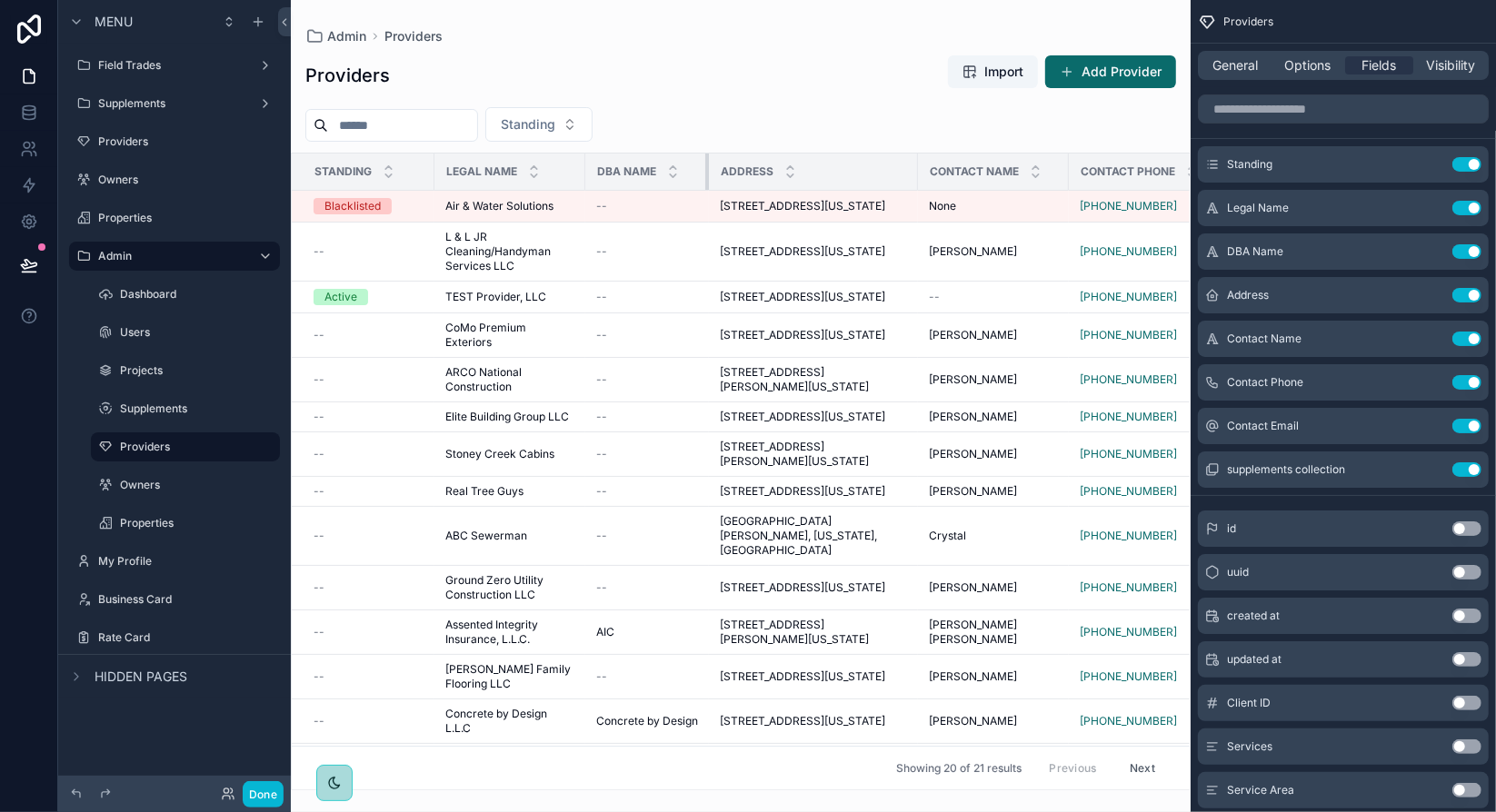
drag, startPoint x: 724, startPoint y: 165, endPoint x: 706, endPoint y: 164, distance: 18.0
click at [706, 164] on div "scrollable content" at bounding box center [708, 171] width 7 height 37
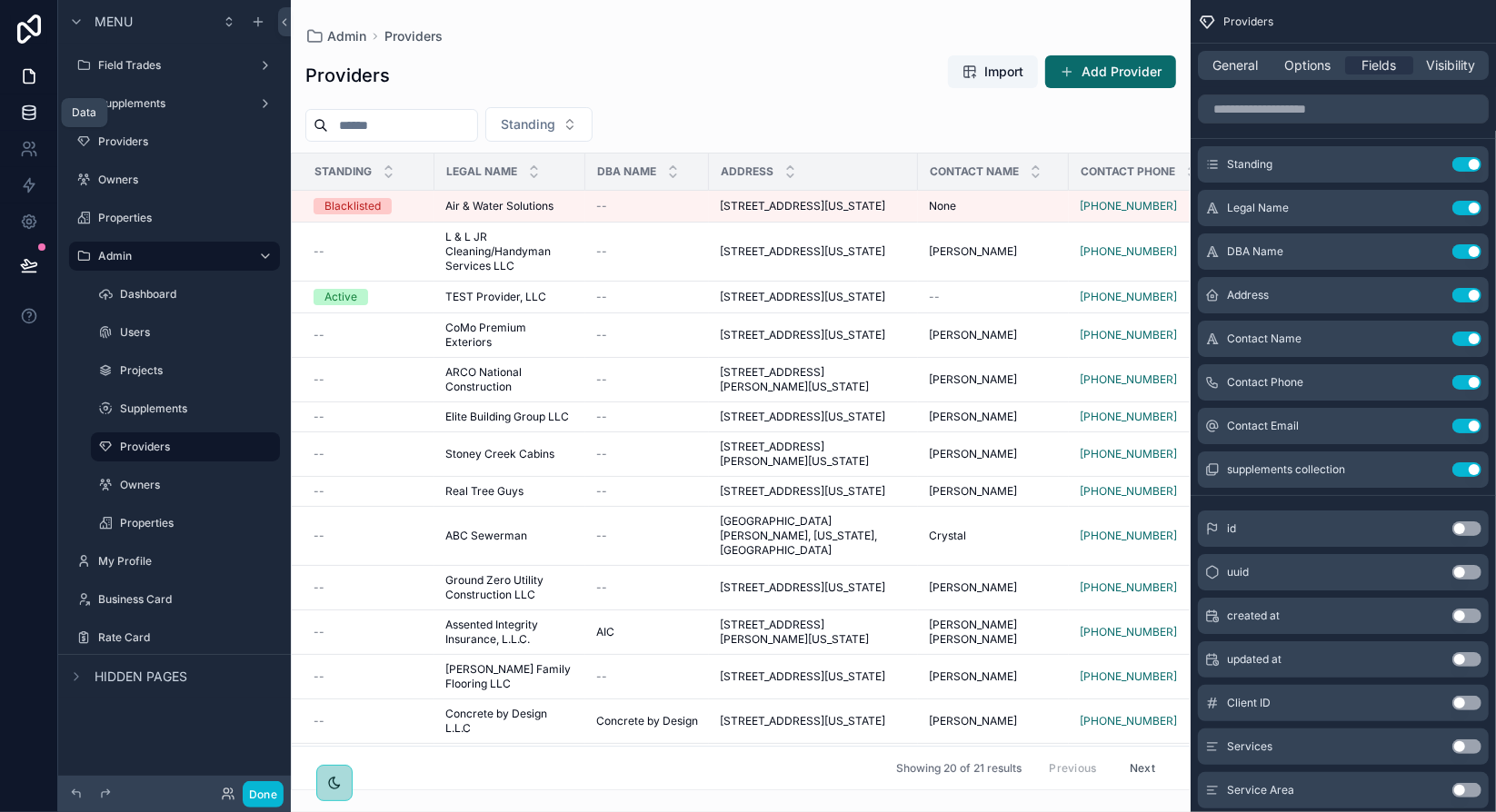
click at [32, 113] on icon at bounding box center [29, 111] width 12 height 7
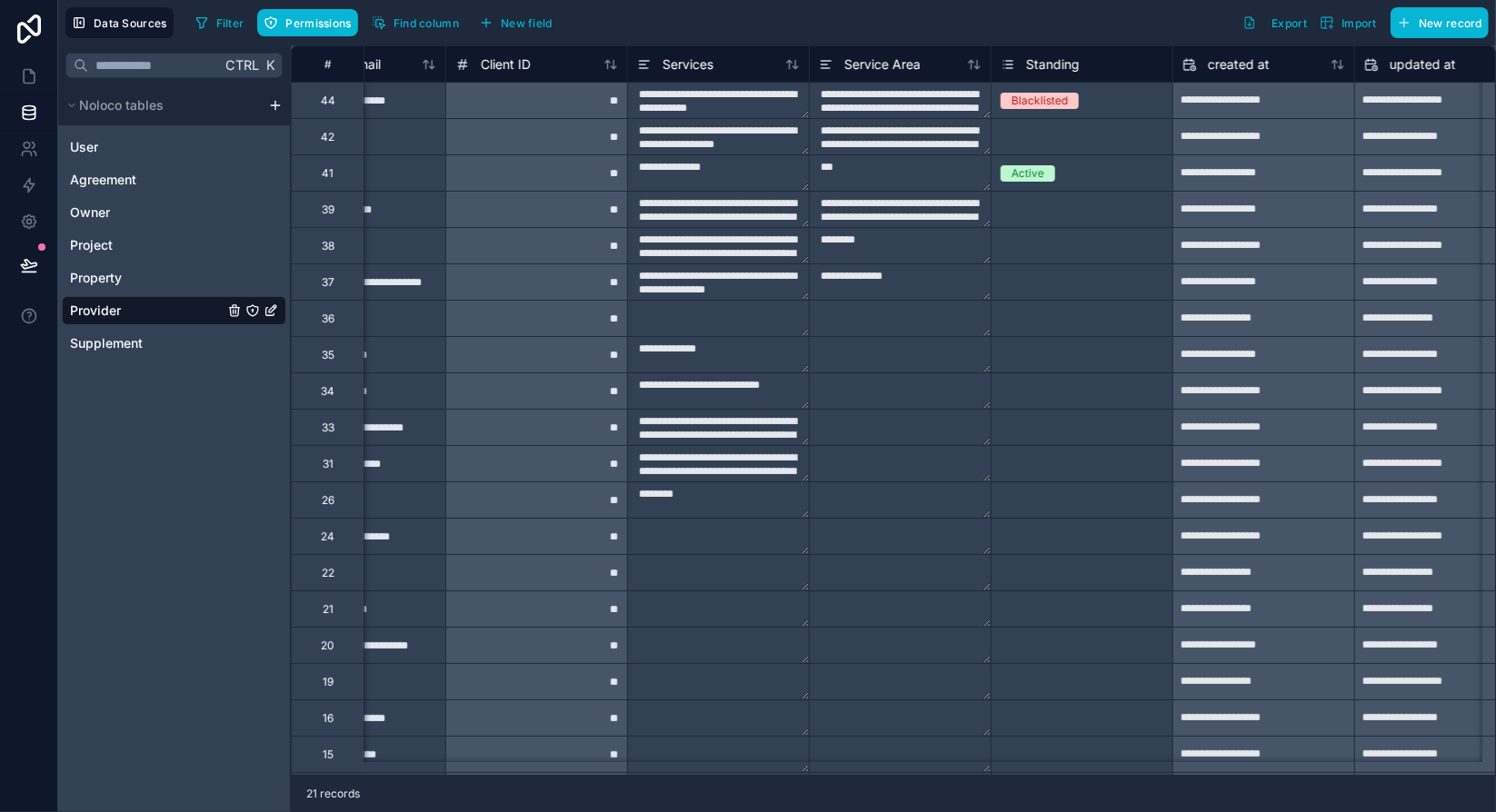
scroll to position [0, 1050]
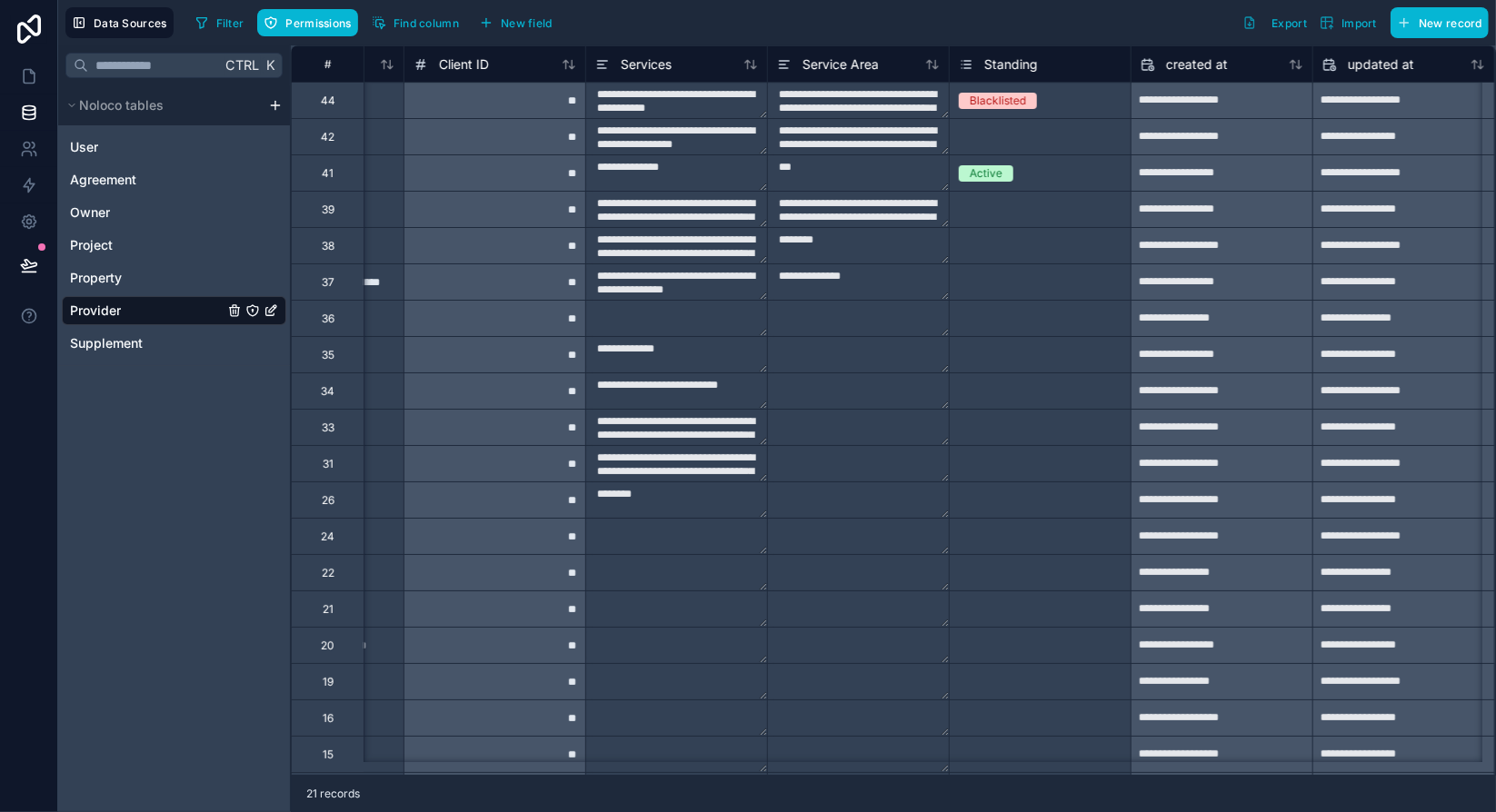
click at [988, 172] on div "Active" at bounding box center [985, 173] width 33 height 16
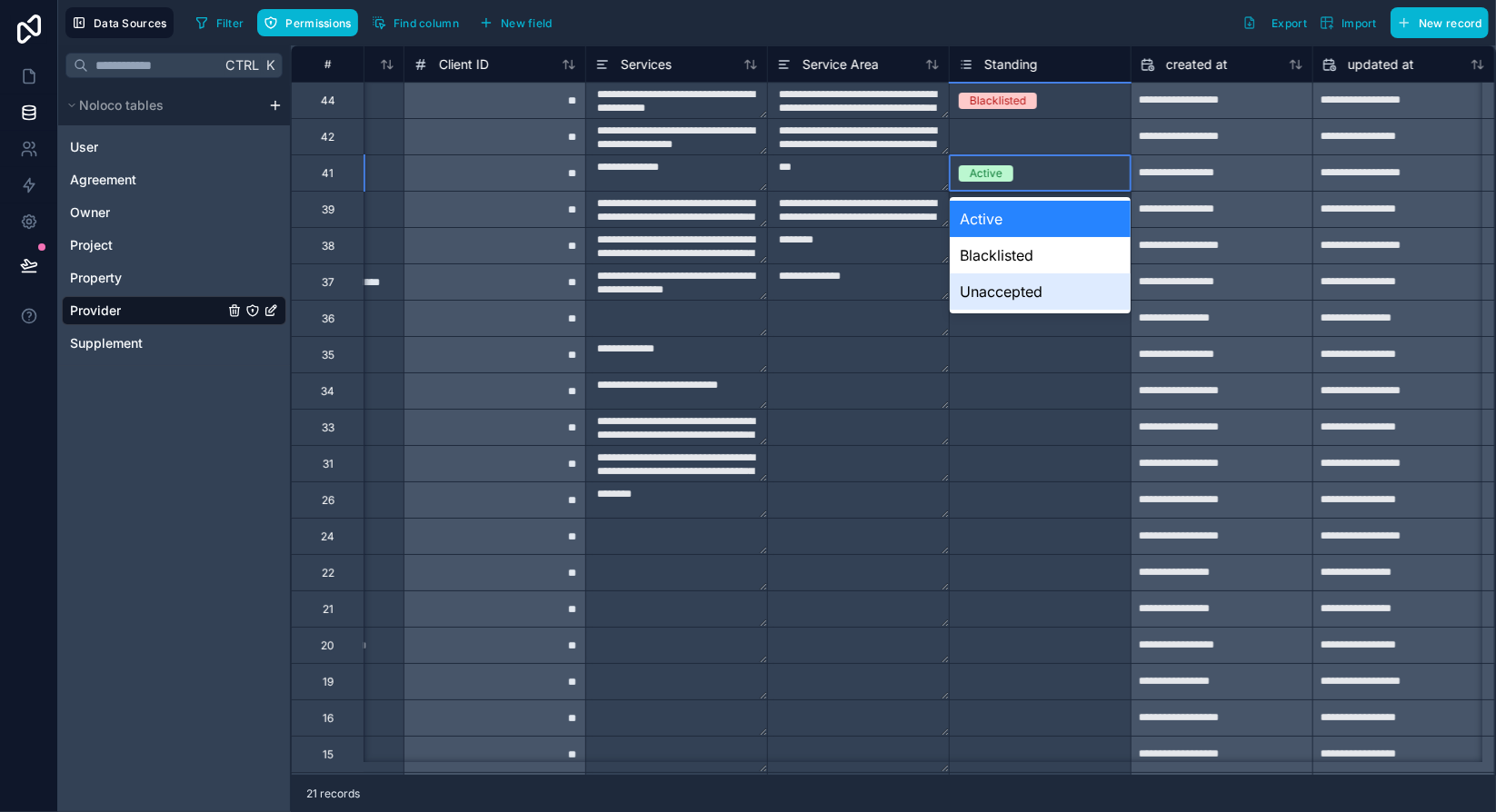
click at [1032, 293] on div "Unaccepted" at bounding box center [1040, 292] width 181 height 37
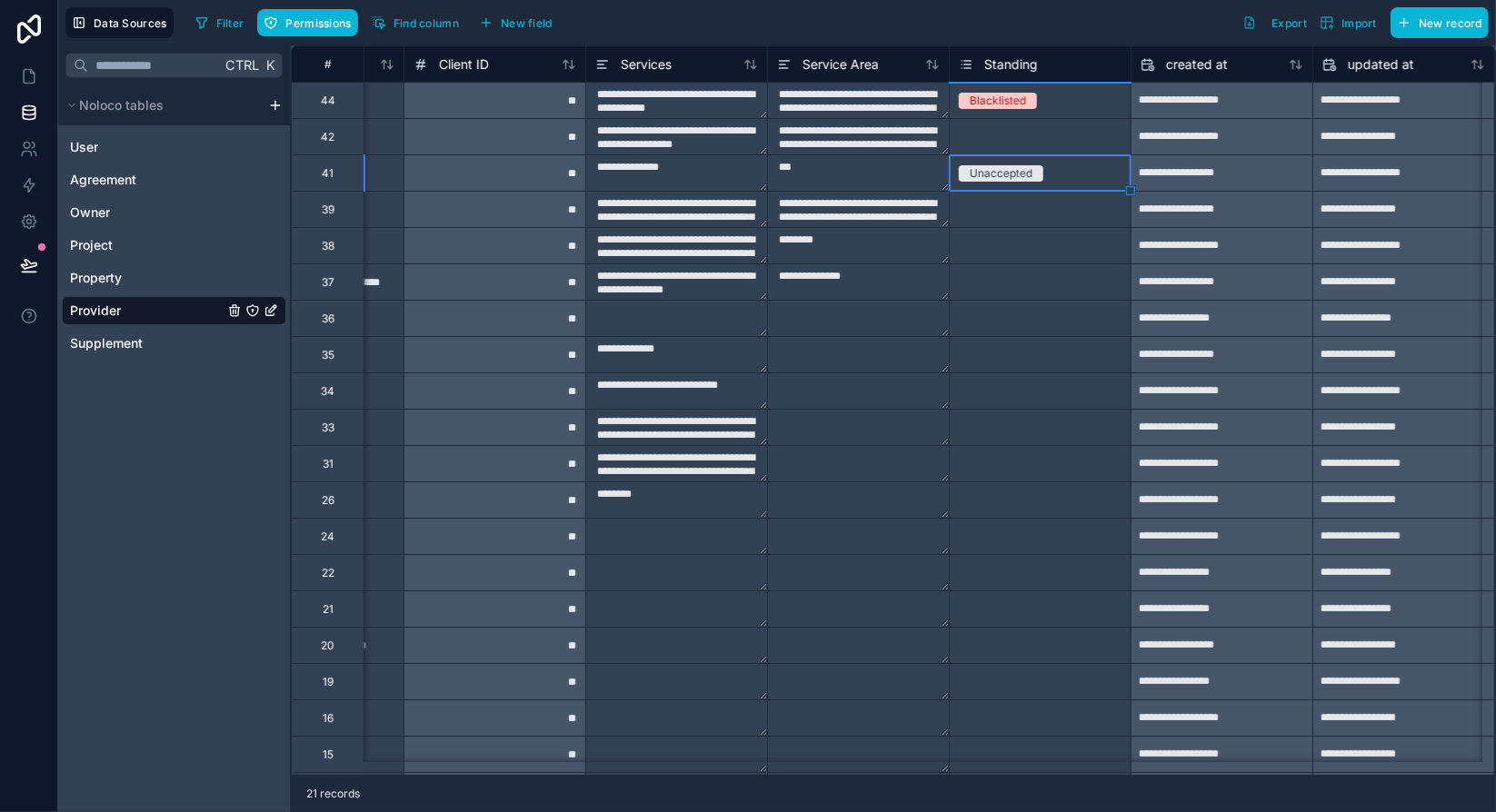
click at [1043, 137] on div "Select a Standing" at bounding box center [1003, 137] width 90 height 15
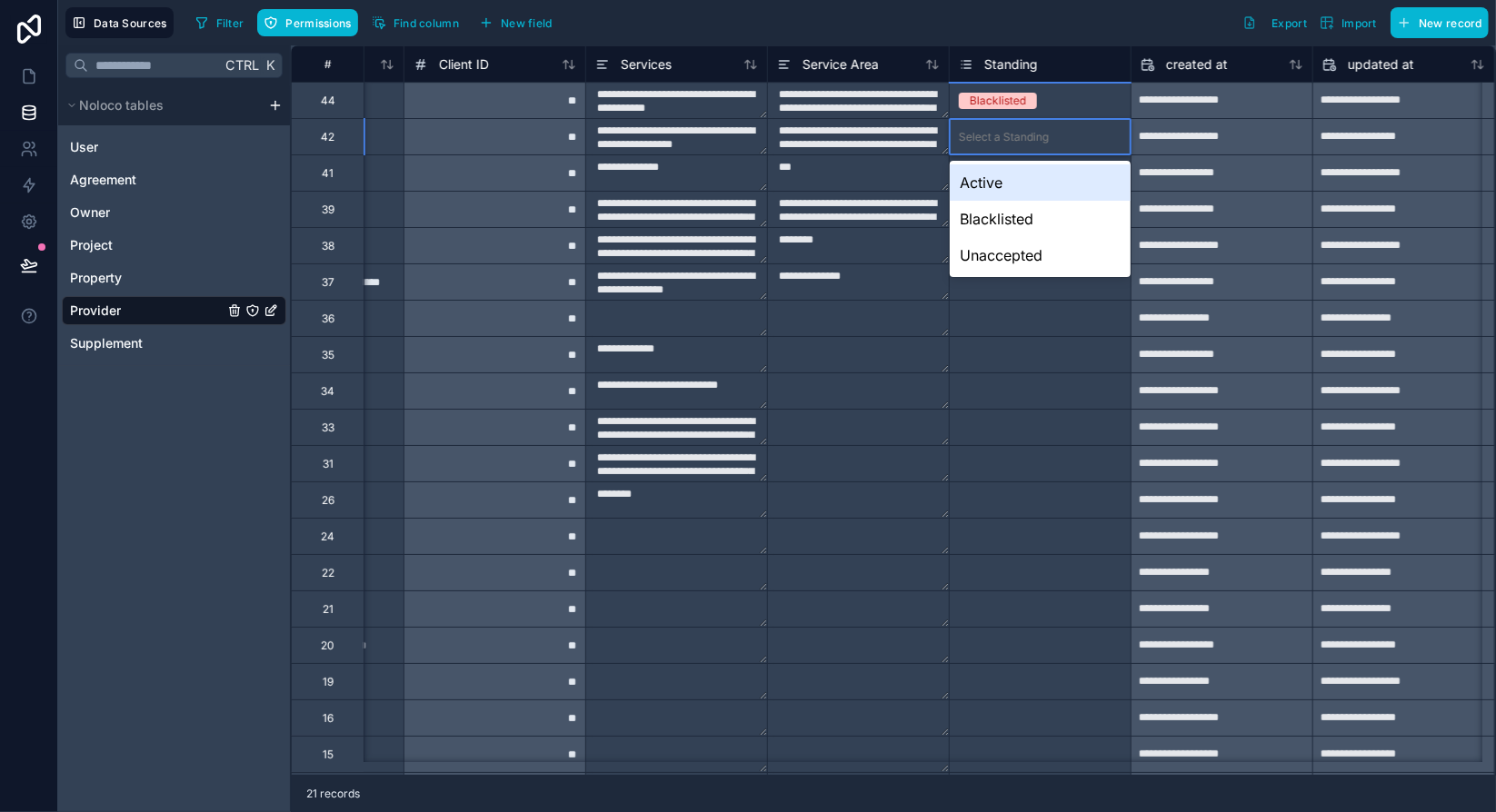
click at [1032, 182] on div "Active" at bounding box center [1040, 182] width 181 height 37
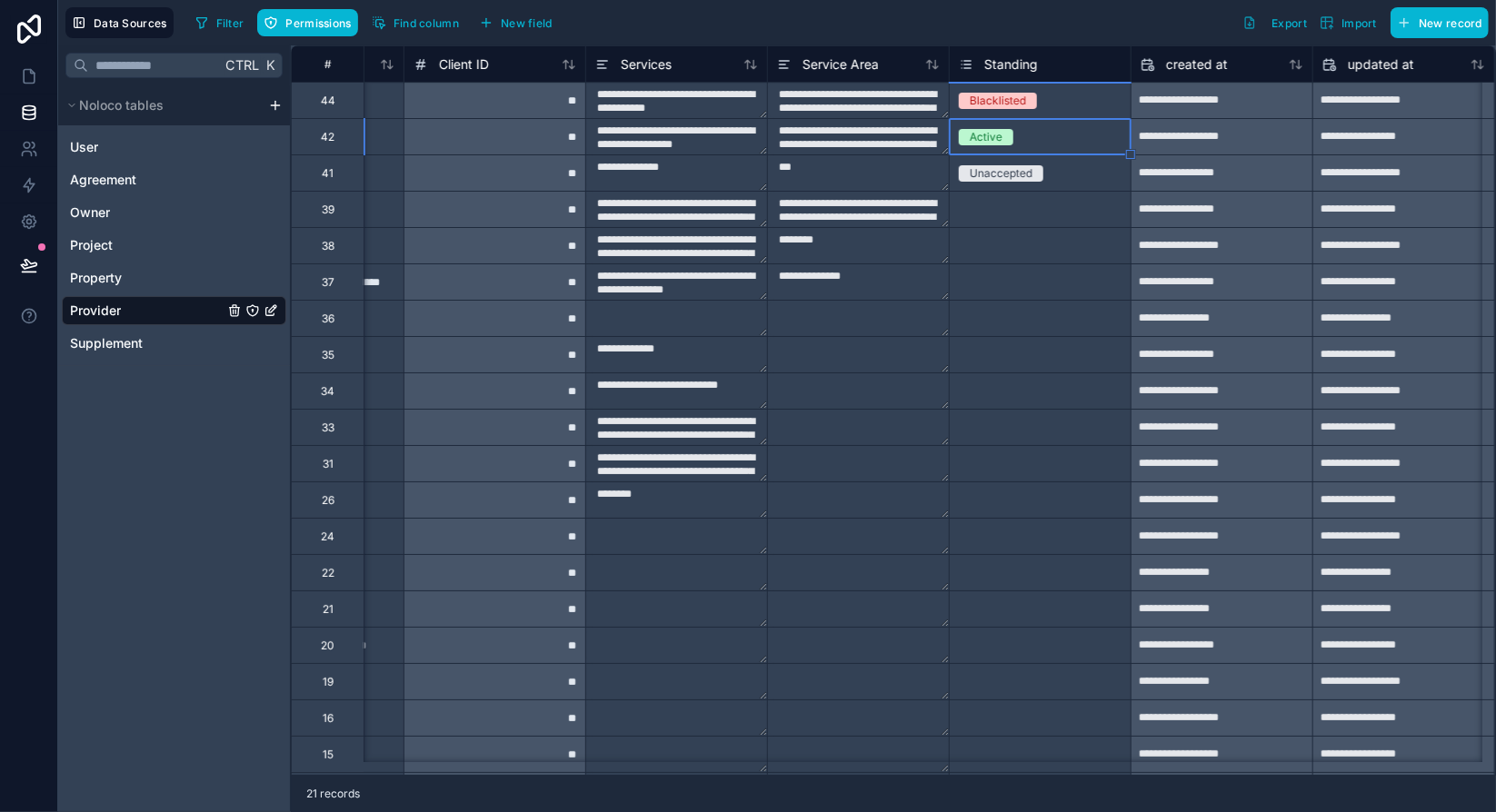
click at [1027, 214] on div "Select a Standing" at bounding box center [1003, 210] width 90 height 15
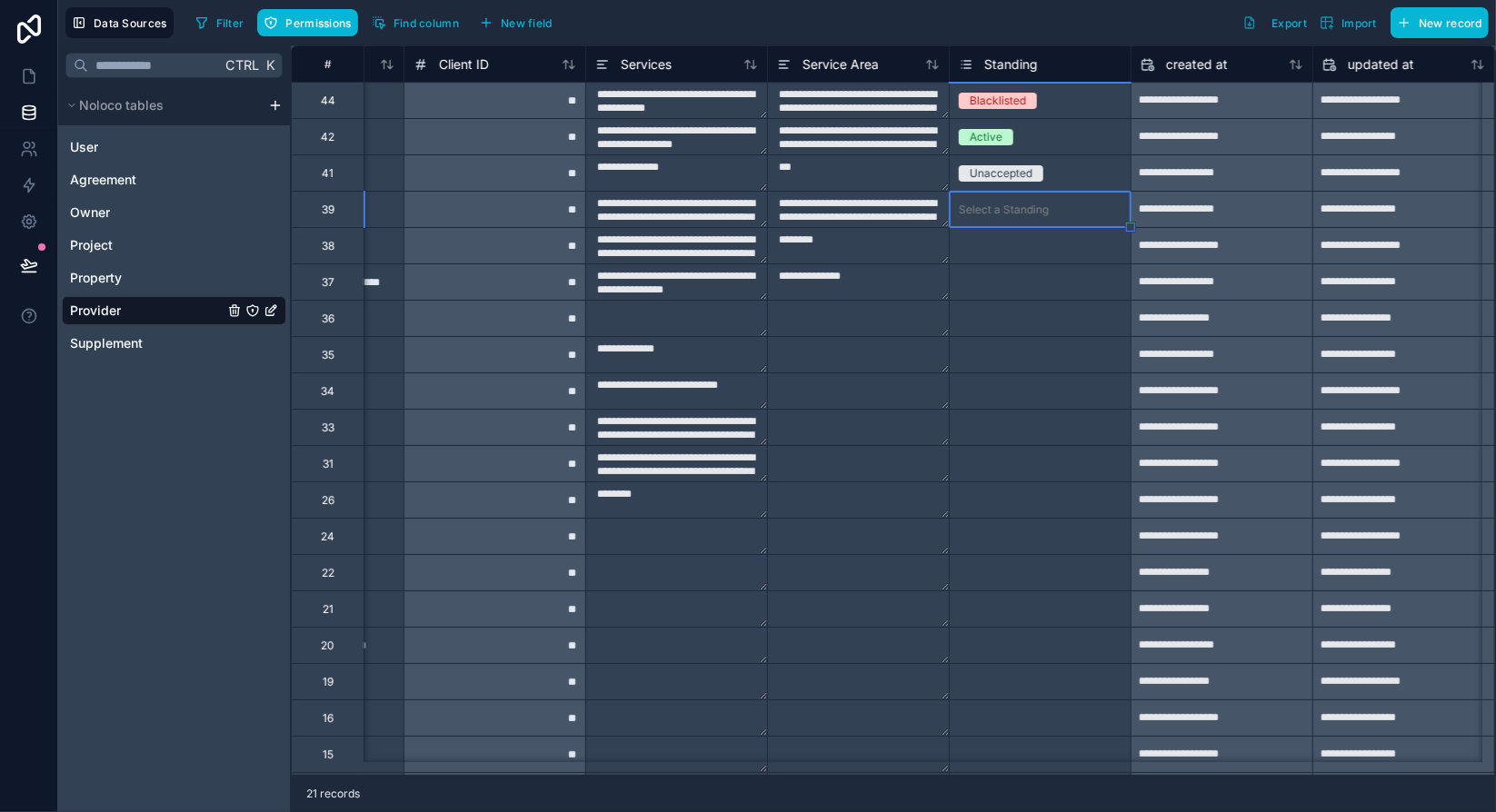
click at [1027, 214] on div "Select a Standing" at bounding box center [1003, 210] width 90 height 15
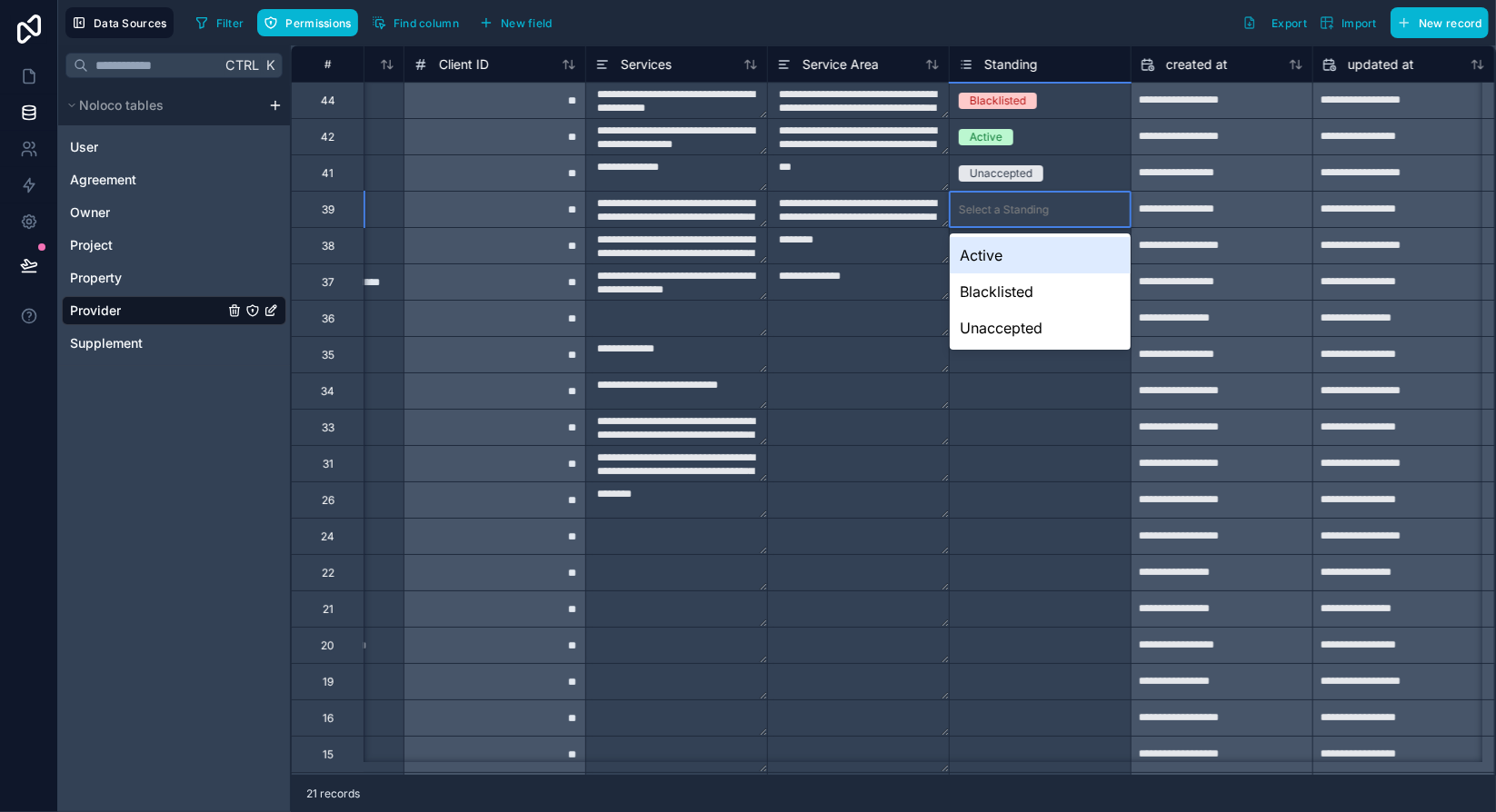
click at [1007, 264] on div "Active" at bounding box center [1040, 255] width 181 height 37
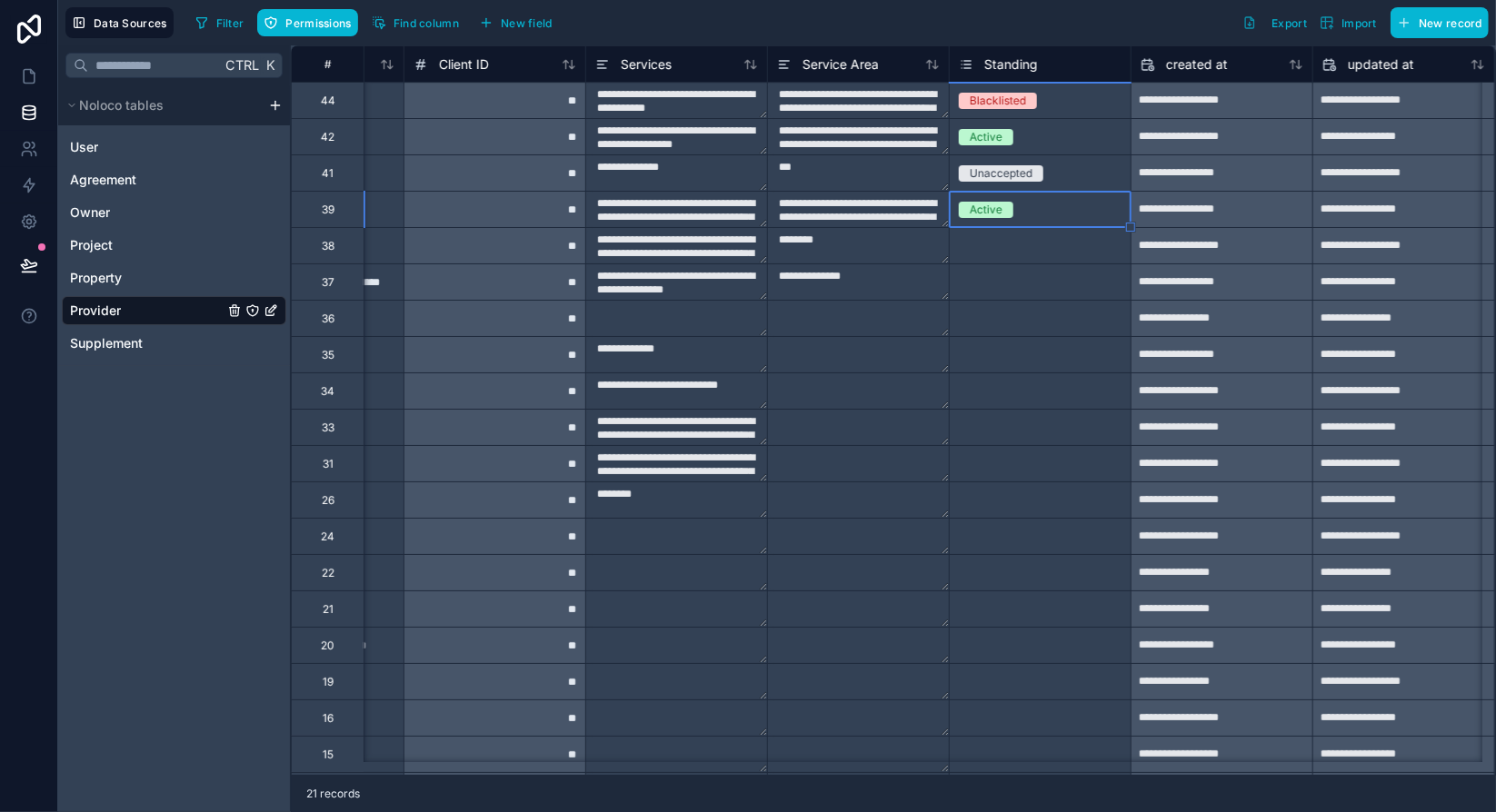
click at [1005, 252] on div "Select a Standing" at bounding box center [1003, 246] width 90 height 15
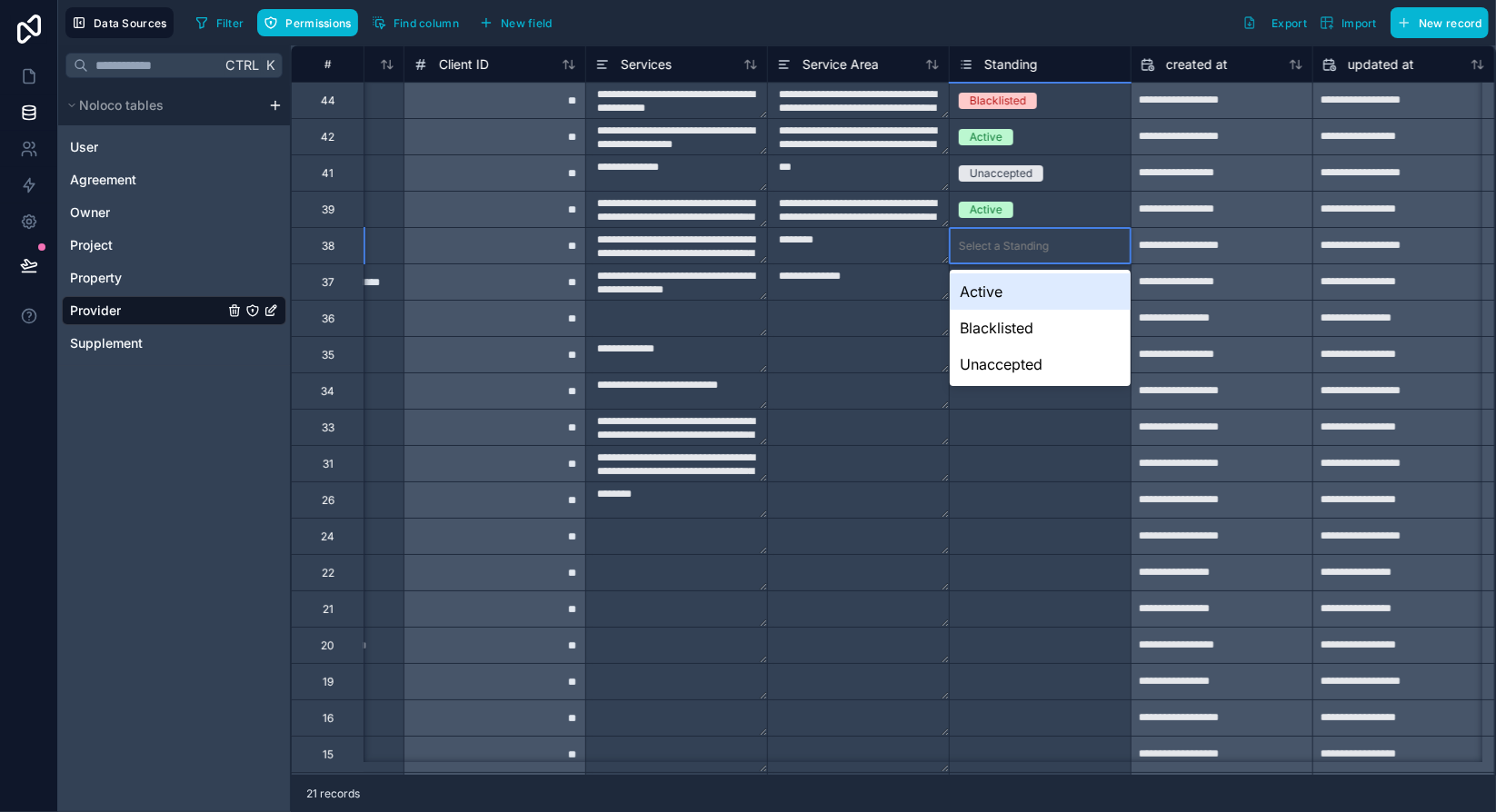
click at [1005, 252] on div "Select a Standing" at bounding box center [1003, 246] width 90 height 15
click at [1002, 296] on div "Active" at bounding box center [1040, 292] width 181 height 37
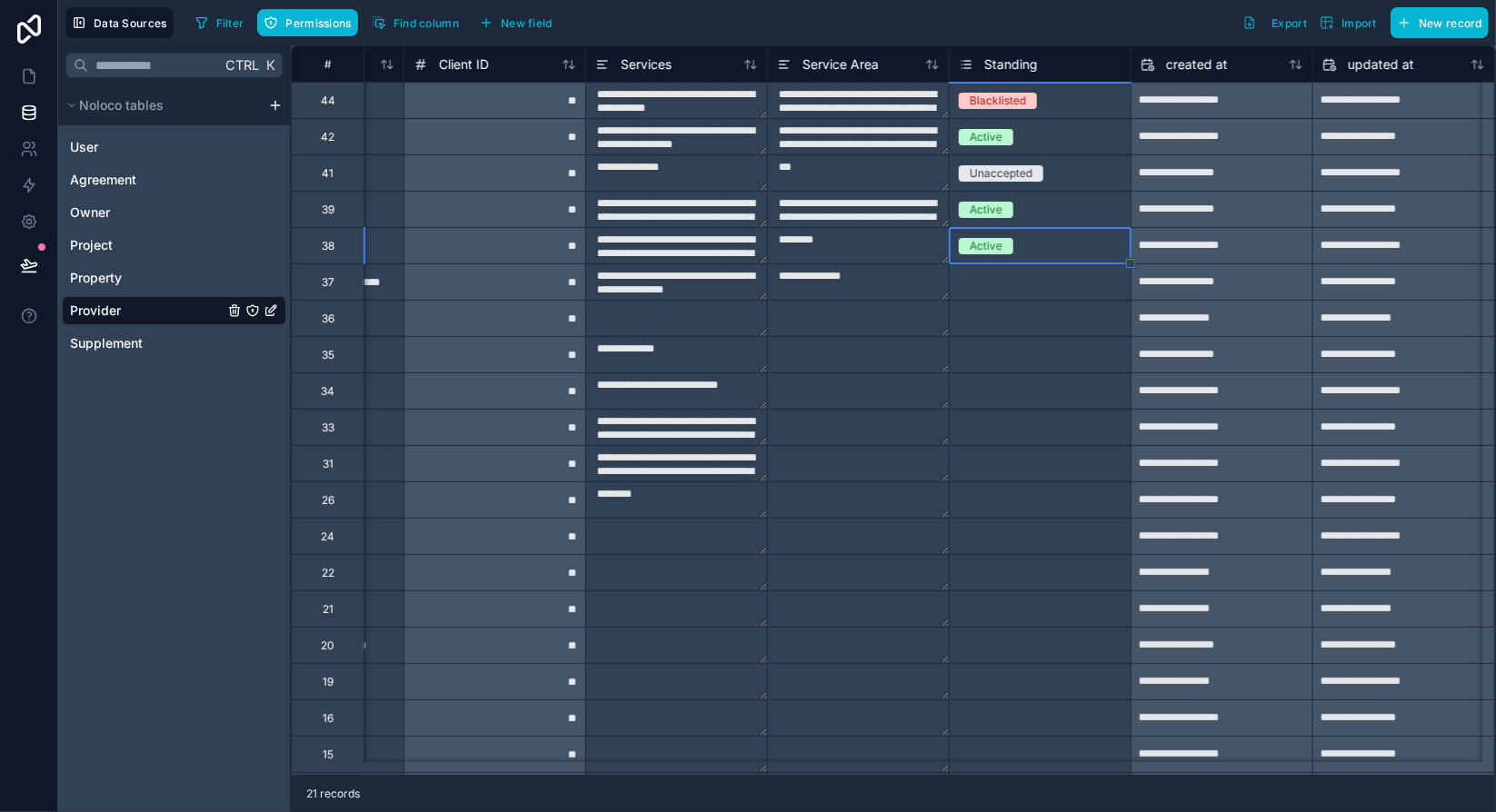
click at [997, 288] on div "Select a Standing" at bounding box center [1040, 283] width 181 height 18
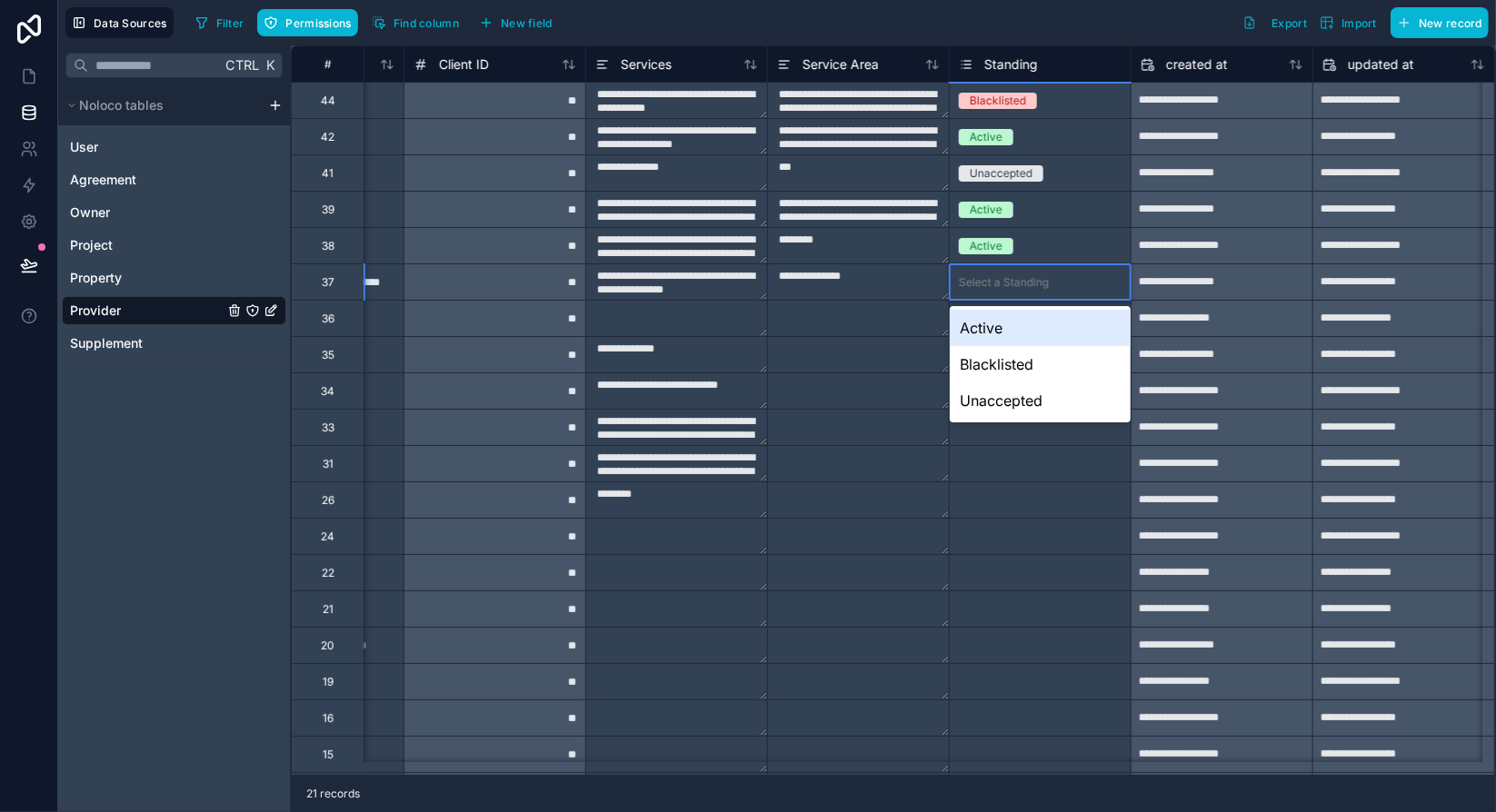
click at [999, 328] on div "Active" at bounding box center [1040, 327] width 181 height 37
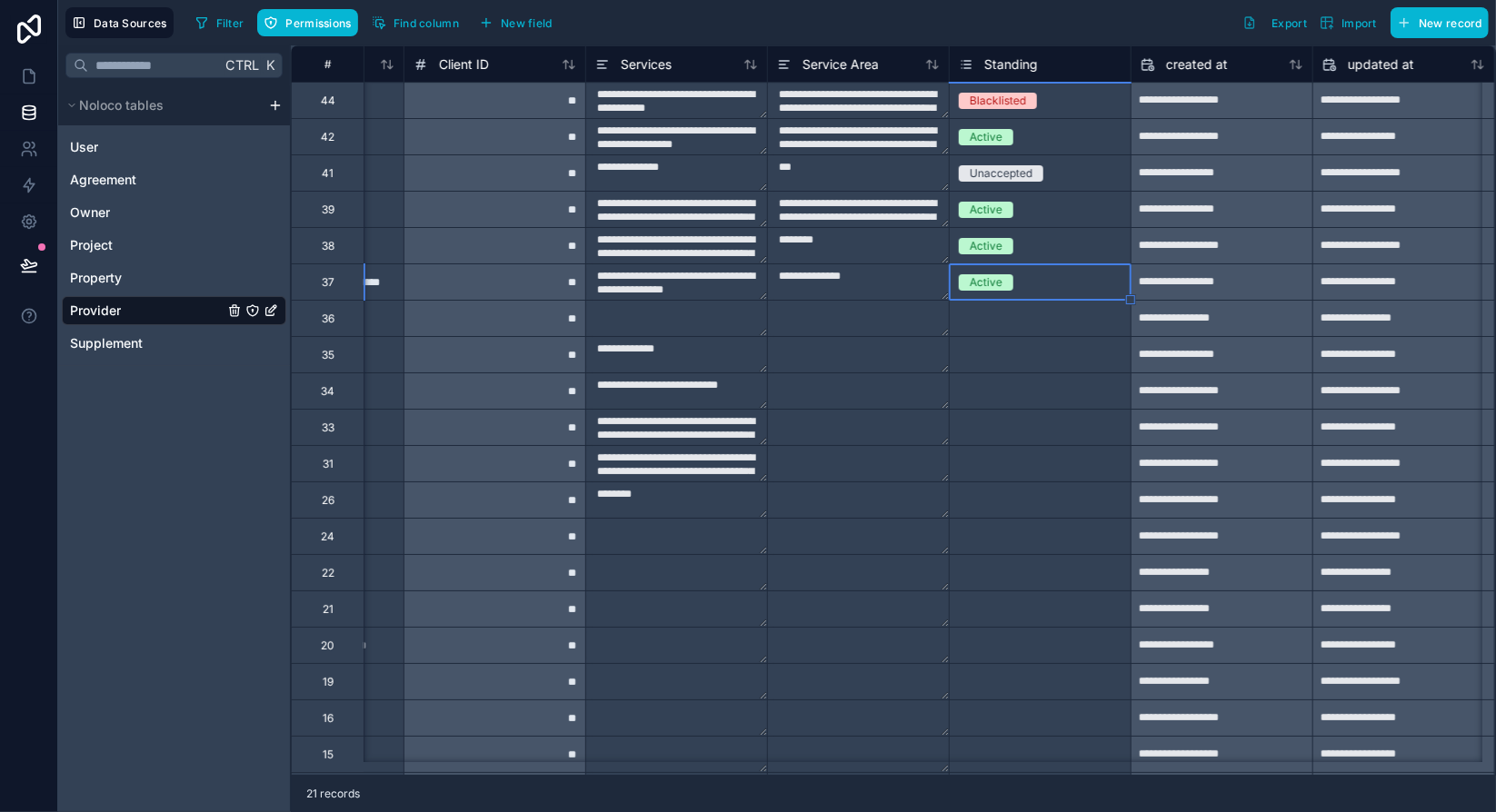
click at [999, 328] on div "Select a Standing" at bounding box center [1040, 318] width 181 height 36
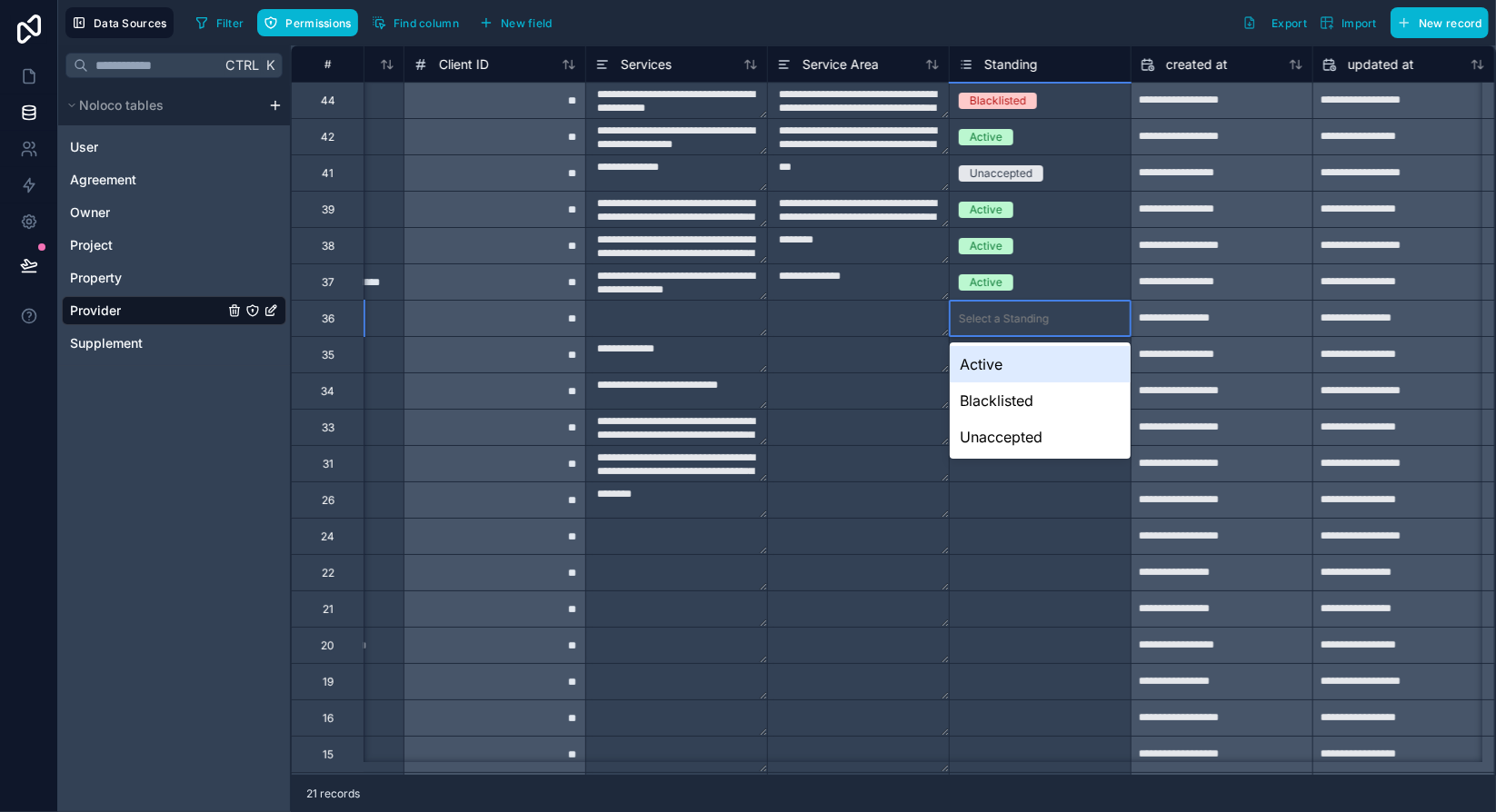
click at [999, 328] on div "Select a Standing" at bounding box center [1040, 318] width 181 height 36
click at [999, 360] on div "Active" at bounding box center [1040, 364] width 181 height 37
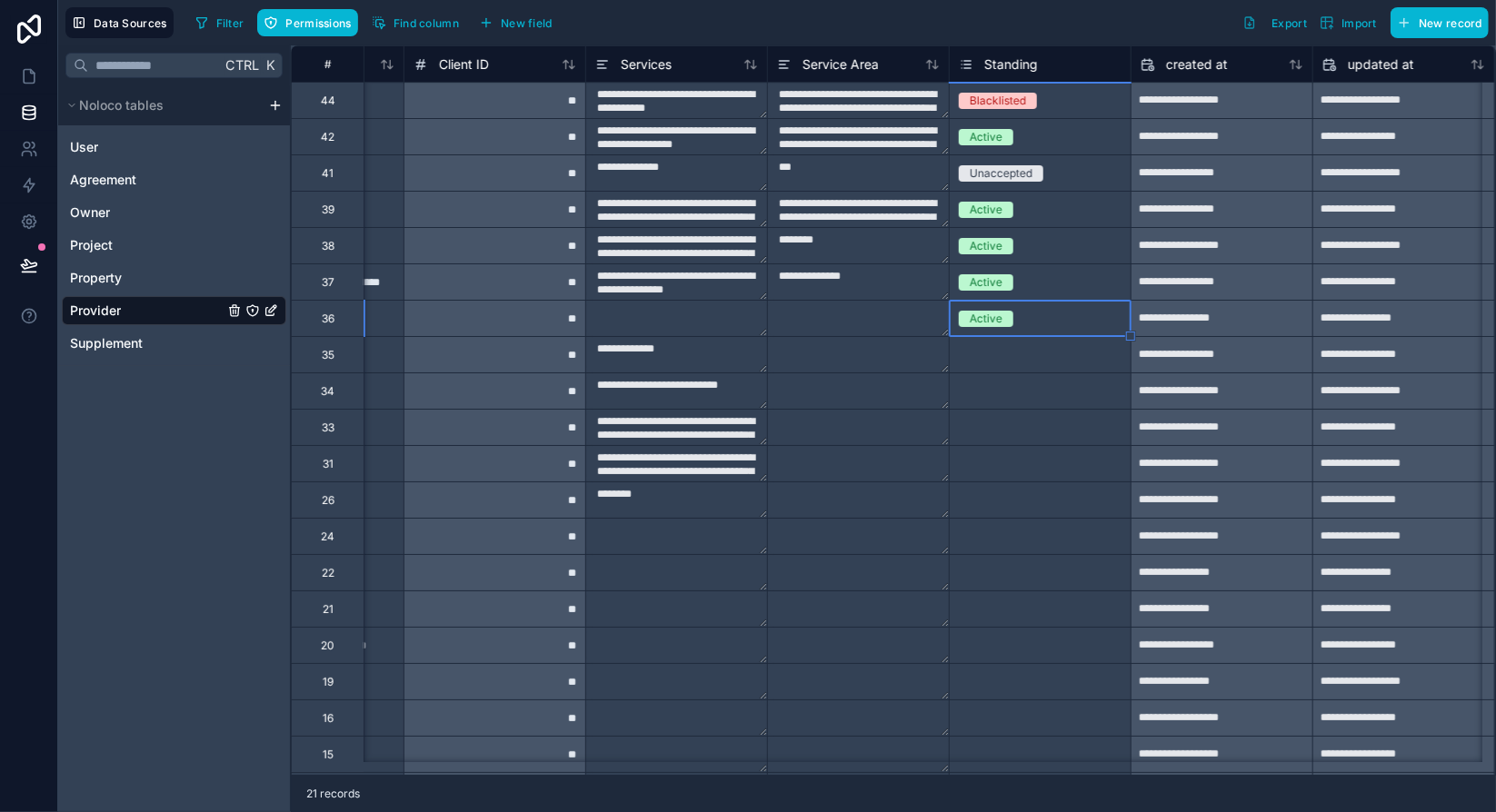
click at [1000, 357] on div "Select a Standing" at bounding box center [1003, 355] width 90 height 15
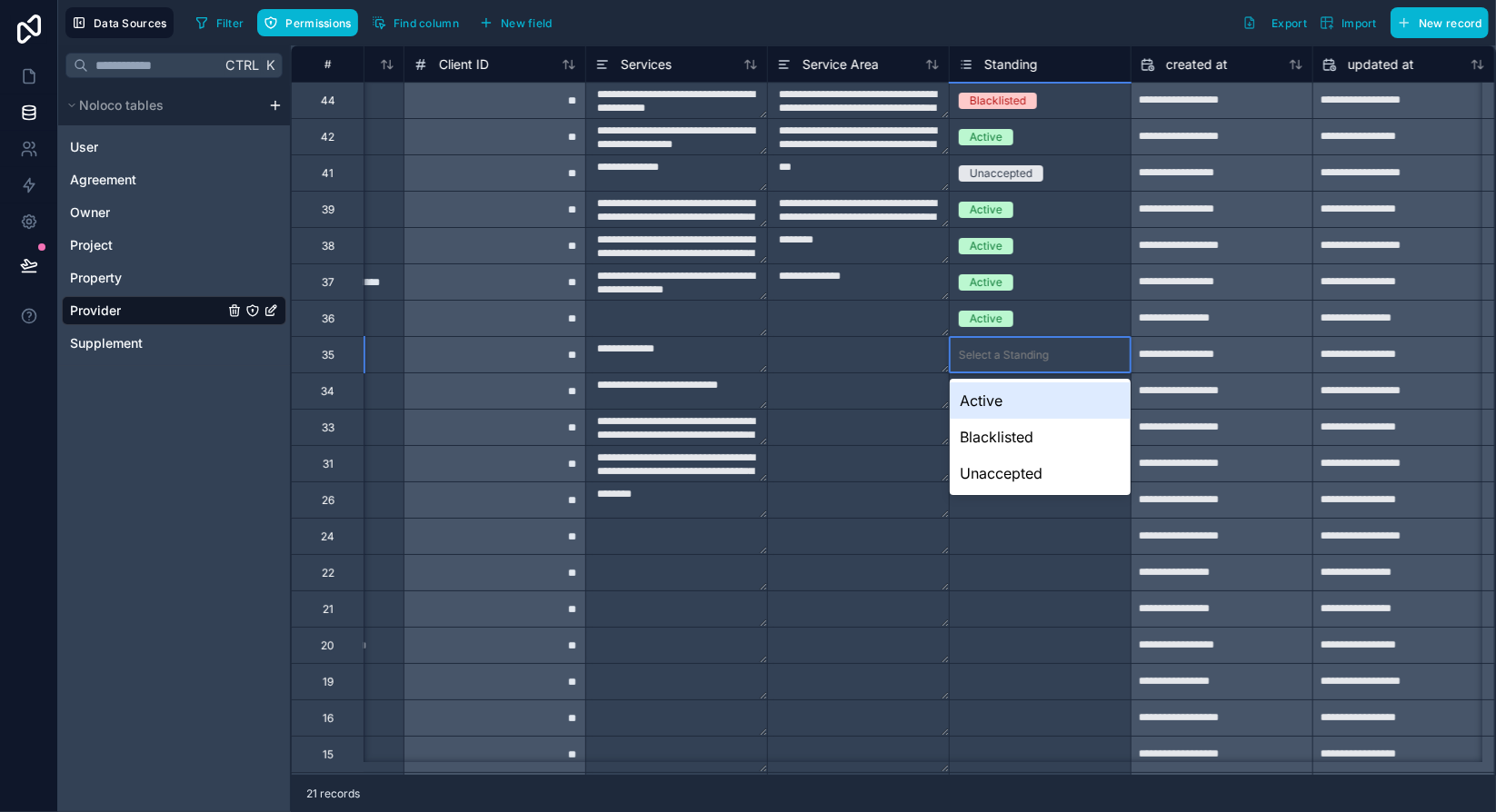
click at [1007, 410] on div "Active" at bounding box center [1040, 400] width 181 height 37
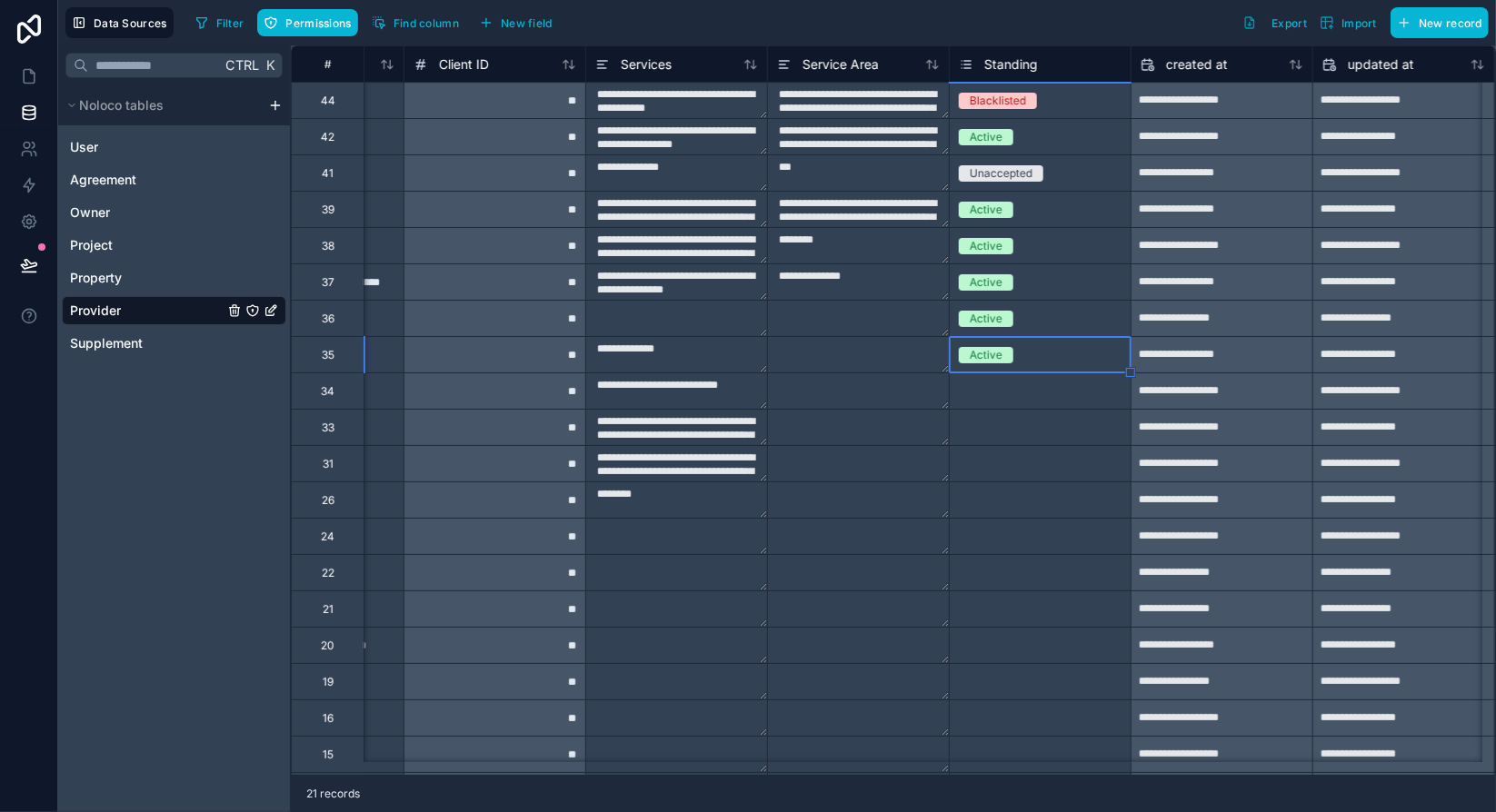
click at [1006, 394] on div "Select a Standing" at bounding box center [1003, 391] width 90 height 15
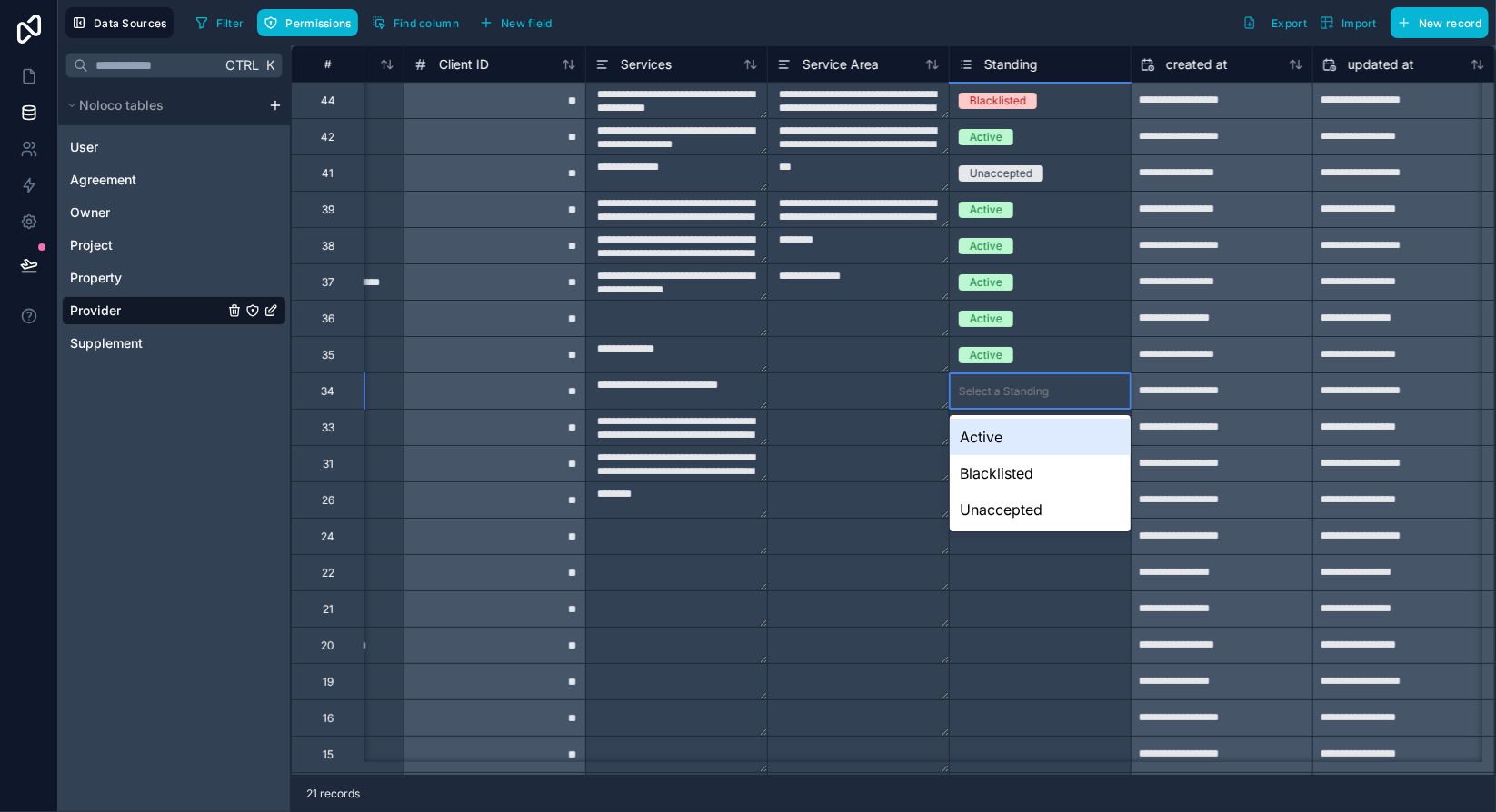
click at [1010, 443] on div "Active" at bounding box center [1040, 437] width 181 height 37
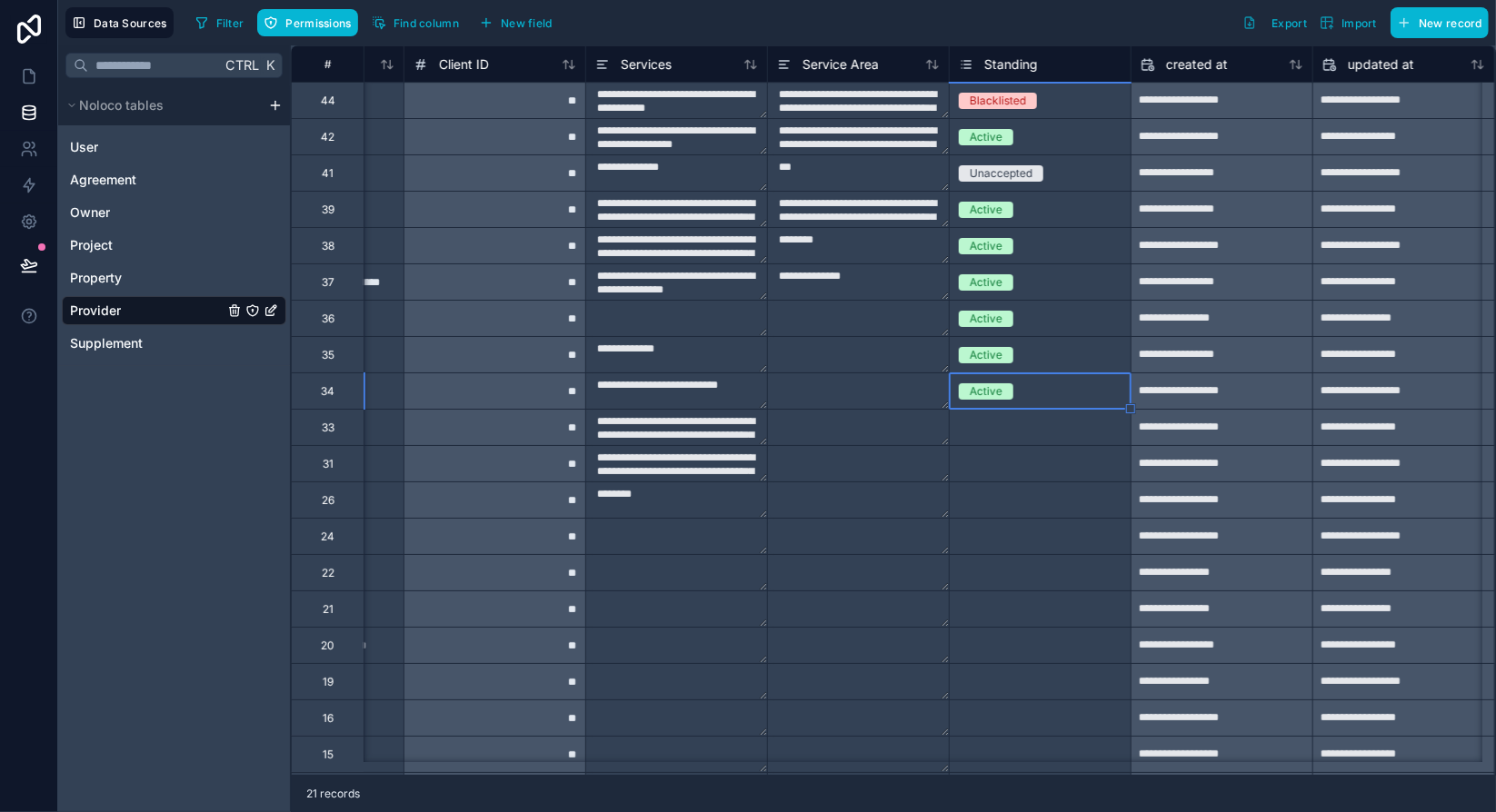
click at [1009, 434] on div "Select a Standing" at bounding box center [1040, 428] width 181 height 18
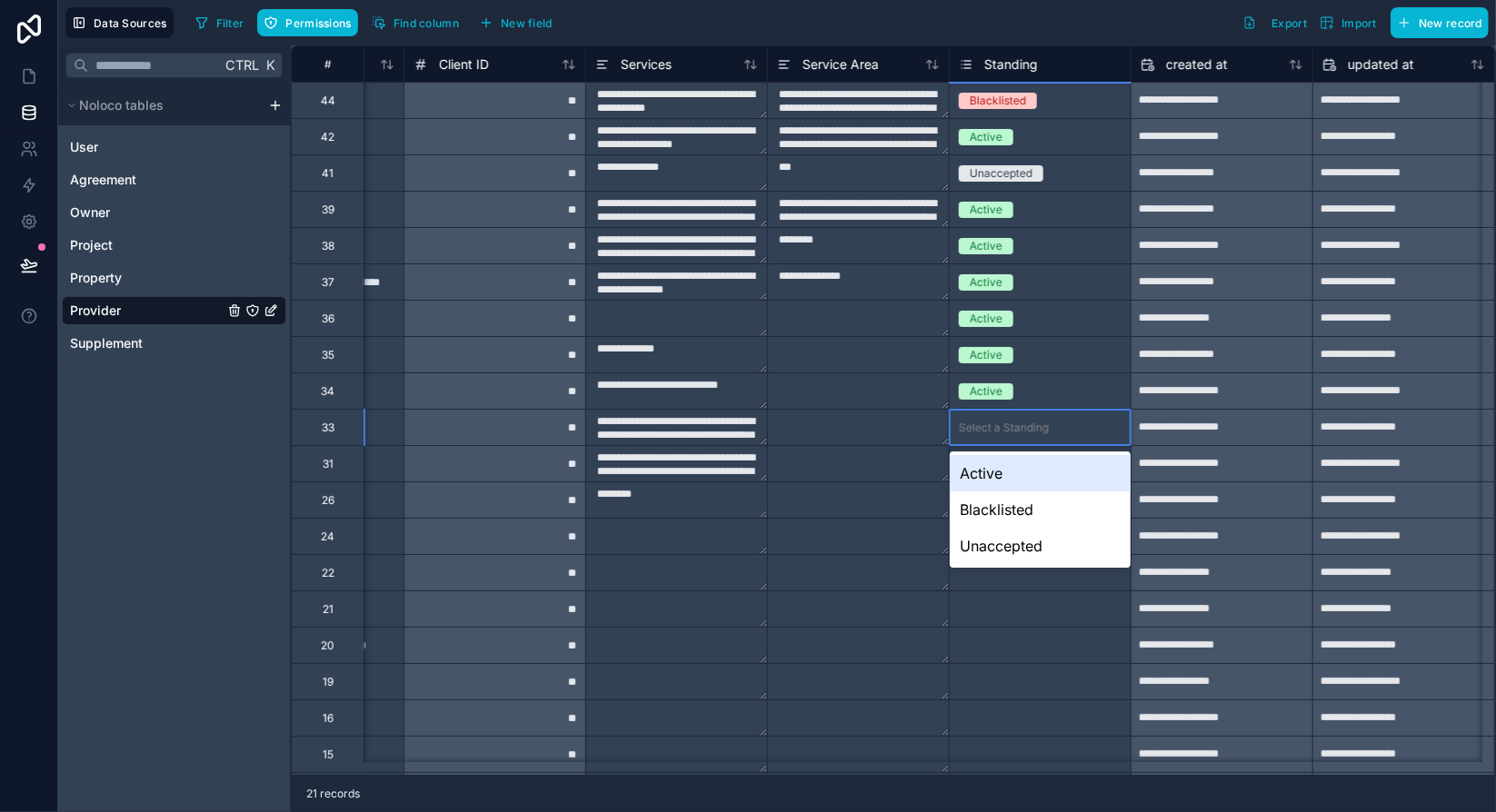
click at [1016, 477] on div "Active" at bounding box center [1040, 473] width 181 height 37
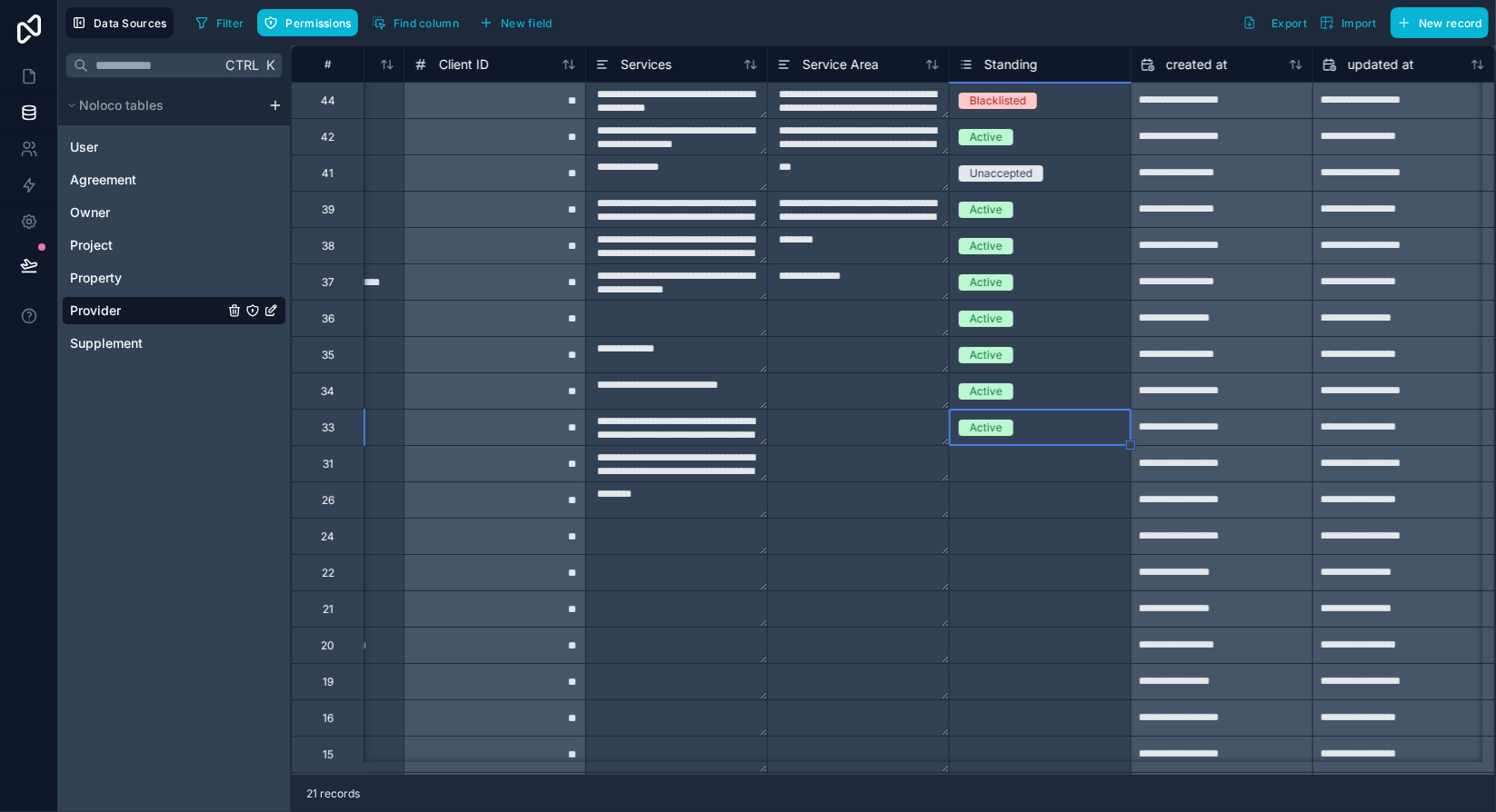
click at [1015, 466] on div "Select a Standing" at bounding box center [1003, 464] width 90 height 15
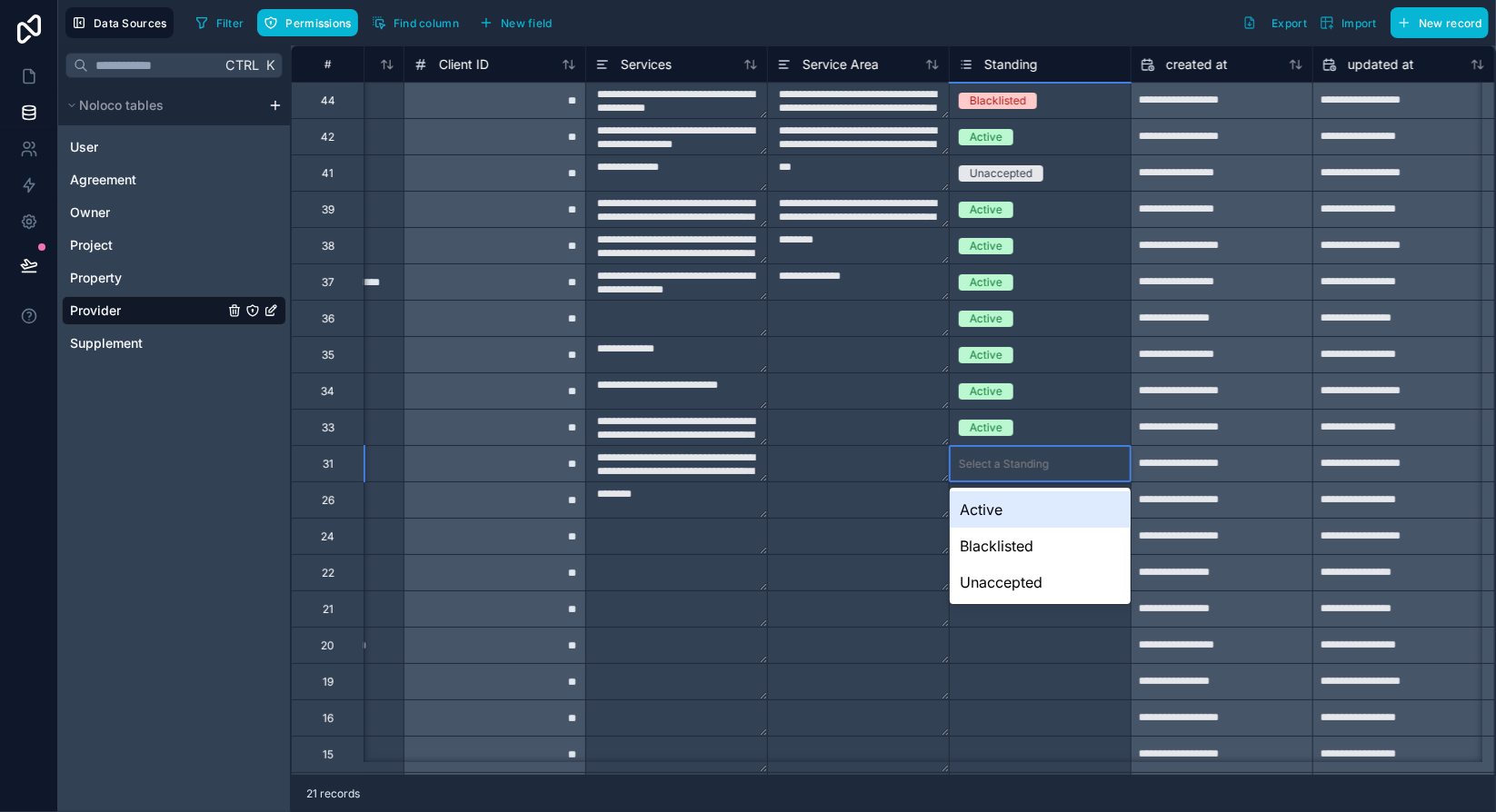
click at [1020, 509] on div "Active" at bounding box center [1040, 509] width 181 height 37
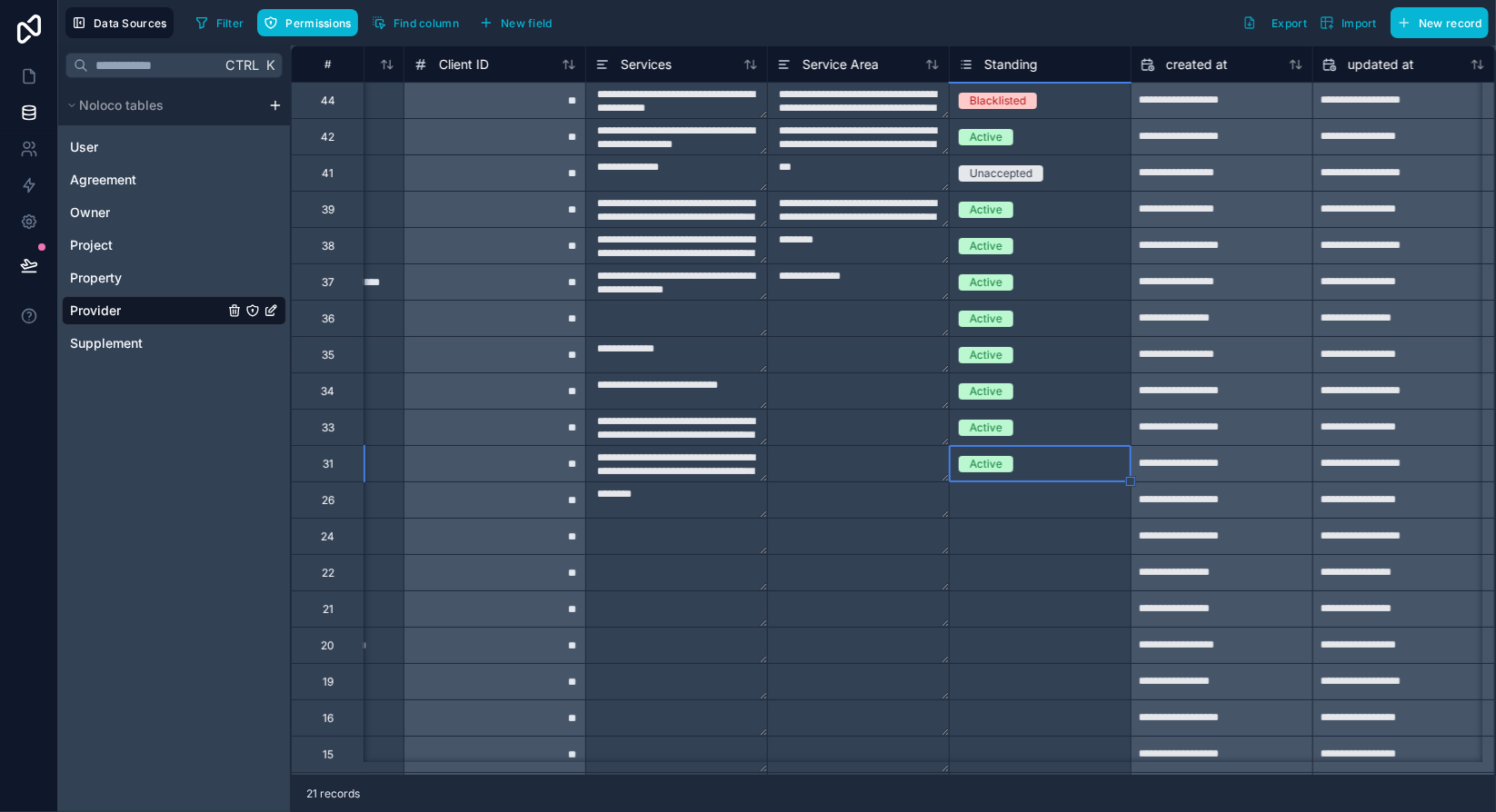
click at [1020, 509] on div "Select a Standing" at bounding box center [1040, 501] width 181 height 36
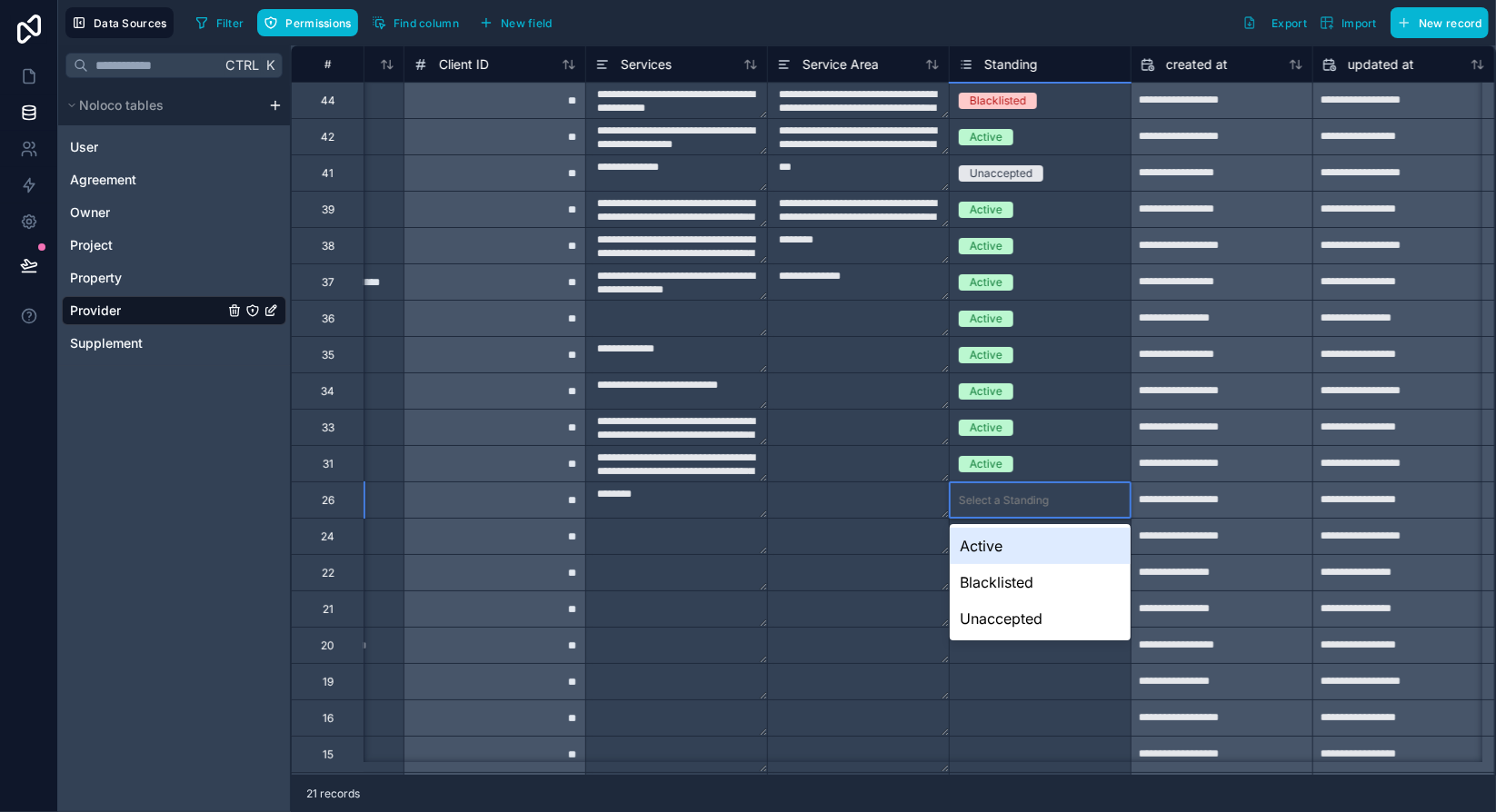
click at [1016, 554] on div "Active" at bounding box center [1040, 545] width 181 height 37
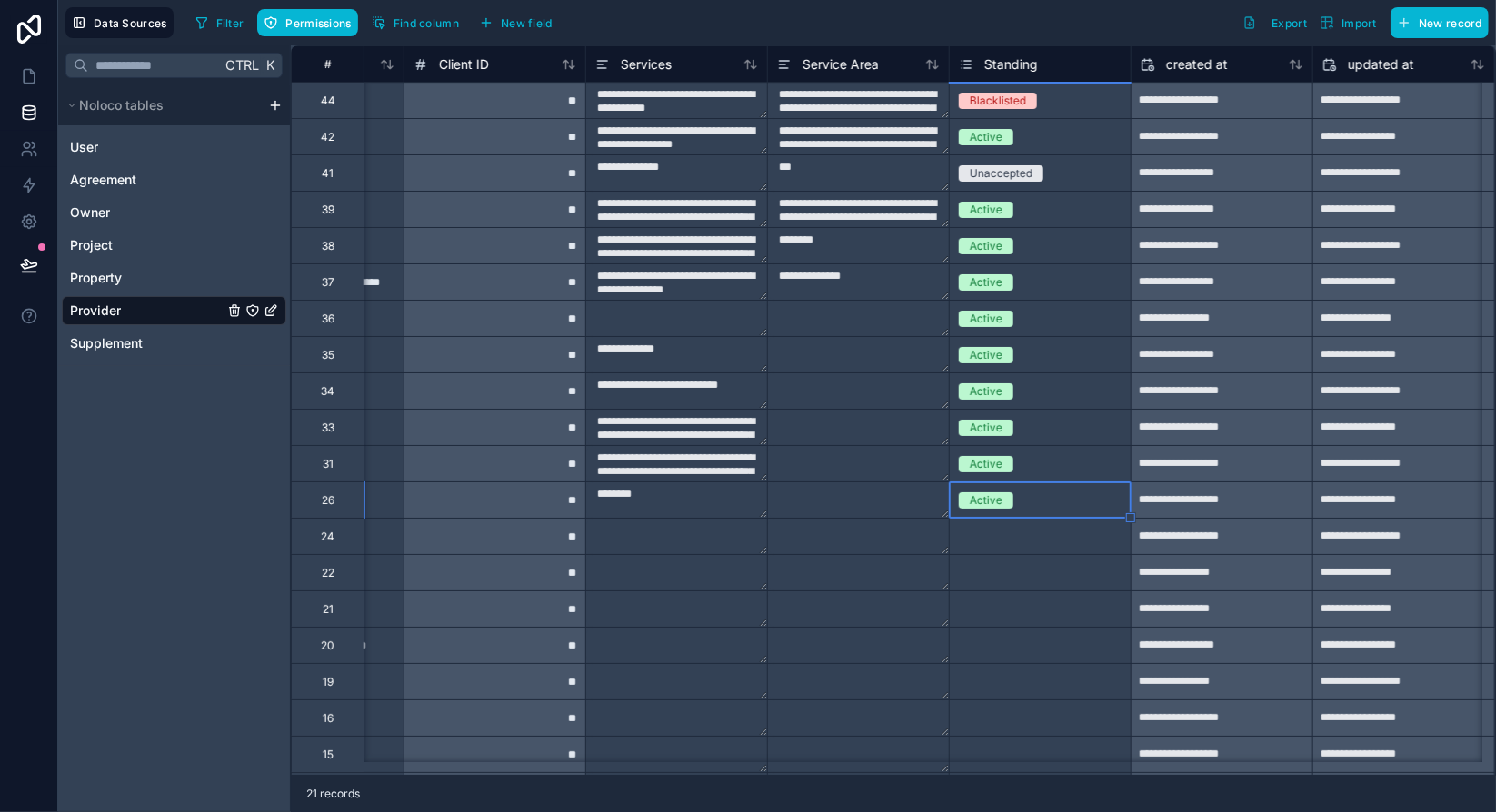
click at [1011, 536] on div "Select a Standing" at bounding box center [1003, 536] width 90 height 15
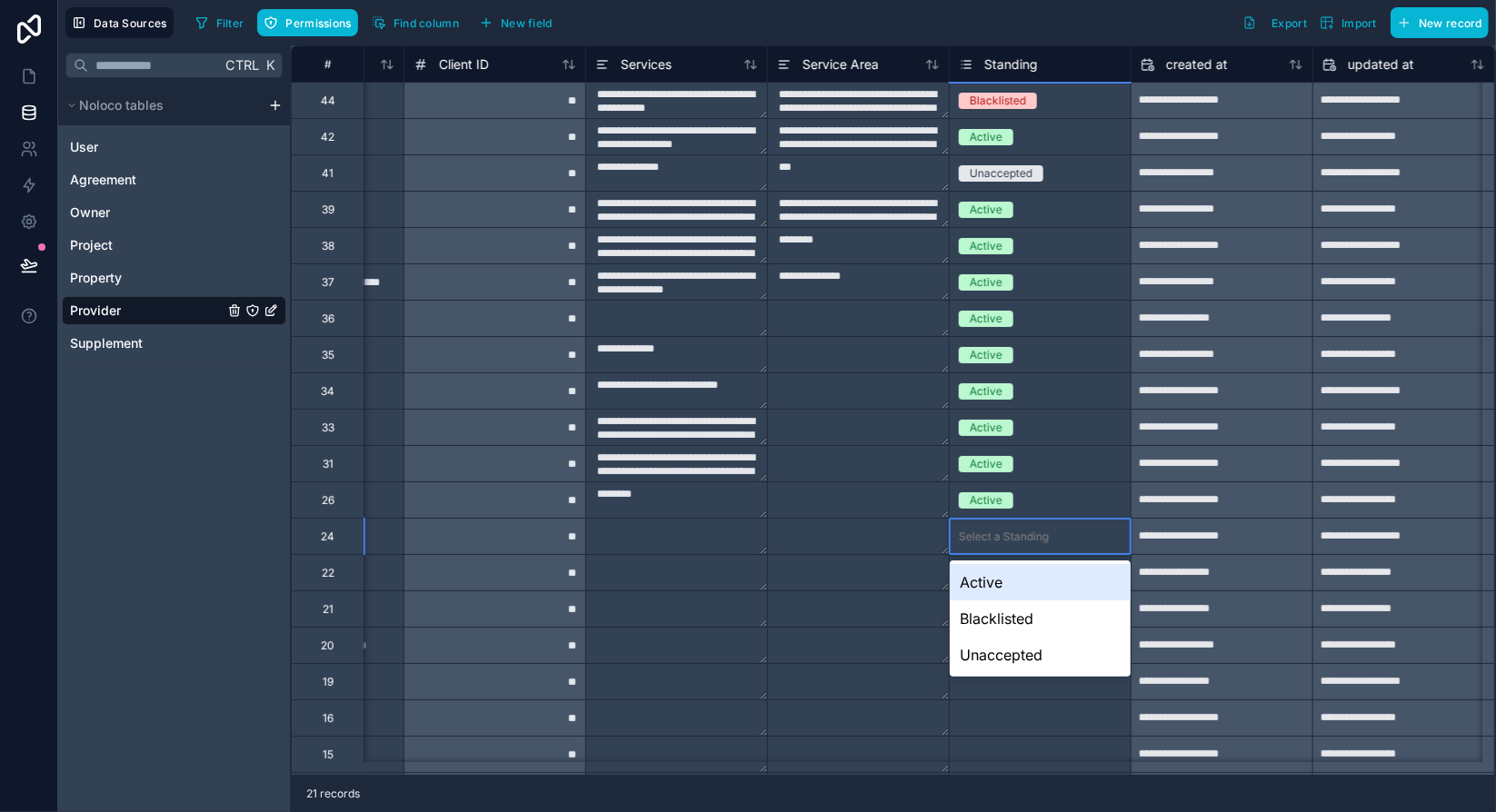
click at [1011, 536] on div "Select a Standing" at bounding box center [1003, 536] width 90 height 15
click at [1015, 587] on div "Active" at bounding box center [1040, 582] width 181 height 37
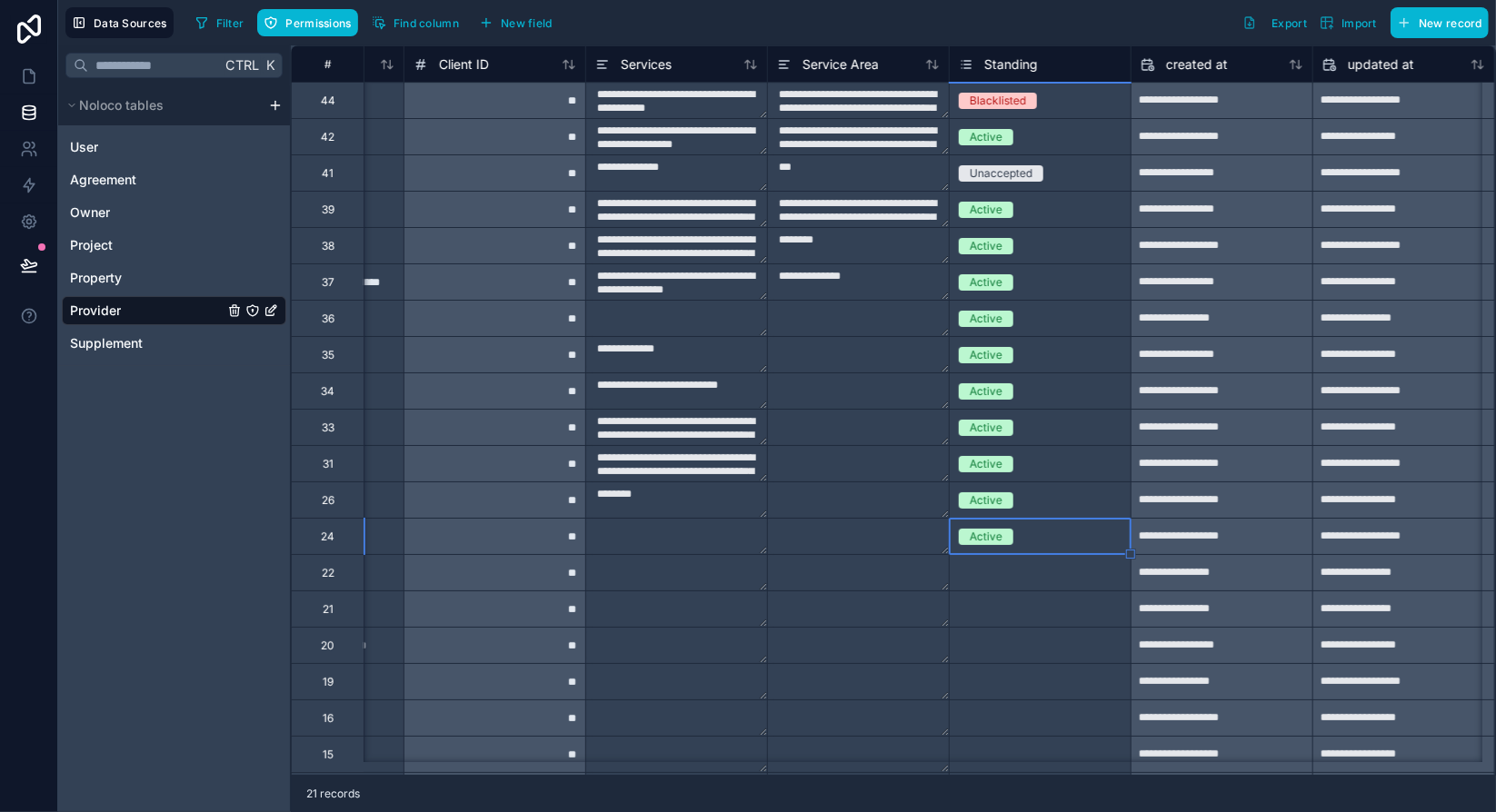
click at [1014, 571] on div "Select a Standing" at bounding box center [1003, 573] width 90 height 15
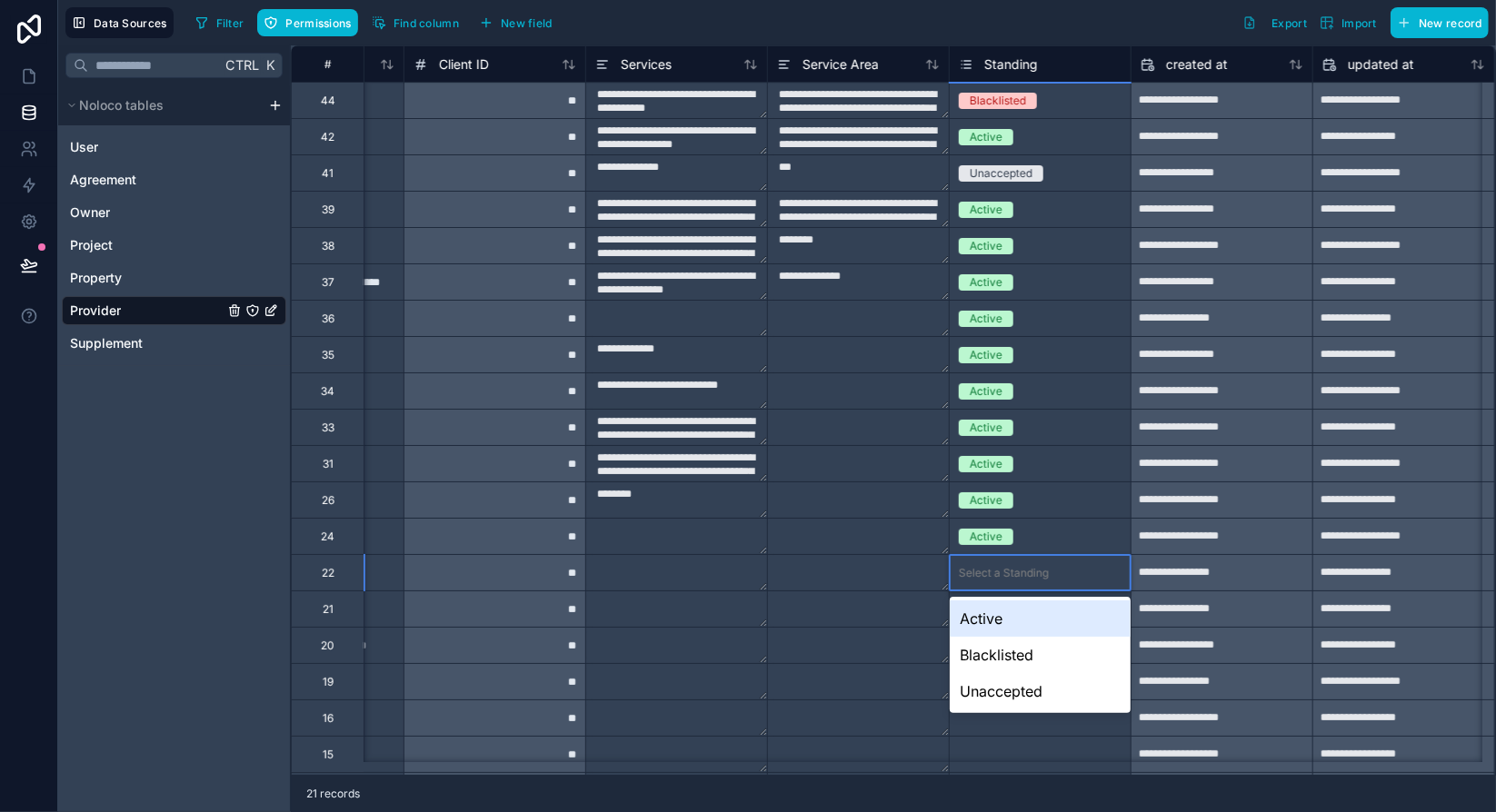
click at [1018, 619] on div "Active" at bounding box center [1040, 618] width 181 height 37
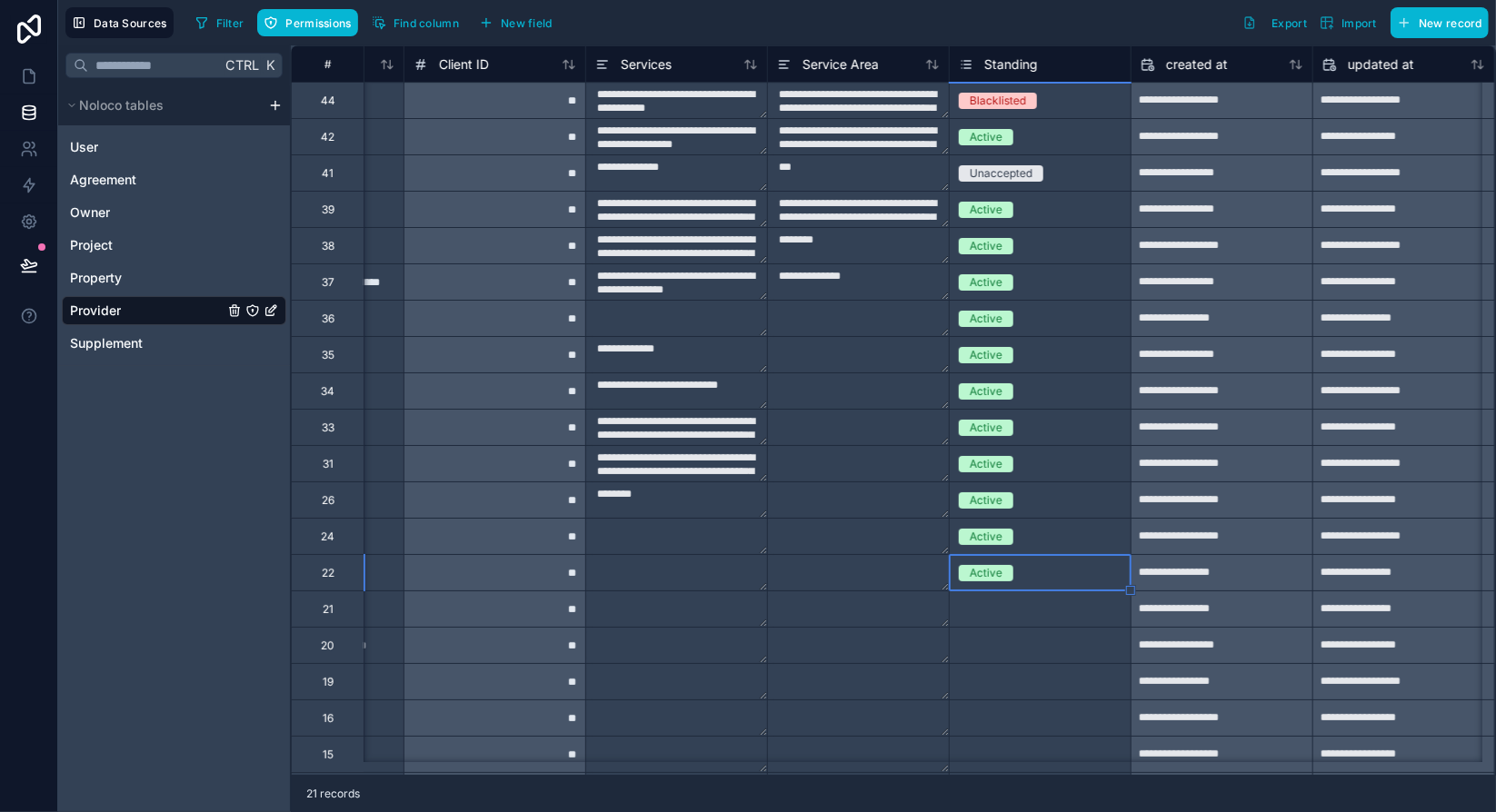
click at [1012, 616] on div "Select a Standing" at bounding box center [1040, 609] width 181 height 18
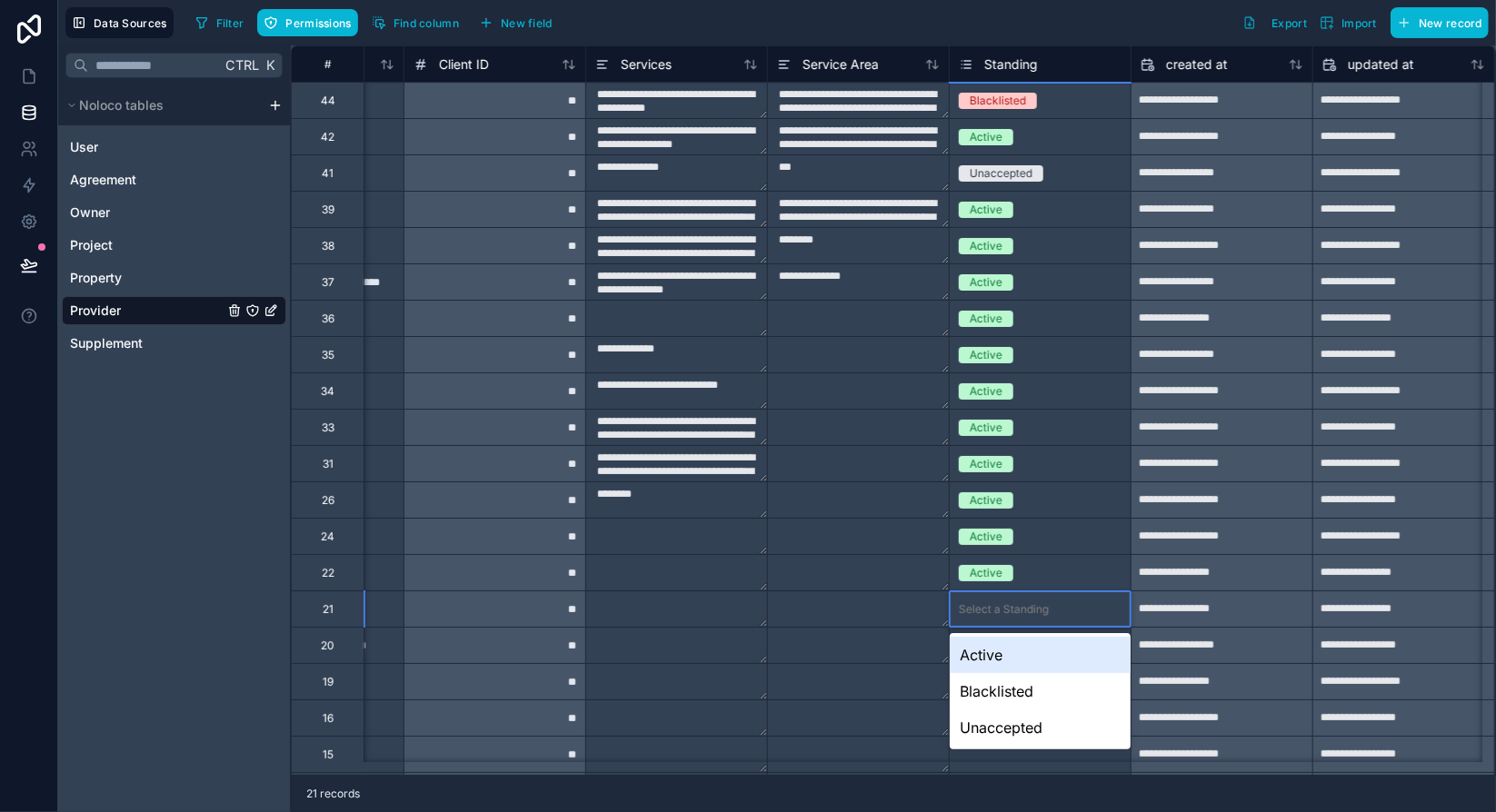
click at [1016, 652] on div "Active" at bounding box center [1040, 655] width 181 height 37
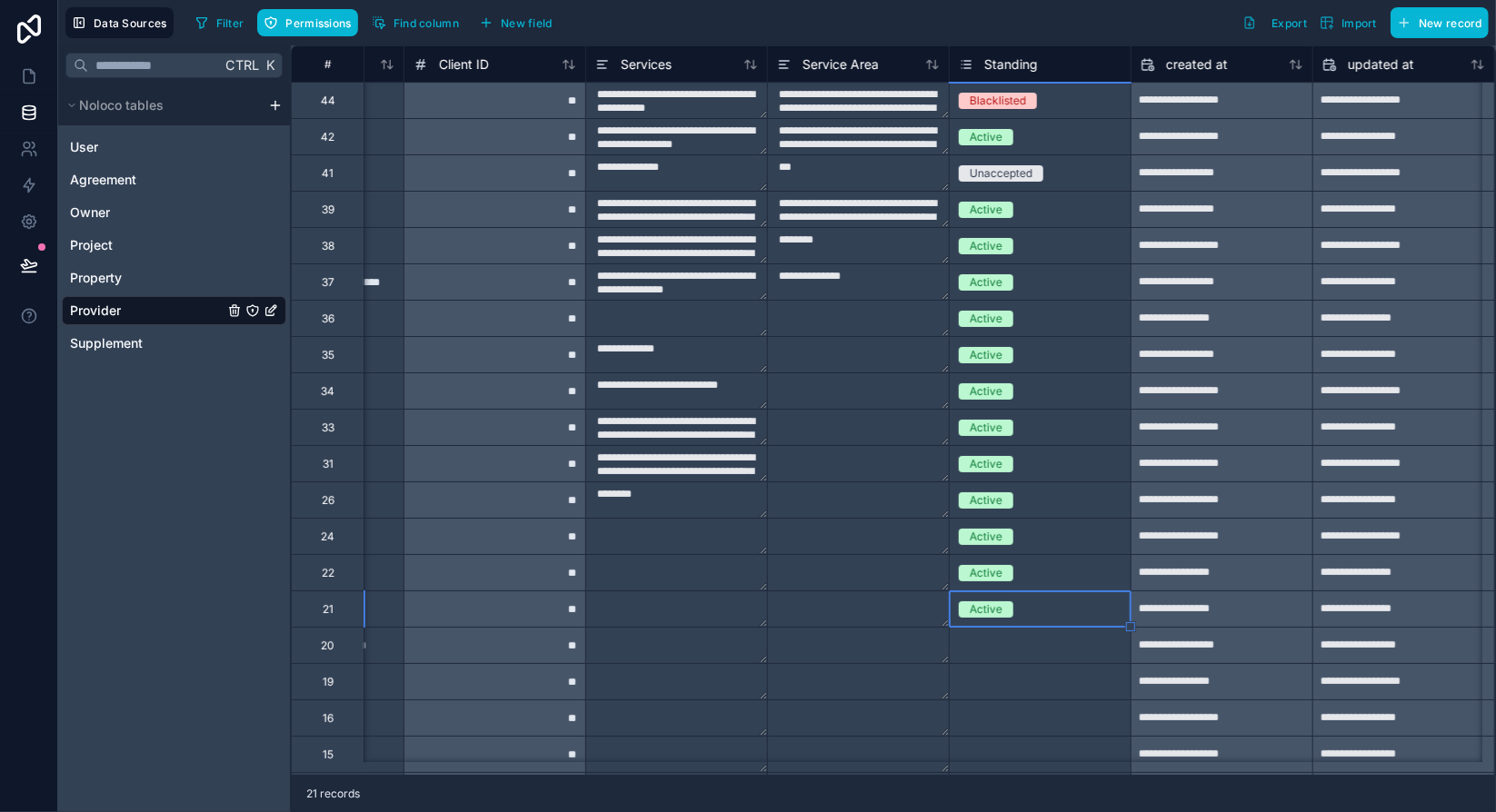
click at [1016, 652] on div "Select a Standing" at bounding box center [1040, 646] width 181 height 18
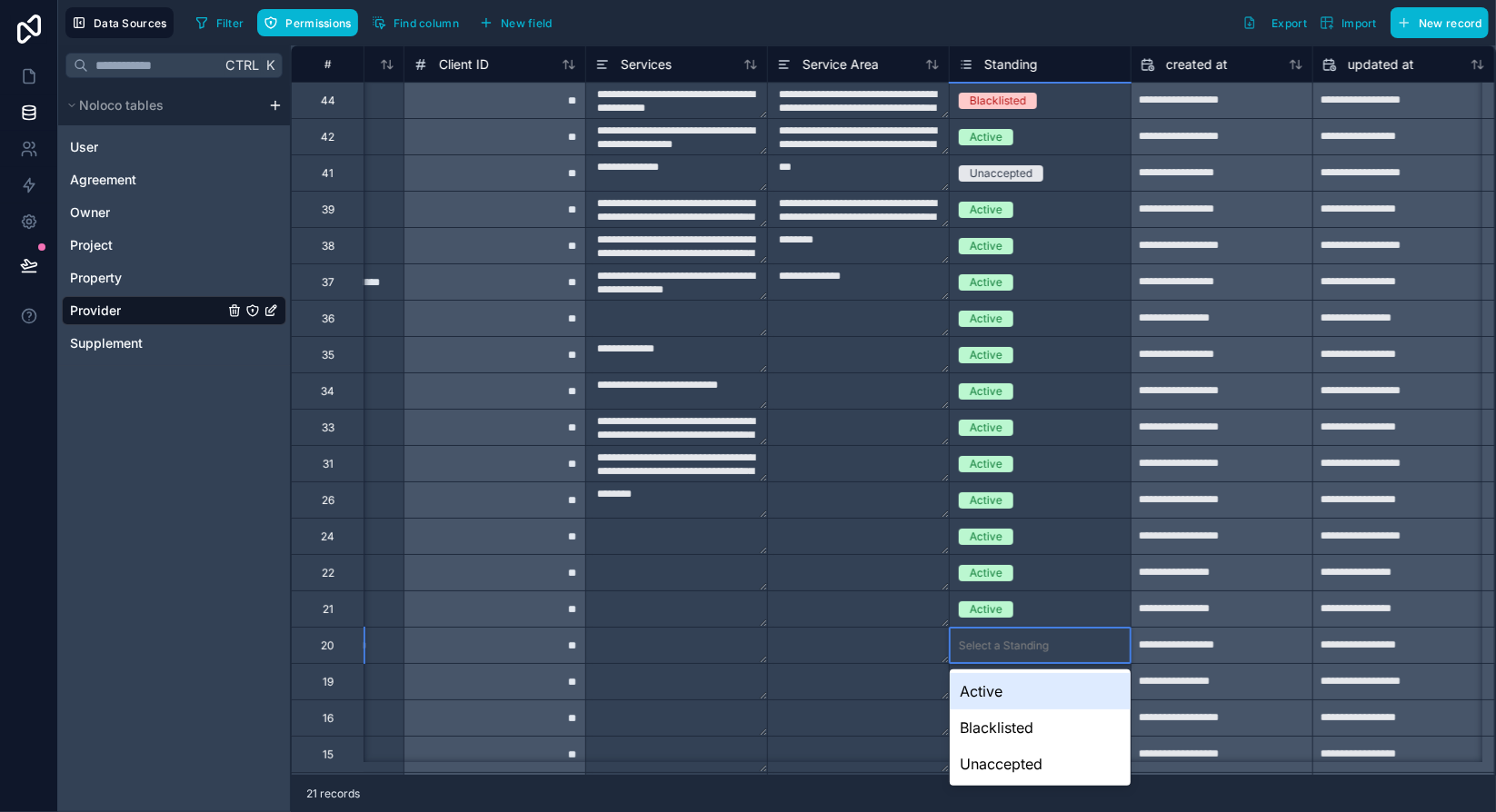
click at [1016, 652] on div "Select a Standing" at bounding box center [1040, 646] width 181 height 18
click at [1022, 690] on div "Active" at bounding box center [1040, 691] width 181 height 37
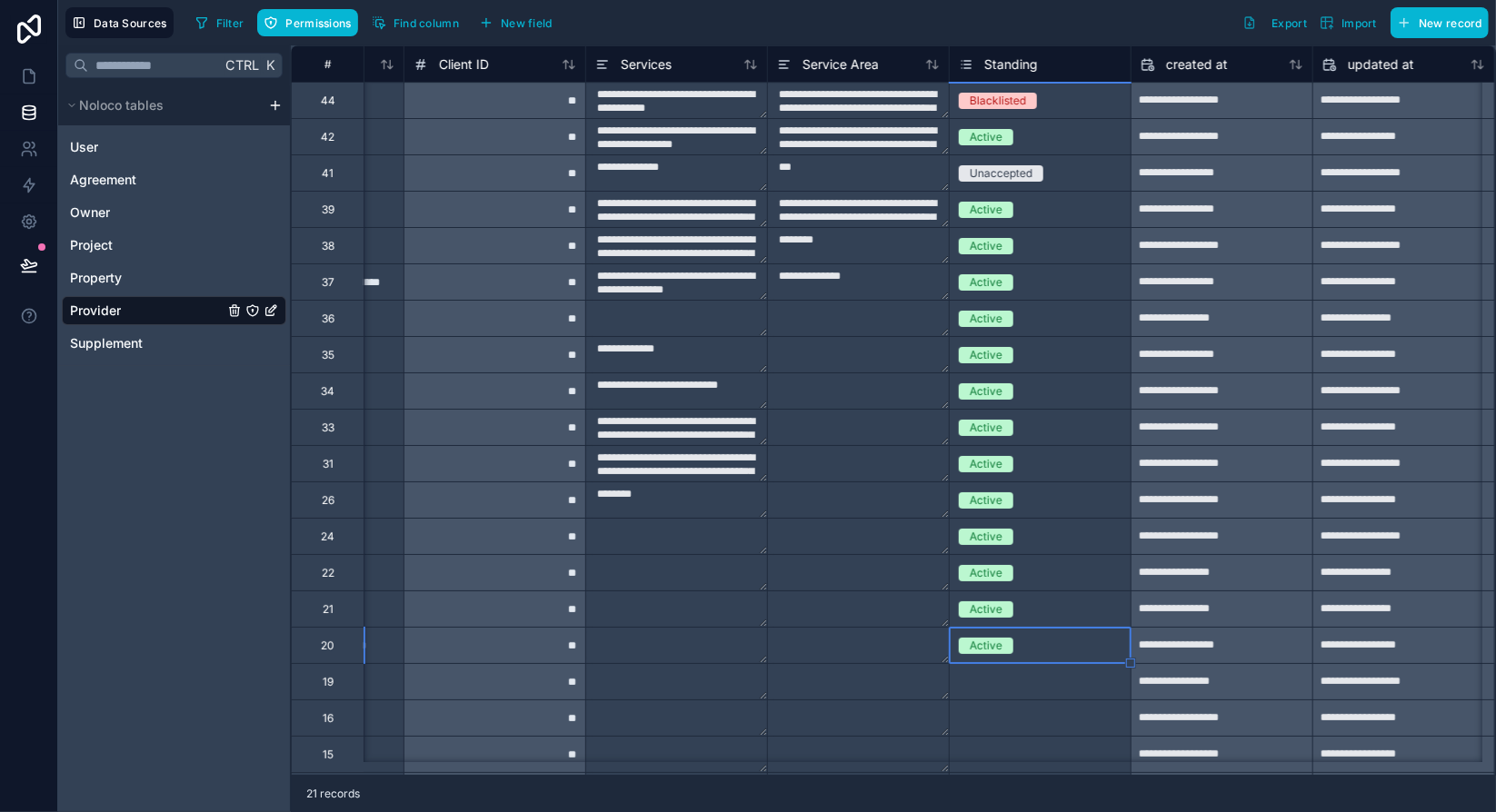
click at [995, 686] on div "Select a Standing" at bounding box center [1003, 682] width 90 height 15
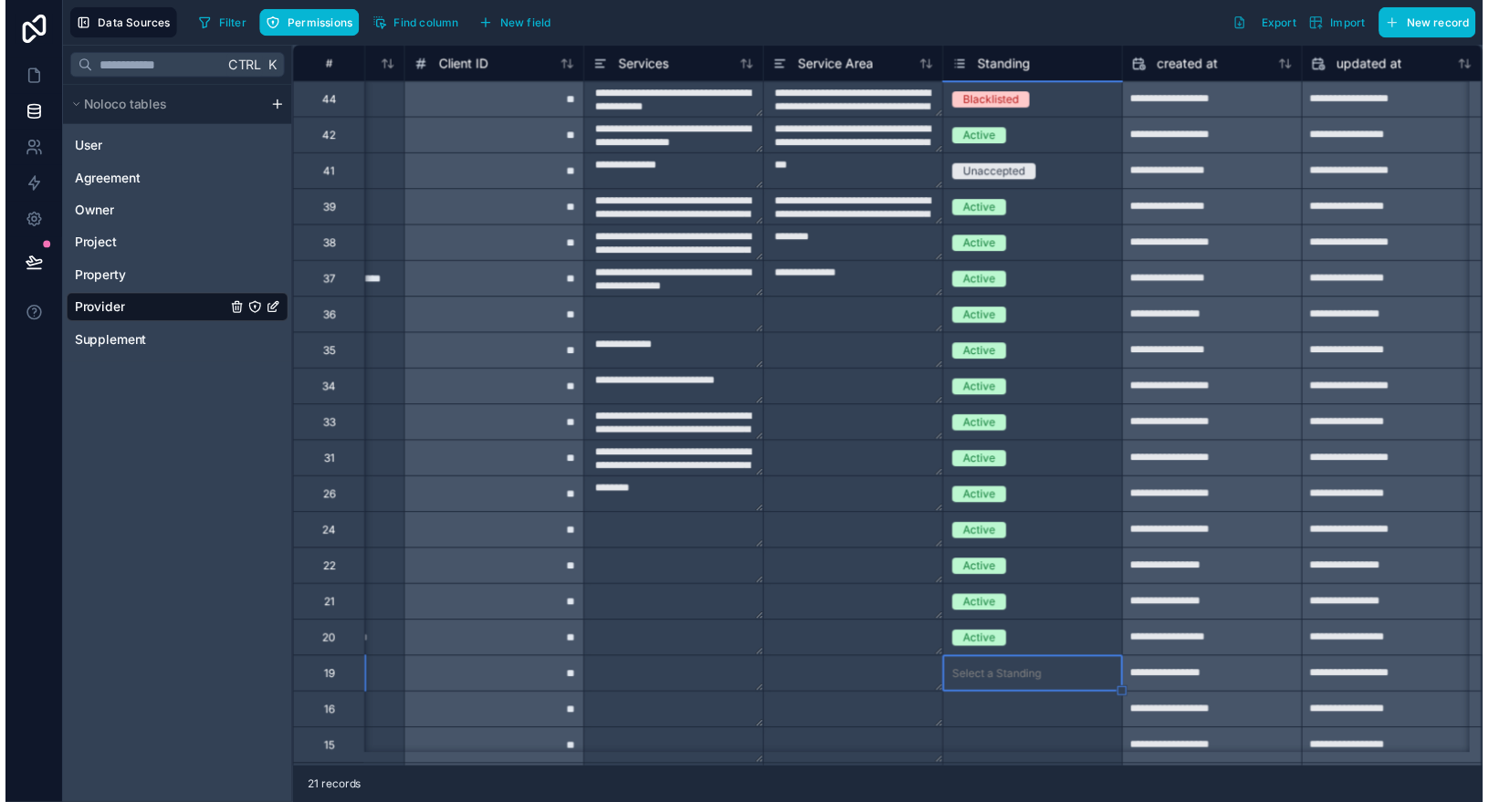
scroll to position [17, 0]
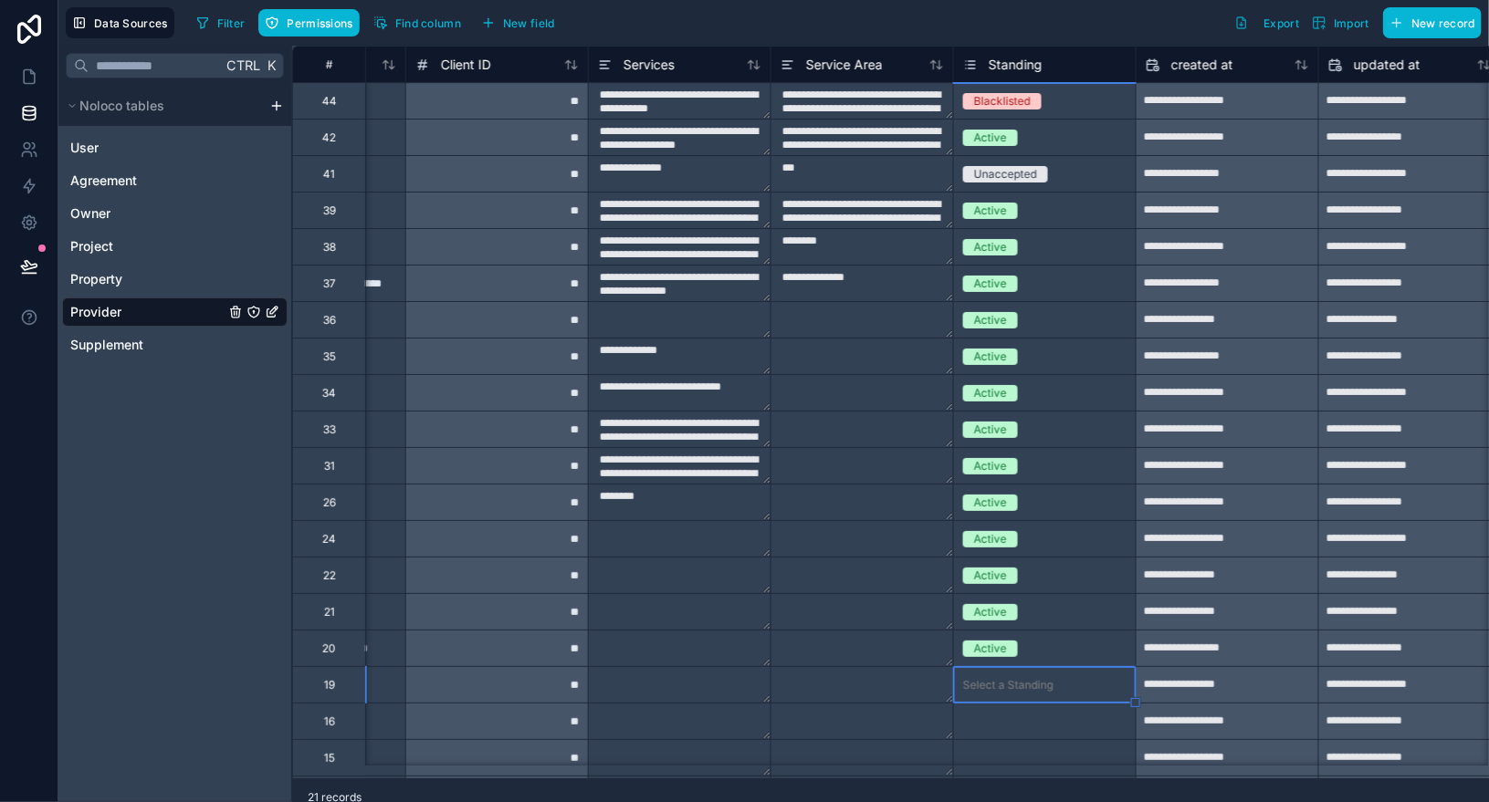
click at [1000, 689] on div "**********" at bounding box center [643, 447] width 2812 height 803
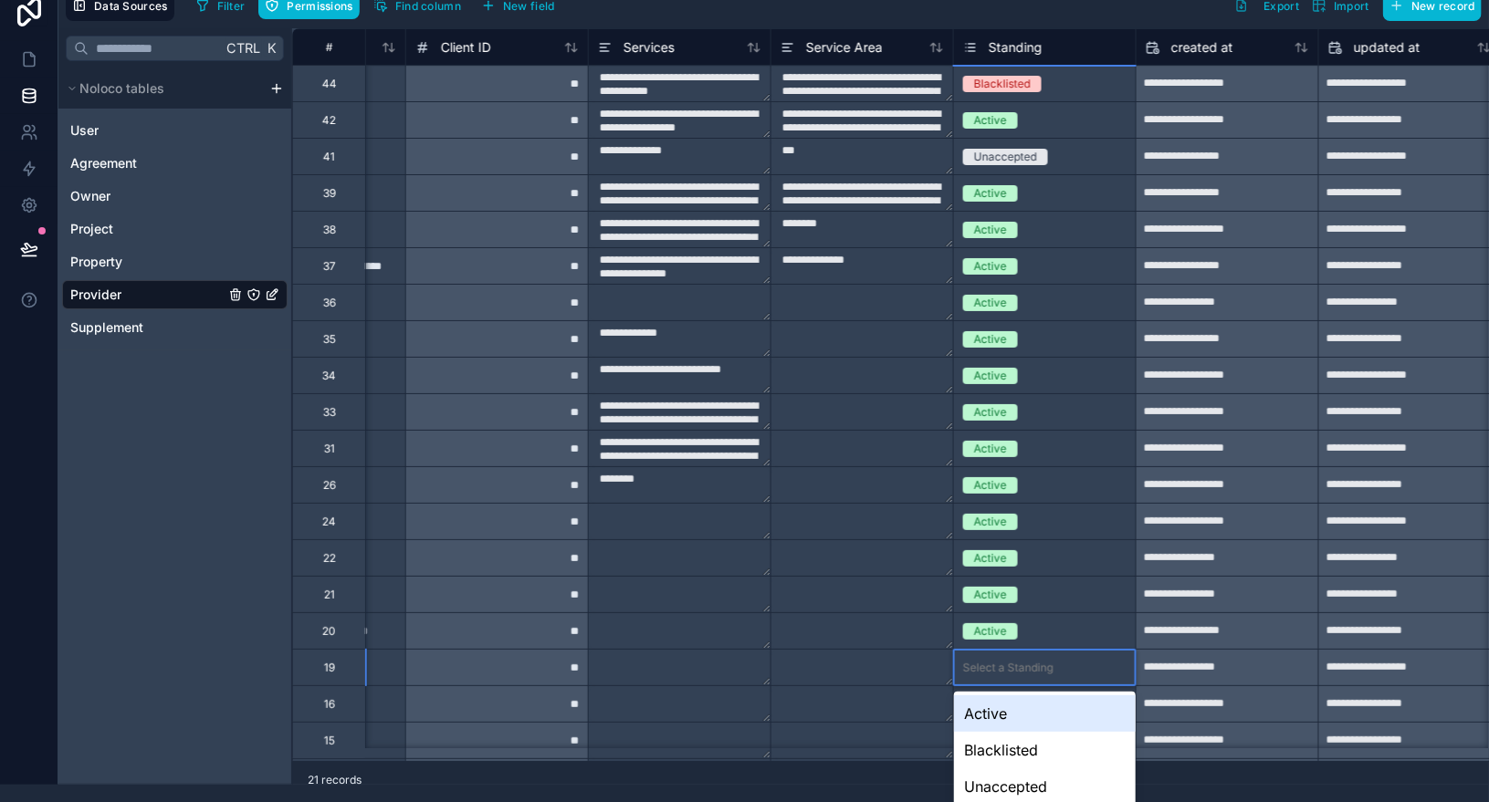
click at [1005, 719] on div "Active" at bounding box center [1045, 714] width 182 height 37
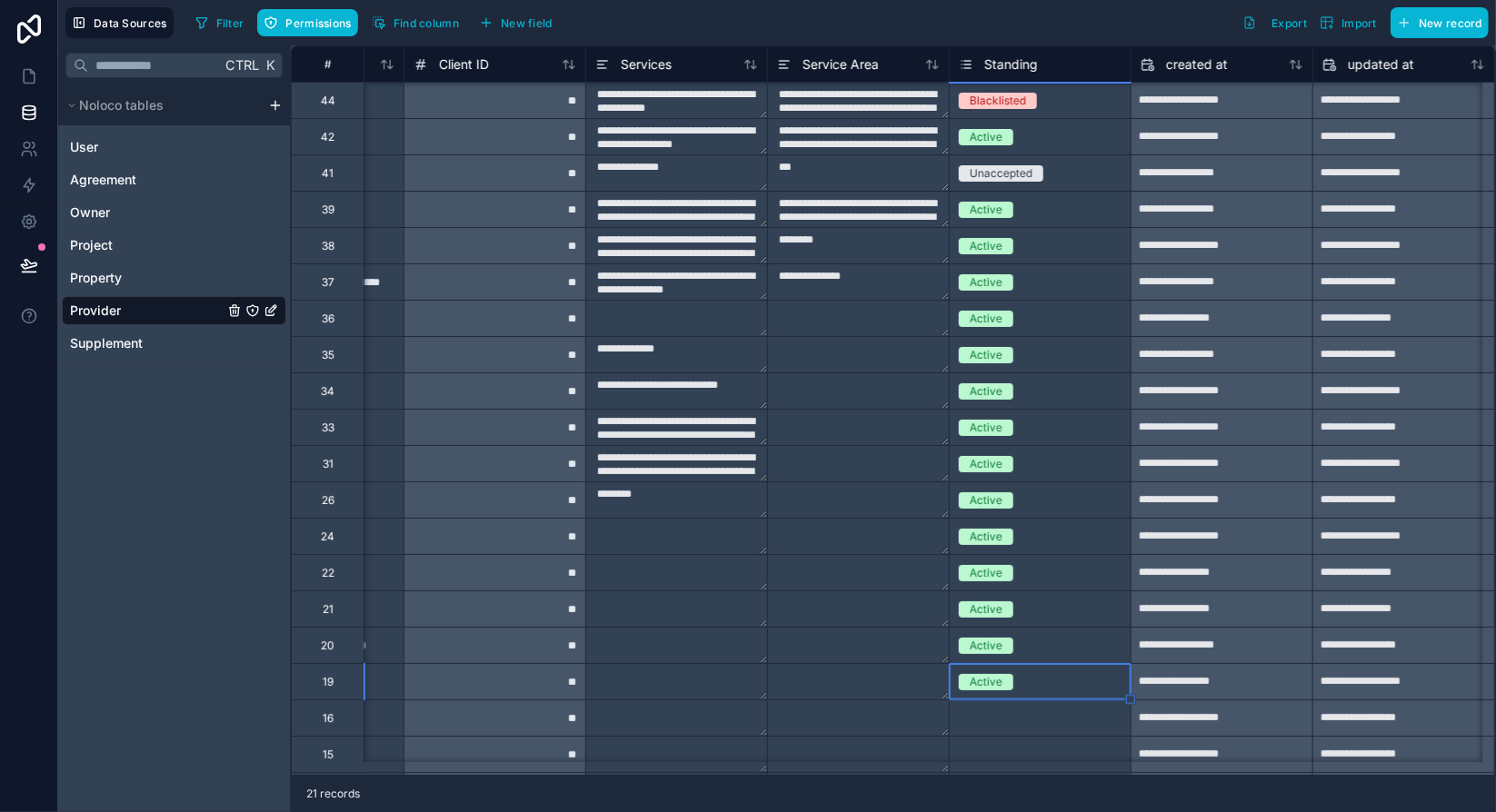
scroll to position [87, 1050]
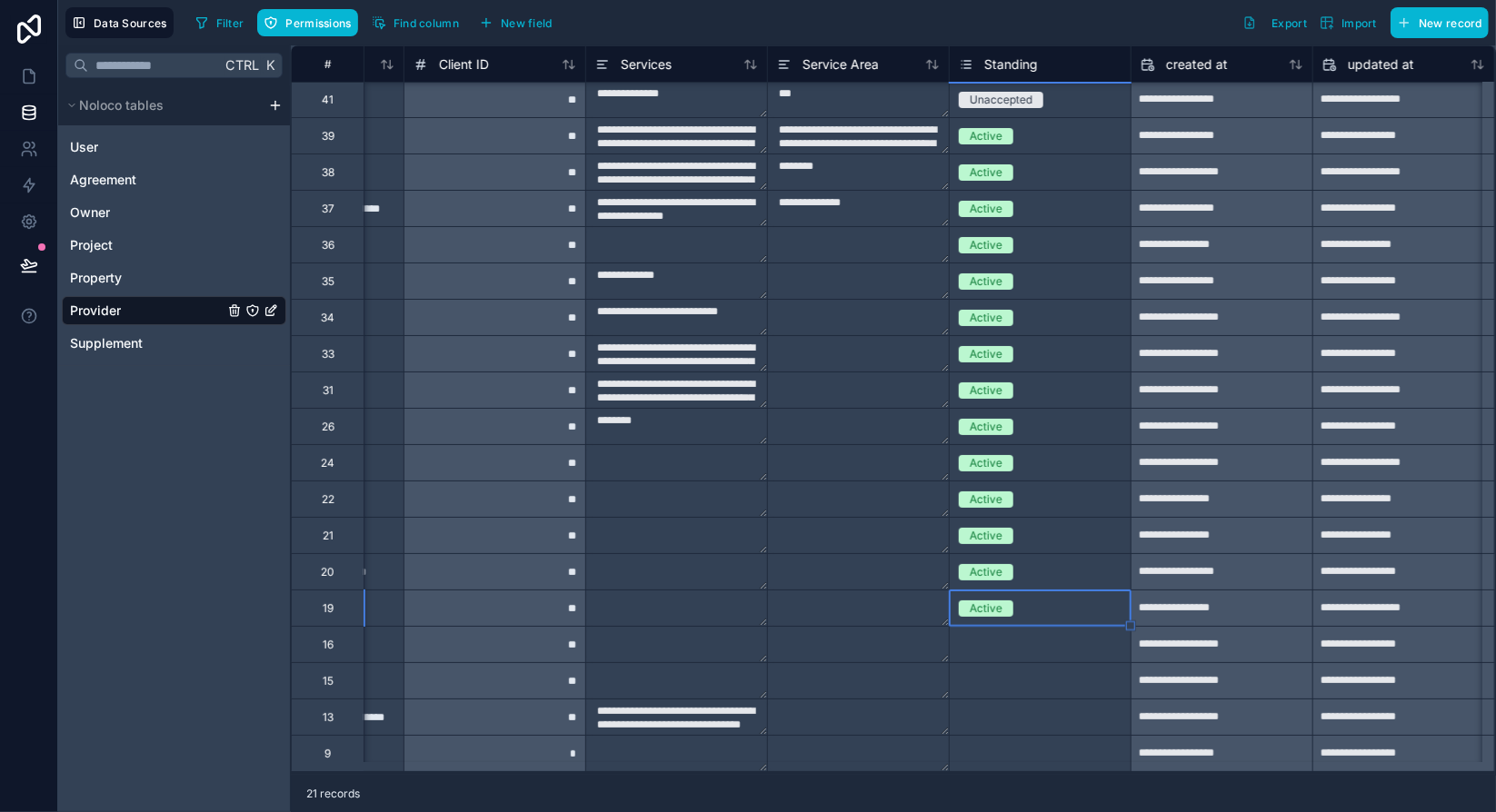
click at [981, 638] on div "Select a Standing" at bounding box center [1003, 645] width 90 height 15
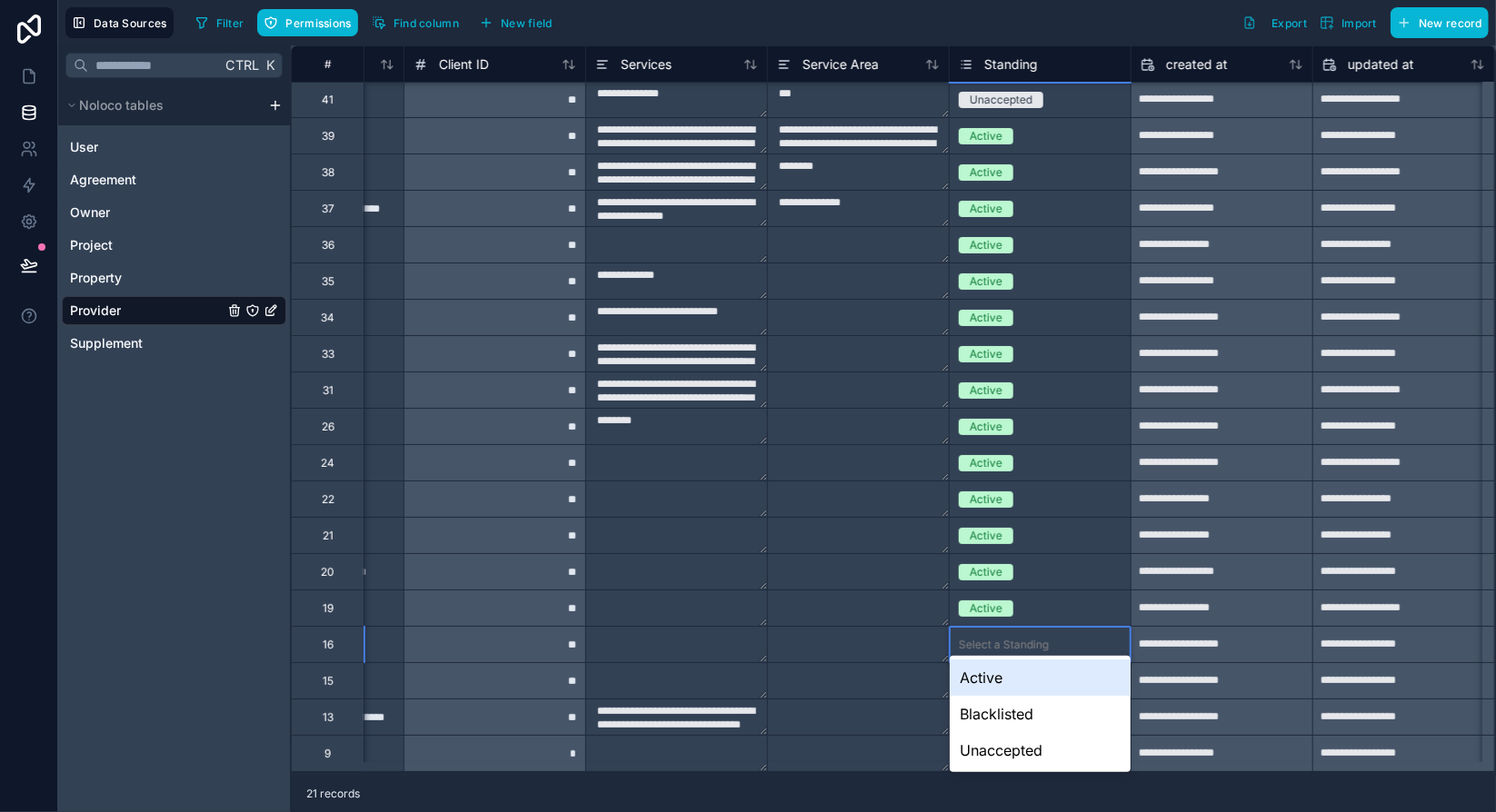
click at [990, 681] on div "Active" at bounding box center [1040, 678] width 181 height 37
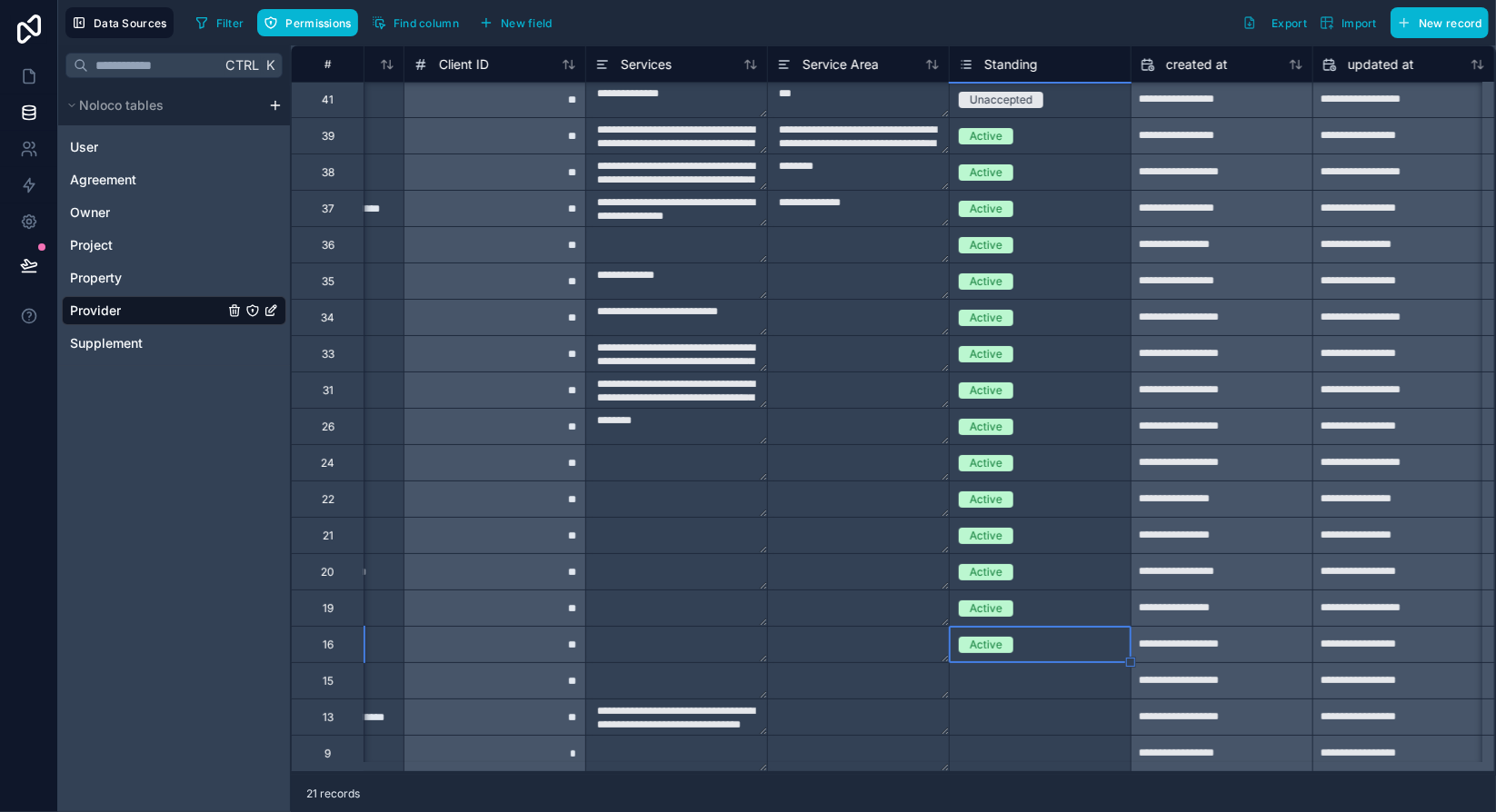
click at [991, 674] on div "Select a Standing" at bounding box center [1003, 681] width 90 height 15
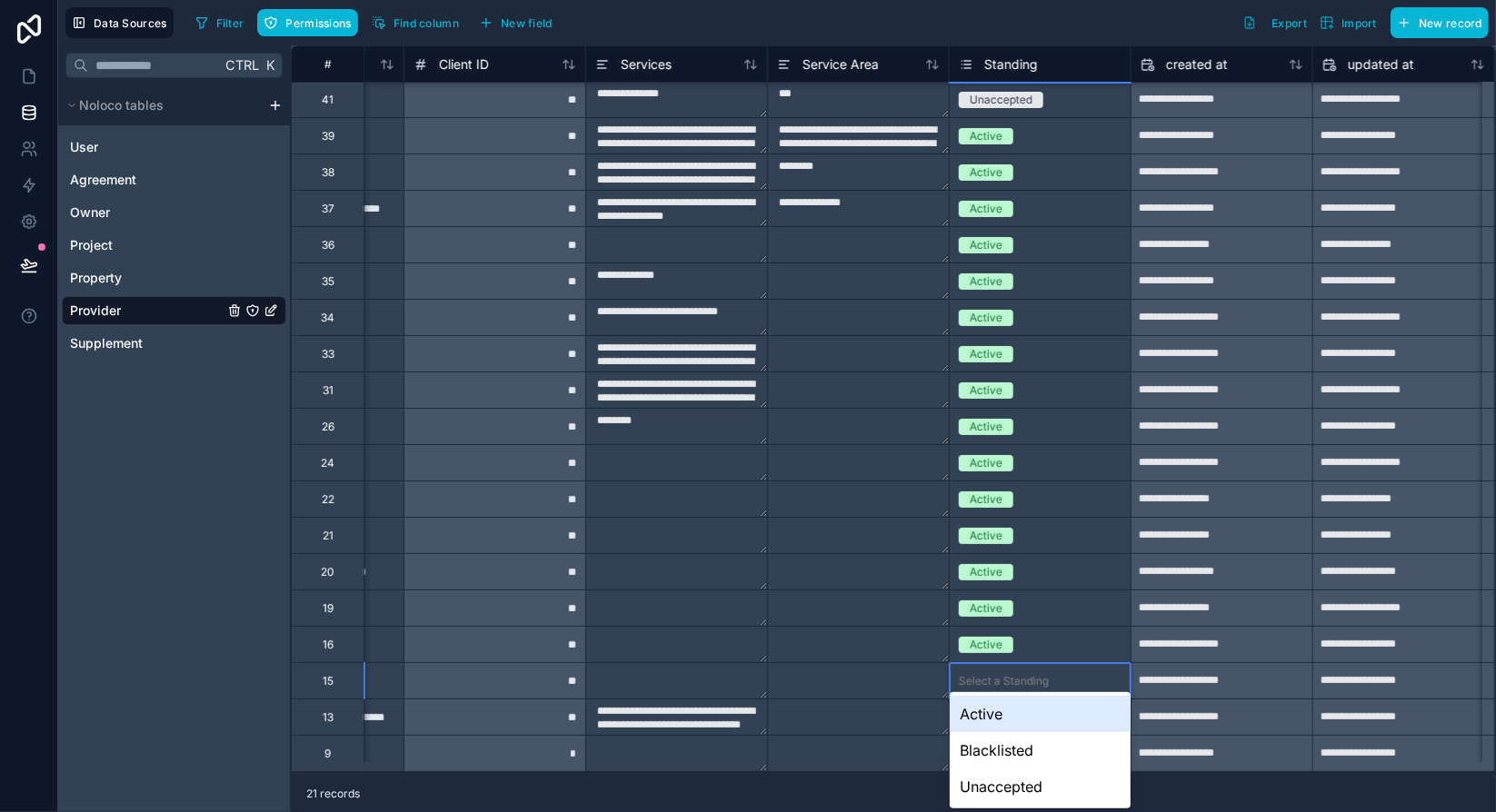
click at [988, 711] on div "Active" at bounding box center [1040, 713] width 181 height 37
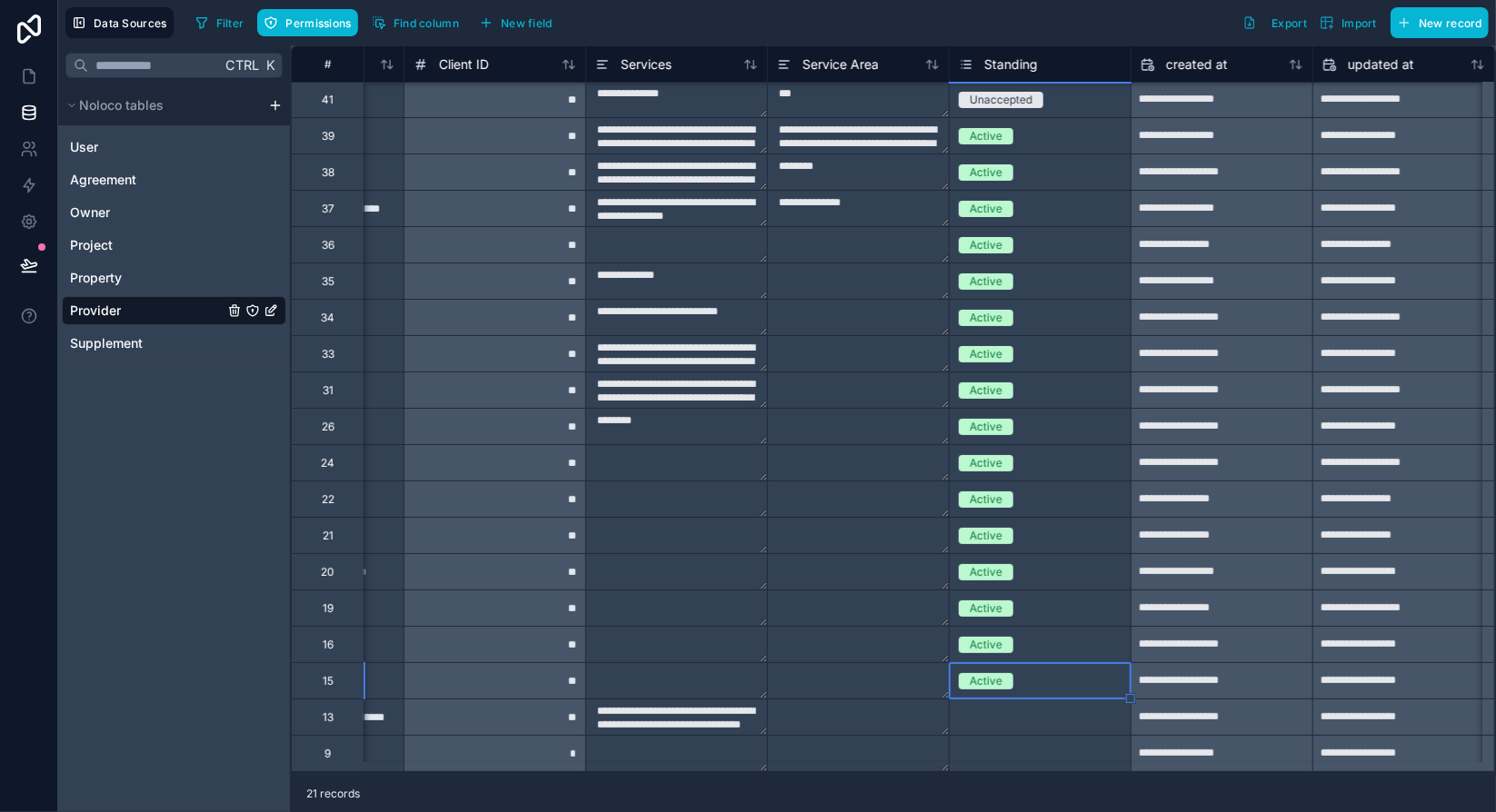
click at [988, 710] on div "Select a Standing" at bounding box center [1003, 717] width 90 height 15
click at [988, 699] on body "**********" at bounding box center [748, 406] width 1496 height 812
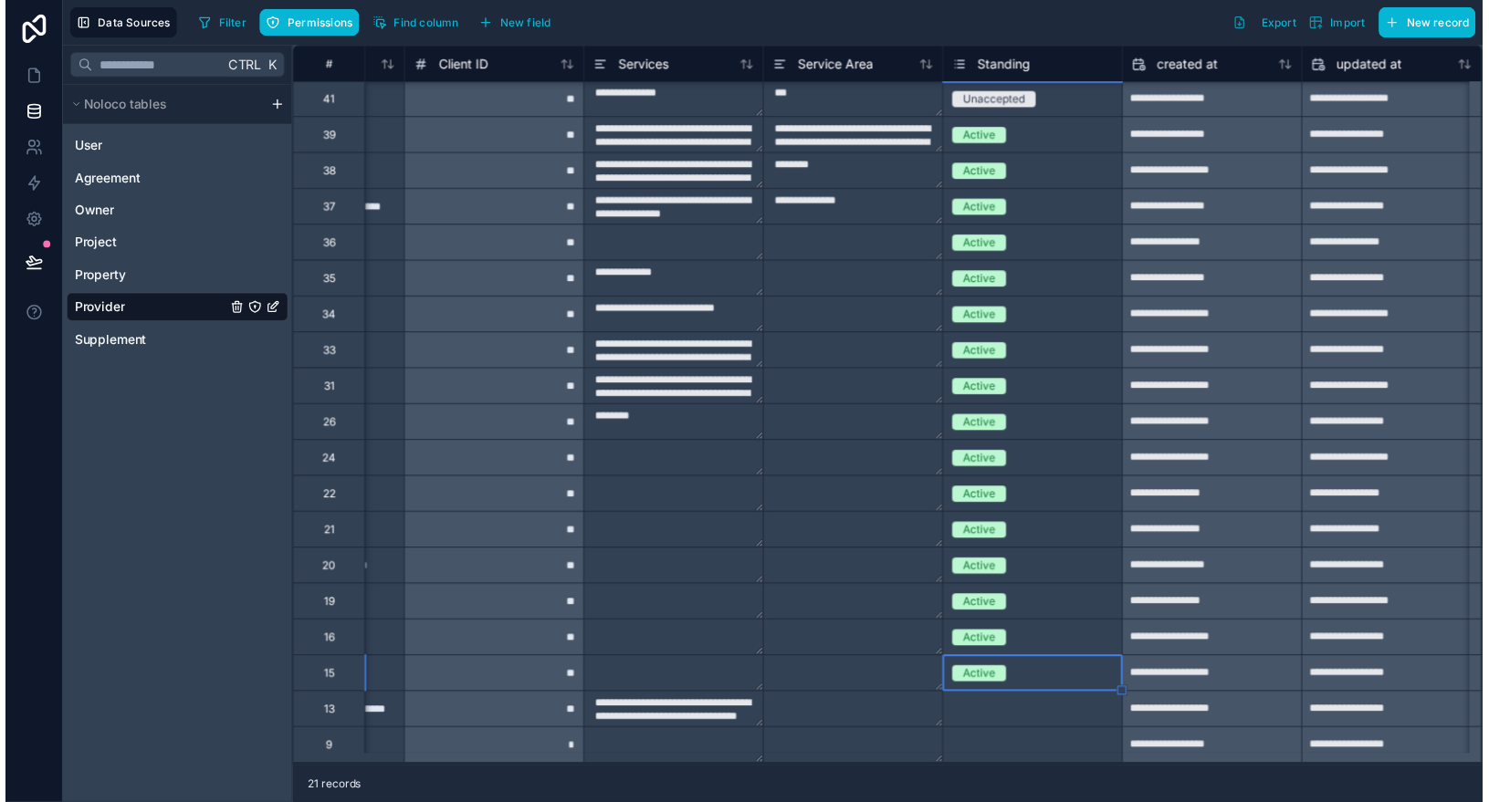
scroll to position [40, 0]
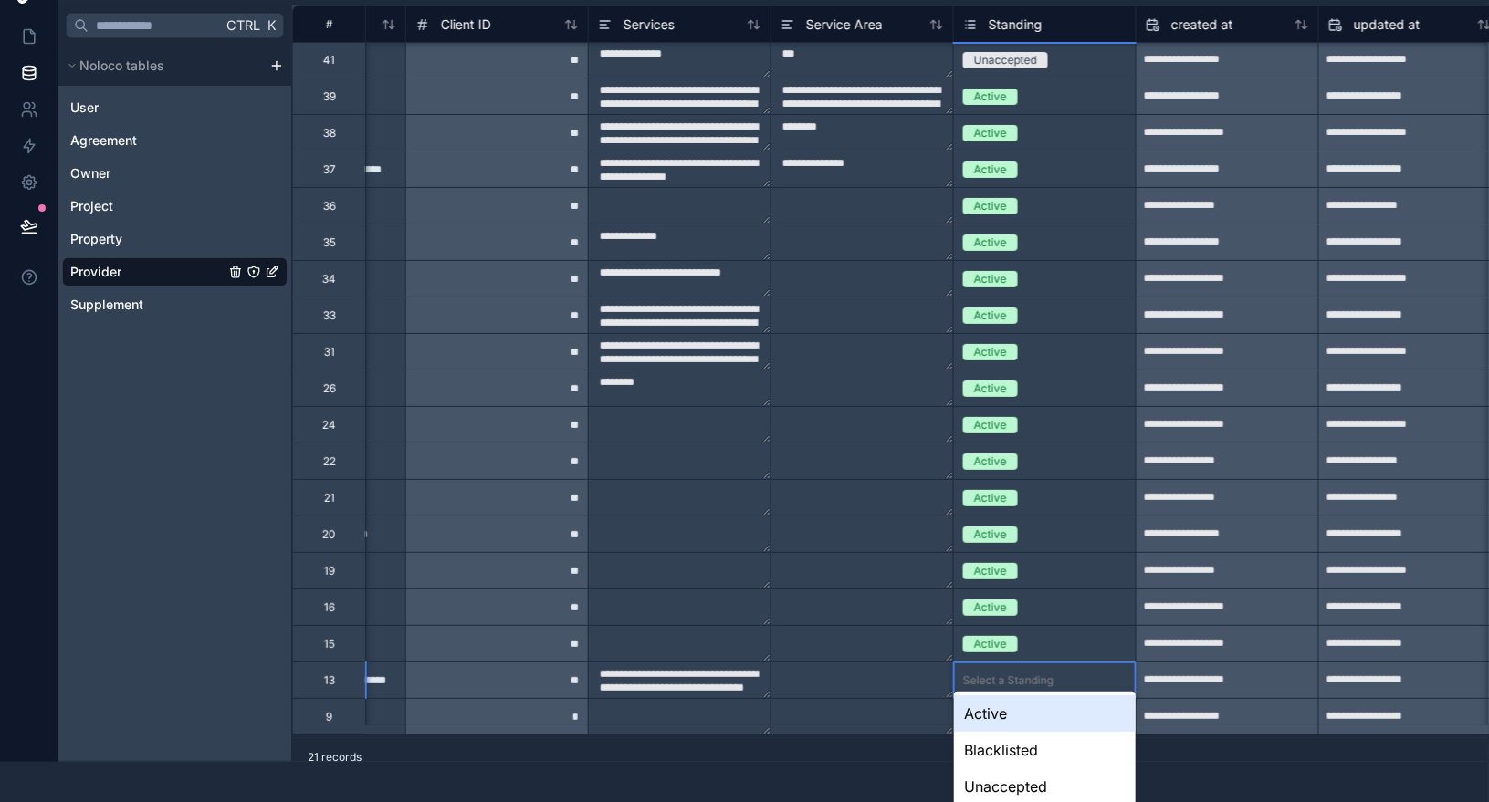
click at [997, 717] on div "Active" at bounding box center [1045, 714] width 182 height 37
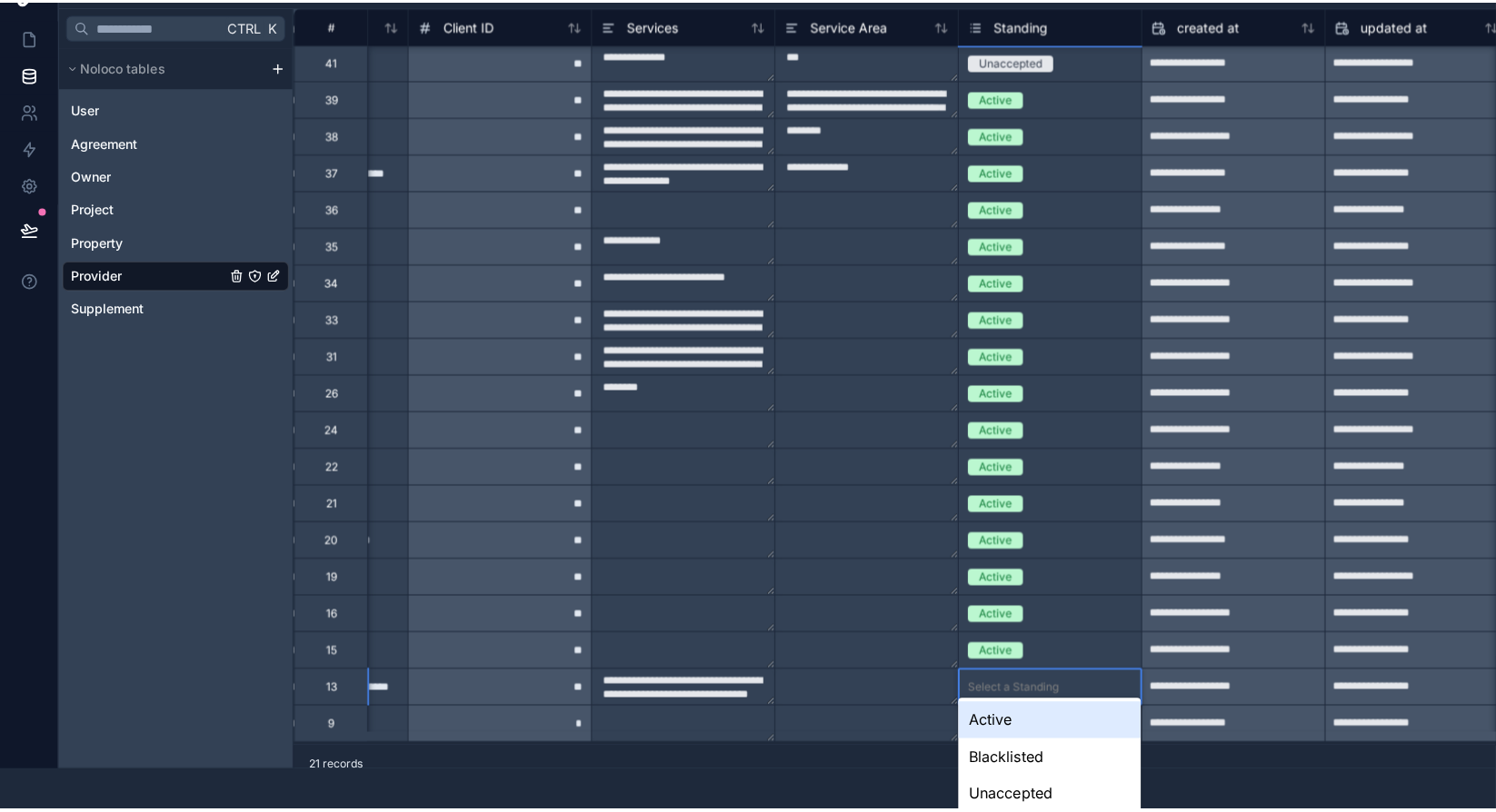
scroll to position [0, 0]
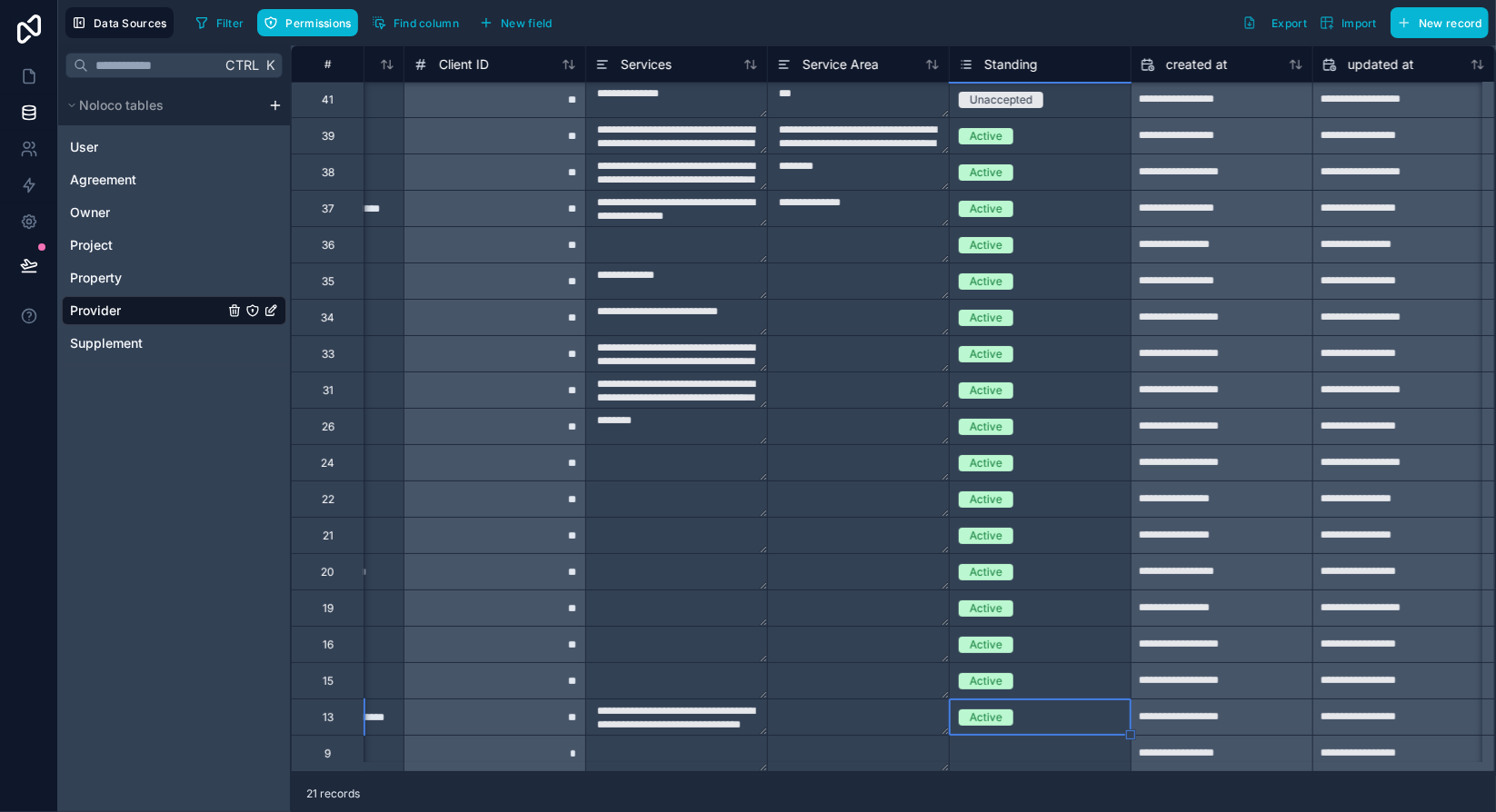
click at [990, 746] on div "Select a Standing" at bounding box center [1003, 753] width 90 height 15
click at [990, 733] on body "**********" at bounding box center [748, 406] width 1496 height 812
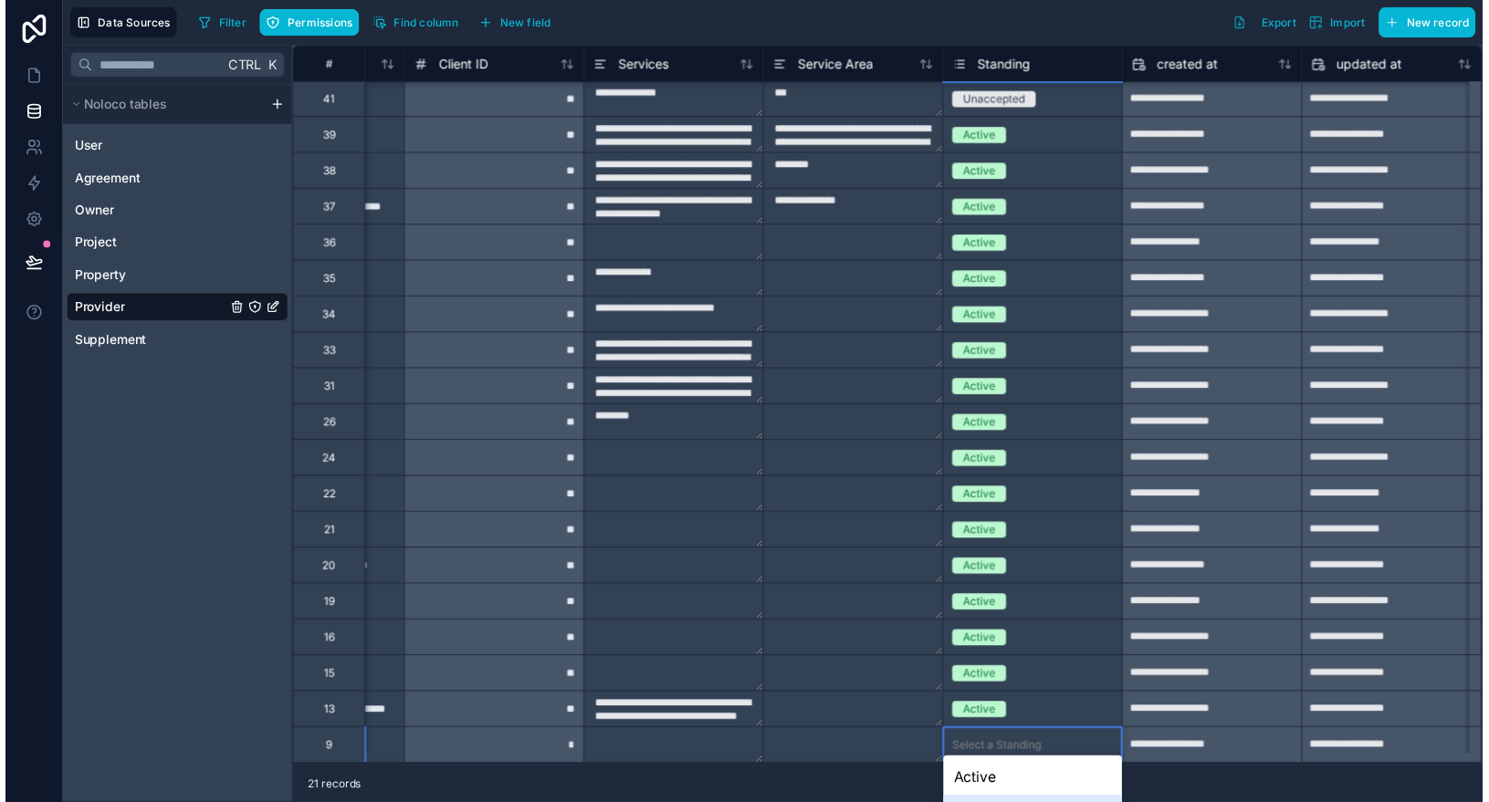
scroll to position [77, 0]
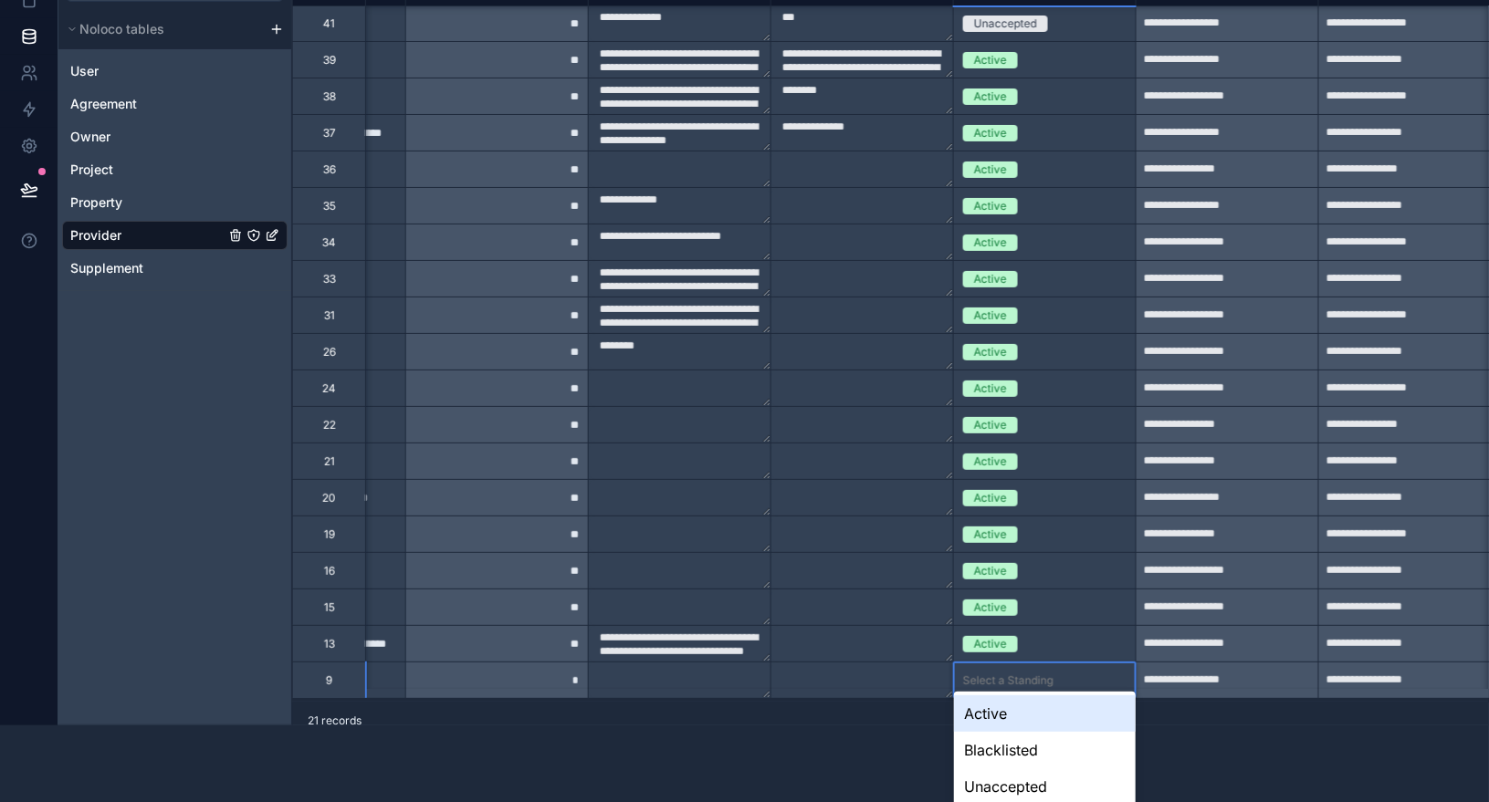
click at [999, 721] on div "Active" at bounding box center [1045, 714] width 182 height 37
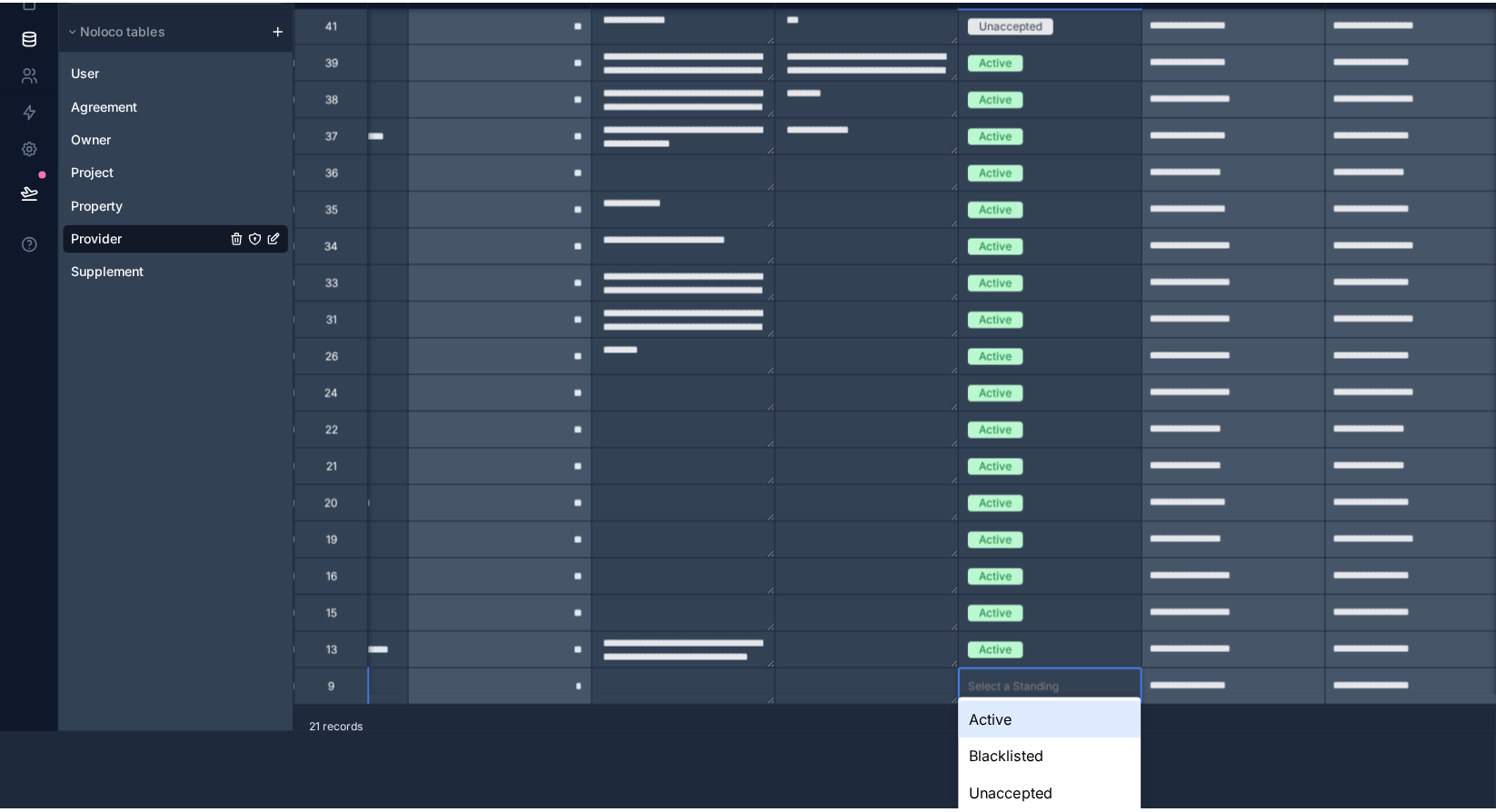
scroll to position [0, 0]
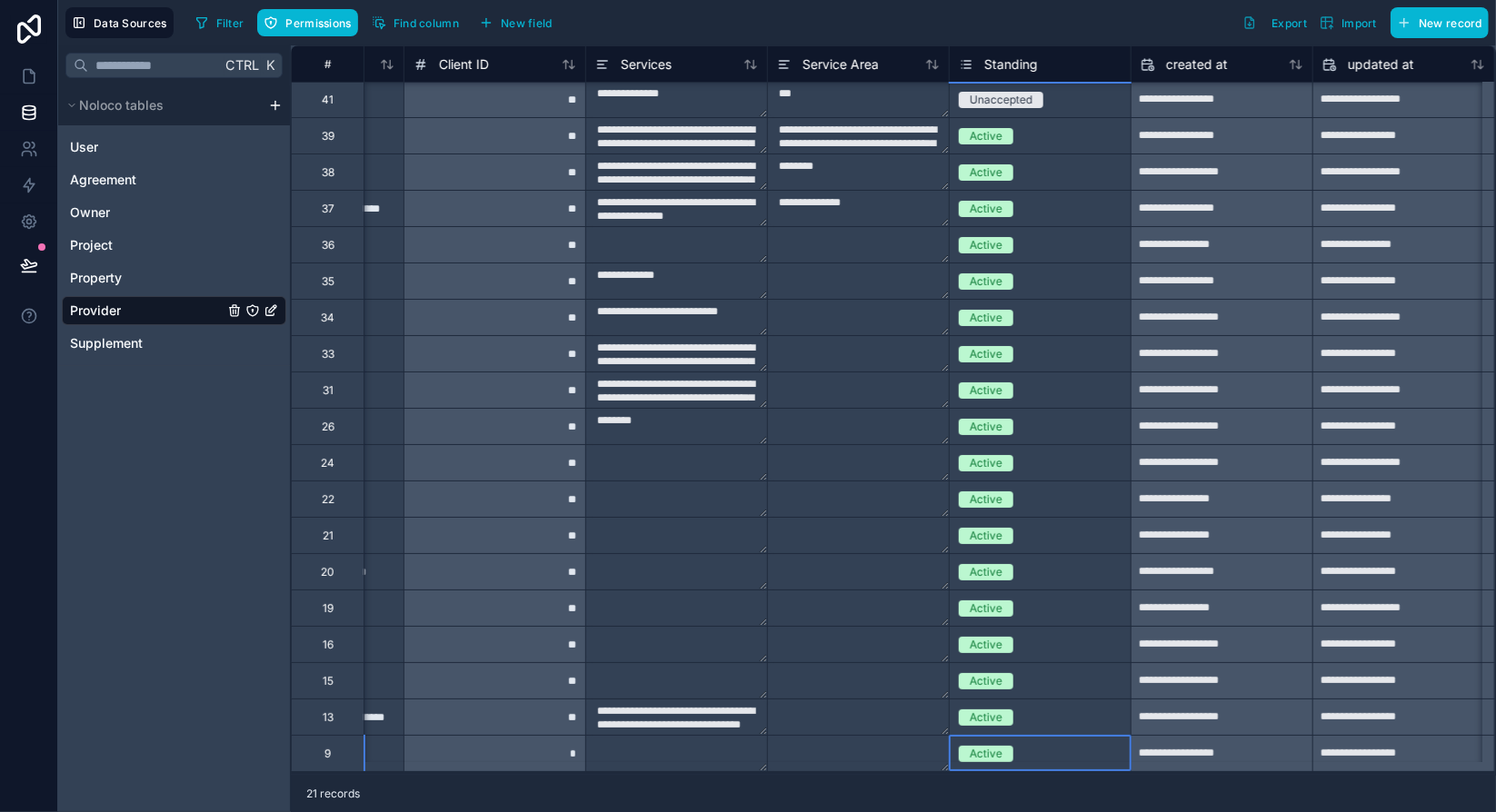
click at [1049, 272] on div "Active" at bounding box center [1040, 282] width 181 height 20
click at [1047, 307] on div "Active" at bounding box center [1040, 317] width 181 height 20
click at [31, 68] on icon at bounding box center [29, 77] width 18 height 18
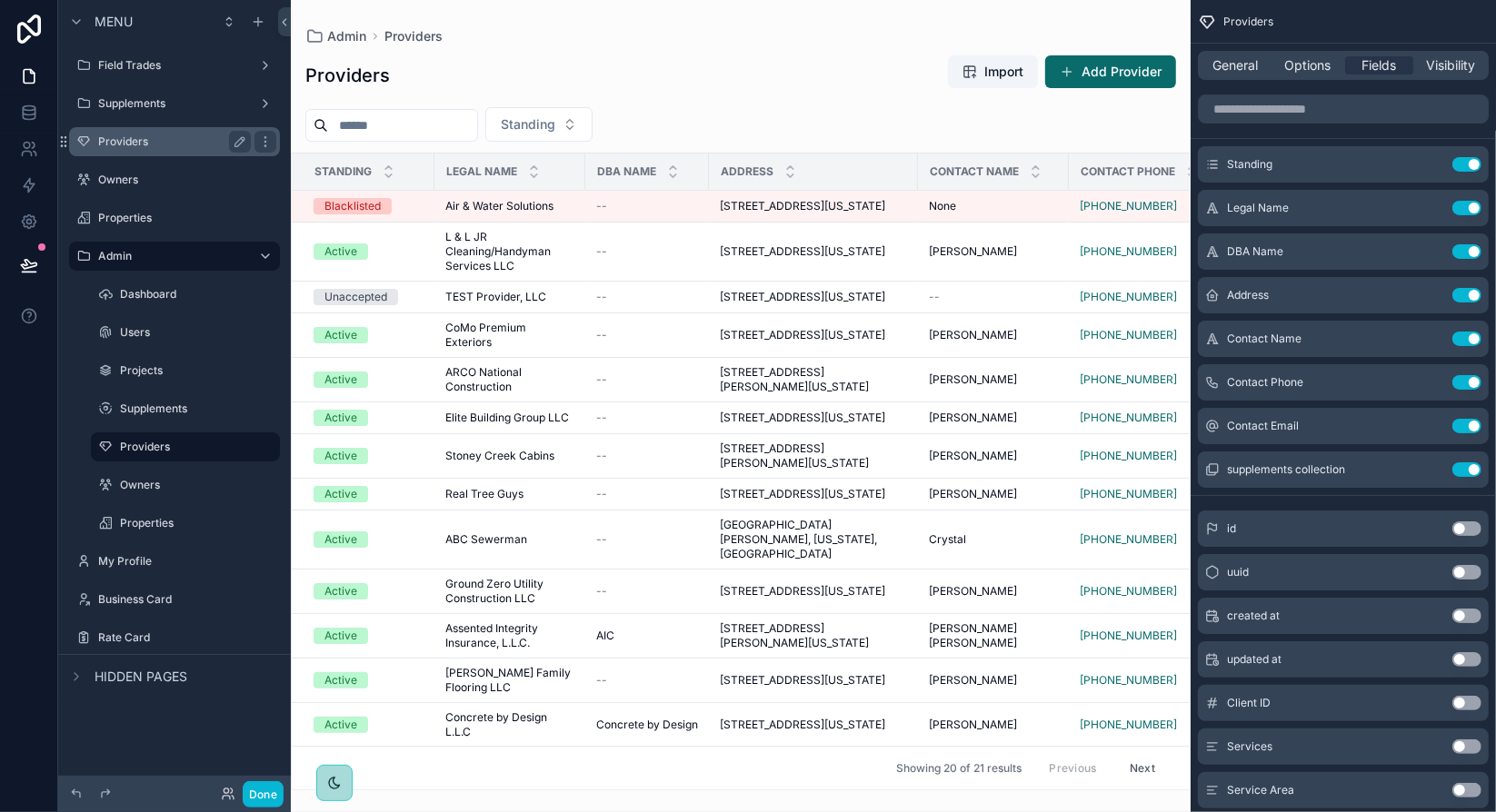
click at [177, 137] on label "Providers" at bounding box center [171, 141] width 145 height 15
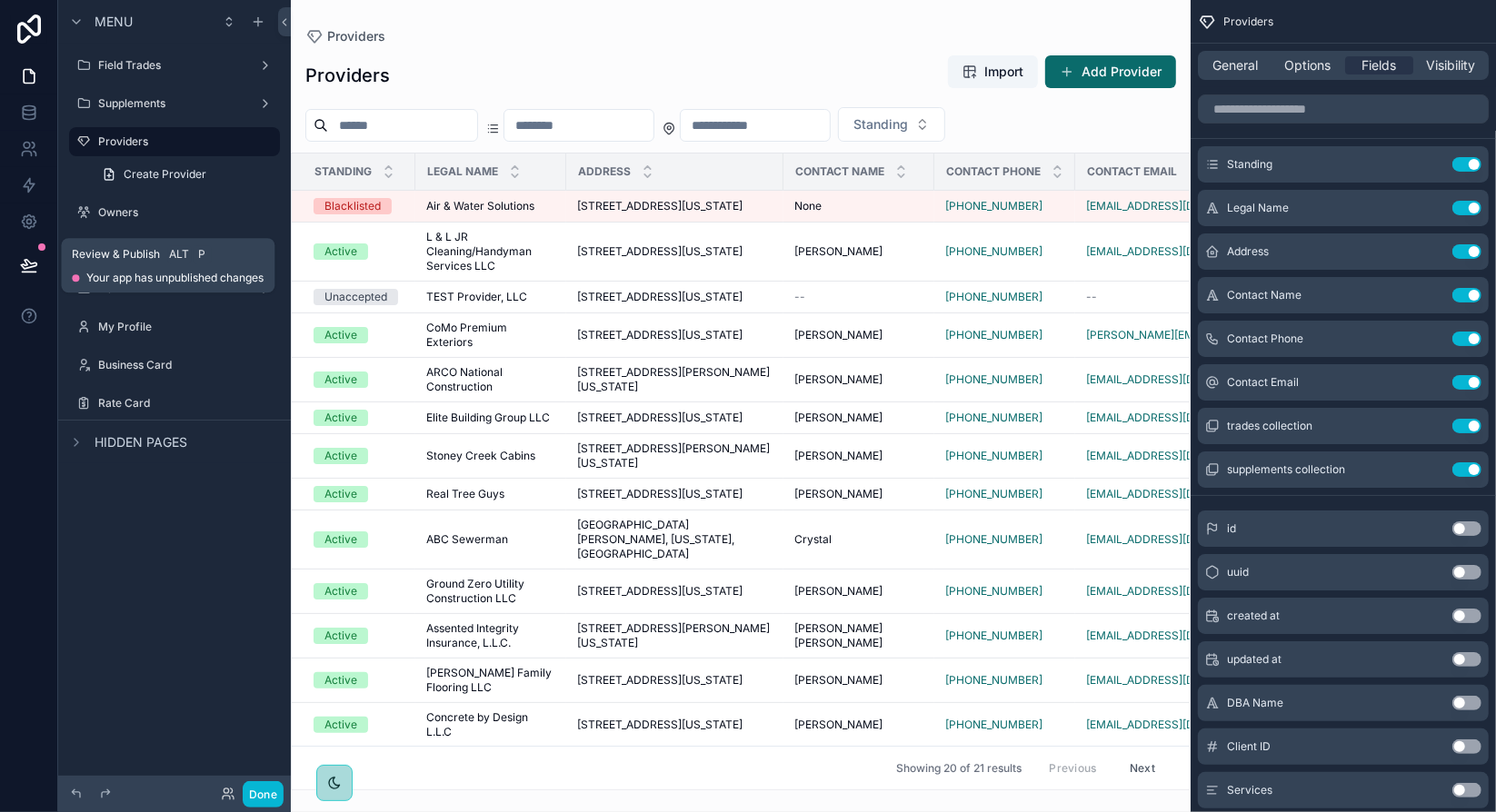
click at [29, 264] on icon at bounding box center [29, 265] width 18 height 18
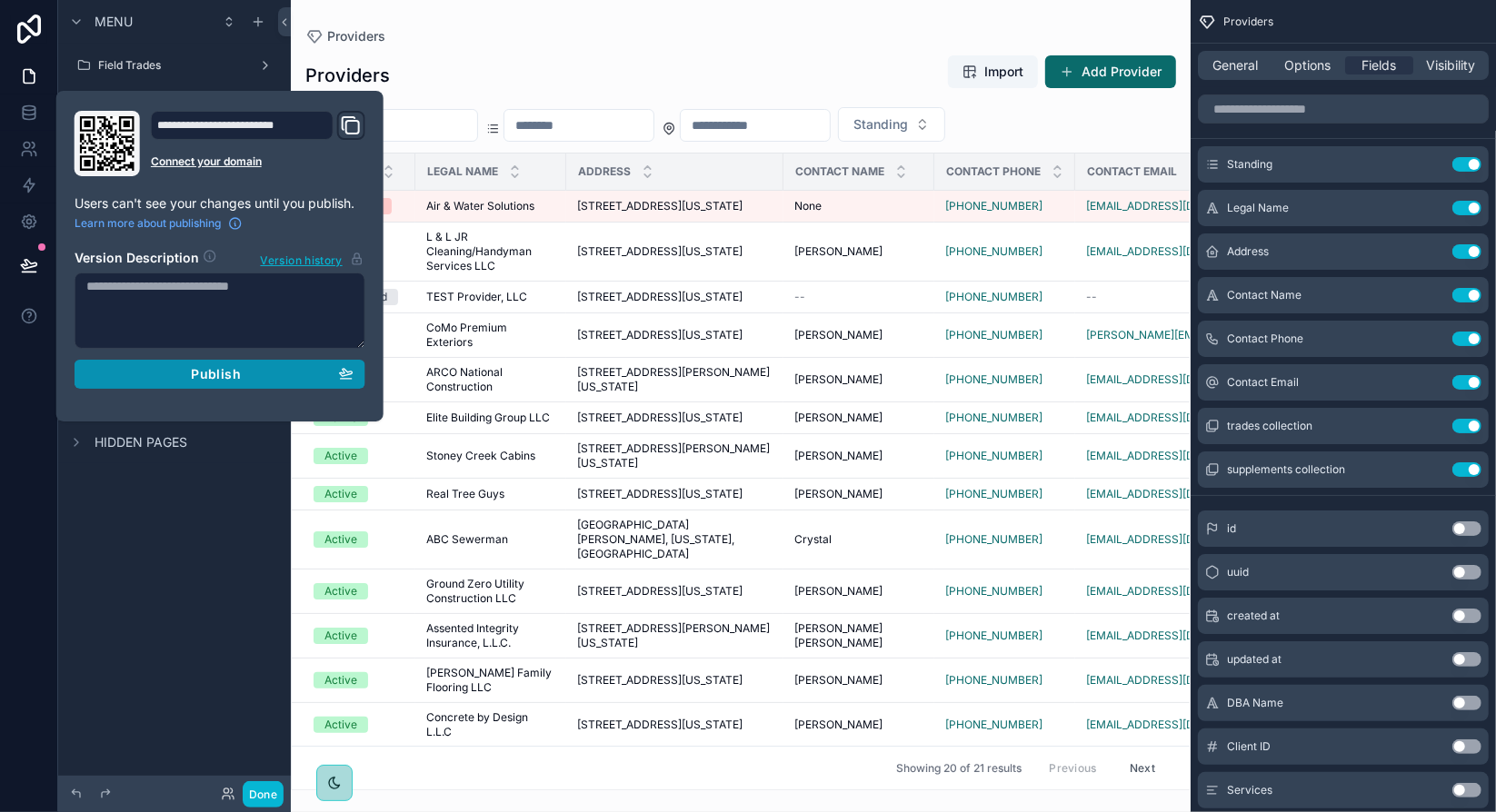
click at [190, 366] on div "Publish" at bounding box center [220, 374] width 267 height 16
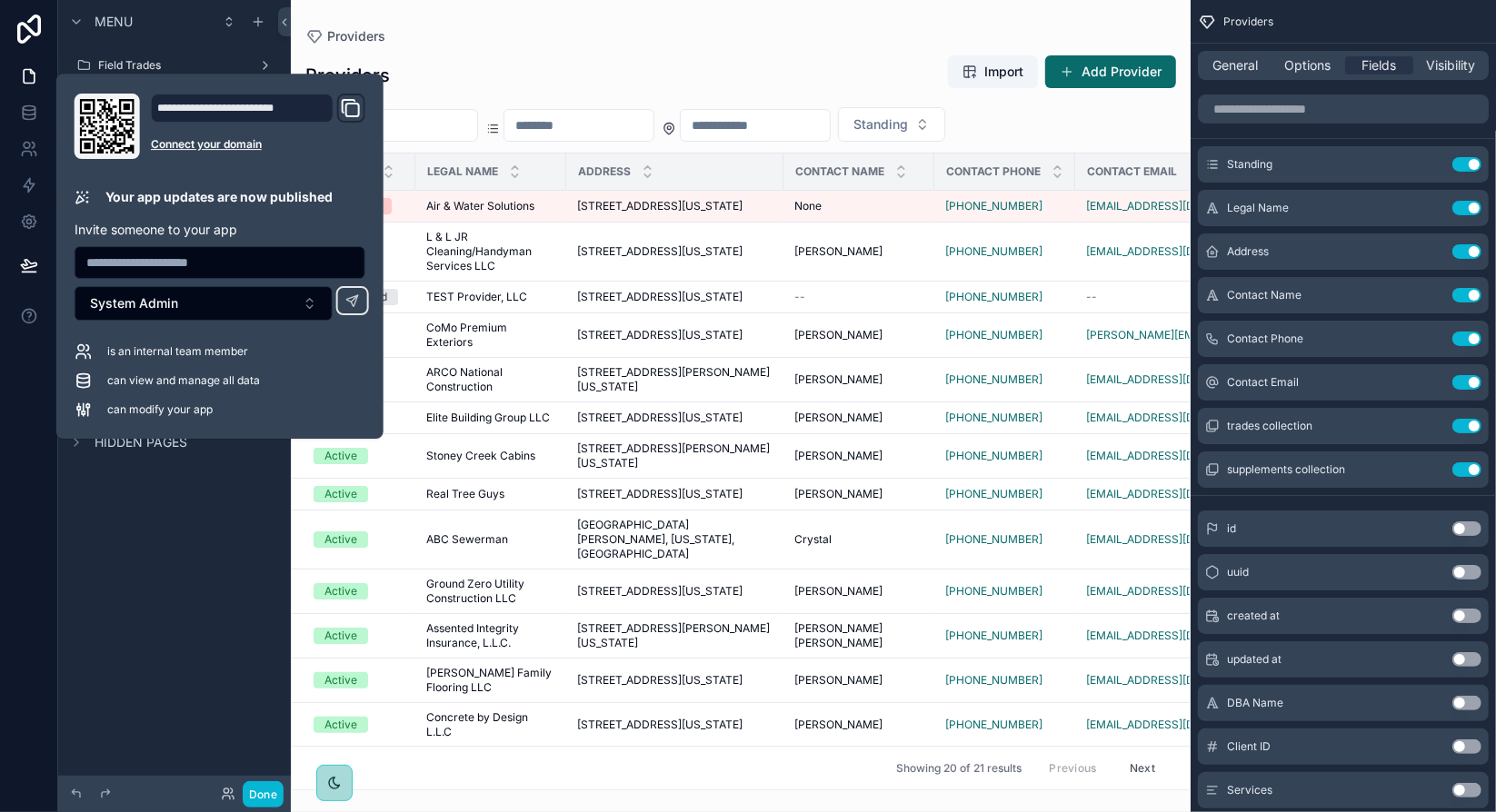
click at [196, 535] on div "Menu Field Trades Supplements Providers Create Provider Owners Properties Admin…" at bounding box center [174, 395] width 233 height 790
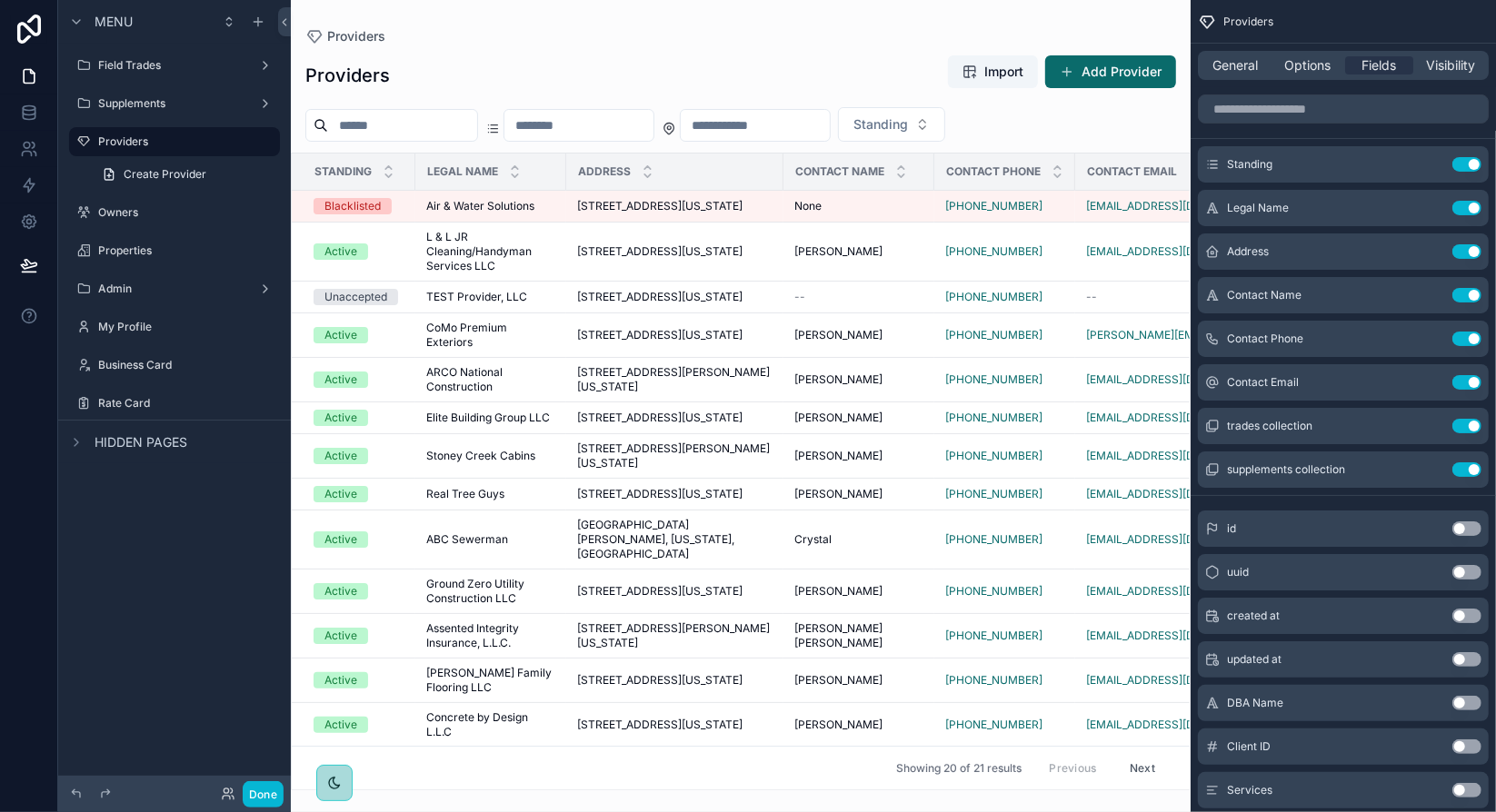
click at [189, 541] on div "Menu Field Trades Supplements Providers Create Provider Owners Properties Admin…" at bounding box center [174, 395] width 233 height 790
click at [561, 22] on div "scrollable content" at bounding box center [741, 406] width 900 height 812
click at [37, 119] on icon at bounding box center [29, 112] width 18 height 18
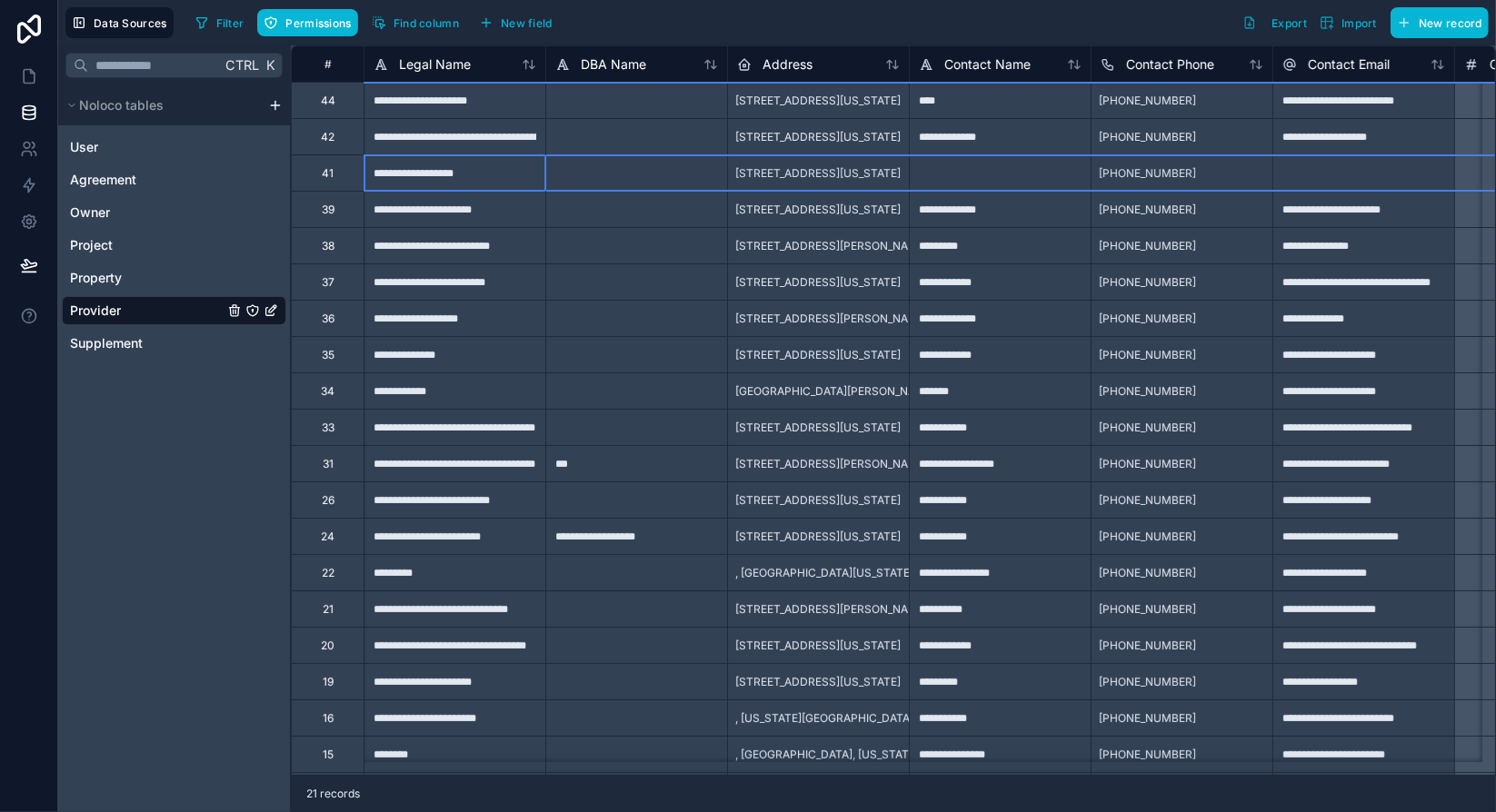
click at [345, 177] on div "41" at bounding box center [326, 172] width 73 height 37
click at [391, 254] on div "Delete row" at bounding box center [392, 253] width 93 height 20
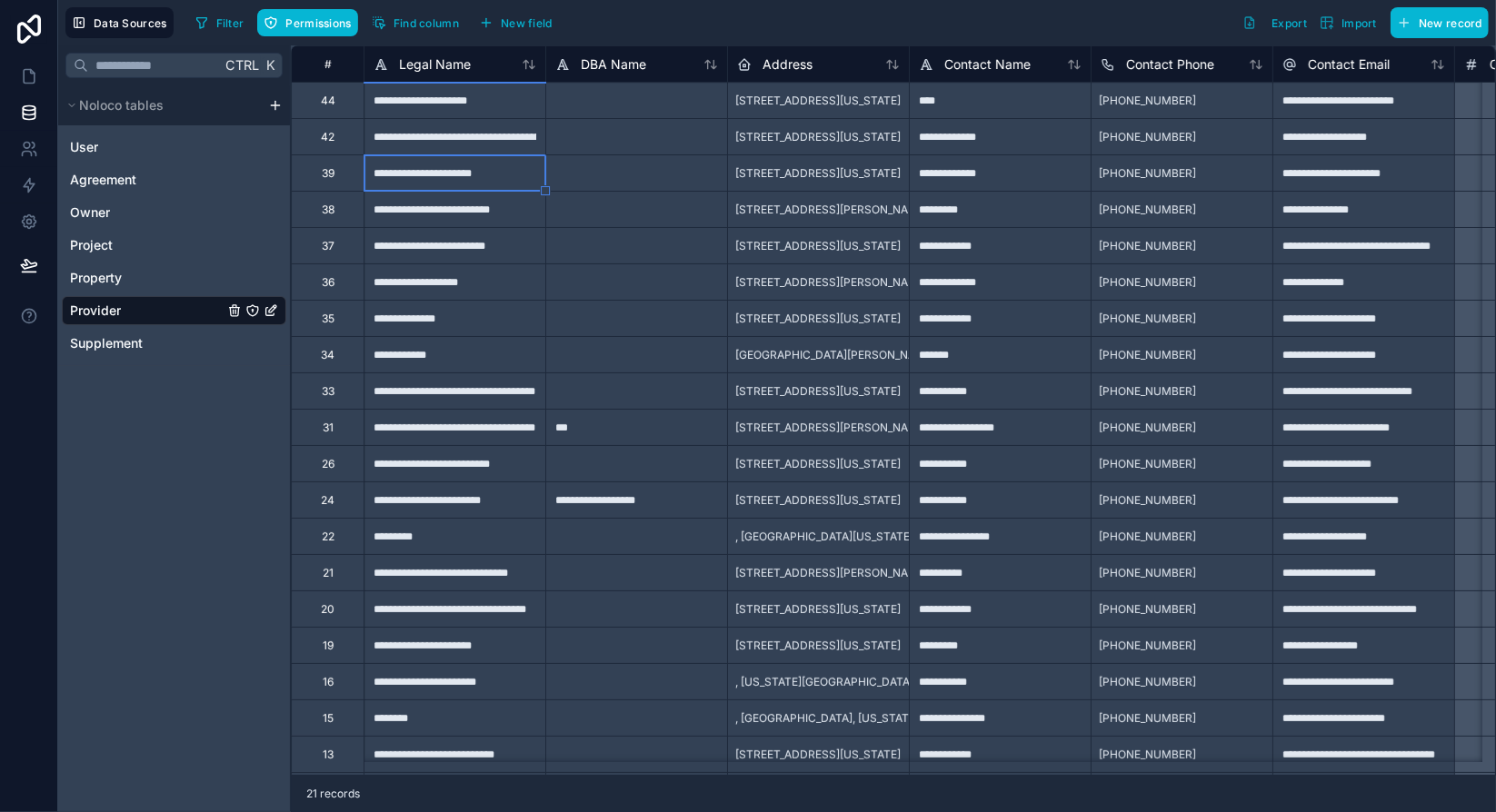
type textarea "**********"
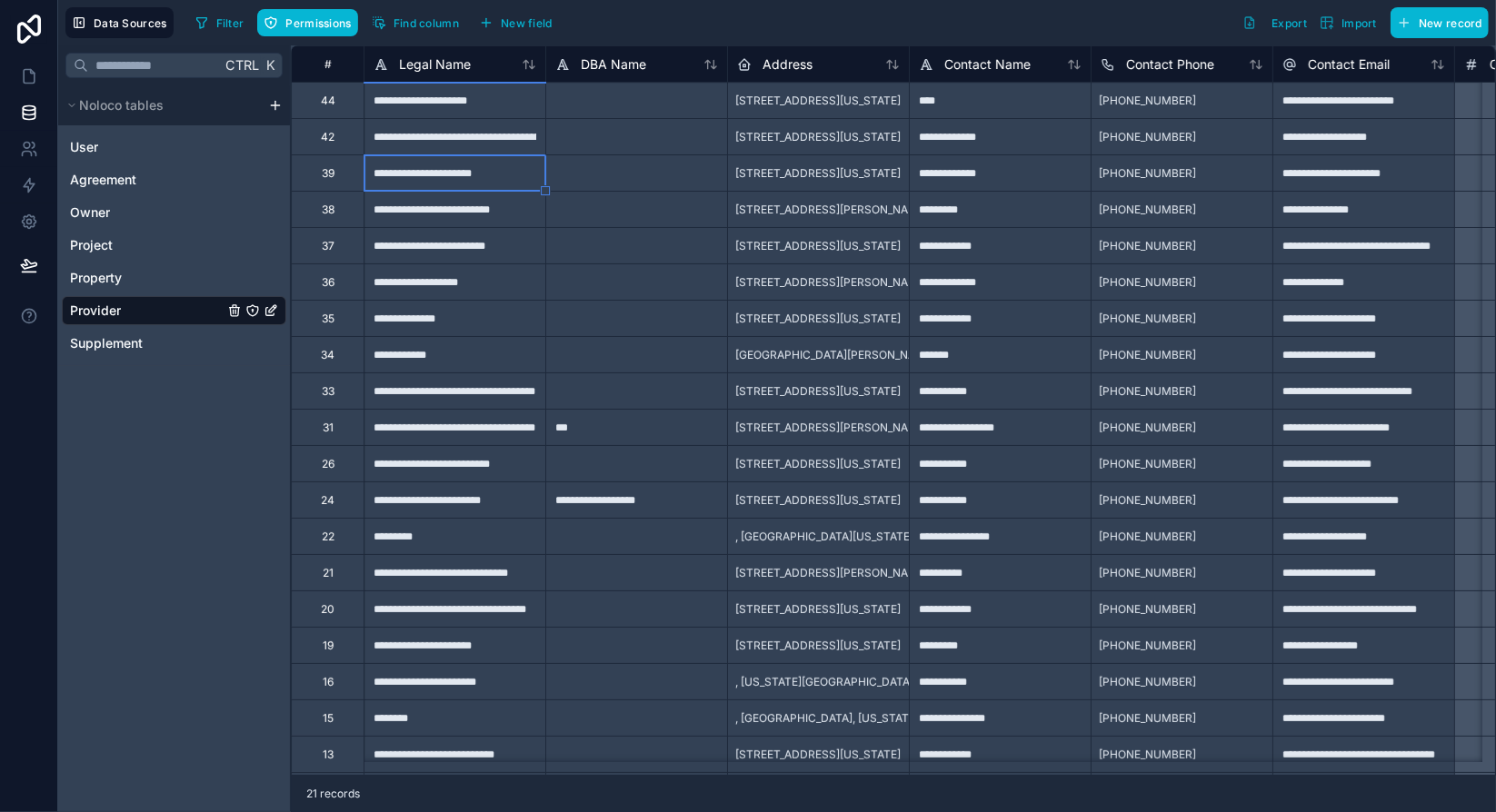
type textarea "**********"
type textarea "********"
type textarea "**********"
click at [201, 416] on div "Ctrl K Noloco tables User Agreement Owner Project Property Provider Supplement" at bounding box center [174, 429] width 233 height 766
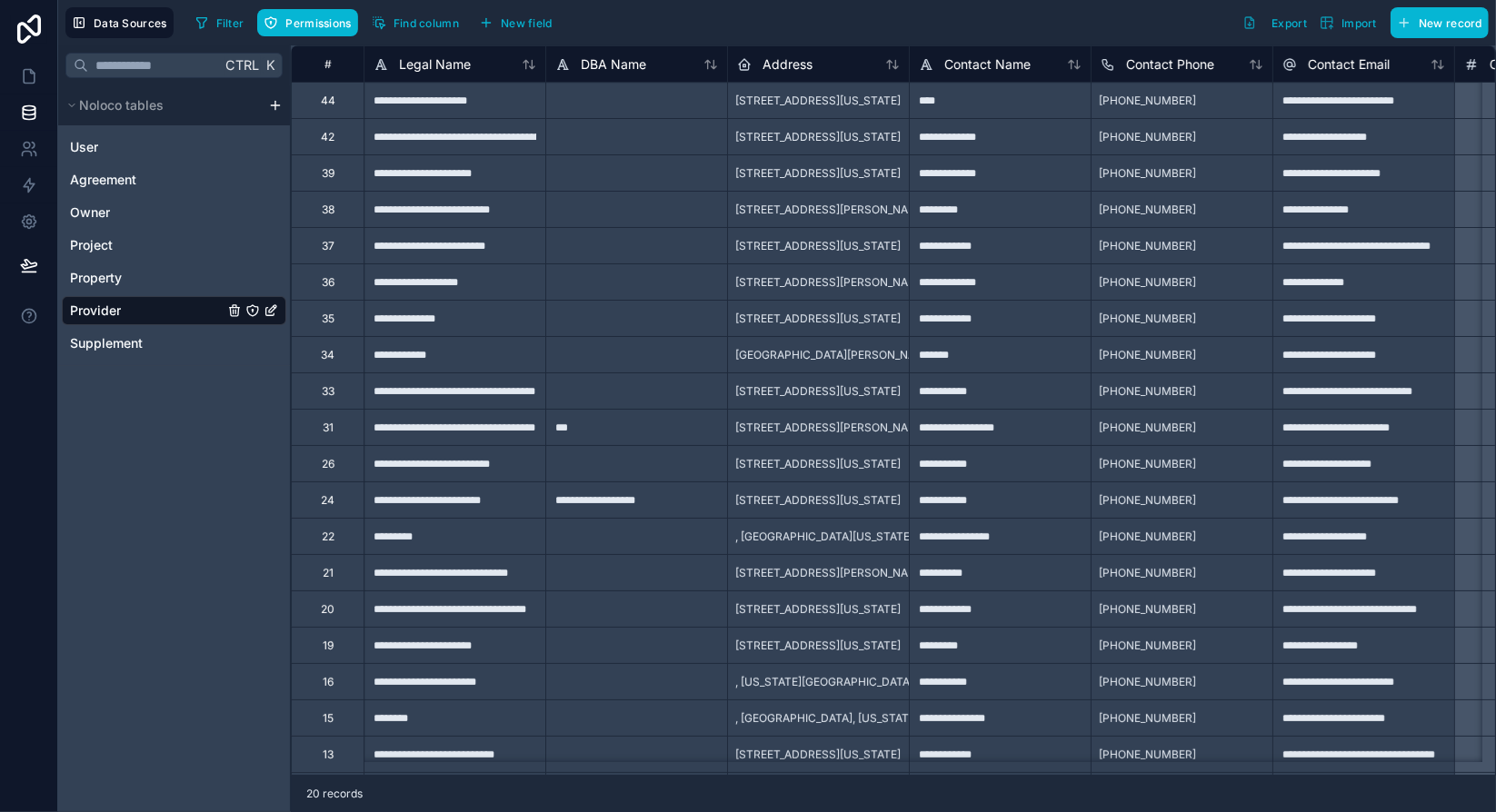
click at [929, 10] on div "Filter Permissions Find column New field Export Import New record" at bounding box center [838, 22] width 1300 height 31
click at [244, 509] on div "Ctrl K Noloco tables User Agreement Owner Project Property Provider Supplement" at bounding box center [174, 429] width 233 height 766
click at [654, 30] on div "Filter Permissions Find column New field Export Import New record" at bounding box center [838, 22] width 1300 height 31
click at [654, 22] on div "Filter Permissions Find column New field Export Import New record" at bounding box center [838, 22] width 1300 height 31
click at [663, 21] on div "Filter Permissions Find column New field Export Import New record" at bounding box center [838, 22] width 1300 height 31
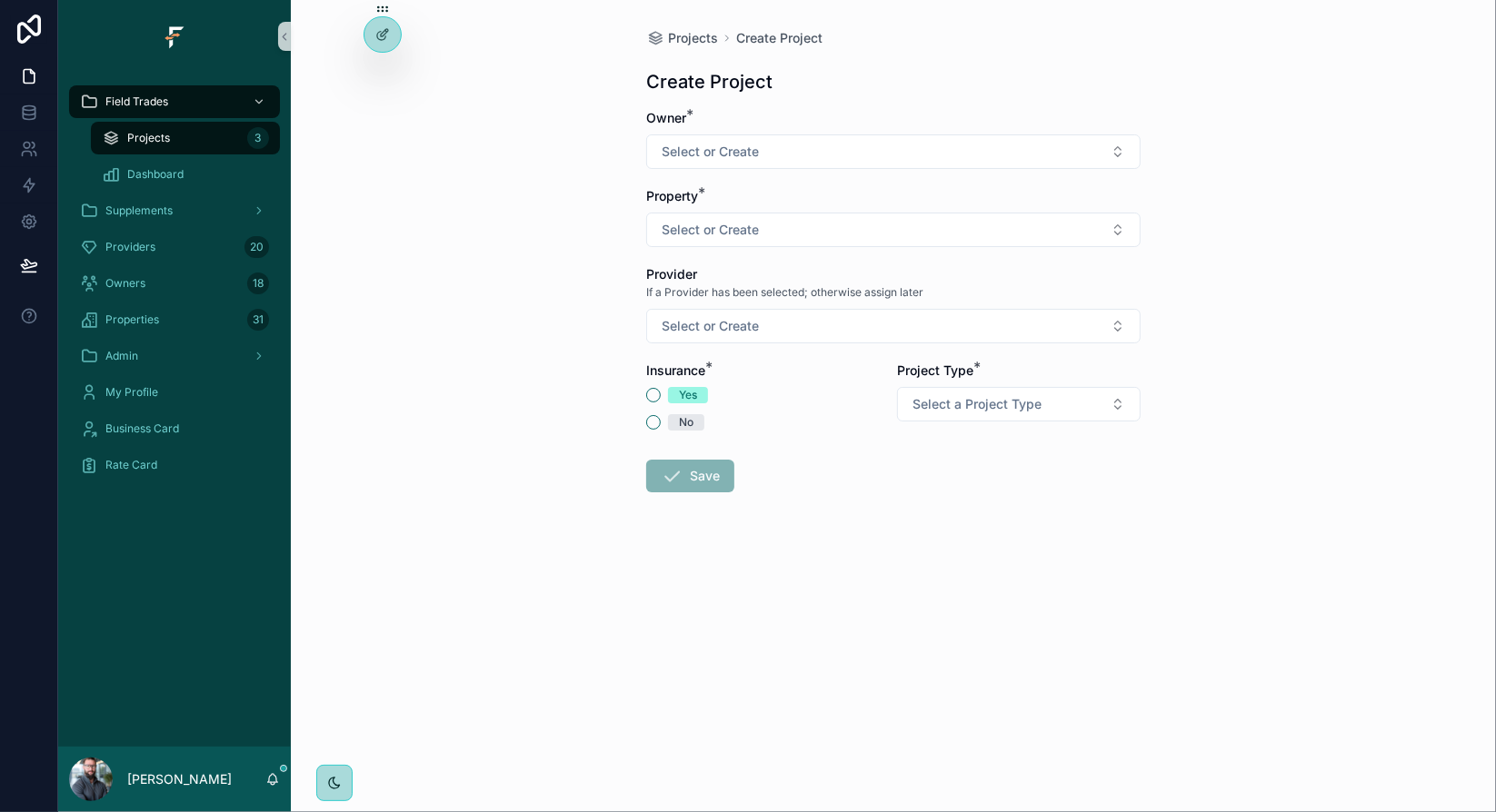
click at [530, 129] on div "Projects Create Project Create Project Owner * Select or Create Property * Sele…" at bounding box center [893, 406] width 1204 height 812
click at [509, 155] on div "Projects Create Project Create Project Owner * Select or Create Property * Sele…" at bounding box center [893, 406] width 1204 height 812
click at [506, 75] on div "Projects Create Project Create Project Owner * Select or Create Property * Sele…" at bounding box center [893, 406] width 1204 height 812
click at [524, 34] on div "Projects Create Project Create Project Owner * Select or Create Property * Sele…" at bounding box center [893, 406] width 1204 height 812
